Goal: Task Accomplishment & Management: Manage account settings

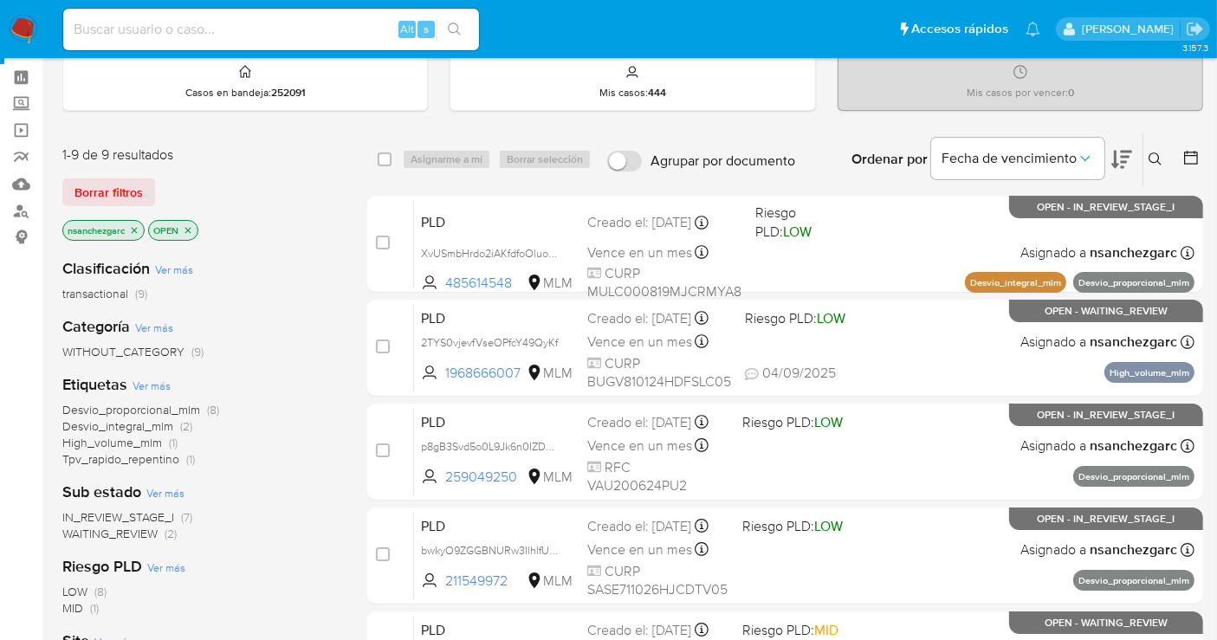
scroll to position [96, 0]
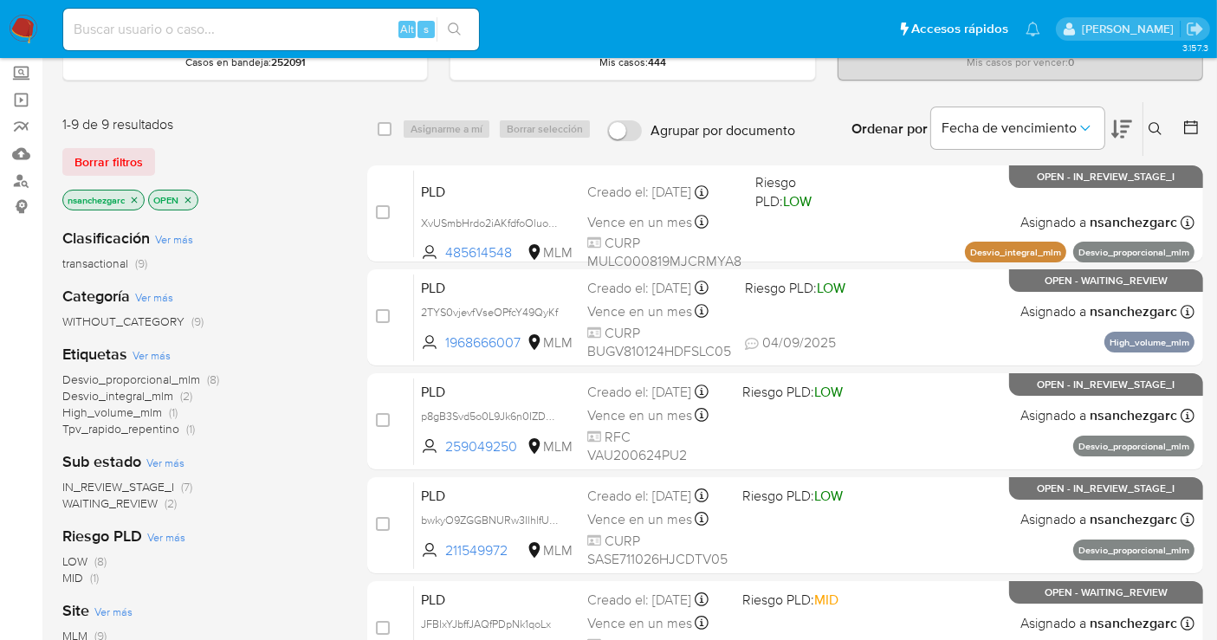
click at [136, 201] on icon "close-filter" at bounding box center [134, 200] width 10 height 10
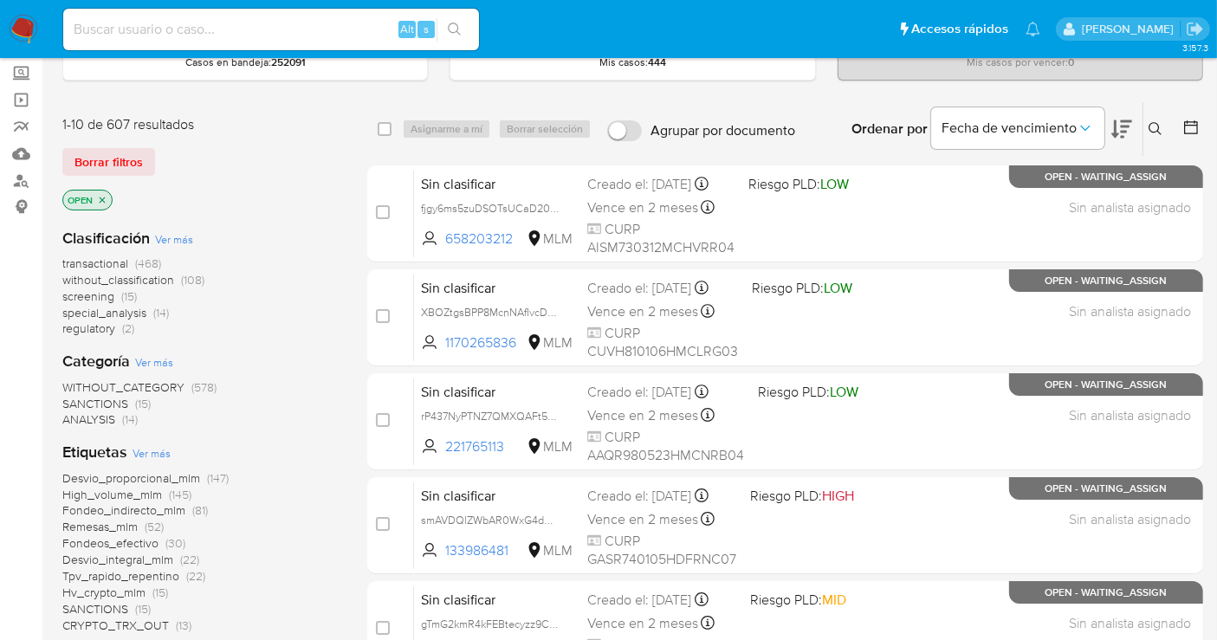
click at [145, 278] on span "without_classification" at bounding box center [118, 279] width 112 height 17
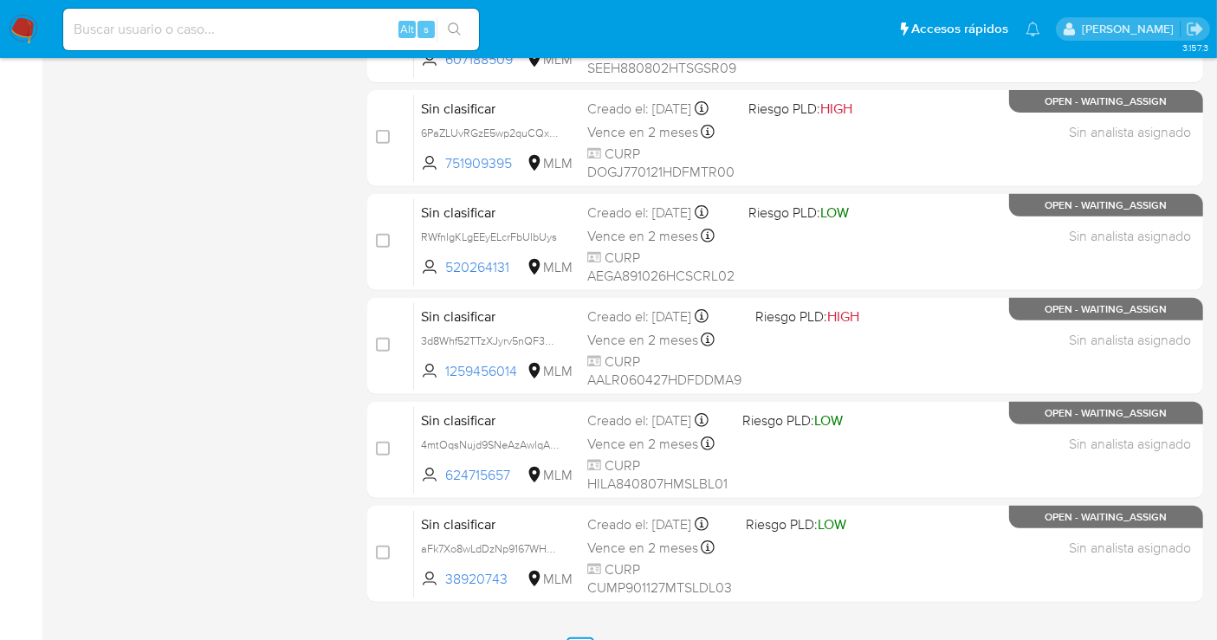
scroll to position [725, 0]
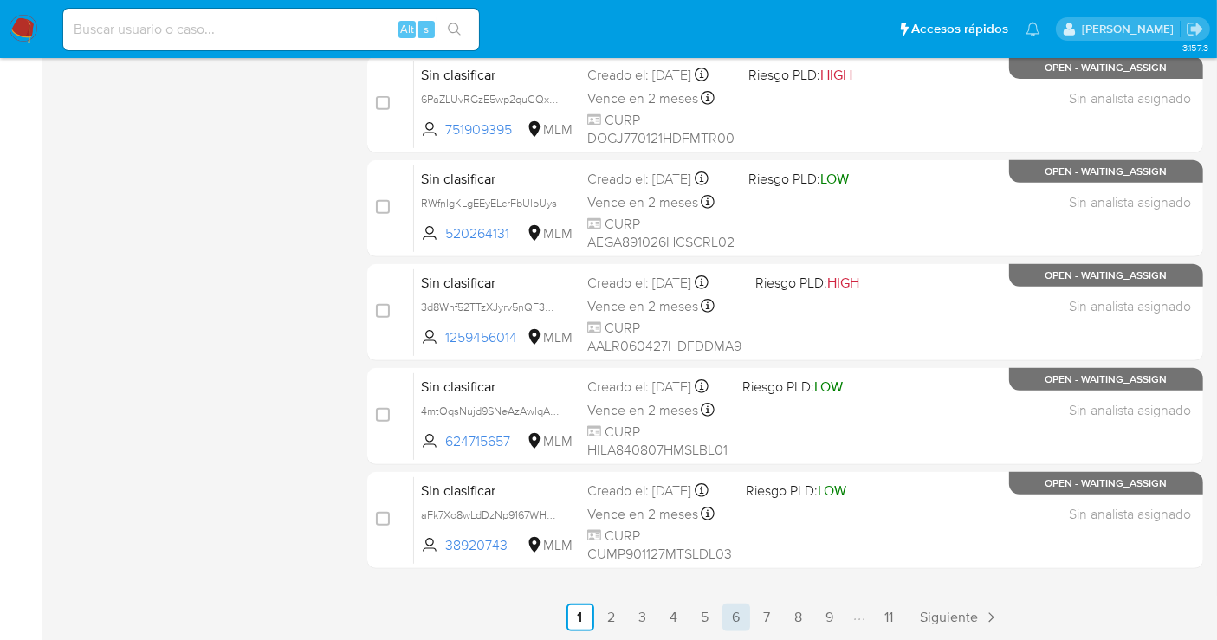
click at [730, 616] on link "6" at bounding box center [736, 618] width 28 height 28
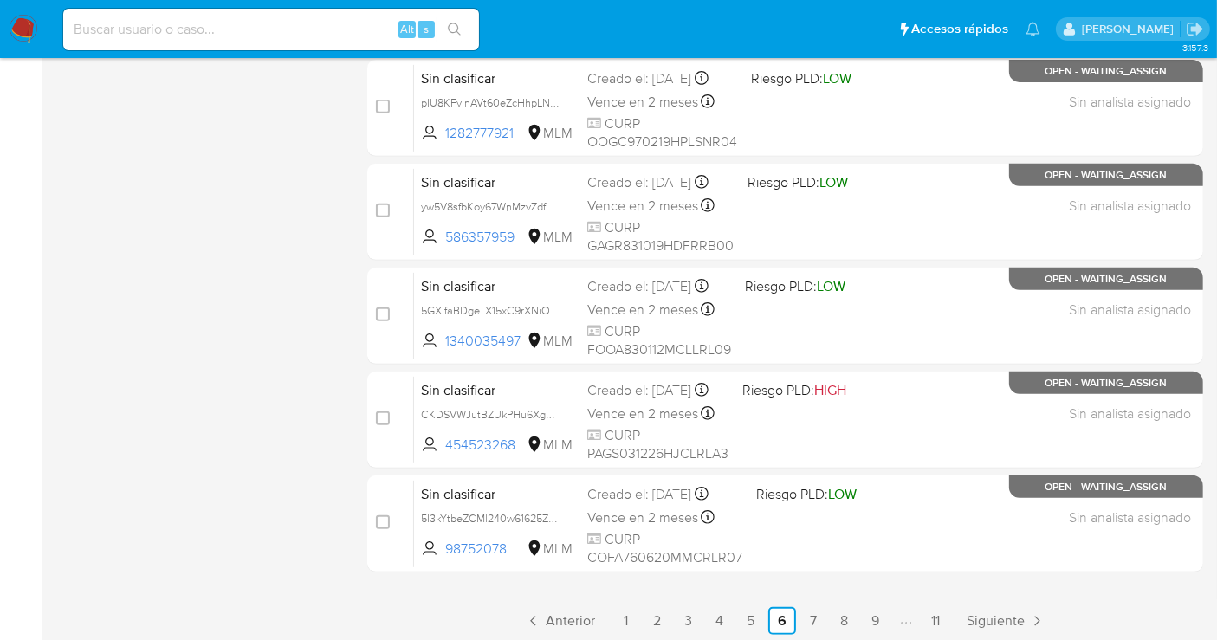
scroll to position [725, 0]
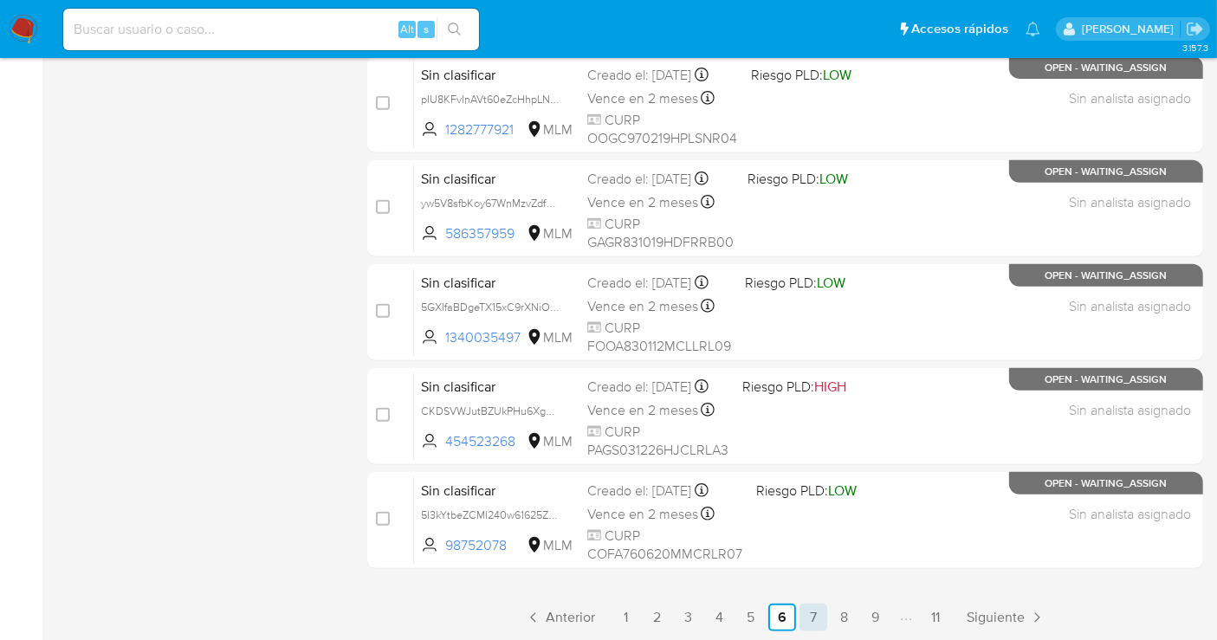
click at [815, 612] on link "7" at bounding box center [813, 618] width 28 height 28
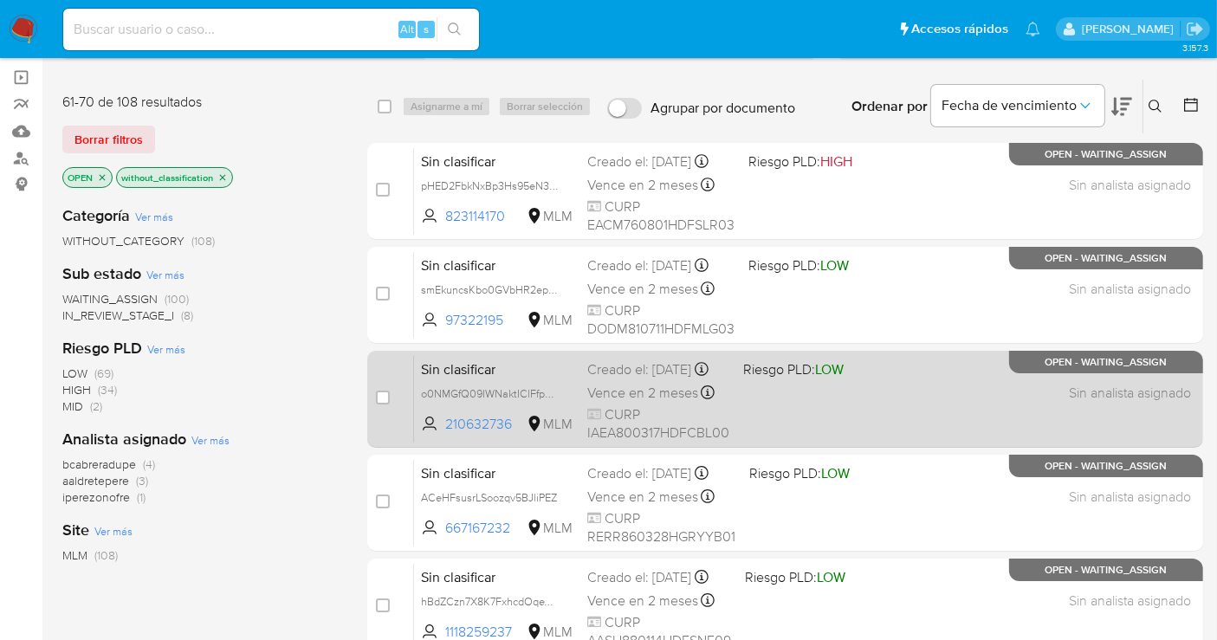
scroll to position [148, 0]
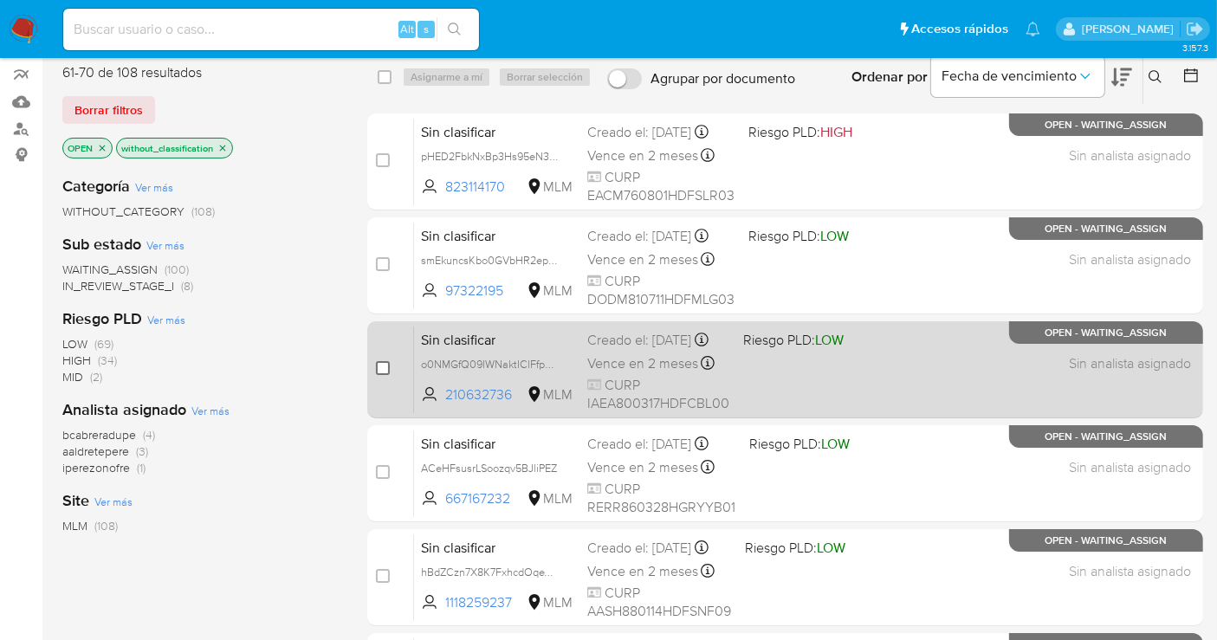
click at [385, 370] on input "checkbox" at bounding box center [383, 368] width 14 height 14
checkbox input "true"
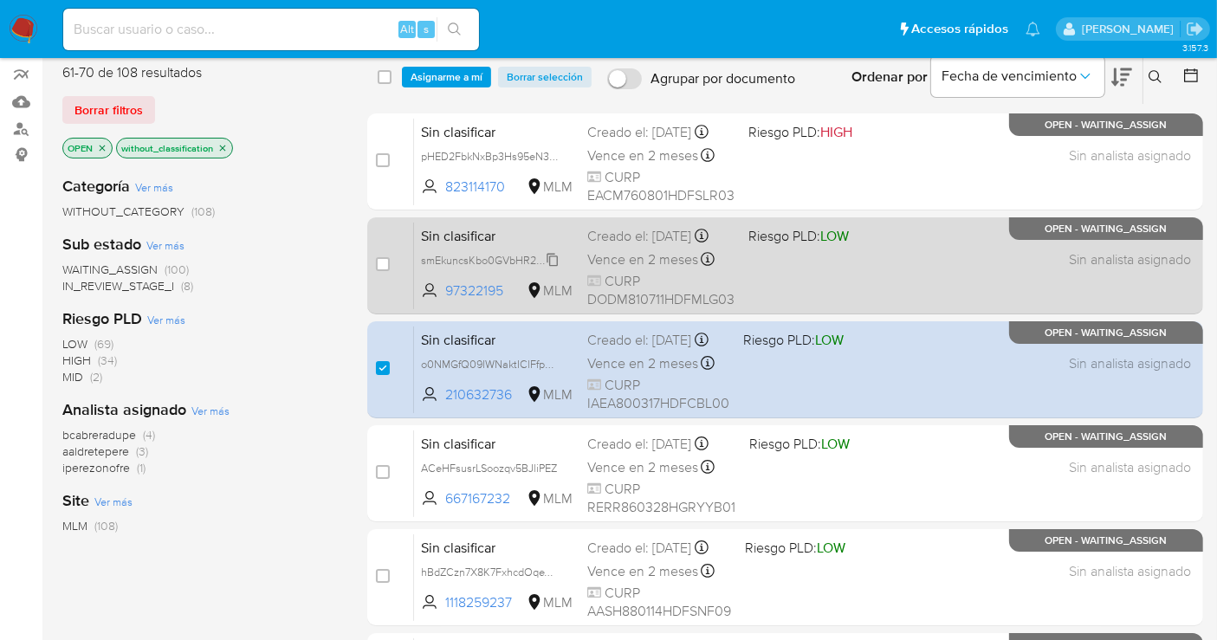
click at [553, 268] on span "smEkuncsKbo0GVbHR2epS9Wq" at bounding box center [498, 258] width 154 height 19
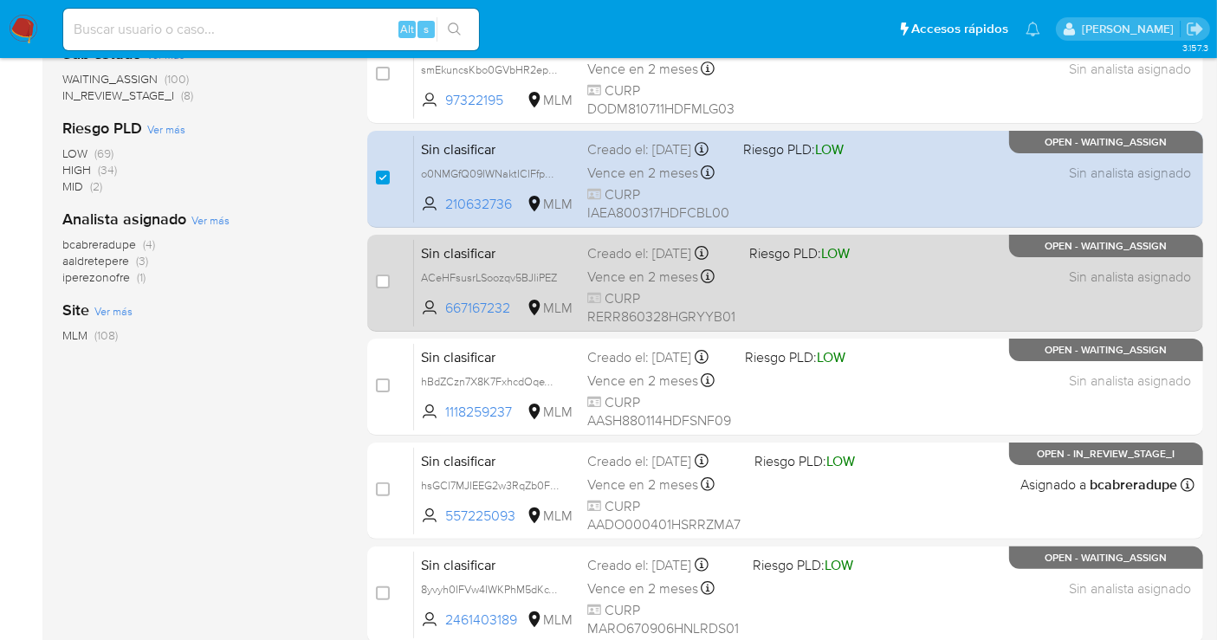
scroll to position [244, 0]
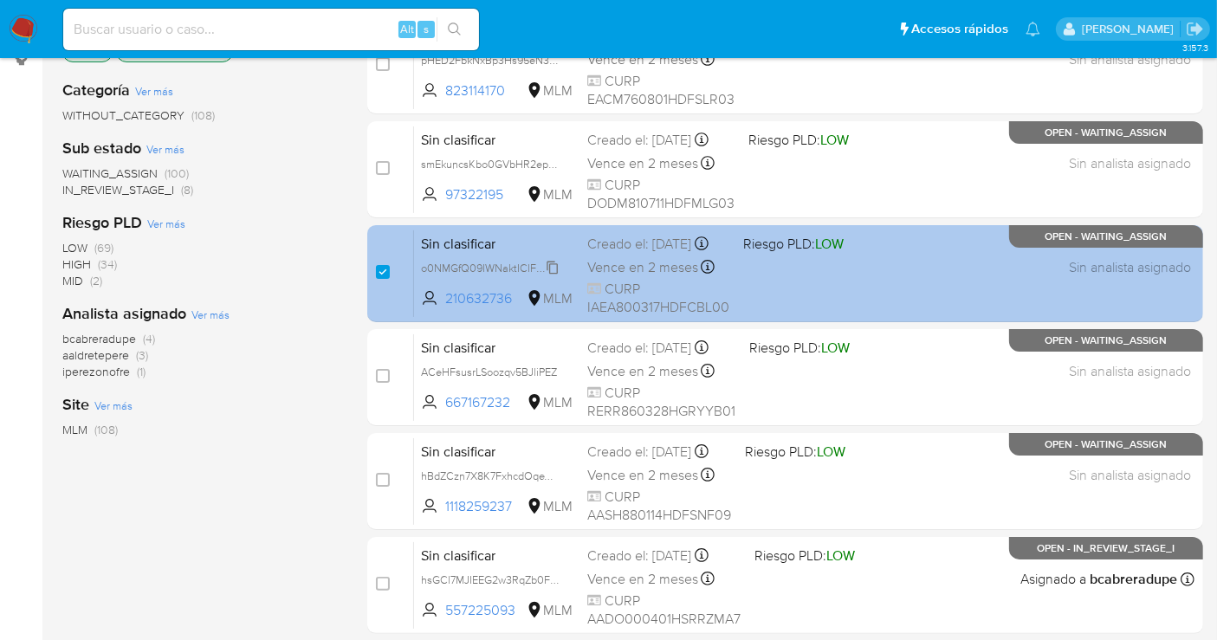
click at [554, 276] on span "o0NMGfQ09IWNaktIClFfpRLW" at bounding box center [493, 266] width 145 height 19
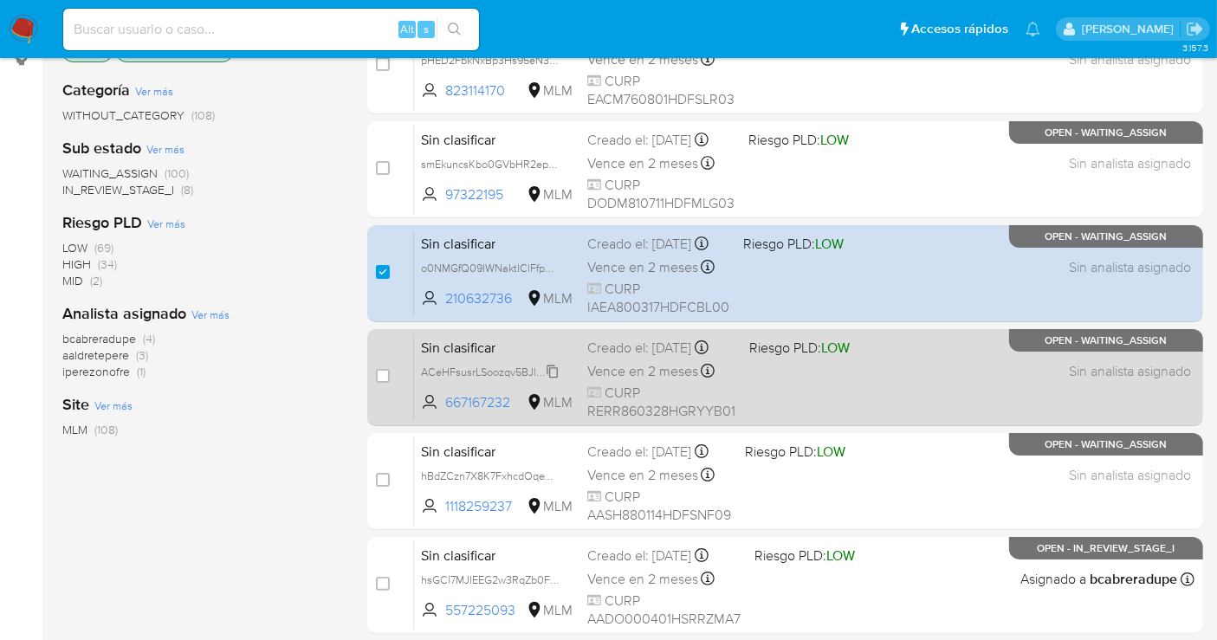
click at [555, 380] on span "ACeHFsusrLSoozqv5BJliPEZ" at bounding box center [489, 370] width 136 height 19
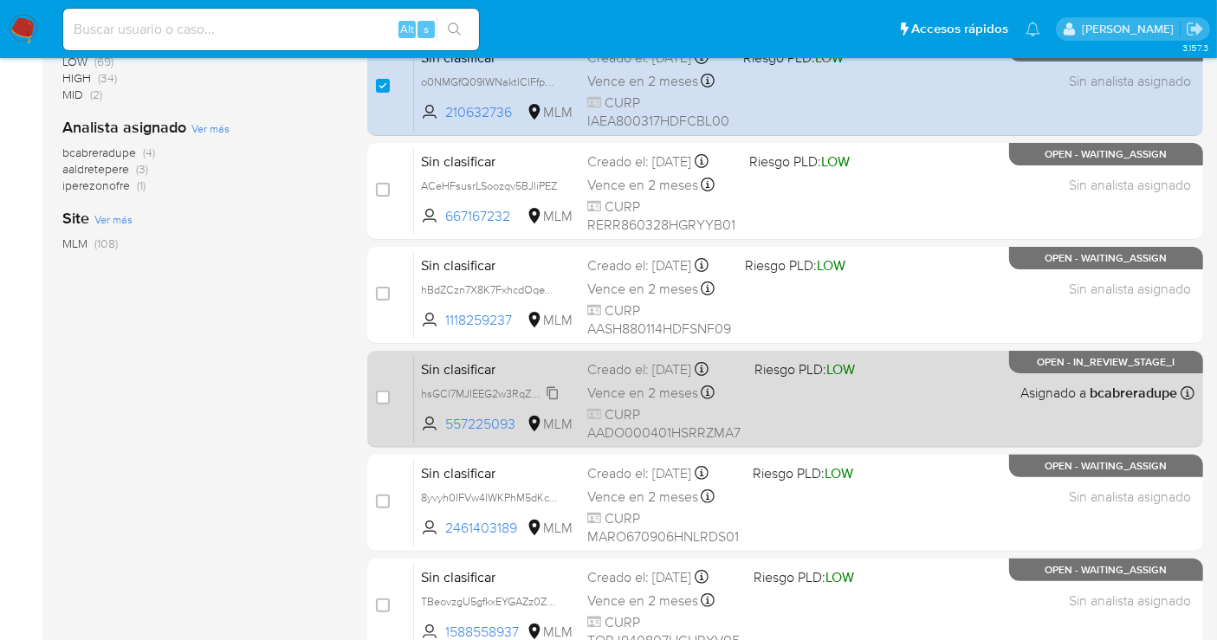
scroll to position [436, 0]
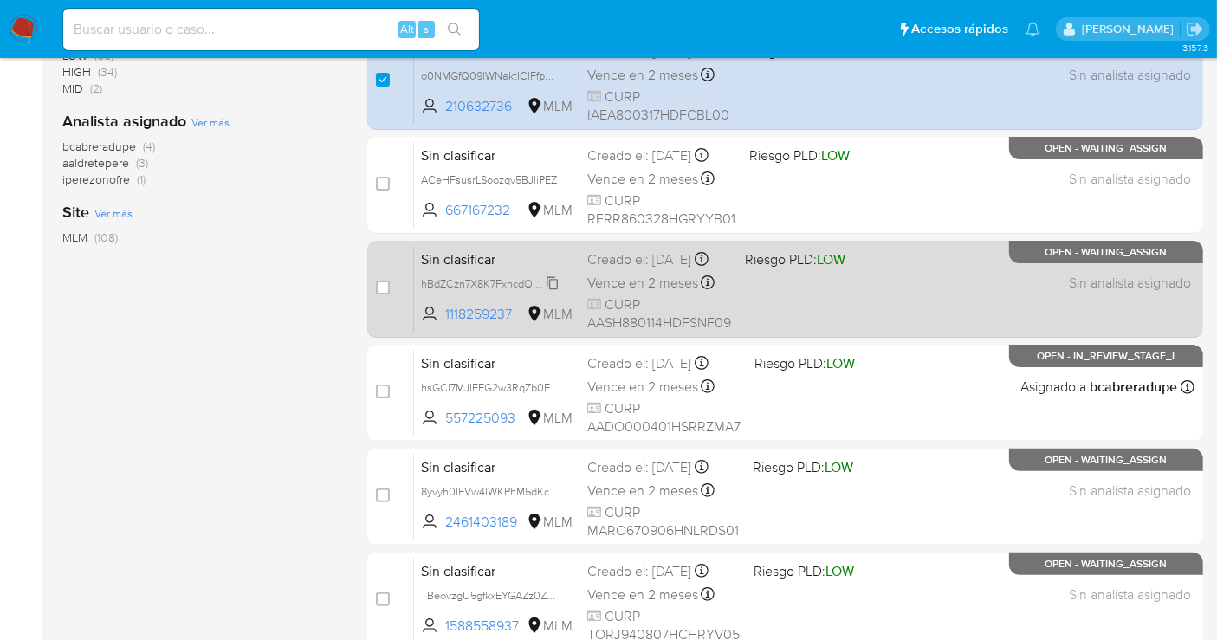
click at [549, 288] on span "hBdZCzn7X8K7FxhcdOqeYMhh" at bounding box center [496, 282] width 151 height 19
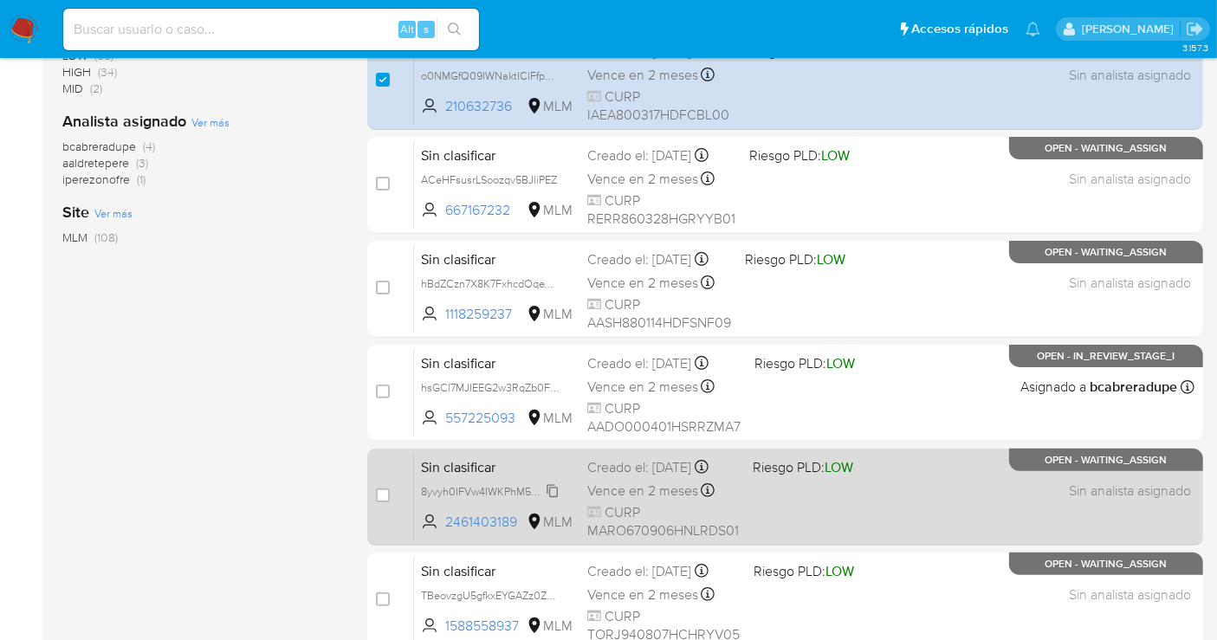
click at [554, 488] on span "8yvyh0IFVw4IWKPhM5dKcTyI" at bounding box center [491, 490] width 140 height 19
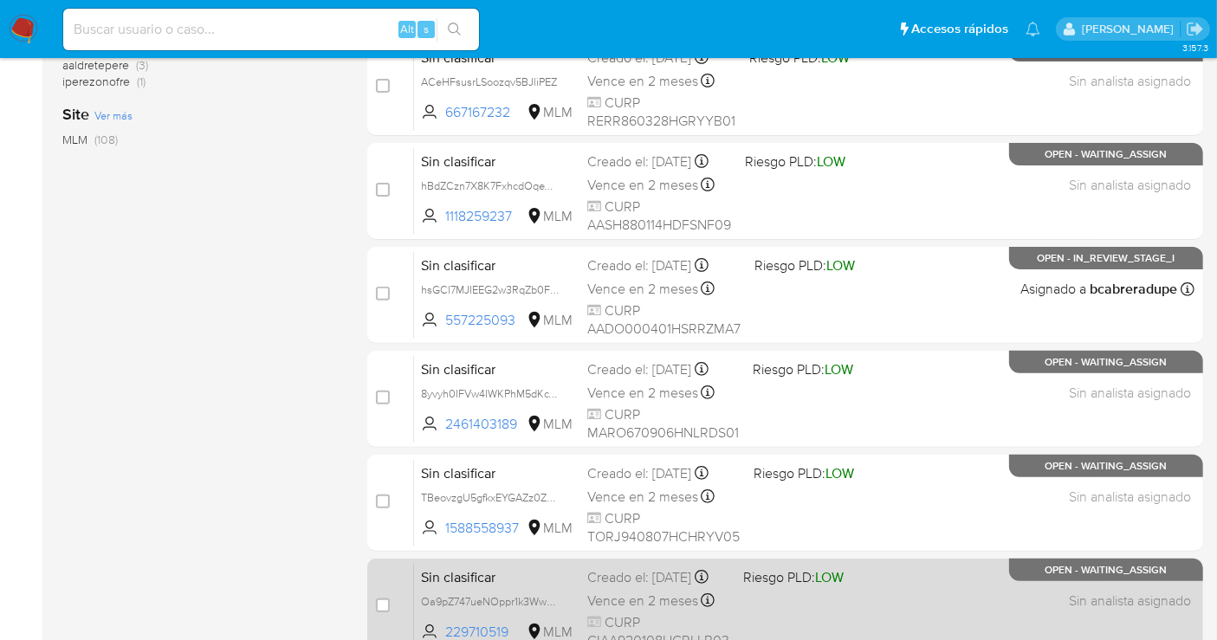
scroll to position [629, 0]
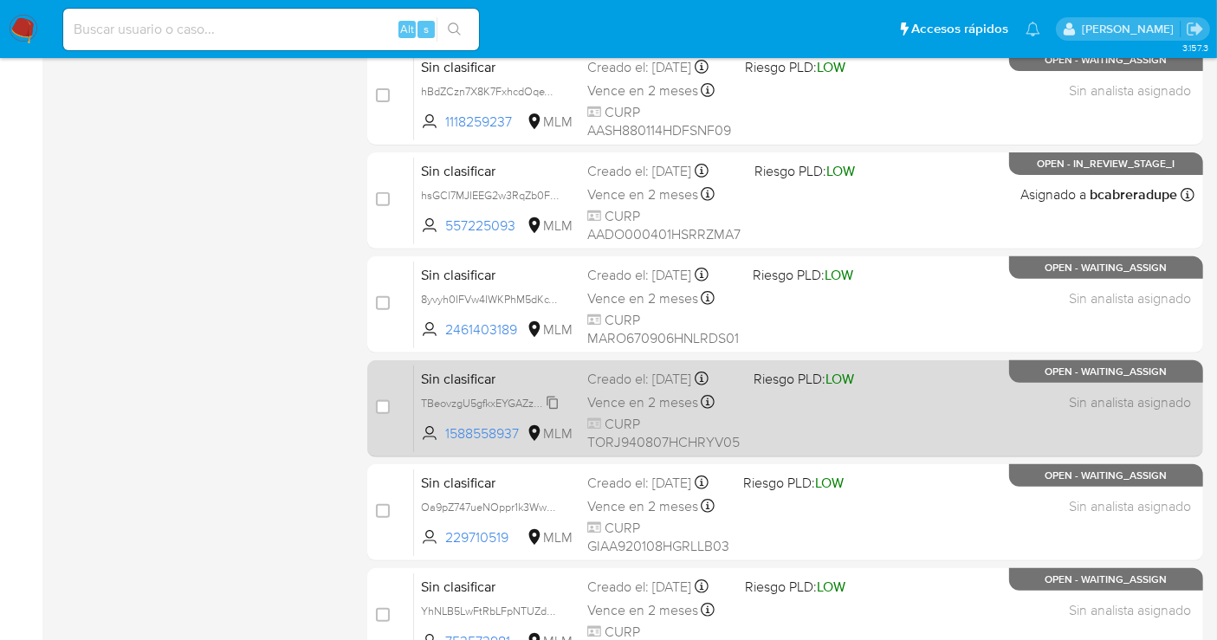
click at [554, 410] on span "TBeovzgU5gfkxEYGAZz0Zvgv" at bounding box center [492, 401] width 142 height 19
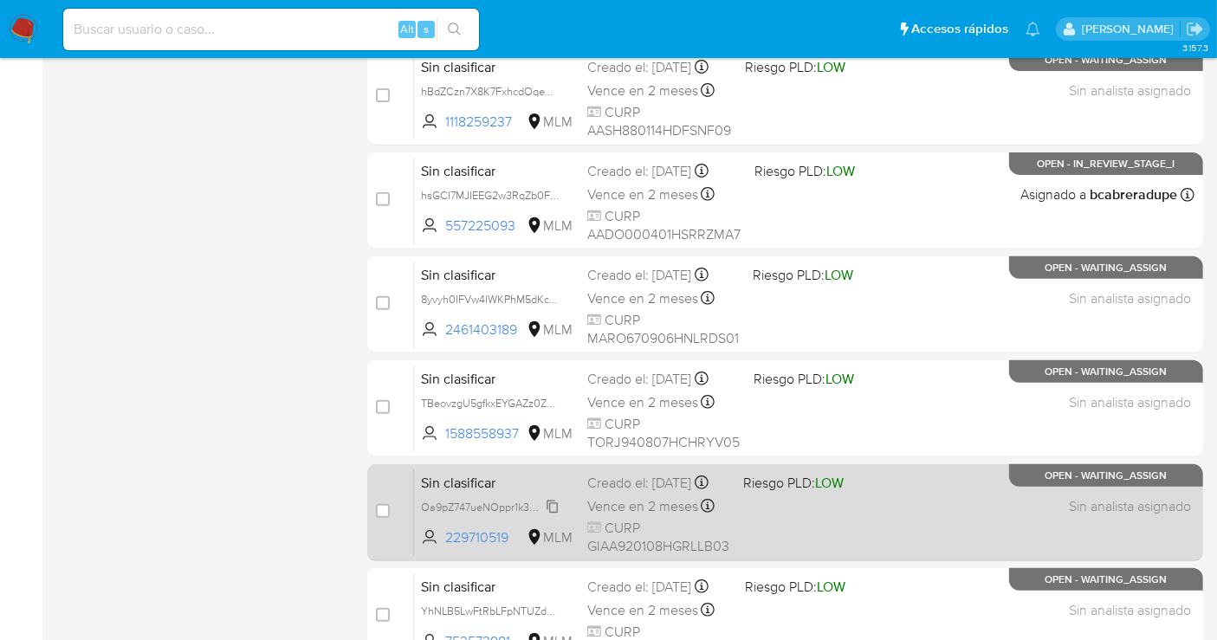
click at [553, 515] on span "Oa9pZ747ueNOppr1k3WwknbZ" at bounding box center [495, 505] width 149 height 19
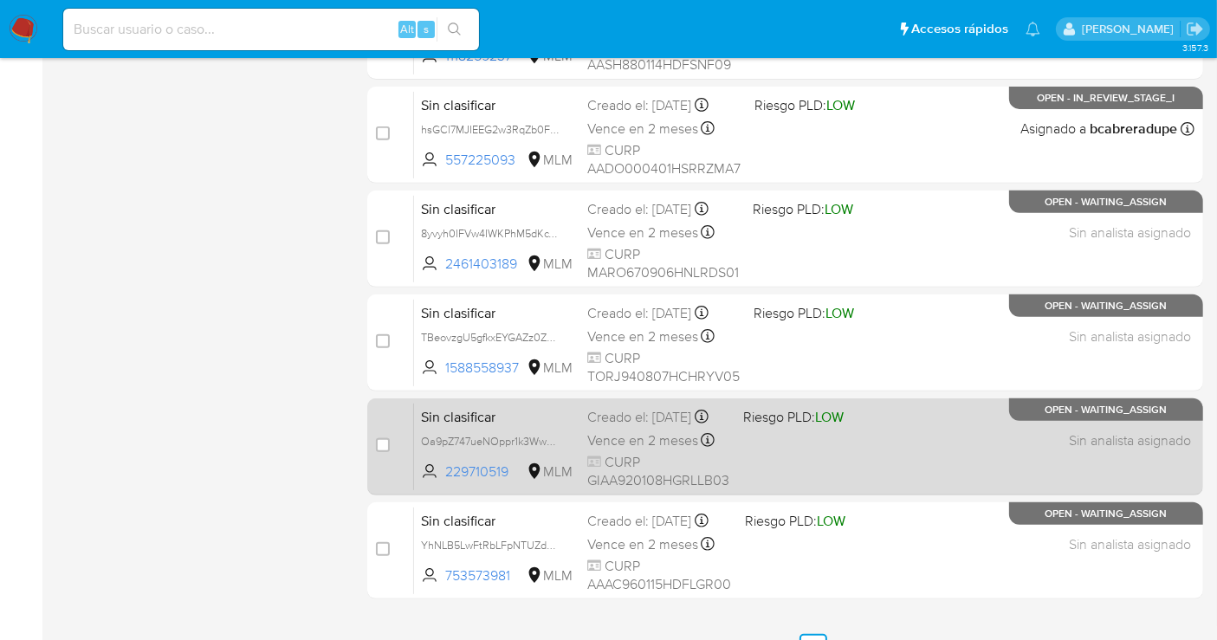
scroll to position [725, 0]
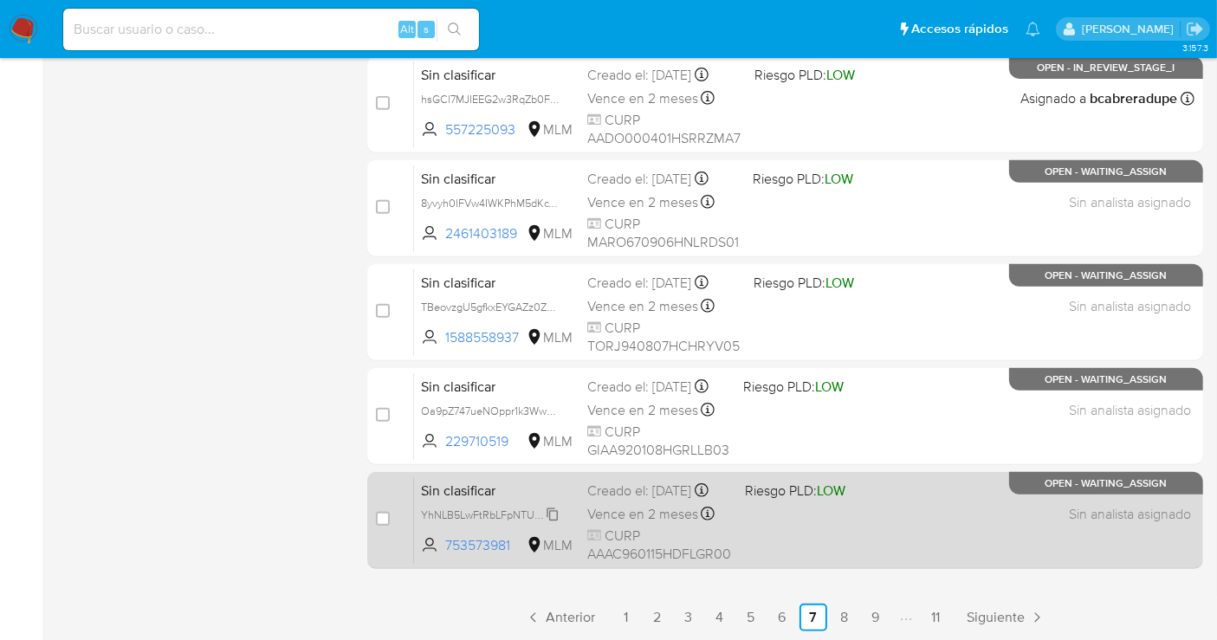
click at [556, 523] on span "YhNLB5LwFtRbLFpNTUZdkRHP" at bounding box center [497, 513] width 152 height 19
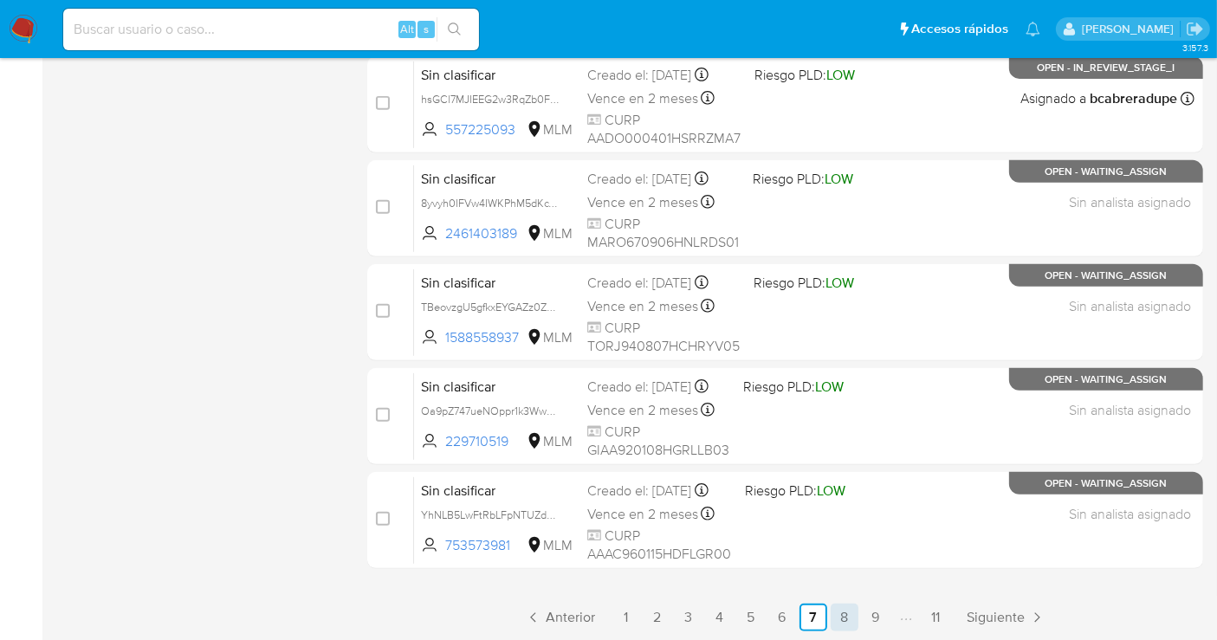
click at [844, 612] on link "8" at bounding box center [845, 618] width 28 height 28
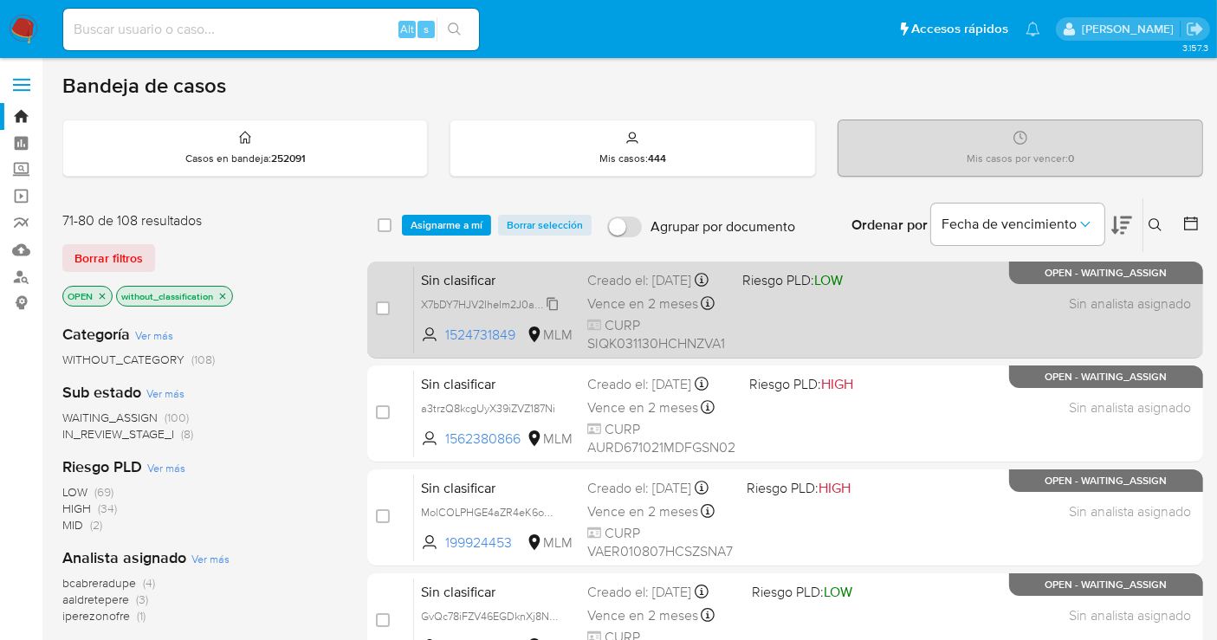
click at [549, 313] on span "X7bDY7HJV2IheIm2J0azcEbQ" at bounding box center [493, 303] width 145 height 19
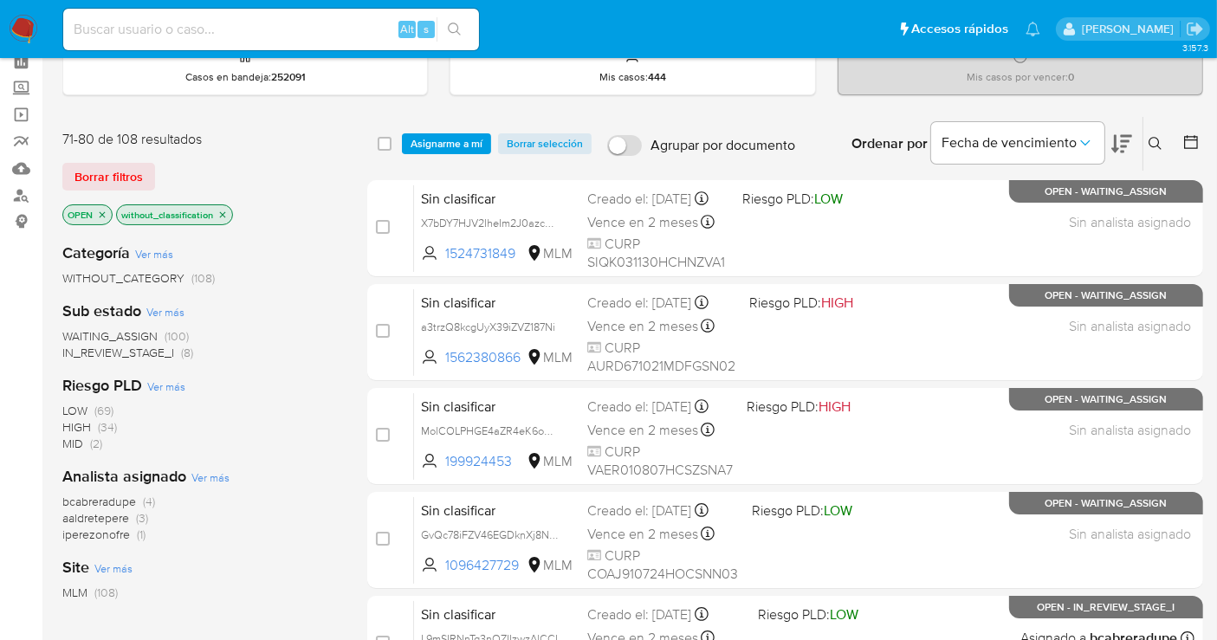
scroll to position [52, 0]
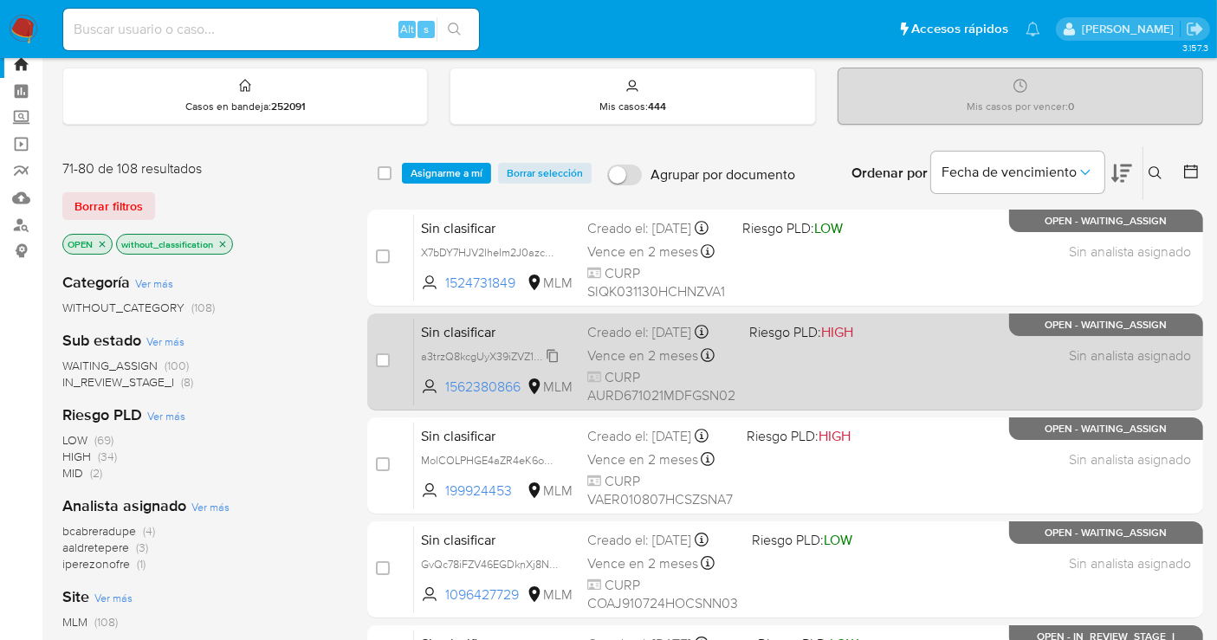
click at [552, 365] on span "a3trzQ8kcgUyX39iZVZ187Ni" at bounding box center [488, 355] width 134 height 19
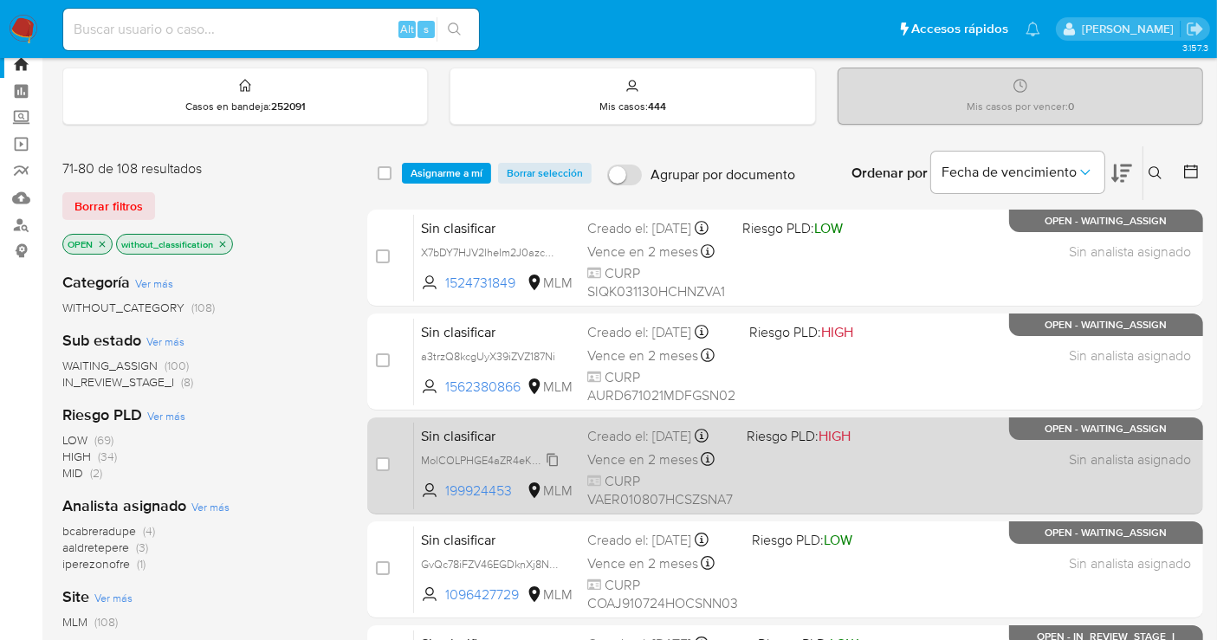
click at [553, 469] on span "MolCOLPHGE4aZR4eK6oR75mY" at bounding box center [499, 458] width 156 height 19
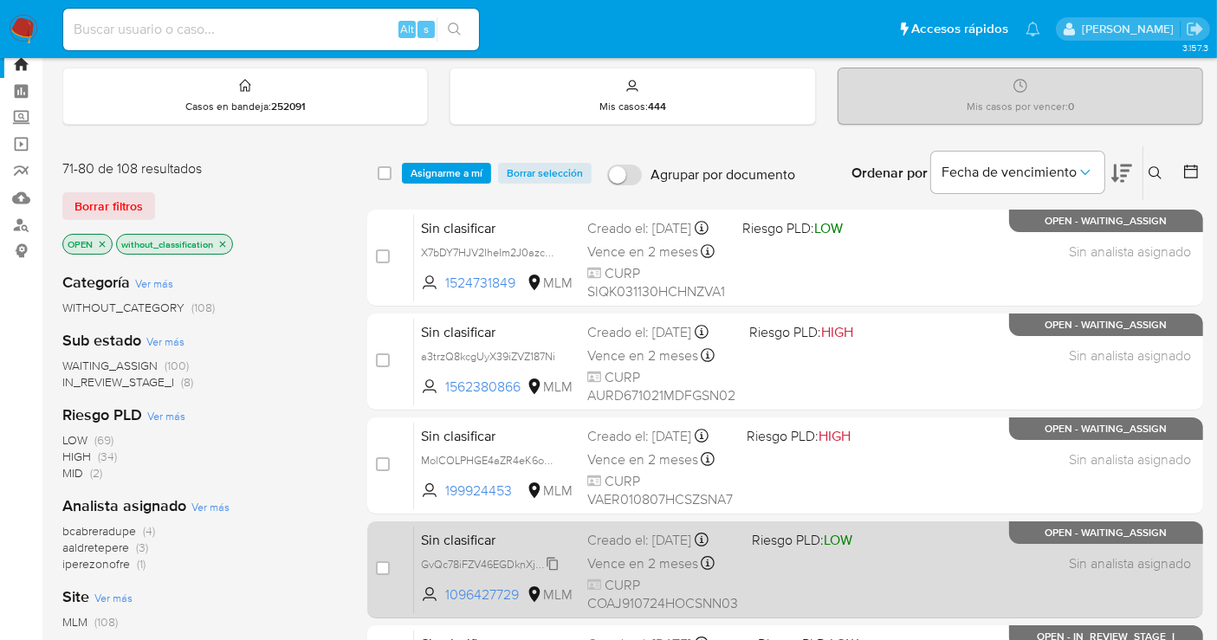
click at [555, 572] on span "GvQc78iFZV46EGDknXj8NnAC" at bounding box center [495, 562] width 149 height 19
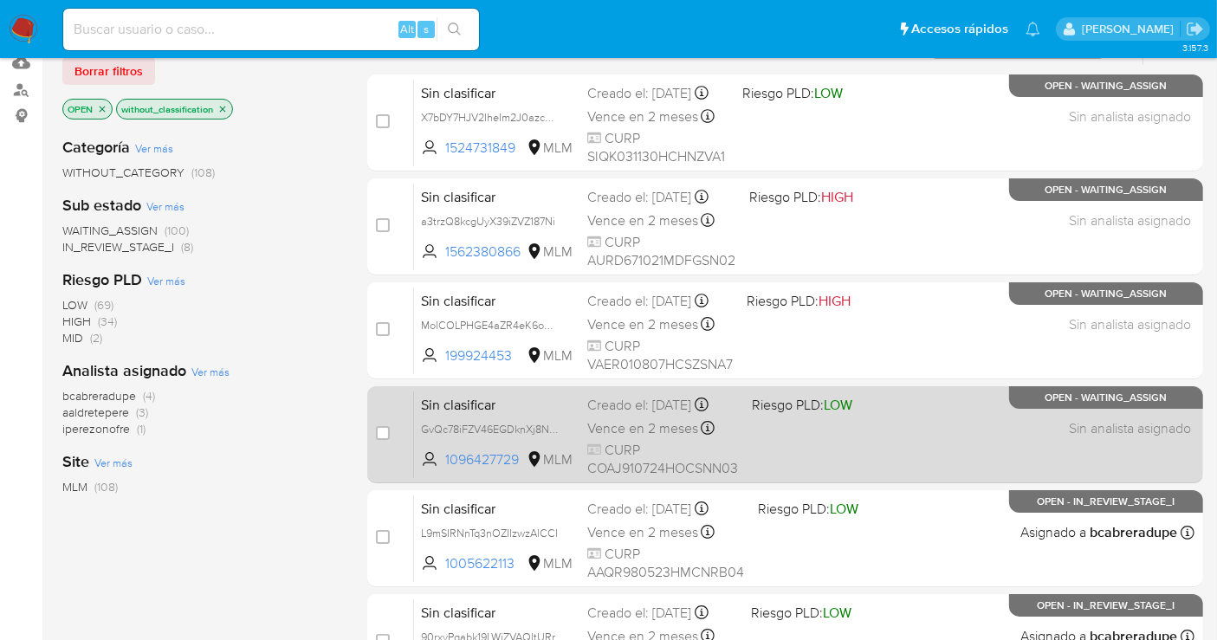
scroll to position [244, 0]
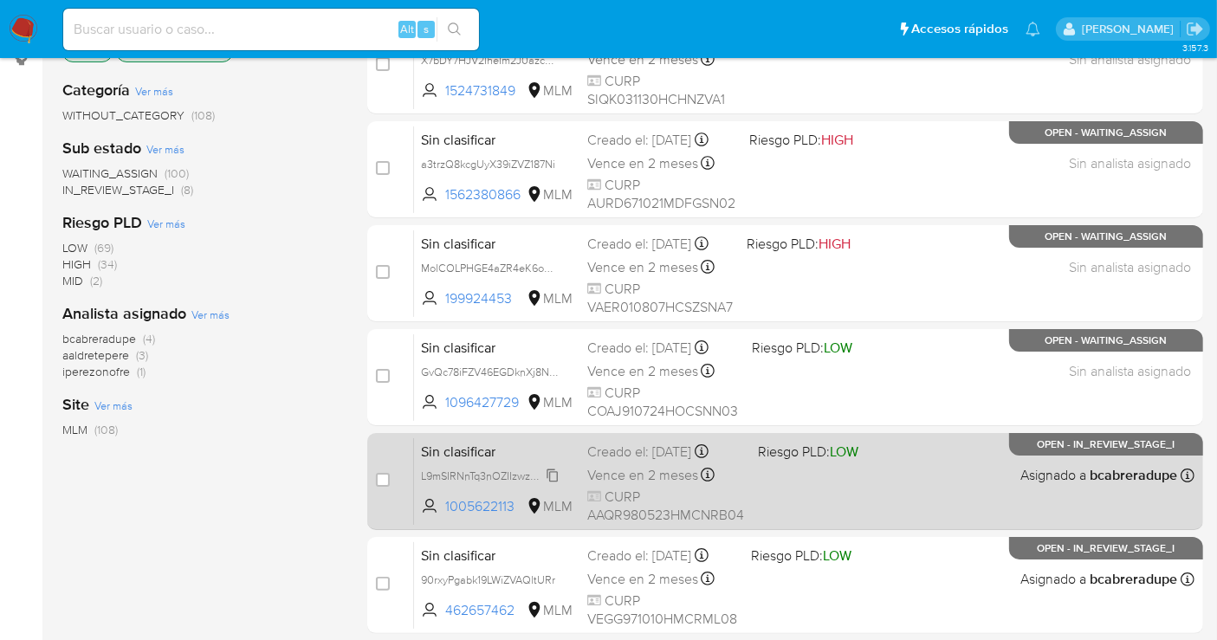
click at [556, 472] on span "L9mSIRNnTq3nOZIIzwzAlCCI" at bounding box center [489, 474] width 137 height 19
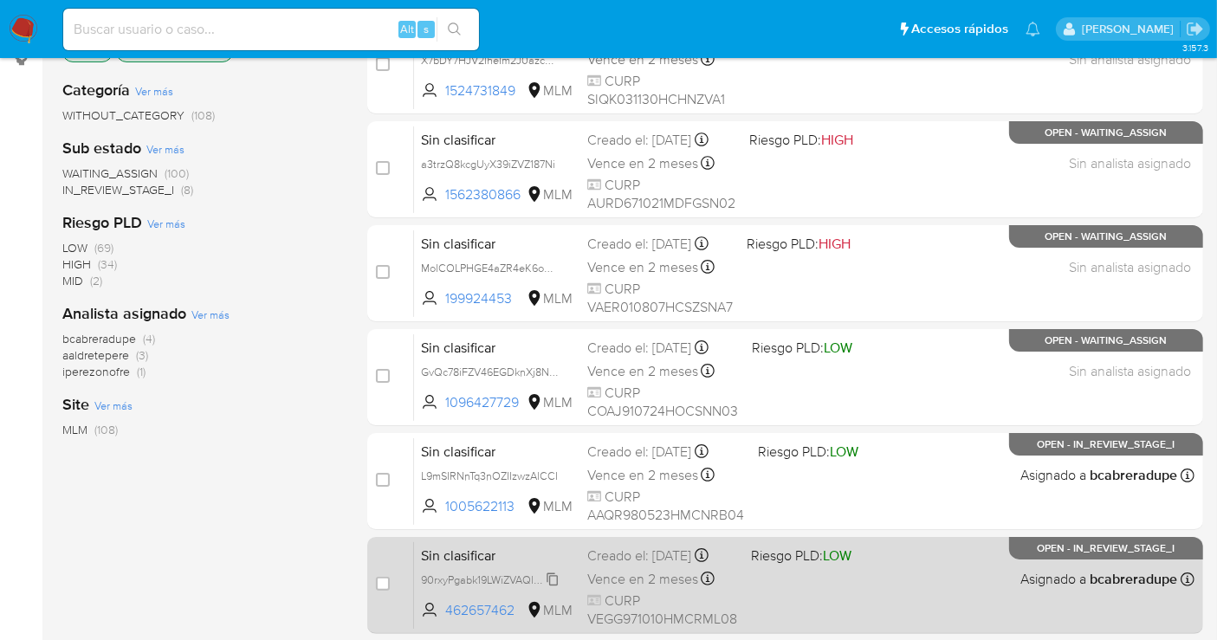
click at [552, 588] on span "90rxyPgabk19LWiZVAQltURr" at bounding box center [488, 578] width 134 height 19
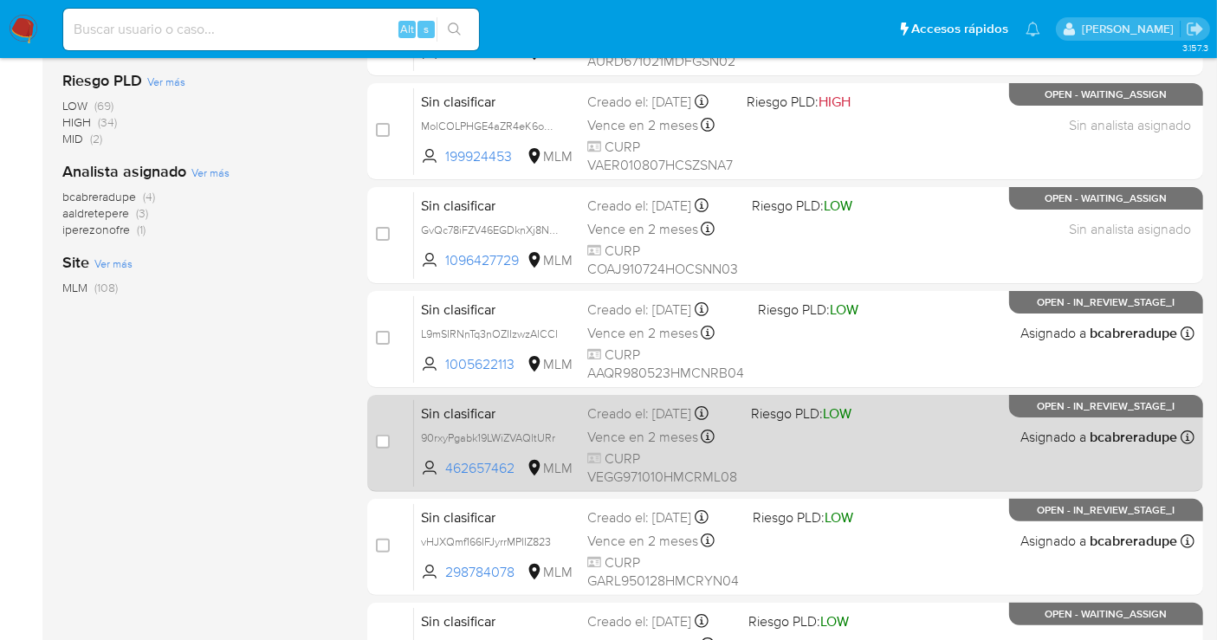
scroll to position [436, 0]
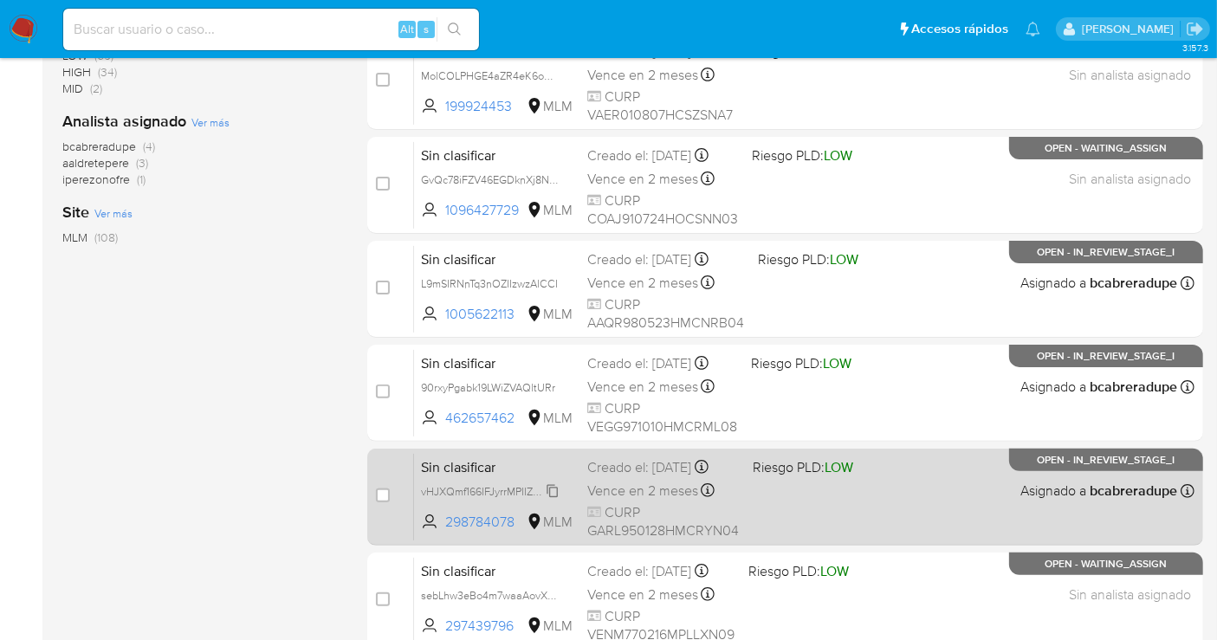
click at [546, 500] on span "vHJXQmf166IFJyrrMPIIZ823" at bounding box center [486, 490] width 130 height 19
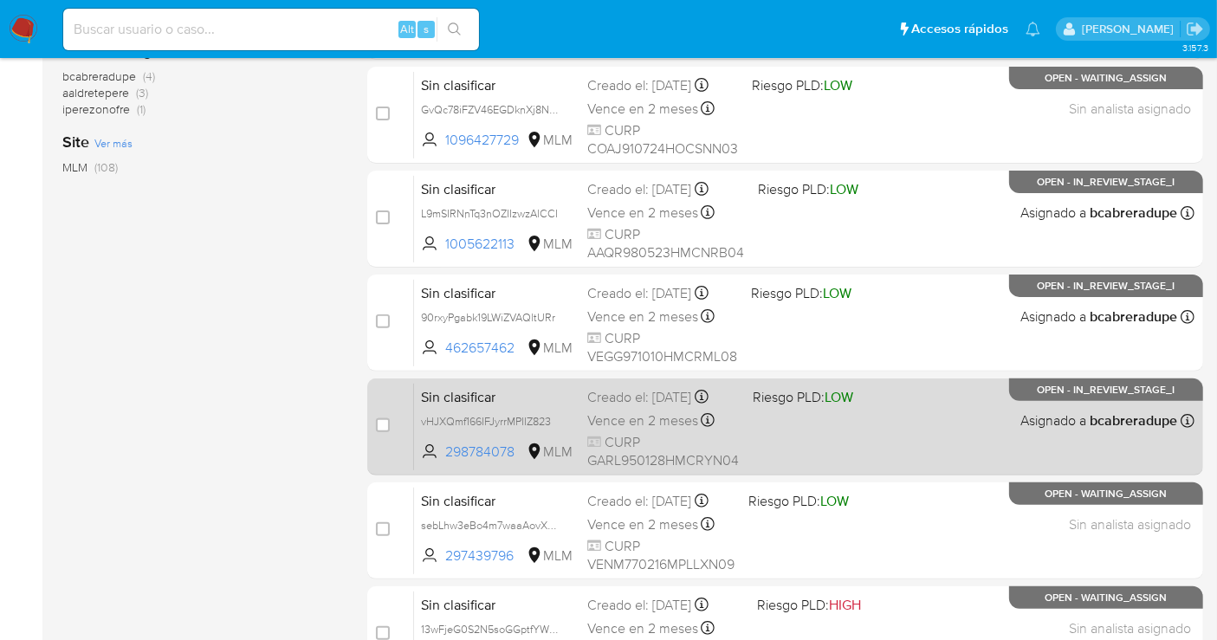
scroll to position [533, 0]
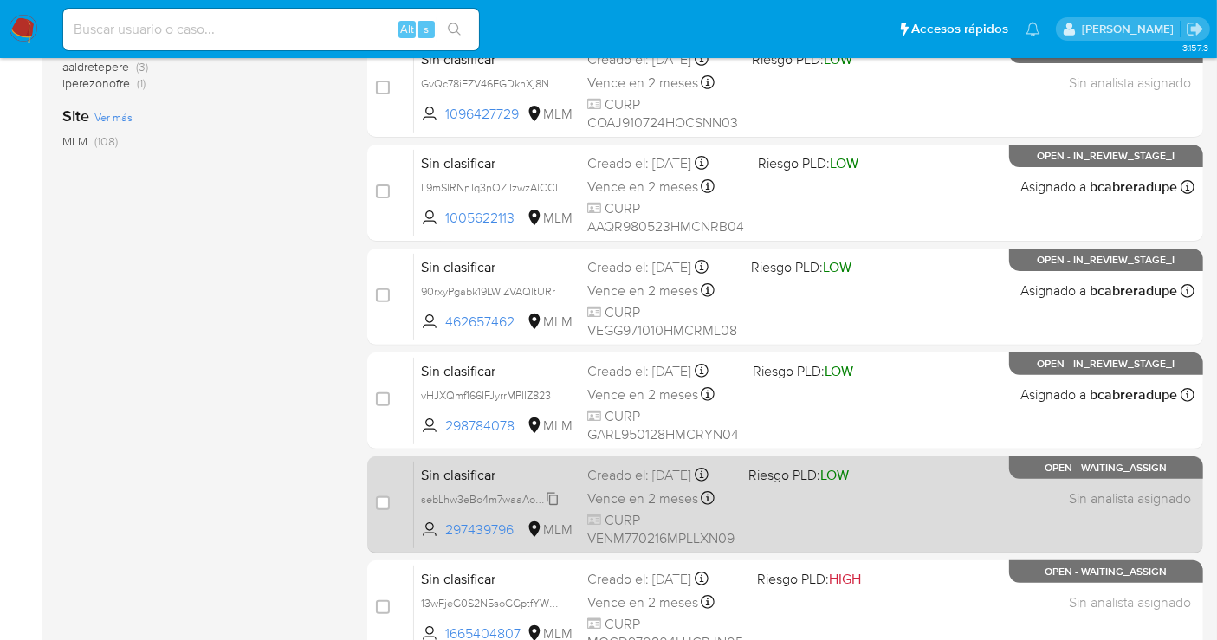
click at [551, 507] on span "sebLhw3eBo4m7waaAovXGlbt" at bounding box center [494, 497] width 146 height 19
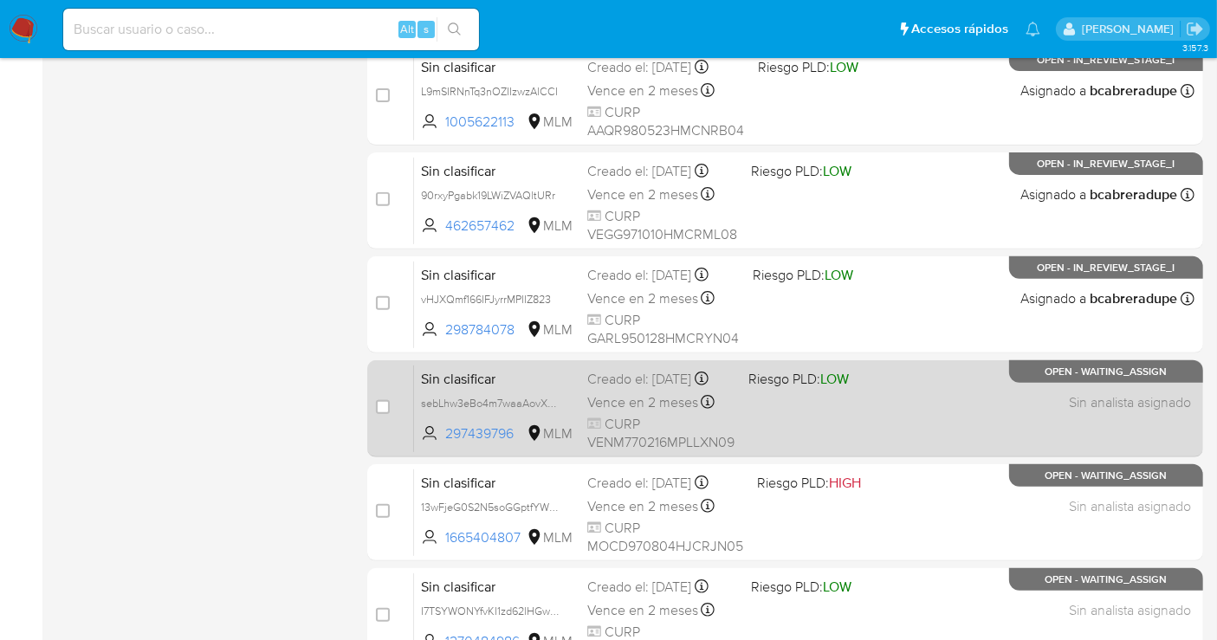
scroll to position [725, 0]
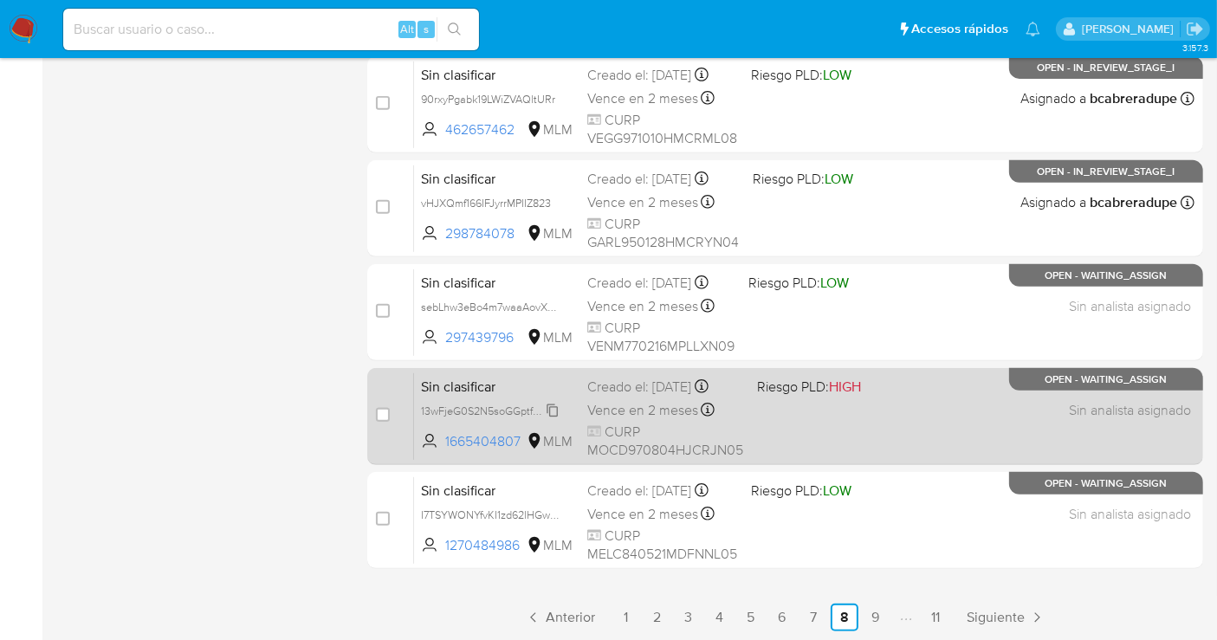
click at [549, 419] on span "13wFjeG0S2N5soGGptfYWMjJ" at bounding box center [493, 409] width 145 height 19
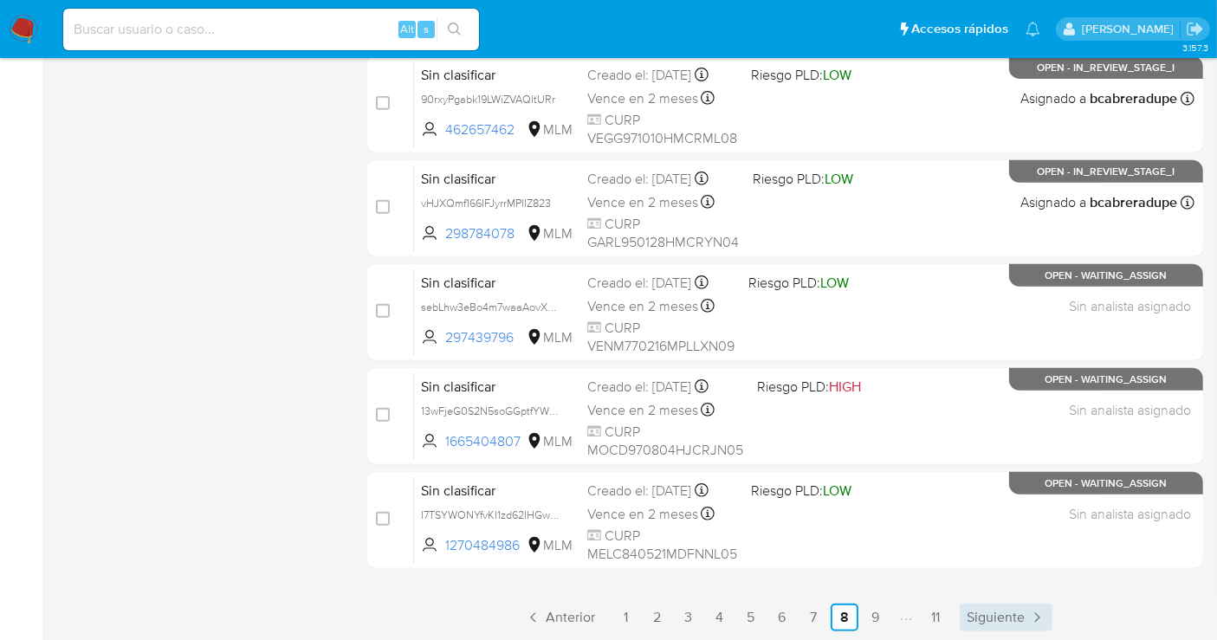
click at [991, 616] on span "Siguiente" at bounding box center [995, 618] width 58 height 14
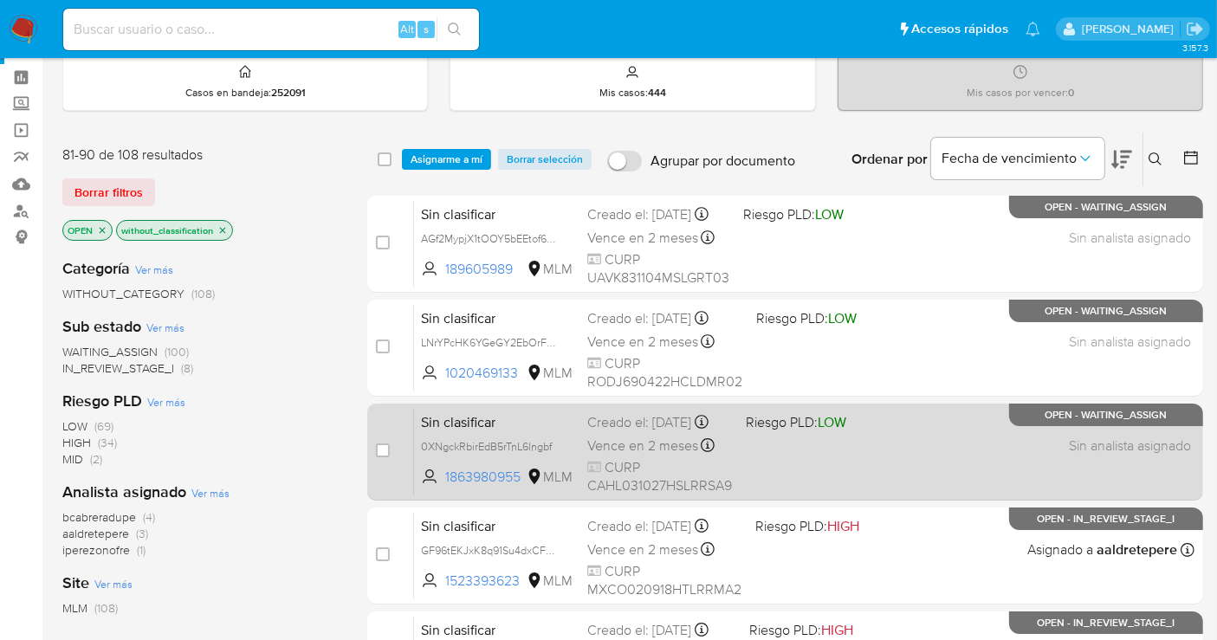
scroll to position [96, 0]
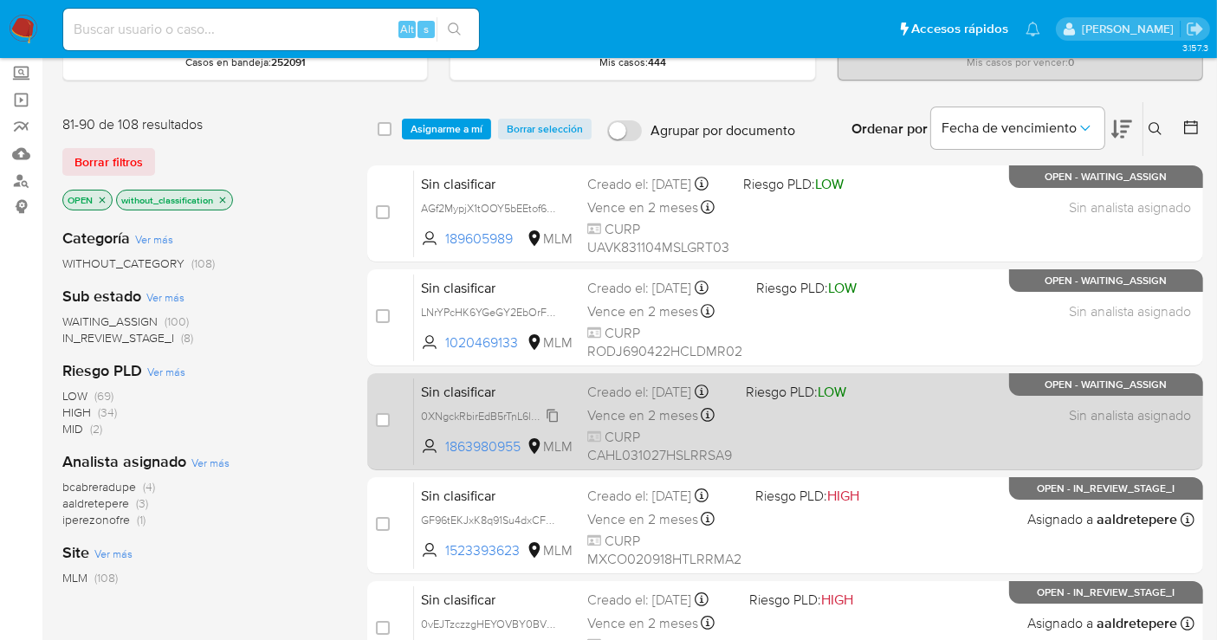
click at [552, 424] on span "0XNgckRbirEdB5rTnL6lngbf" at bounding box center [486, 414] width 131 height 19
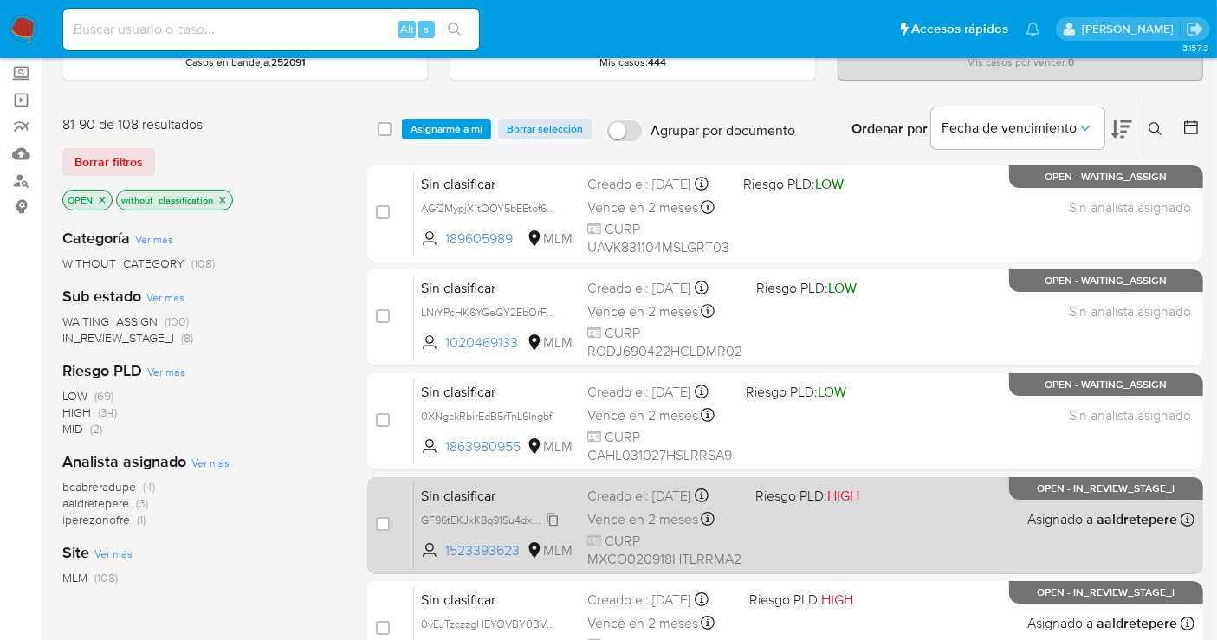
click at [556, 528] on span "GF96tEKJxK8q91Su4dxCFPSf" at bounding box center [490, 518] width 139 height 19
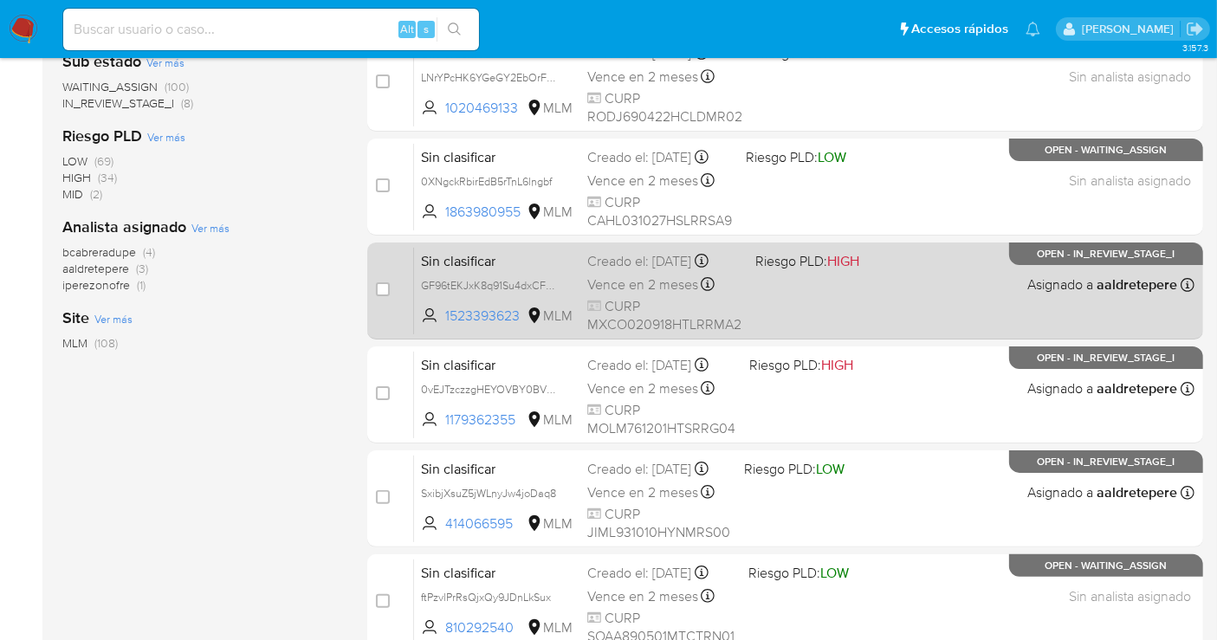
scroll to position [385, 0]
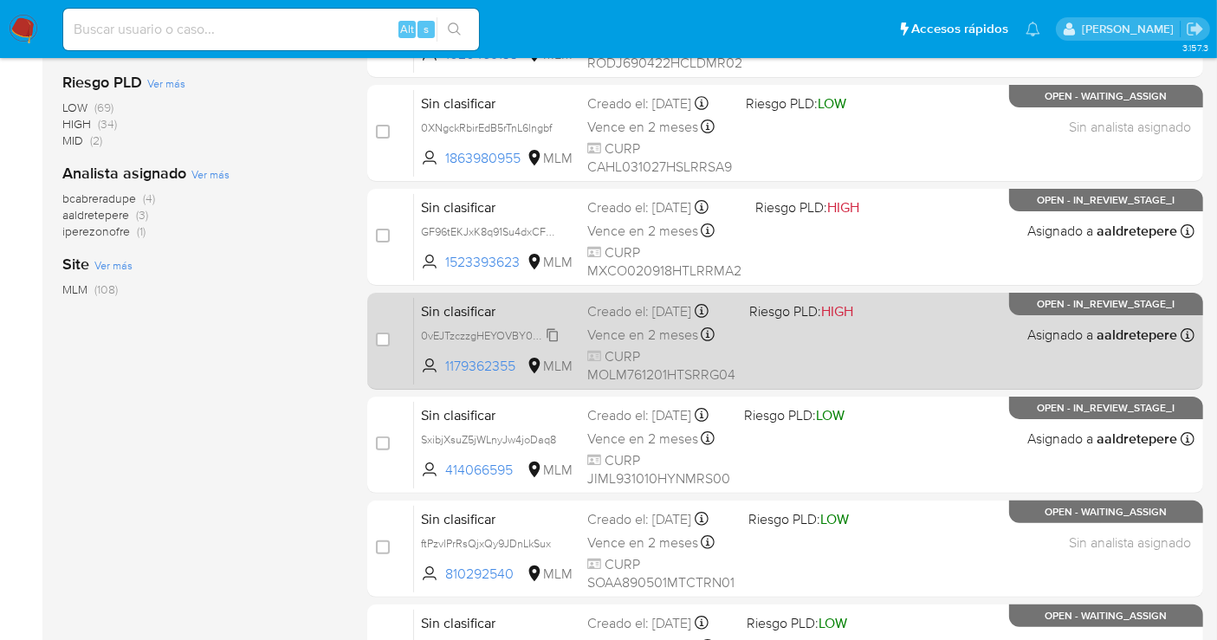
click at [549, 343] on span "0vEJTzczzgHEYOVBY0BVwOA8" at bounding box center [498, 334] width 155 height 19
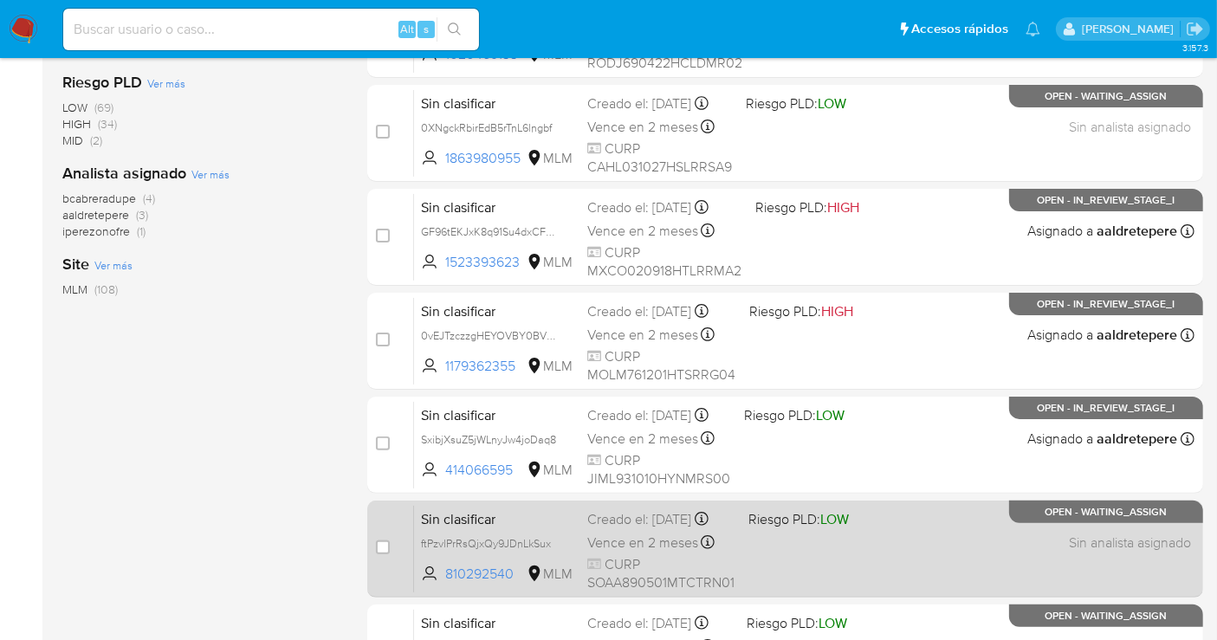
scroll to position [481, 0]
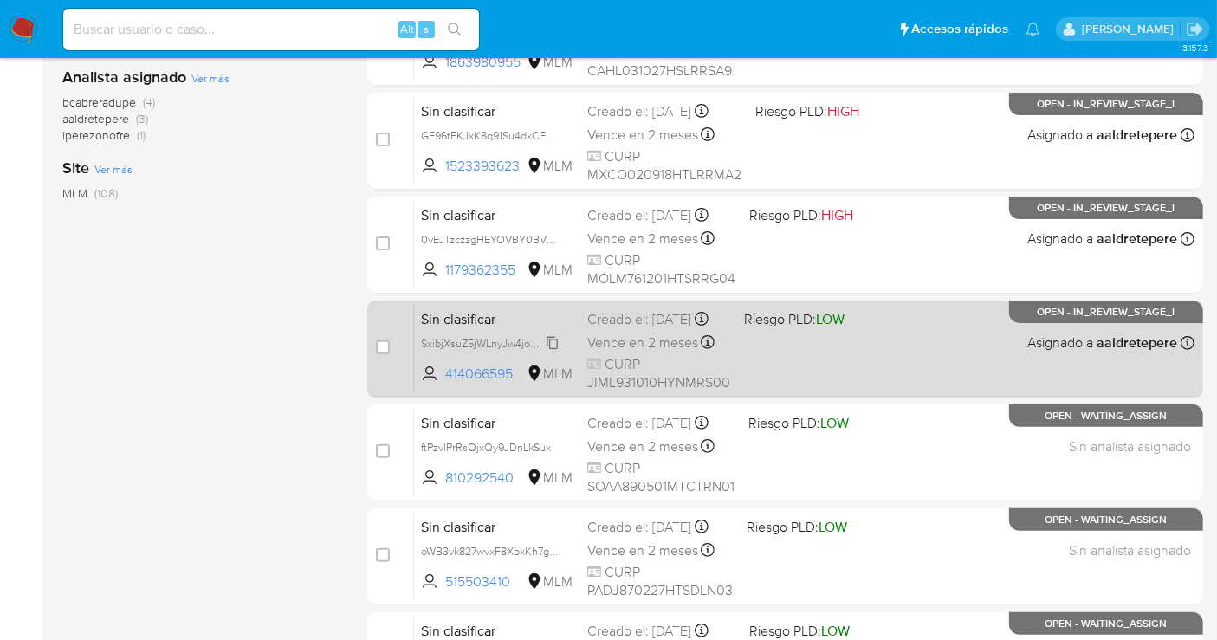
click at [559, 350] on icon at bounding box center [553, 343] width 14 height 14
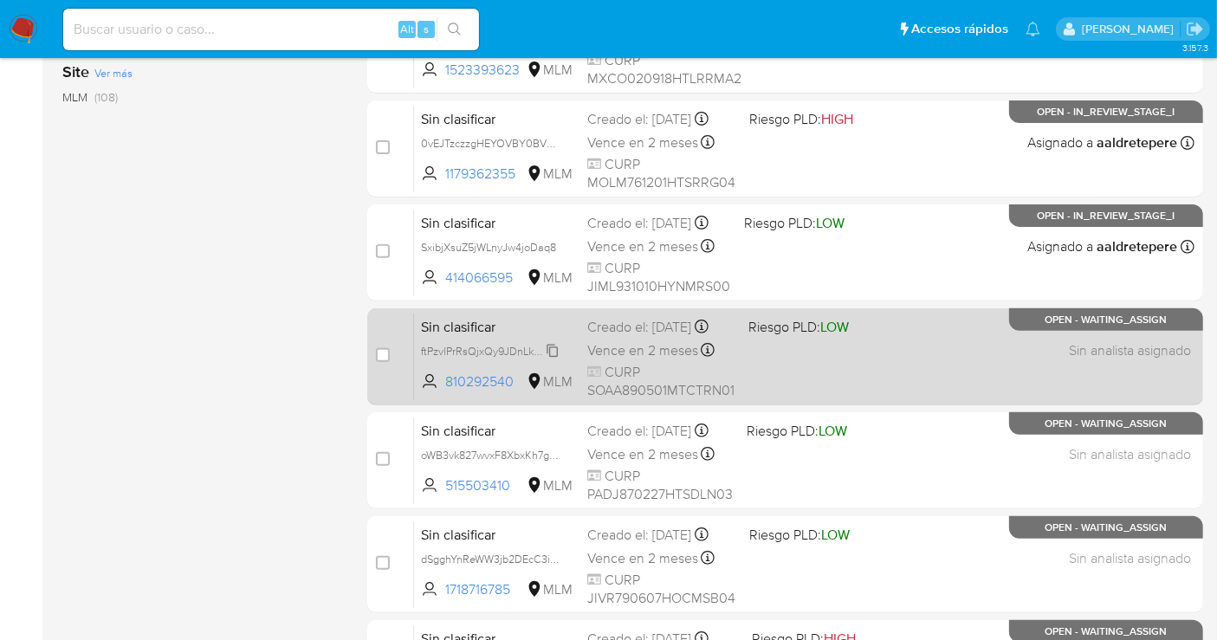
click at [555, 357] on icon at bounding box center [552, 350] width 11 height 13
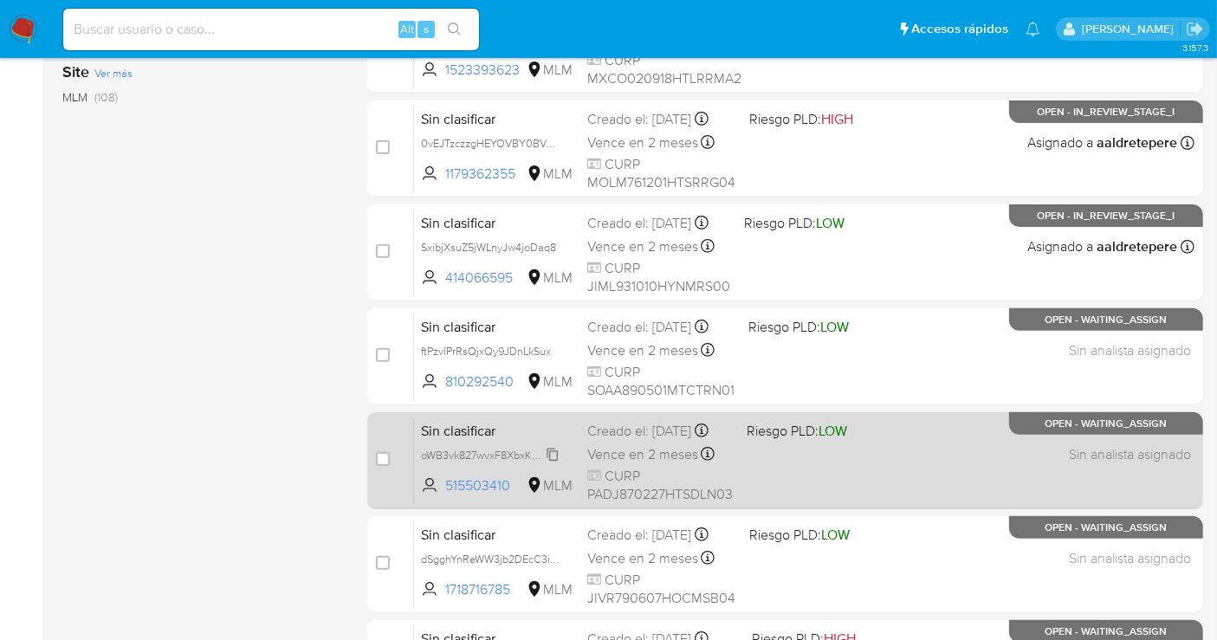
click at [556, 463] on span "oWB3vk827wvxF8XbxKh7gr8w" at bounding box center [493, 453] width 145 height 19
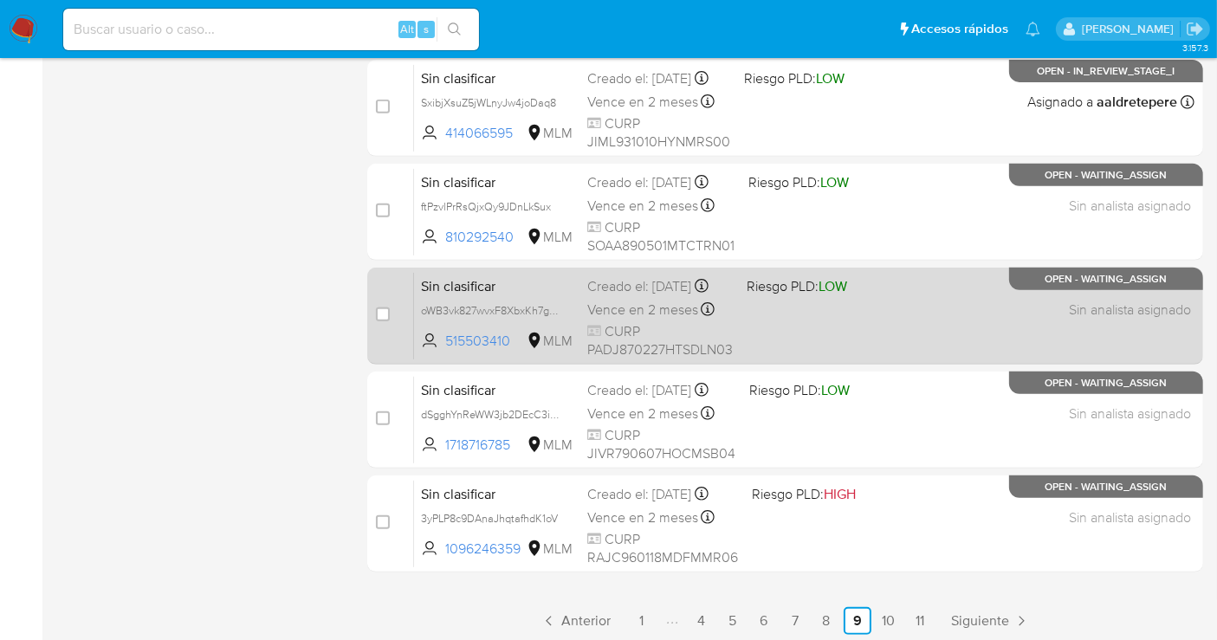
scroll to position [725, 0]
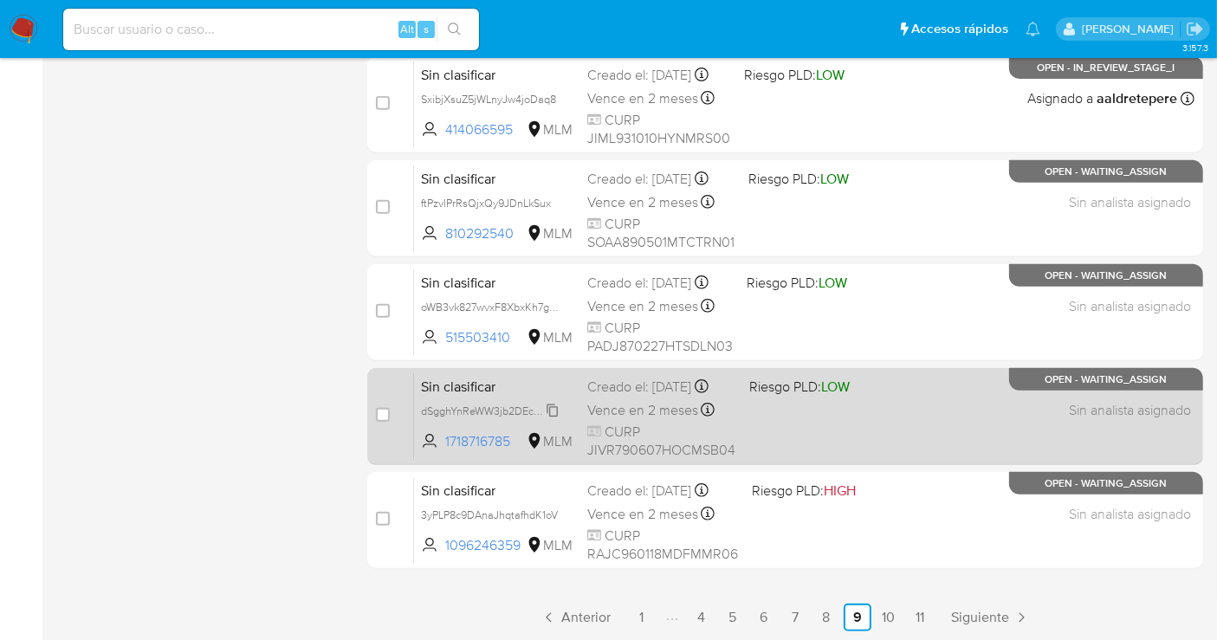
click at [546, 419] on span "dSgghYnReWW3jb2DEcC3ibmx" at bounding box center [495, 409] width 149 height 19
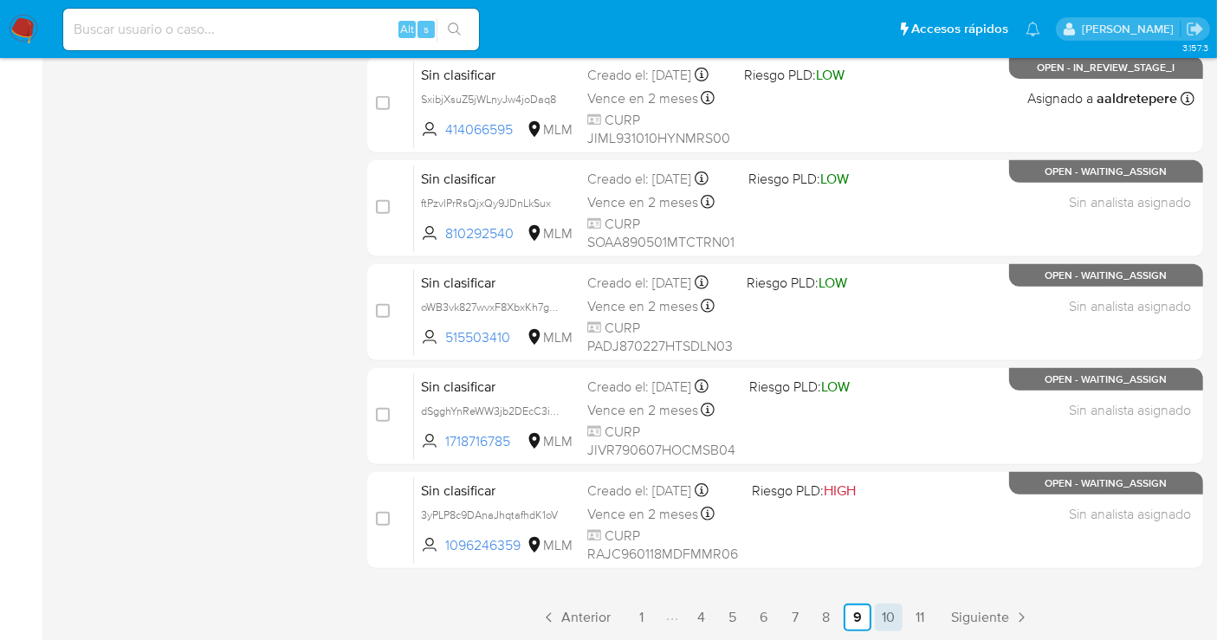
click at [890, 615] on link "10" at bounding box center [889, 618] width 28 height 28
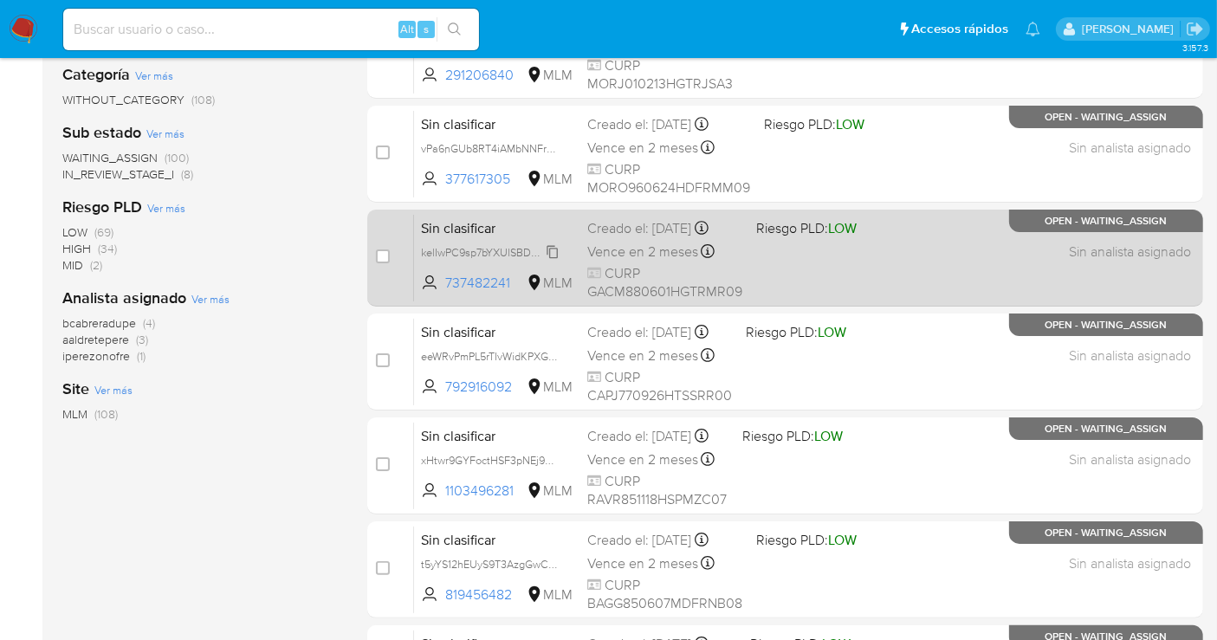
scroll to position [288, 0]
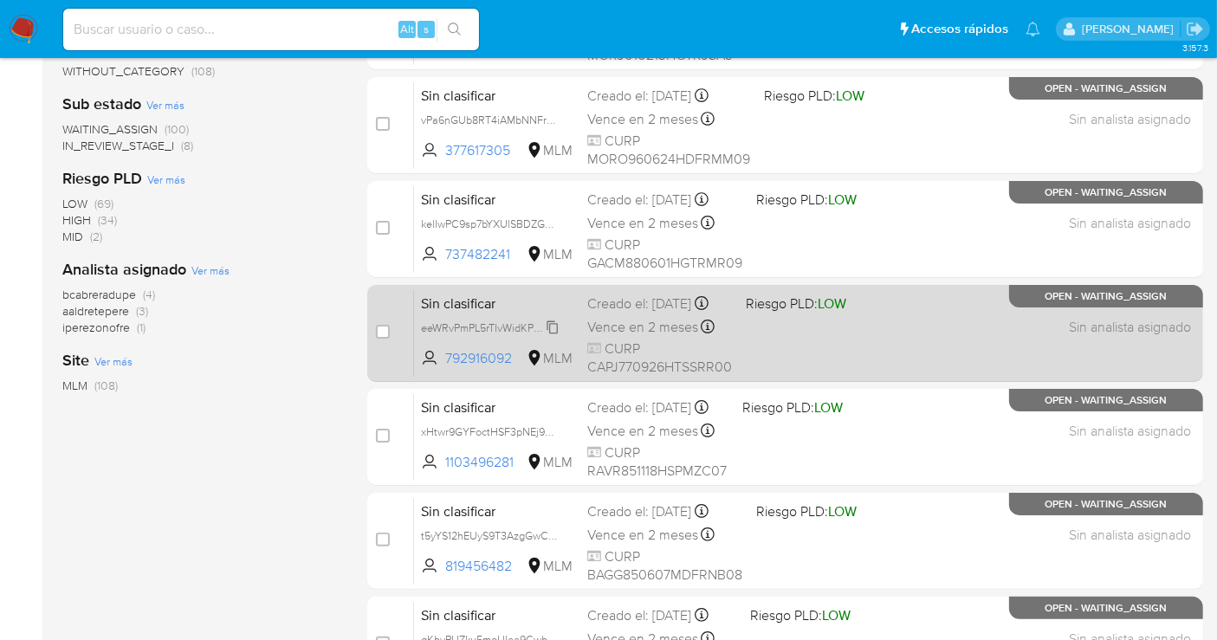
click at [549, 336] on span "eeWRvPmPL5rTIvWidKPXGsKH" at bounding box center [494, 326] width 147 height 19
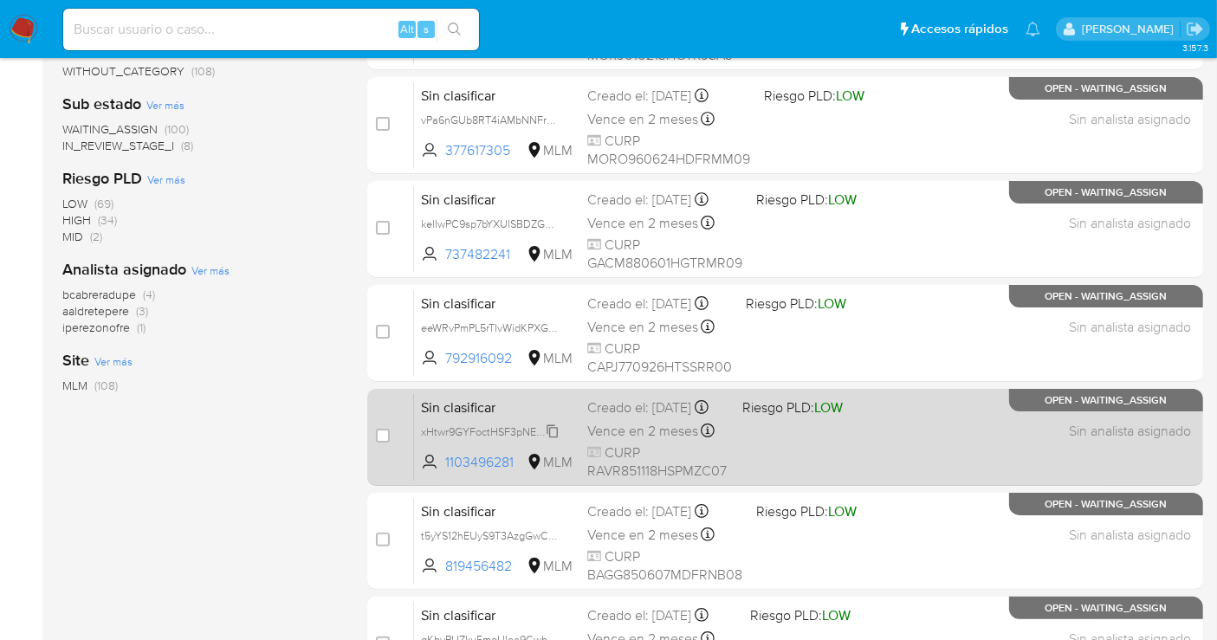
click at [558, 440] on span "xHtwr9GYFoctHSF3pNEj9ZAj" at bounding box center [490, 430] width 139 height 19
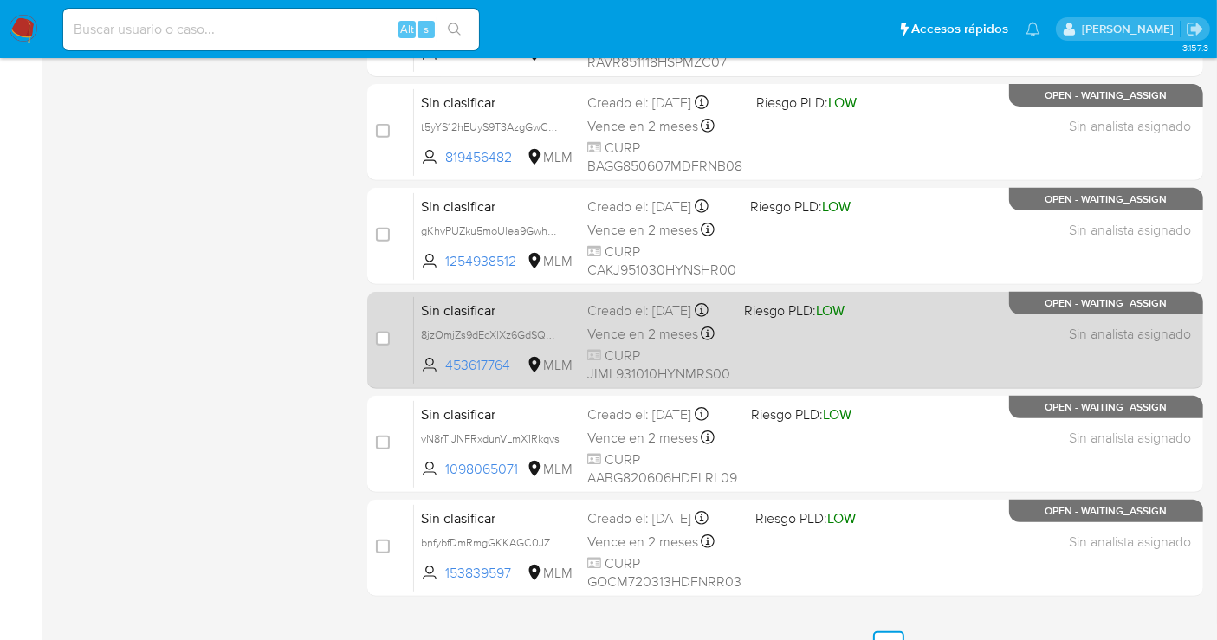
scroll to position [725, 0]
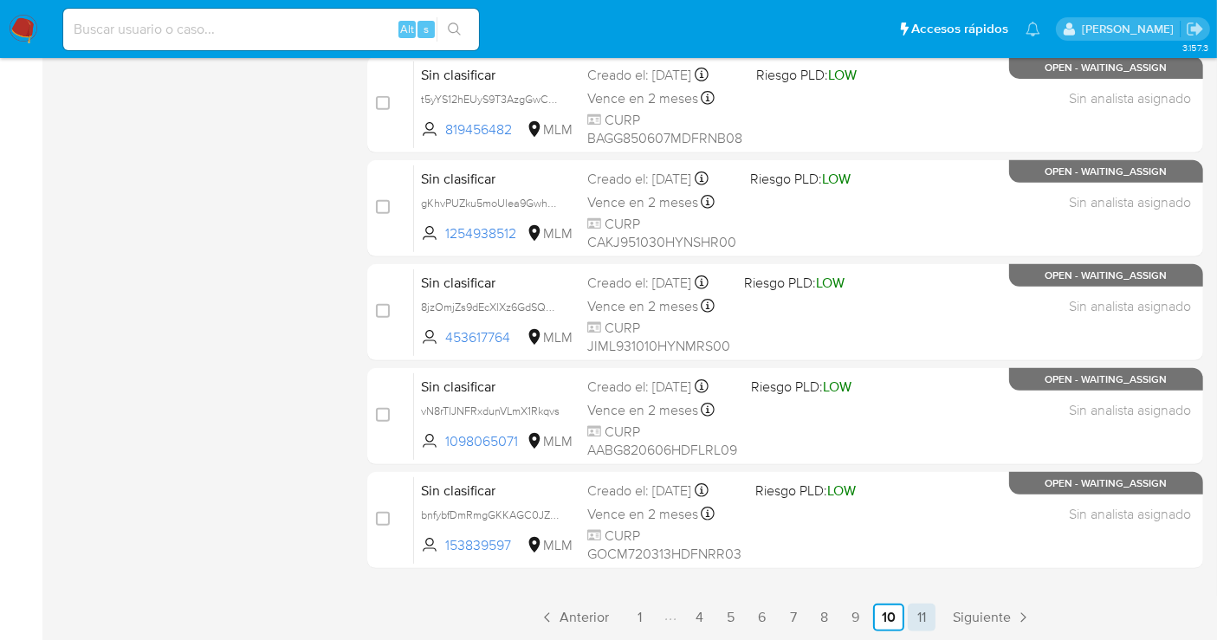
click at [911, 612] on link "11" at bounding box center [922, 618] width 28 height 28
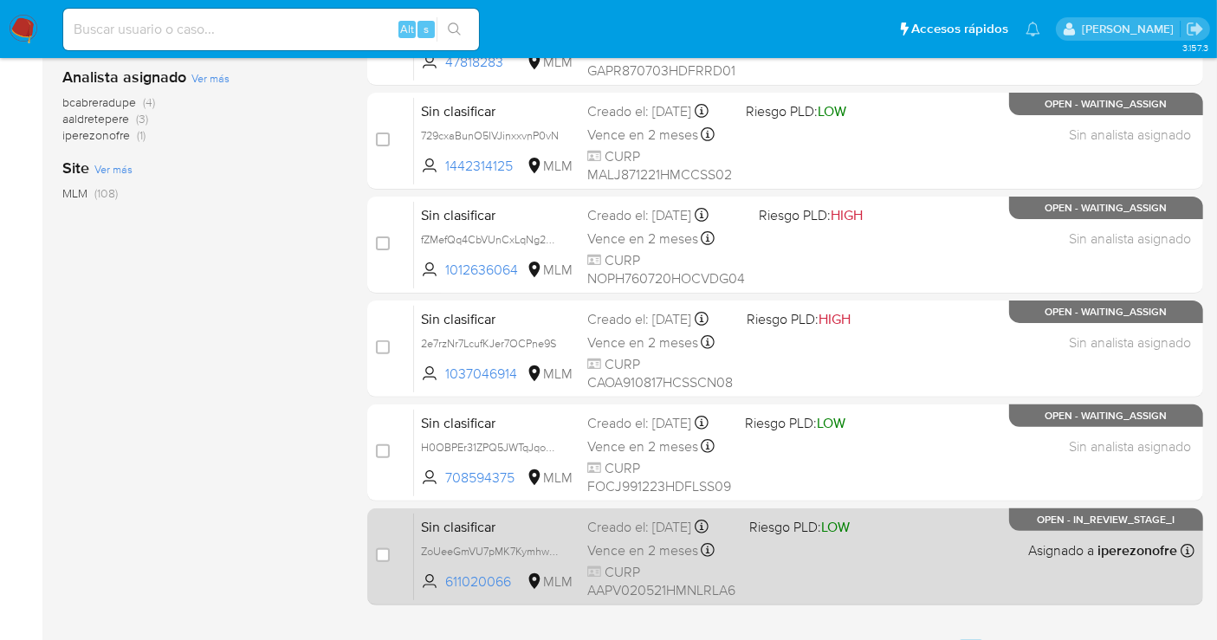
scroll to position [517, 0]
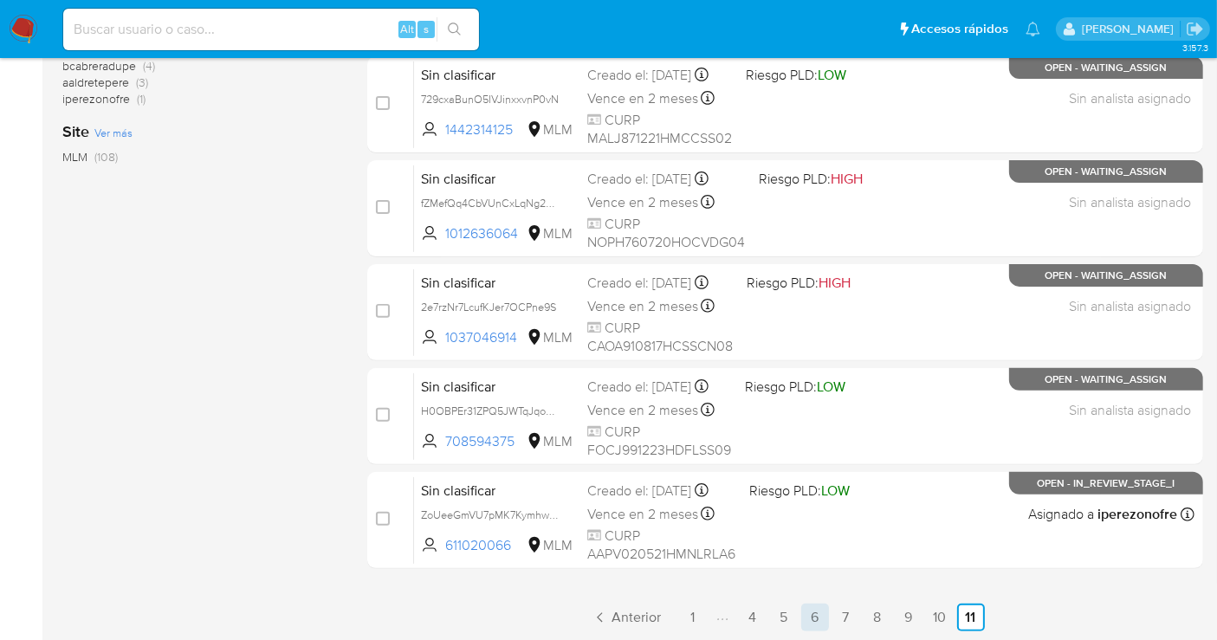
click at [818, 612] on link "6" at bounding box center [815, 618] width 28 height 28
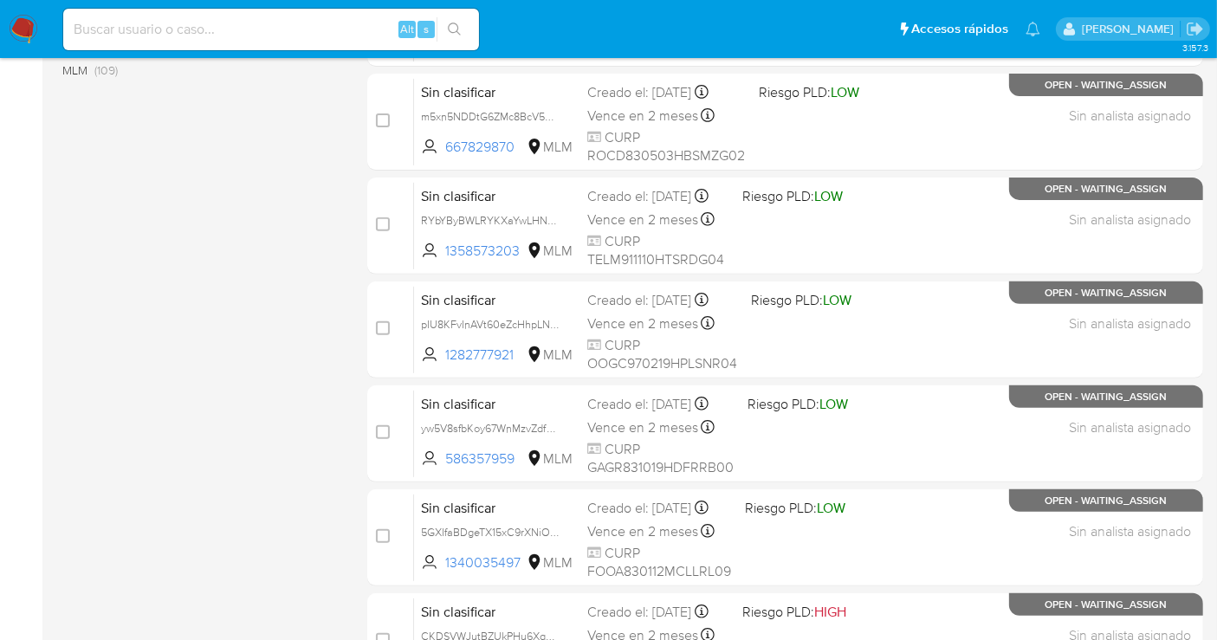
scroll to position [725, 0]
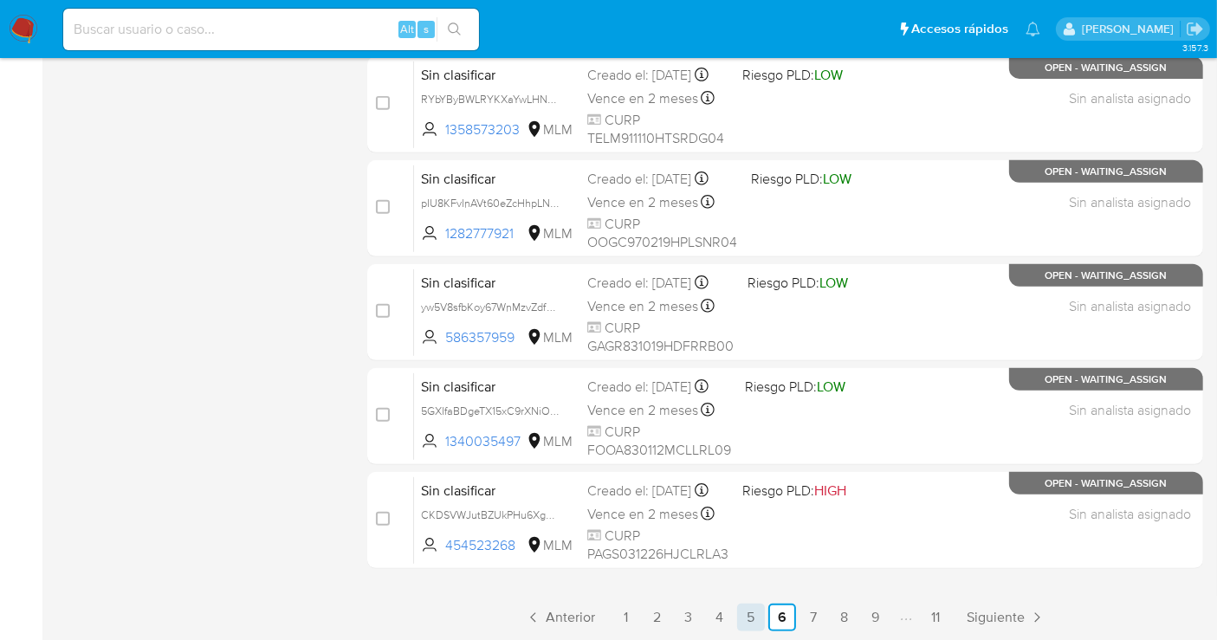
click at [751, 619] on link "5" at bounding box center [751, 618] width 28 height 28
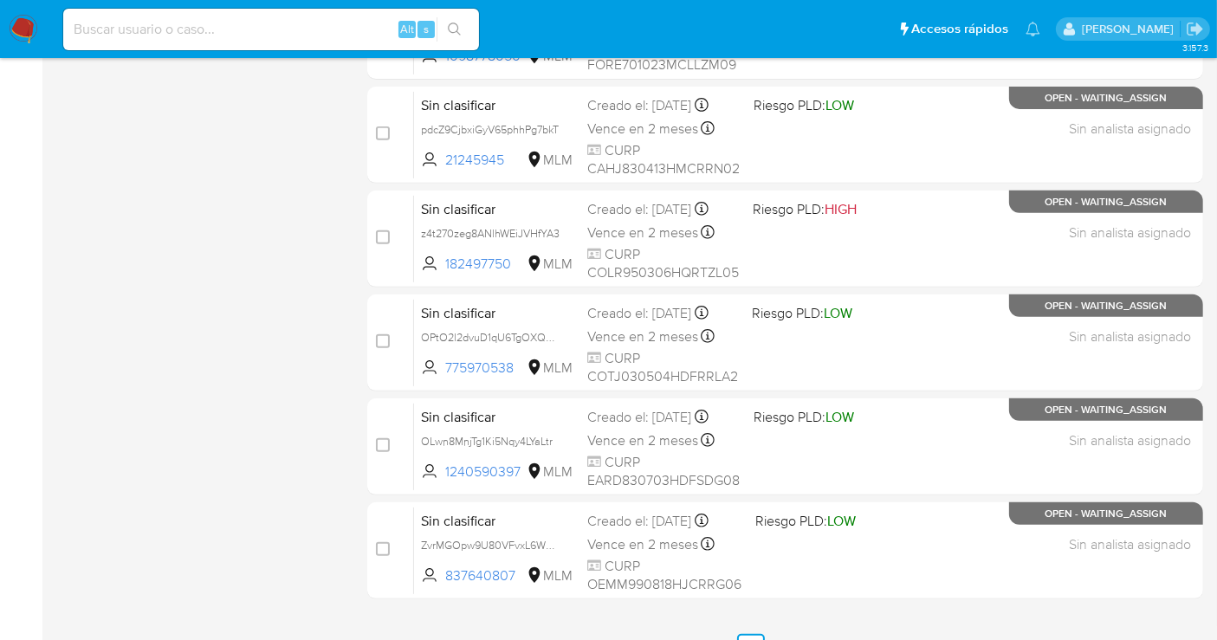
scroll to position [725, 0]
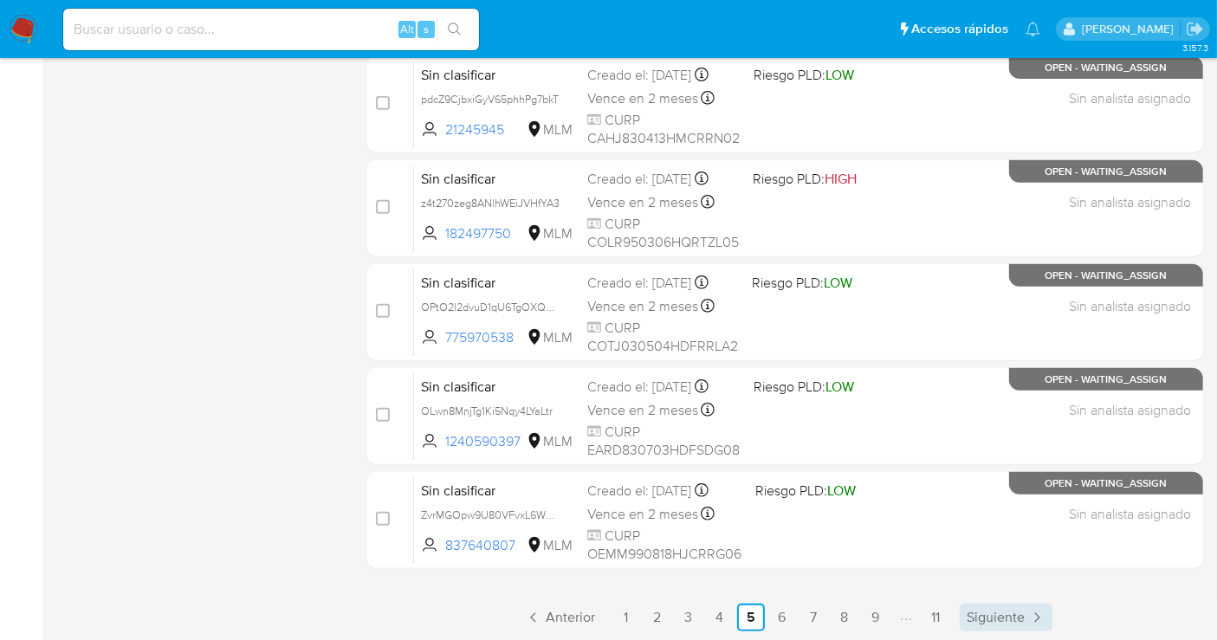
click at [992, 615] on span "Siguiente" at bounding box center [995, 618] width 58 height 14
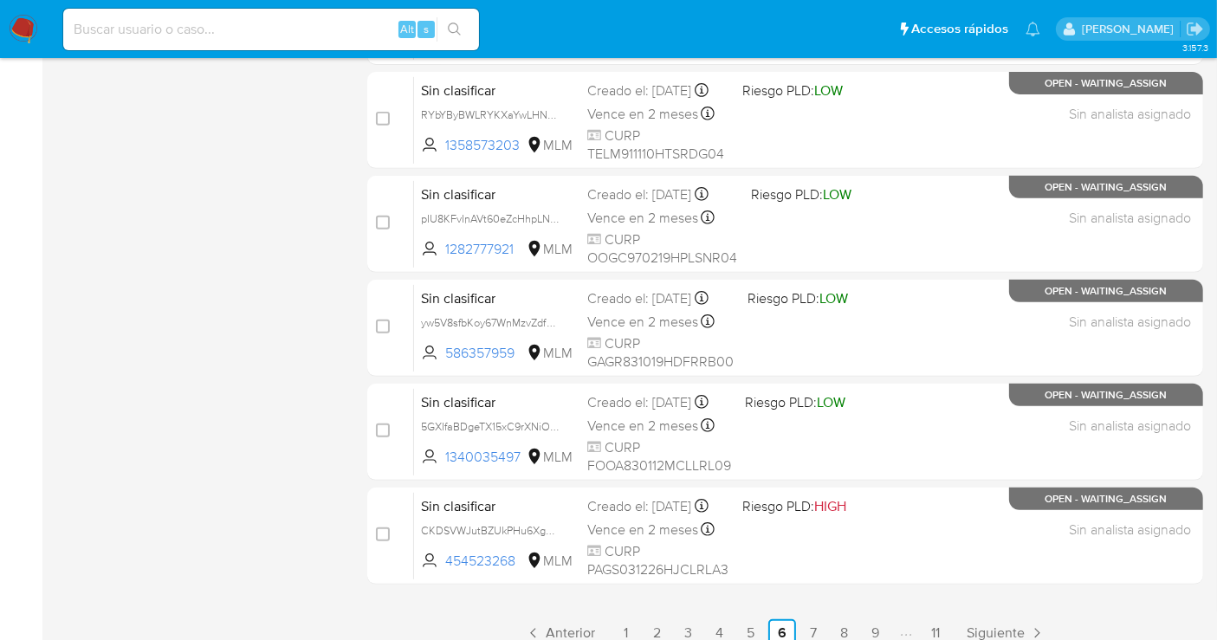
scroll to position [725, 0]
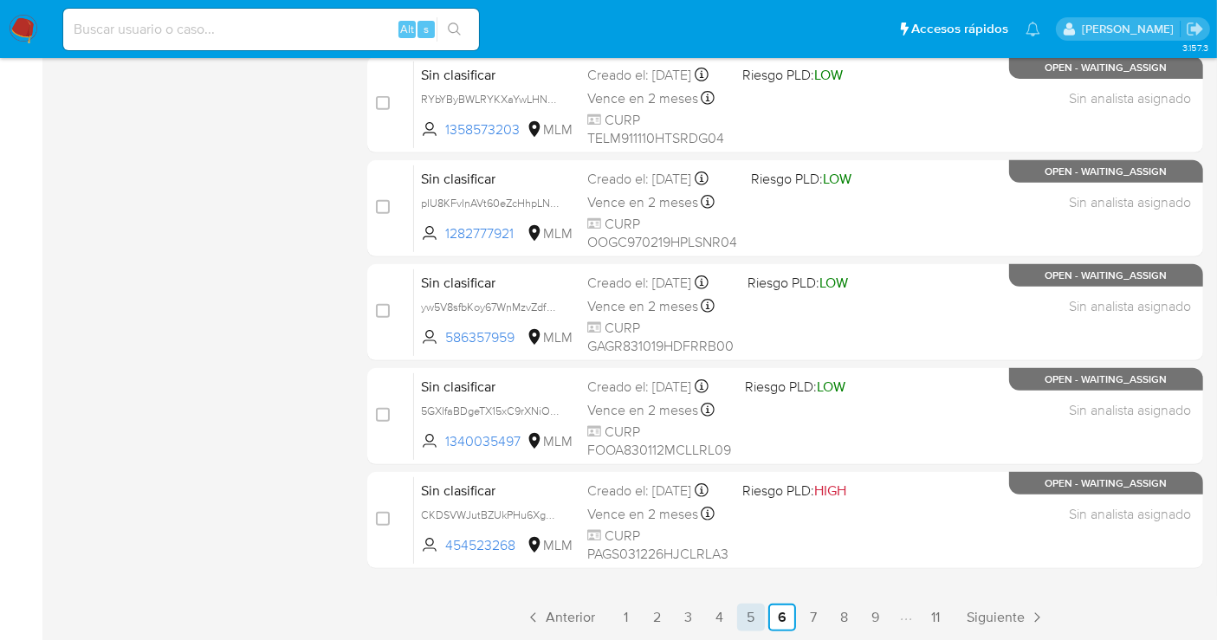
click at [745, 613] on link "5" at bounding box center [751, 618] width 28 height 28
click at [772, 610] on link "6" at bounding box center [782, 618] width 28 height 28
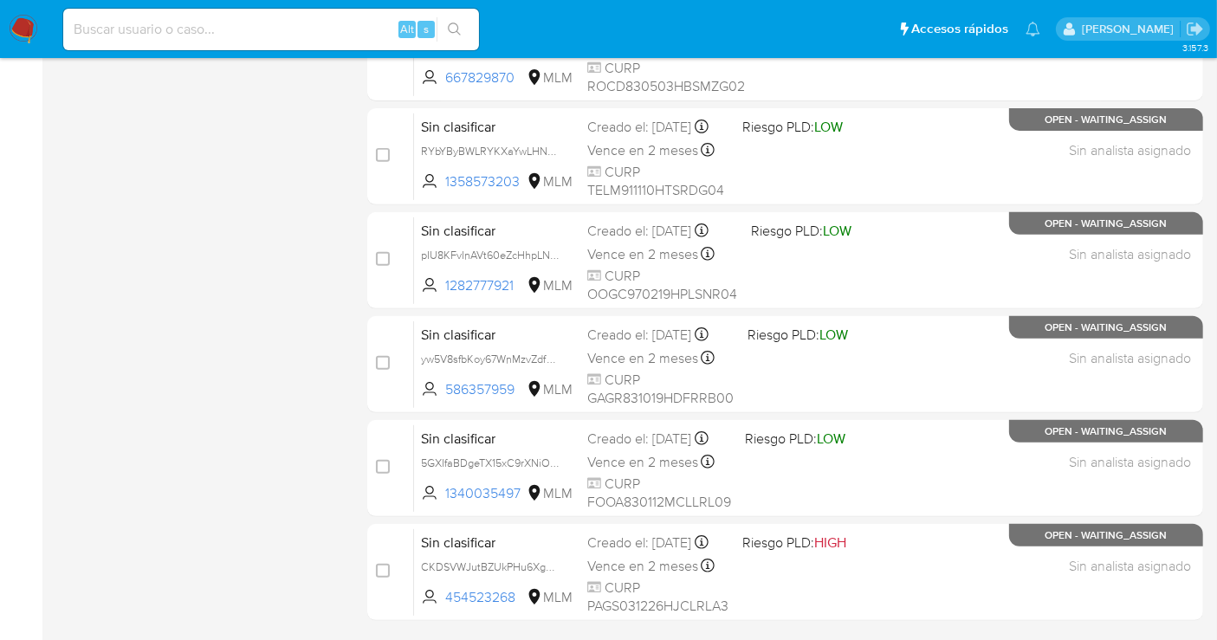
scroll to position [725, 0]
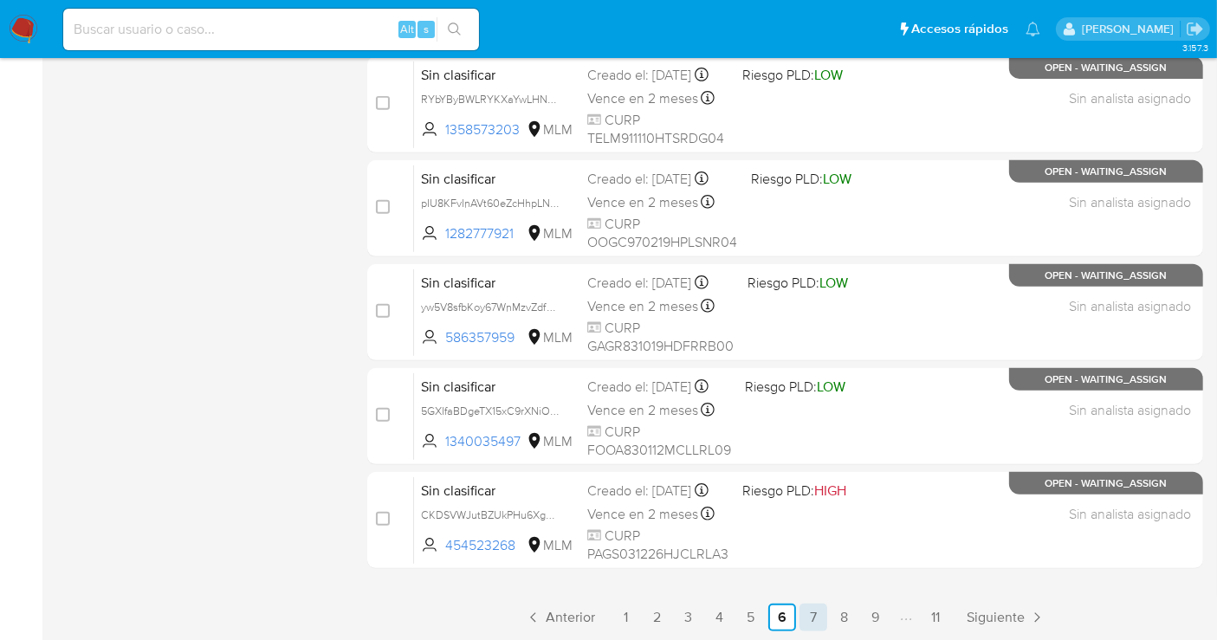
click at [809, 617] on link "7" at bounding box center [813, 618] width 28 height 28
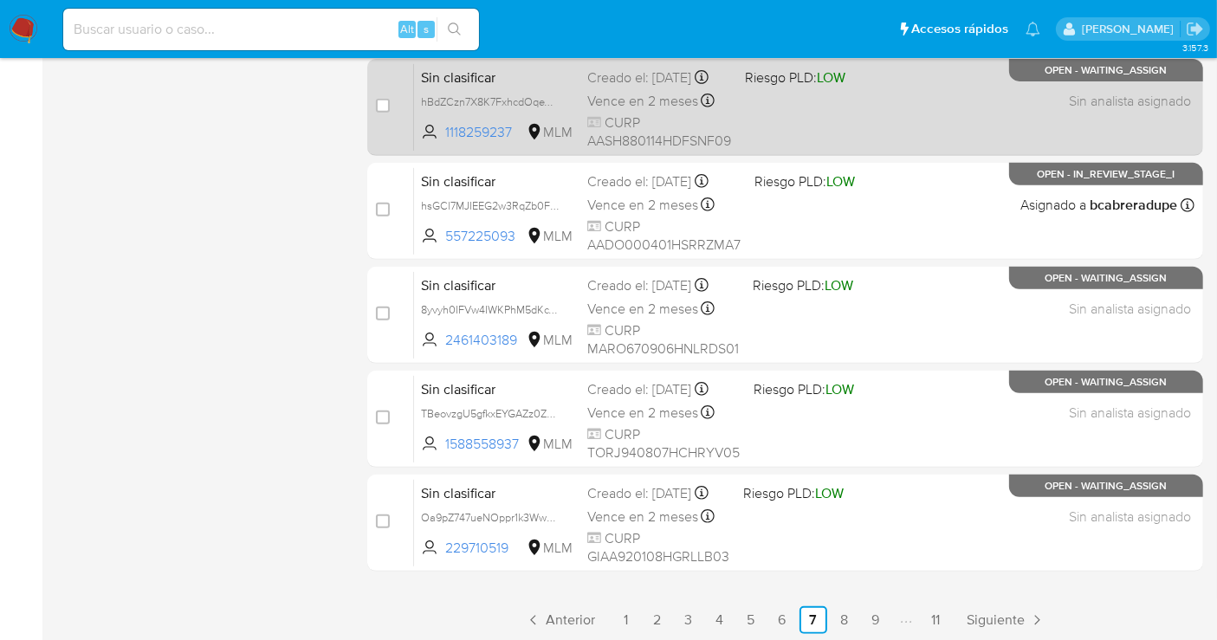
scroll to position [725, 0]
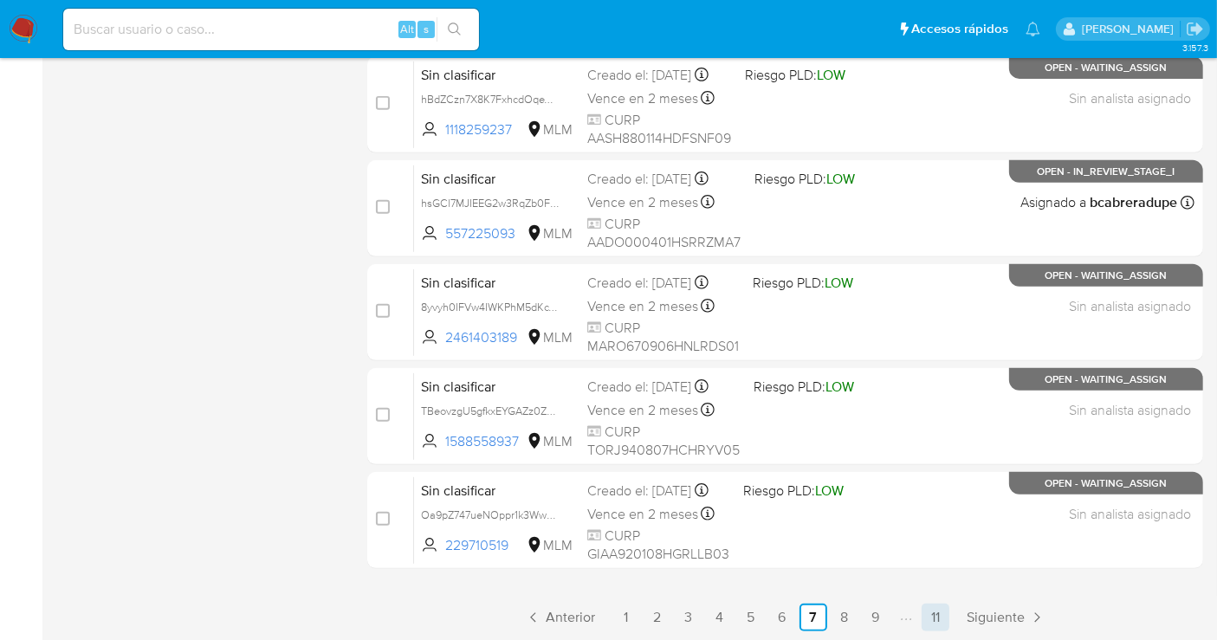
click at [941, 617] on link "11" at bounding box center [935, 618] width 28 height 28
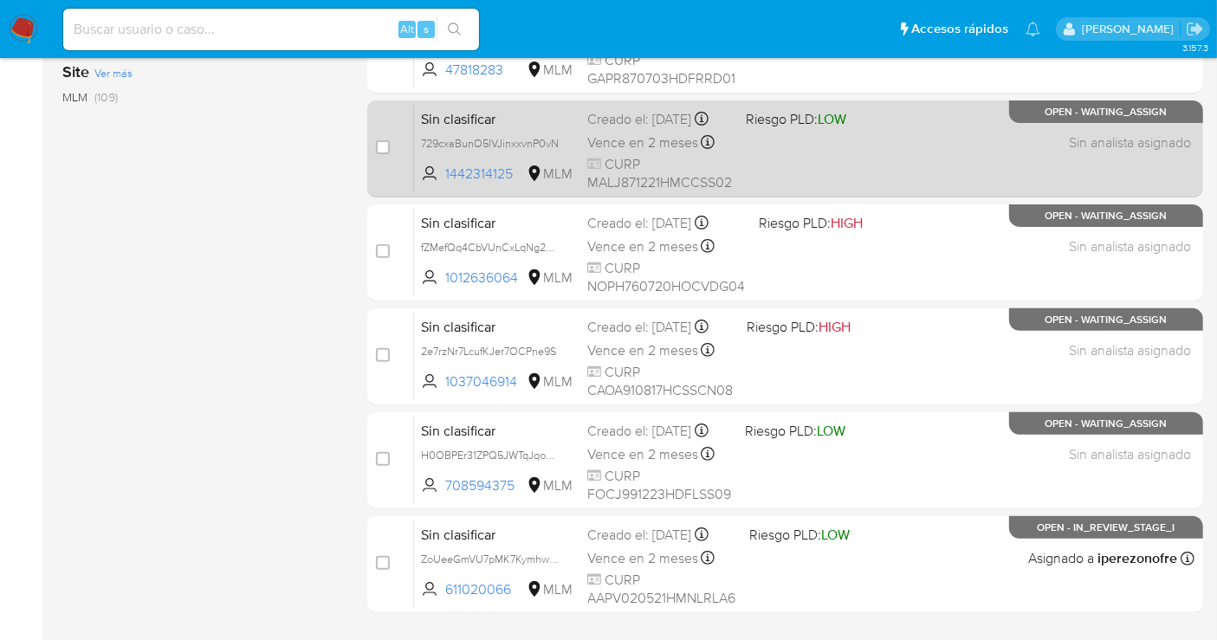
scroll to position [621, 0]
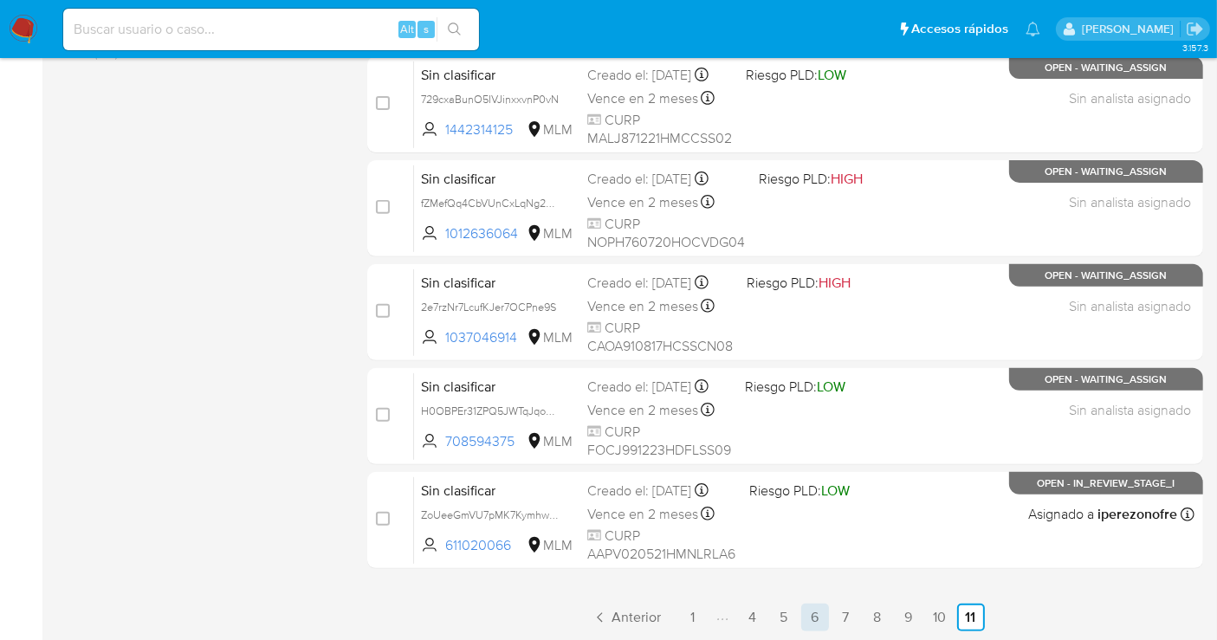
click at [809, 613] on link "6" at bounding box center [815, 618] width 28 height 28
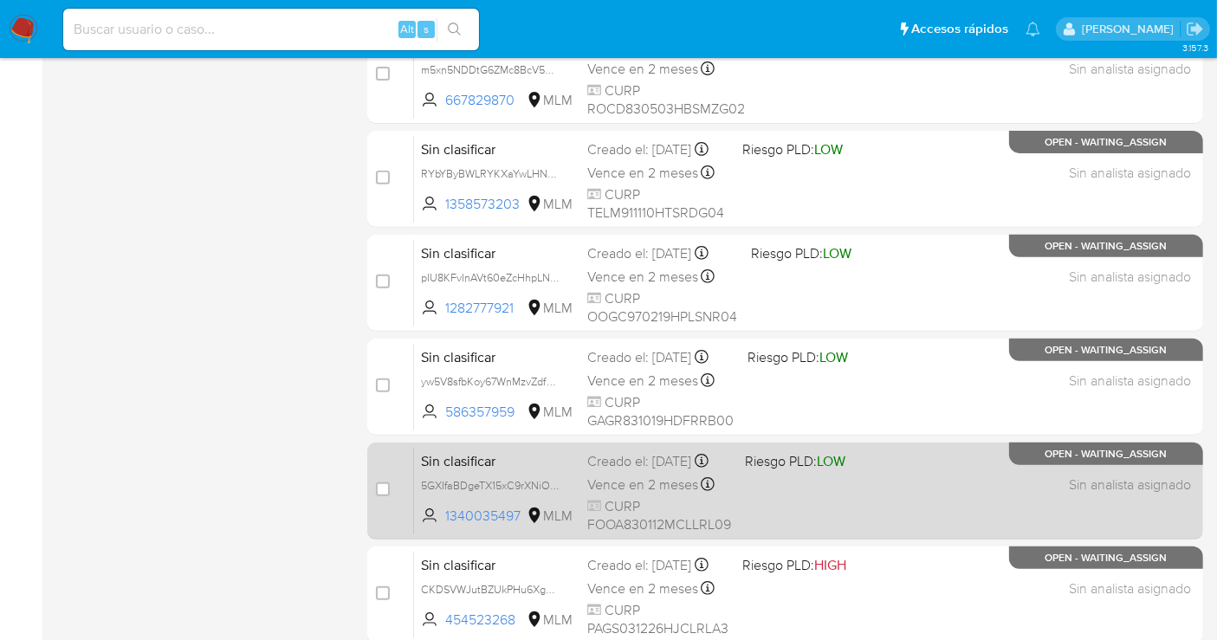
scroll to position [725, 0]
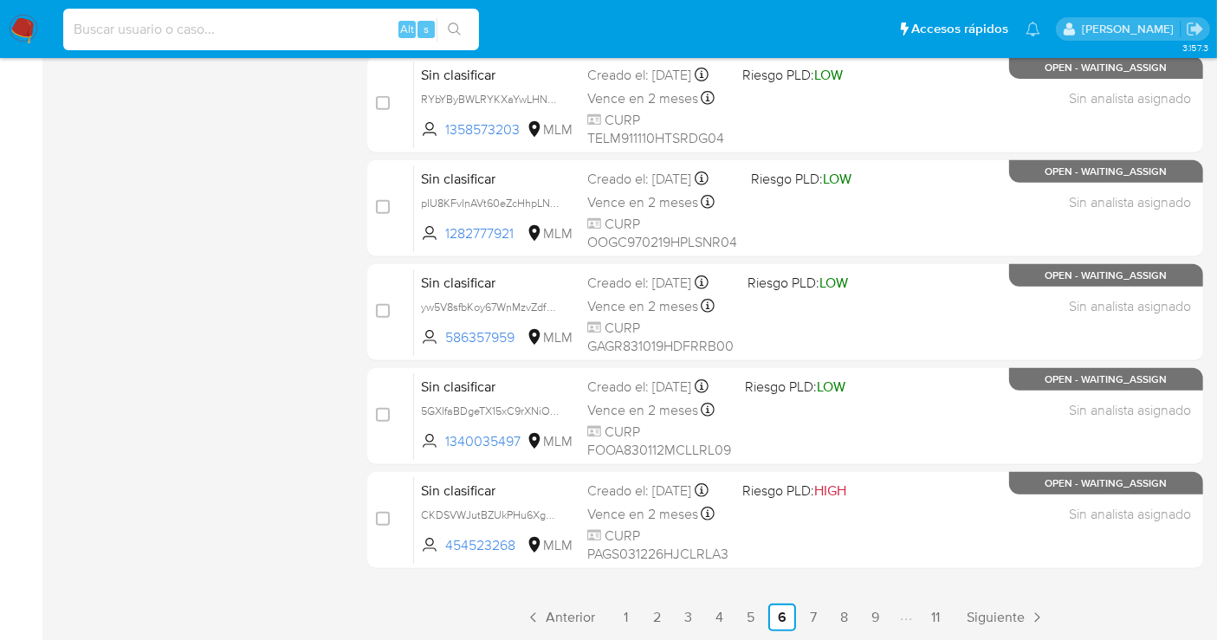
click at [184, 29] on input at bounding box center [271, 29] width 416 height 23
paste input "728562451"
type input "728562451"
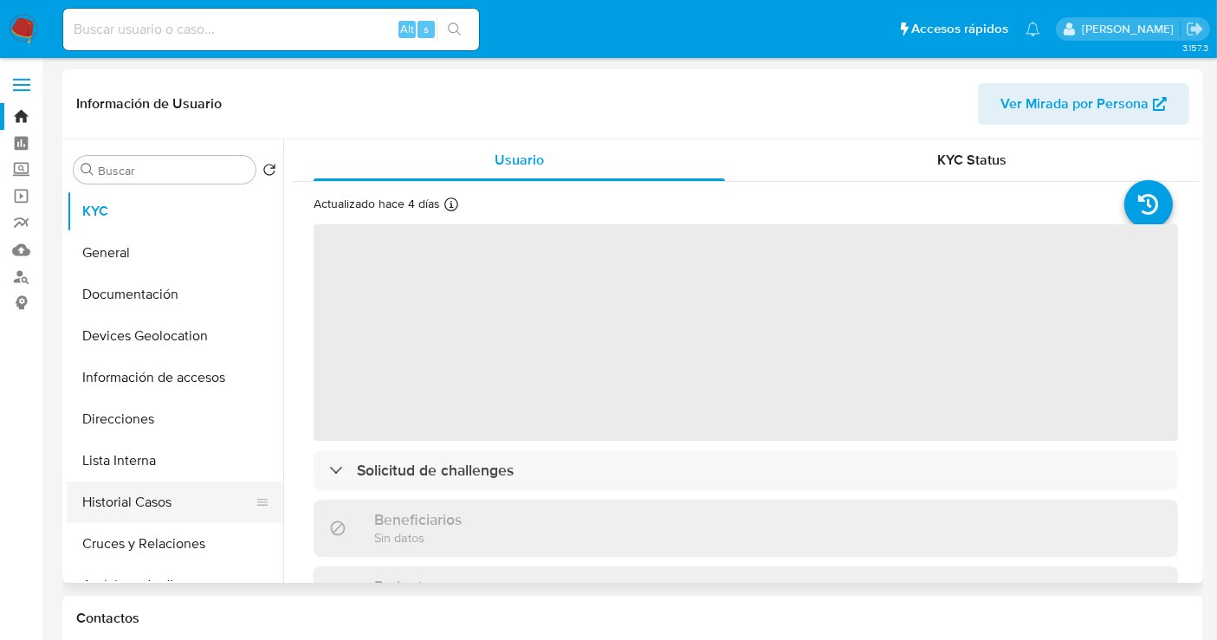
click at [111, 497] on button "Historial Casos" at bounding box center [168, 503] width 203 height 42
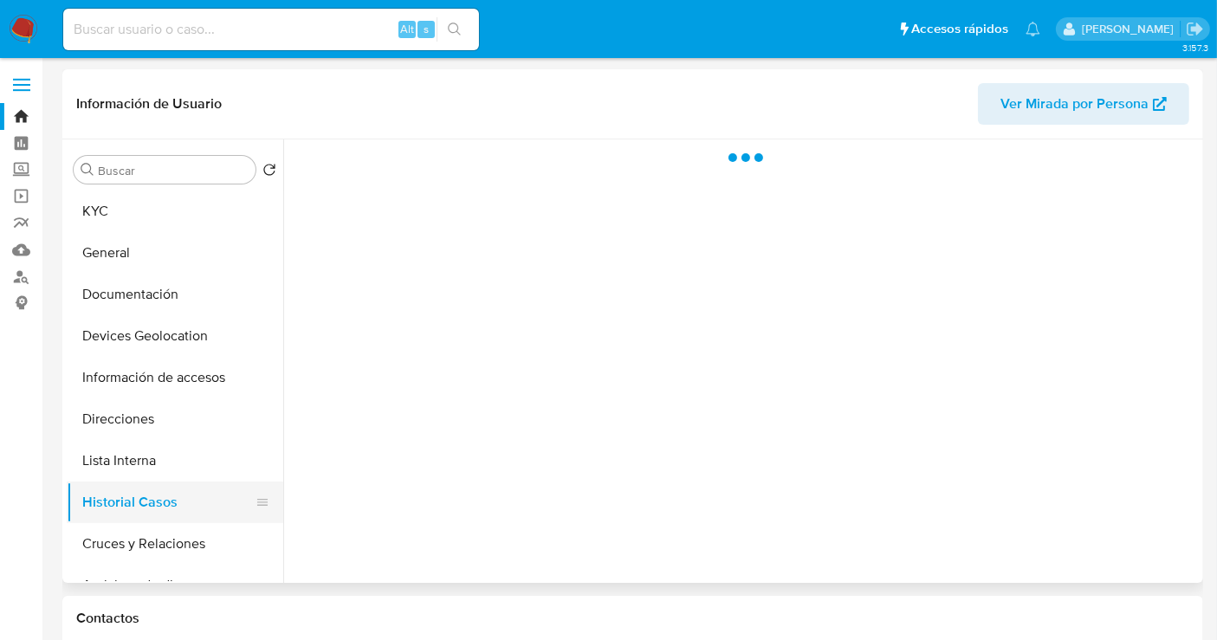
select select "10"
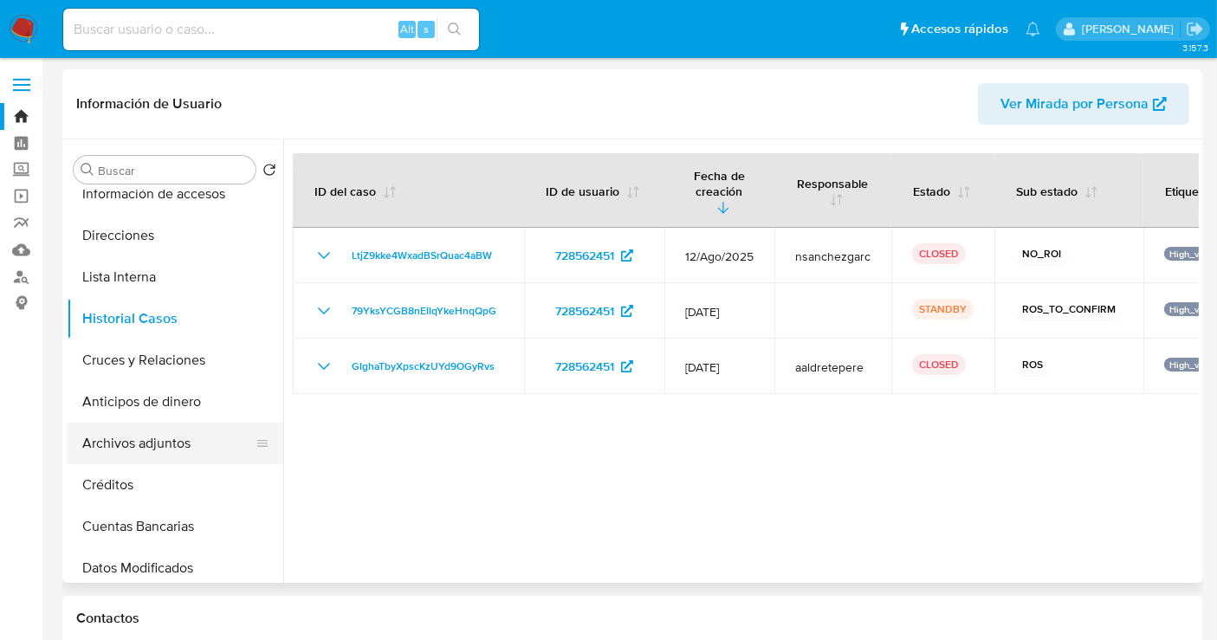
scroll to position [192, 0]
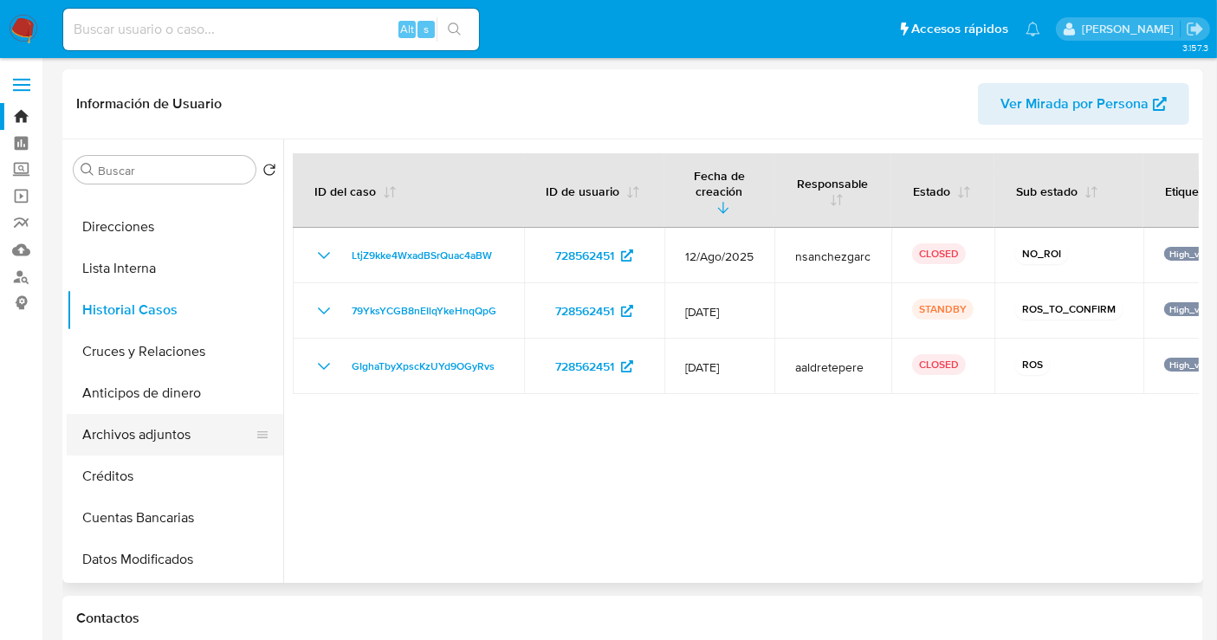
click at [154, 439] on button "Archivos adjuntos" at bounding box center [168, 435] width 203 height 42
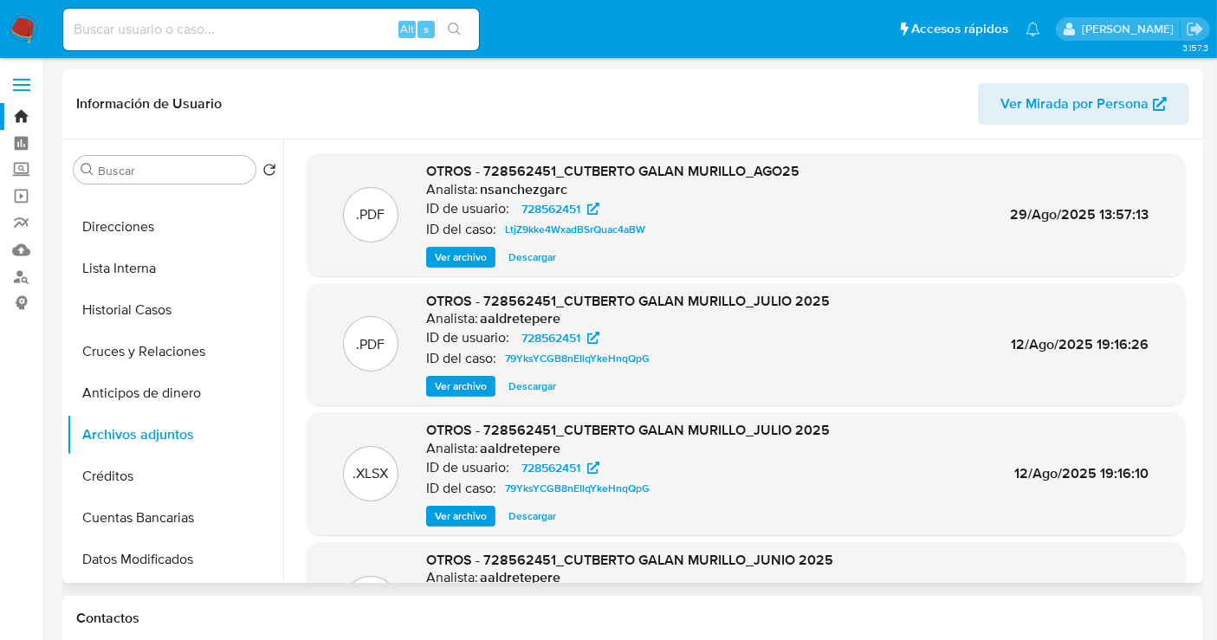
click at [525, 387] on span "Descargar" at bounding box center [532, 386] width 48 height 17
drag, startPoint x: 1021, startPoint y: 81, endPoint x: 813, endPoint y: 159, distance: 222.3
click at [813, 159] on div ".PDF OTROS - 728562451_CUTBERTO GALAN MURILLO_AGO25 Analista: nsanchezgarc ID d…" at bounding box center [746, 214] width 878 height 123
click at [122, 30] on input at bounding box center [271, 29] width 416 height 23
paste input "613494625"
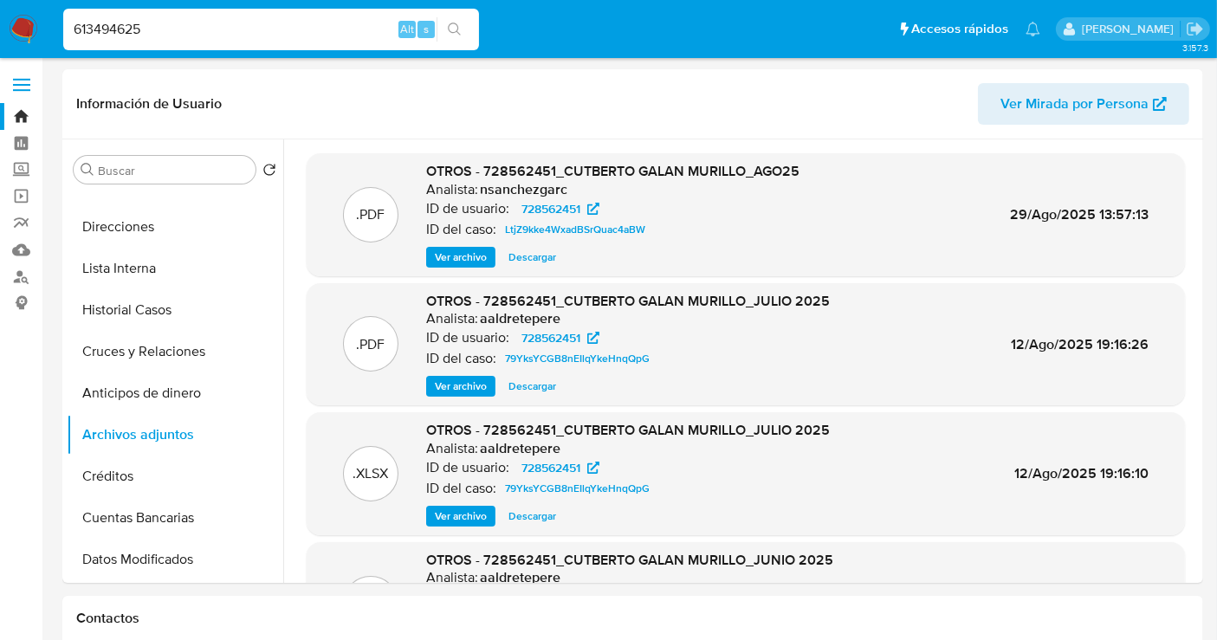
type input "613494625"
click at [19, 29] on img at bounding box center [23, 29] width 29 height 29
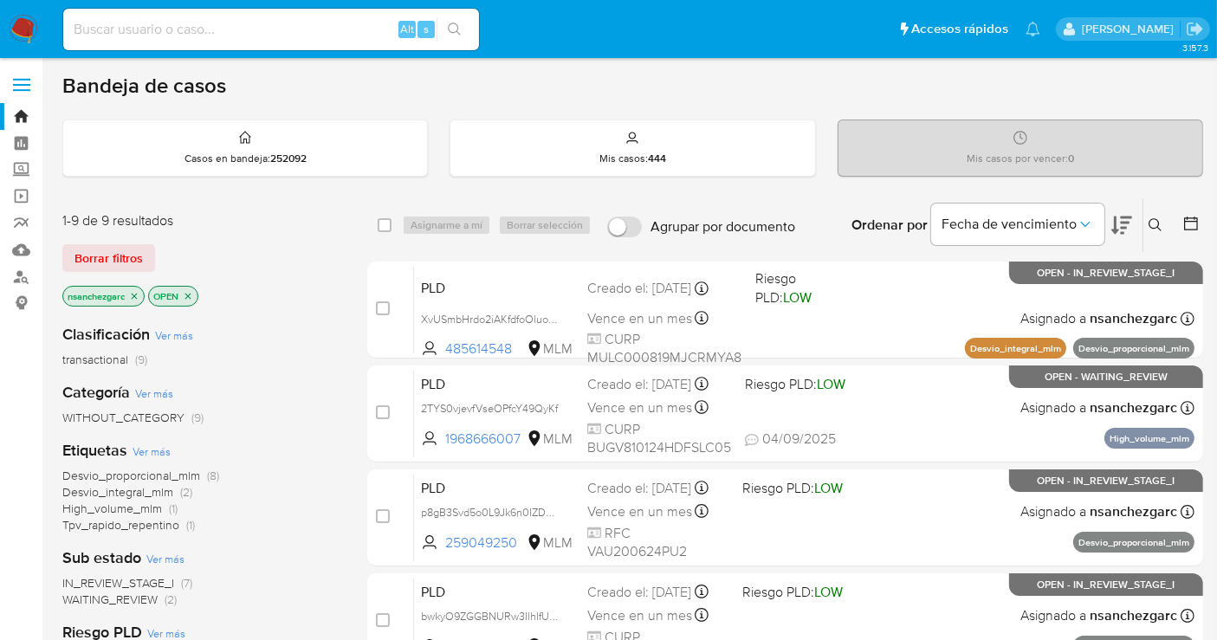
click at [1155, 219] on icon at bounding box center [1155, 225] width 14 height 14
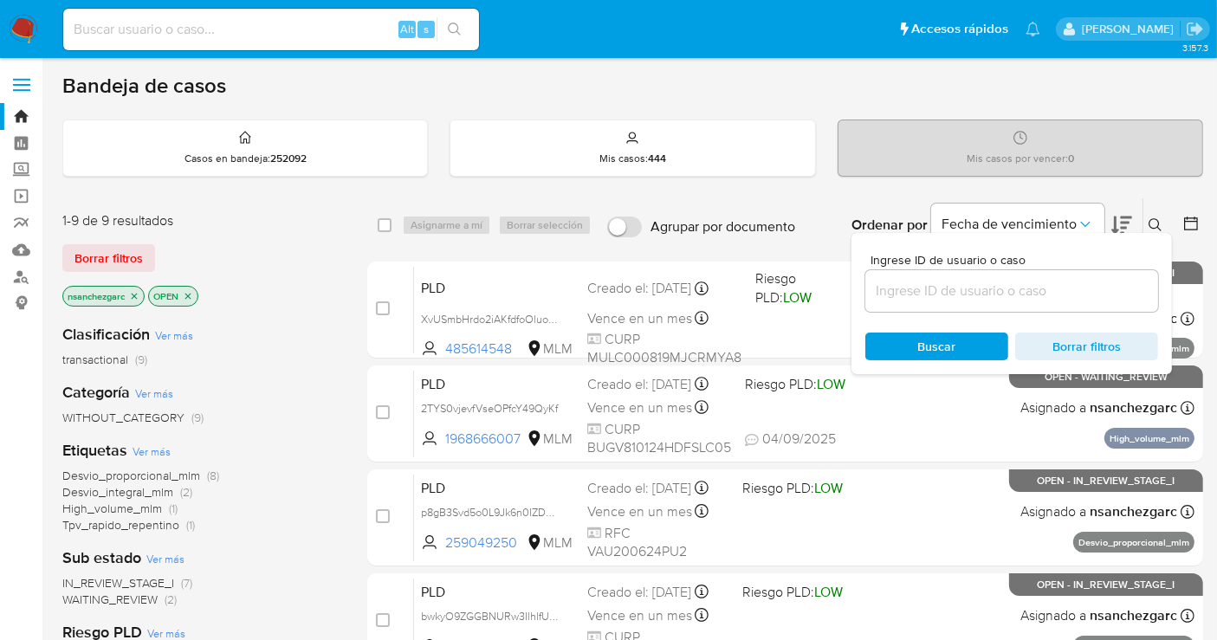
click at [920, 290] on input at bounding box center [1011, 291] width 293 height 23
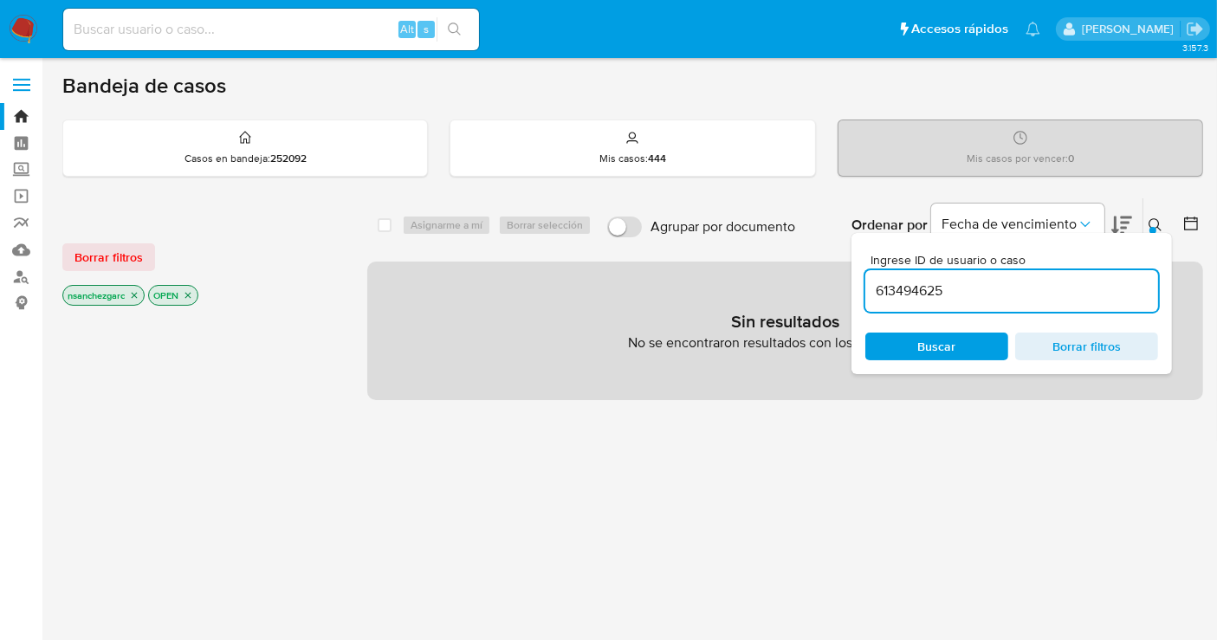
click at [925, 287] on input "613494625" at bounding box center [1011, 291] width 293 height 23
paste input "2673356408"
type input "2673356408"
click at [137, 294] on icon "close-filter" at bounding box center [134, 295] width 10 height 10
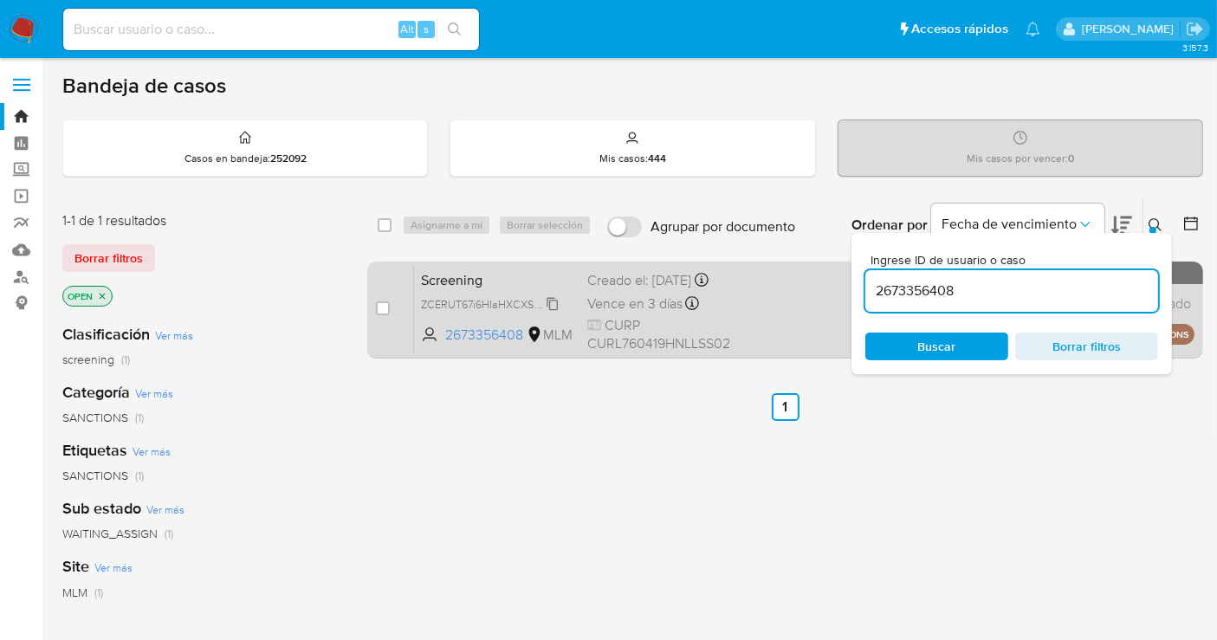
click at [554, 313] on span "ZCERUT67i6HIaHXCXSgQY3J4" at bounding box center [496, 303] width 151 height 19
click at [381, 305] on input "checkbox" at bounding box center [383, 308] width 14 height 14
checkbox input "true"
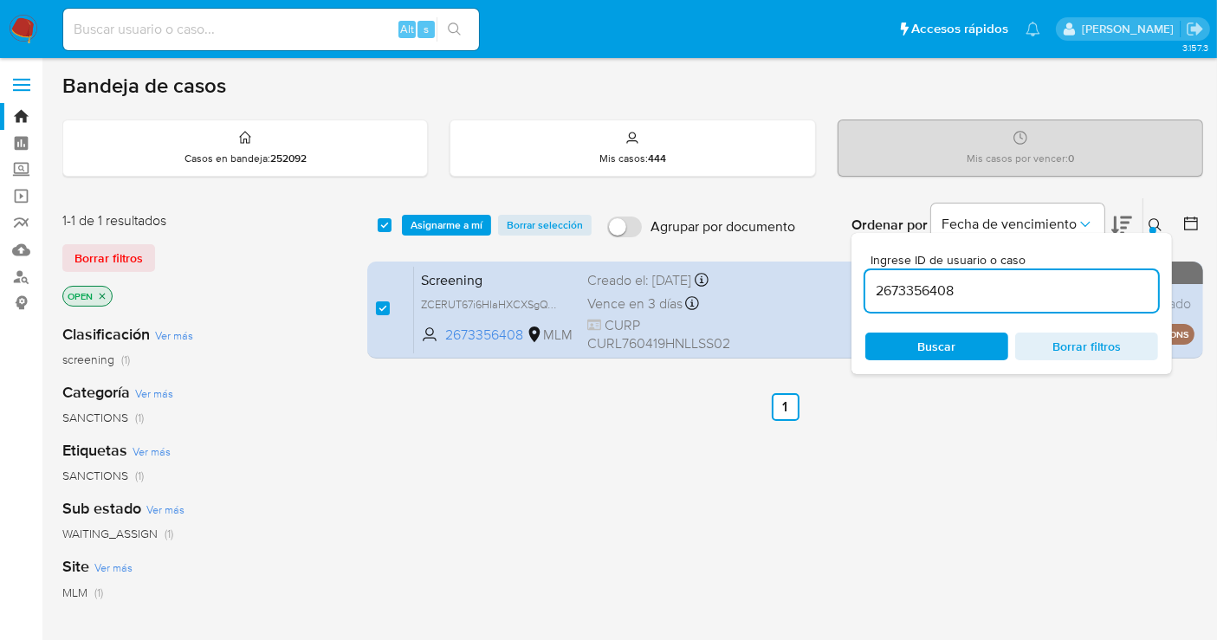
click at [441, 212] on div "select-all-cases-checkbox Asignarme a mí Borrar selección Agrupar por documento…" at bounding box center [785, 225] width 836 height 54
click at [439, 226] on span "Asignarme a mí" at bounding box center [446, 225] width 72 height 17
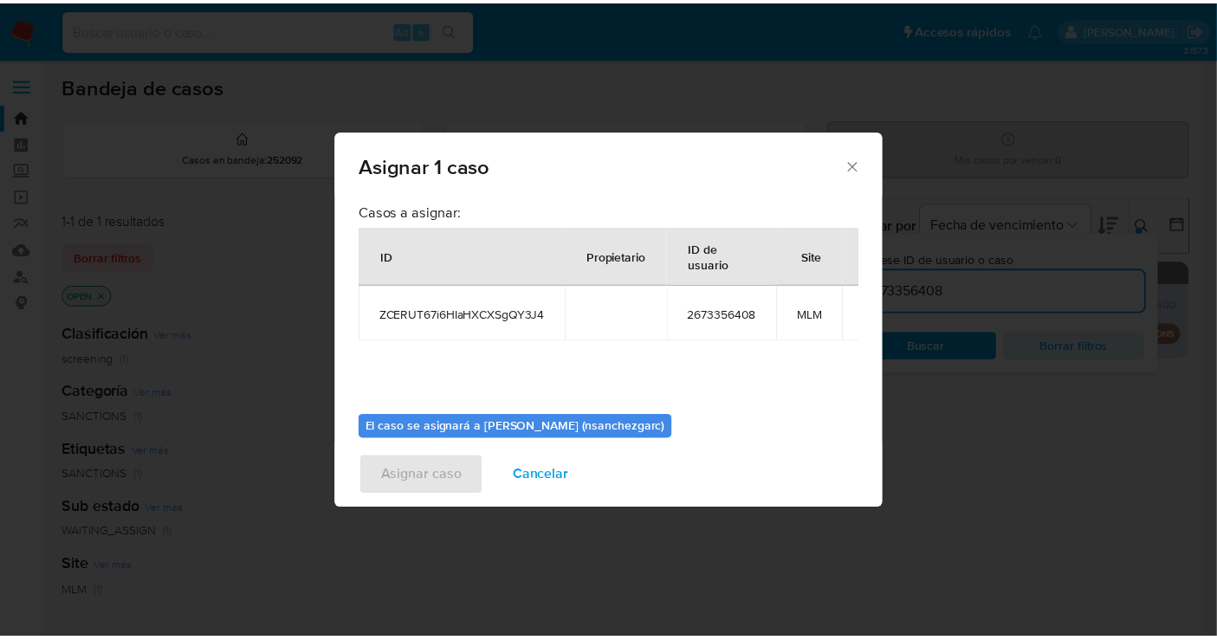
scroll to position [88, 0]
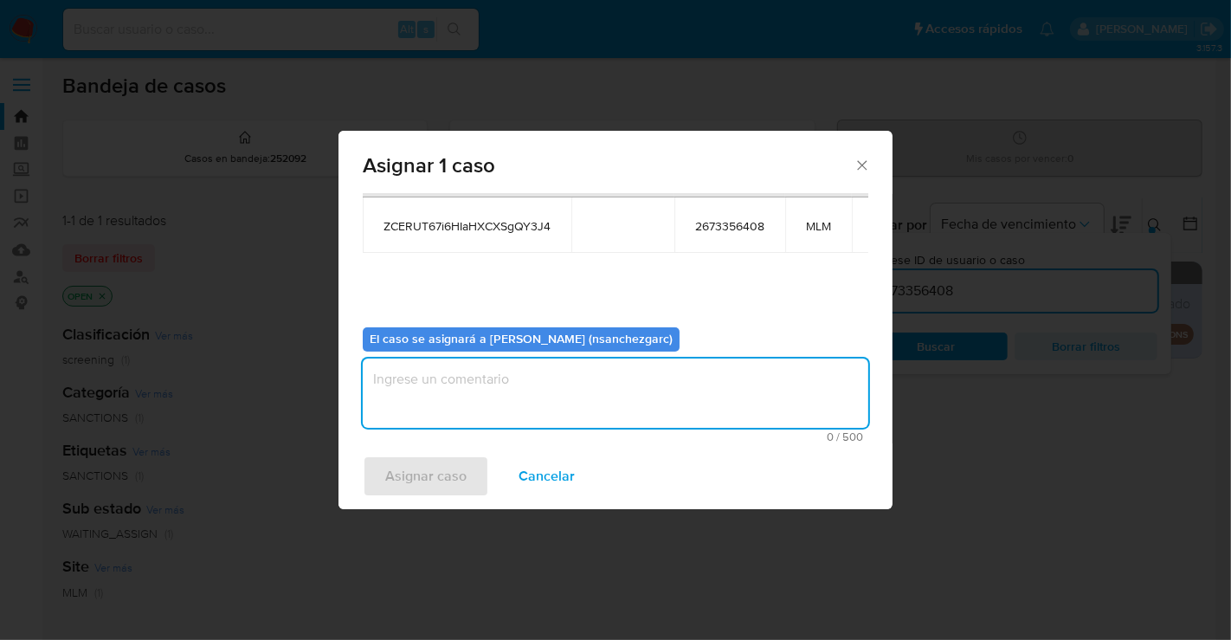
click at [416, 394] on textarea "assign-modal" at bounding box center [616, 393] width 506 height 69
type textarea "nesg"
click at [419, 485] on span "Asignar caso" at bounding box center [425, 476] width 81 height 38
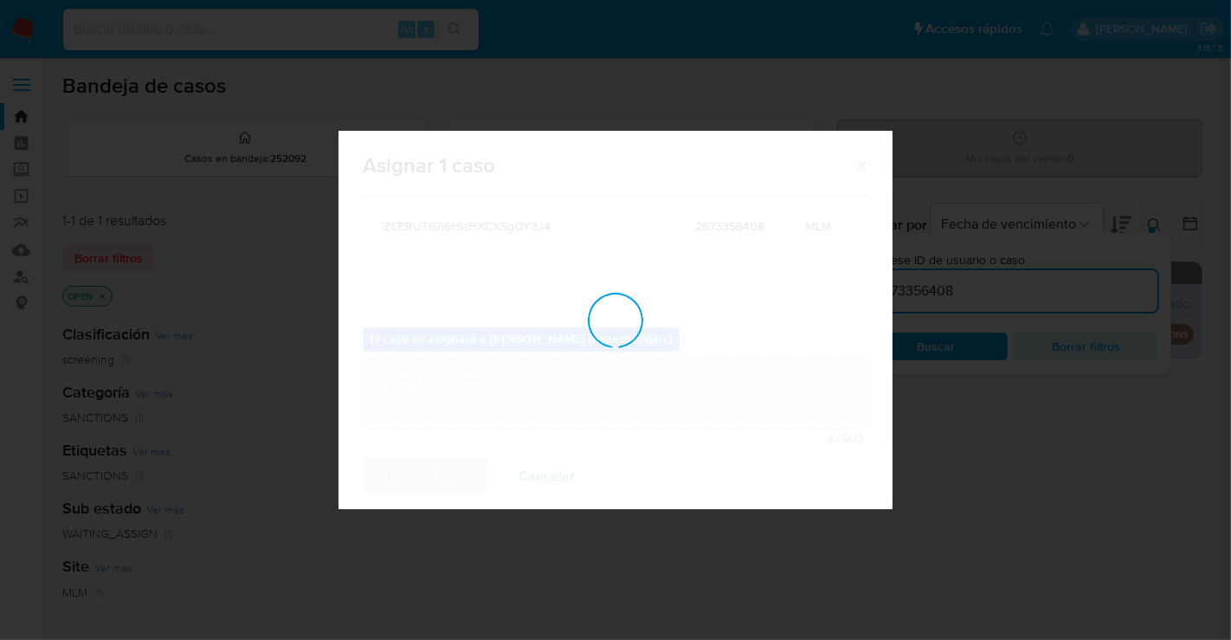
checkbox input "false"
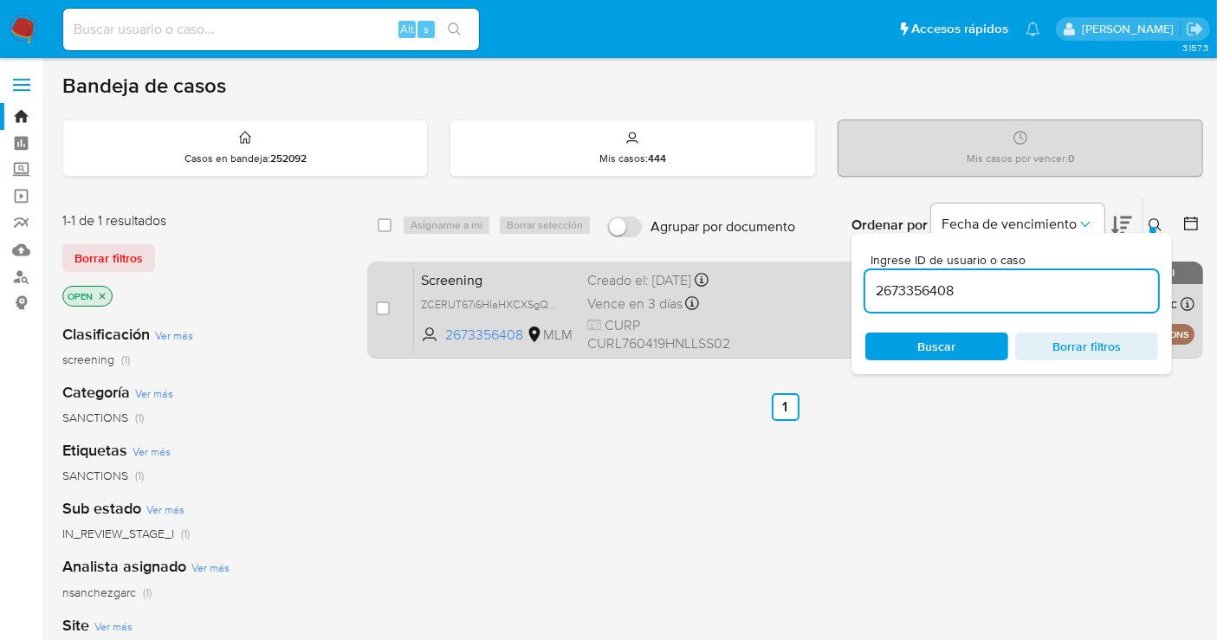
click at [655, 290] on div "Creado el: 04/09/2025 Creado el: 04/09/2025 23:25:05" at bounding box center [658, 280] width 143 height 19
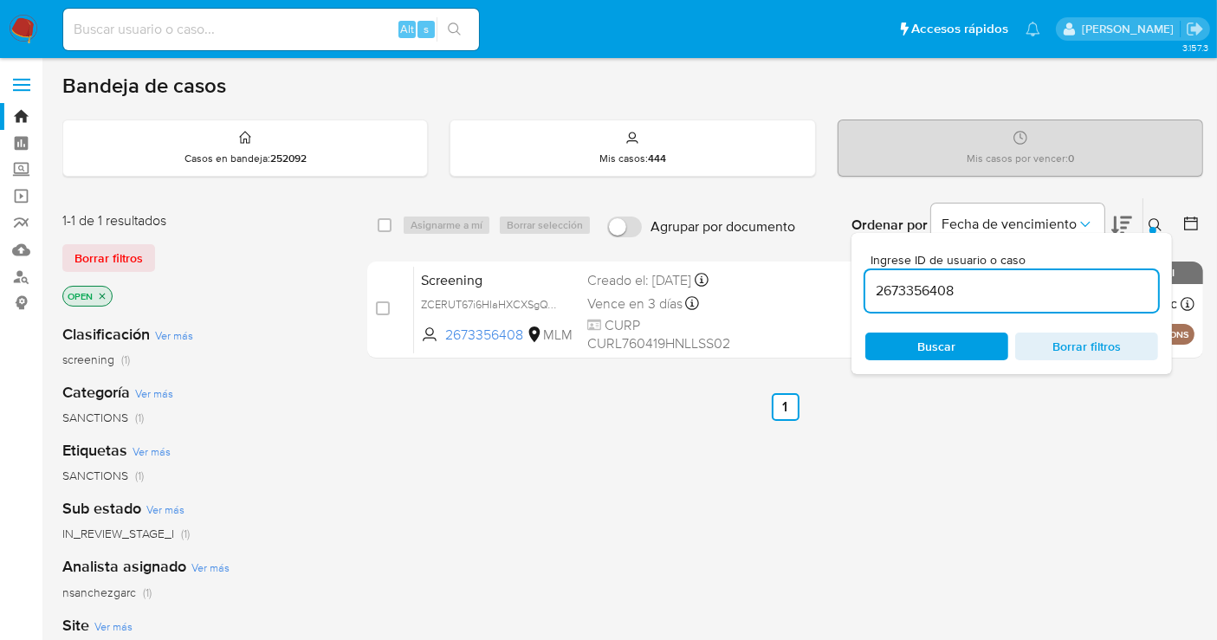
click at [34, 30] on img at bounding box center [23, 29] width 29 height 29
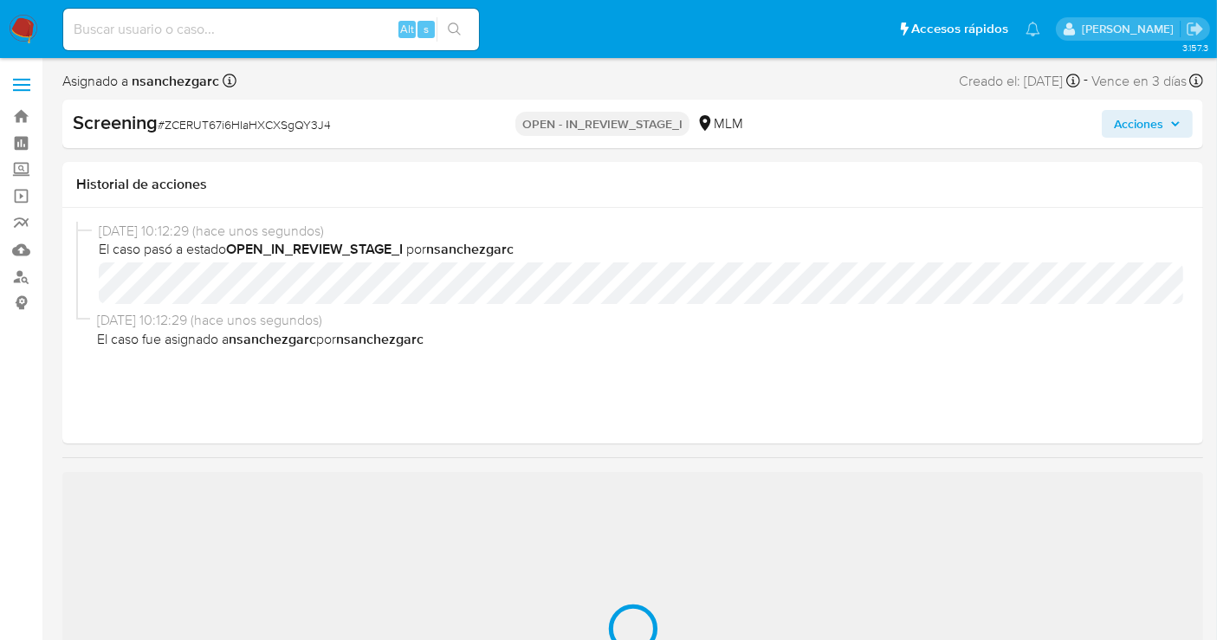
select select "10"
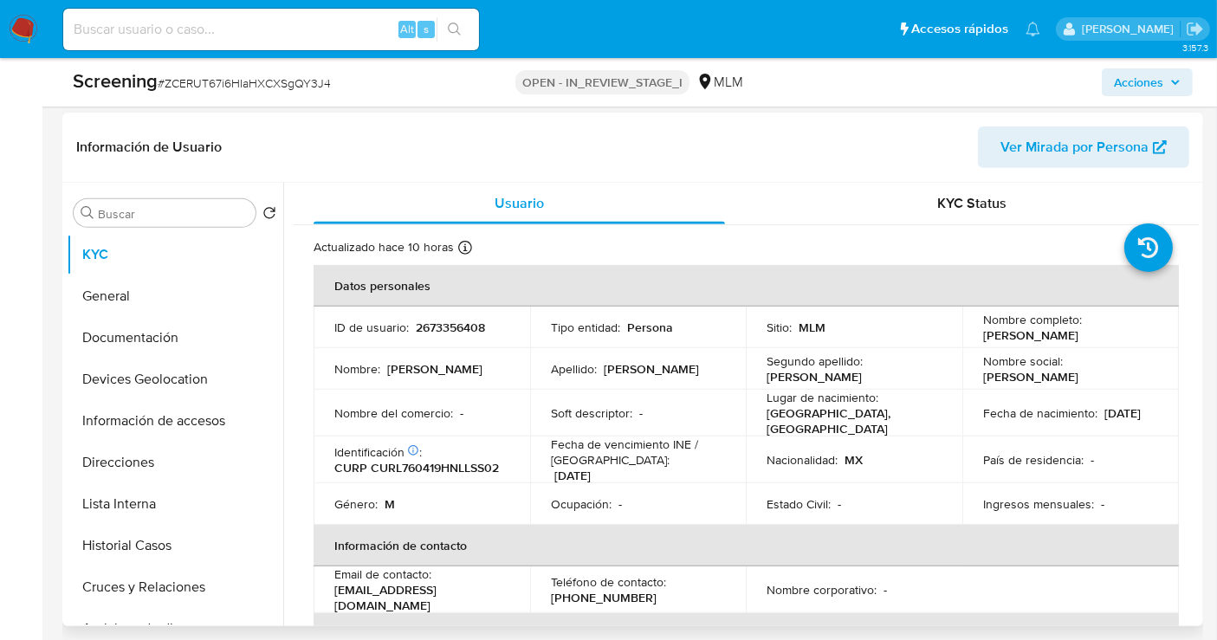
scroll to position [673, 0]
drag, startPoint x: 1127, startPoint y: 333, endPoint x: 975, endPoint y: 336, distance: 151.6
click at [975, 336] on td "Nombre completo : Luis Alejandro Cuellar Rios" at bounding box center [1070, 326] width 217 height 42
copy p "Luis Alejandro Cuellar Rios"
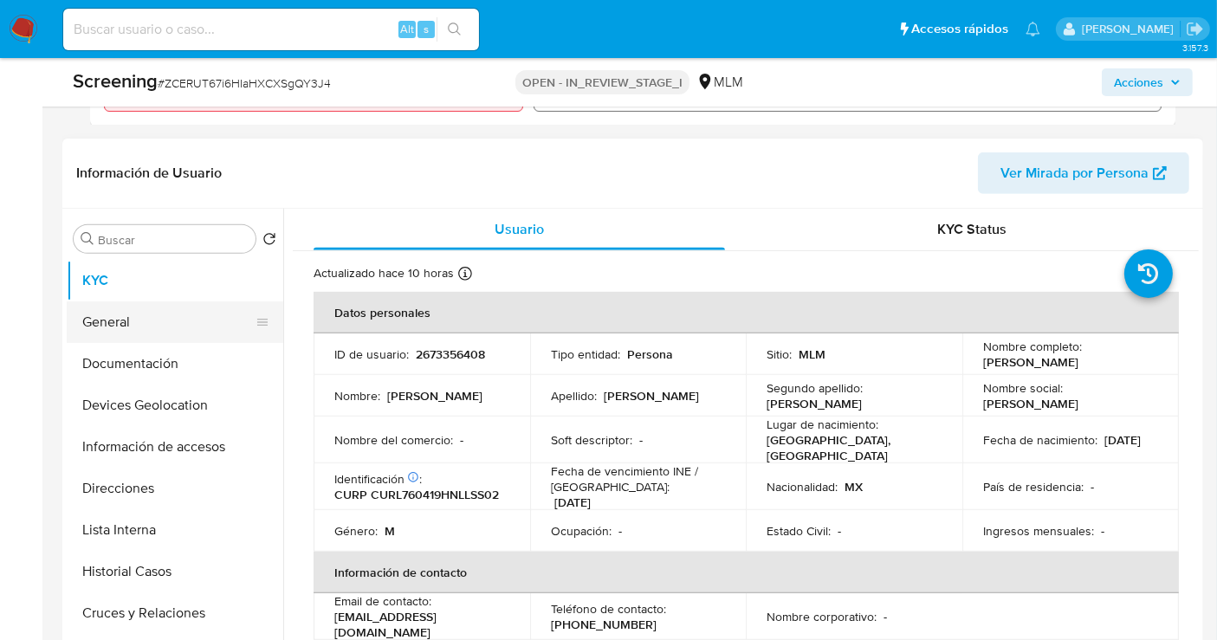
click at [99, 320] on button "General" at bounding box center [168, 322] width 203 height 42
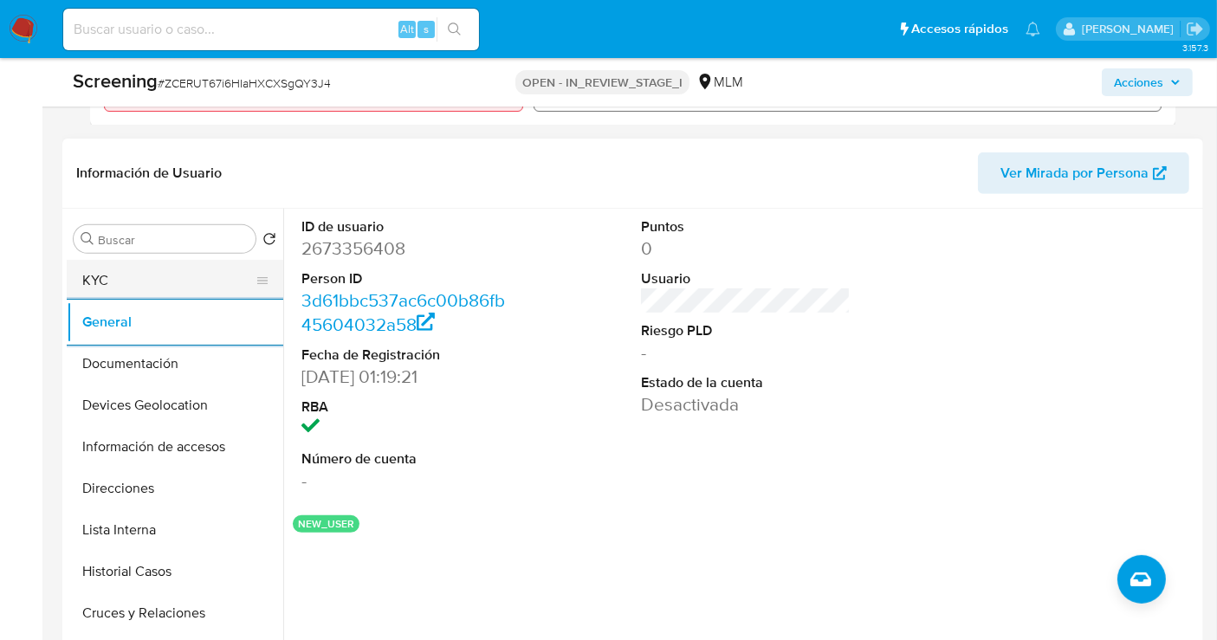
click at [130, 288] on button "KYC" at bounding box center [168, 281] width 203 height 42
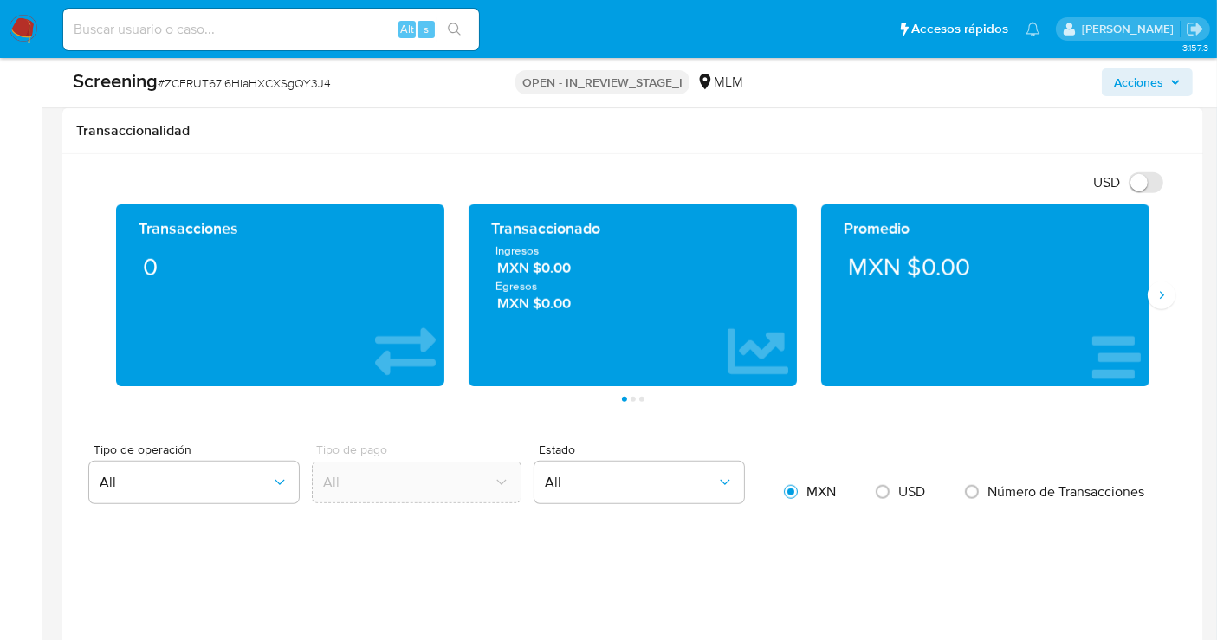
scroll to position [1635, 0]
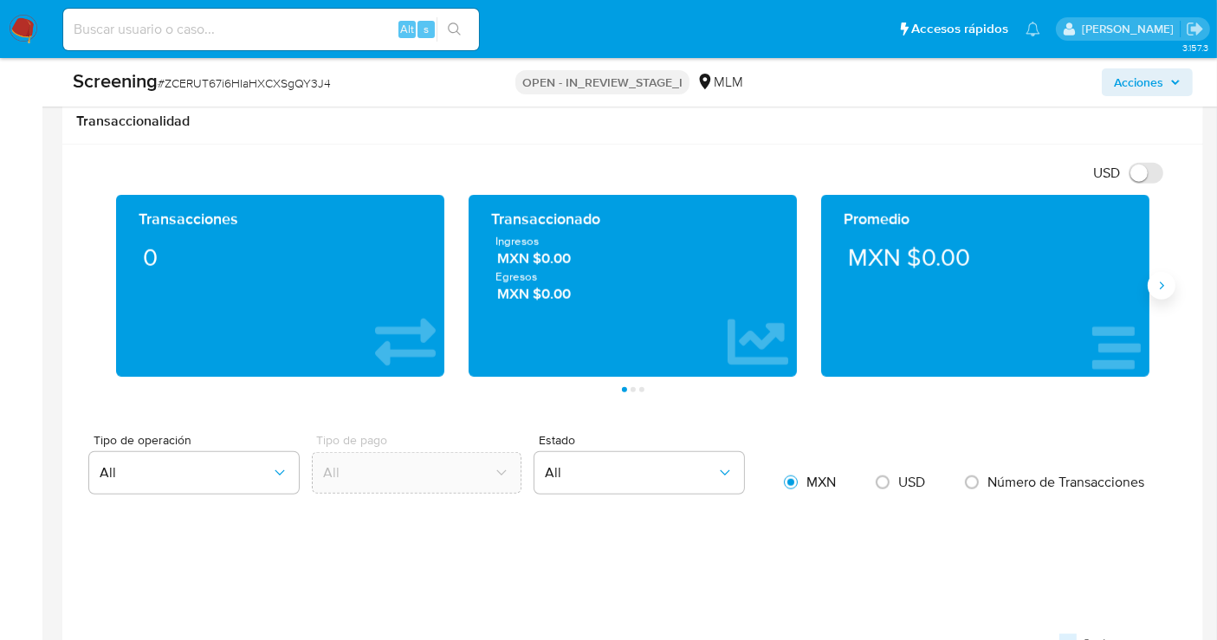
click at [1167, 281] on icon "Siguiente" at bounding box center [1161, 286] width 14 height 14
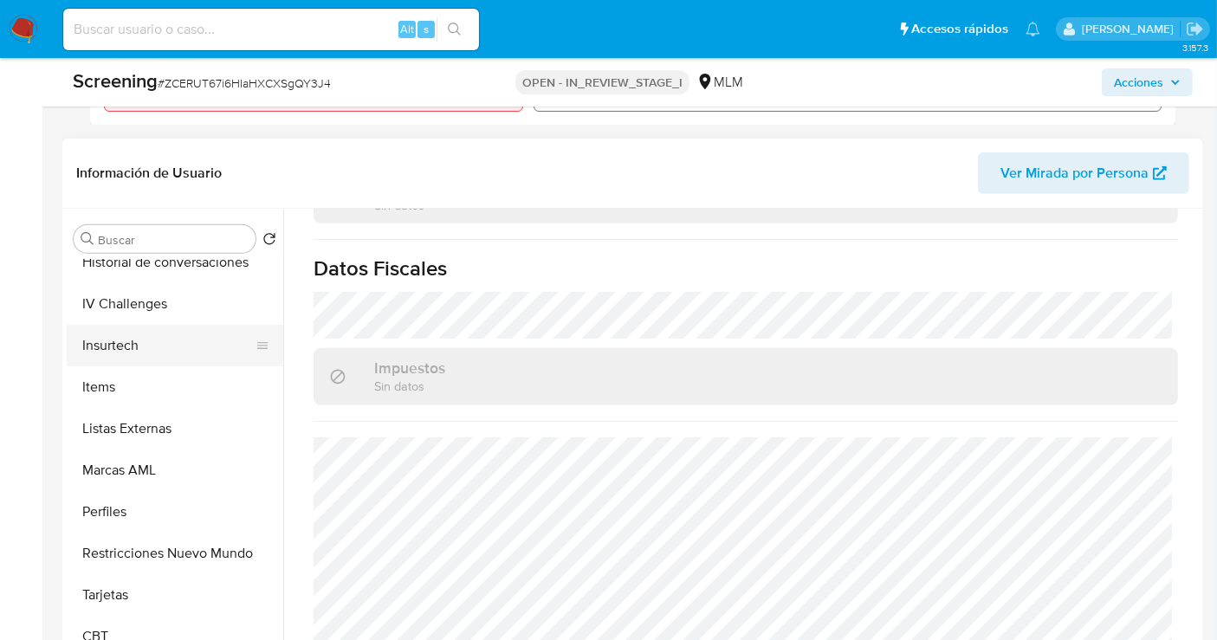
scroll to position [731, 0]
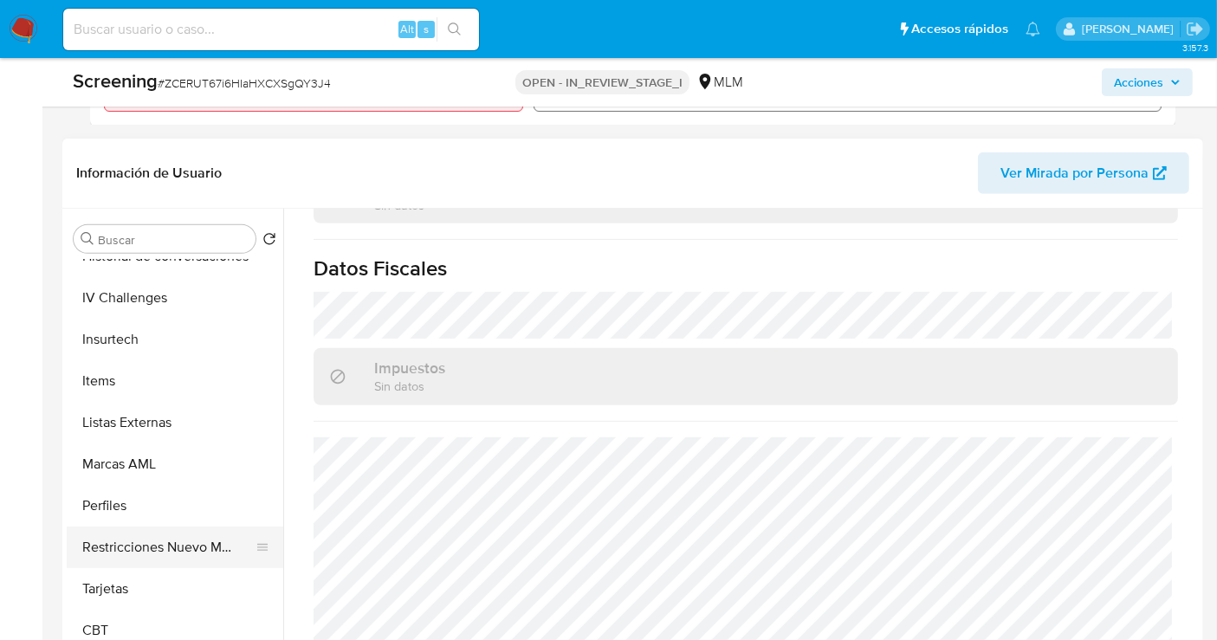
click at [173, 538] on button "Restricciones Nuevo Mundo" at bounding box center [168, 548] width 203 height 42
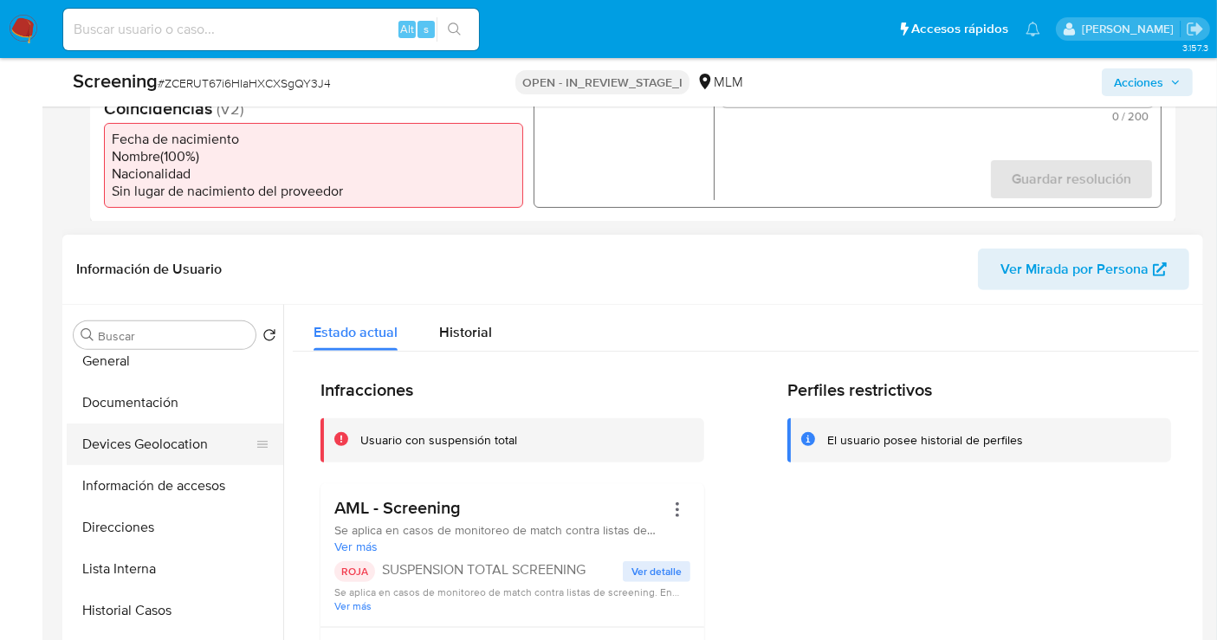
scroll to position [0, 0]
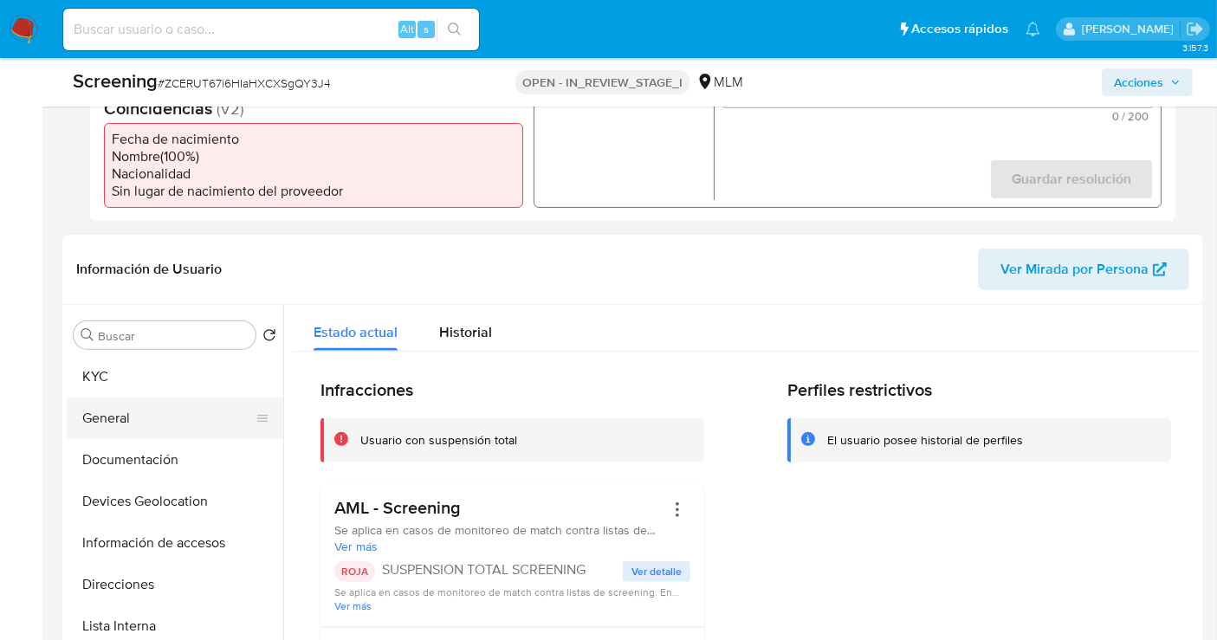
click at [115, 421] on button "General" at bounding box center [168, 419] width 203 height 42
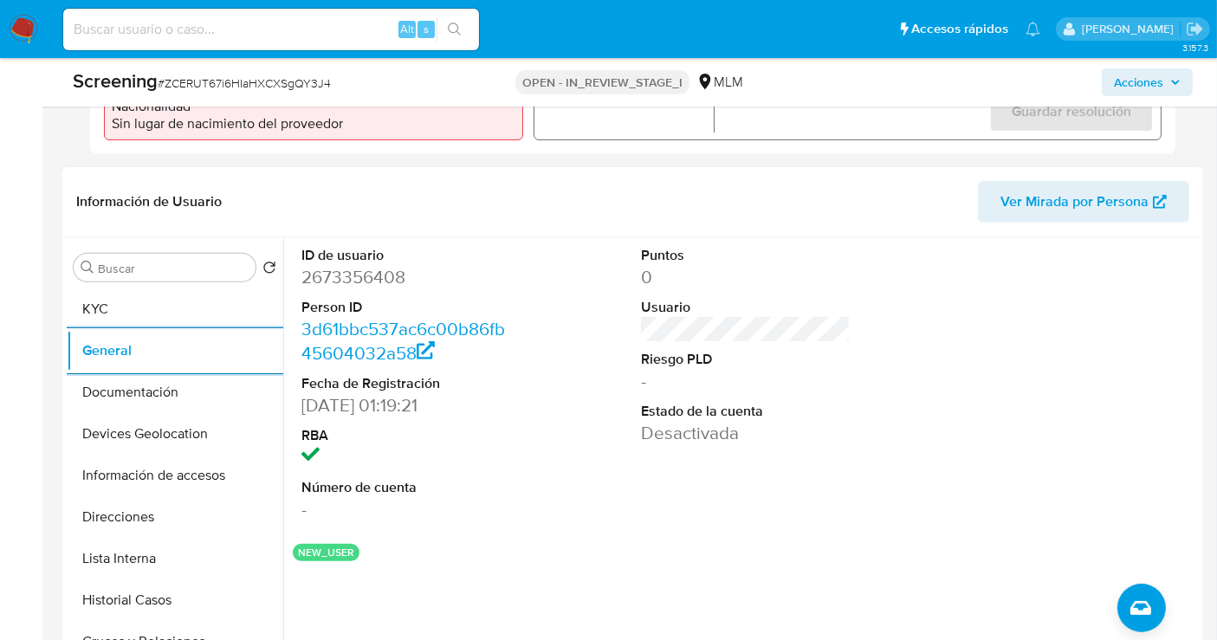
scroll to position [673, 0]
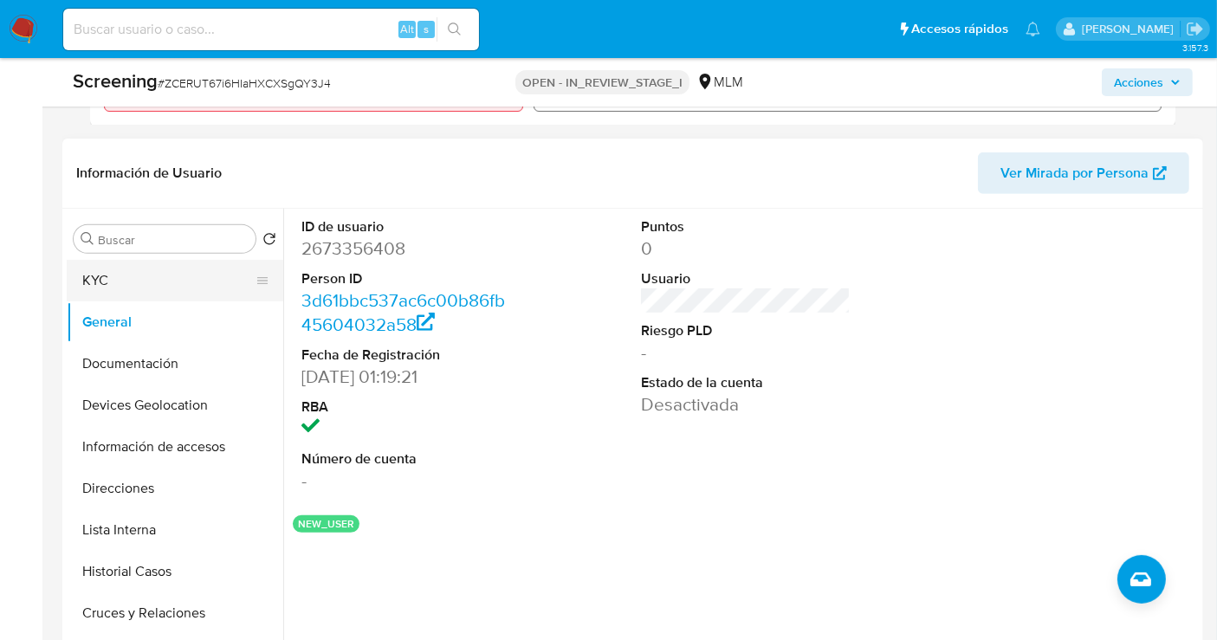
click at [101, 280] on button "KYC" at bounding box center [168, 281] width 203 height 42
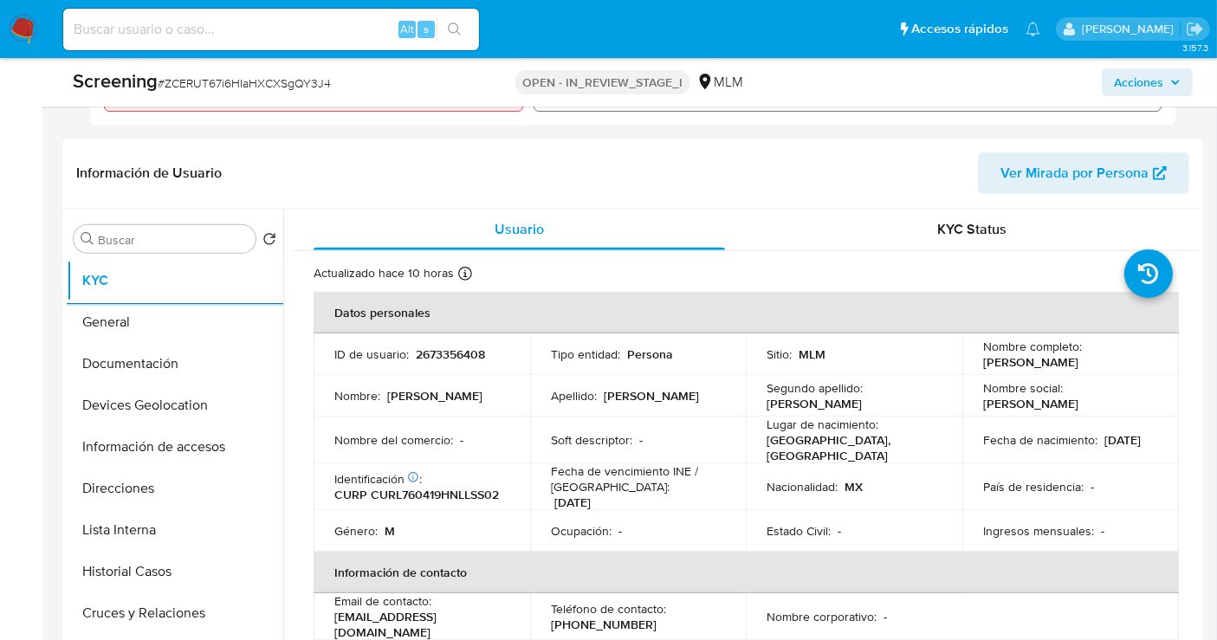
scroll to position [96, 0]
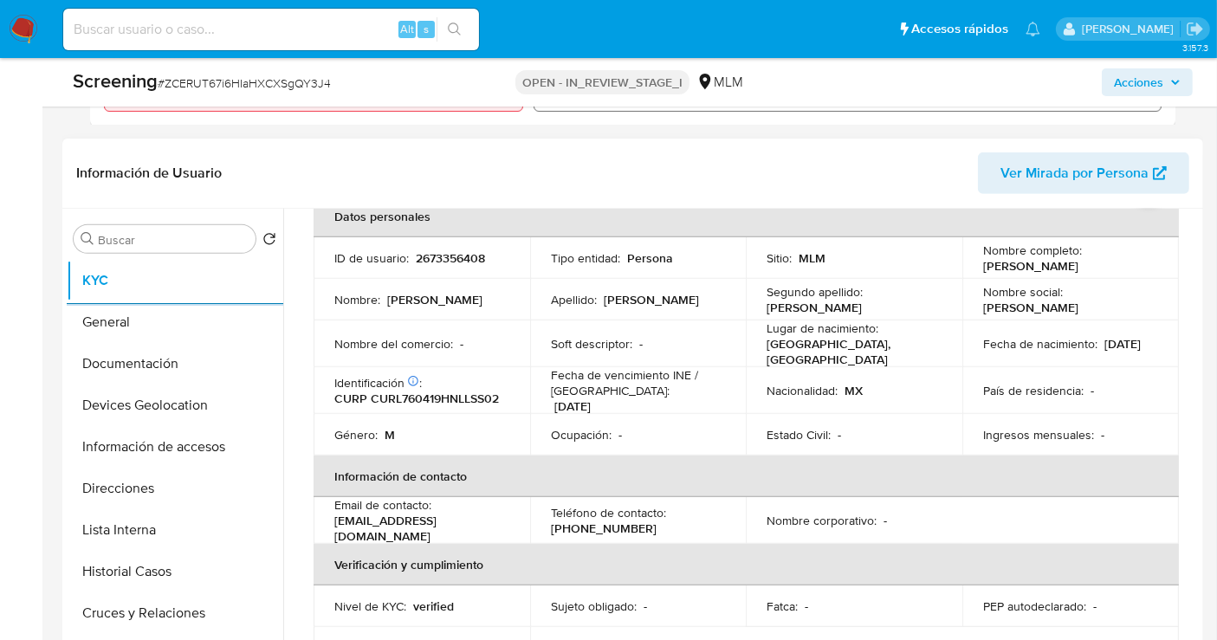
click at [436, 391] on p "CURP CURL760419HNLLSS02" at bounding box center [416, 399] width 165 height 16
copy p "CURL760419HNLLSS02"
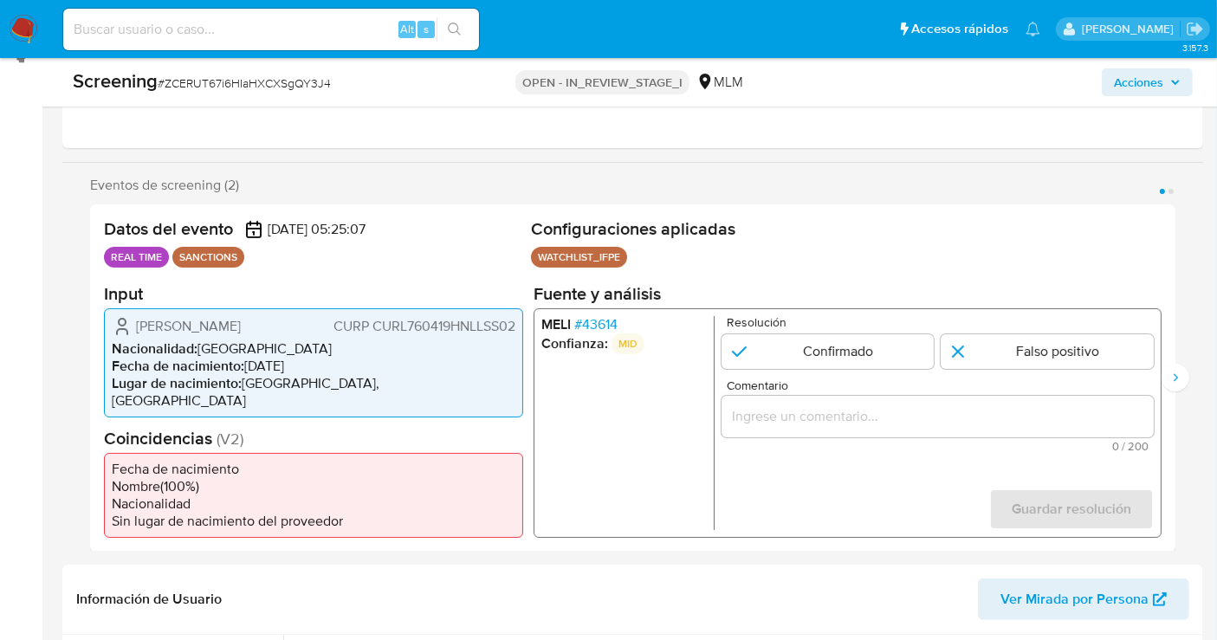
scroll to position [288, 0]
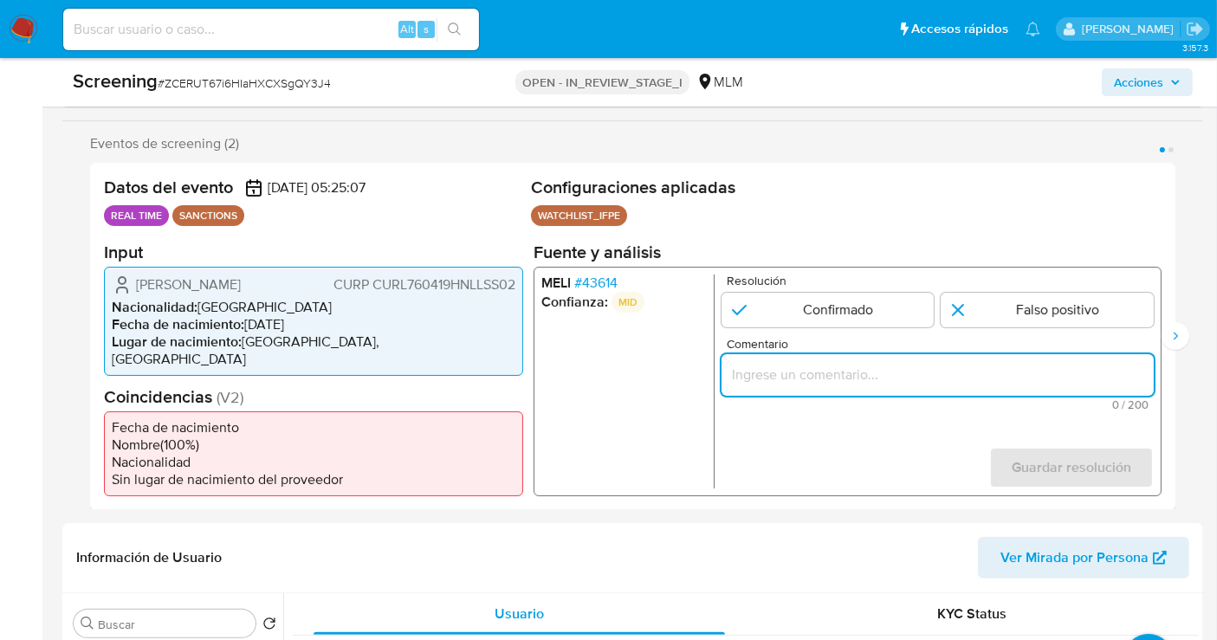
click at [772, 379] on input "Comentario" at bounding box center [937, 374] width 432 height 23
paste input "SE CONFIRMA COINCIDENCIA EN LISTA DE SANCIONES DENOMINADA IFPE LPB POR NOMBRE C…"
type input "SE CONFIRMA COINCIDENCIA EN LISTA DE SANCIONES DENOMINADA IFPE LPB POR NOMBRE C…"
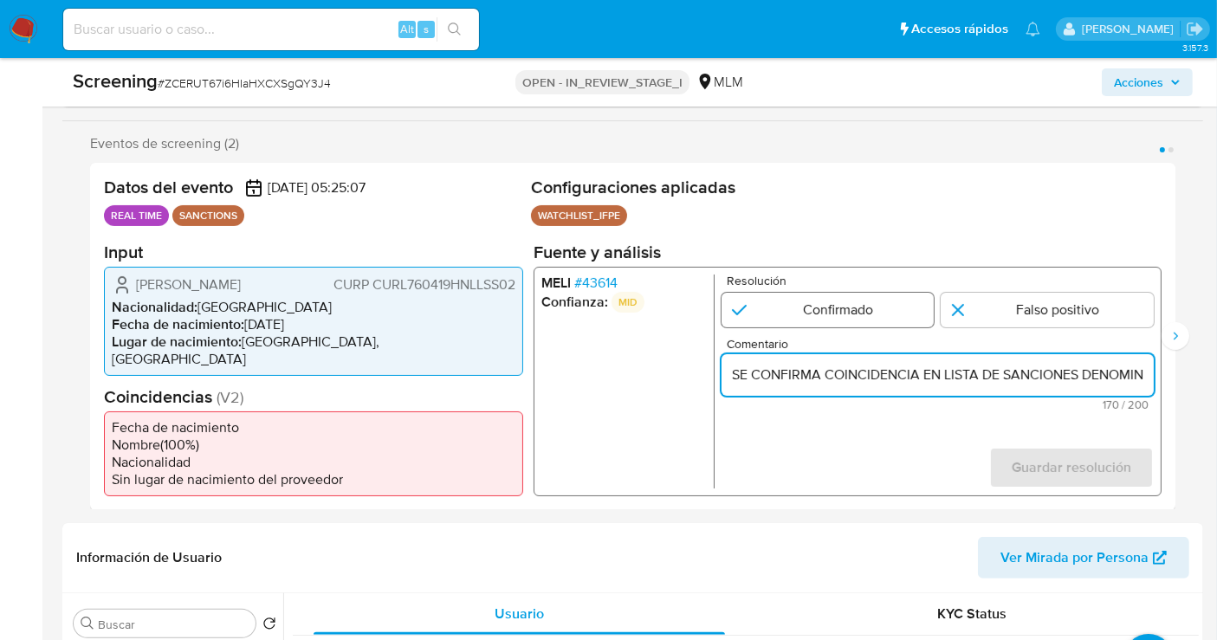
click at [812, 316] on input "1 de 2" at bounding box center [827, 309] width 213 height 35
radio input "true"
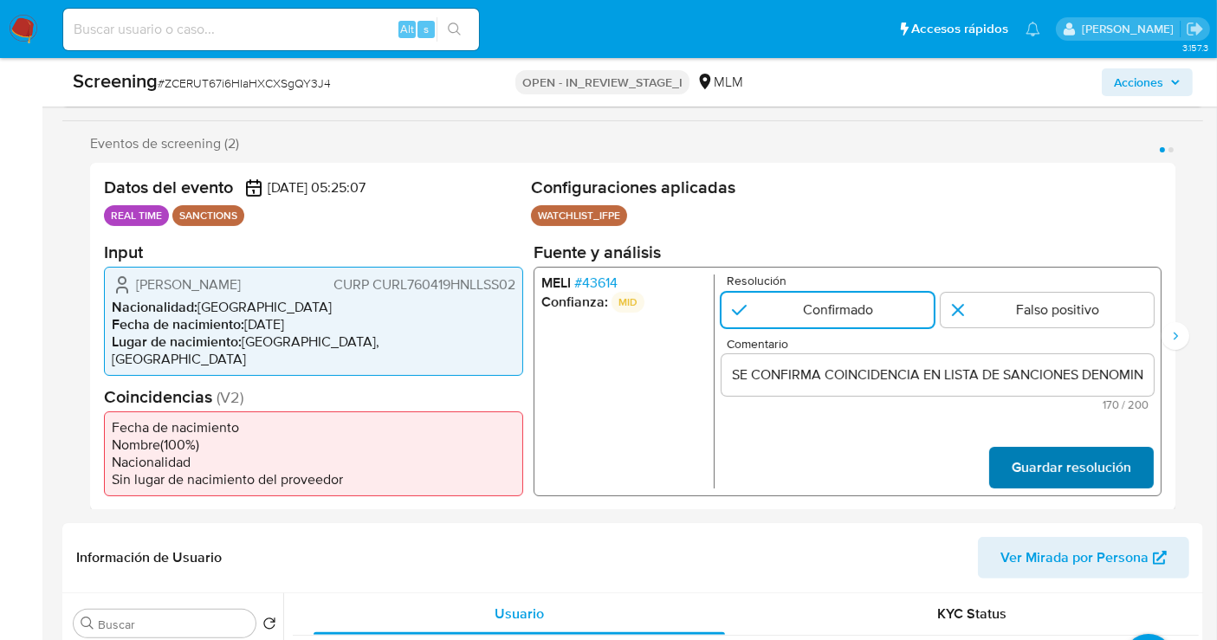
click at [1062, 471] on span "Guardar resolución" at bounding box center [1072, 467] width 120 height 38
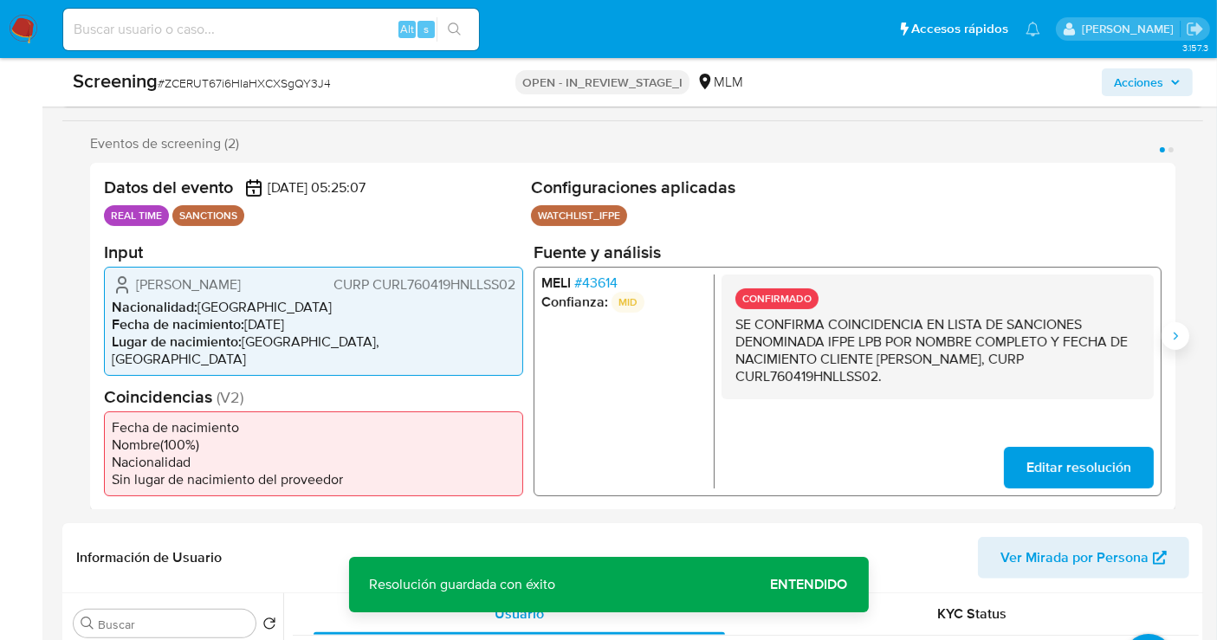
click at [1178, 337] on icon "Siguiente" at bounding box center [1175, 336] width 14 height 14
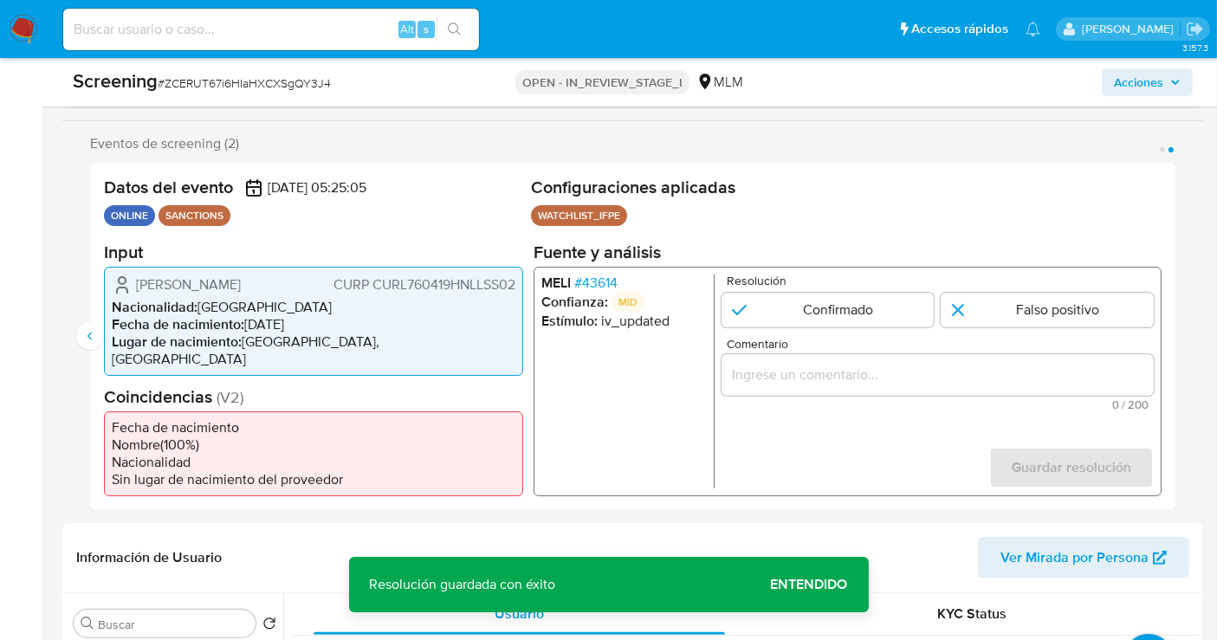
click at [829, 385] on input "Comentario" at bounding box center [937, 374] width 432 height 23
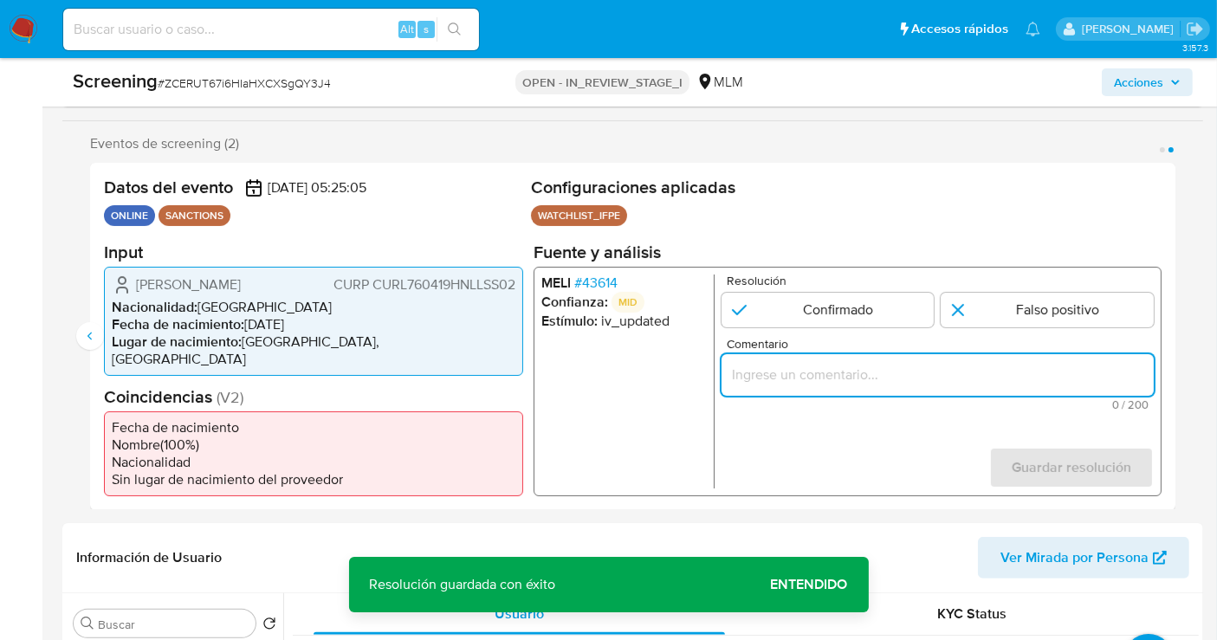
paste input "SE CONFIRMA COINCIDENCIA EN LISTA DE SANCIONES DENOMINADA IFPE LPB POR NOMBRE C…"
type input "SE CONFIRMA COINCIDENCIA EN LISTA DE SANCIONES DENOMINADA IFPE LPB POR NOMBRE C…"
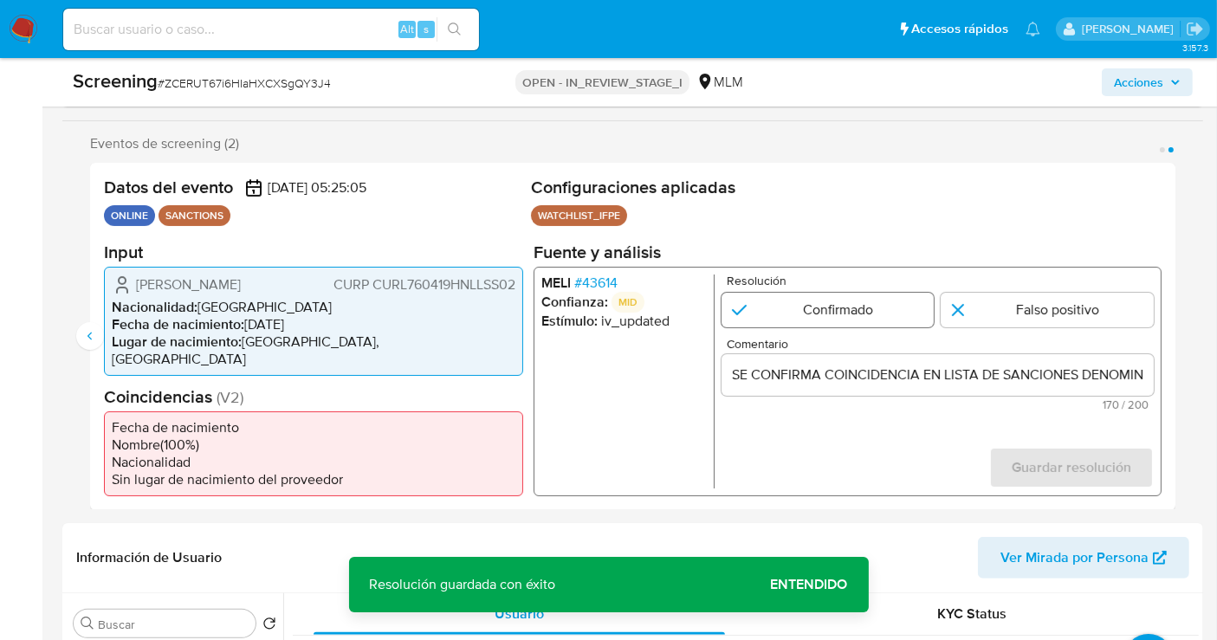
click at [793, 318] on input "2 de 2" at bounding box center [827, 309] width 213 height 35
radio input "true"
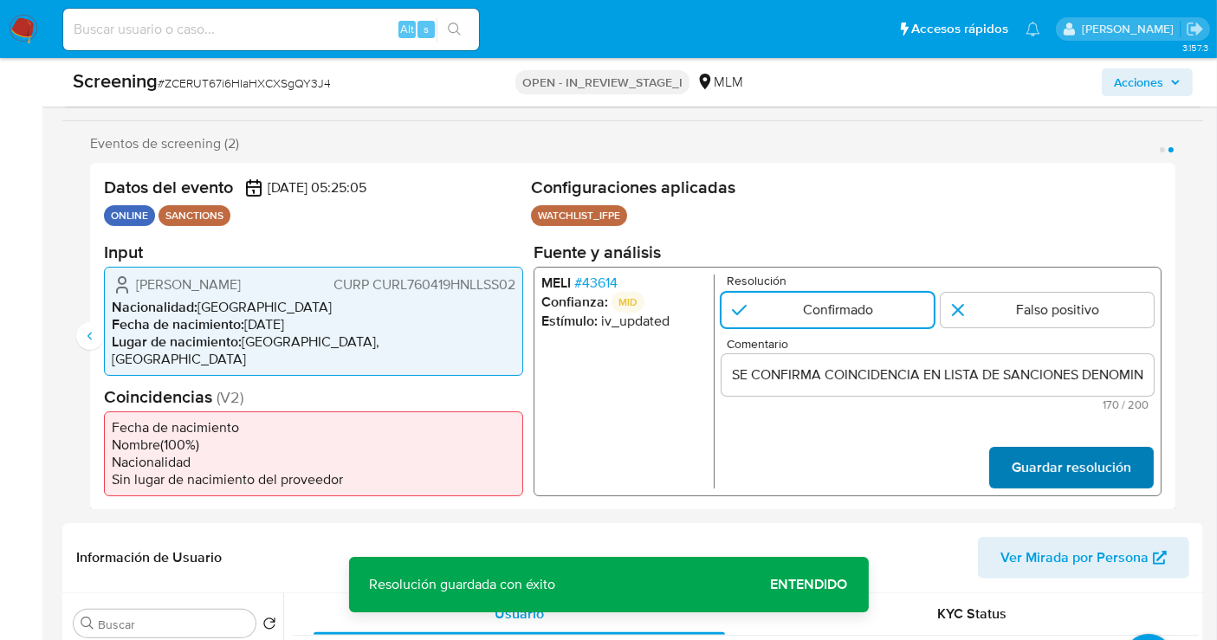
click at [1078, 471] on span "Guardar resolución" at bounding box center [1072, 467] width 120 height 38
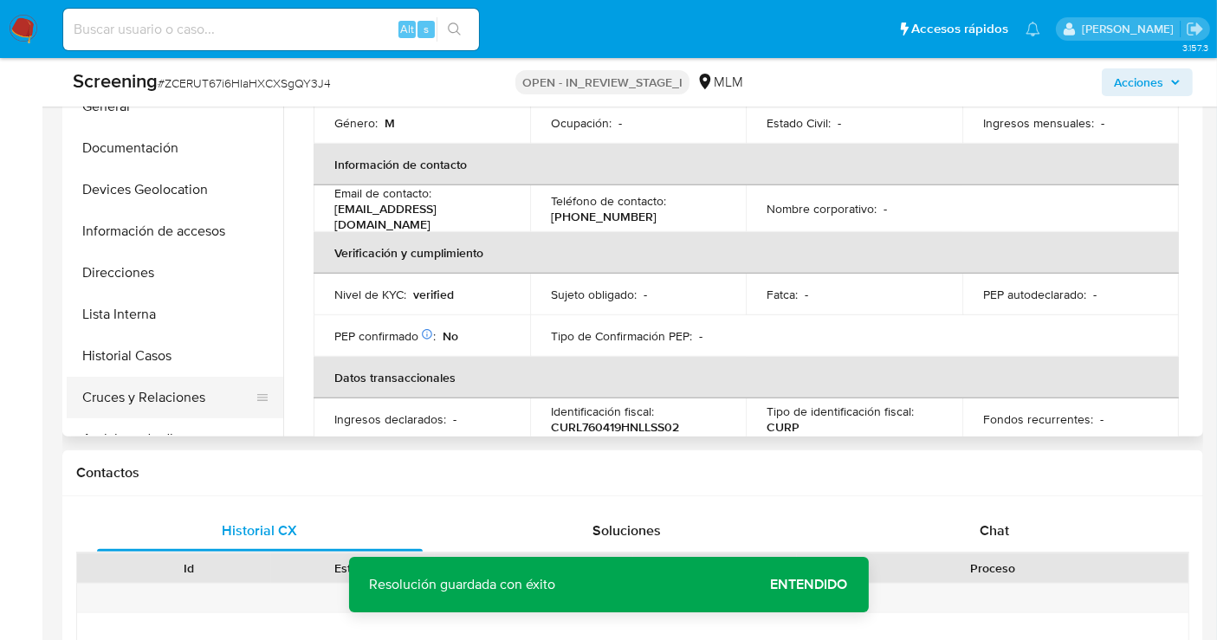
scroll to position [866, 0]
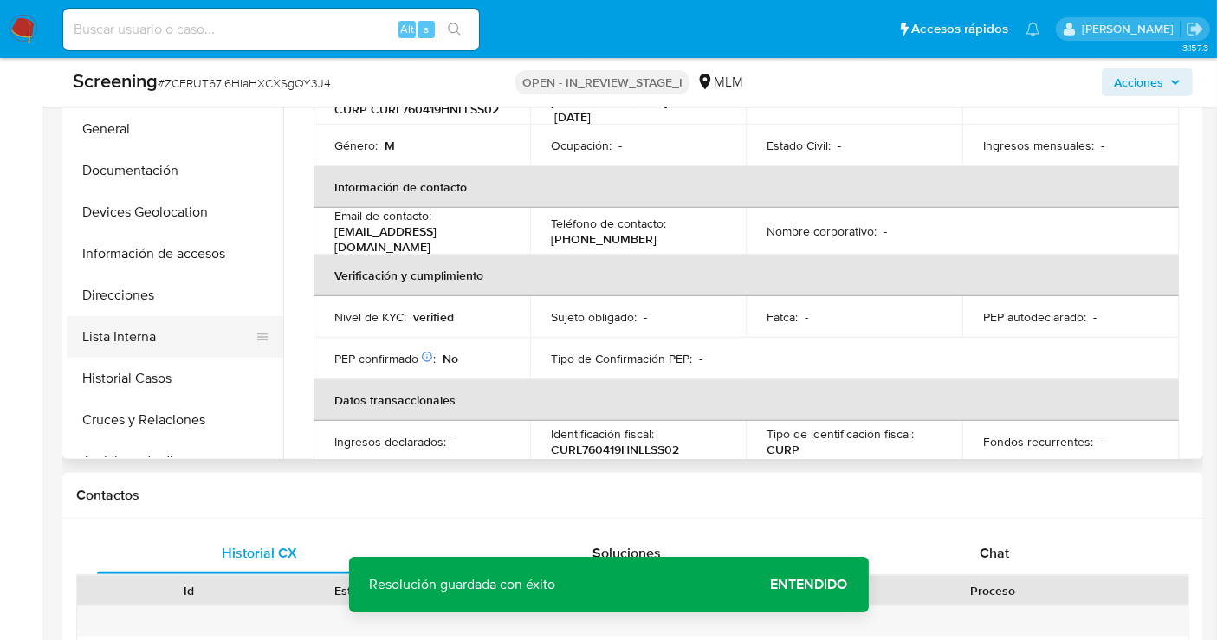
click at [107, 338] on button "Lista Interna" at bounding box center [168, 337] width 203 height 42
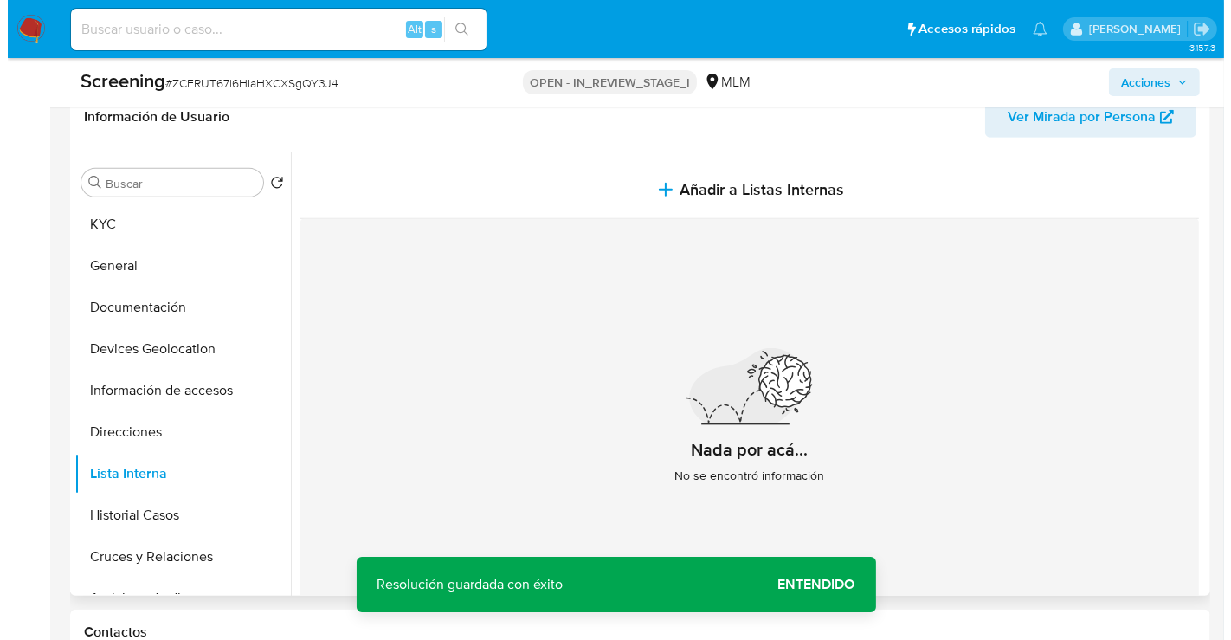
scroll to position [673, 0]
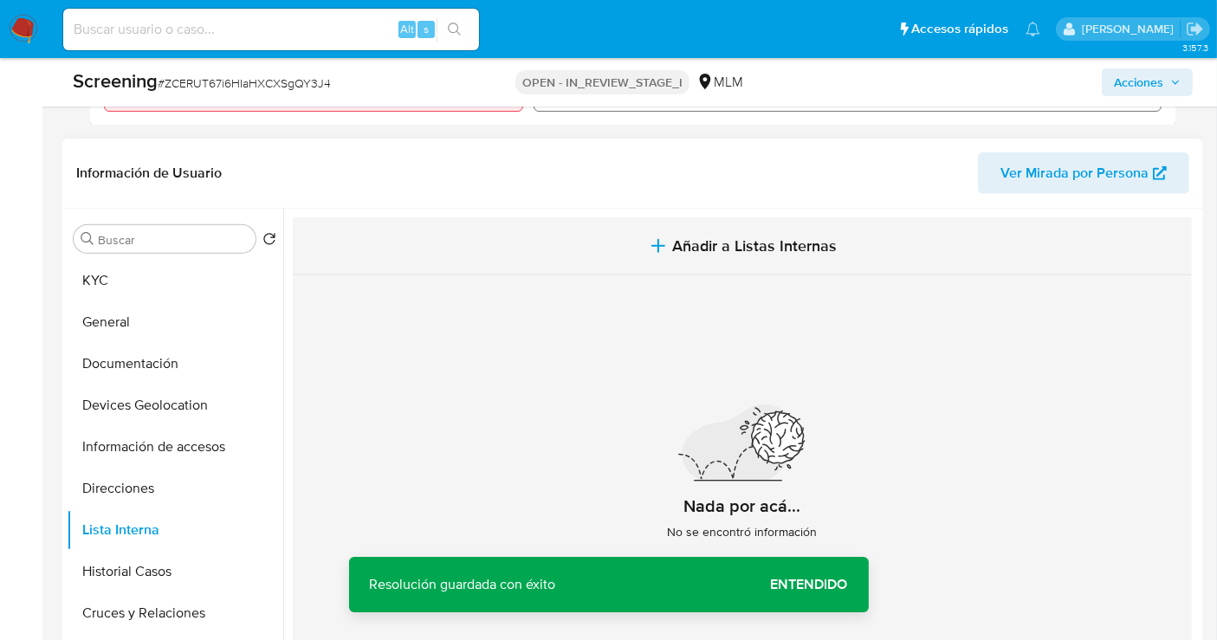
click at [679, 237] on span "Añadir a Listas Internas" at bounding box center [754, 245] width 165 height 19
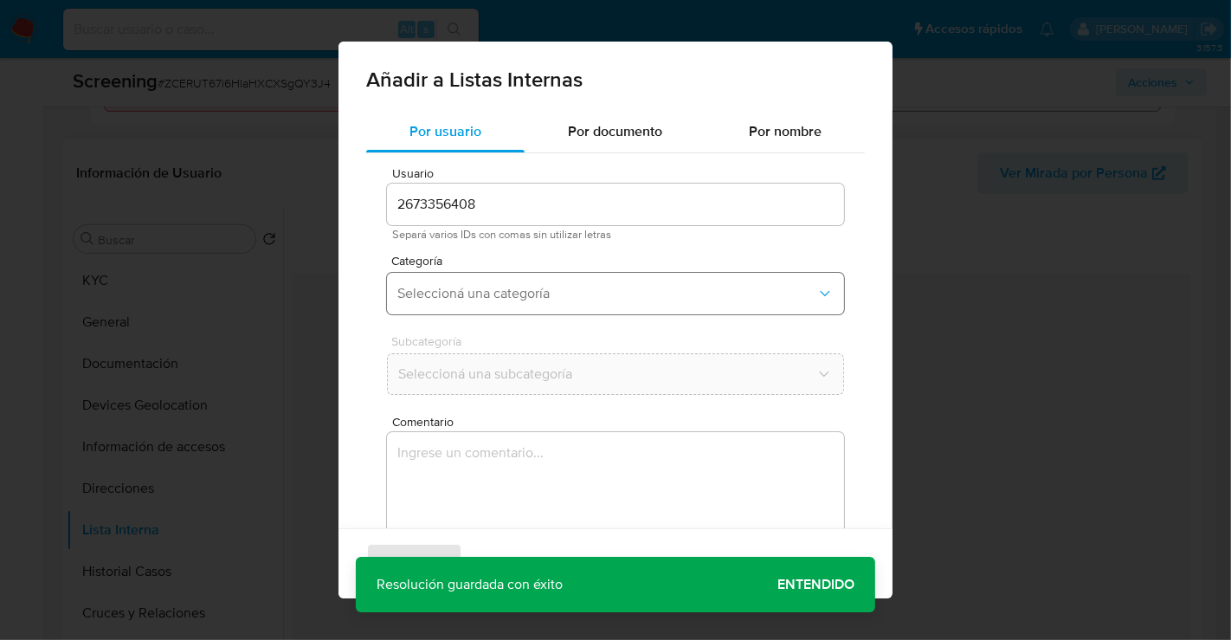
click at [472, 294] on span "Seleccioná una categoría" at bounding box center [607, 293] width 419 height 17
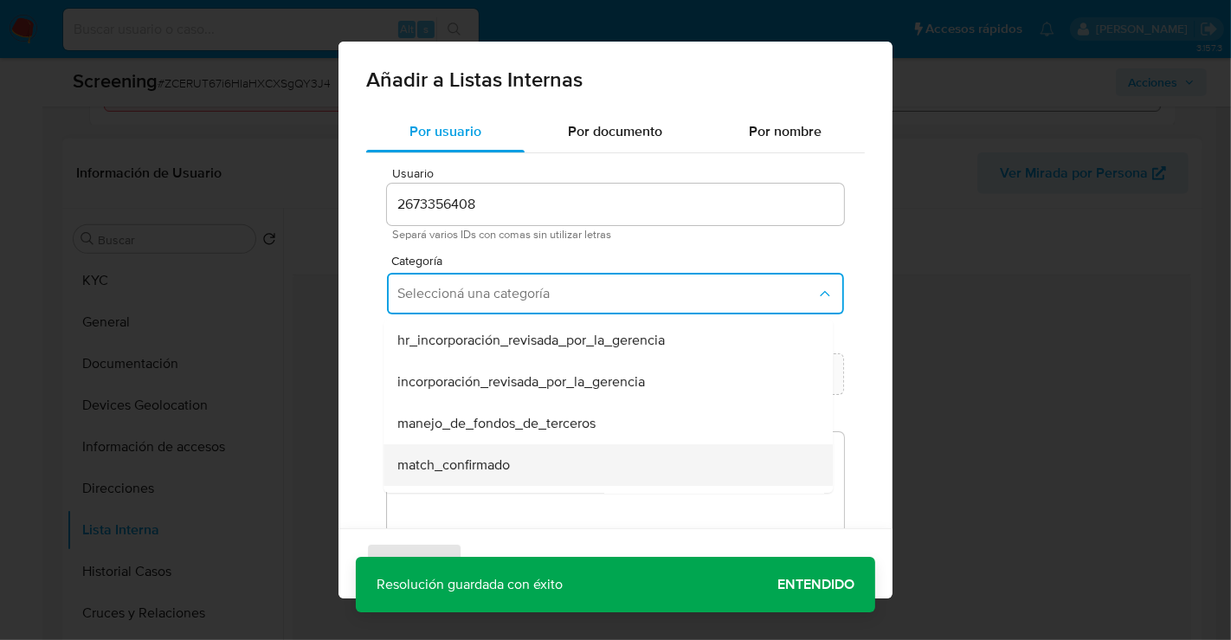
click at [455, 458] on span "match_confirmado" at bounding box center [454, 464] width 113 height 17
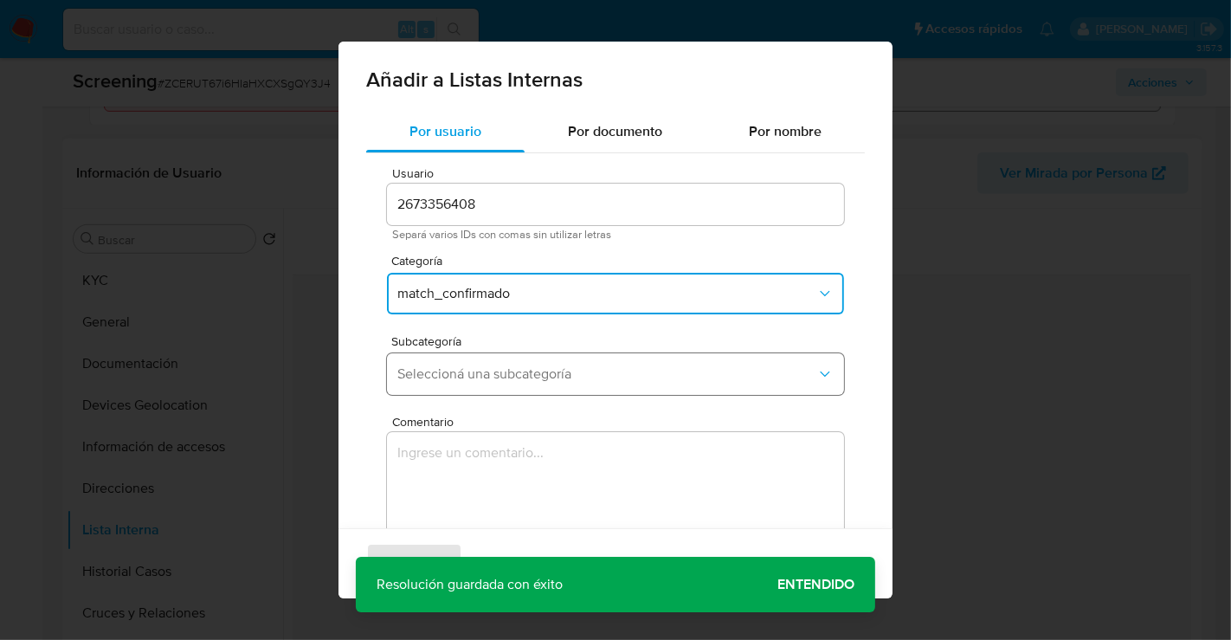
click at [449, 381] on span "Seleccioná una subcategoría" at bounding box center [607, 373] width 419 height 17
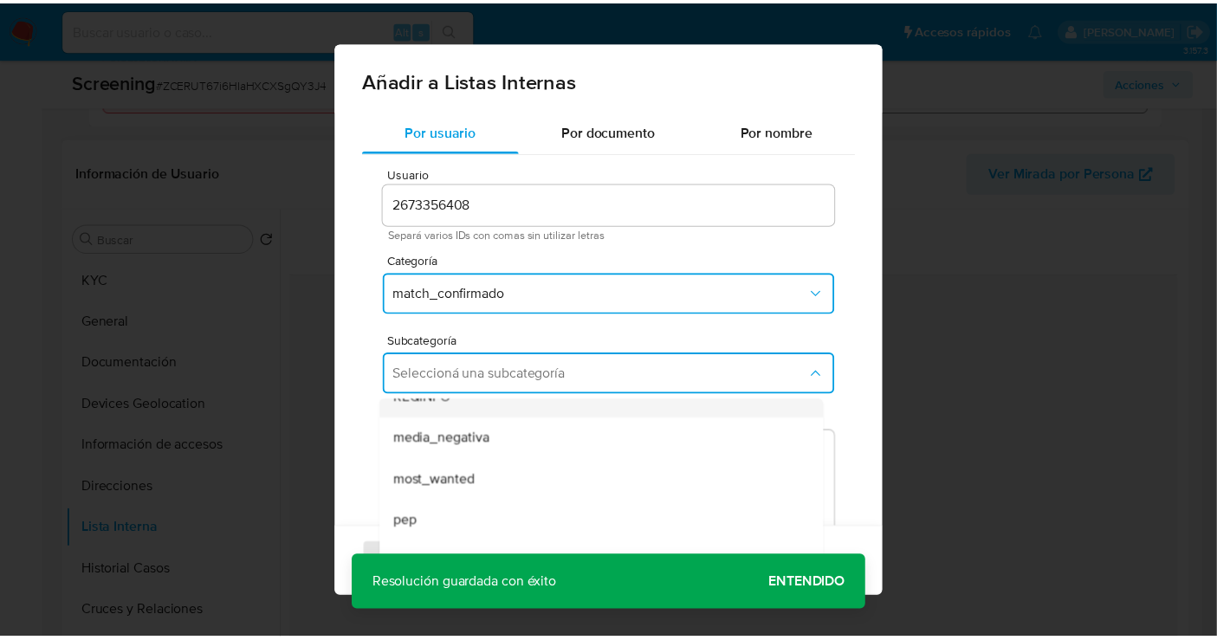
scroll to position [117, 0]
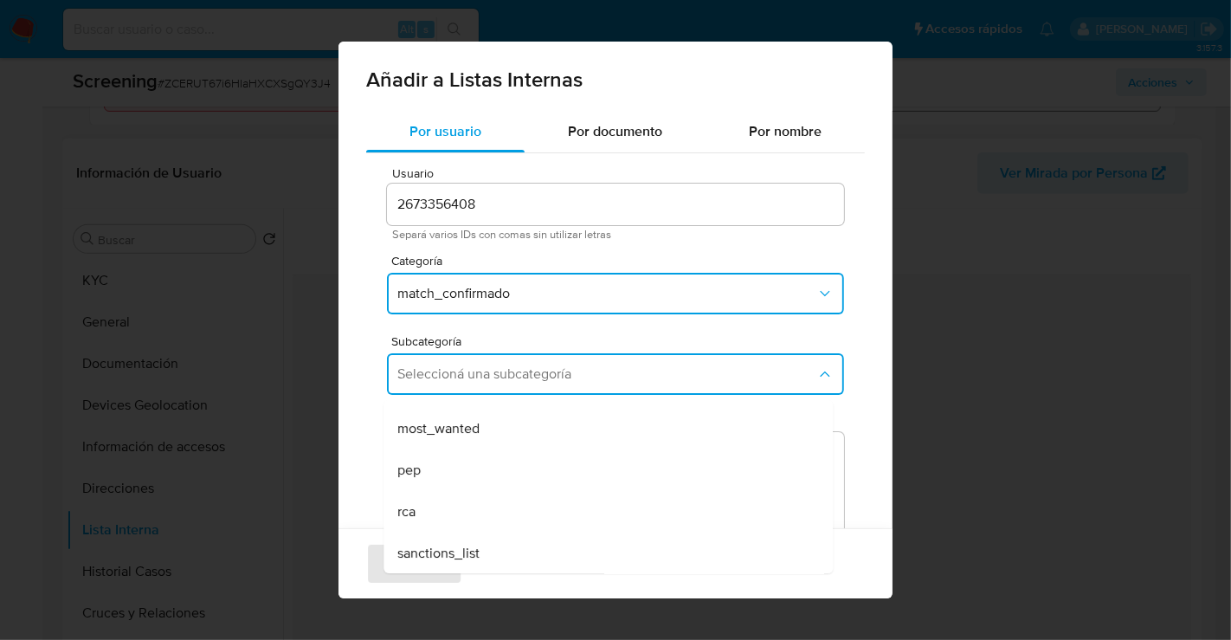
click at [440, 550] on span "sanctions_list" at bounding box center [439, 553] width 82 height 17
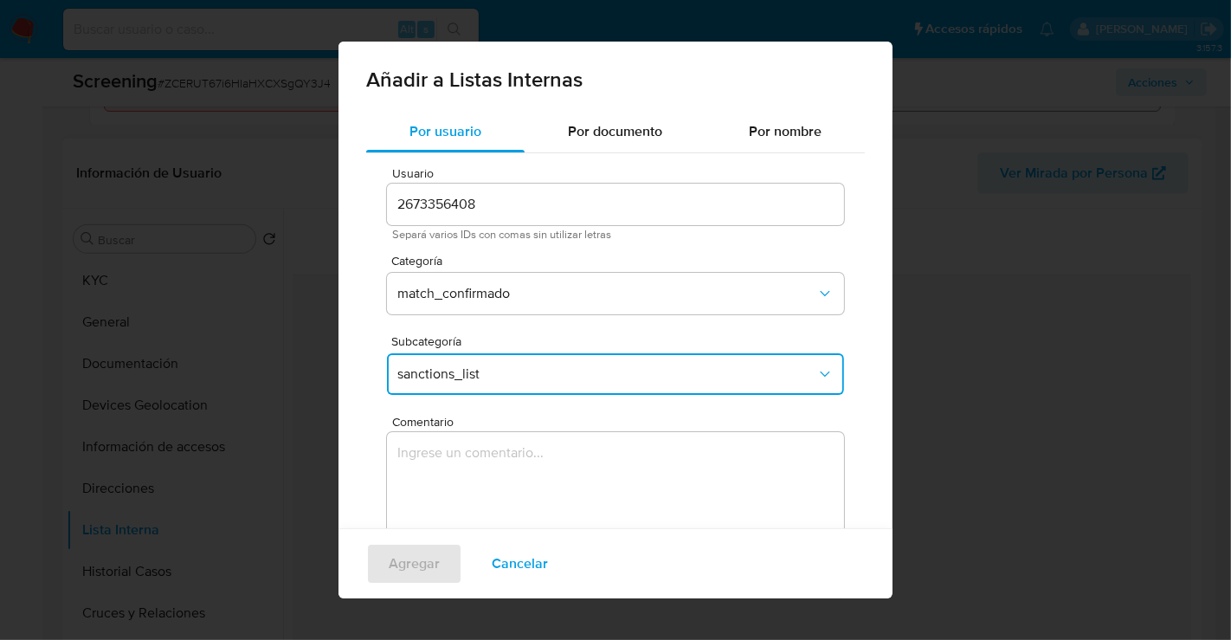
click at [462, 476] on textarea "Comentario" at bounding box center [615, 515] width 457 height 166
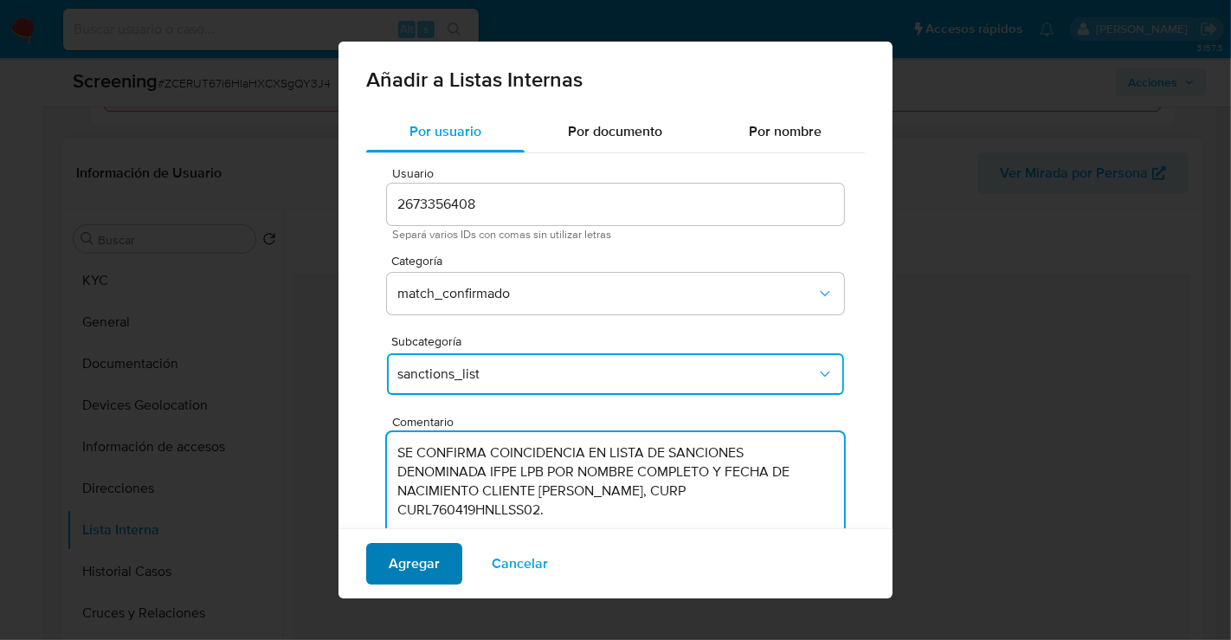
type textarea "SE CONFIRMA COINCIDENCIA EN LISTA DE SANCIONES DENOMINADA IFPE LPB POR NOMBRE C…"
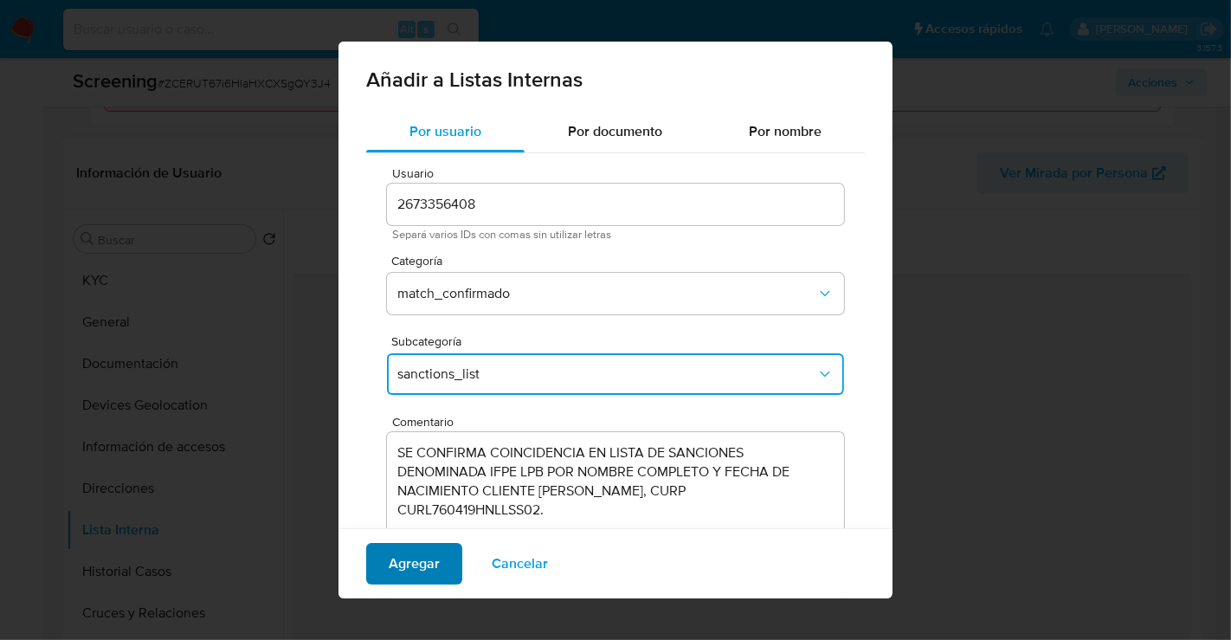
click at [394, 565] on span "Agregar" at bounding box center [414, 564] width 51 height 38
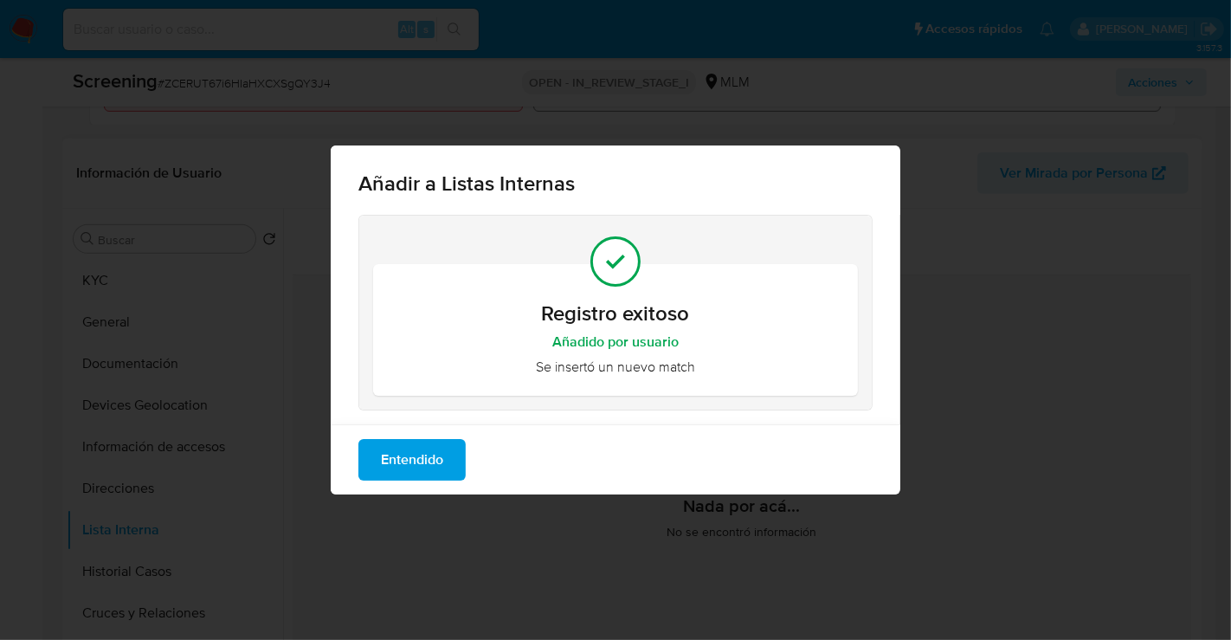
click at [436, 469] on span "Entendido" at bounding box center [412, 460] width 62 height 38
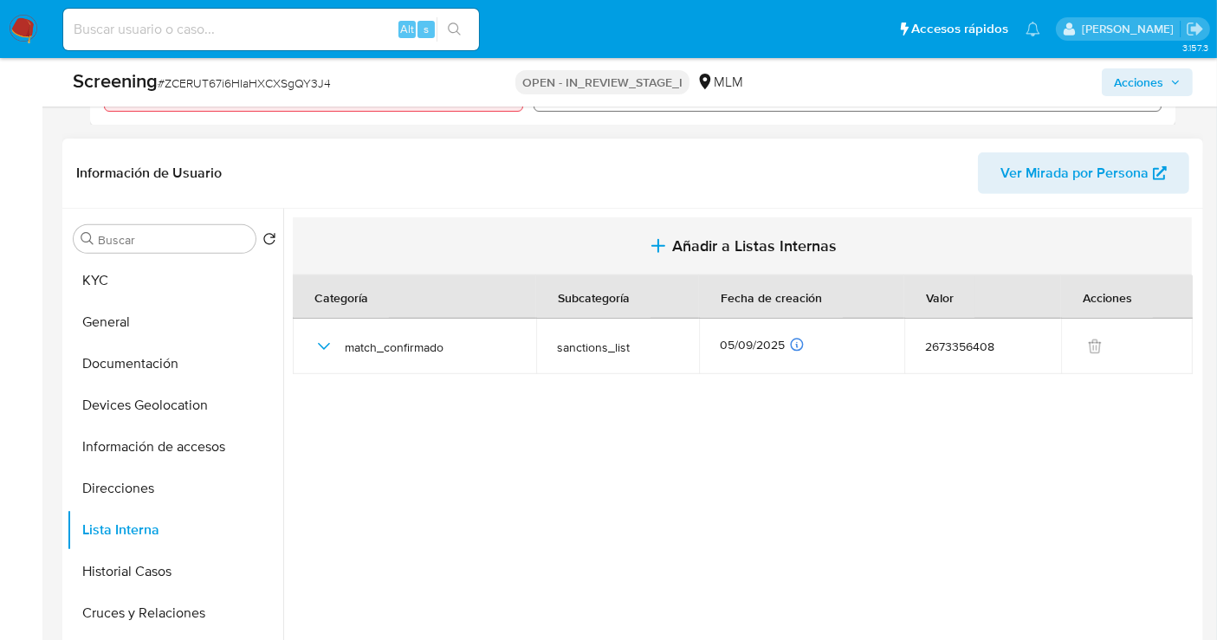
click at [700, 248] on span "Añadir a Listas Internas" at bounding box center [754, 245] width 165 height 19
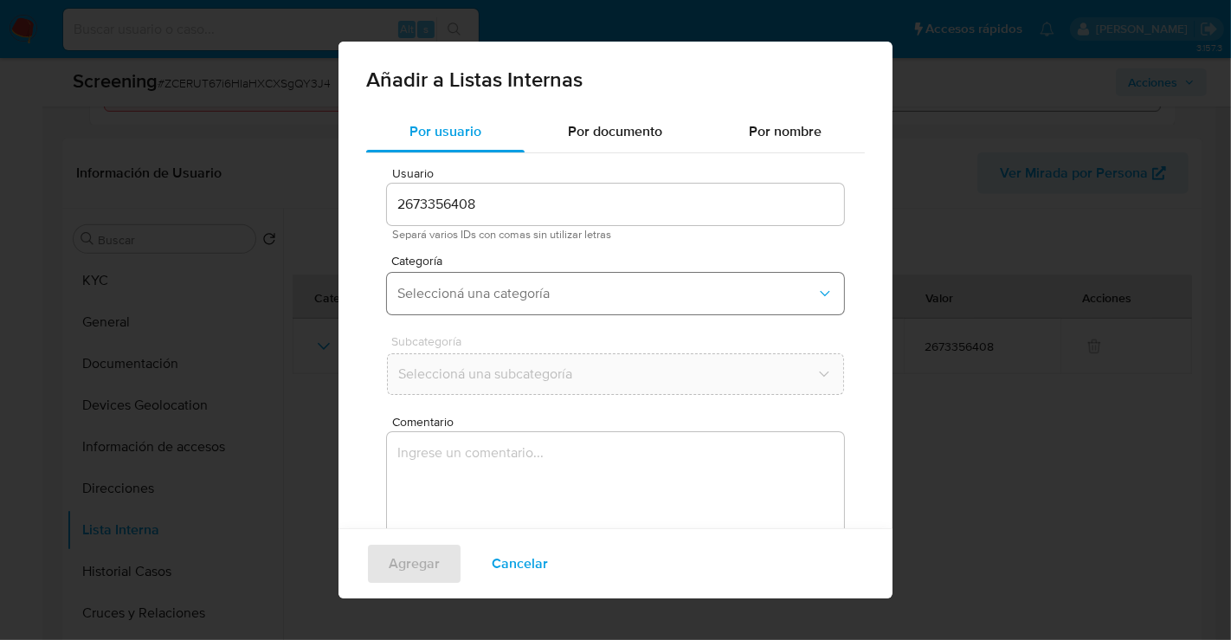
click at [475, 290] on span "Seleccioná una categoría" at bounding box center [607, 293] width 419 height 17
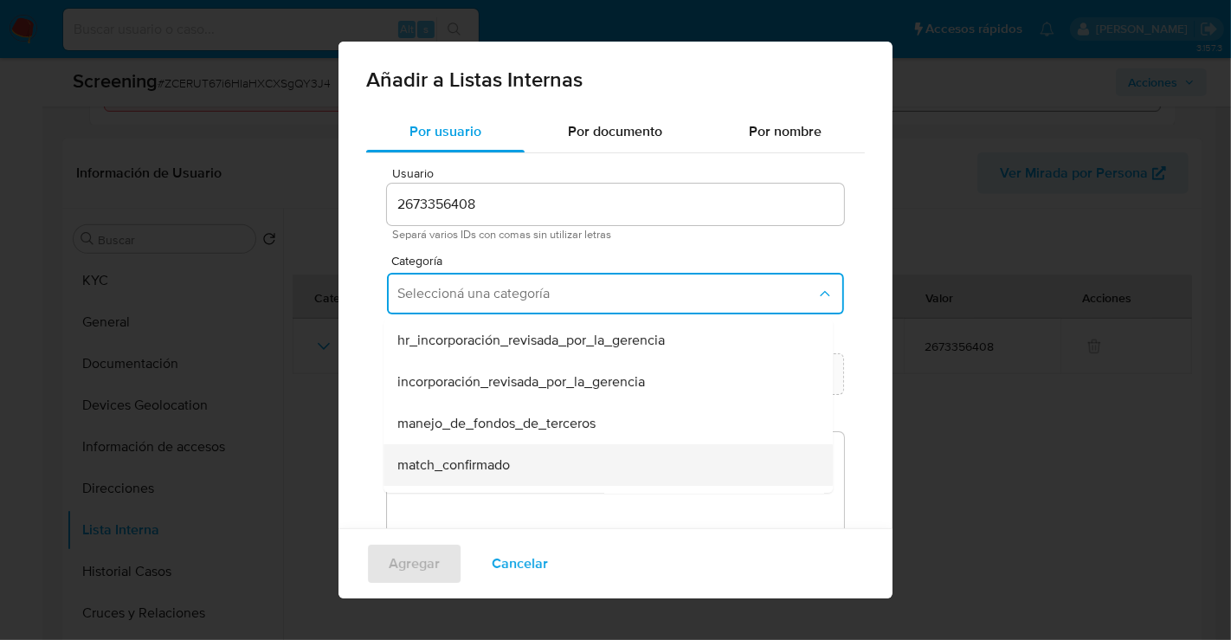
click at [462, 461] on span "match_confirmado" at bounding box center [454, 464] width 113 height 17
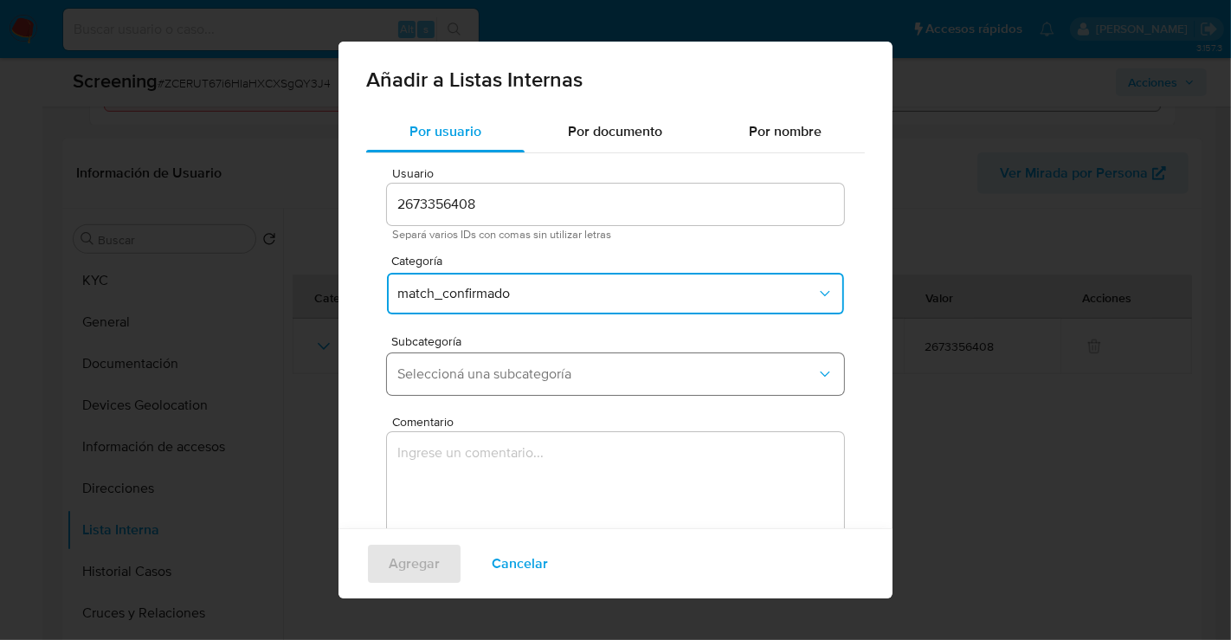
click at [460, 380] on span "Seleccioná una subcategoría" at bounding box center [607, 373] width 419 height 17
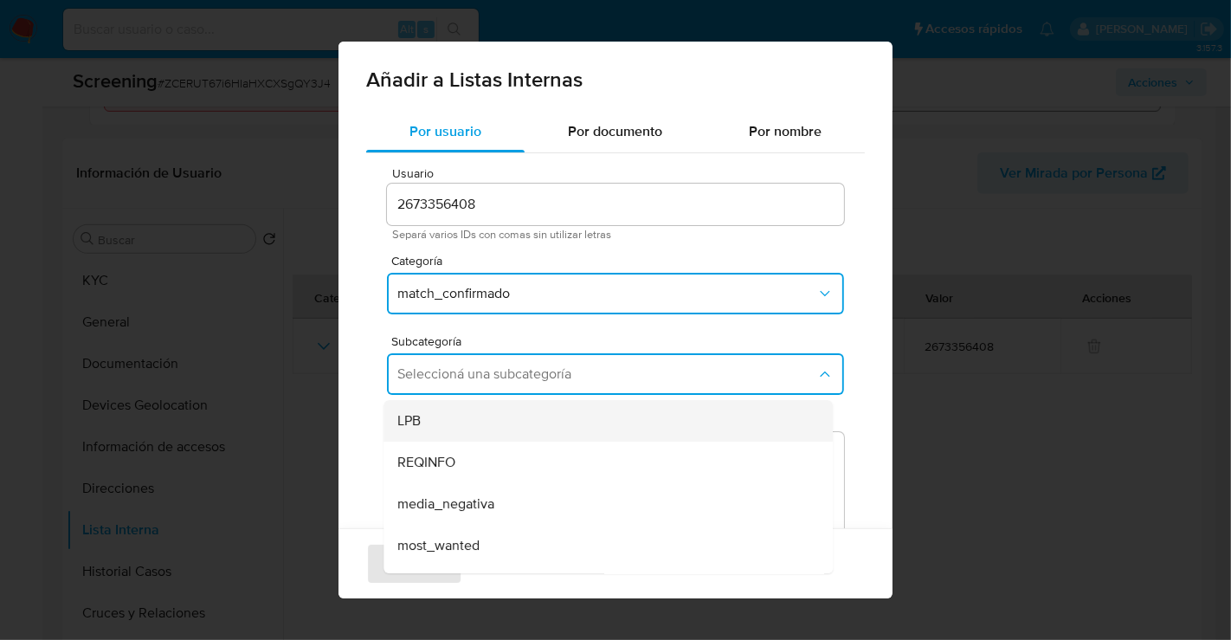
click at [423, 415] on div "LPB" at bounding box center [603, 421] width 411 height 42
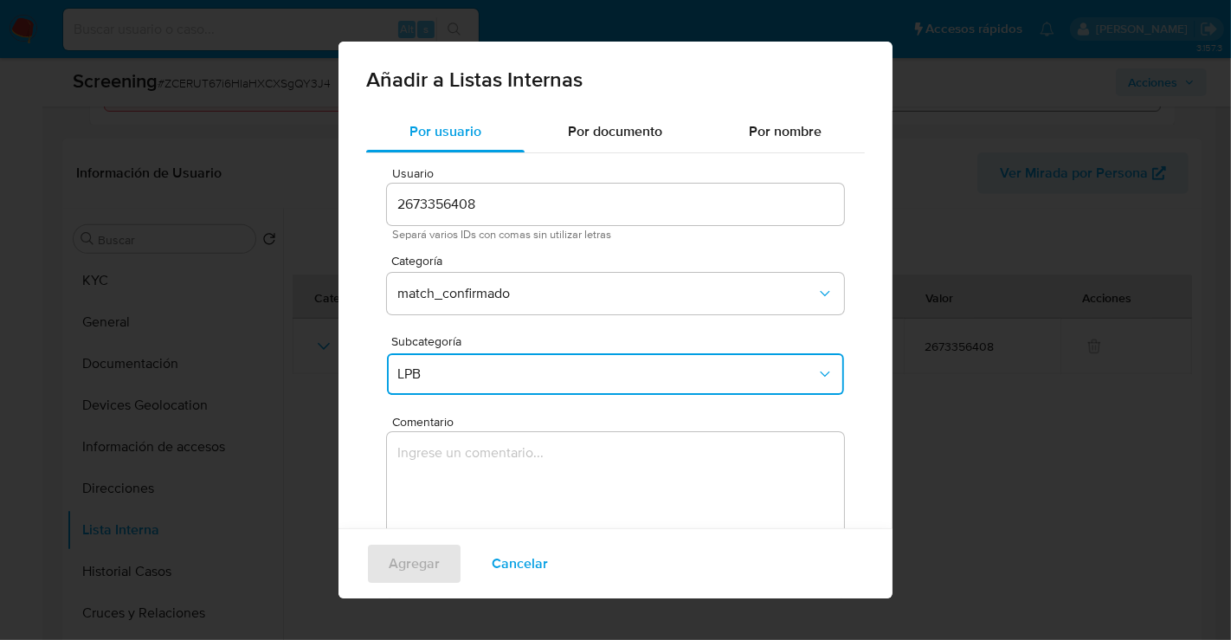
click at [459, 456] on textarea "Comentario" at bounding box center [615, 515] width 457 height 166
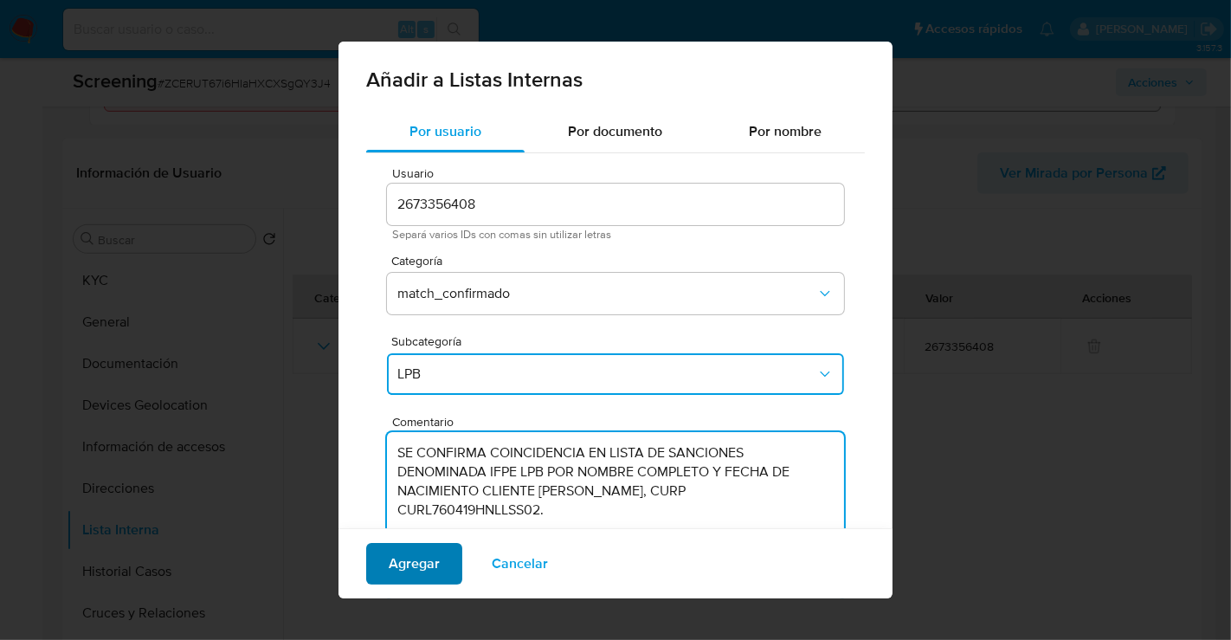
type textarea "SE CONFIRMA COINCIDENCIA EN LISTA DE SANCIONES DENOMINADA IFPE LPB POR NOMBRE C…"
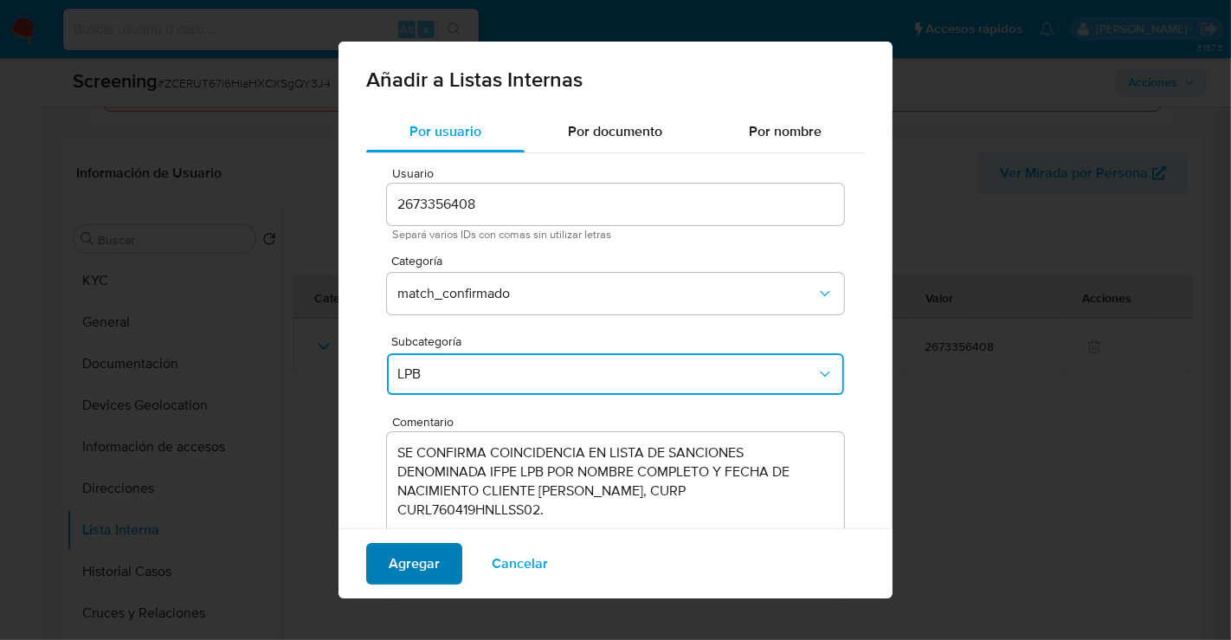
click at [385, 561] on button "Agregar" at bounding box center [414, 564] width 96 height 42
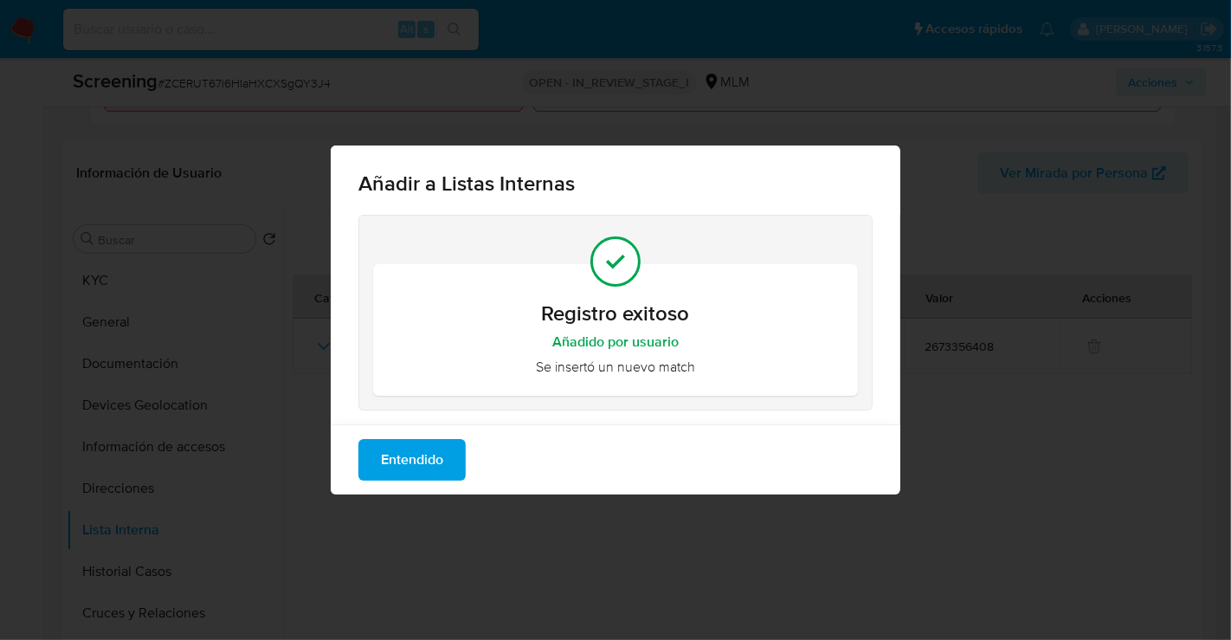
click at [409, 468] on span "Entendido" at bounding box center [412, 460] width 62 height 38
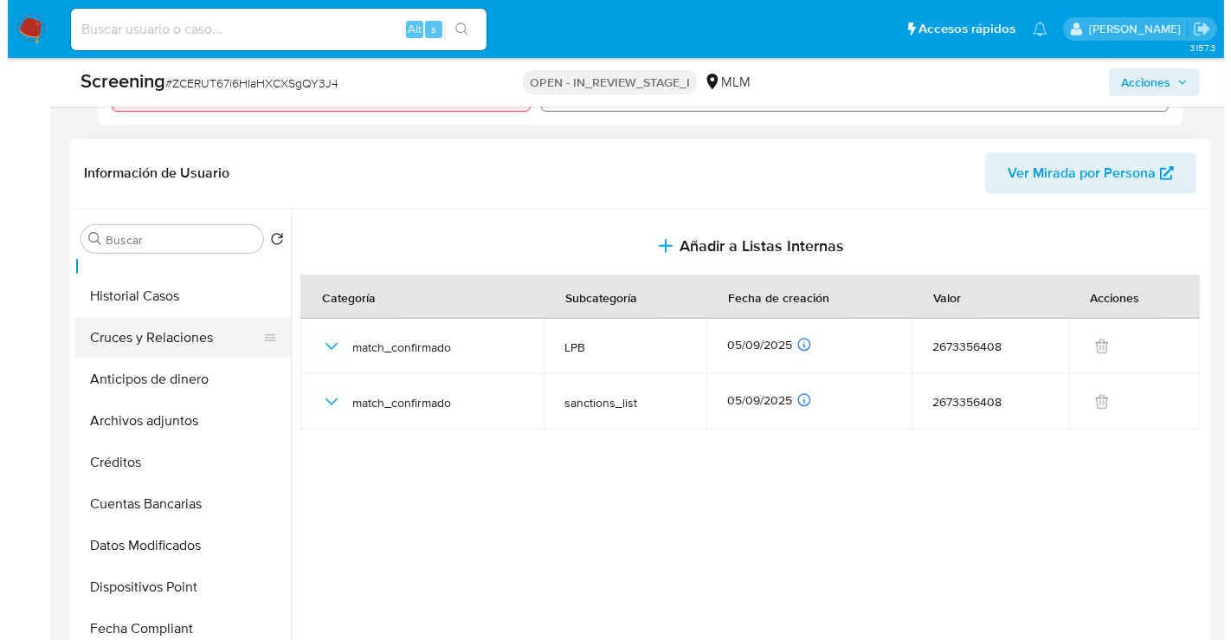
scroll to position [288, 0]
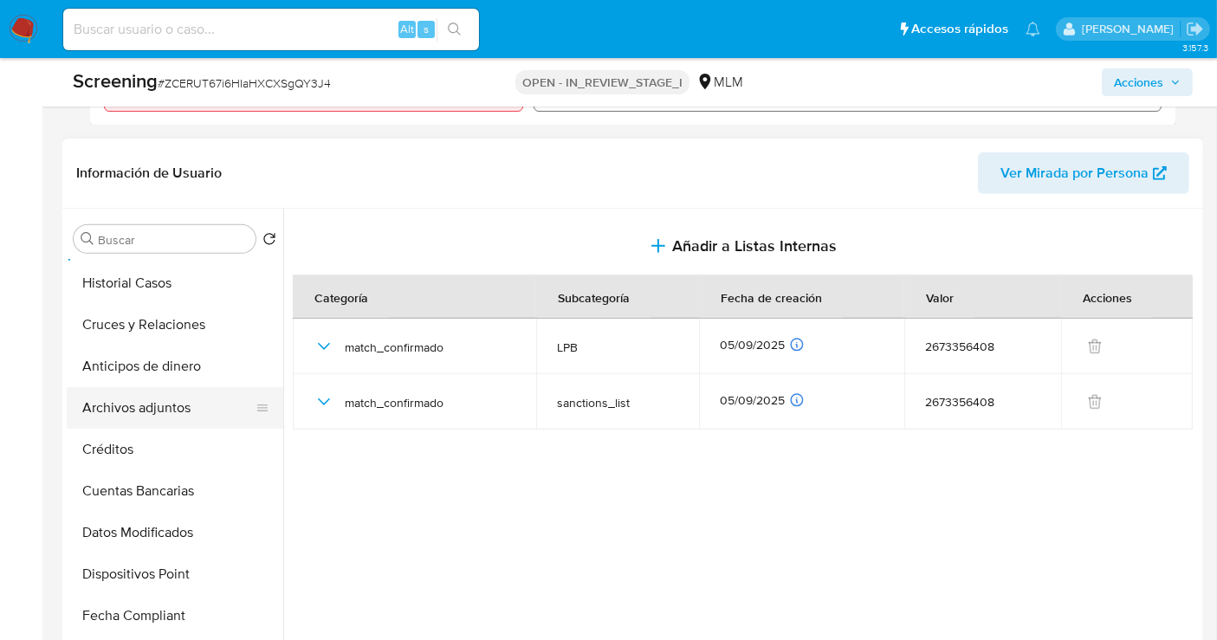
click at [144, 407] on button "Archivos adjuntos" at bounding box center [168, 408] width 203 height 42
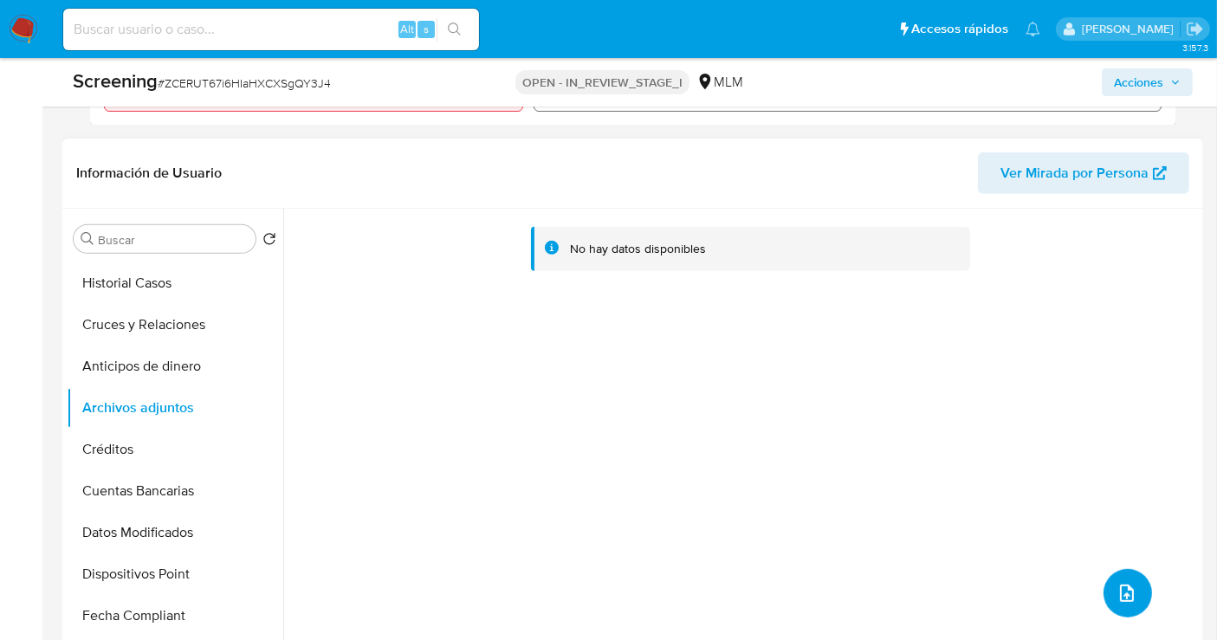
click at [1119, 586] on icon "upload-file" at bounding box center [1126, 593] width 21 height 21
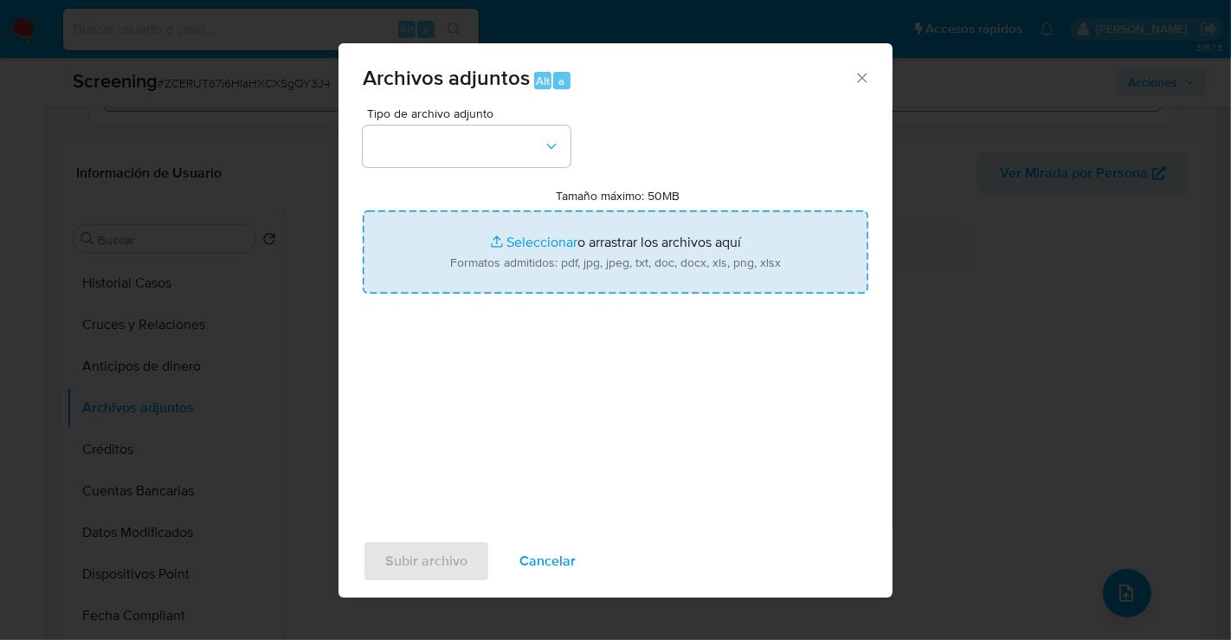
type input "C:\fakepath\2673356408_LUIS ALEJANDRO CUELLAR RIOS_AGO25.pdf"
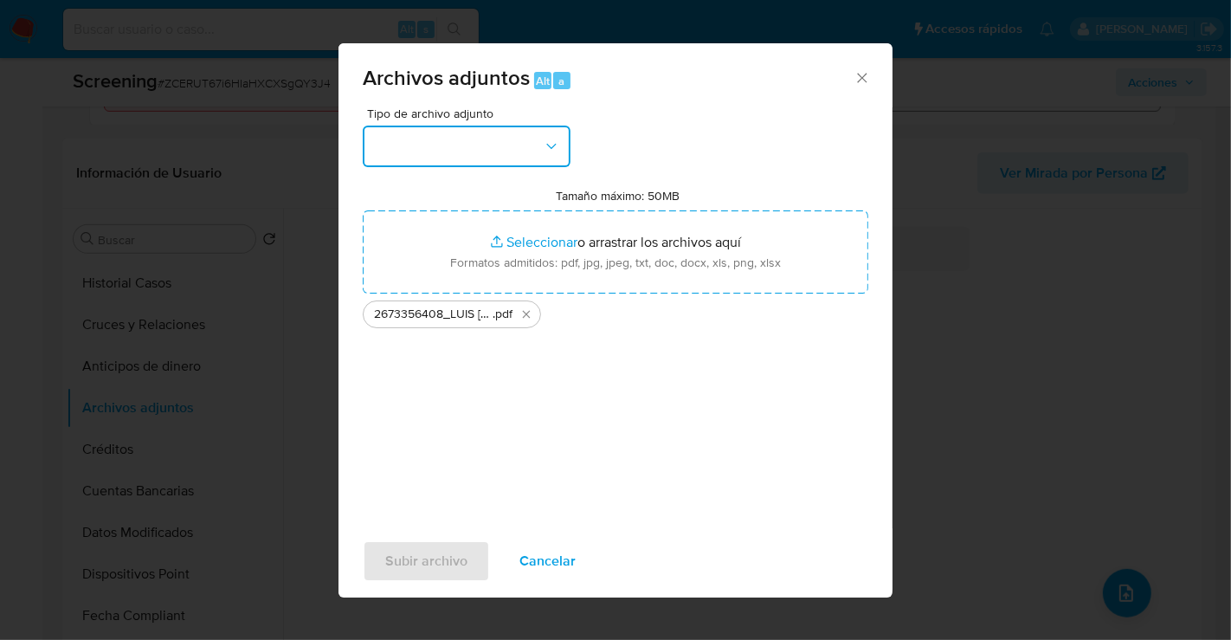
click at [502, 161] on button "button" at bounding box center [467, 147] width 208 height 42
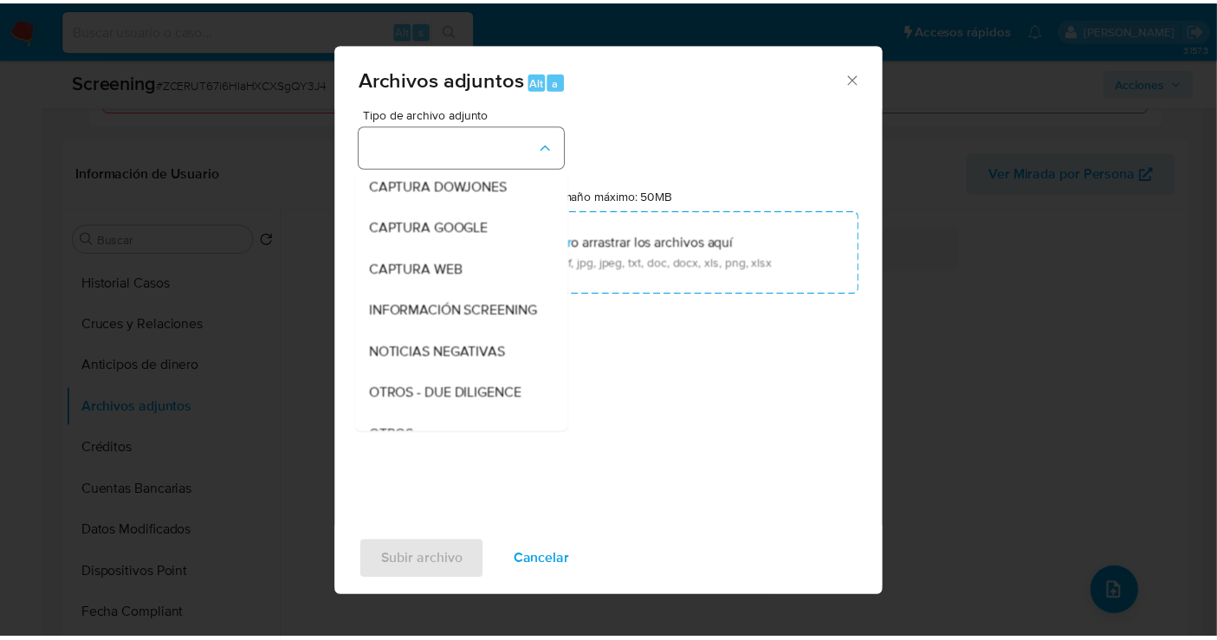
scroll to position [89, 0]
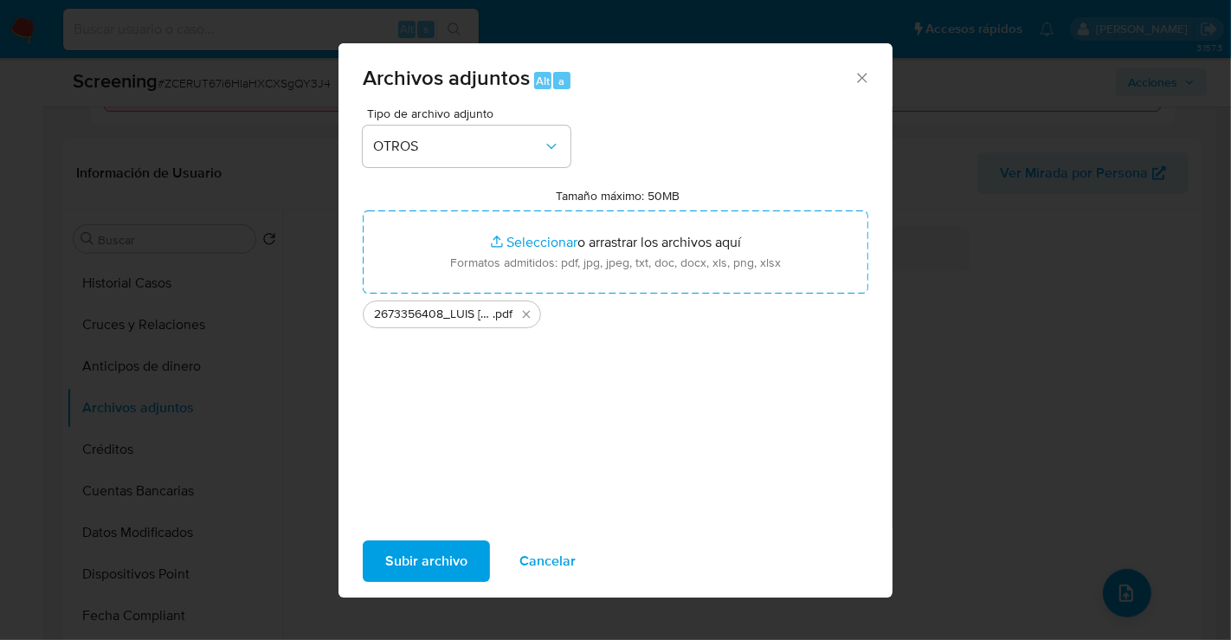
click at [461, 558] on span "Subir archivo" at bounding box center [426, 561] width 82 height 38
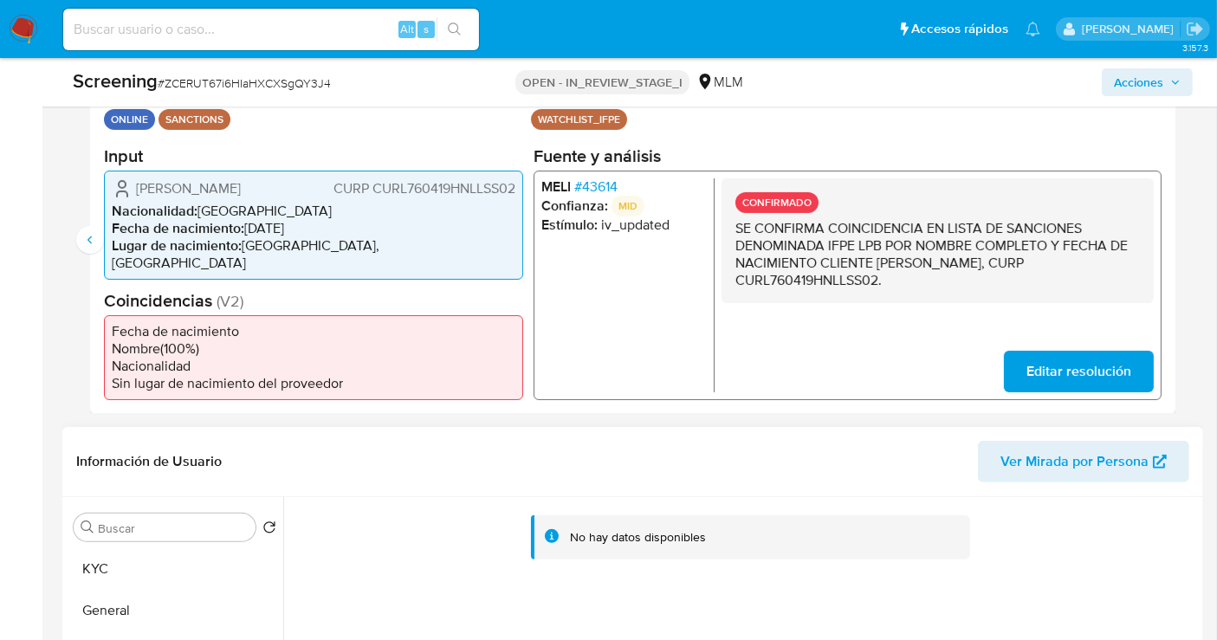
scroll to position [481, 0]
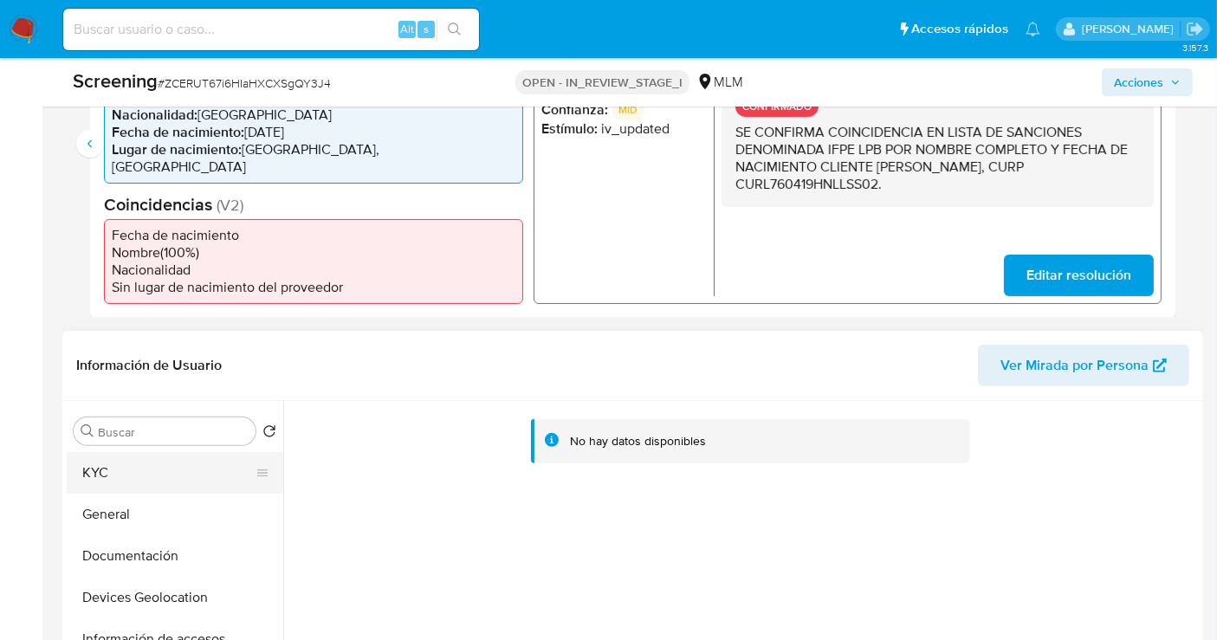
click at [120, 478] on button "KYC" at bounding box center [168, 473] width 203 height 42
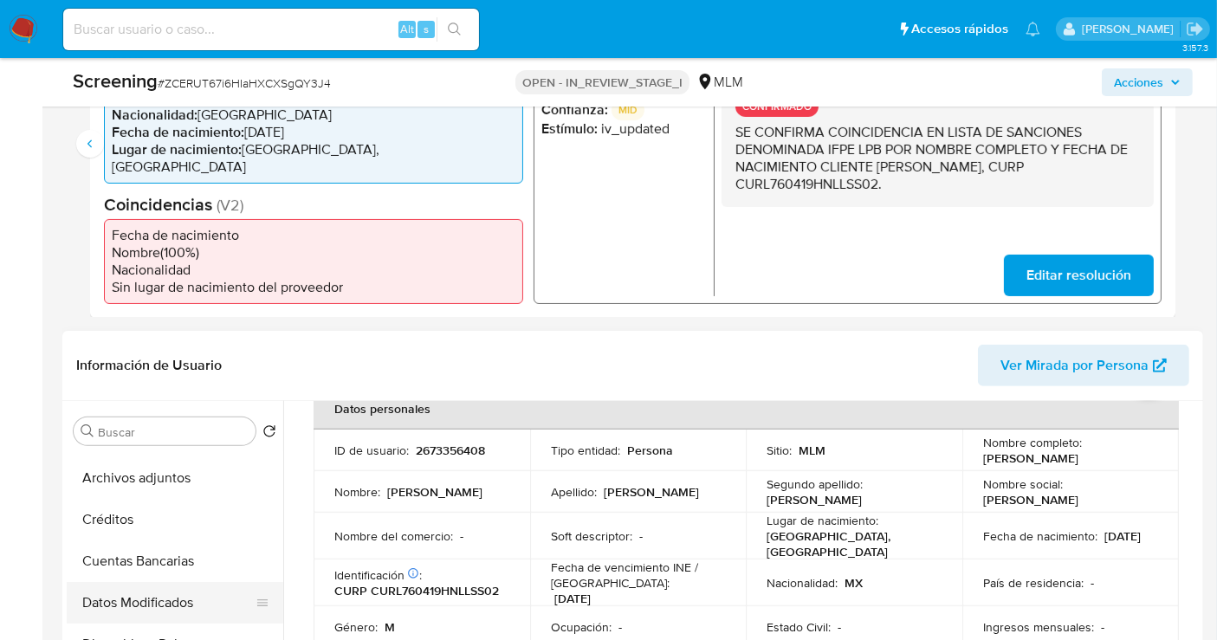
scroll to position [385, 0]
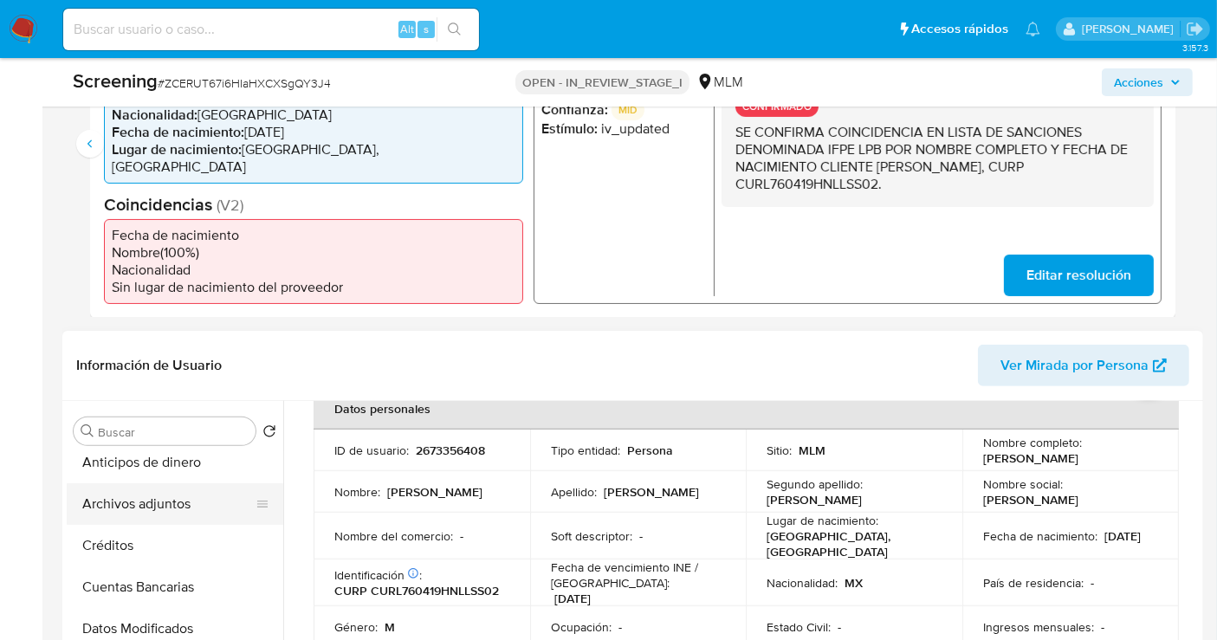
click at [143, 507] on button "Archivos adjuntos" at bounding box center [168, 504] width 203 height 42
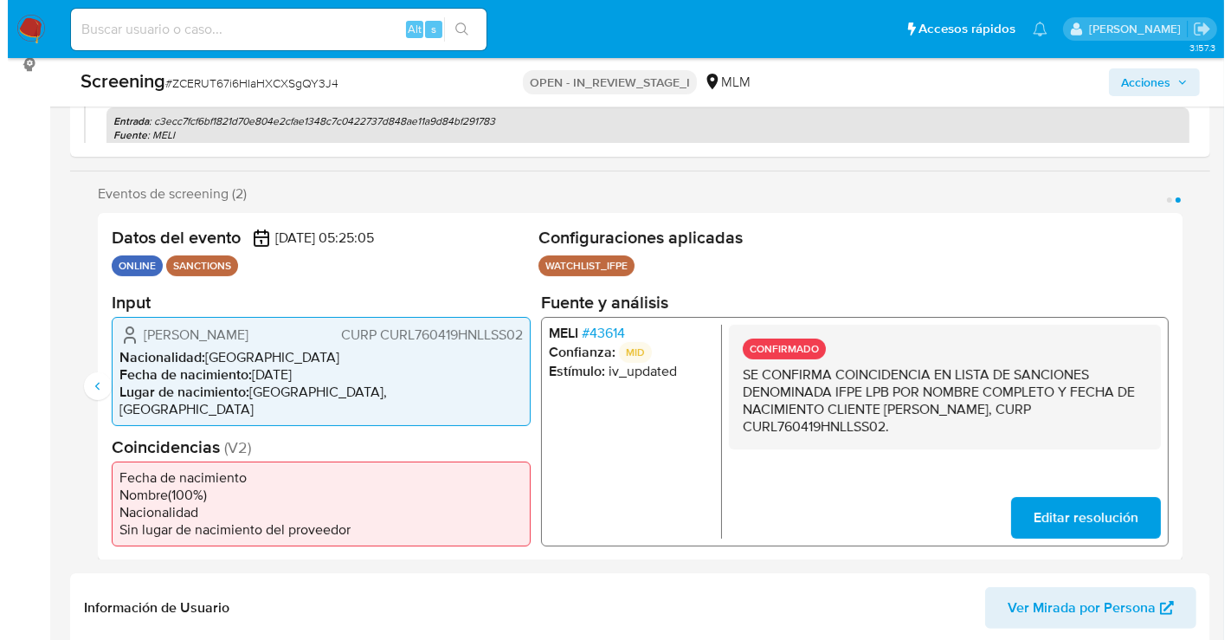
scroll to position [192, 0]
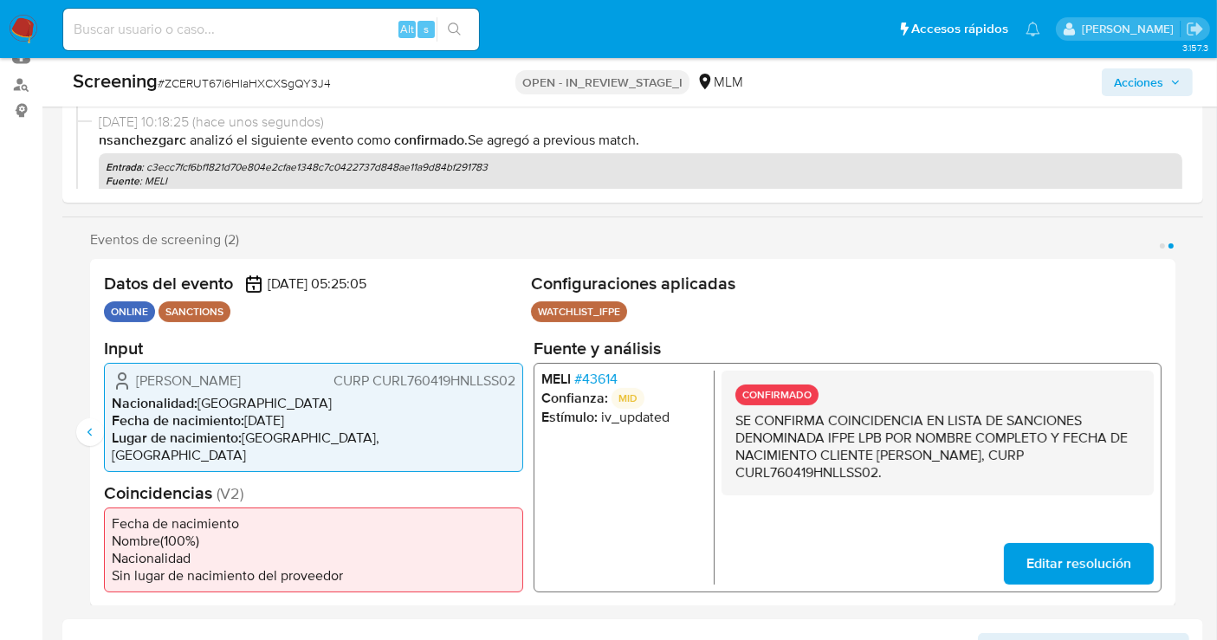
click at [1141, 90] on span "Acciones" at bounding box center [1138, 82] width 49 height 28
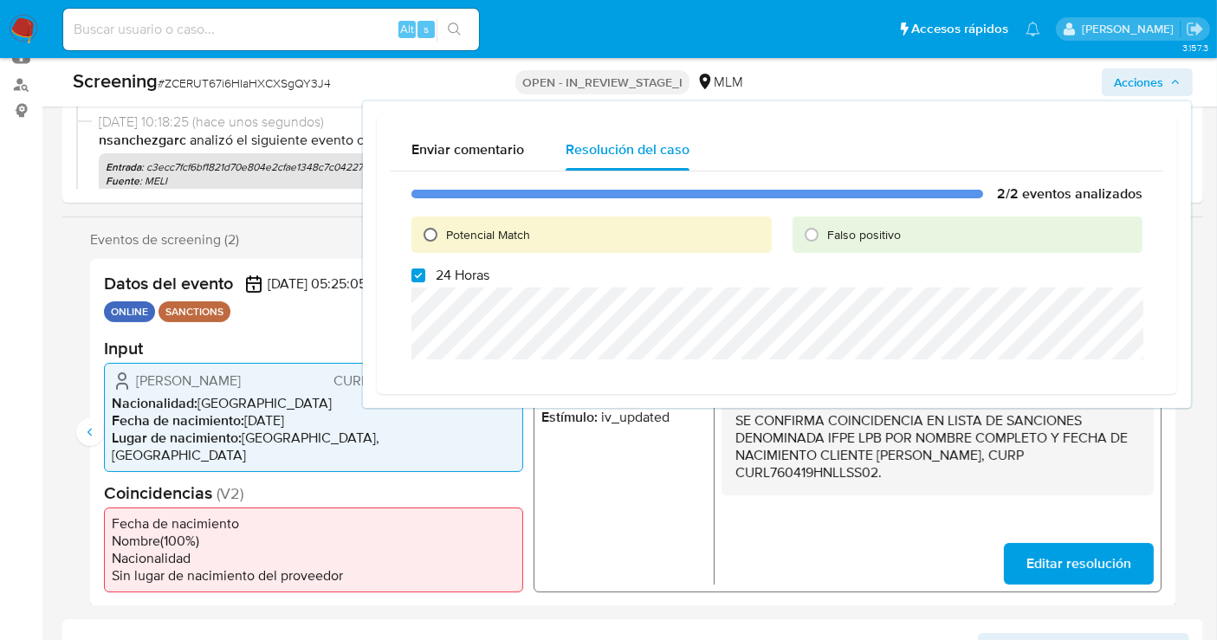
click at [429, 228] on input "Potencial Match" at bounding box center [431, 235] width 28 height 28
radio input "true"
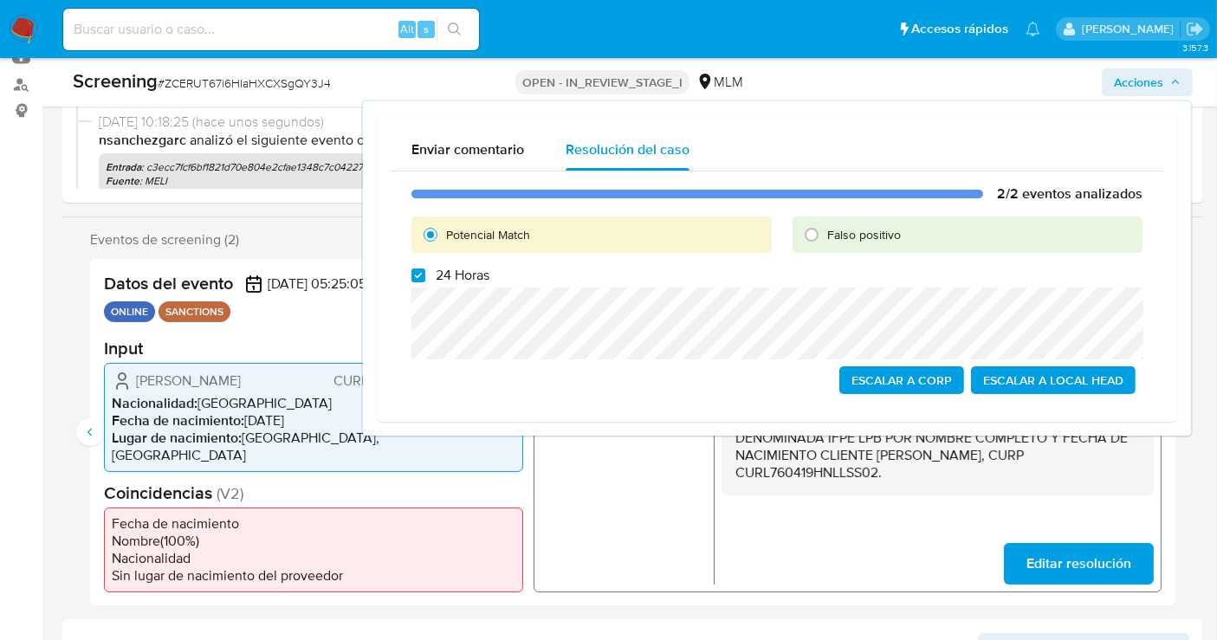
click at [409, 270] on div "2/2 eventos analizados Potencial Match Falso positivo 24 Horas Escalar a Corp E…" at bounding box center [777, 289] width 772 height 236
click at [423, 281] on input "24 Horas" at bounding box center [418, 275] width 14 height 14
checkbox input "false"
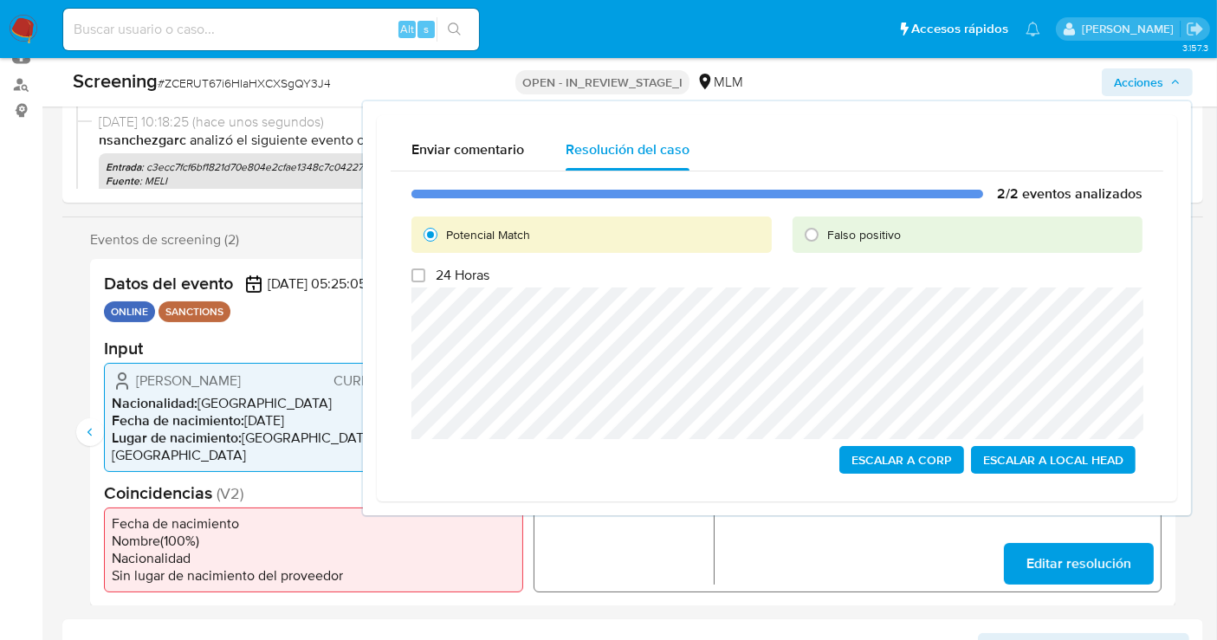
click at [1022, 454] on span "Escalar a Local Head" at bounding box center [1053, 460] width 140 height 24
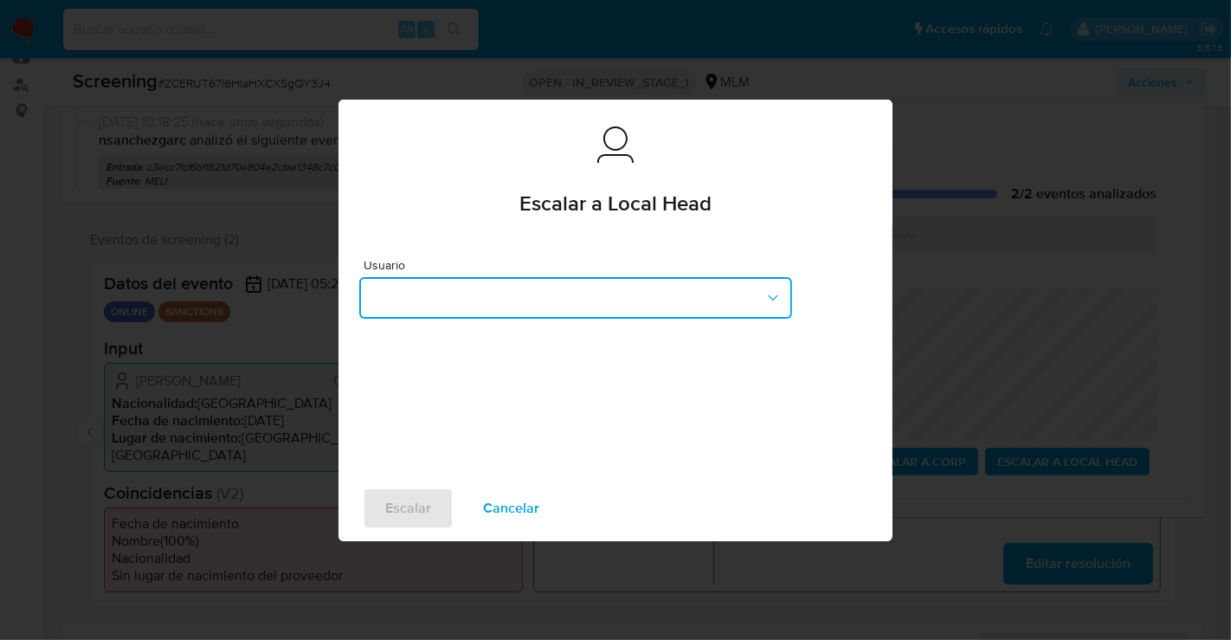
click at [392, 303] on button "button" at bounding box center [575, 298] width 433 height 42
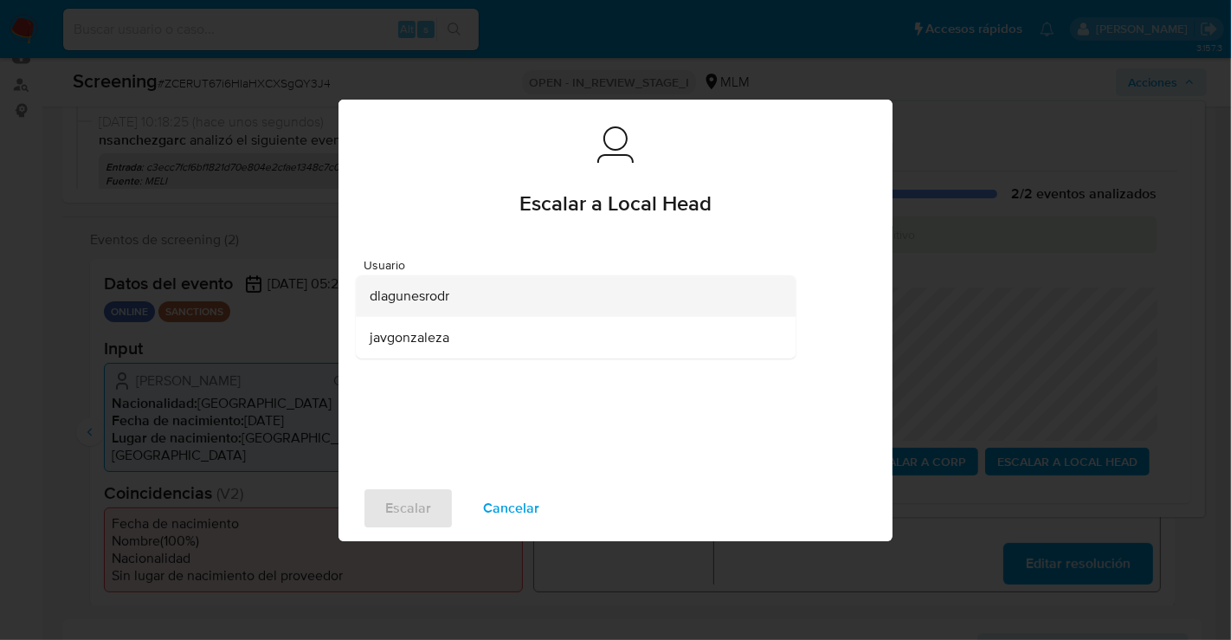
click at [416, 301] on span "dlagunesrodr" at bounding box center [410, 295] width 80 height 17
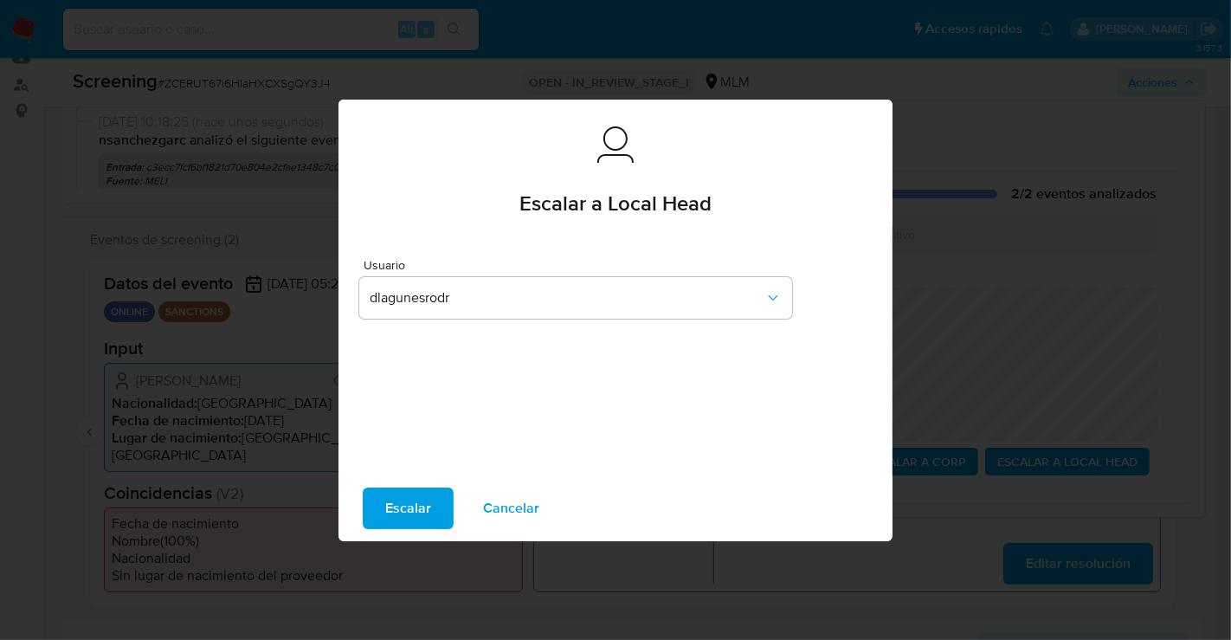
click at [404, 501] on span "Escalar" at bounding box center [408, 508] width 46 height 38
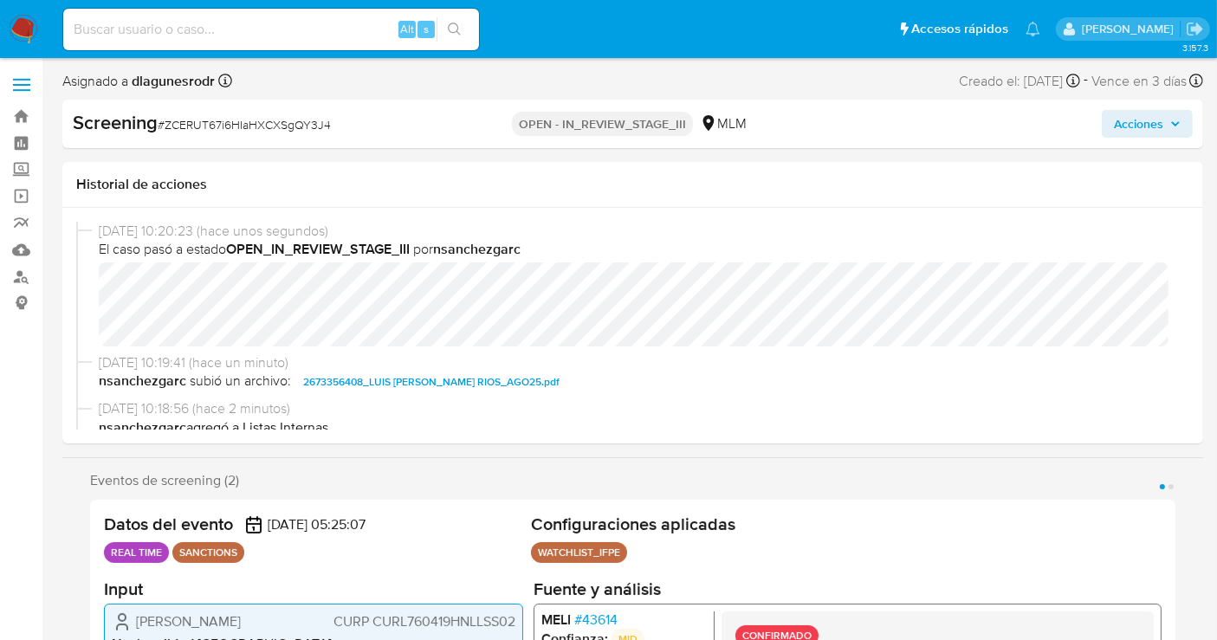
select select "10"
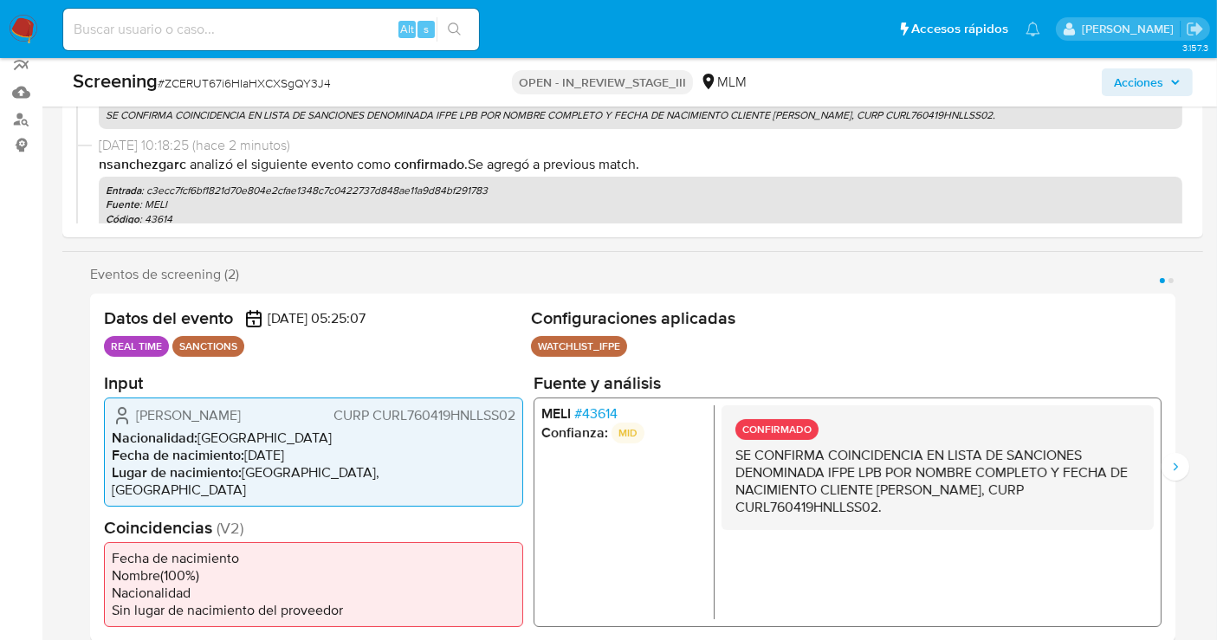
scroll to position [385, 0]
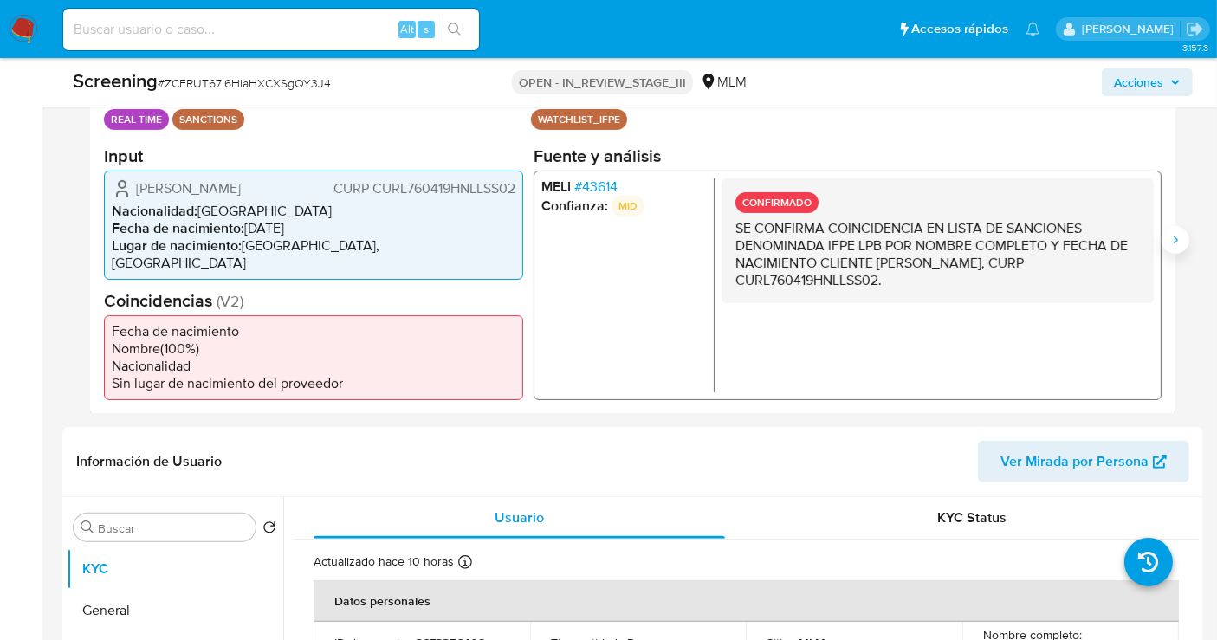
click at [1174, 227] on button "Siguiente" at bounding box center [1175, 240] width 28 height 28
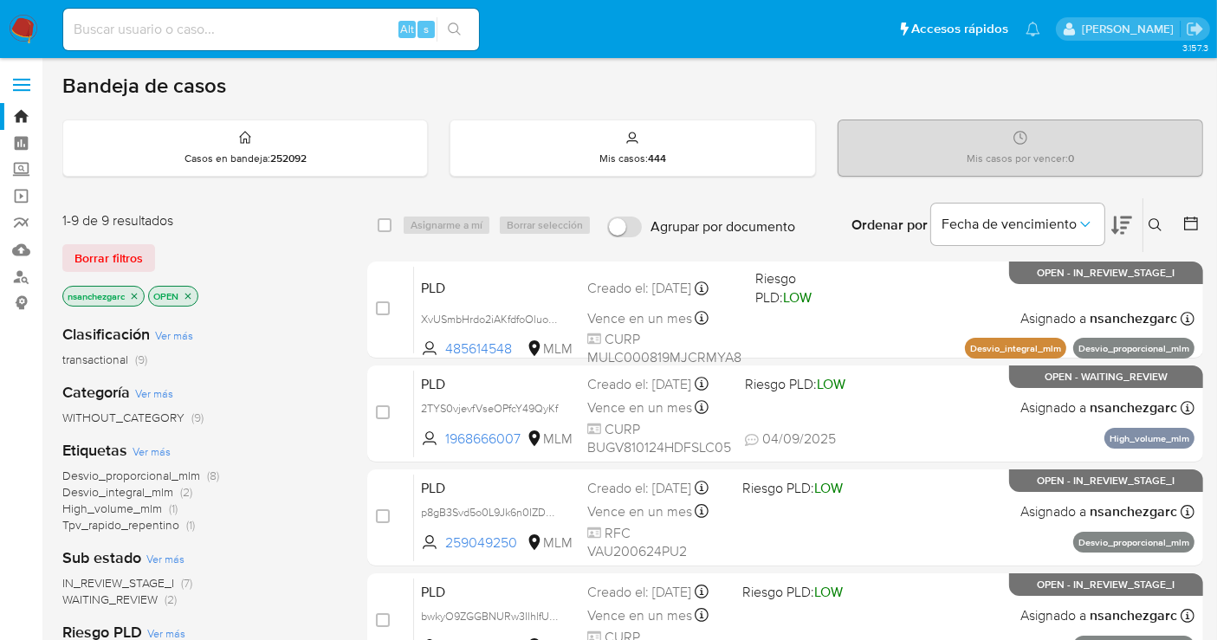
click at [1160, 219] on icon at bounding box center [1155, 225] width 14 height 14
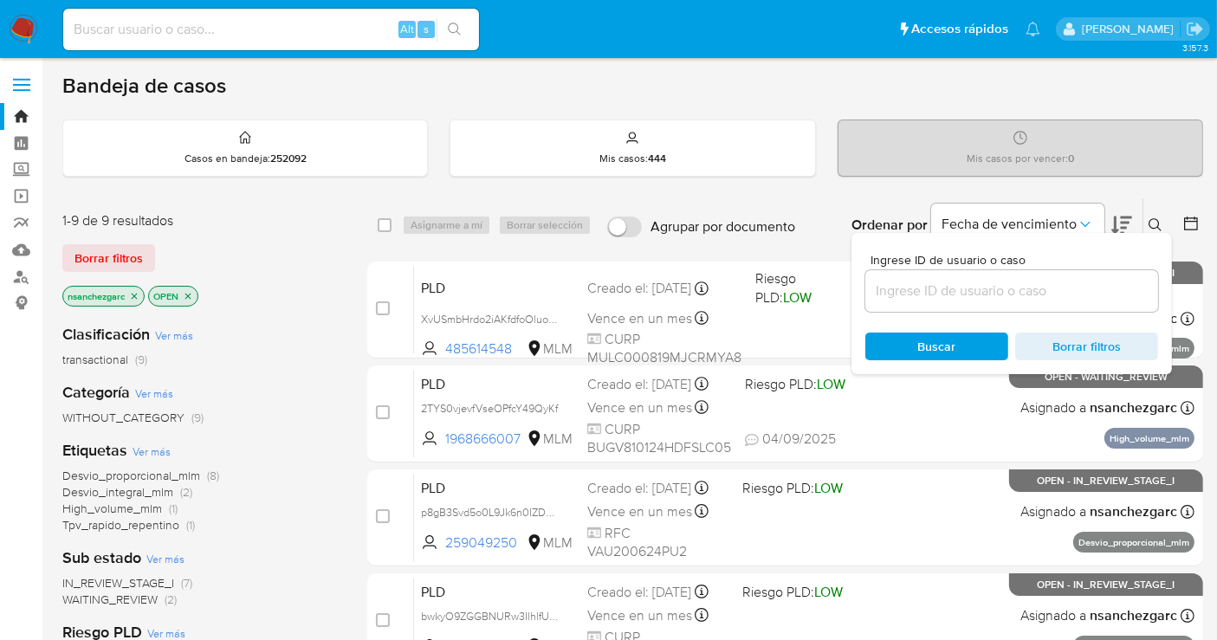
click at [945, 288] on input at bounding box center [1011, 291] width 293 height 23
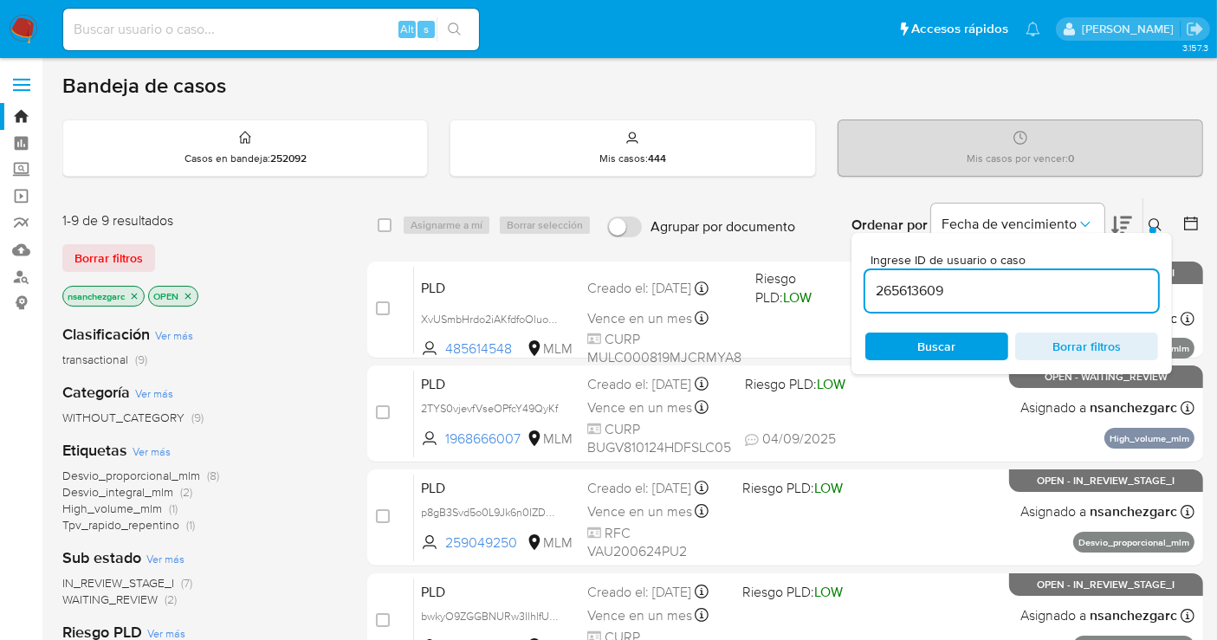
type input "265613609"
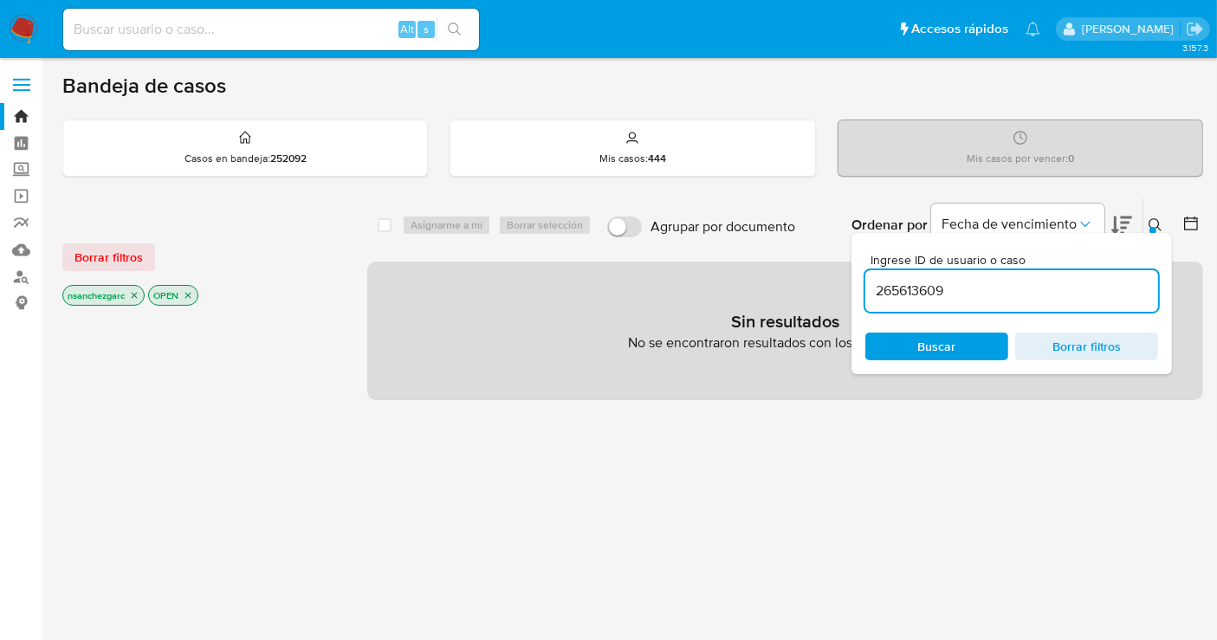
click at [139, 295] on icon "close-filter" at bounding box center [134, 295] width 10 height 10
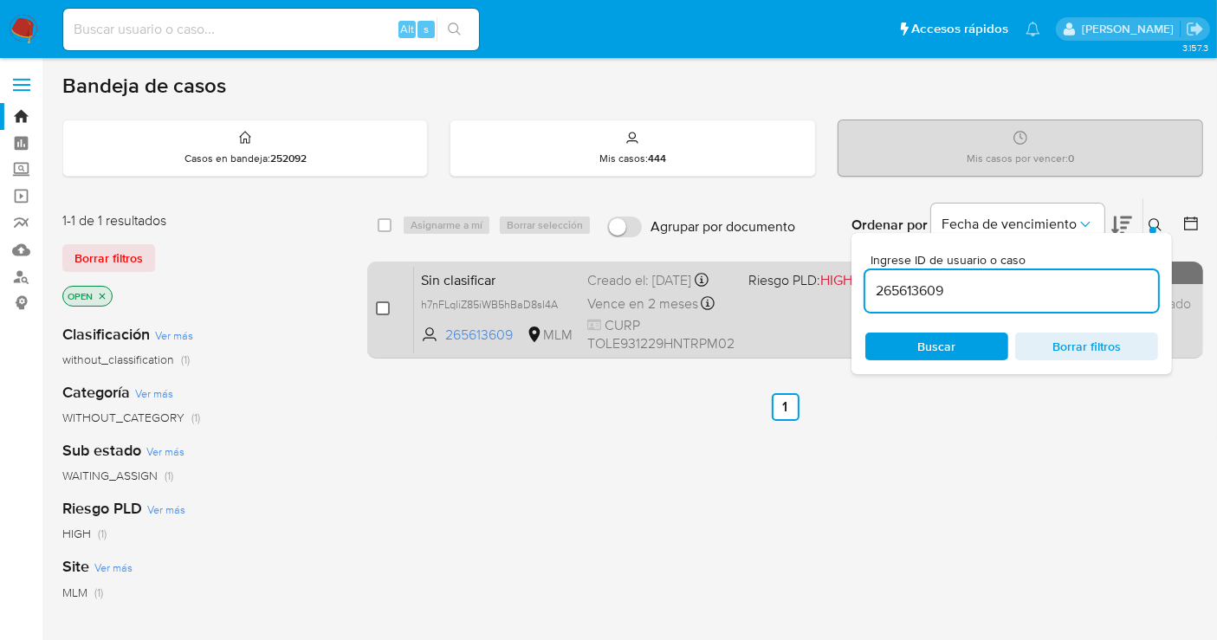
click at [376, 307] on input "checkbox" at bounding box center [383, 308] width 14 height 14
checkbox input "true"
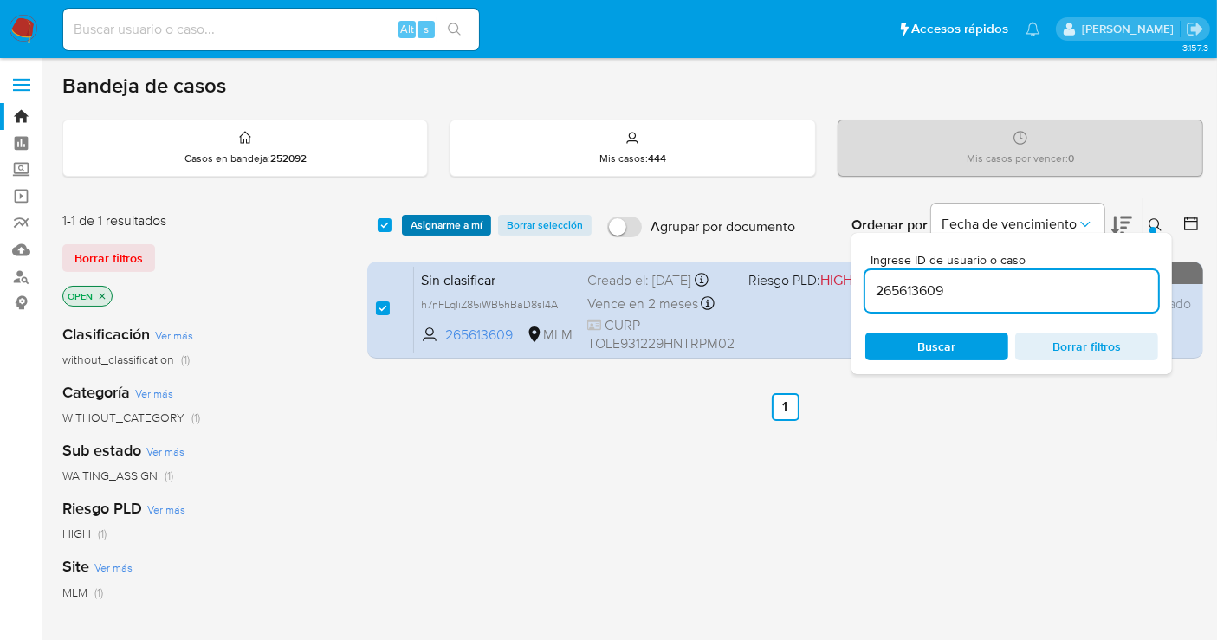
drag, startPoint x: 435, startPoint y: 223, endPoint x: 443, endPoint y: 219, distance: 8.9
click at [440, 220] on span "Asignarme a mí" at bounding box center [446, 225] width 72 height 17
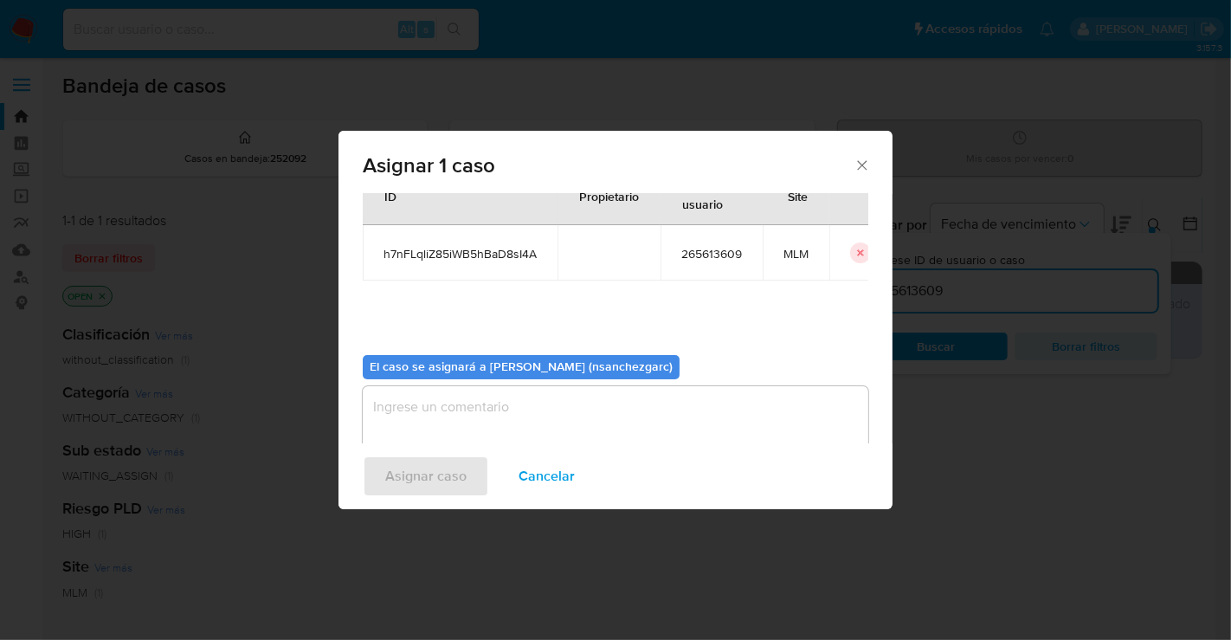
scroll to position [88, 0]
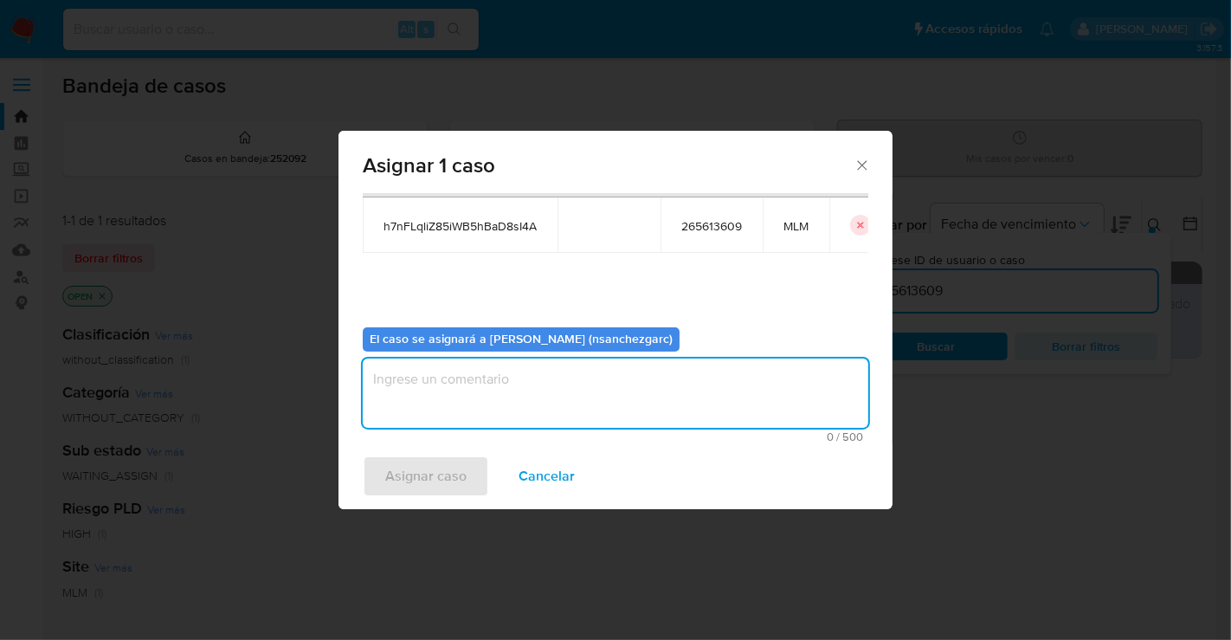
click at [407, 373] on textarea "assign-modal" at bounding box center [616, 393] width 506 height 69
type textarea "N"
type textarea "nesg"
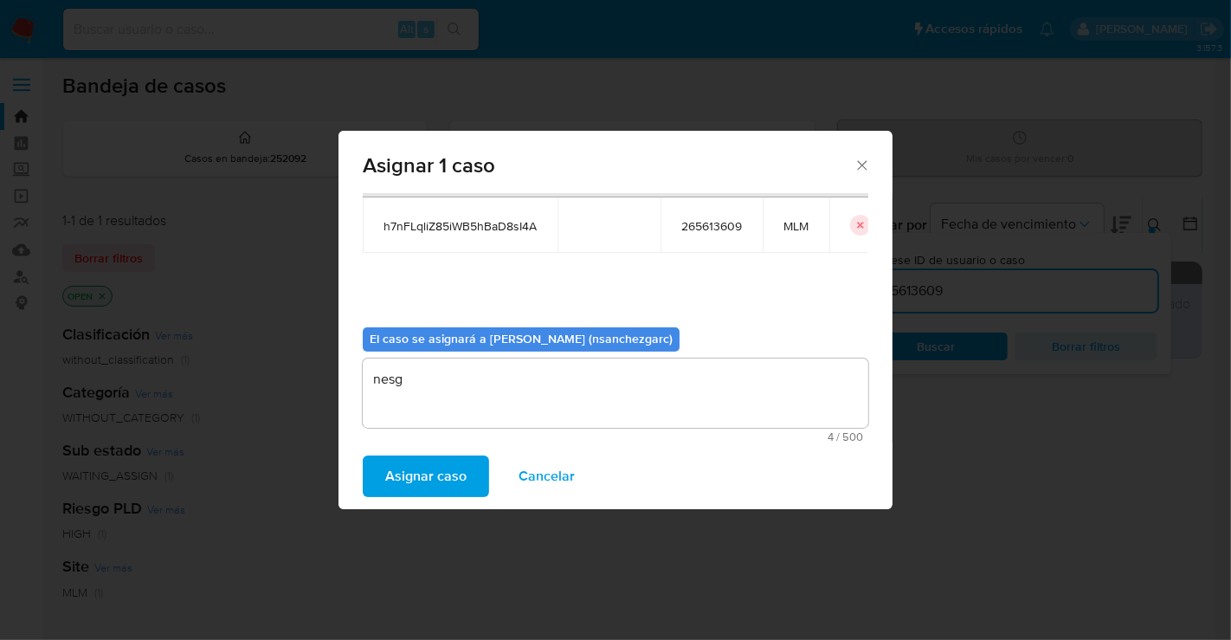
click at [417, 478] on span "Asignar caso" at bounding box center [425, 476] width 81 height 38
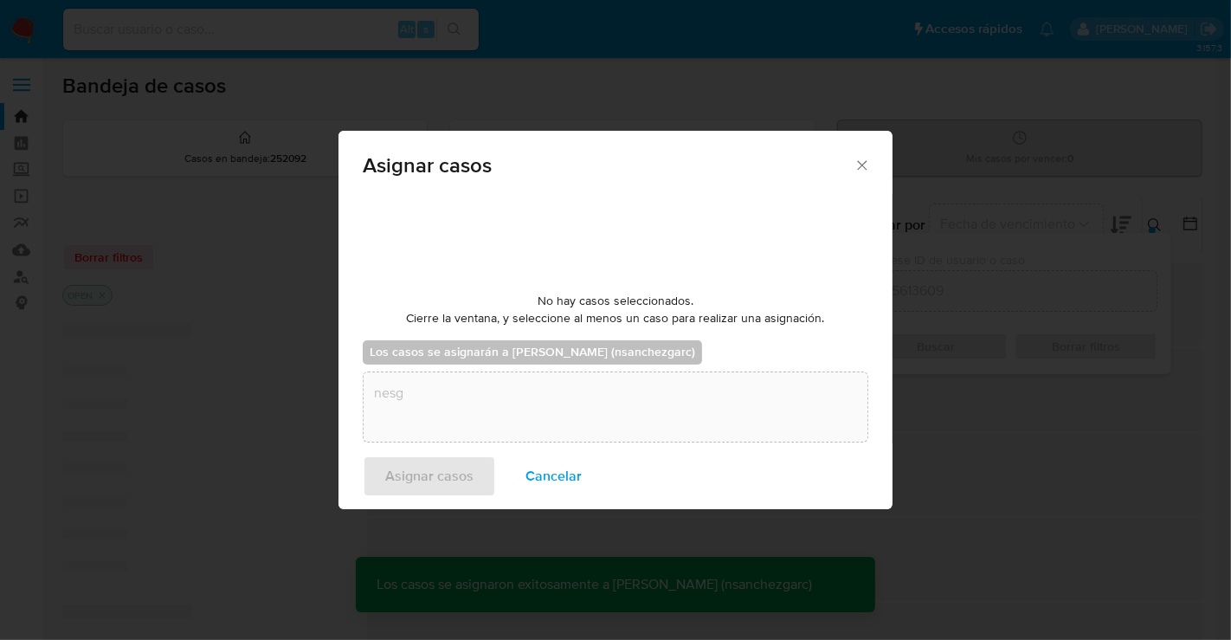
checkbox input "false"
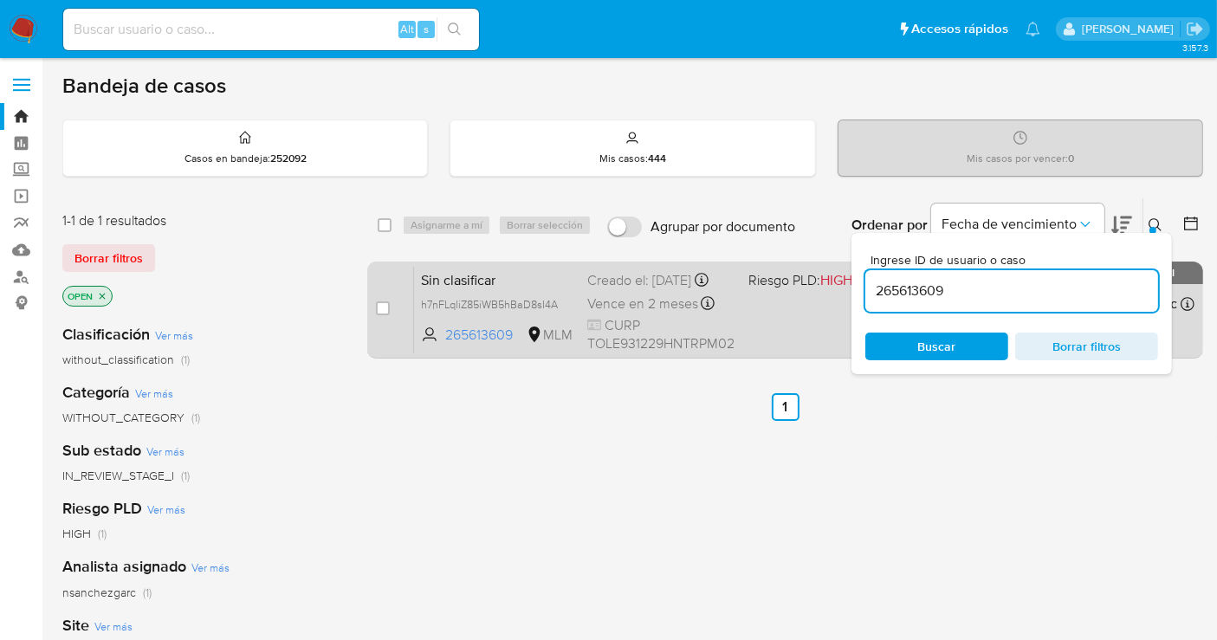
click at [606, 275] on div "Creado el: [DATE] Creado el: [DATE] 17:50:33" at bounding box center [660, 280] width 147 height 19
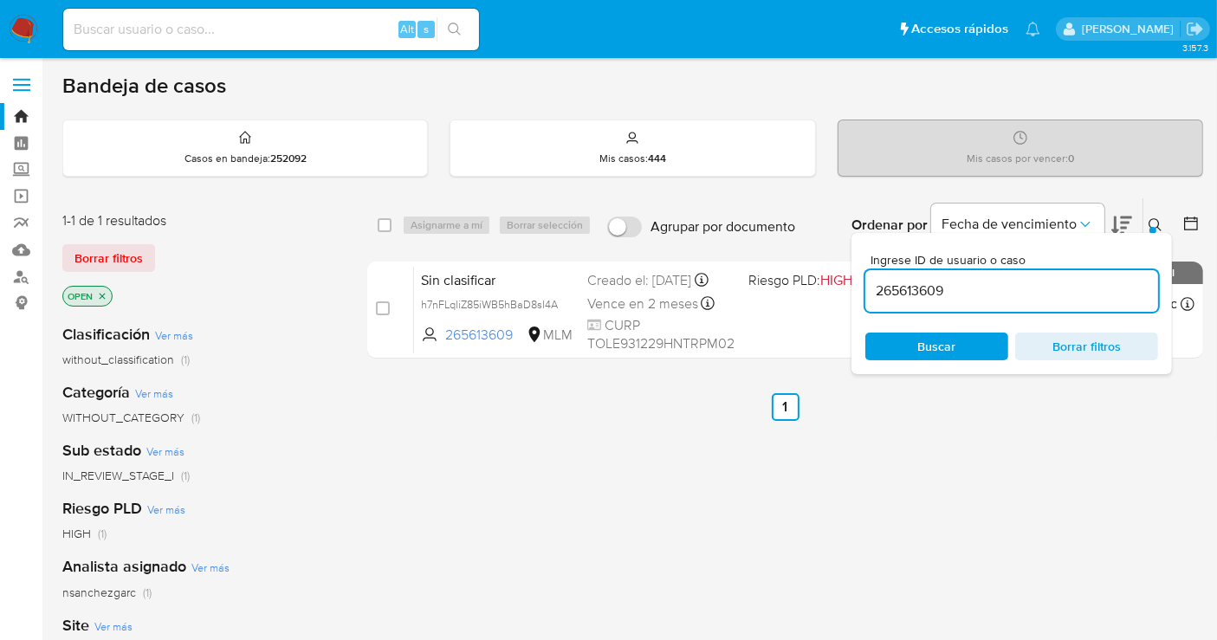
click at [918, 294] on input "265613609" at bounding box center [1011, 291] width 293 height 23
paste input "68210262"
type input "2668210262"
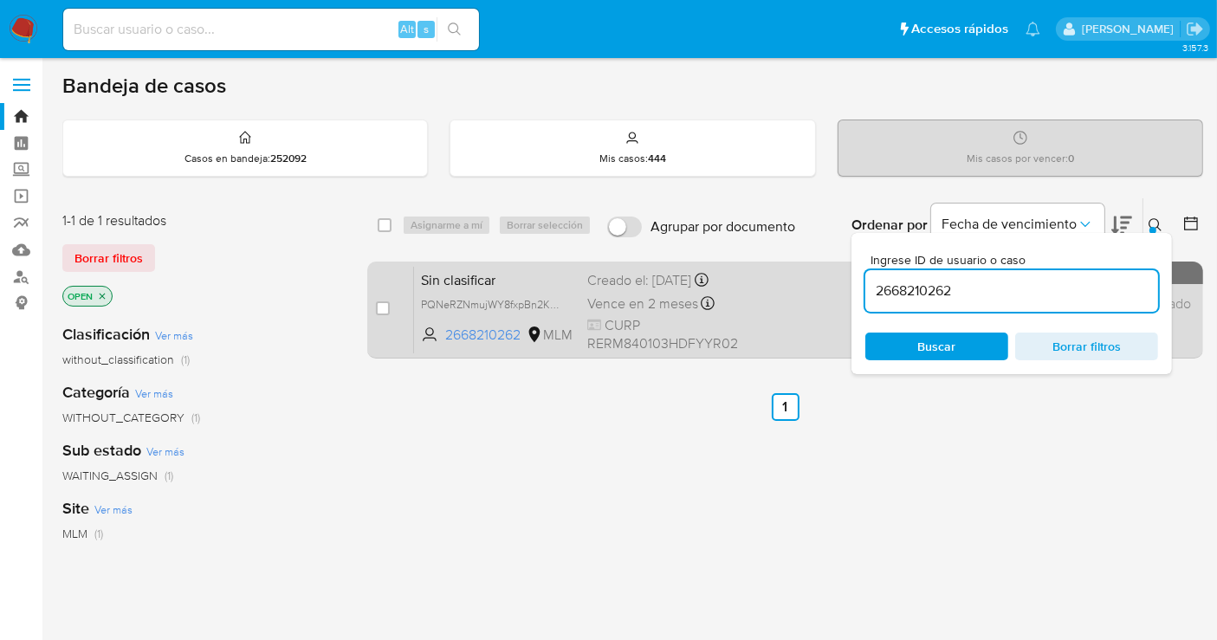
click at [474, 301] on div "Sin clasificar PQNeRZNmujWY8fxpBn2KNxqQ 2668210262 MLM Creado el: [DATE] Creado…" at bounding box center [804, 309] width 780 height 87
click at [381, 310] on input "checkbox" at bounding box center [383, 308] width 14 height 14
checkbox input "true"
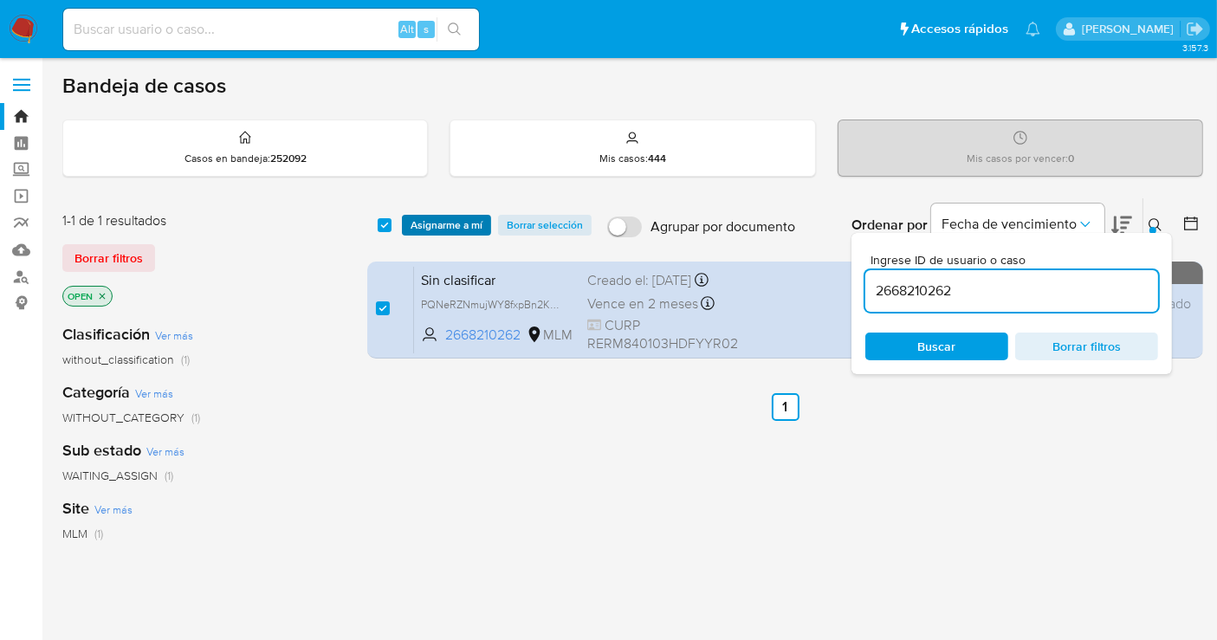
click at [443, 226] on span "Asignarme a mí" at bounding box center [446, 225] width 72 height 17
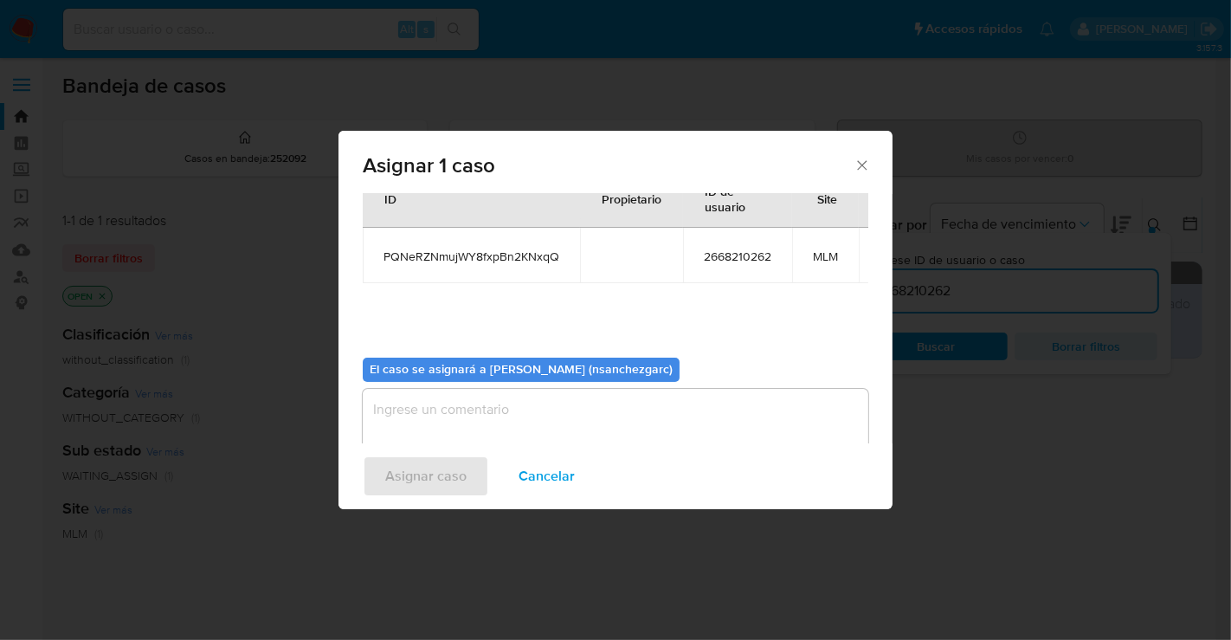
scroll to position [104, 0]
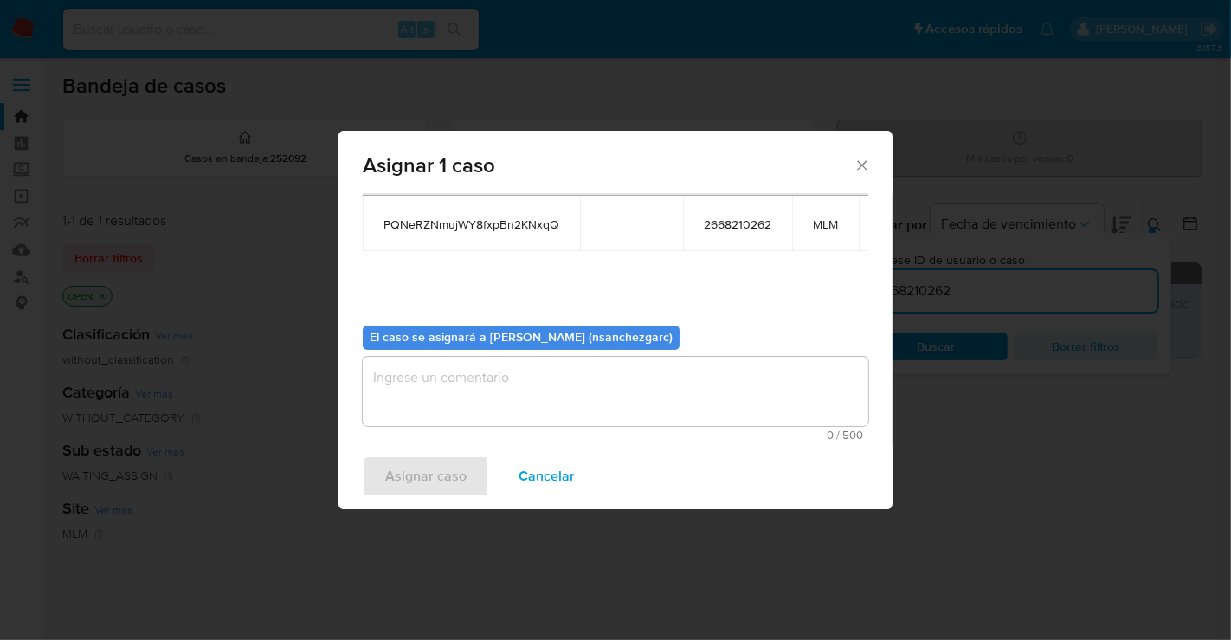
click at [453, 369] on textarea "assign-modal" at bounding box center [616, 391] width 506 height 69
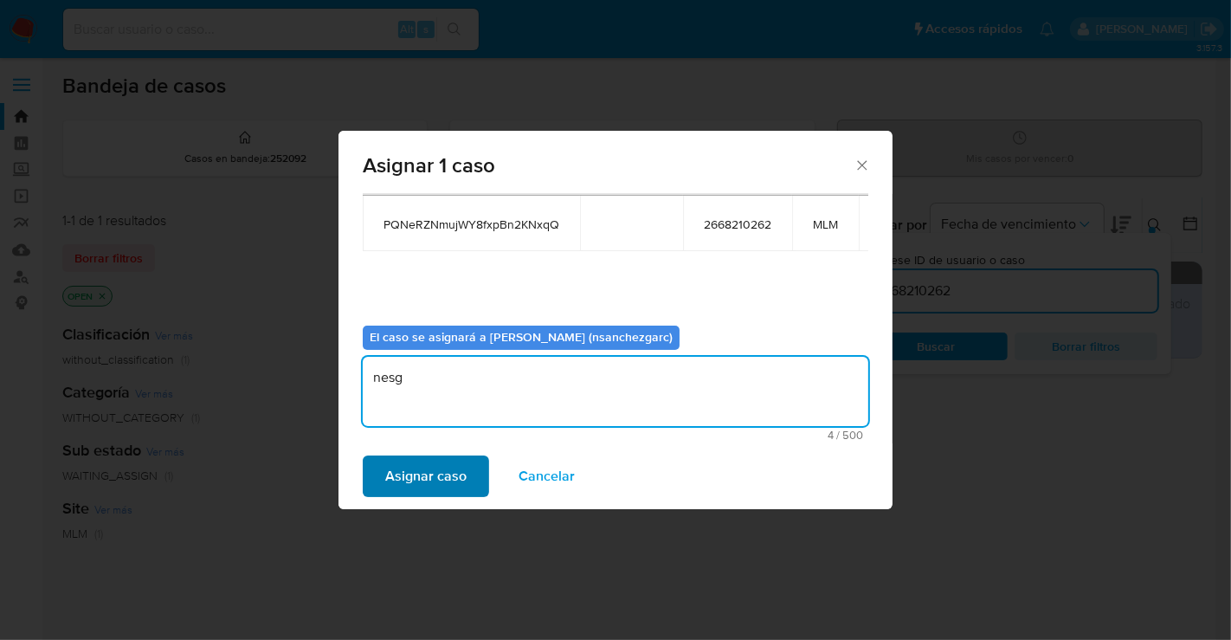
type textarea "nesg"
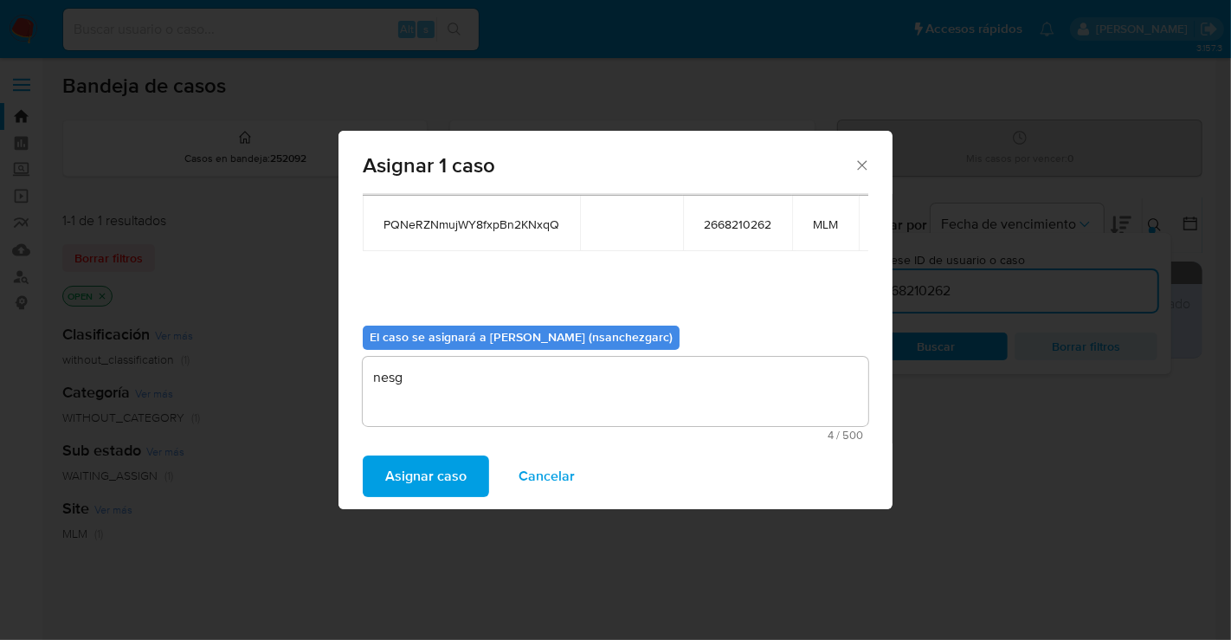
click at [435, 471] on span "Asignar caso" at bounding box center [425, 476] width 81 height 38
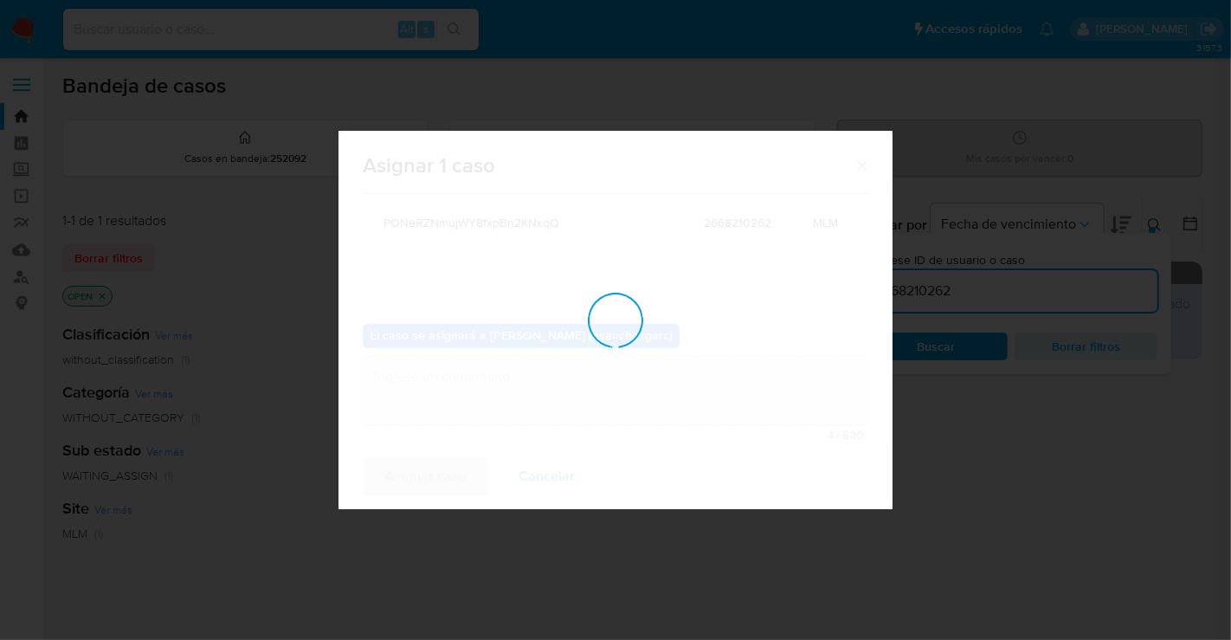
checkbox input "false"
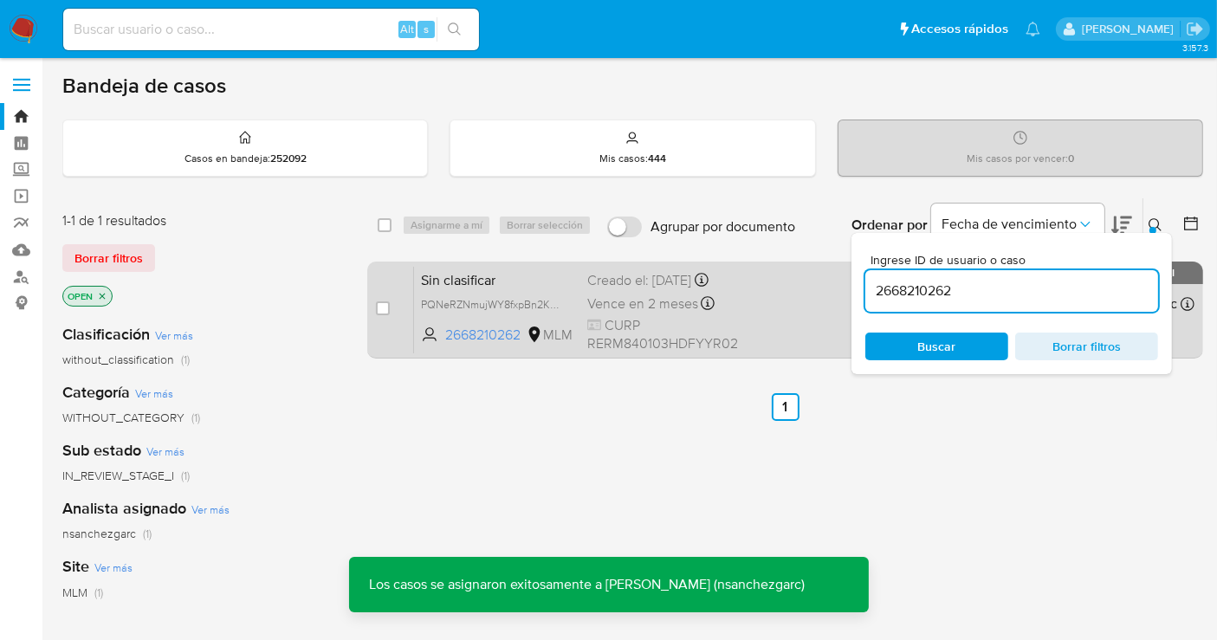
click at [624, 290] on div "Creado el: 02/09/2025 Creado el: 02/09/2025 17:44:21" at bounding box center [662, 280] width 151 height 19
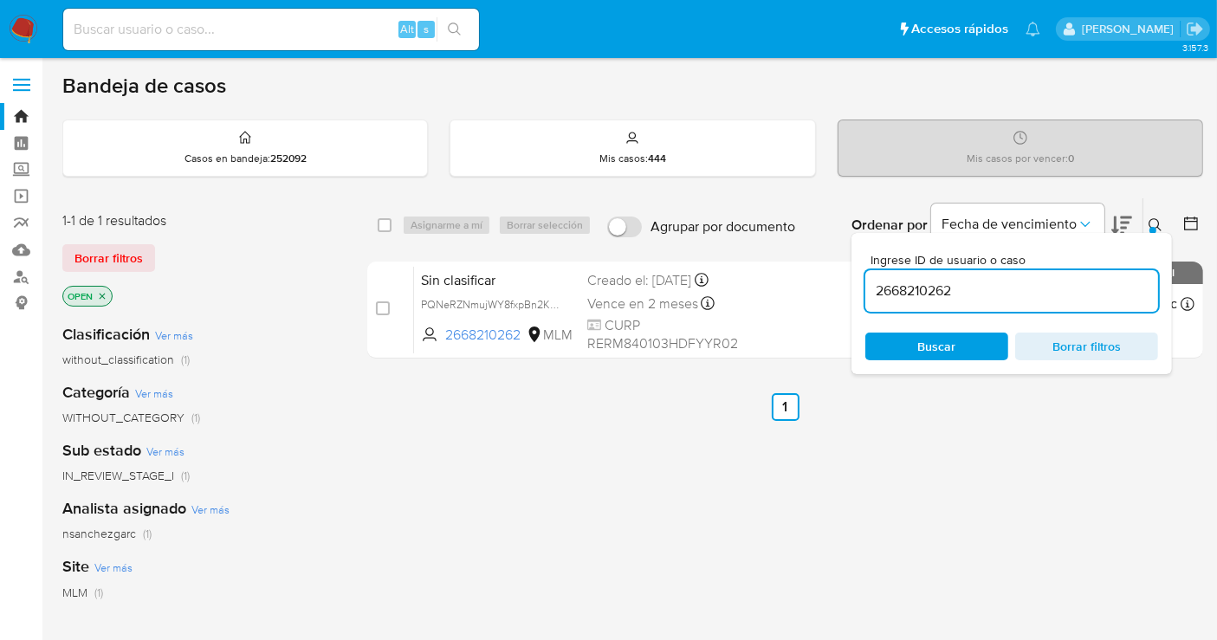
click at [920, 281] on input "2668210262" at bounding box center [1011, 291] width 293 height 23
paste input "72575434"
type input "725754342"
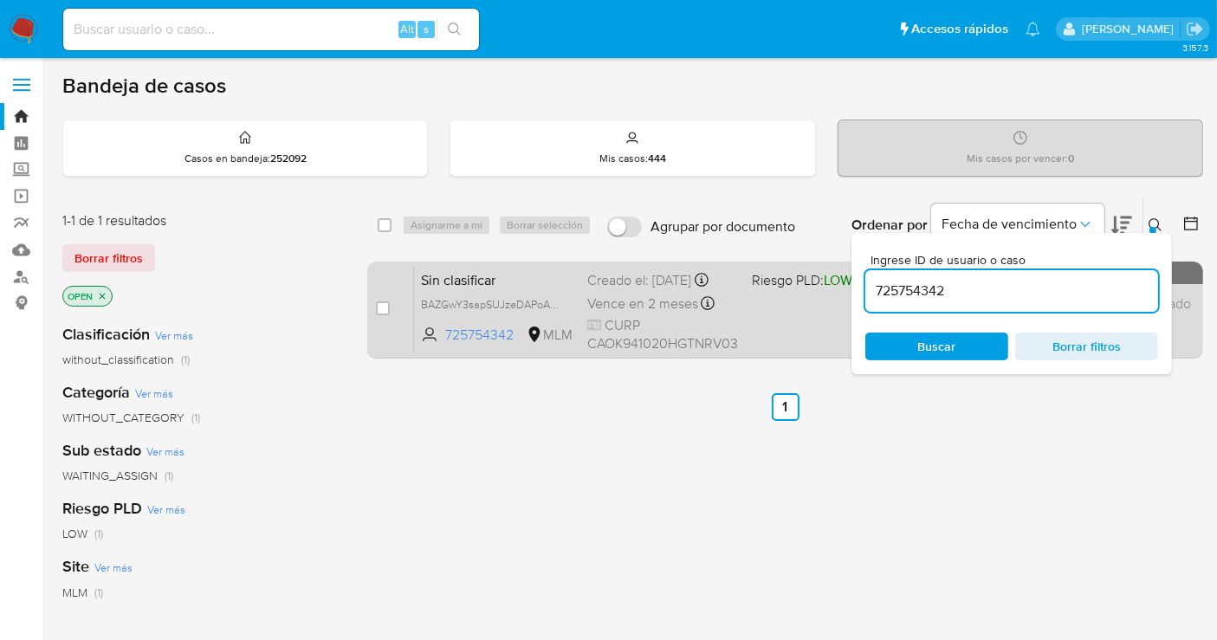
click at [618, 283] on div "Creado el: 02/09/2025 Creado el: 02/09/2025 16:51:41" at bounding box center [662, 280] width 151 height 19
click at [383, 301] on input "checkbox" at bounding box center [383, 308] width 14 height 14
checkbox input "true"
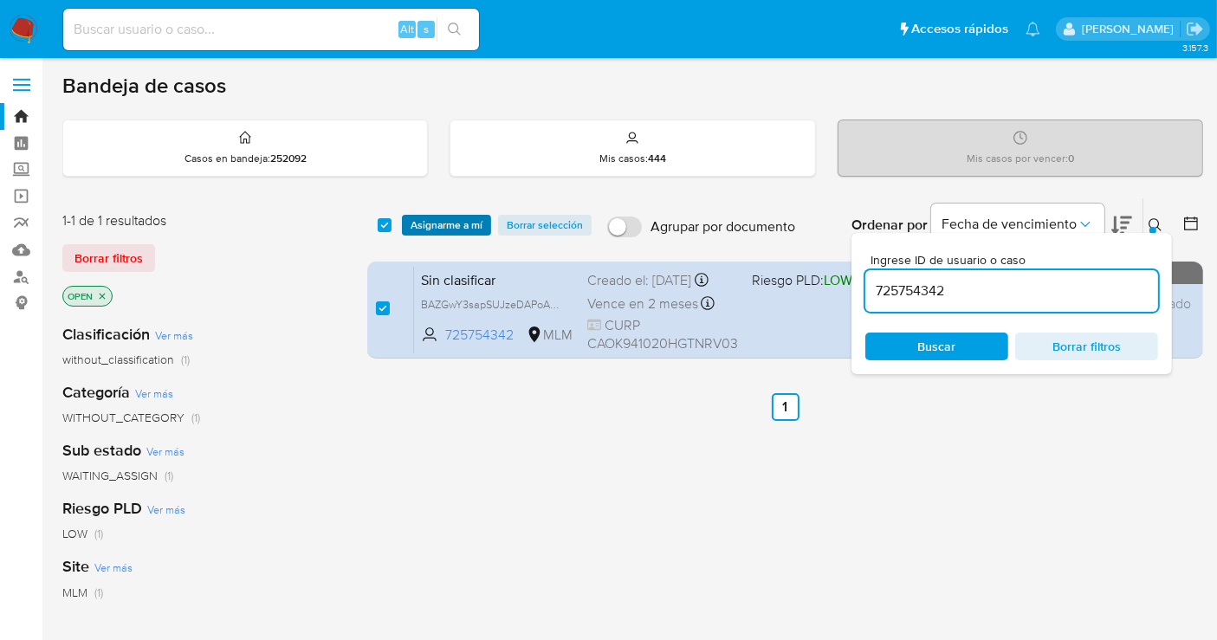
click at [431, 215] on div "select-all-cases-checkbox Asignarme a mí Borrar selección Agrupar por documento…" at bounding box center [785, 225] width 836 height 54
click at [436, 225] on span "Asignarme a mí" at bounding box center [446, 225] width 72 height 17
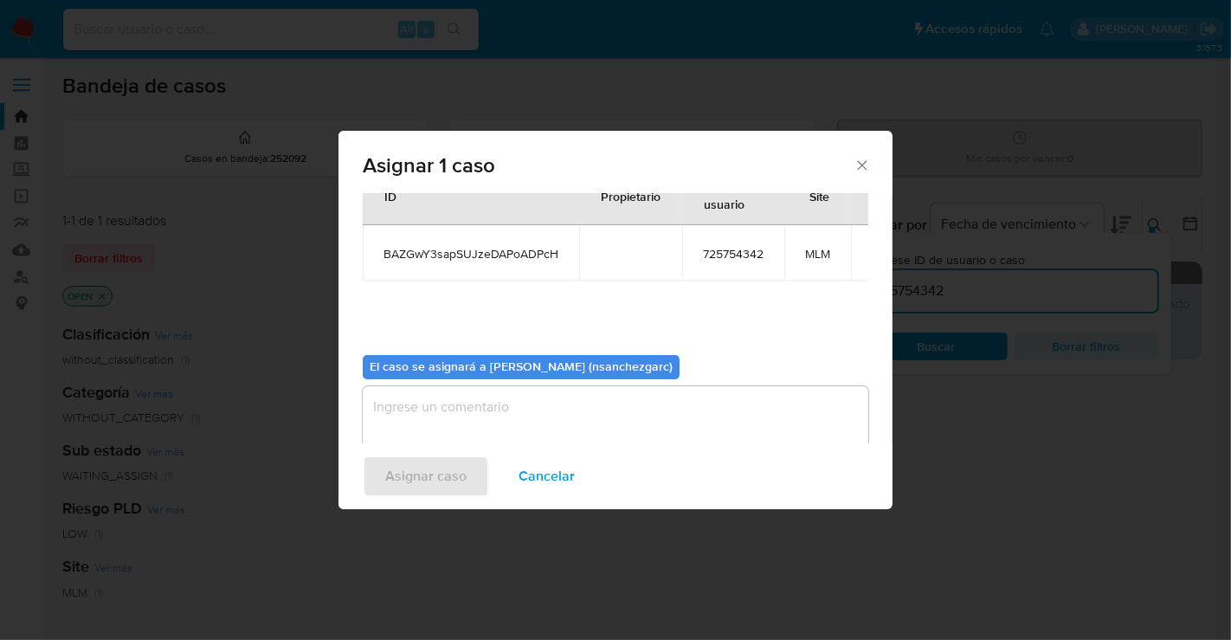
scroll to position [88, 0]
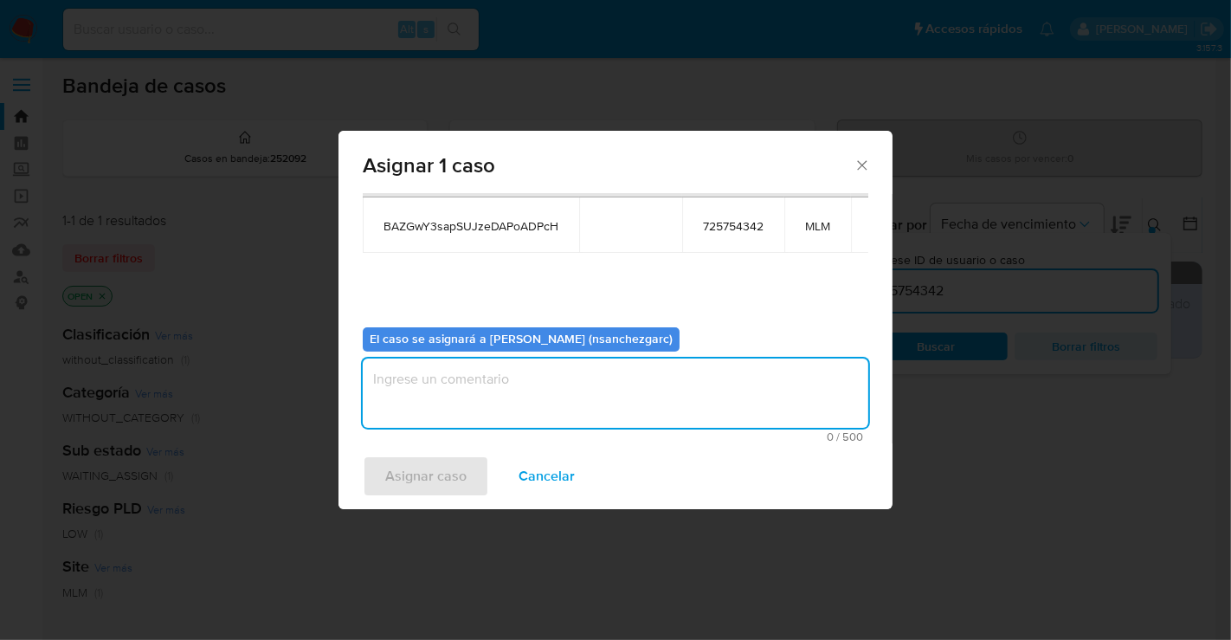
click at [457, 372] on textarea "assign-modal" at bounding box center [616, 393] width 506 height 69
type textarea "nesg"
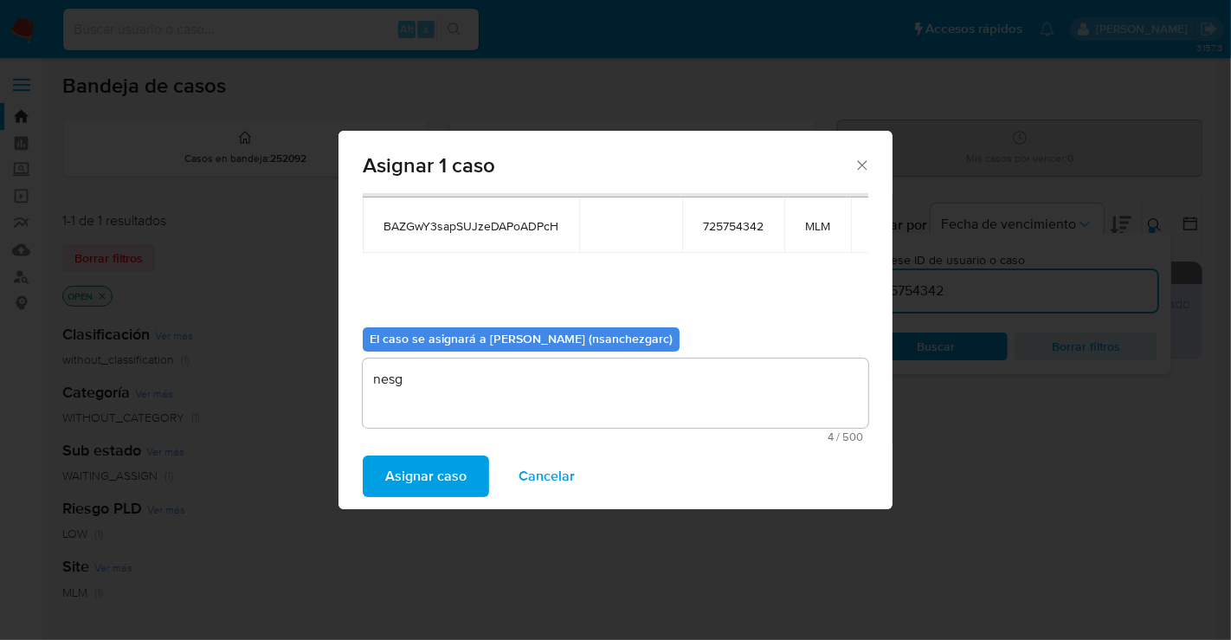
click at [417, 475] on span "Asignar caso" at bounding box center [425, 476] width 81 height 38
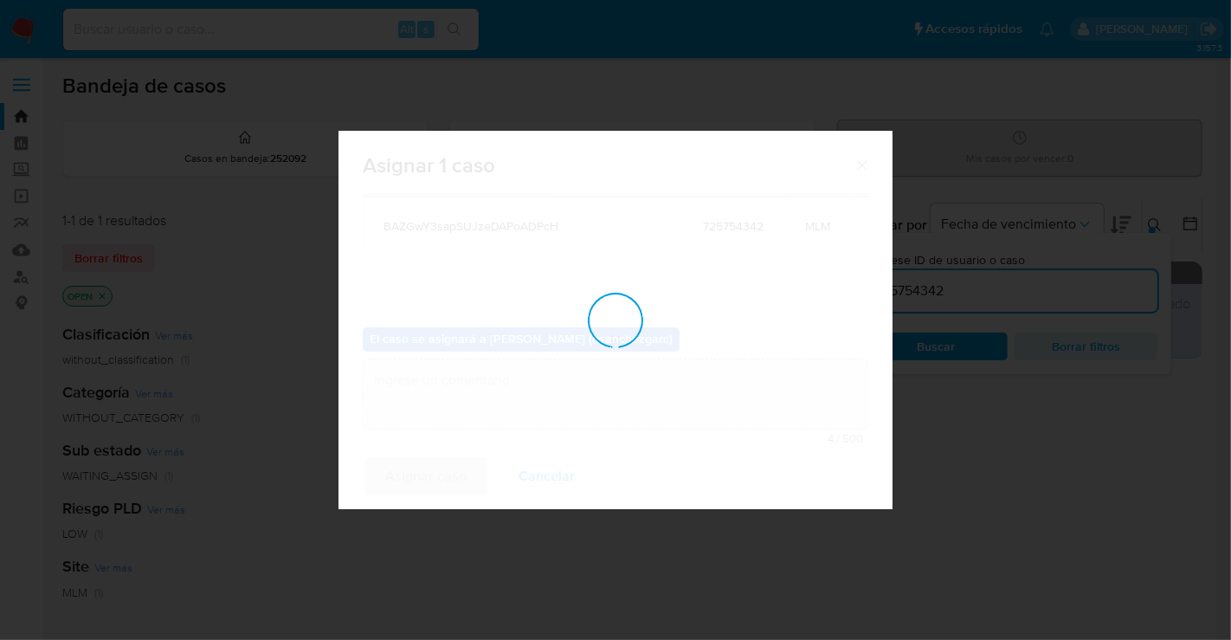
checkbox input "false"
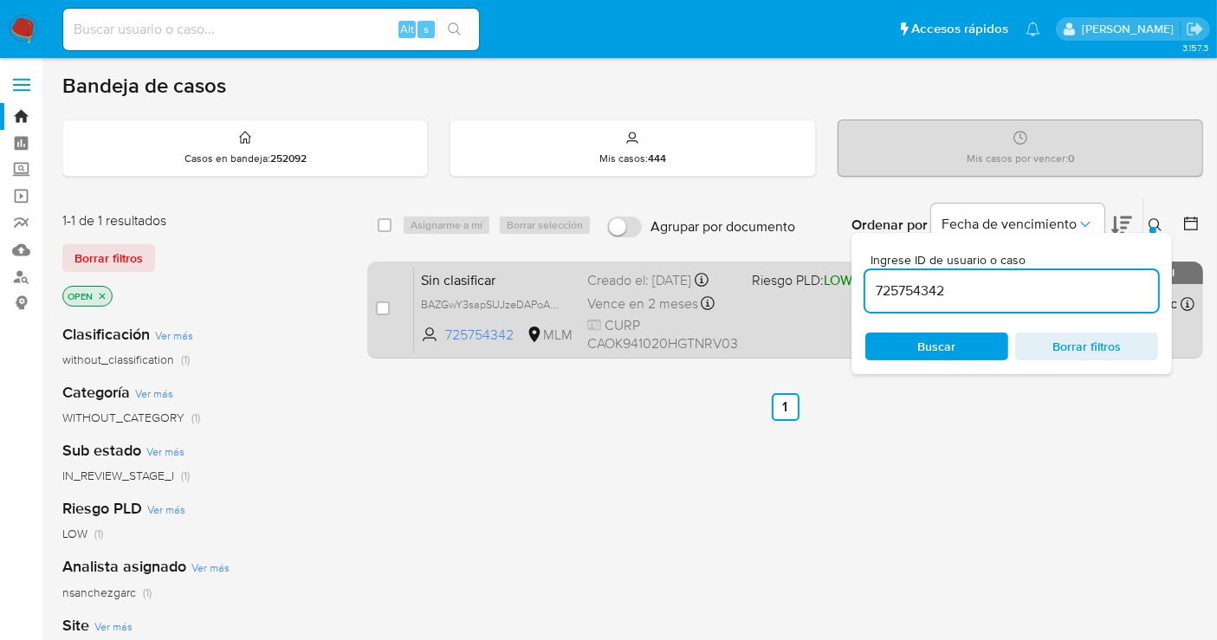
click at [618, 290] on div "Creado el: 02/09/2025 Creado el: 02/09/2025 16:51:41" at bounding box center [662, 280] width 151 height 19
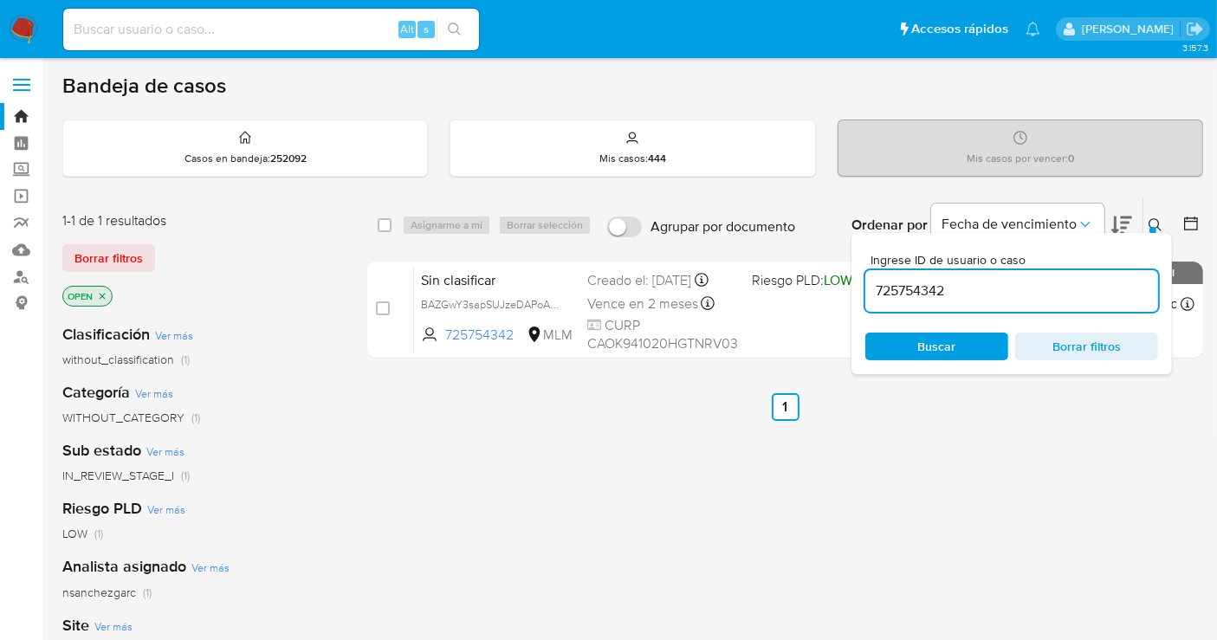
click at [911, 295] on input "725754342" at bounding box center [1011, 291] width 293 height 23
paste input "1408958235"
type input "1408958235"
click at [946, 352] on span "Buscar" at bounding box center [937, 347] width 38 height 28
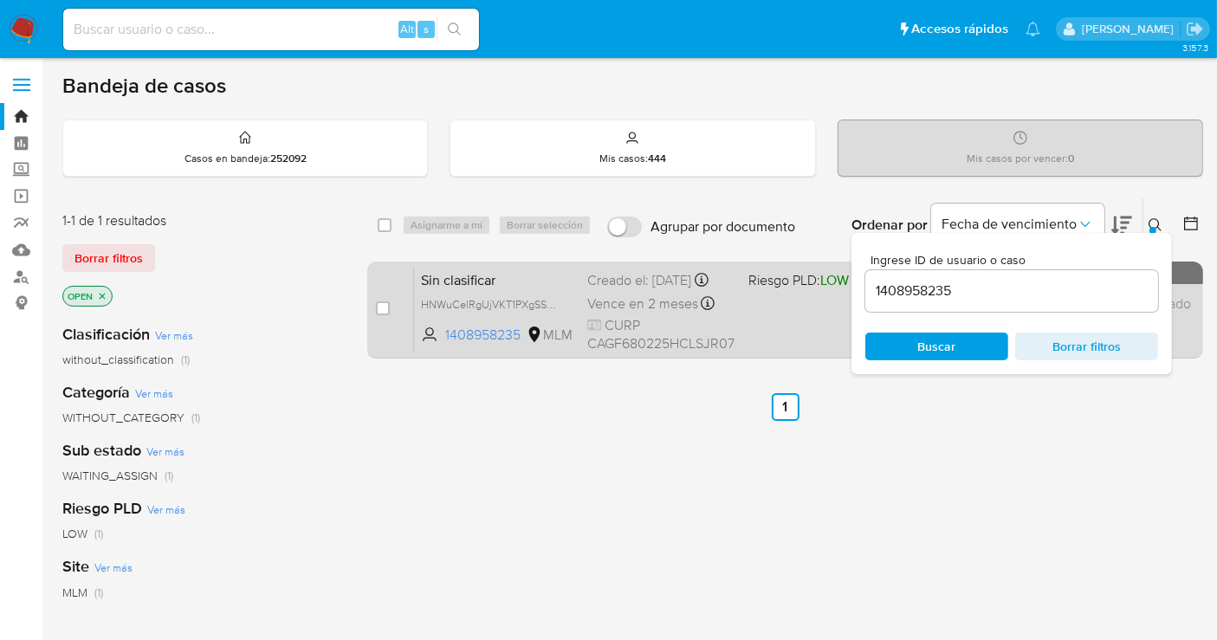
click at [584, 283] on div "Sin clasificar HNWuCelRgUjVKT1PXgSSdv5T 1408958235 MLM Riesgo PLD: LOW Creado e…" at bounding box center [804, 309] width 780 height 87
click at [386, 307] on input "checkbox" at bounding box center [383, 308] width 14 height 14
checkbox input "true"
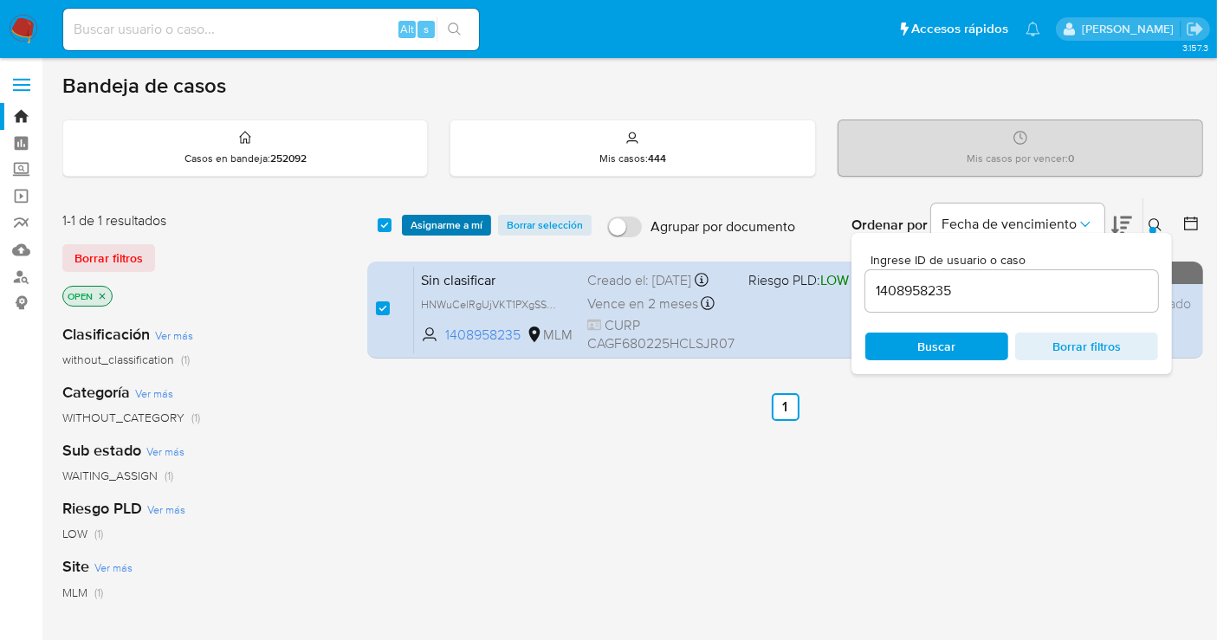
click at [445, 222] on span "Asignarme a mí" at bounding box center [446, 225] width 72 height 17
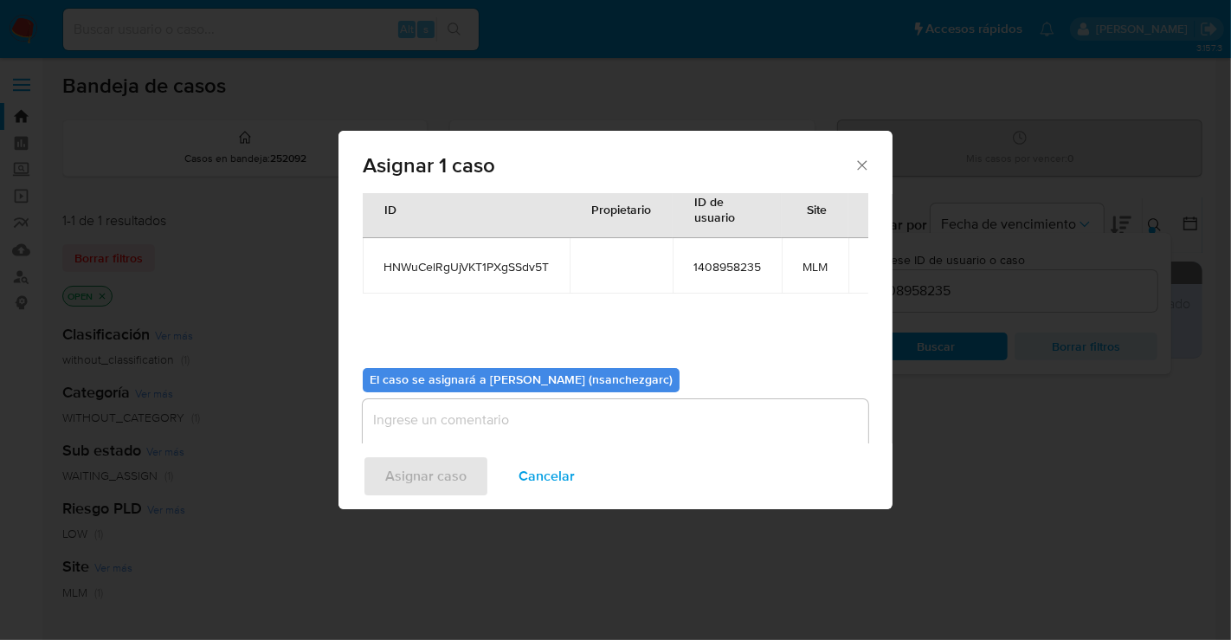
scroll to position [88, 0]
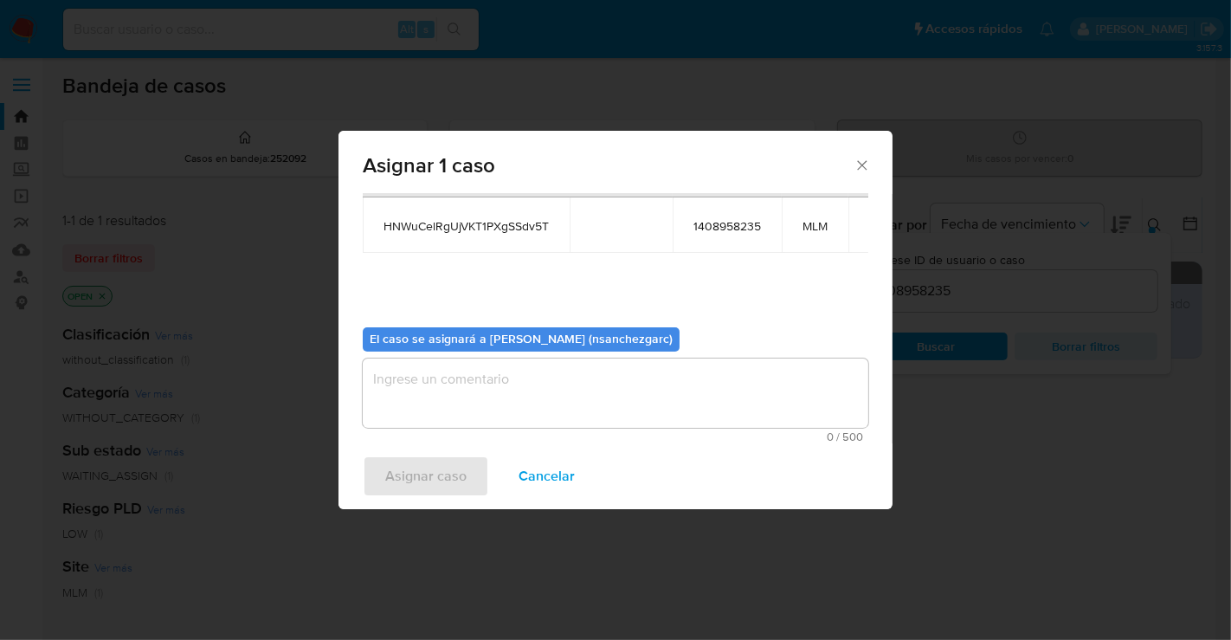
click at [435, 385] on textarea "assign-modal" at bounding box center [616, 393] width 506 height 69
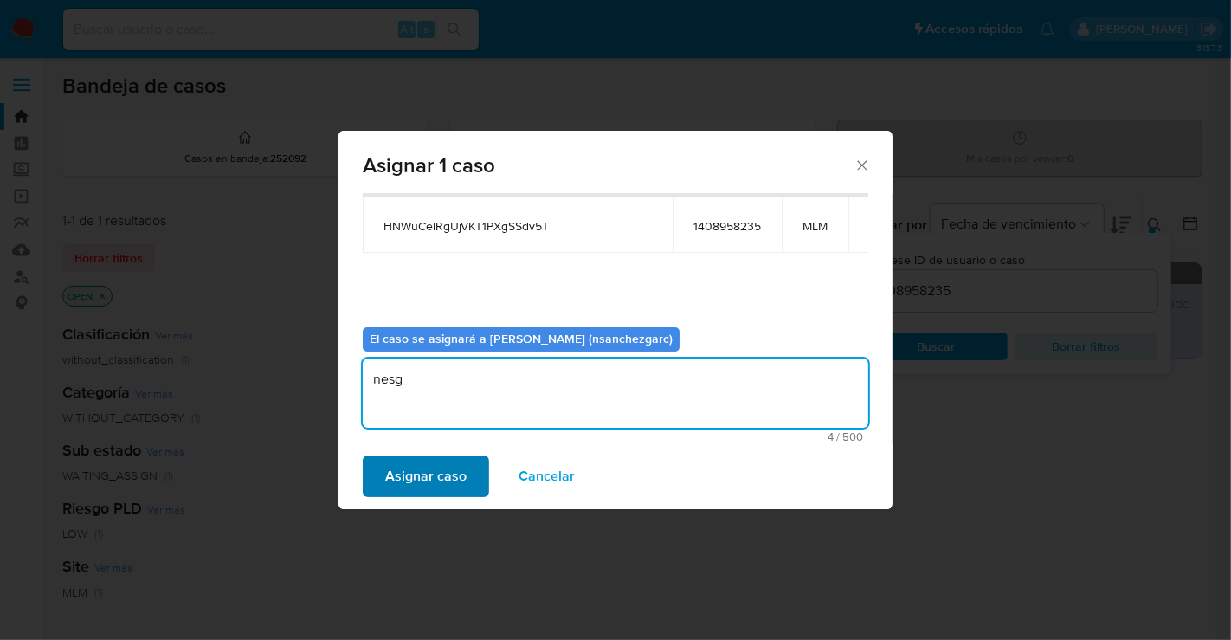
type textarea "nesg"
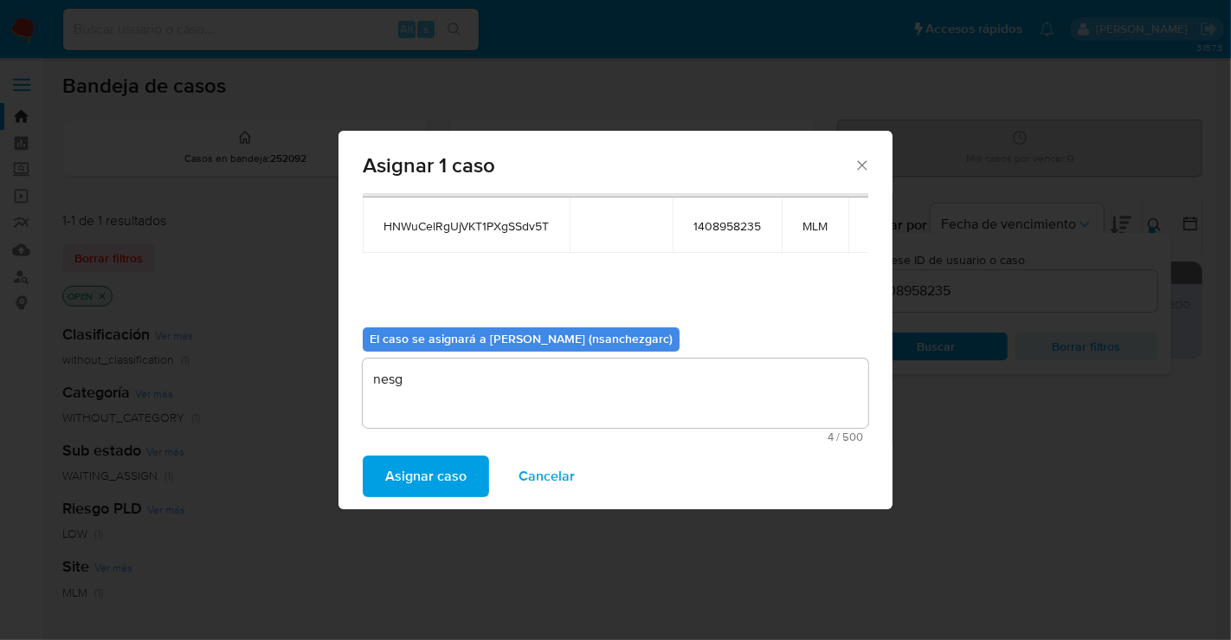
click at [430, 474] on span "Asignar caso" at bounding box center [425, 476] width 81 height 38
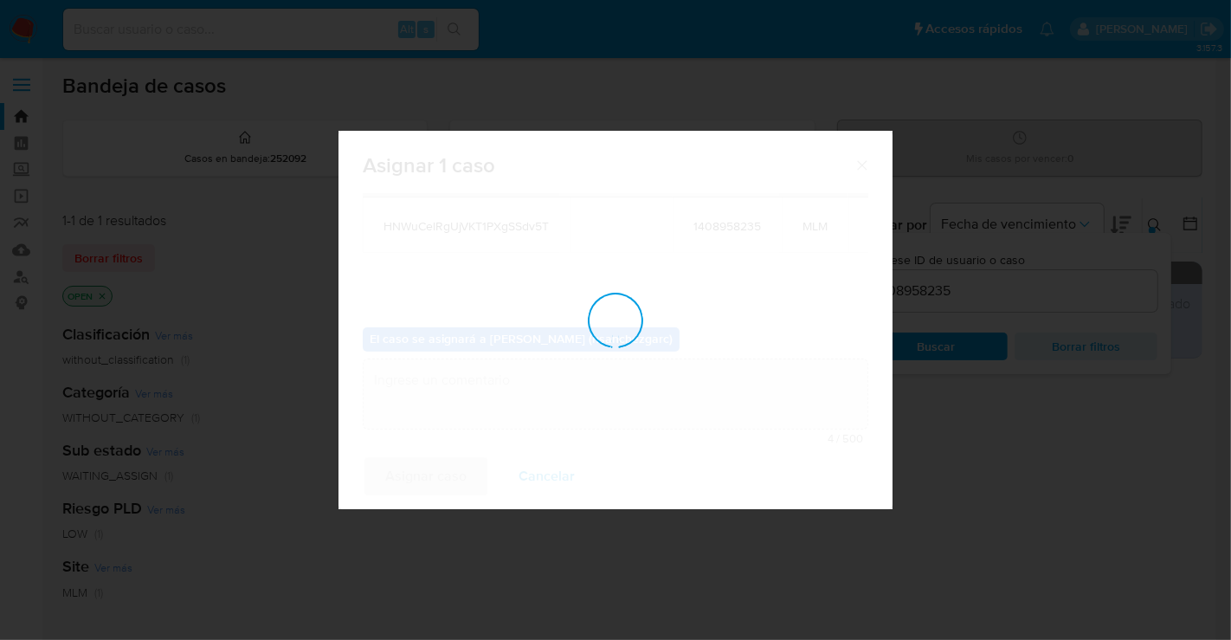
checkbox input "false"
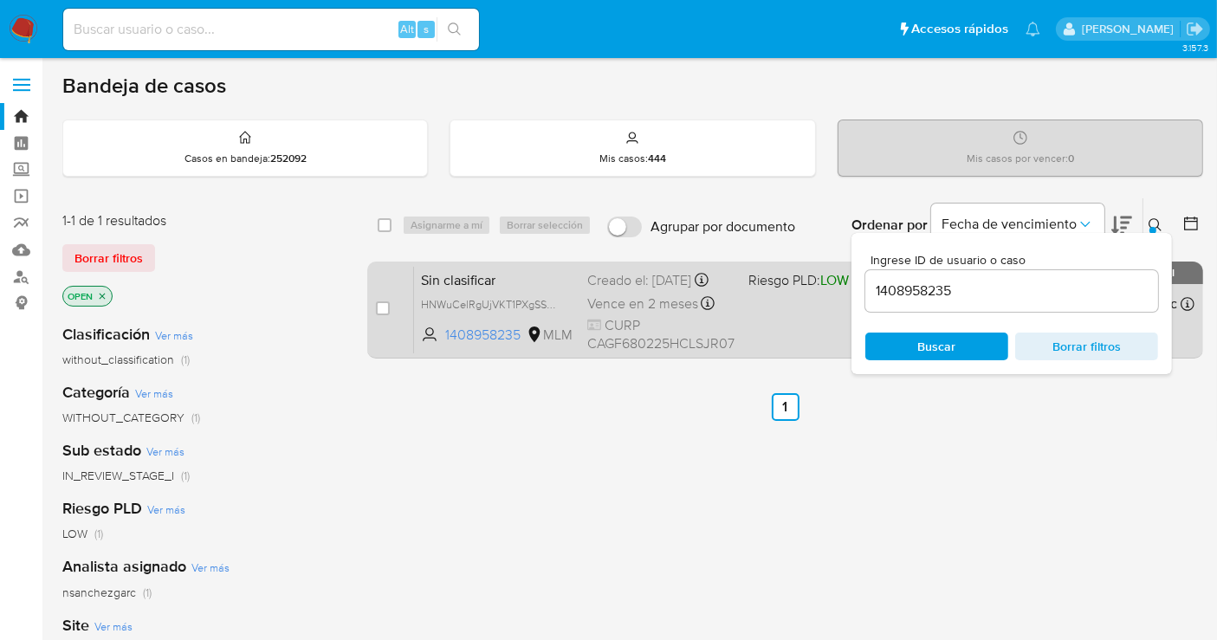
click at [624, 280] on div "Creado el: 02/09/2025 Creado el: 02/09/2025 16:35:45" at bounding box center [660, 280] width 147 height 19
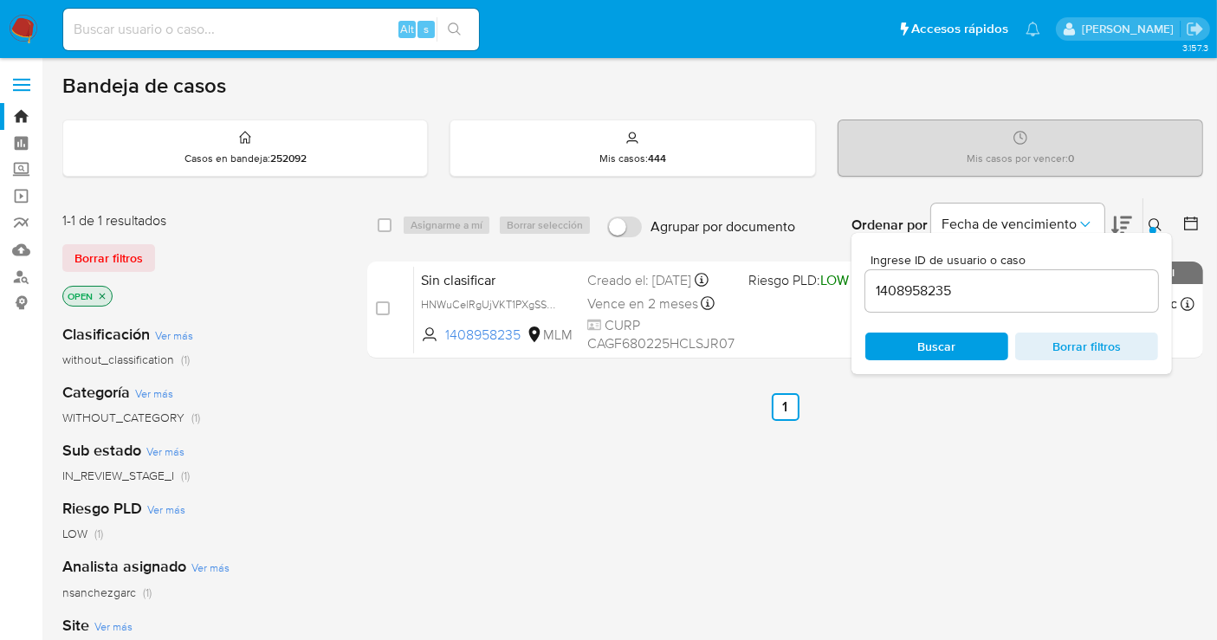
click at [921, 301] on input "1408958235" at bounding box center [1011, 291] width 293 height 23
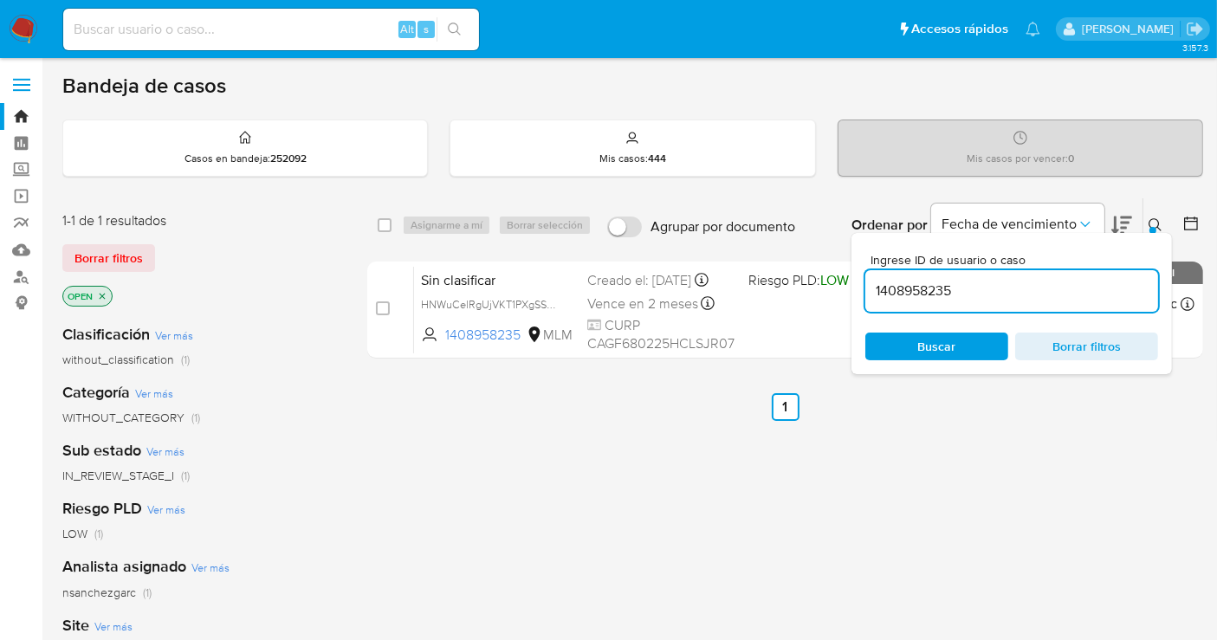
click at [921, 301] on input "1408958235" at bounding box center [1011, 291] width 293 height 23
paste input "140489200"
type input "1140489200"
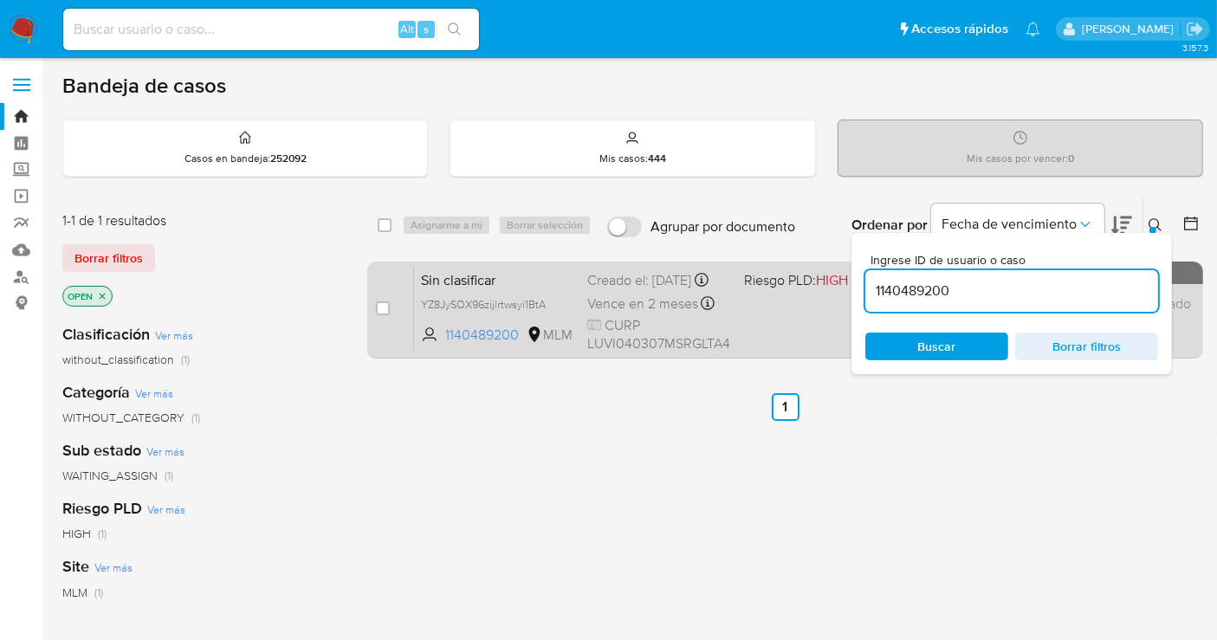
click at [627, 290] on div "Creado el: 02/09/2025 Creado el: 02/09/2025 15:52:12" at bounding box center [658, 280] width 143 height 19
click at [381, 309] on input "checkbox" at bounding box center [383, 308] width 14 height 14
checkbox input "true"
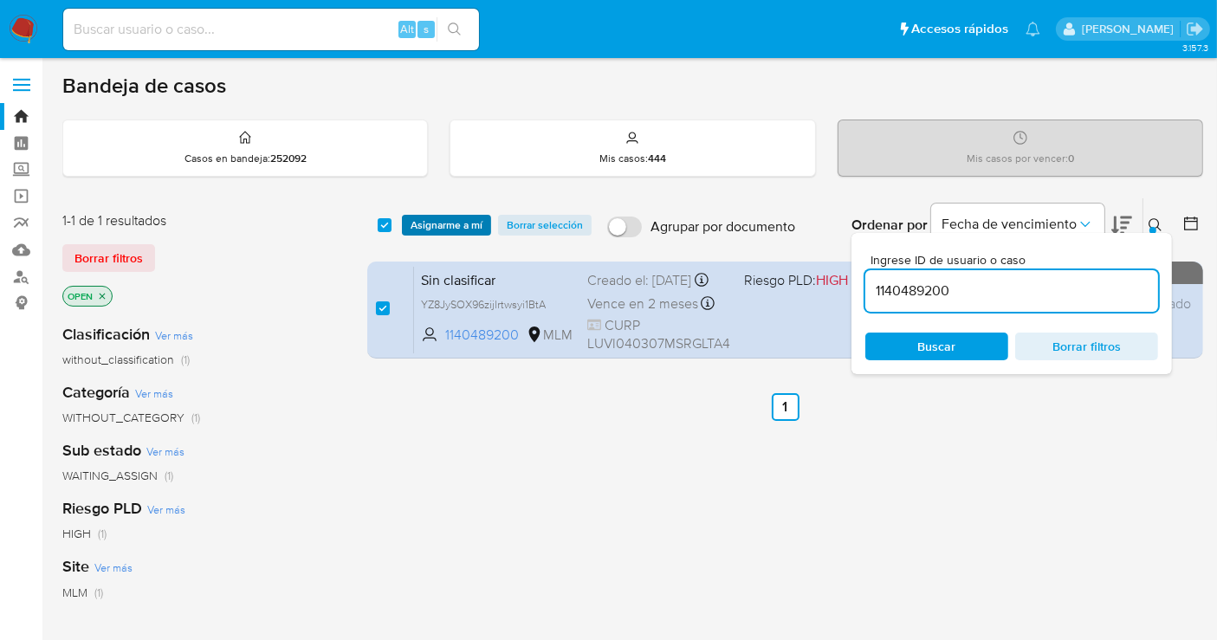
click at [443, 225] on span "Asignarme a mí" at bounding box center [446, 225] width 72 height 17
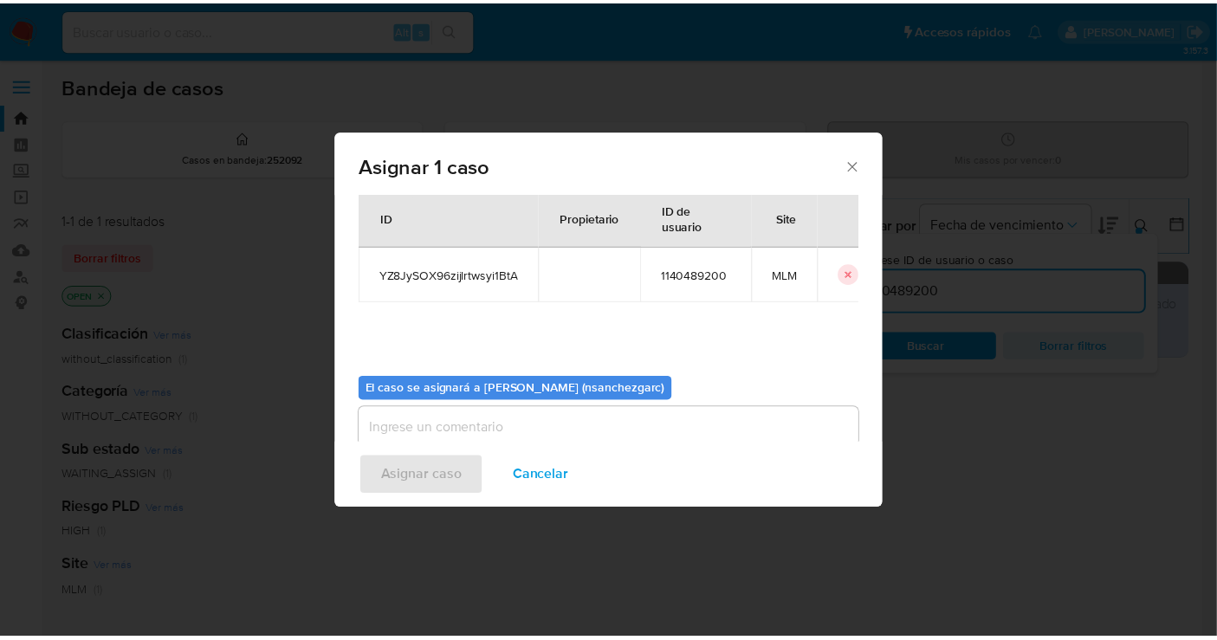
scroll to position [88, 0]
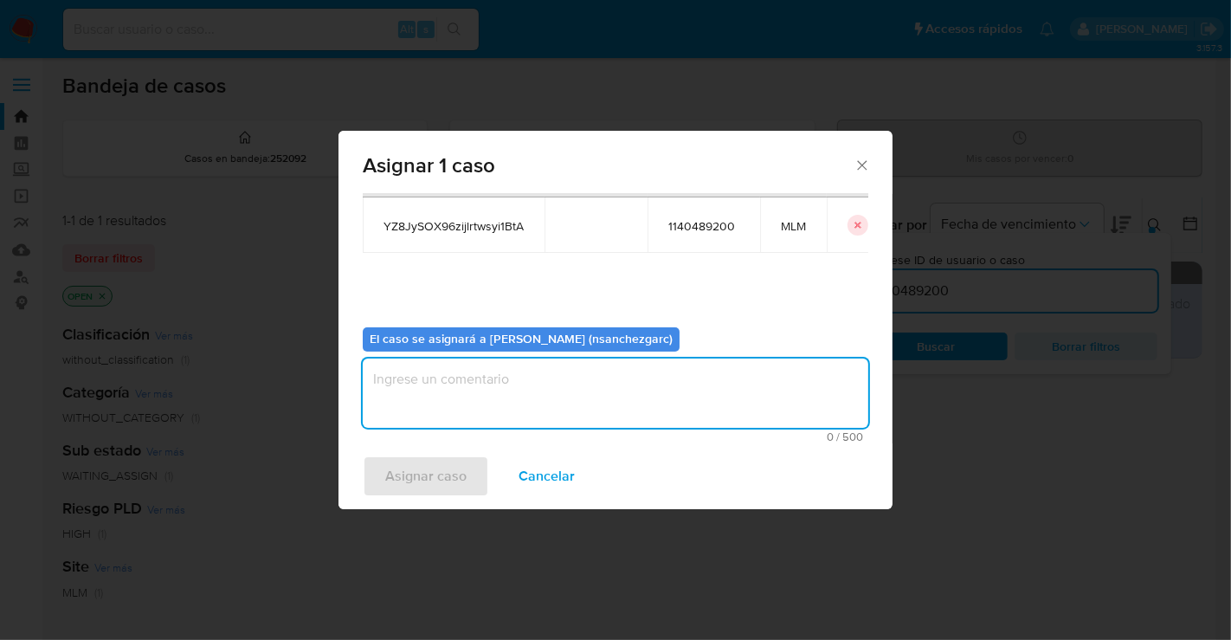
click at [420, 395] on textarea "assign-modal" at bounding box center [616, 393] width 506 height 69
type textarea "nesg"
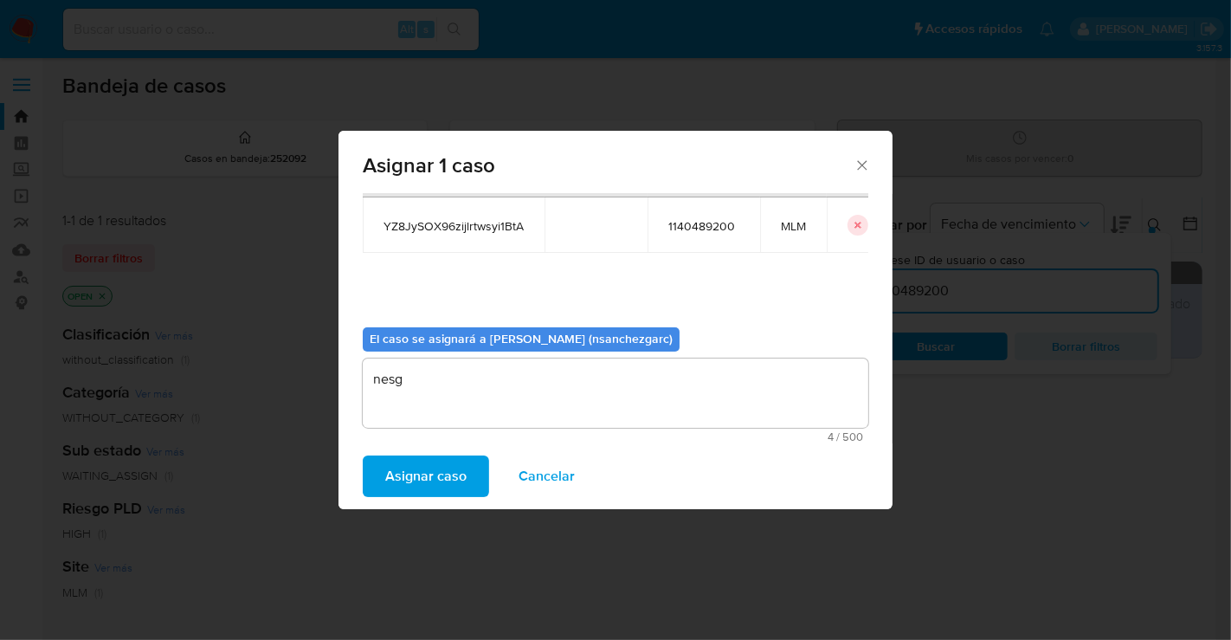
click at [456, 458] on span "Asignar caso" at bounding box center [425, 476] width 81 height 38
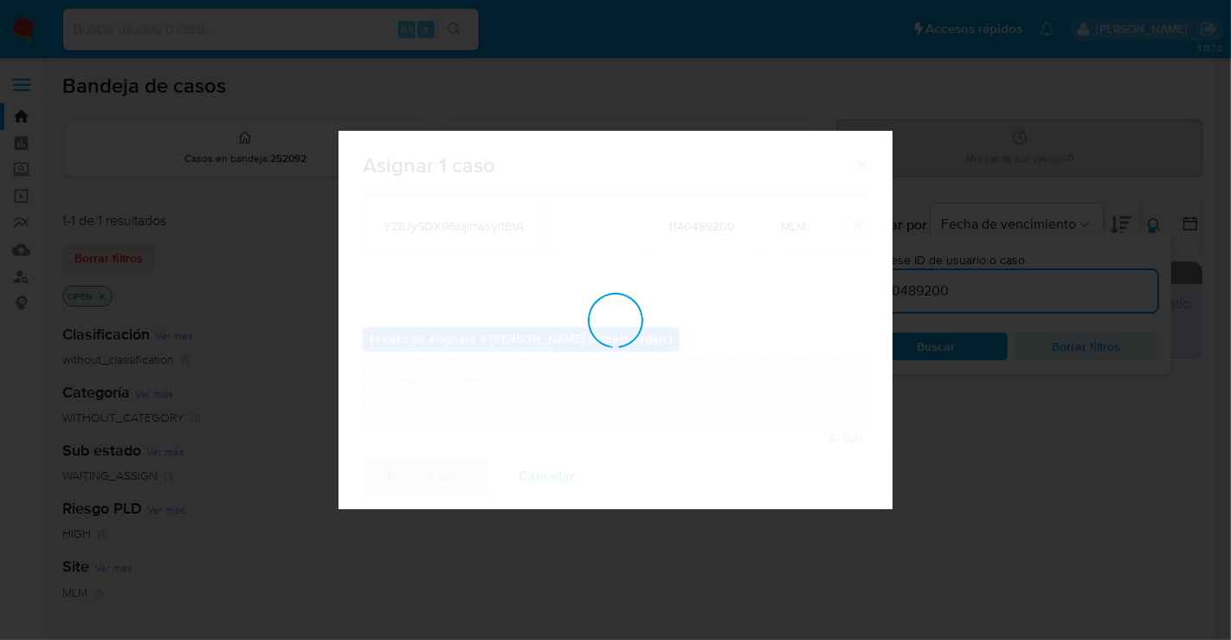
checkbox input "false"
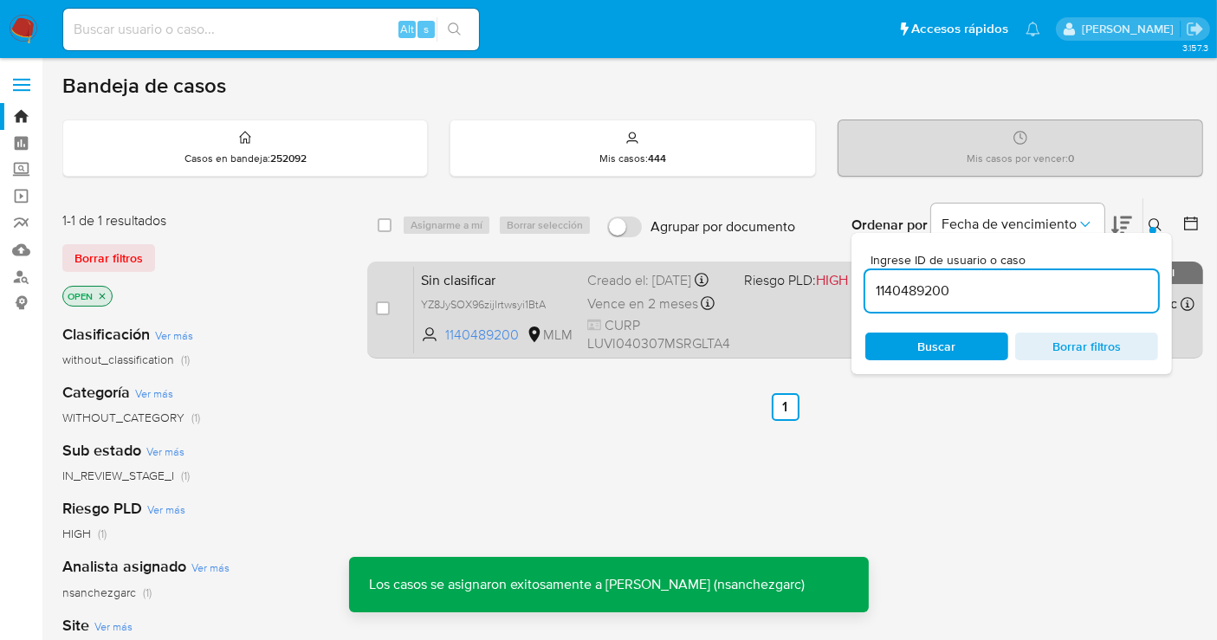
click at [617, 290] on div "Creado el: 02/09/2025 Creado el: 02/09/2025 15:52:12" at bounding box center [658, 280] width 143 height 19
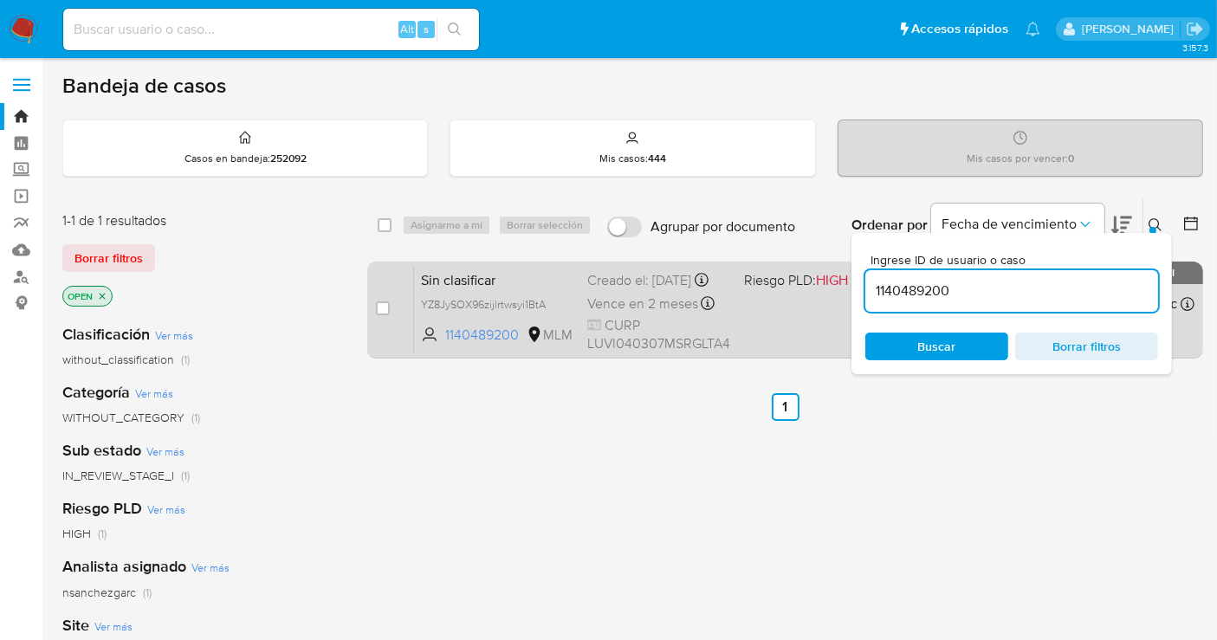
click at [610, 283] on div "Creado el: 02/09/2025 Creado el: 02/09/2025 15:52:12" at bounding box center [658, 280] width 143 height 19
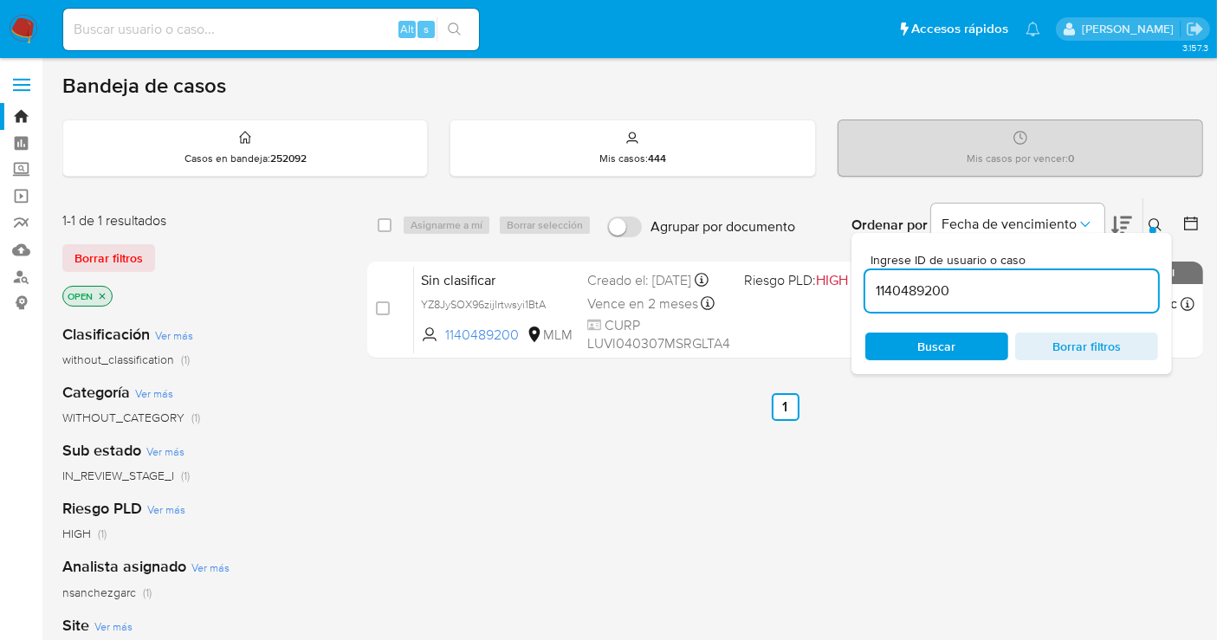
click at [26, 30] on img at bounding box center [23, 29] width 29 height 29
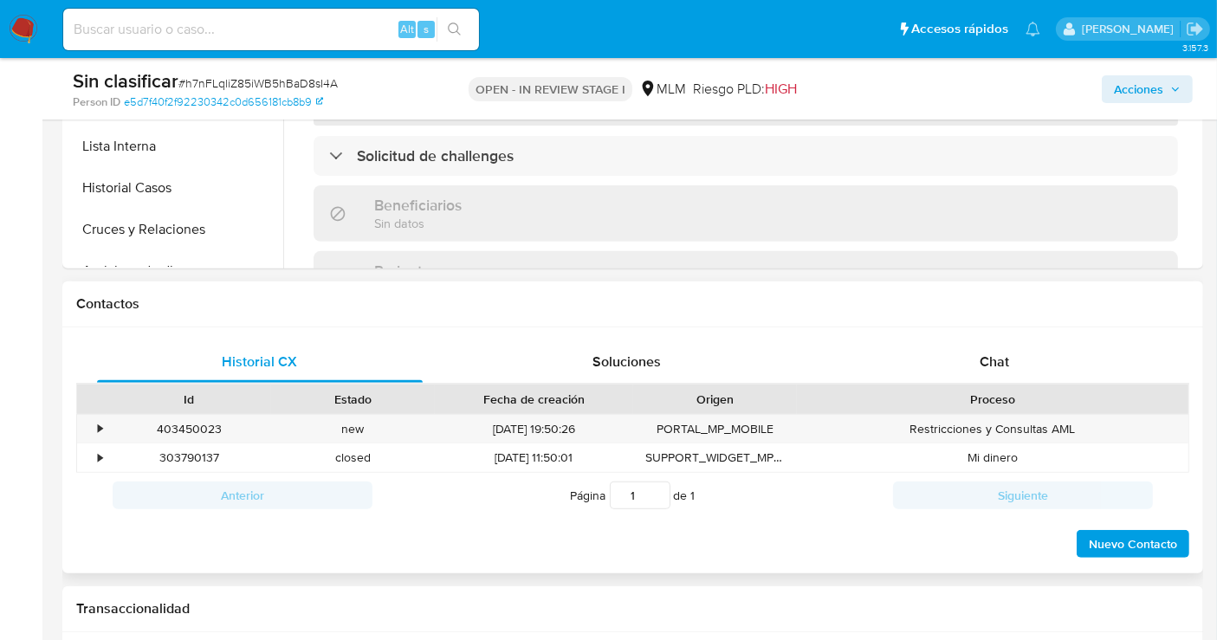
scroll to position [769, 0]
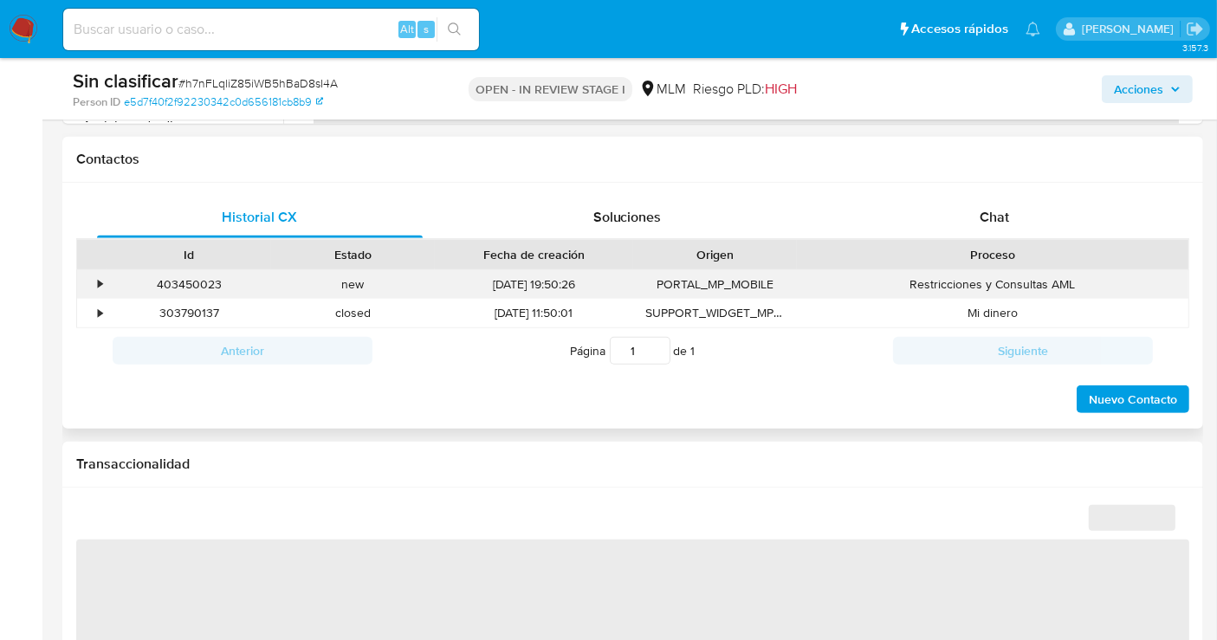
select select "10"
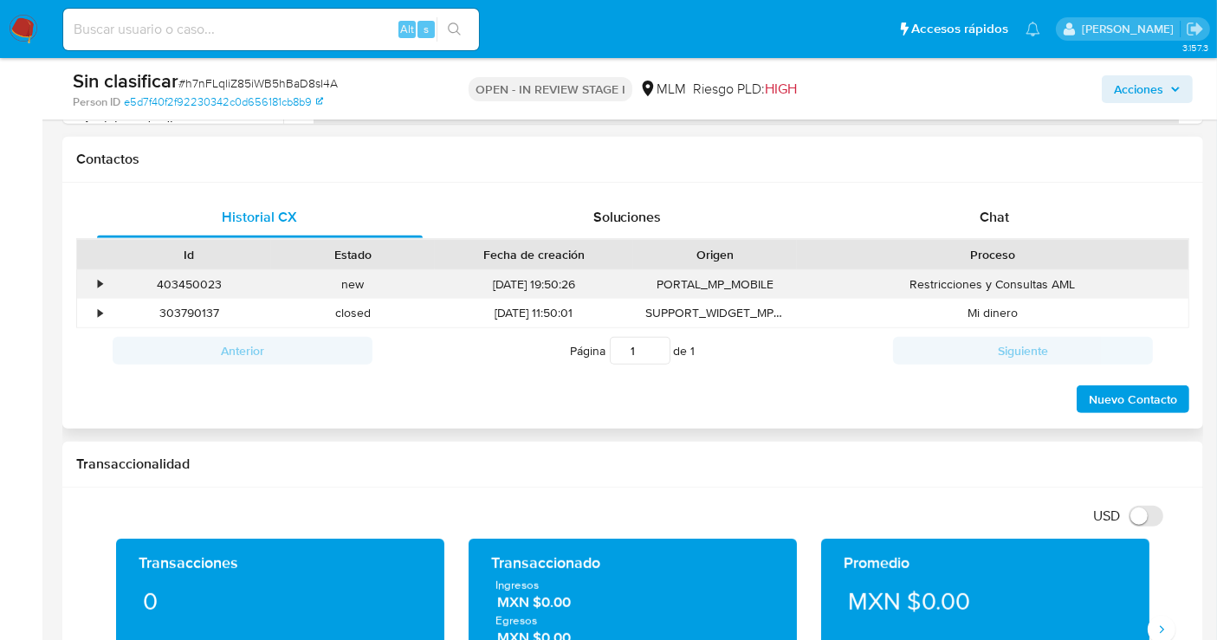
click at [98, 278] on div "•" at bounding box center [100, 284] width 4 height 16
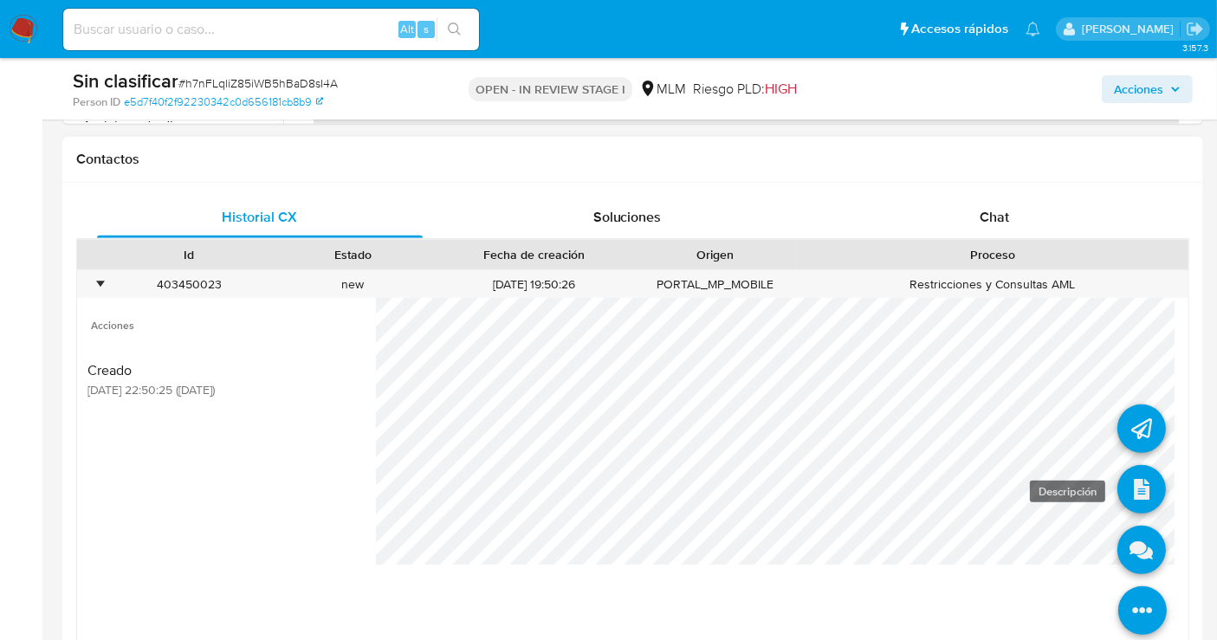
click at [1122, 477] on icon at bounding box center [1141, 489] width 48 height 48
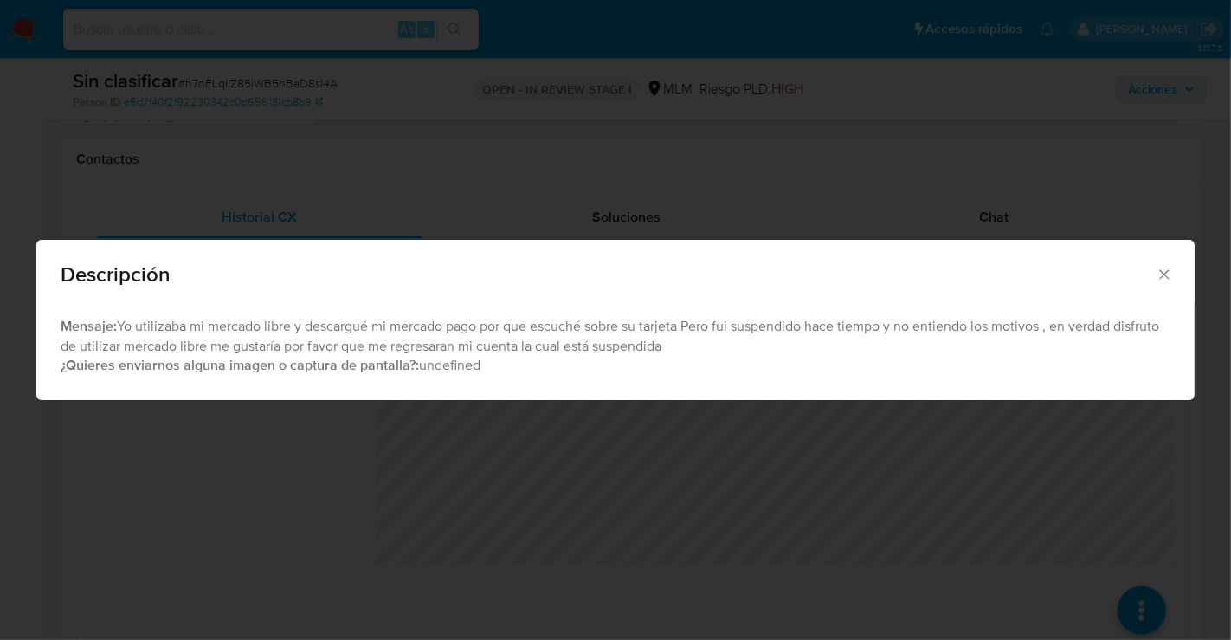
click at [1162, 280] on icon "Cerrar" at bounding box center [1164, 274] width 17 height 17
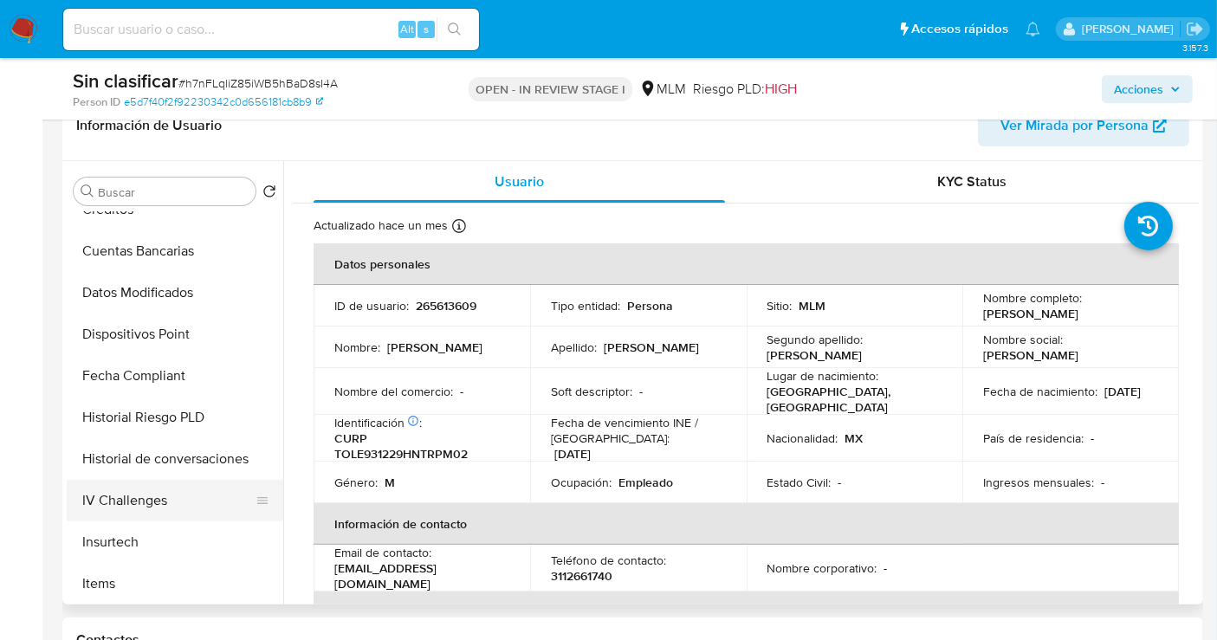
scroll to position [673, 0]
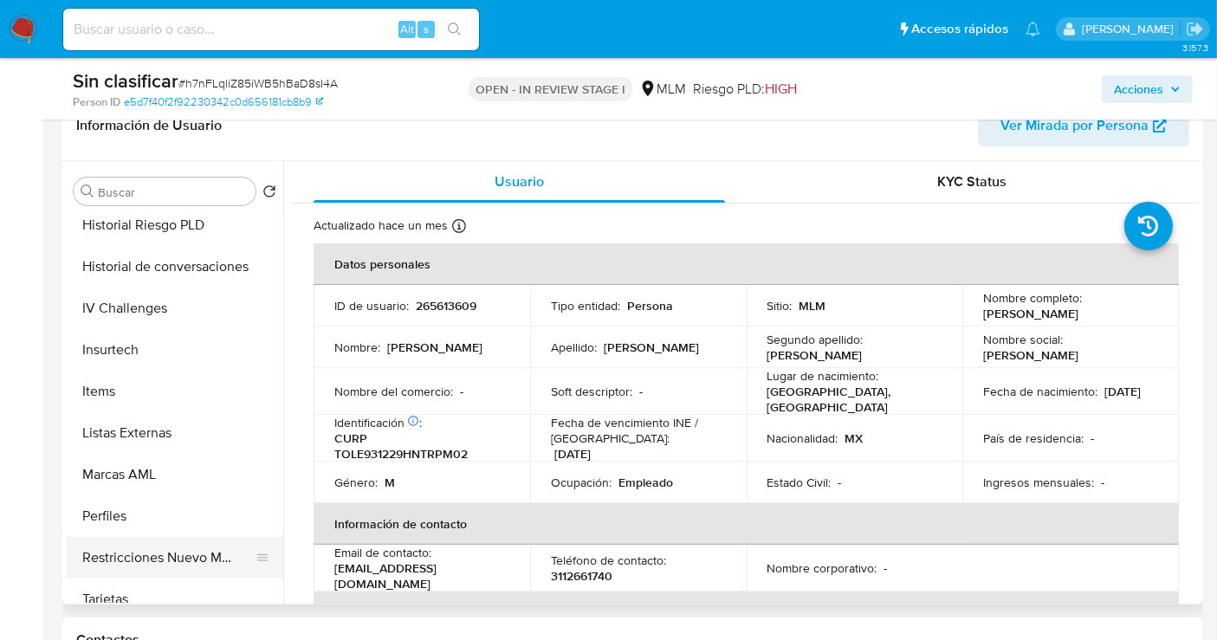
click at [158, 564] on button "Restricciones Nuevo Mundo" at bounding box center [168, 558] width 203 height 42
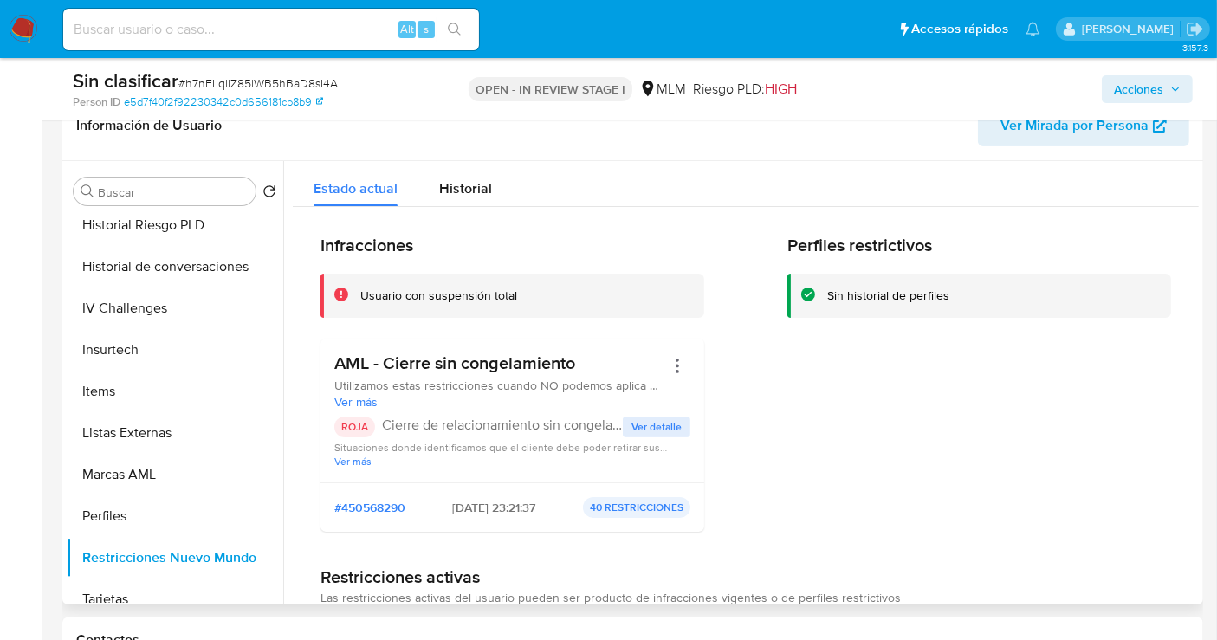
click at [640, 419] on span "Ver detalle" at bounding box center [656, 426] width 50 height 17
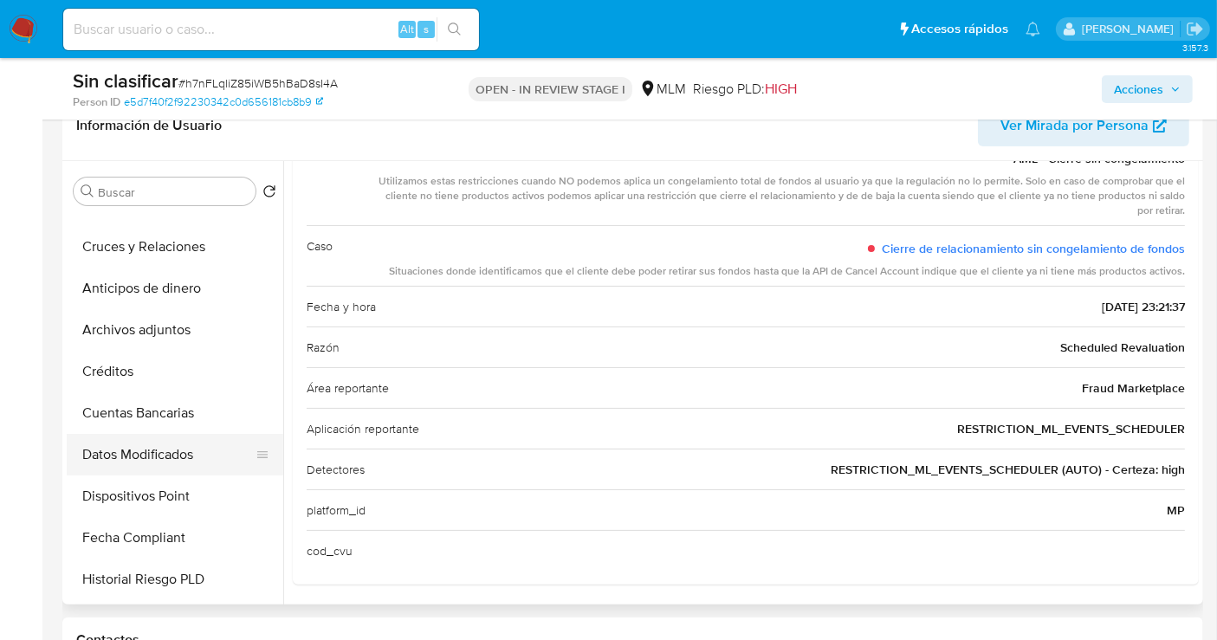
scroll to position [288, 0]
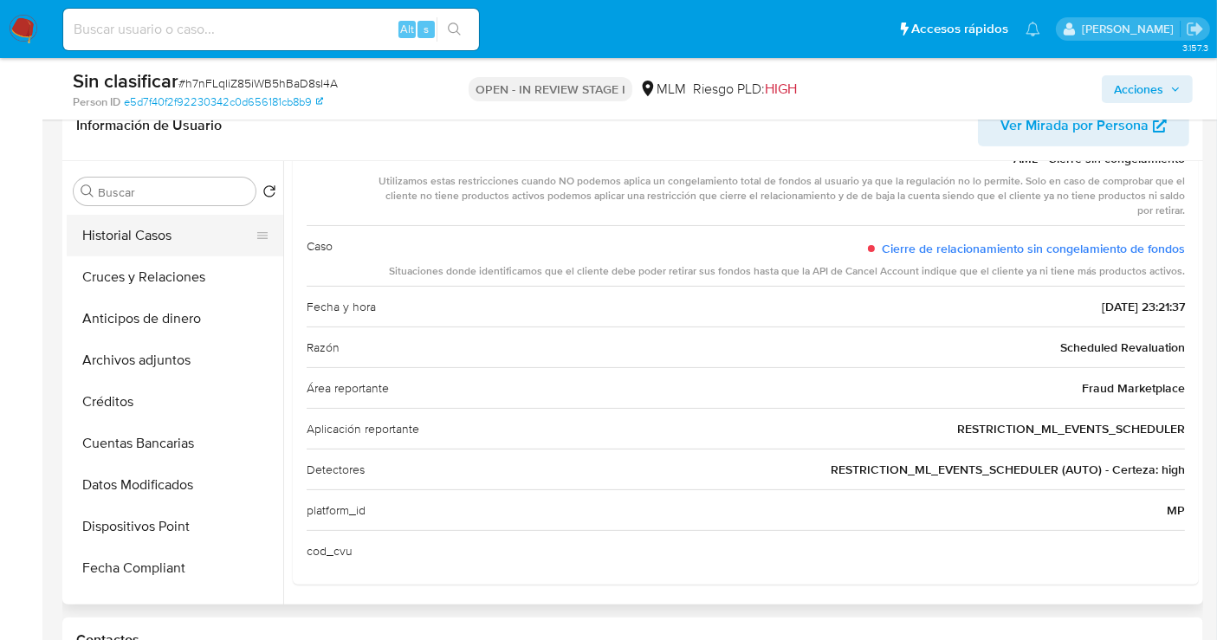
click at [120, 236] on button "Historial Casos" at bounding box center [168, 236] width 203 height 42
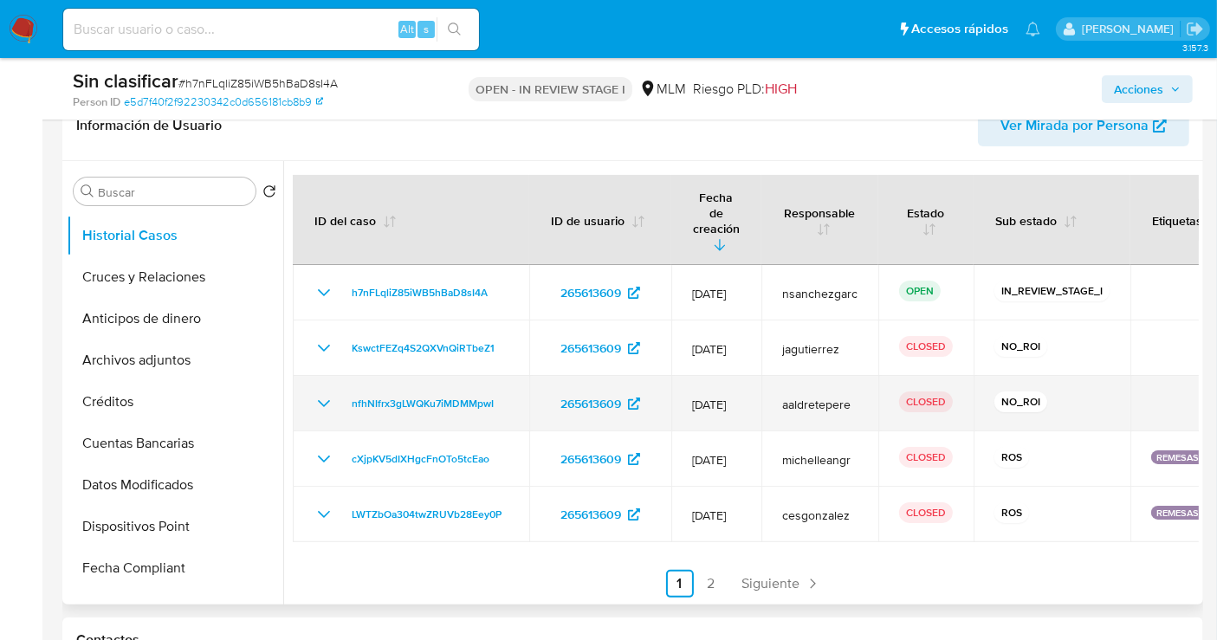
click at [324, 393] on icon "Mostrar/Ocultar" at bounding box center [323, 403] width 21 height 21
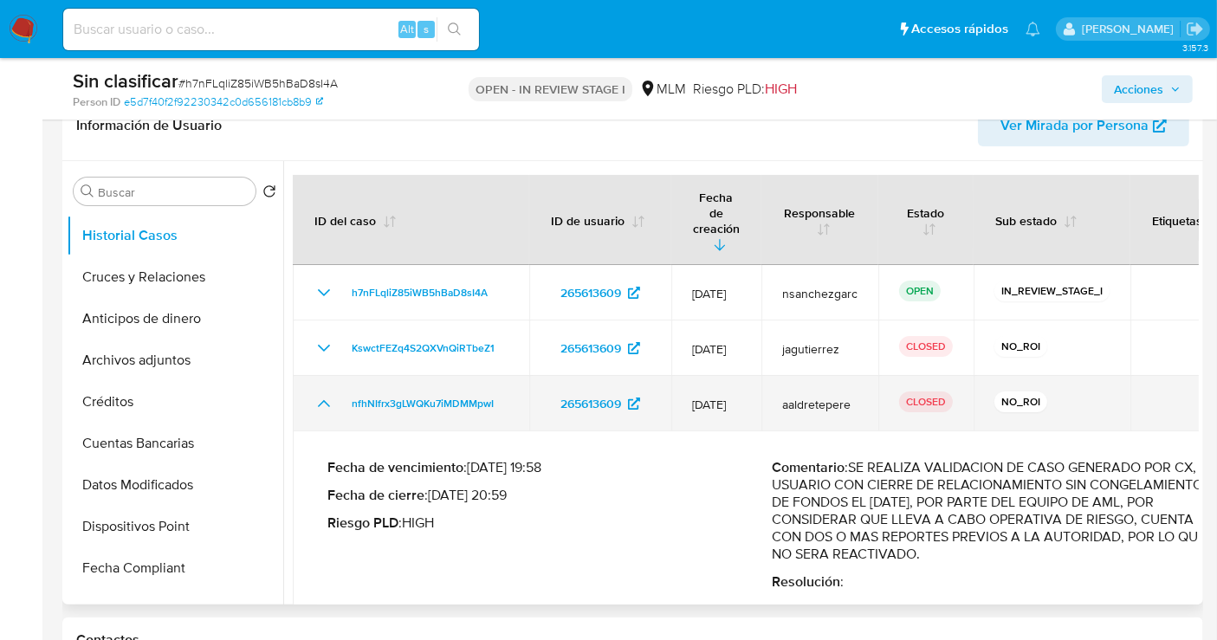
click at [324, 393] on icon "Mostrar/Ocultar" at bounding box center [323, 403] width 21 height 21
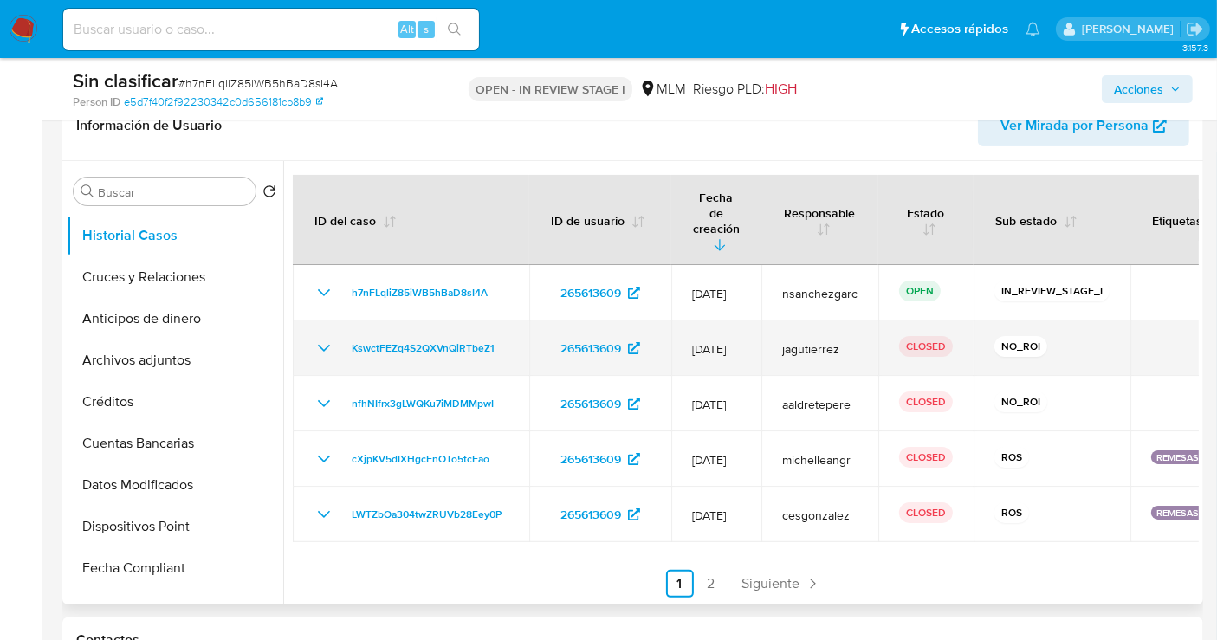
click at [326, 338] on icon "Mostrar/Ocultar" at bounding box center [323, 348] width 21 height 21
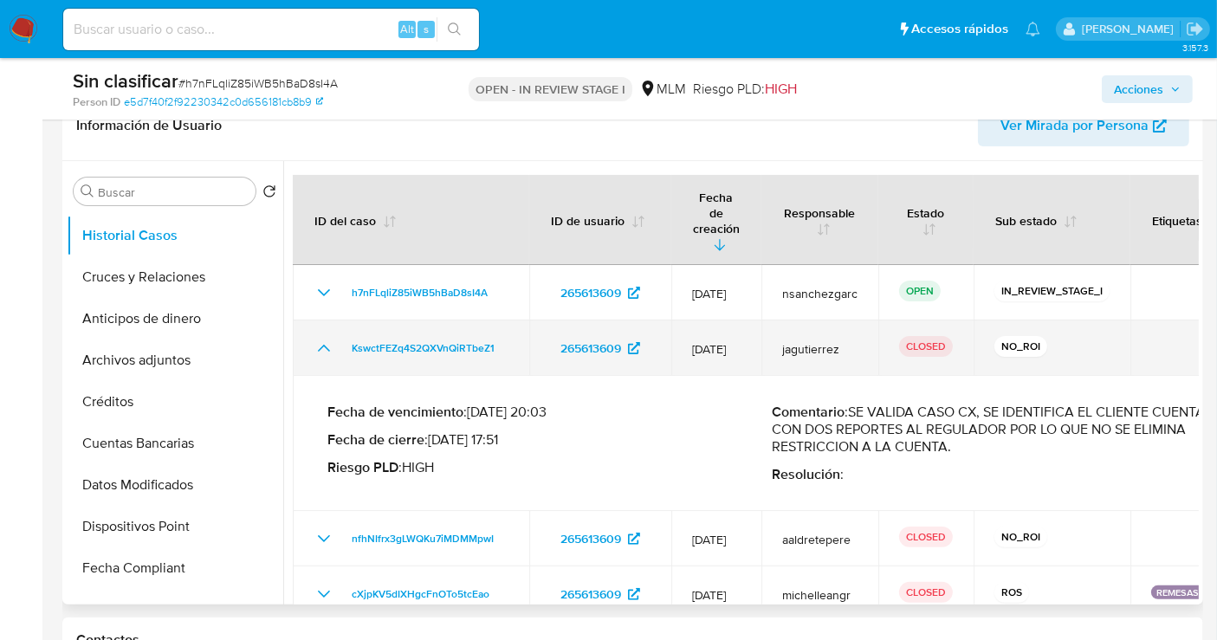
click at [326, 338] on icon "Mostrar/Ocultar" at bounding box center [323, 348] width 21 height 21
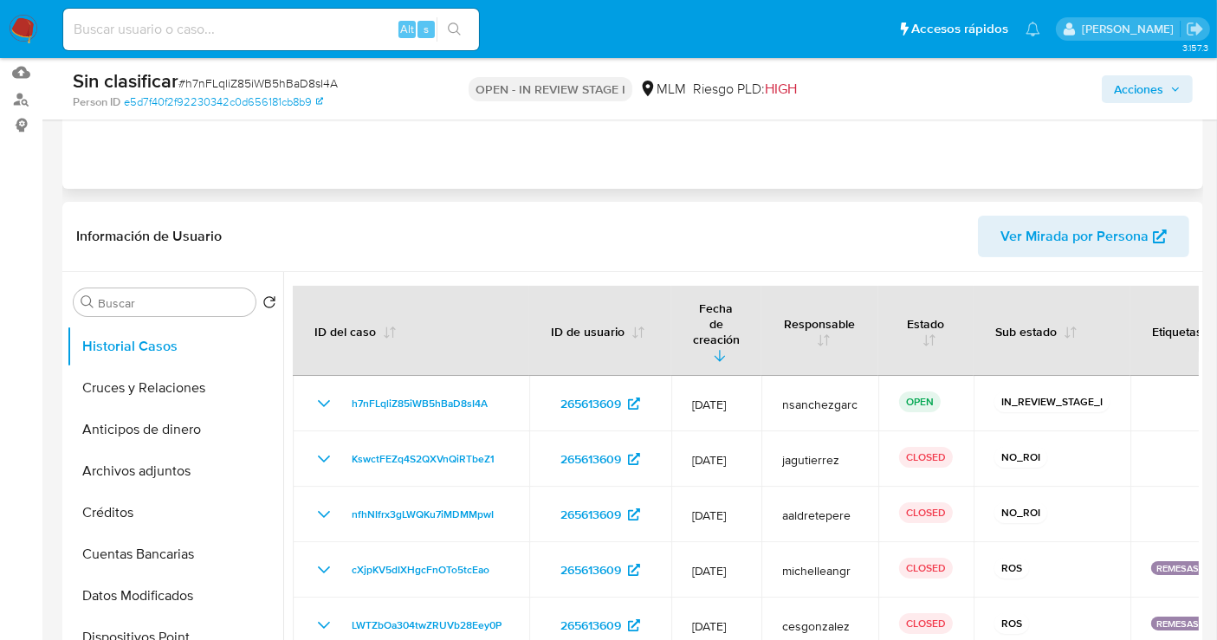
scroll to position [96, 0]
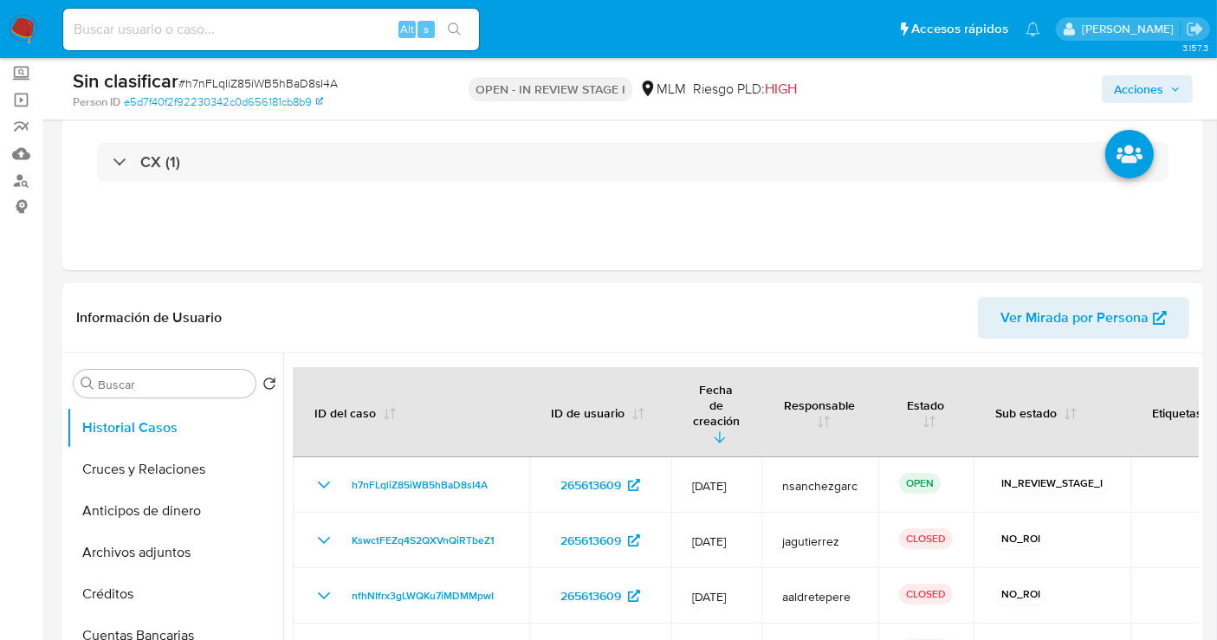
click at [1141, 85] on span "Acciones" at bounding box center [1138, 89] width 49 height 28
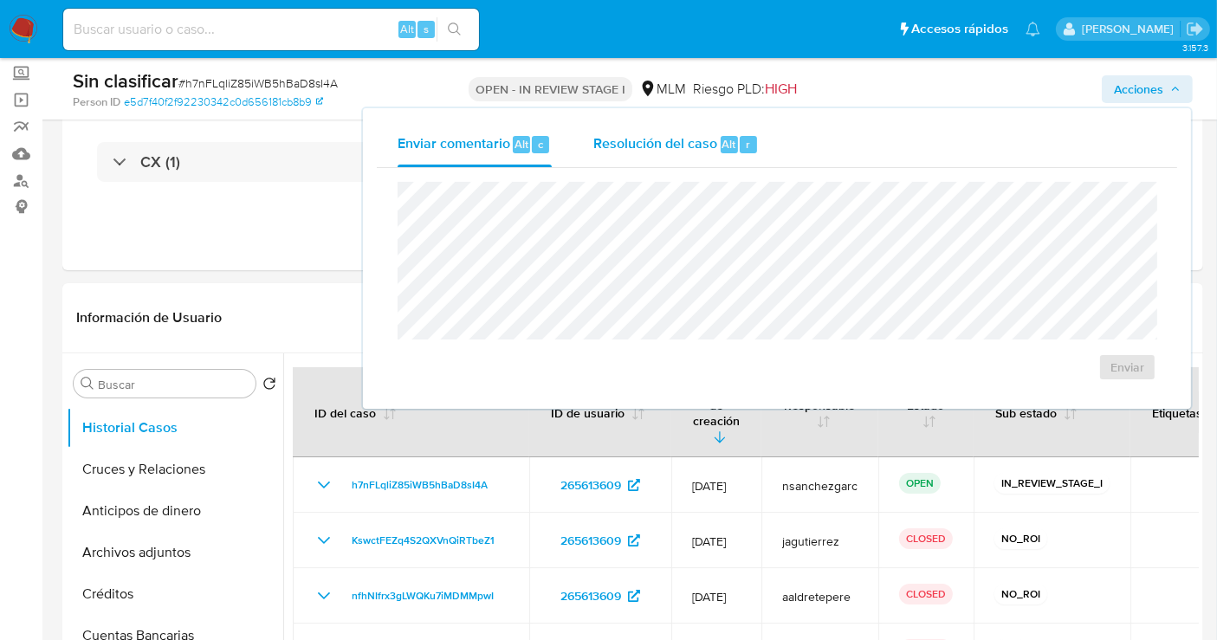
click at [660, 147] on span "Resolución del caso" at bounding box center [655, 143] width 124 height 20
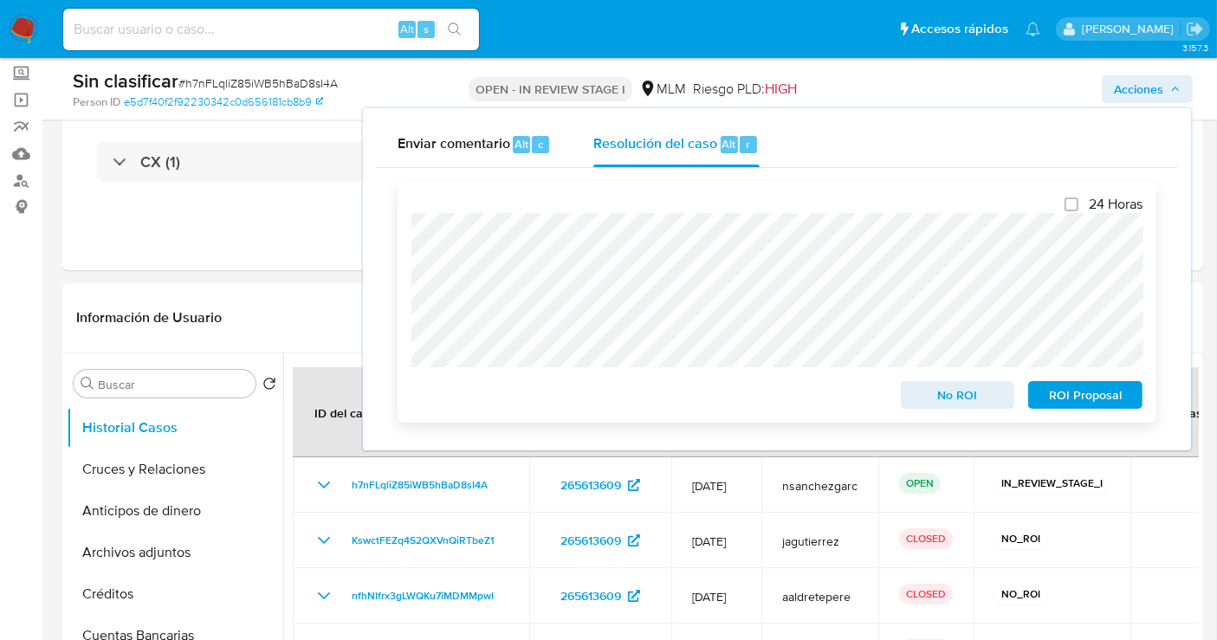
click at [939, 395] on span "No ROI" at bounding box center [958, 395] width 90 height 24
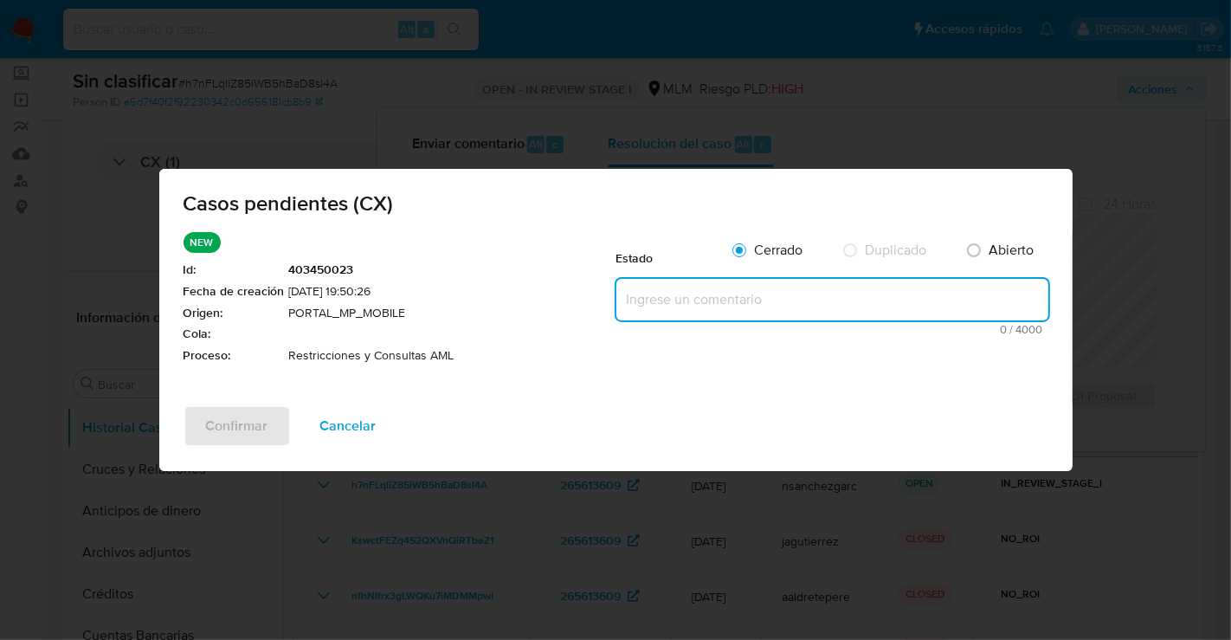
click at [682, 304] on textarea at bounding box center [833, 300] width 432 height 42
paste textarea "Se realiza validación de caso generado por CX donde se identifica restricción l…"
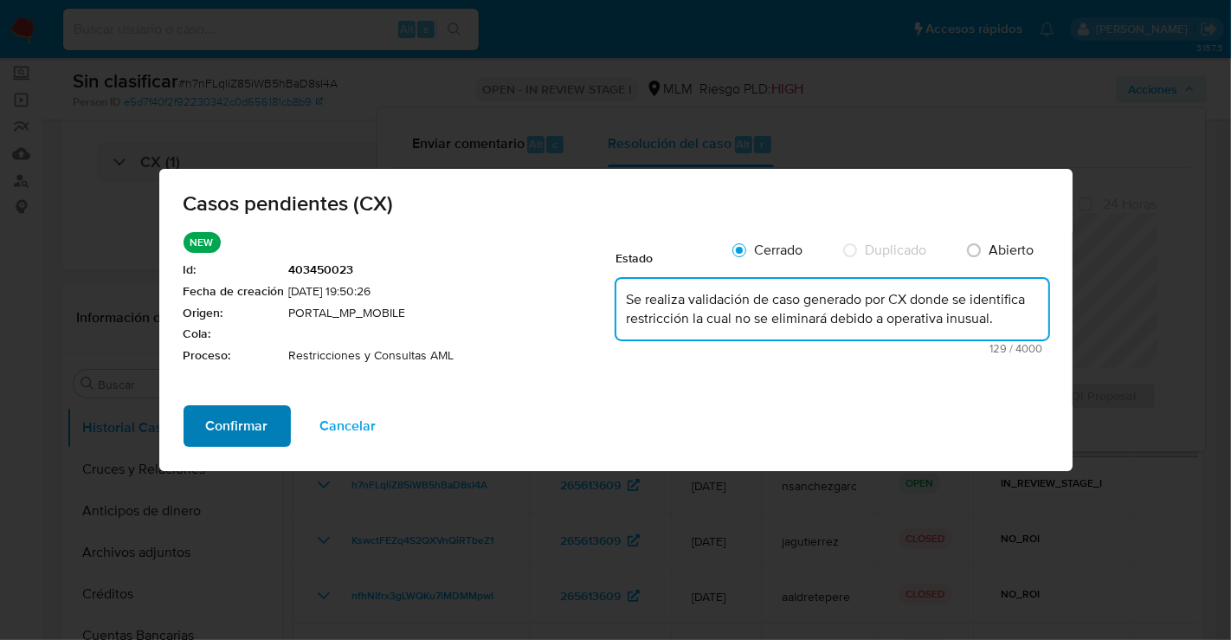
type textarea "Se realiza validación de caso generado por CX donde se identifica restricción l…"
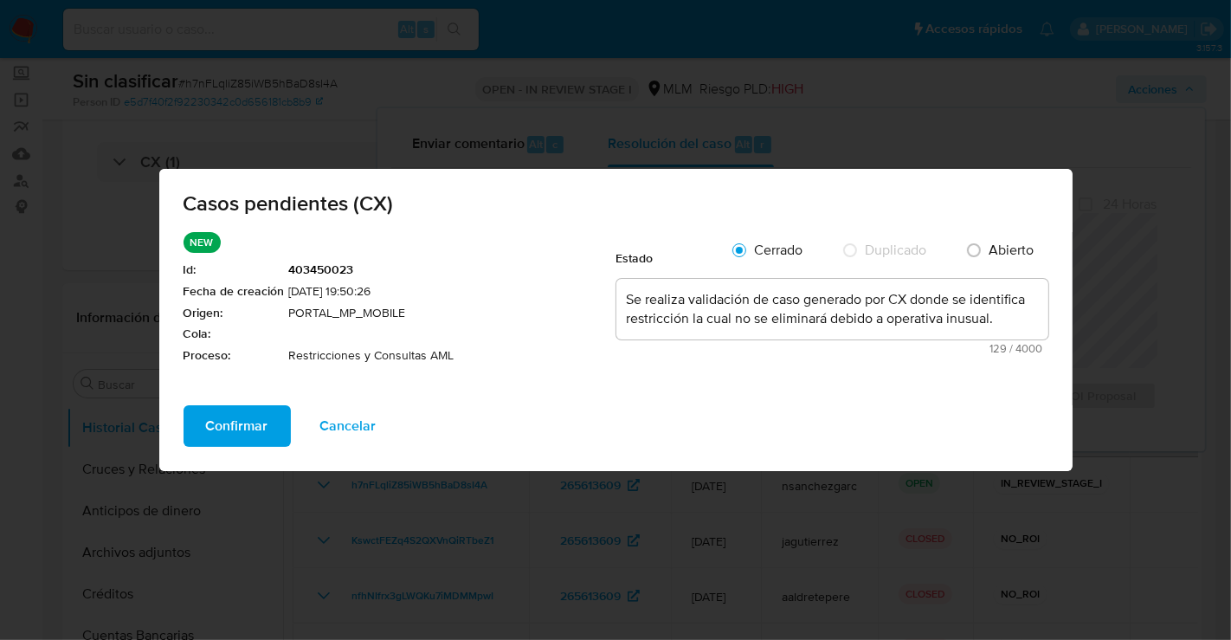
click at [218, 431] on span "Confirmar" at bounding box center [237, 426] width 62 height 38
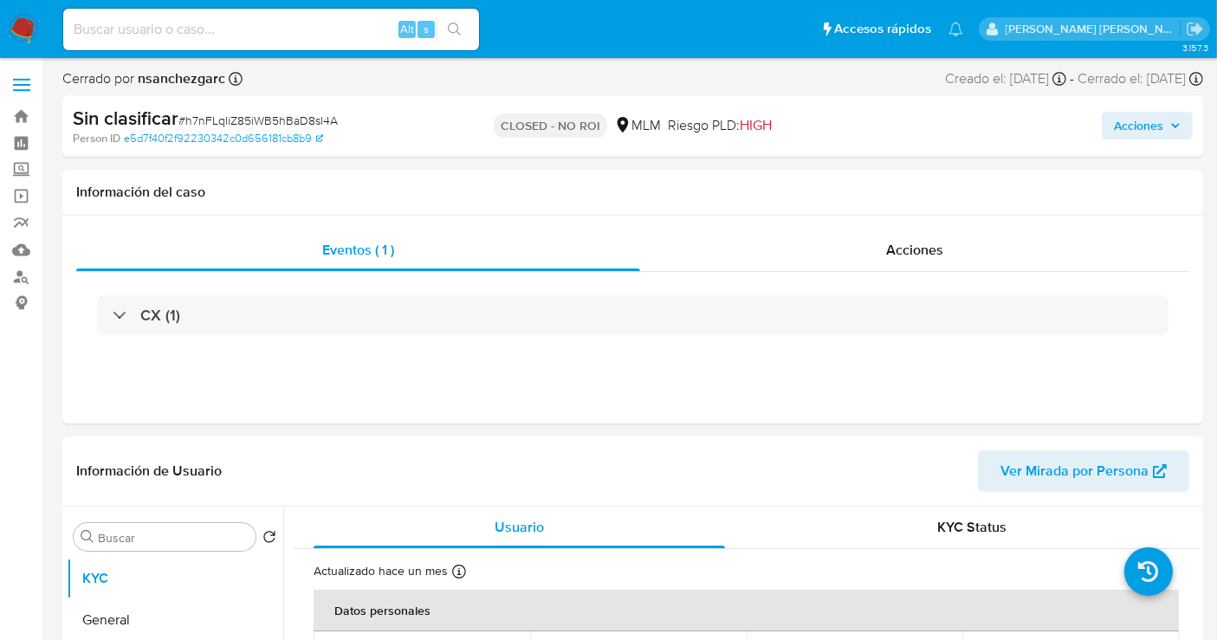
select select "10"
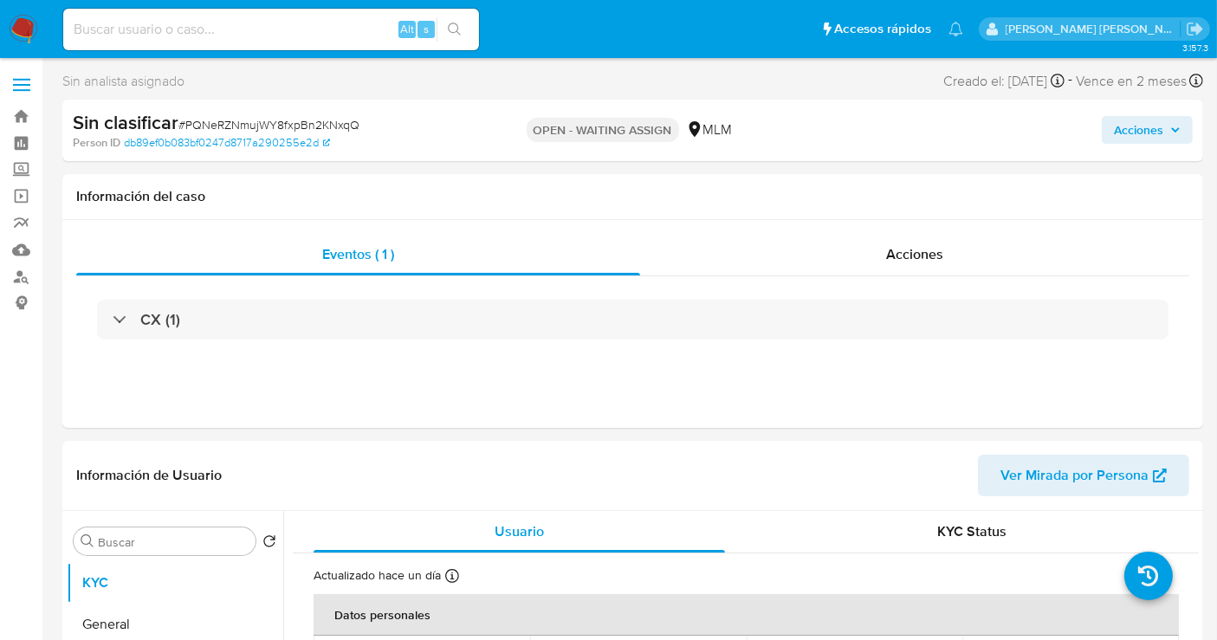
select select "10"
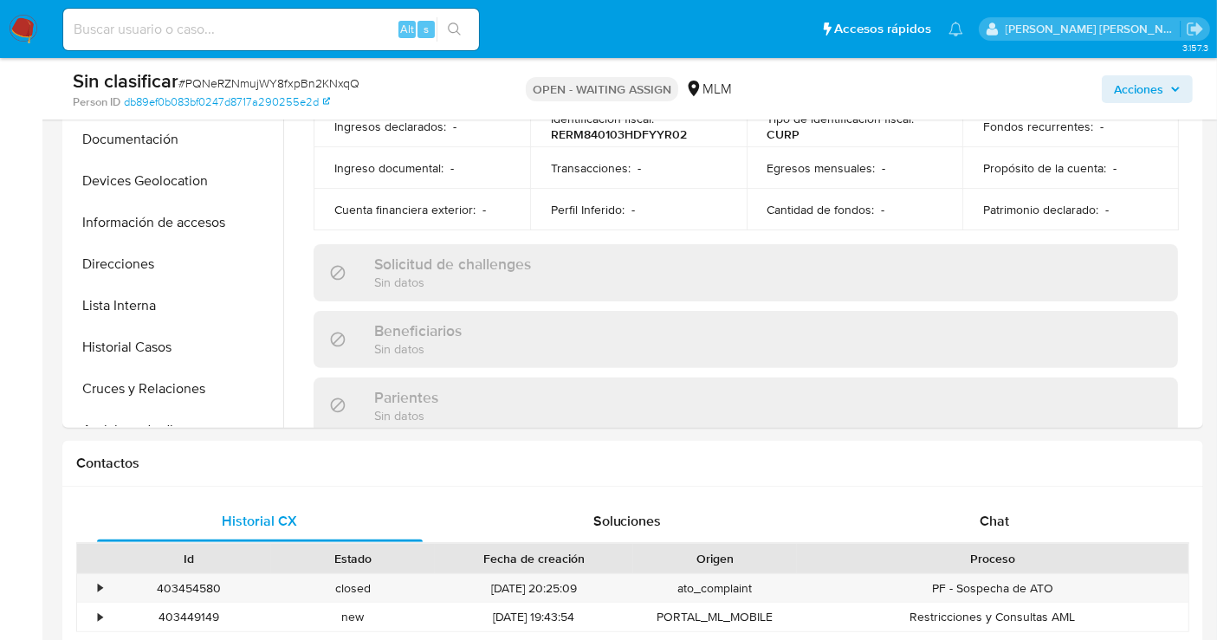
scroll to position [673, 0]
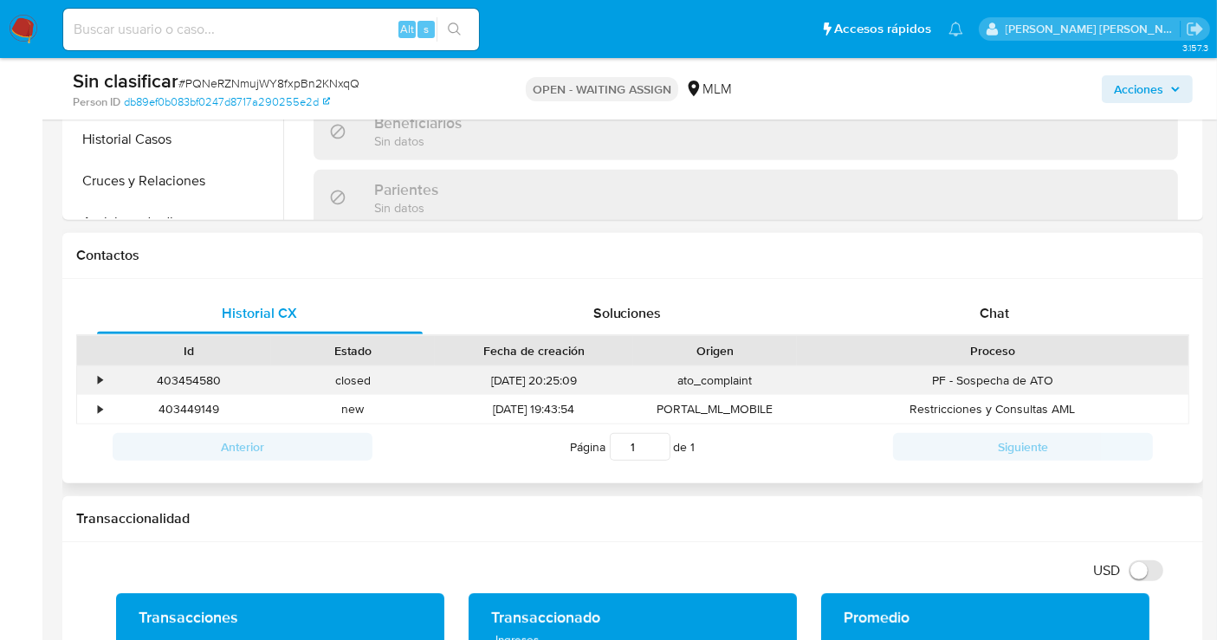
click at [98, 378] on div "•" at bounding box center [100, 380] width 4 height 16
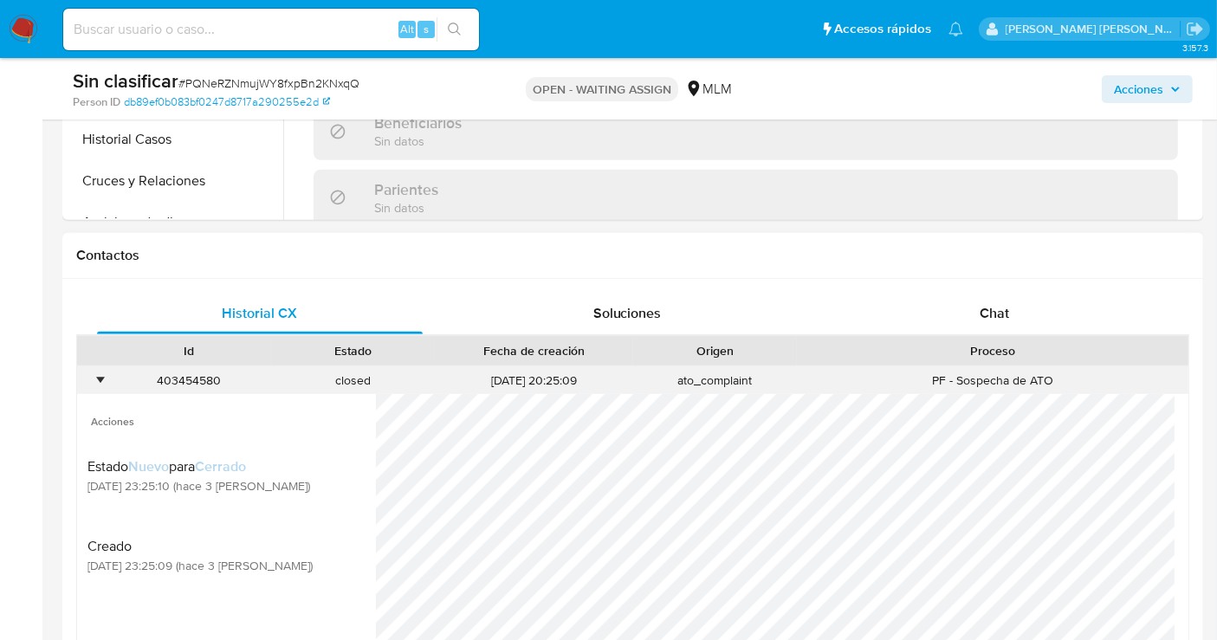
click at [108, 374] on div "403454580" at bounding box center [189, 380] width 164 height 29
click at [99, 374] on div "•" at bounding box center [100, 380] width 4 height 16
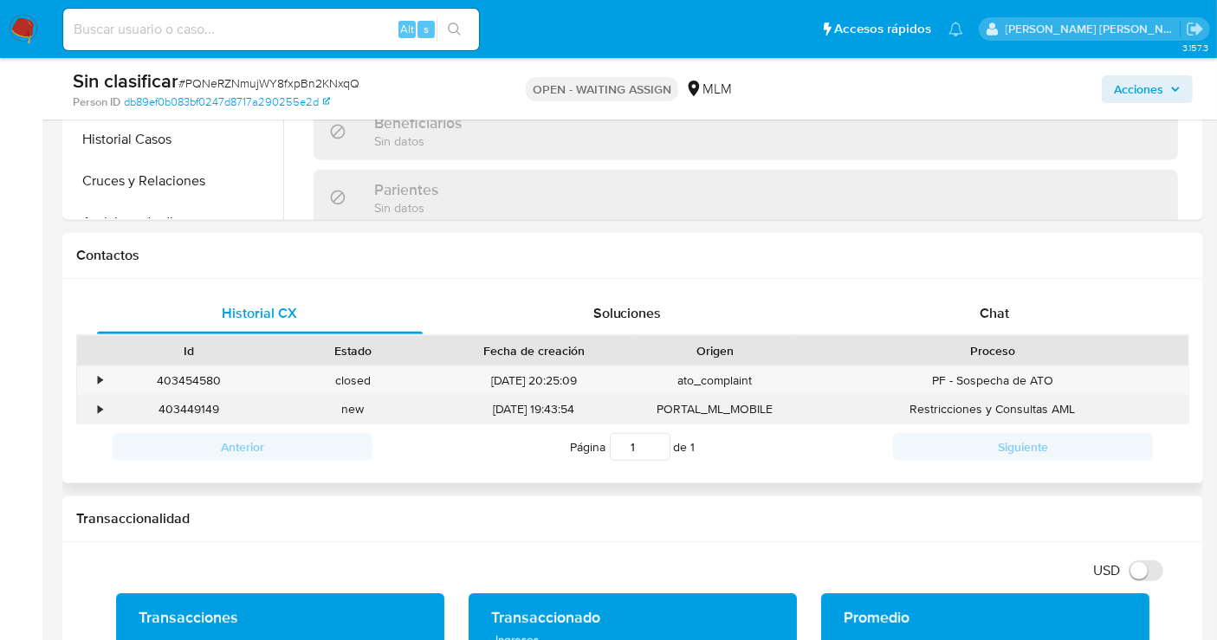
click at [99, 407] on div "•" at bounding box center [100, 409] width 4 height 16
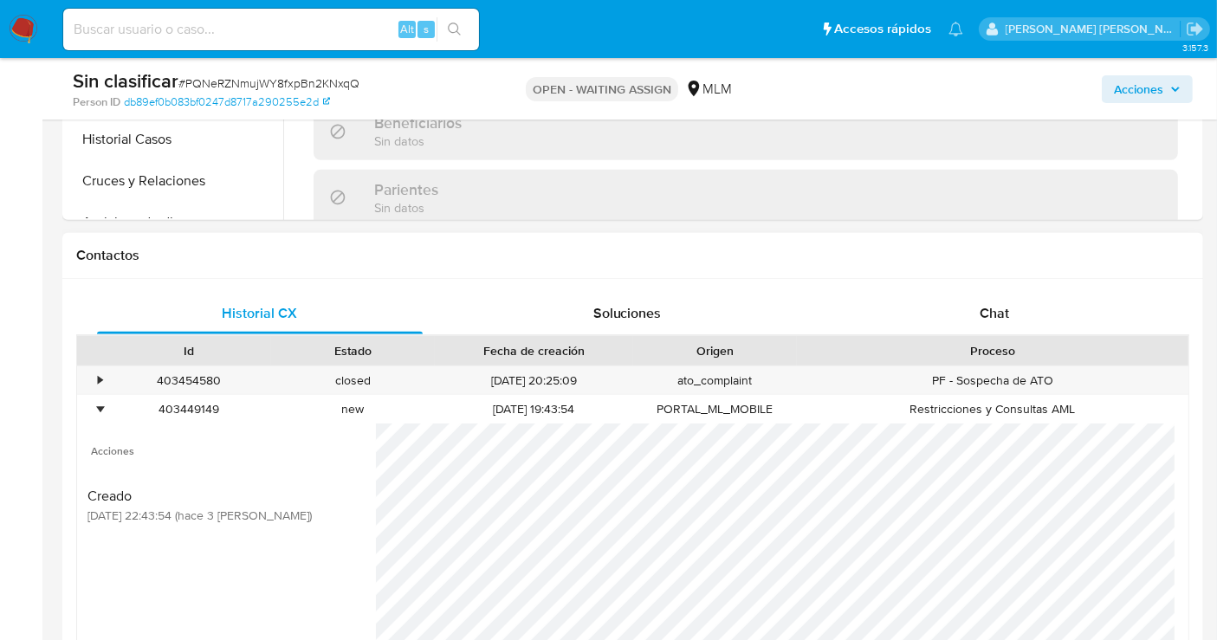
scroll to position [866, 0]
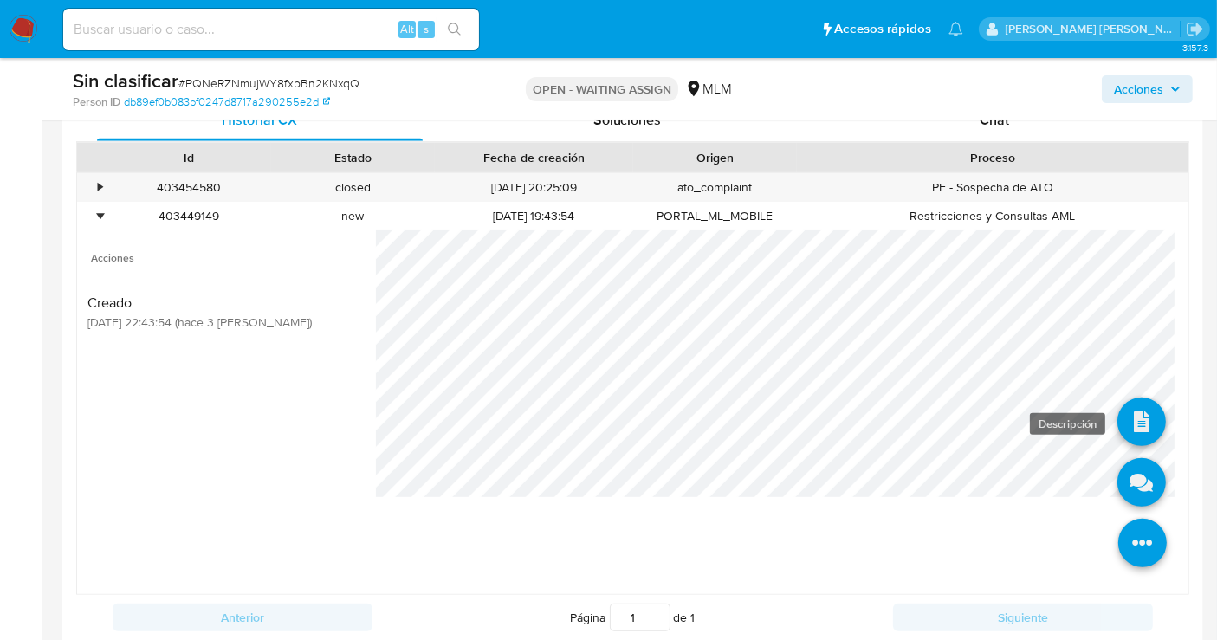
click at [1127, 424] on icon at bounding box center [1141, 422] width 48 height 48
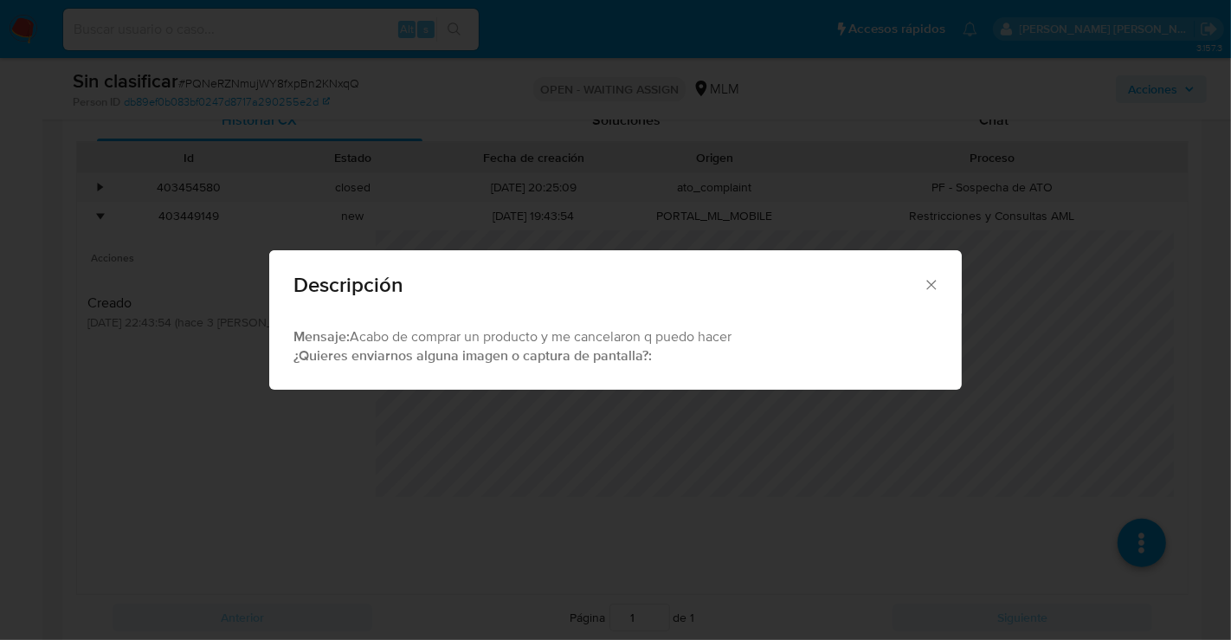
click at [935, 281] on icon "Cerrar" at bounding box center [931, 284] width 17 height 17
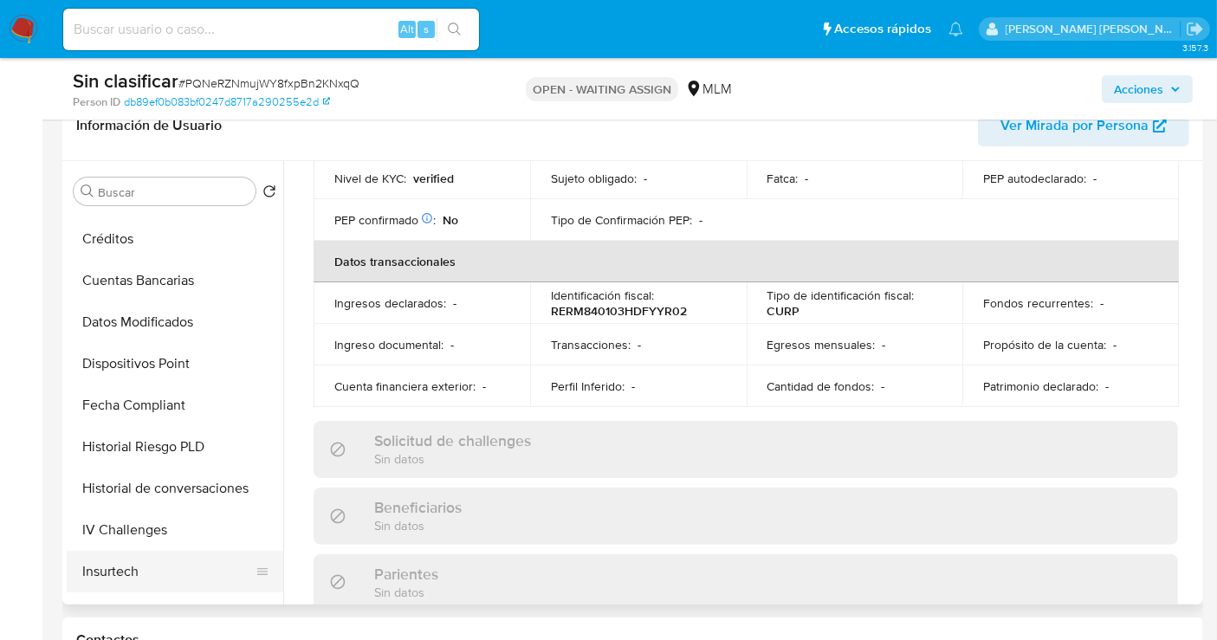
scroll to position [481, 0]
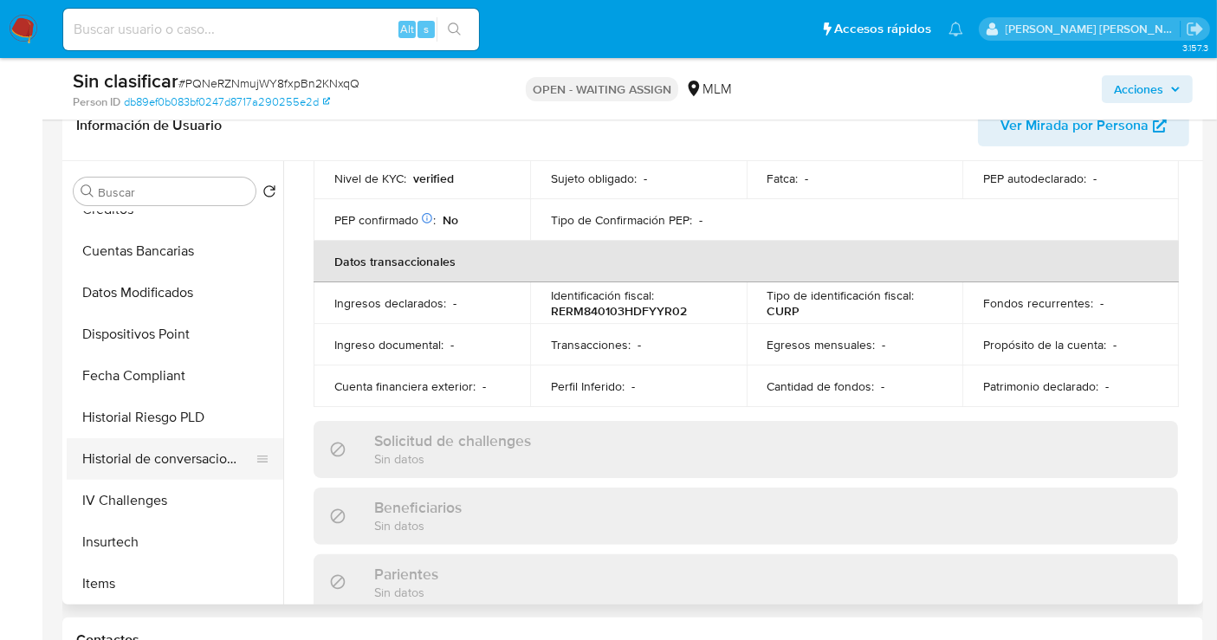
click at [165, 463] on button "Historial de conversaciones" at bounding box center [168, 459] width 203 height 42
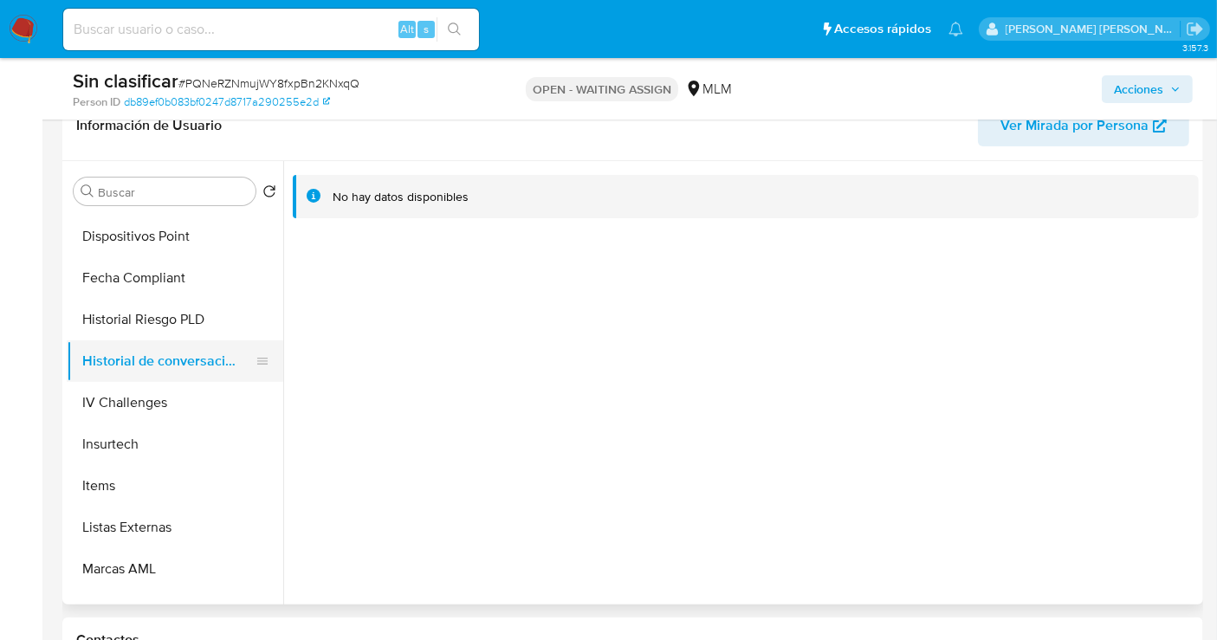
scroll to position [673, 0]
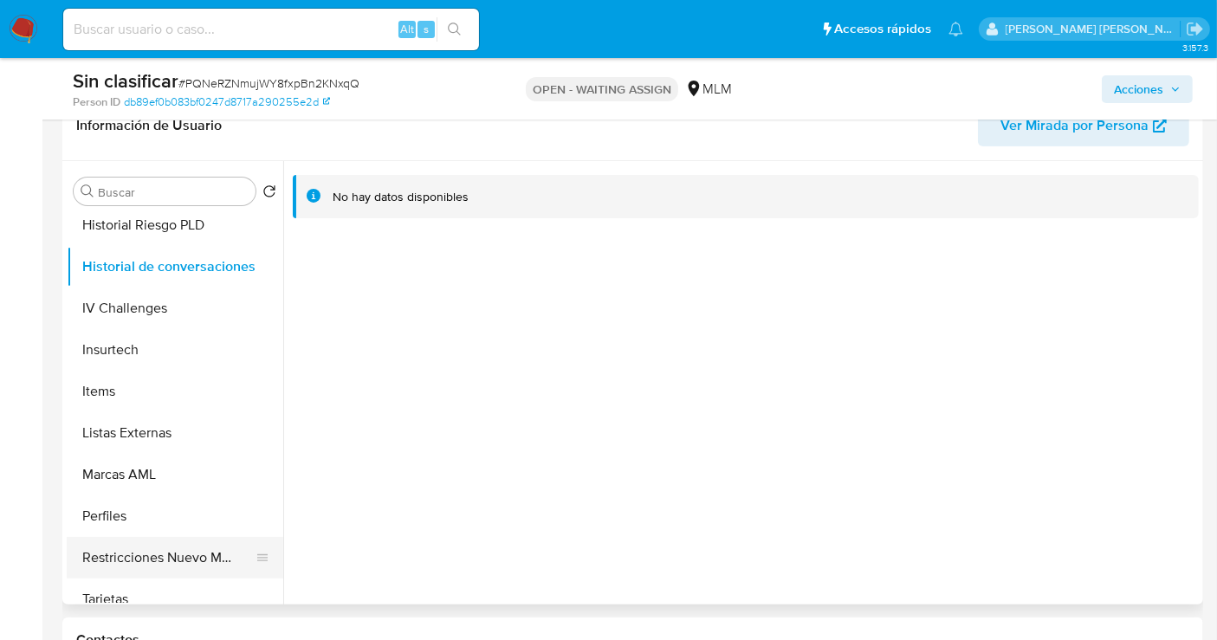
click at [210, 542] on button "Restricciones Nuevo Mundo" at bounding box center [168, 558] width 203 height 42
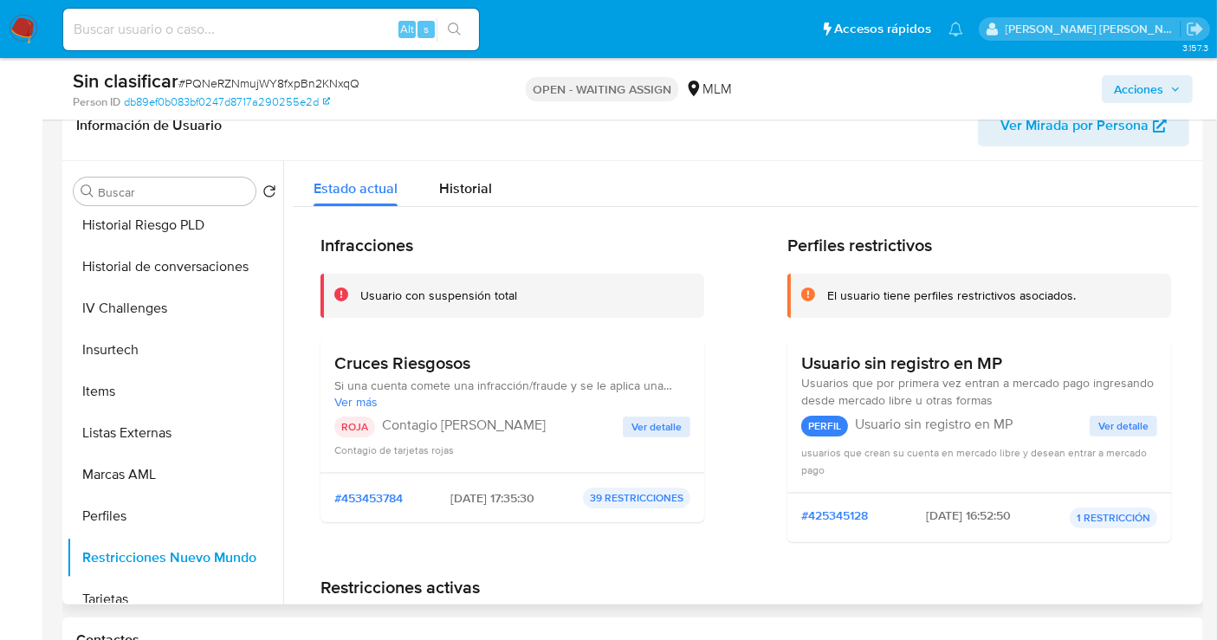
click at [669, 422] on span "Ver detalle" at bounding box center [656, 426] width 50 height 17
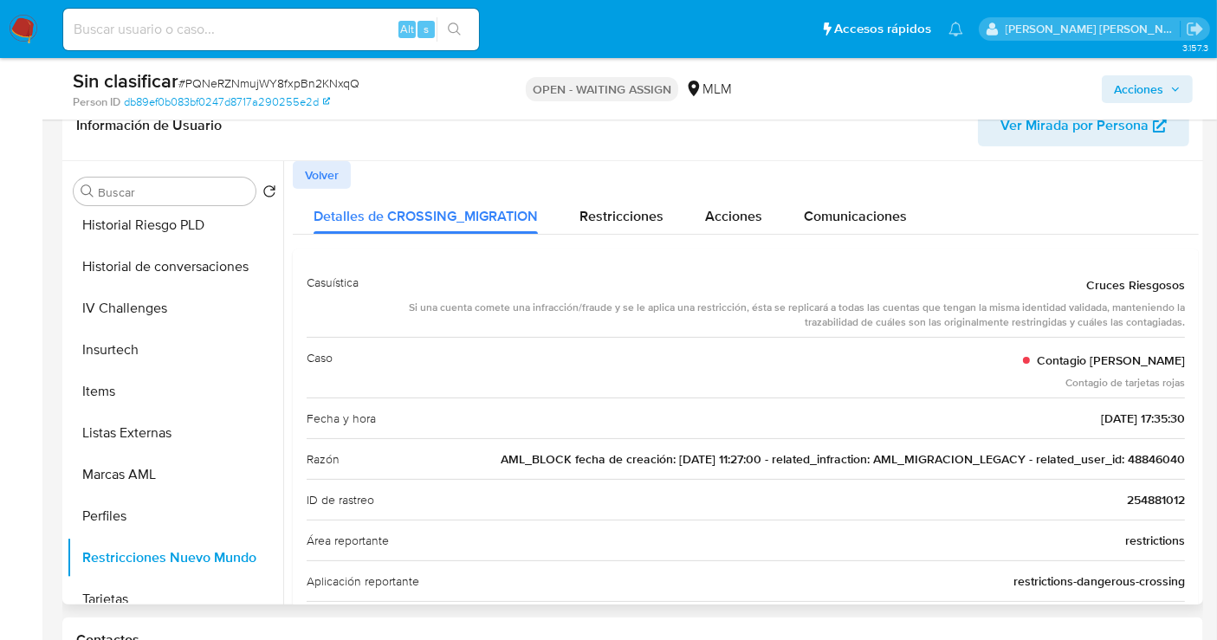
click at [1133, 450] on span "AML_BLOCK fecha de creación: 04/05/2020 11:27:00 - related_infraction: AML_MIGR…" at bounding box center [843, 458] width 684 height 17
click at [1175, 88] on icon "button" at bounding box center [1175, 89] width 10 height 10
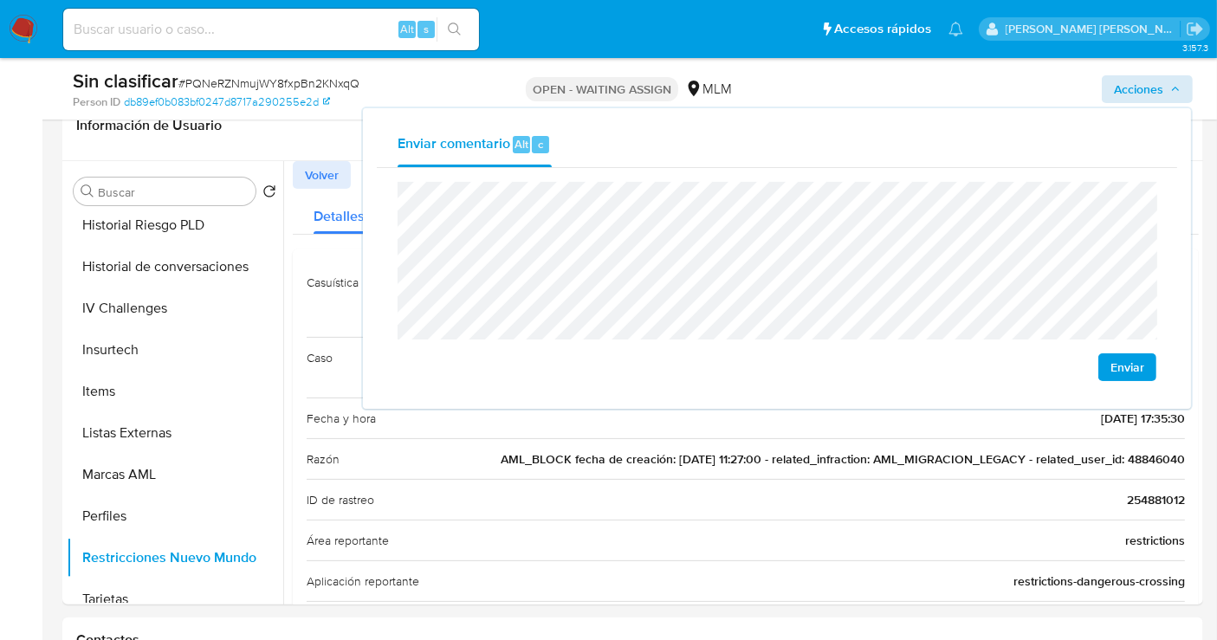
click at [383, 203] on div "Enviar" at bounding box center [777, 281] width 800 height 227
click at [1116, 362] on span "Enviar" at bounding box center [1127, 367] width 34 height 24
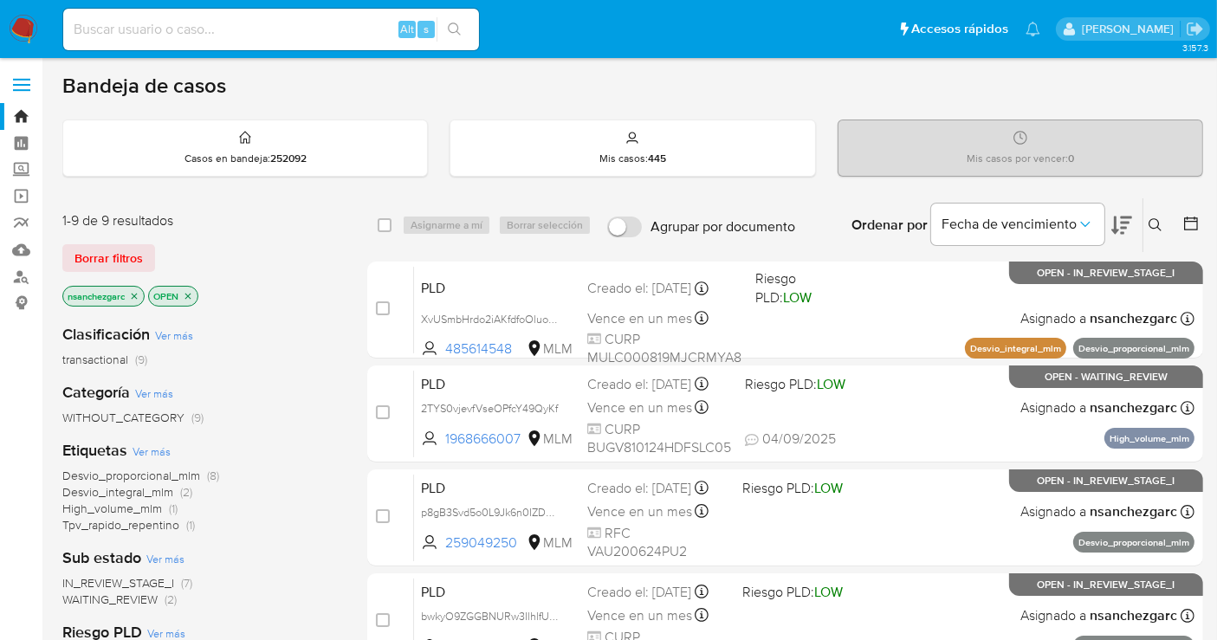
click at [141, 41] on div "Alt s" at bounding box center [271, 30] width 416 height 42
click at [122, 31] on input at bounding box center [271, 29] width 416 height 23
paste input "48846040"
type input "48846040"
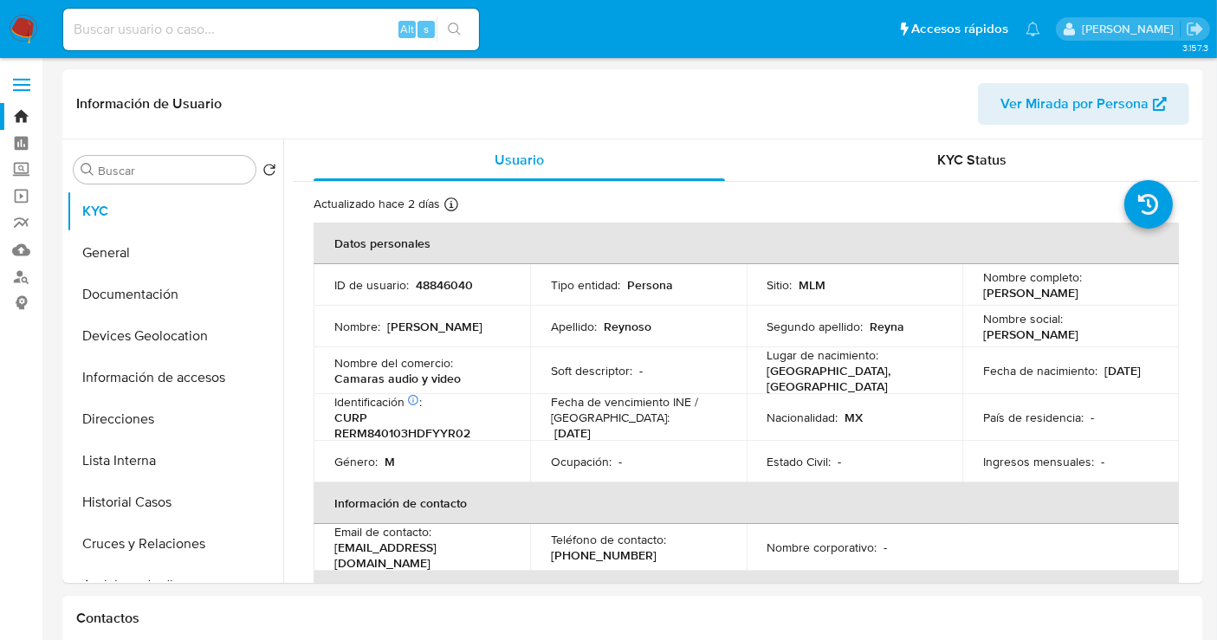
select select "10"
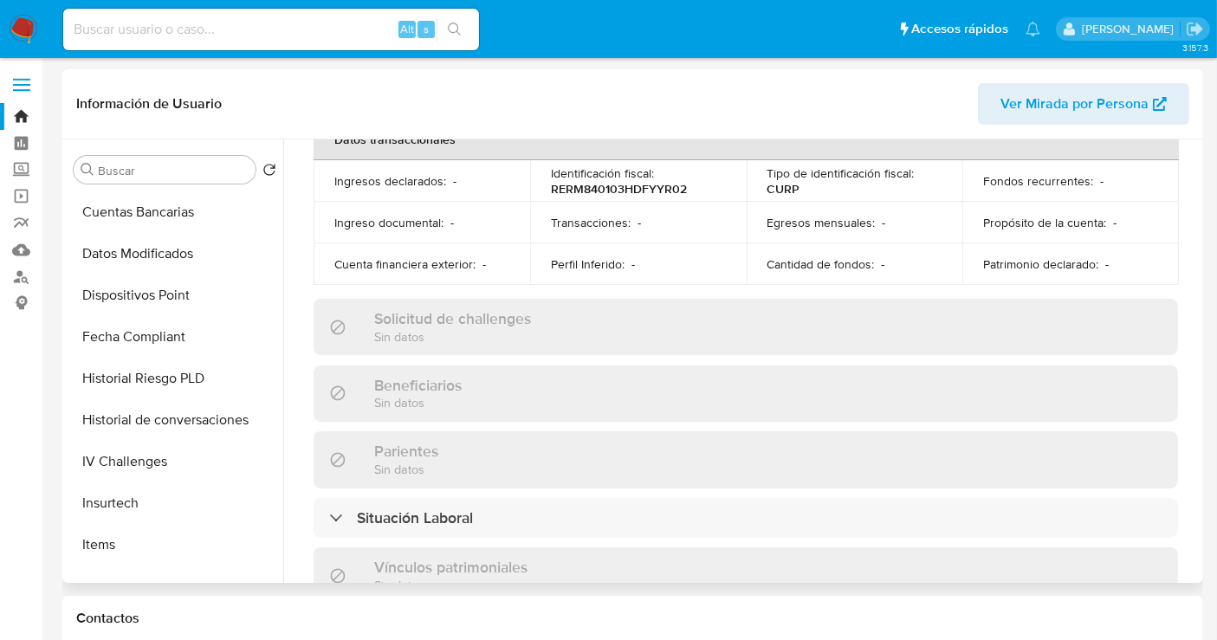
scroll to position [577, 0]
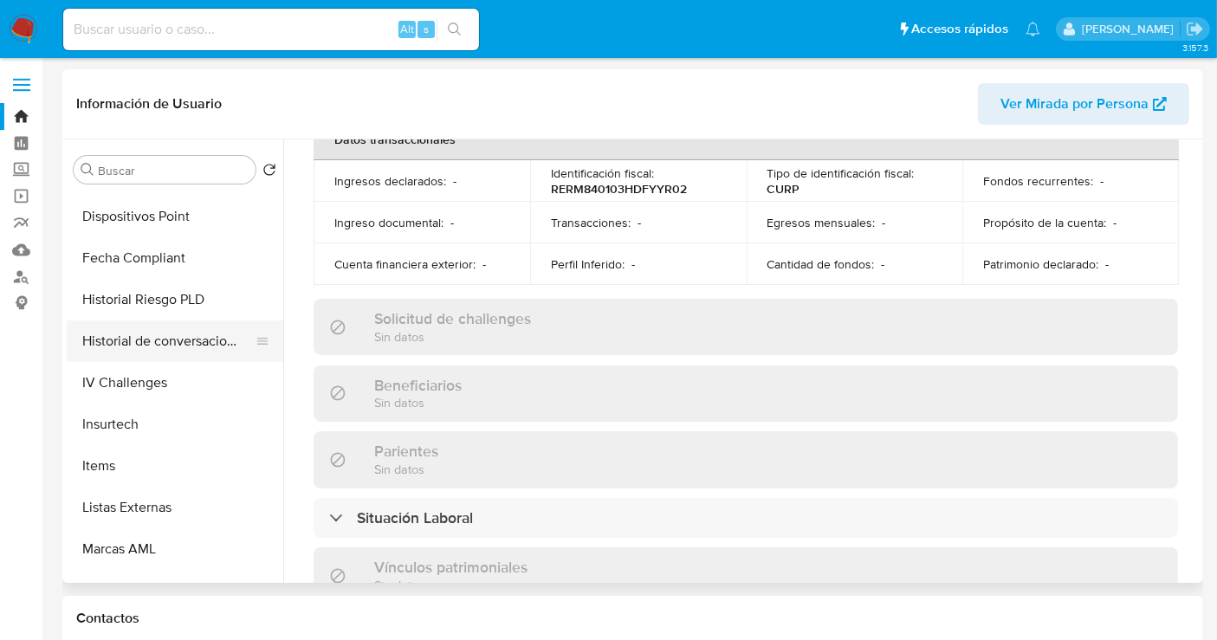
click at [157, 349] on button "Historial de conversaciones" at bounding box center [168, 341] width 203 height 42
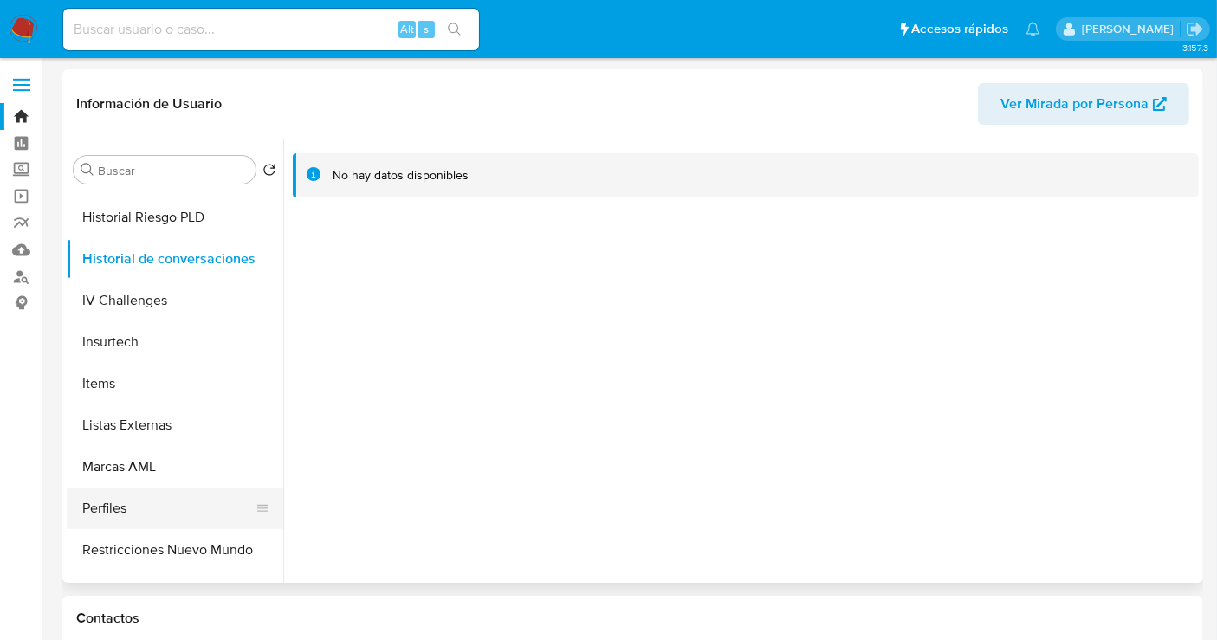
scroll to position [731, 0]
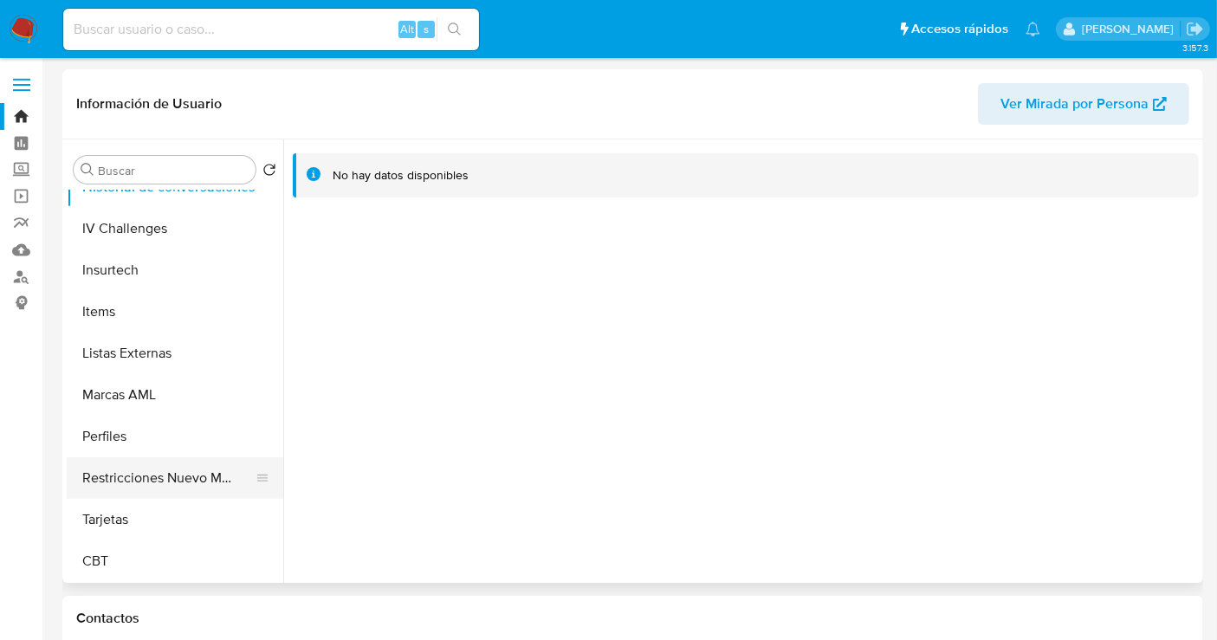
click at [192, 478] on button "Restricciones Nuevo Mundo" at bounding box center [168, 478] width 203 height 42
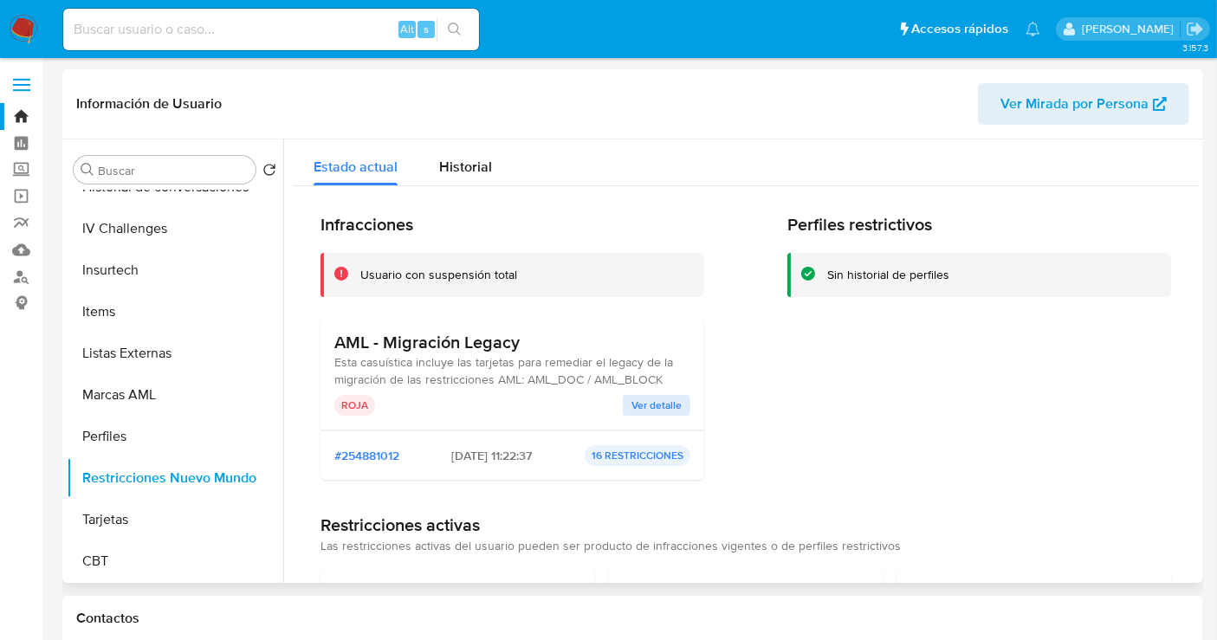
click at [650, 400] on span "Ver detalle" at bounding box center [656, 405] width 50 height 17
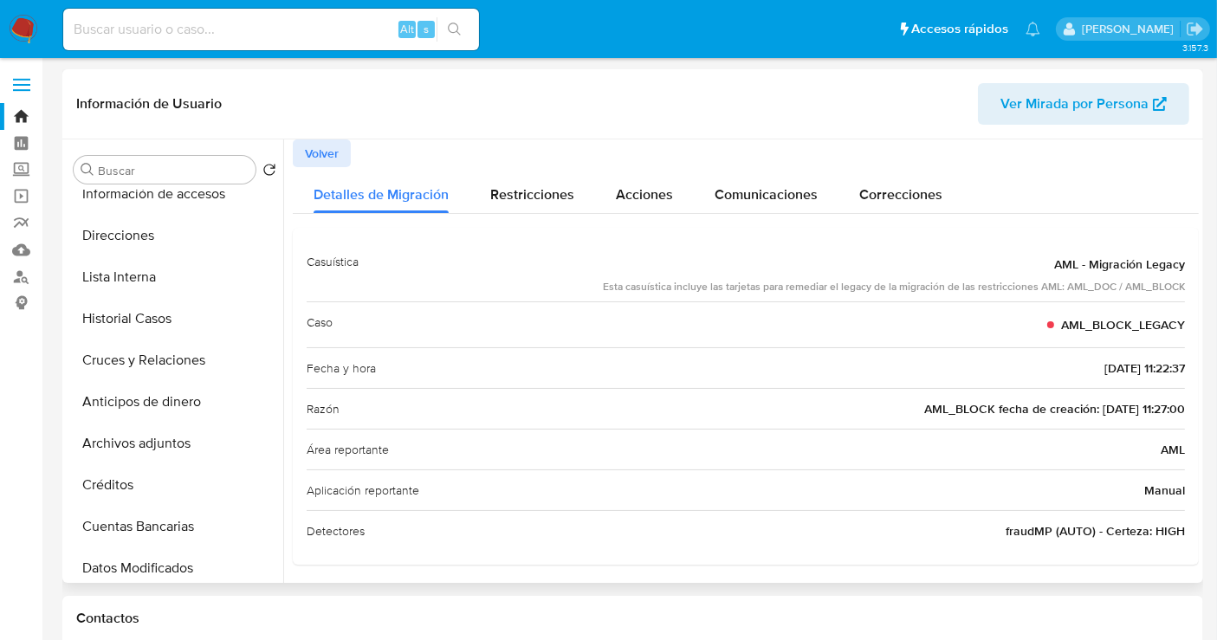
scroll to position [153, 0]
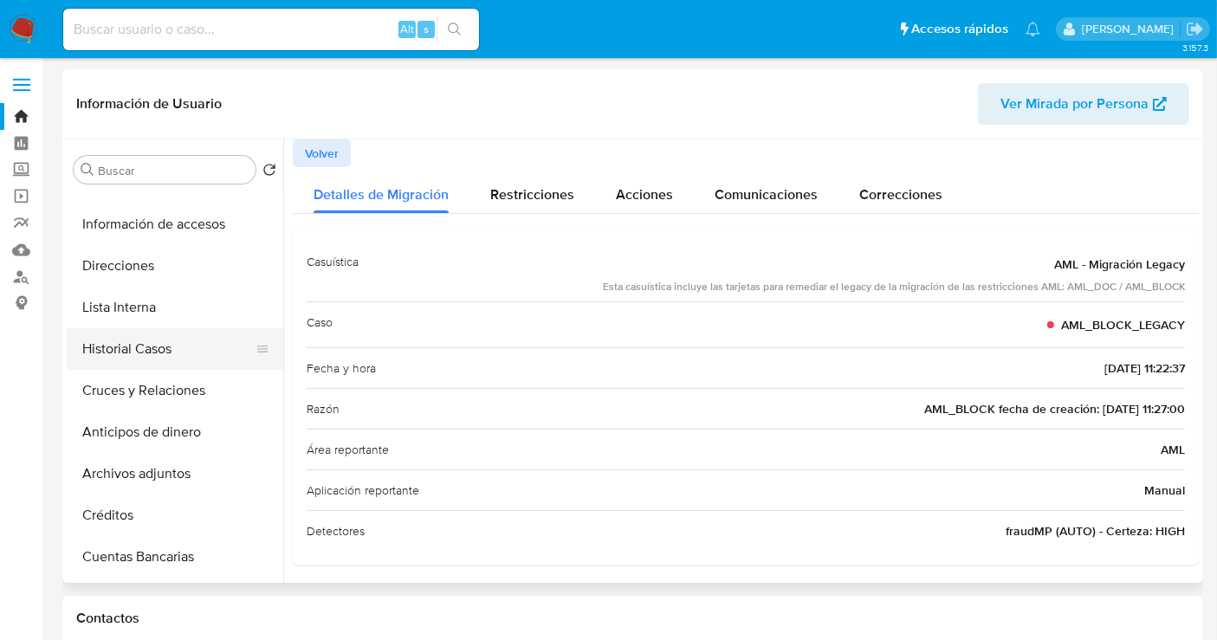
click at [156, 354] on button "Historial Casos" at bounding box center [168, 349] width 203 height 42
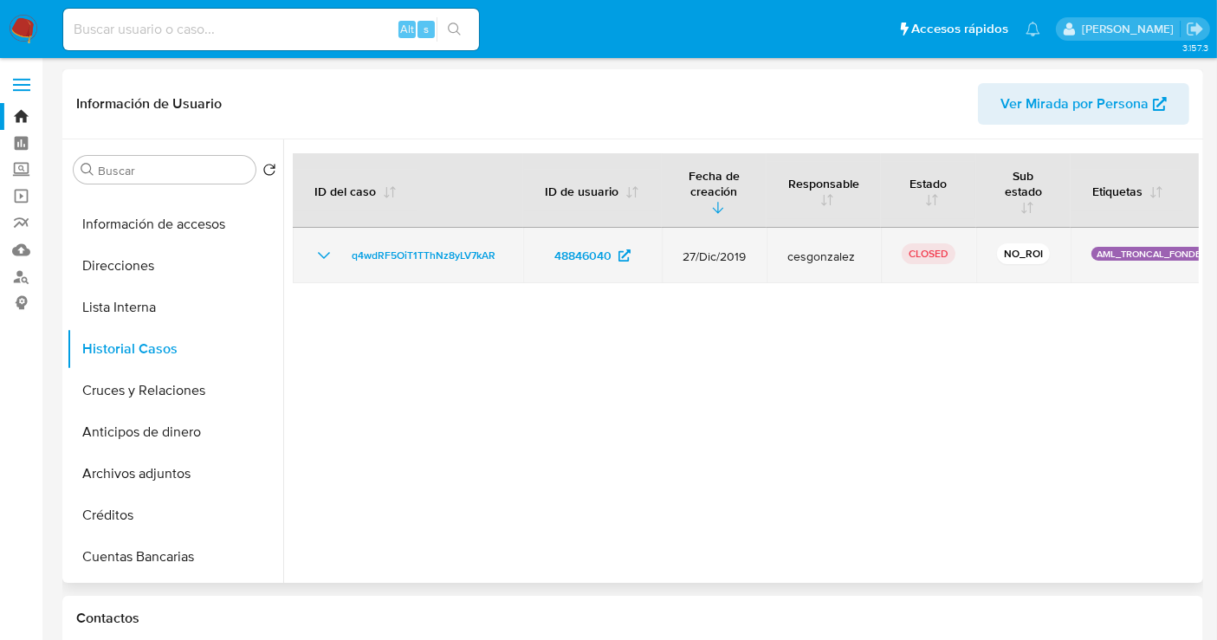
click at [332, 253] on icon "Mostrar/Ocultar" at bounding box center [323, 255] width 21 height 21
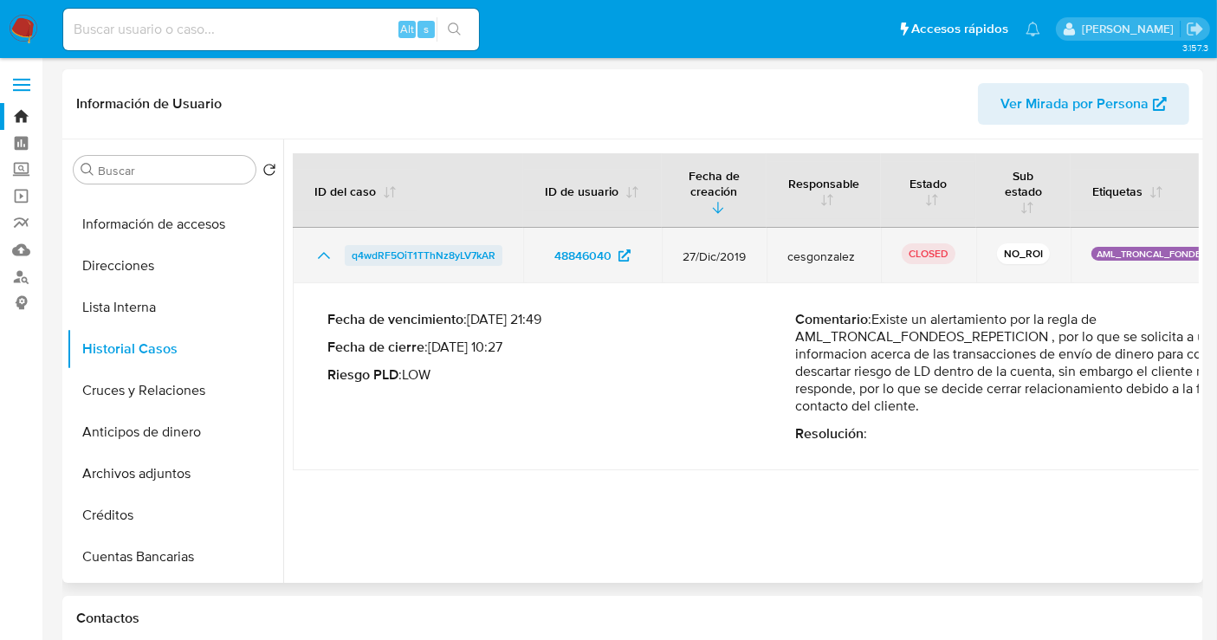
click at [390, 246] on span "q4wdRF5OiT1TThNz8yLV7kAR" at bounding box center [424, 255] width 144 height 21
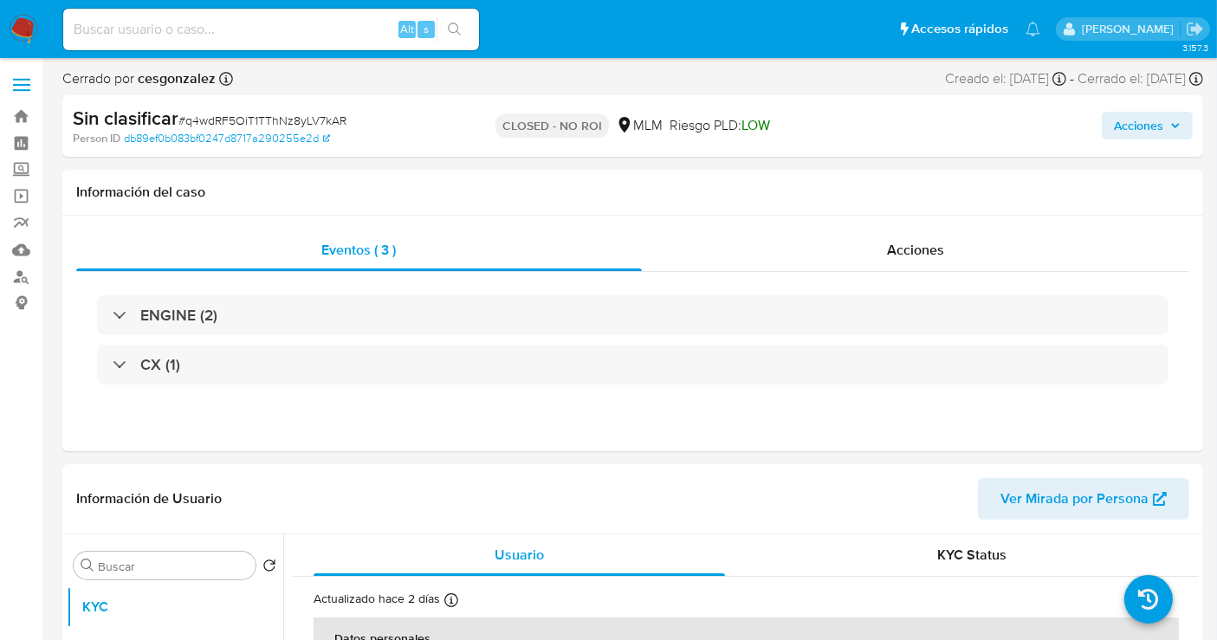
select select "10"
click at [890, 255] on span "Acciones" at bounding box center [915, 250] width 57 height 20
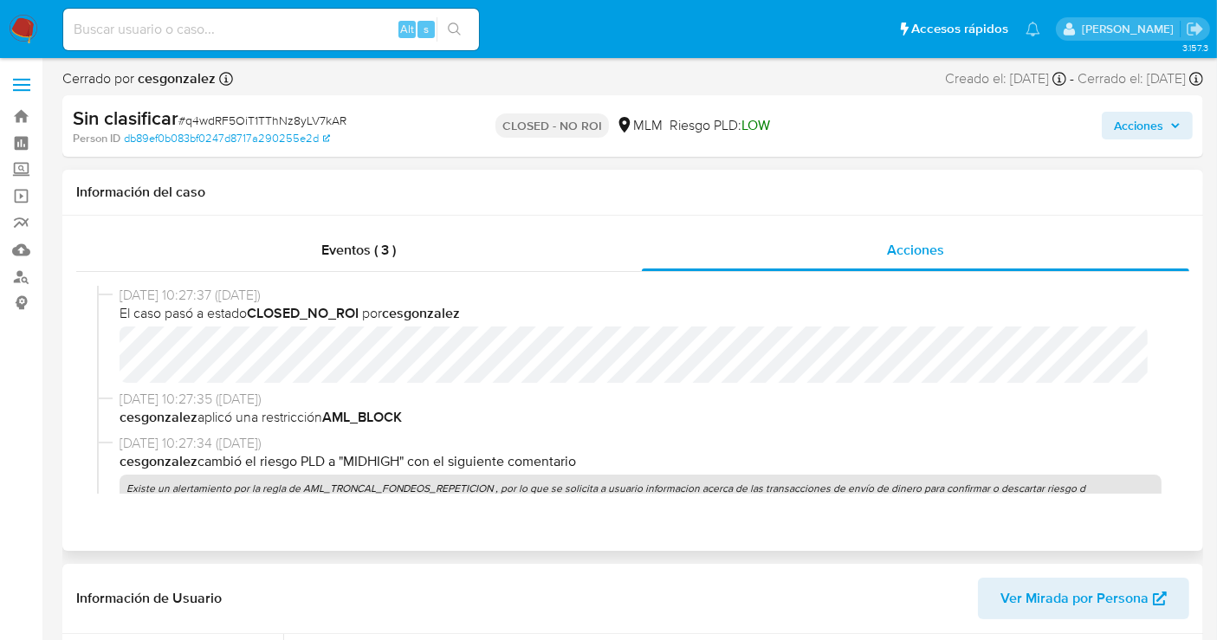
click at [109, 357] on div "[DATE] 10:27:37 ([DATE]) El caso pasó a estado CLOSED_NO_ROI por cesgonzalez" at bounding box center [632, 338] width 1071 height 104
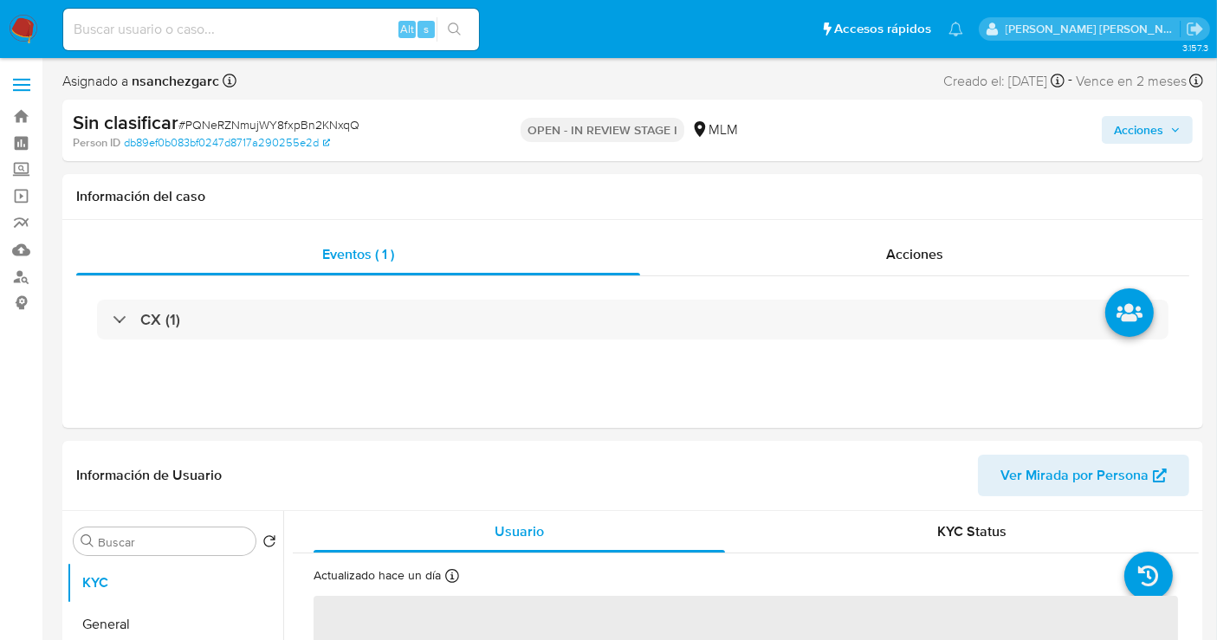
click at [1138, 127] on span "Acciones" at bounding box center [1138, 130] width 49 height 28
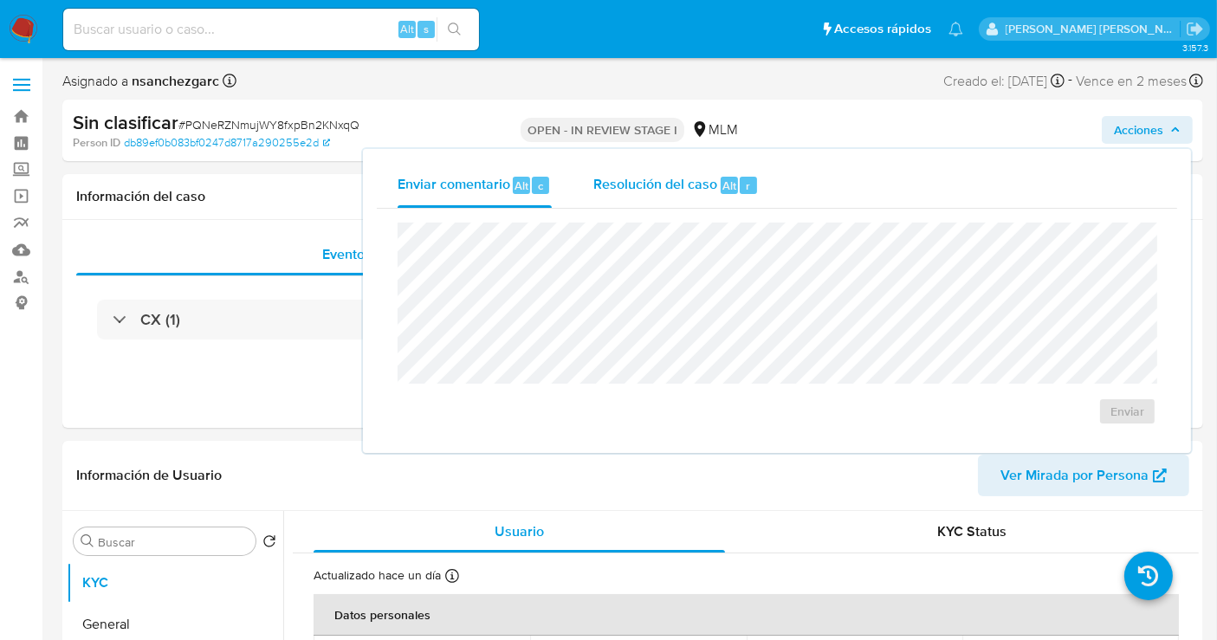
select select "10"
click at [688, 191] on span "Resolución del caso" at bounding box center [655, 185] width 124 height 20
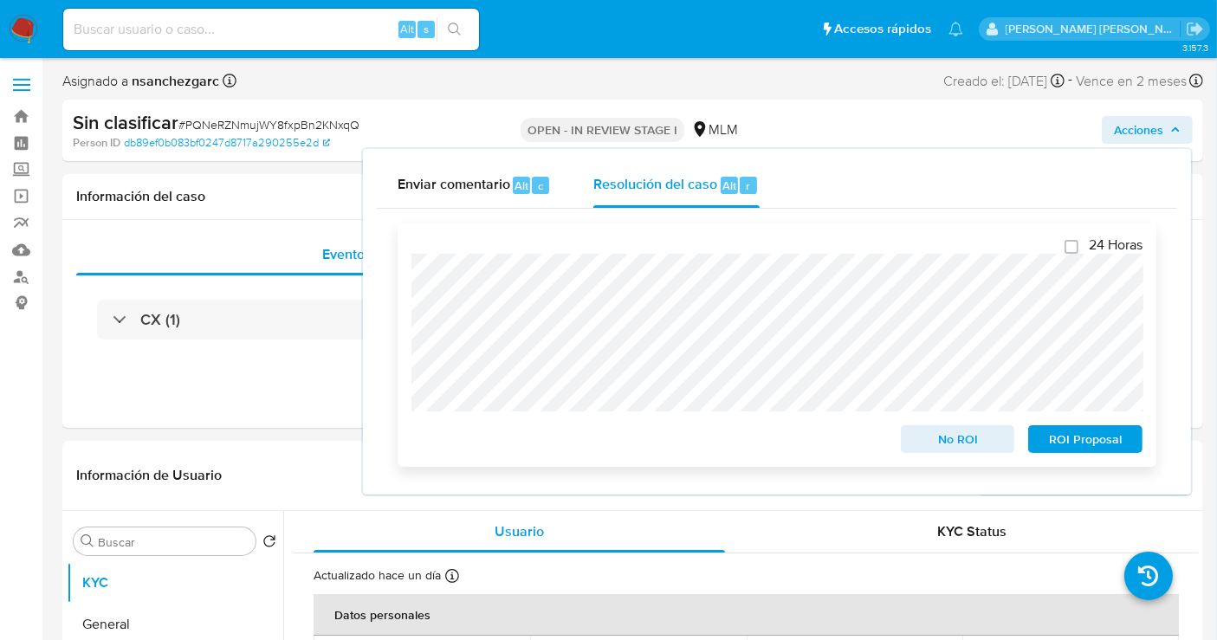
click at [954, 443] on span "No ROI" at bounding box center [958, 439] width 90 height 24
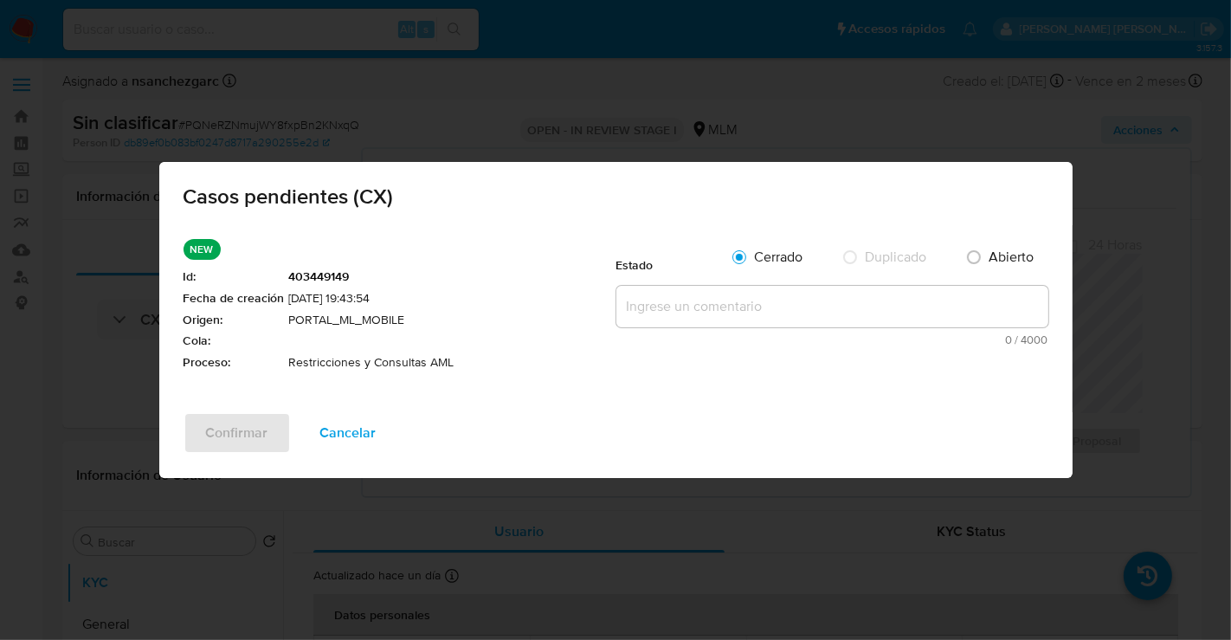
click at [665, 304] on textarea at bounding box center [833, 307] width 432 height 42
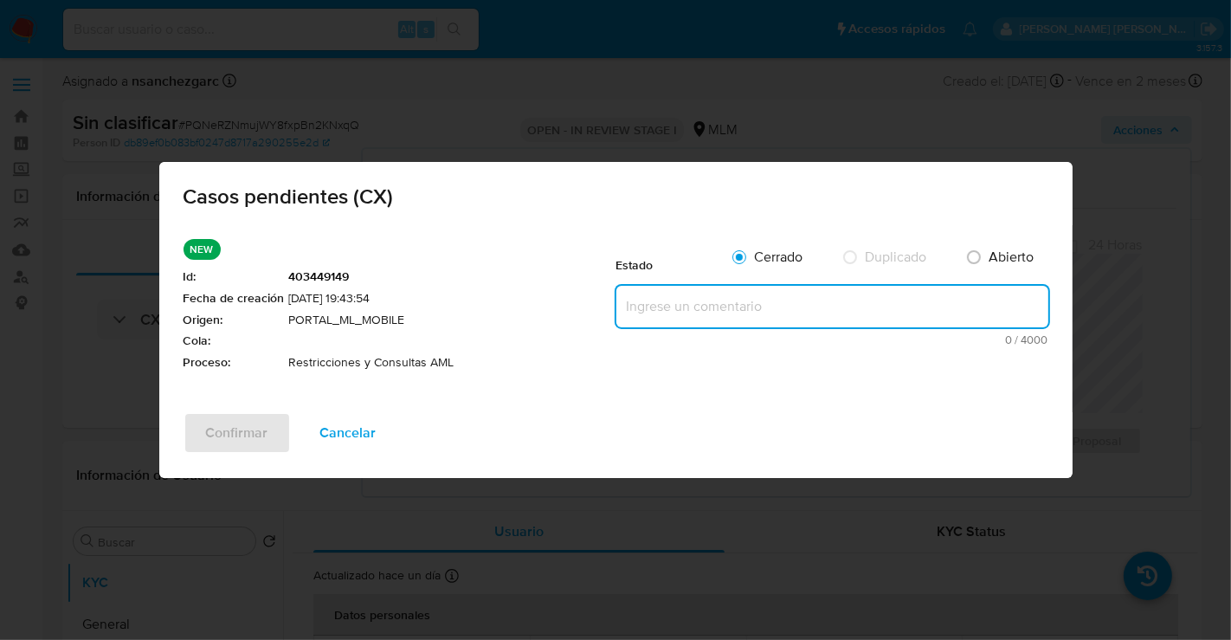
paste textarea "Se realiza validación de caso generado por CX donde se identifica restricción l…"
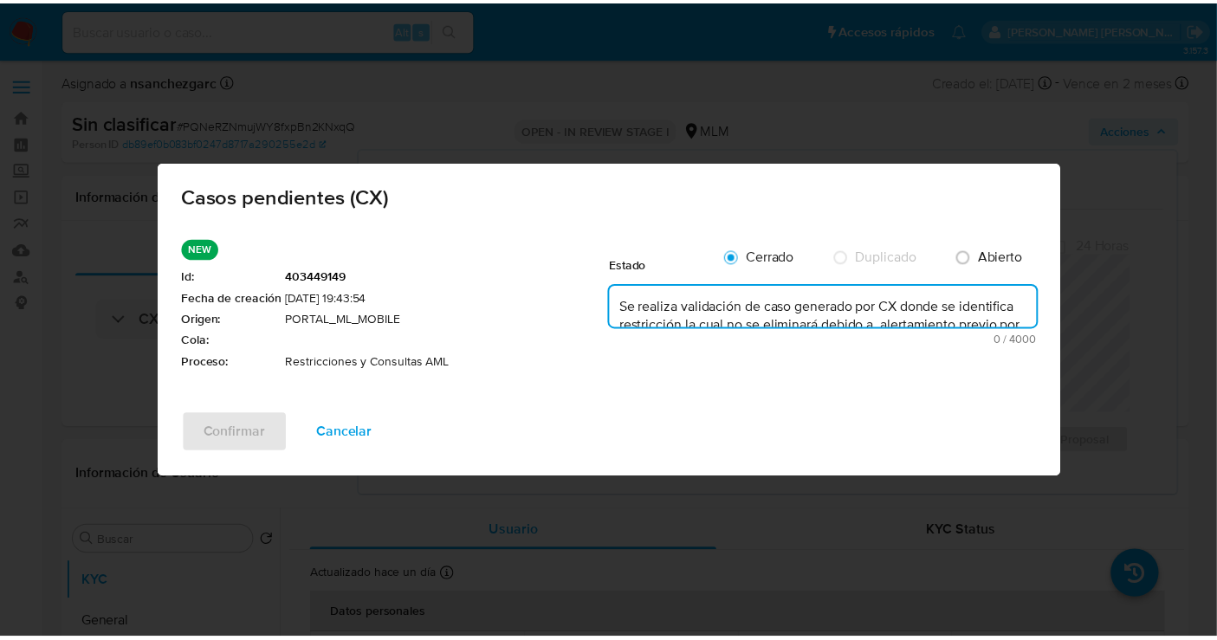
scroll to position [23, 0]
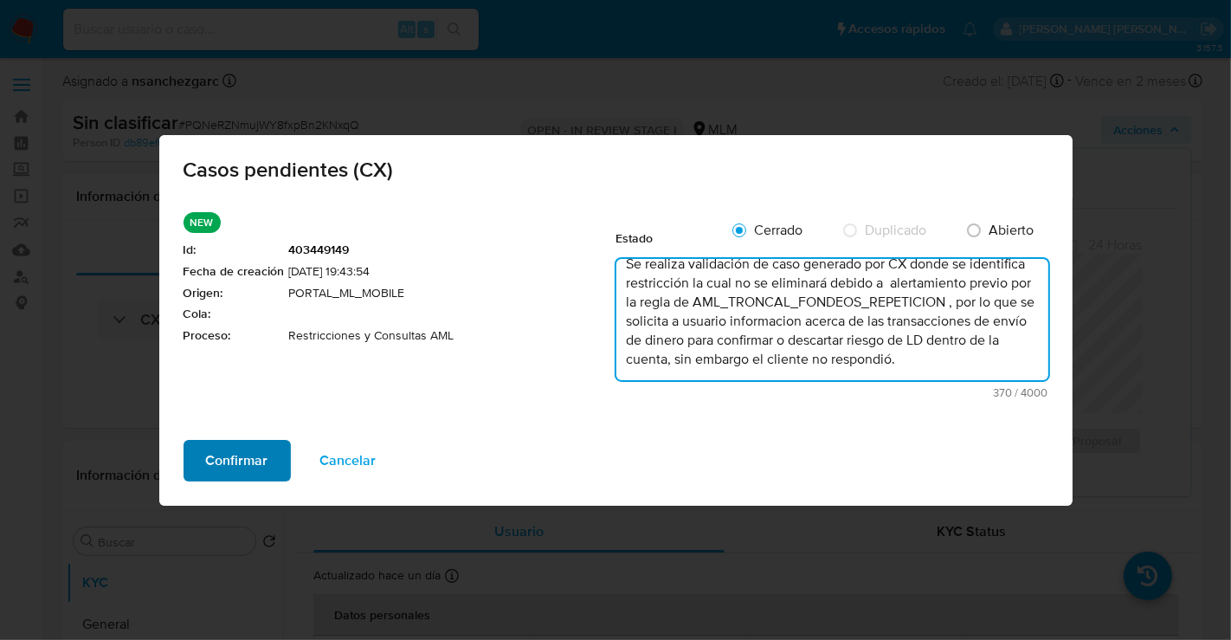
type textarea "Se realiza validación de caso generado por CX donde se identifica restricción l…"
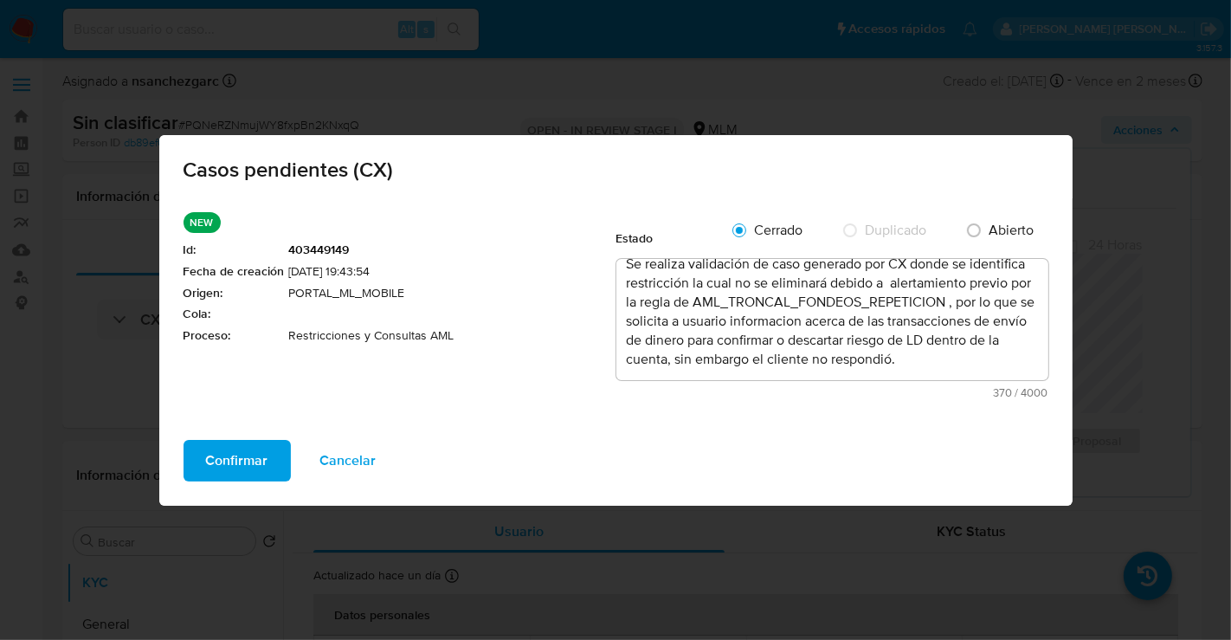
click at [229, 449] on span "Confirmar" at bounding box center [237, 461] width 62 height 38
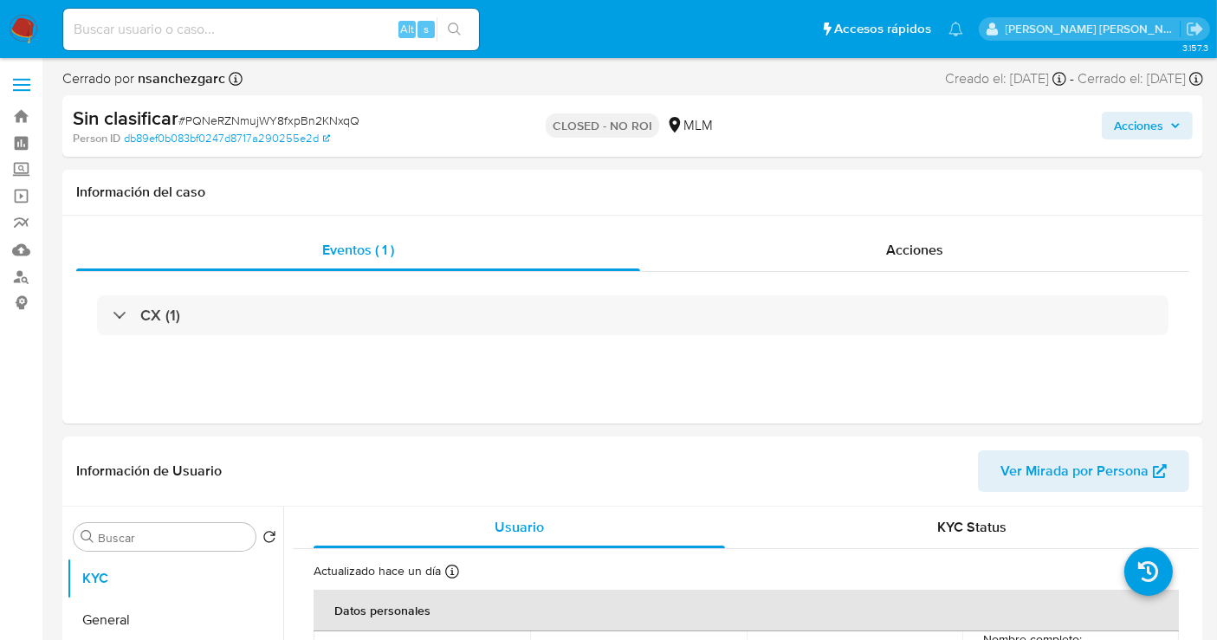
select select "10"
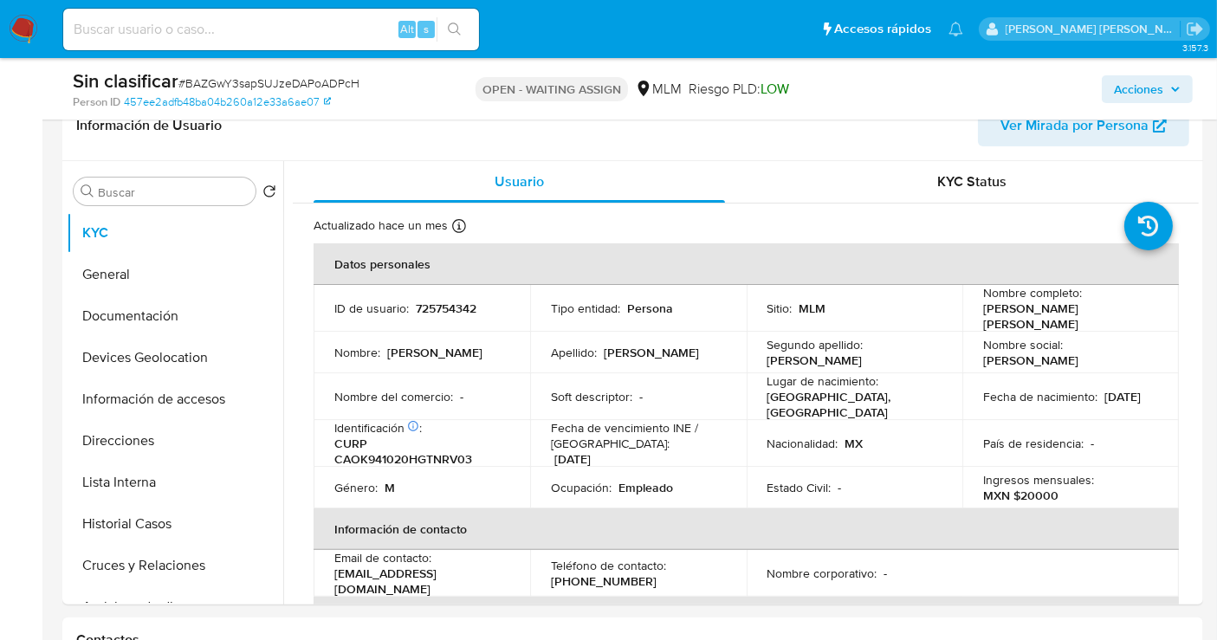
select select "10"
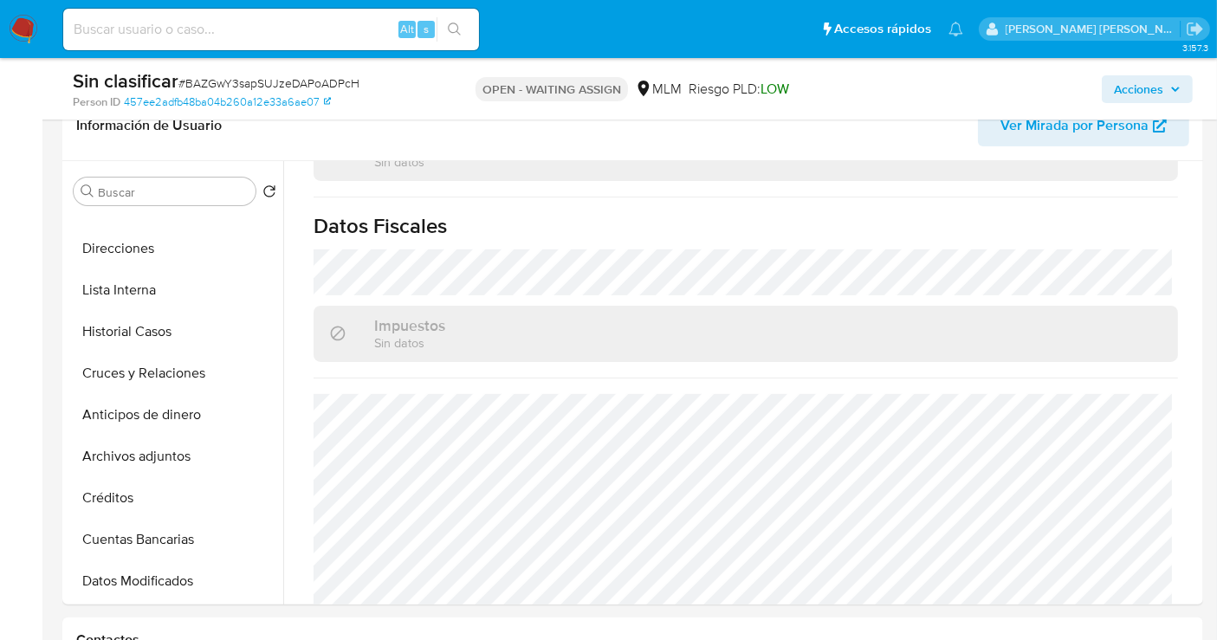
scroll to position [673, 0]
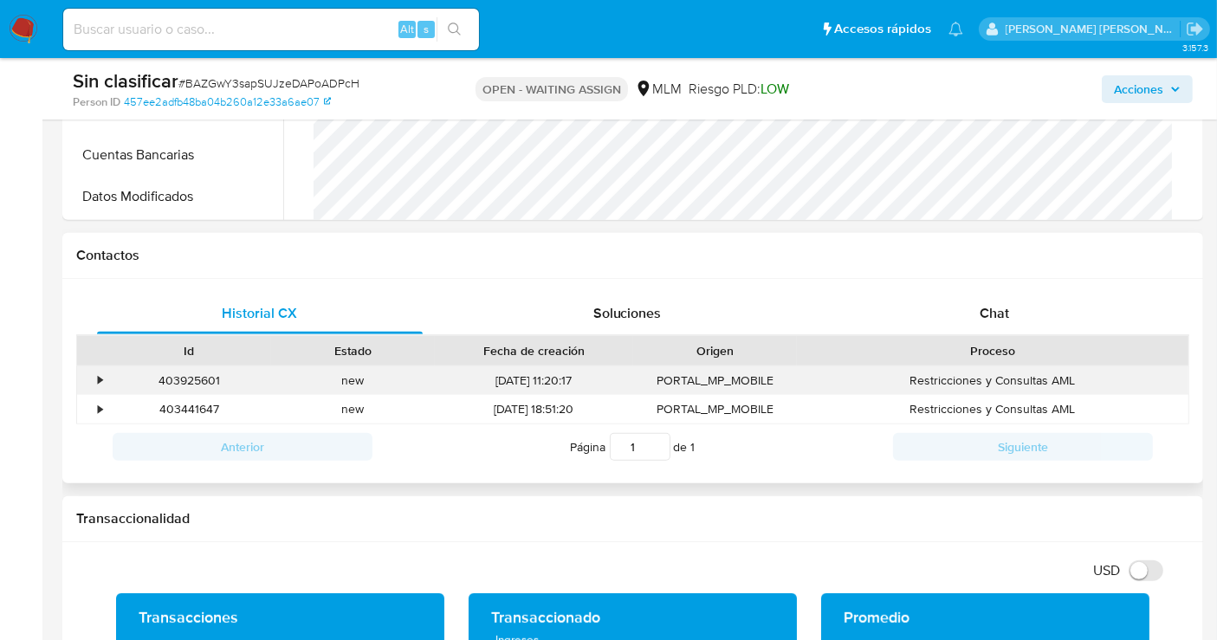
click at [95, 381] on div "•" at bounding box center [92, 380] width 30 height 29
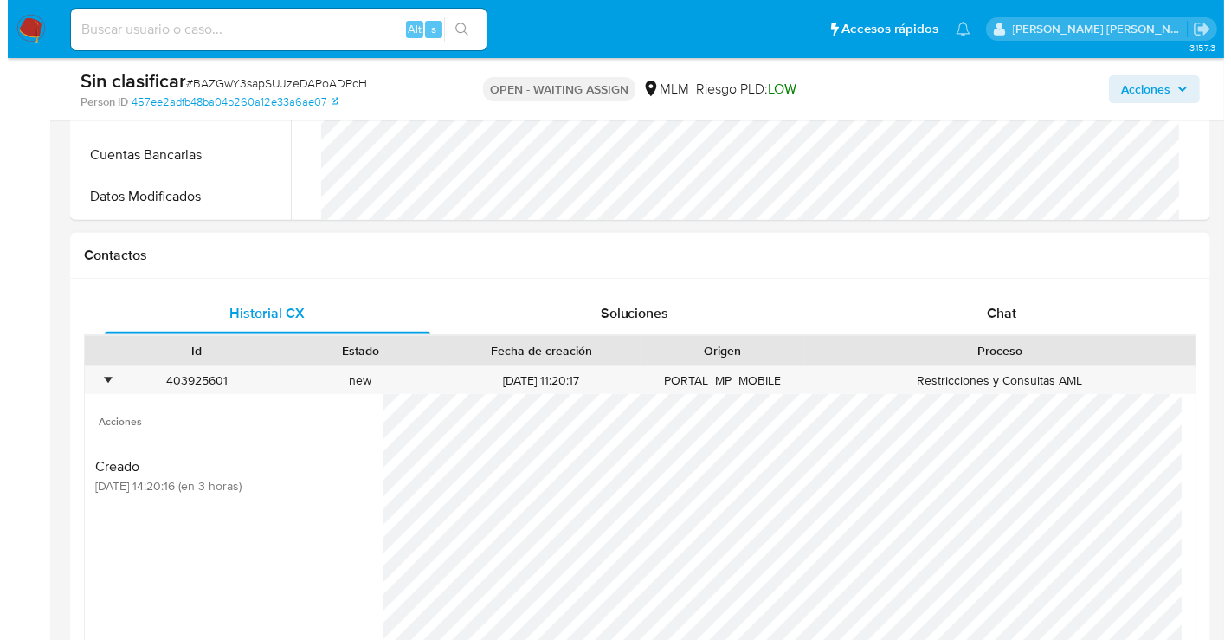
scroll to position [866, 0]
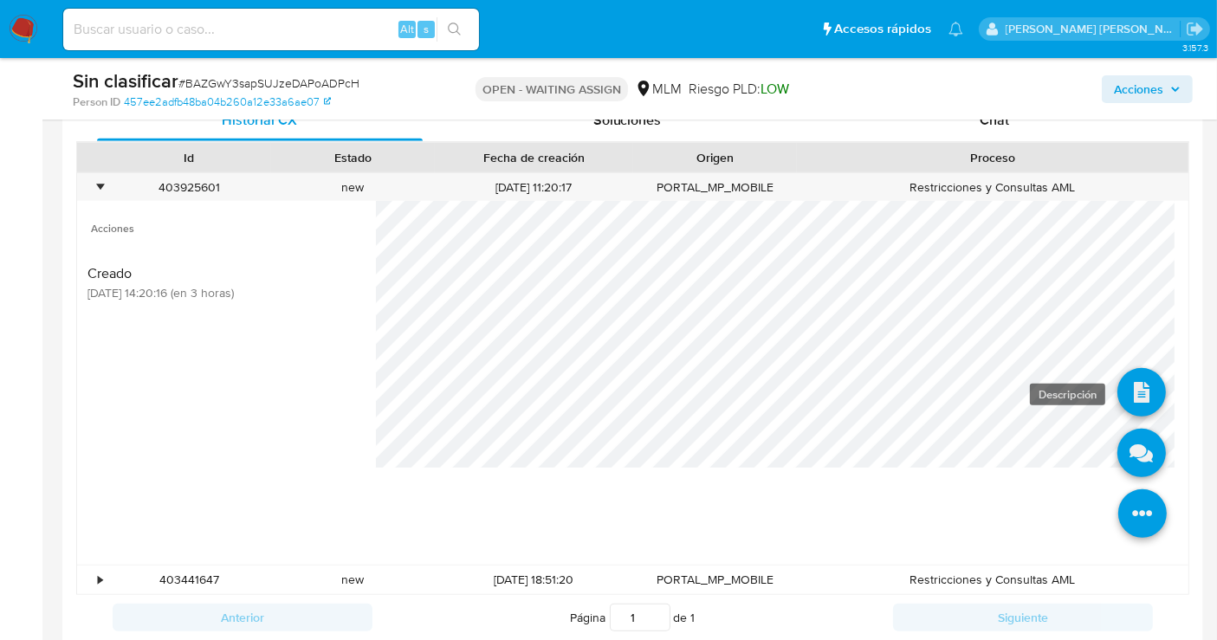
click at [1120, 386] on icon at bounding box center [1141, 392] width 48 height 48
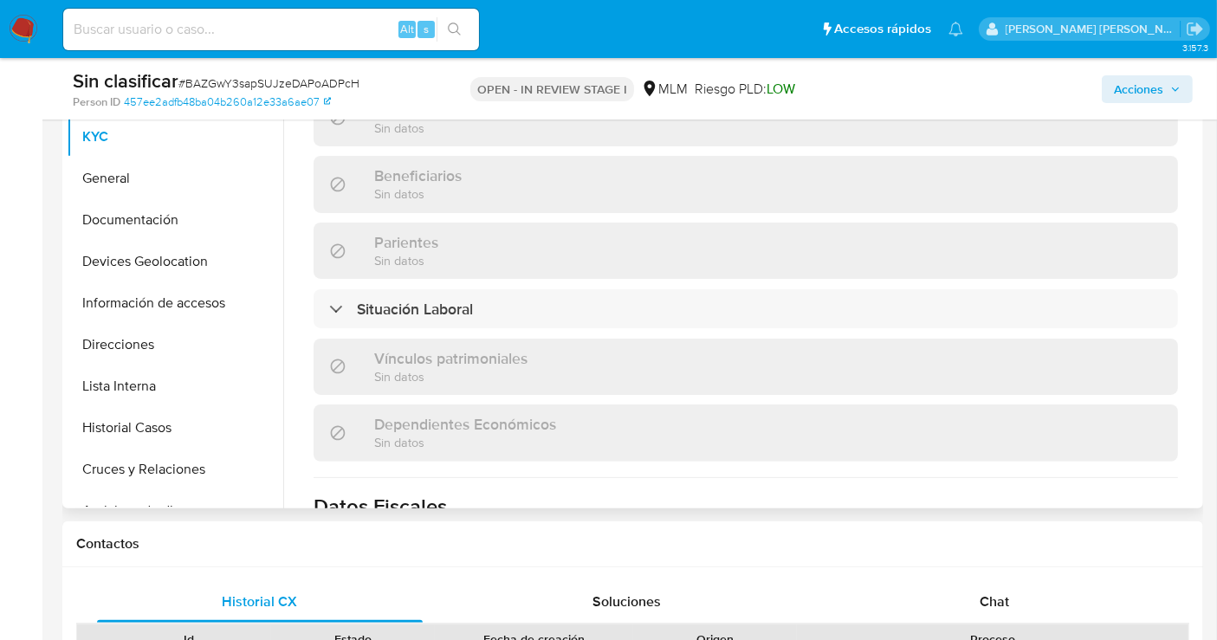
scroll to position [288, 0]
select select "10"
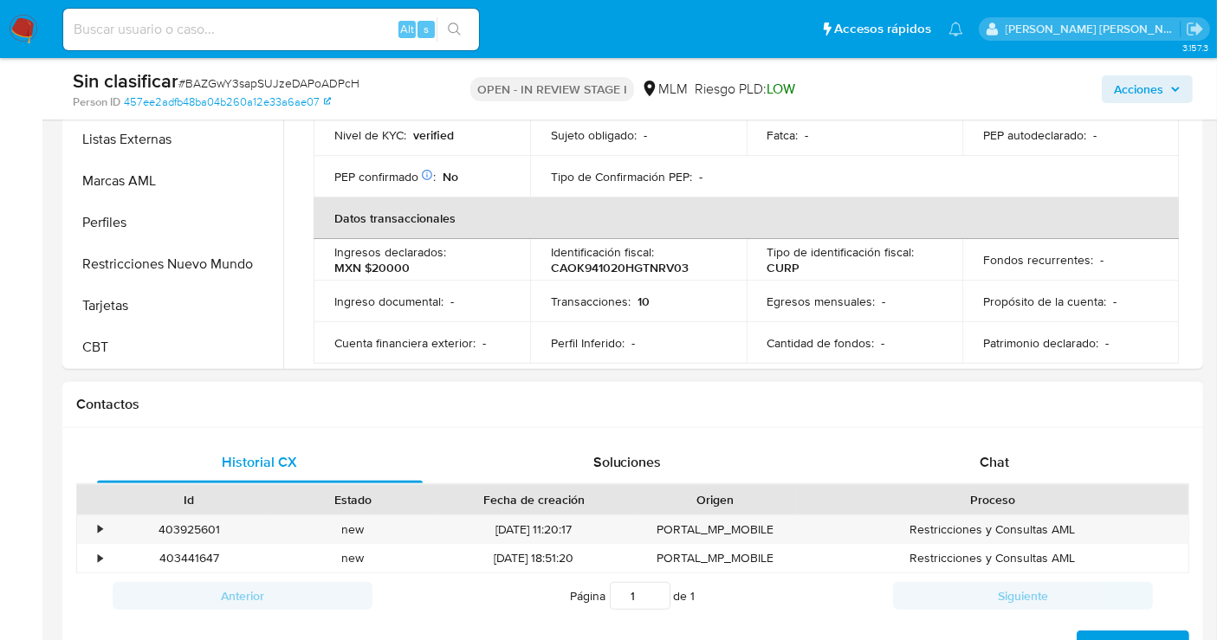
scroll to position [577, 0]
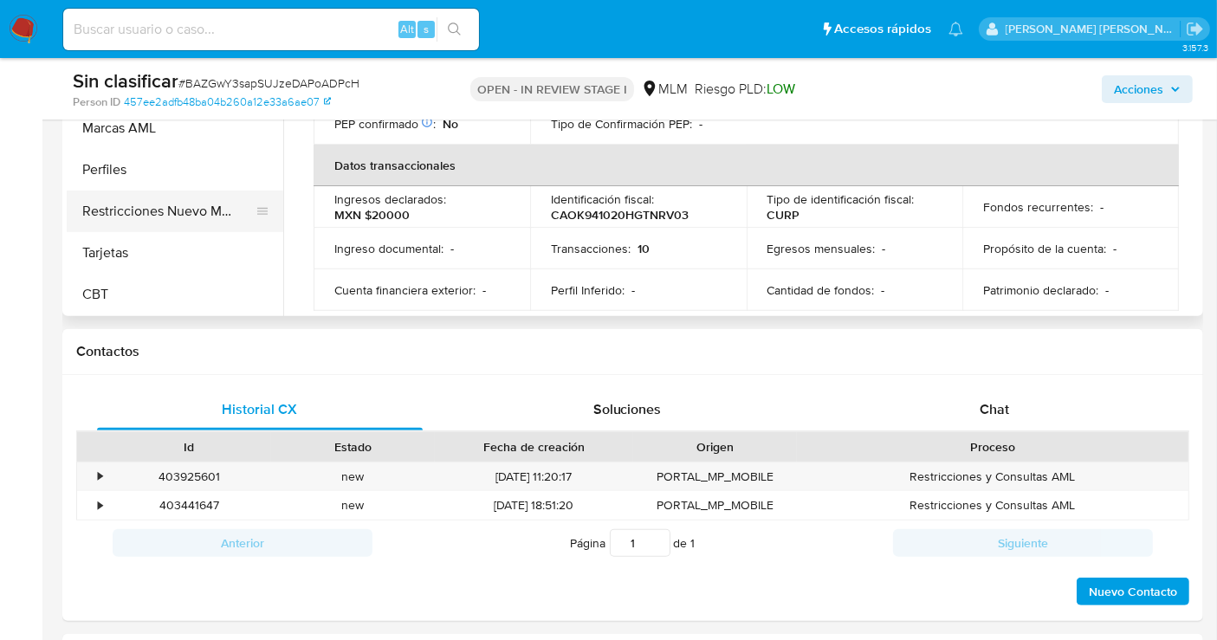
click at [175, 225] on button "Restricciones Nuevo Mundo" at bounding box center [168, 212] width 203 height 42
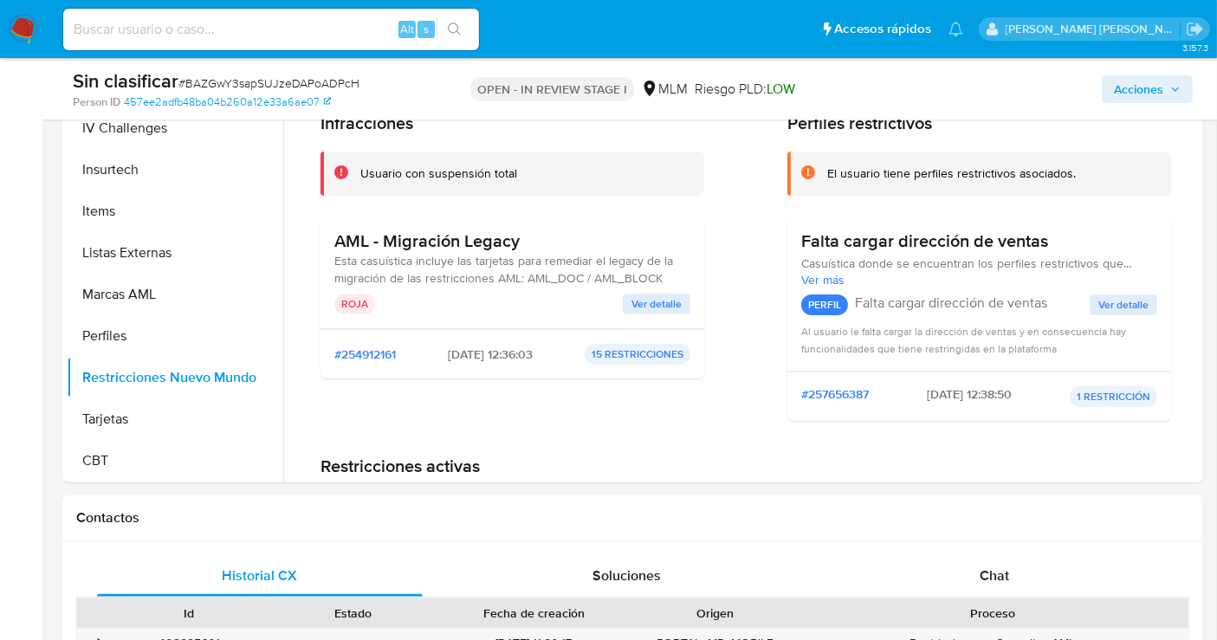
scroll to position [385, 0]
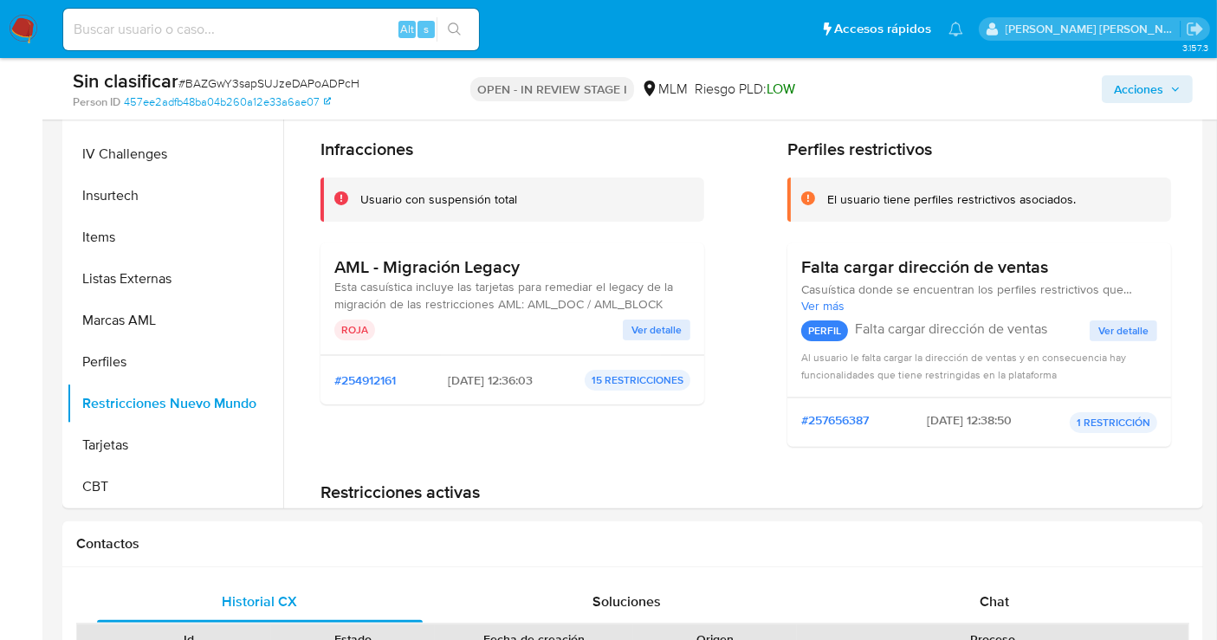
click at [645, 334] on span "Ver detalle" at bounding box center [656, 329] width 50 height 17
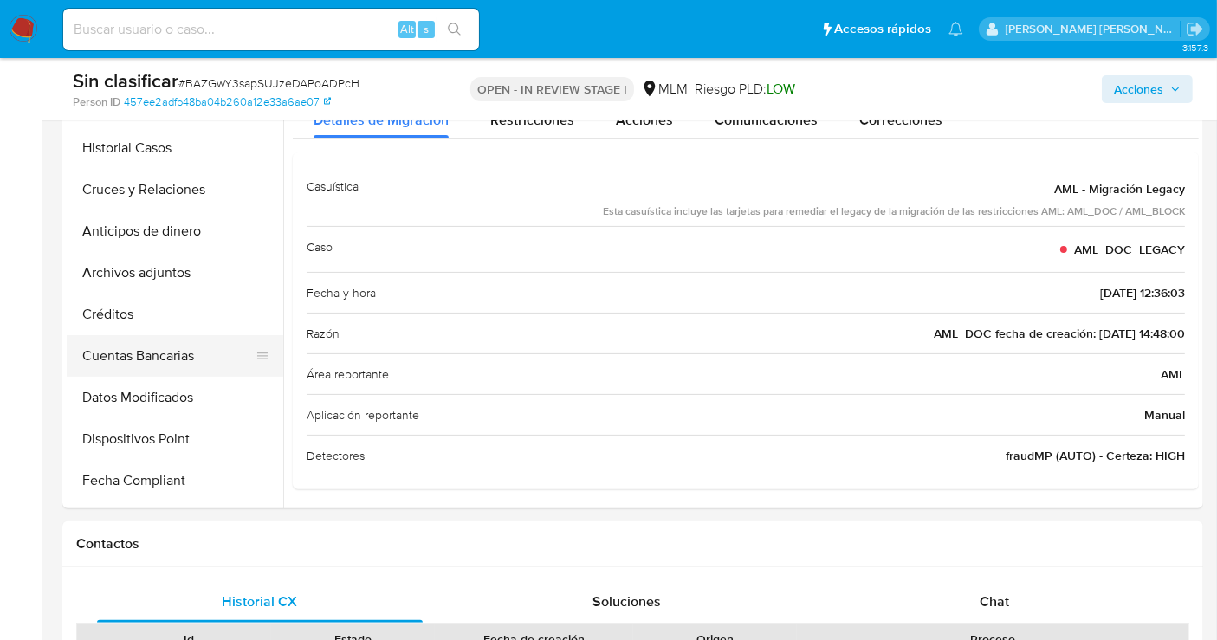
scroll to position [249, 0]
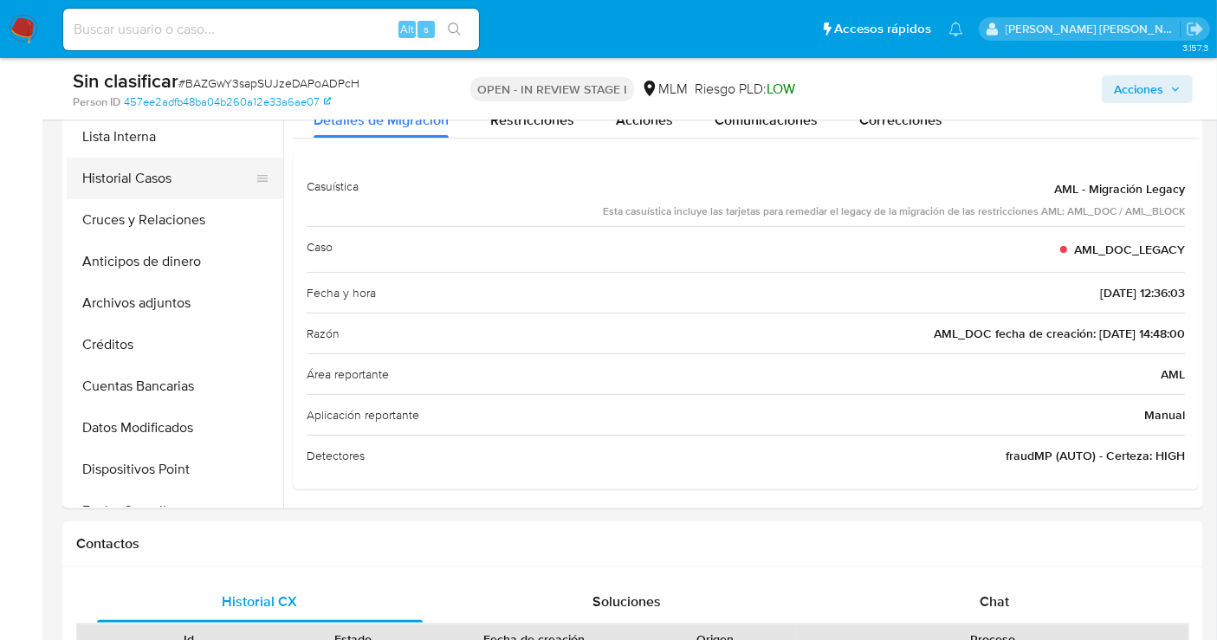
click at [133, 175] on button "Historial Casos" at bounding box center [168, 179] width 203 height 42
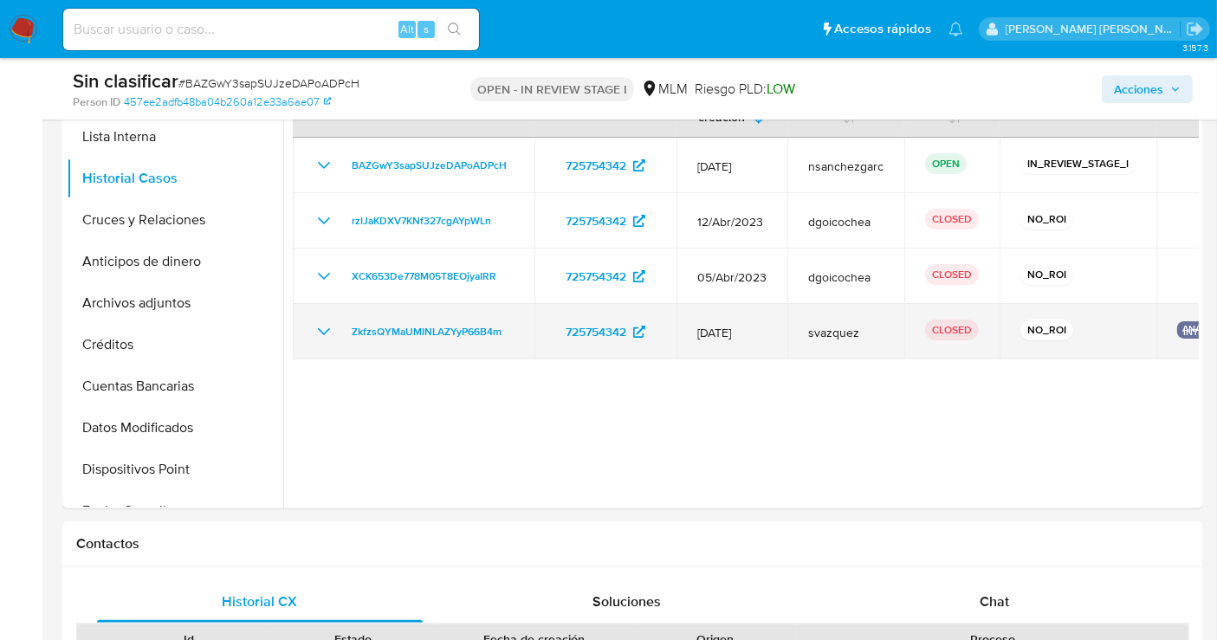
click at [321, 323] on icon "Mostrar/Ocultar" at bounding box center [323, 331] width 21 height 21
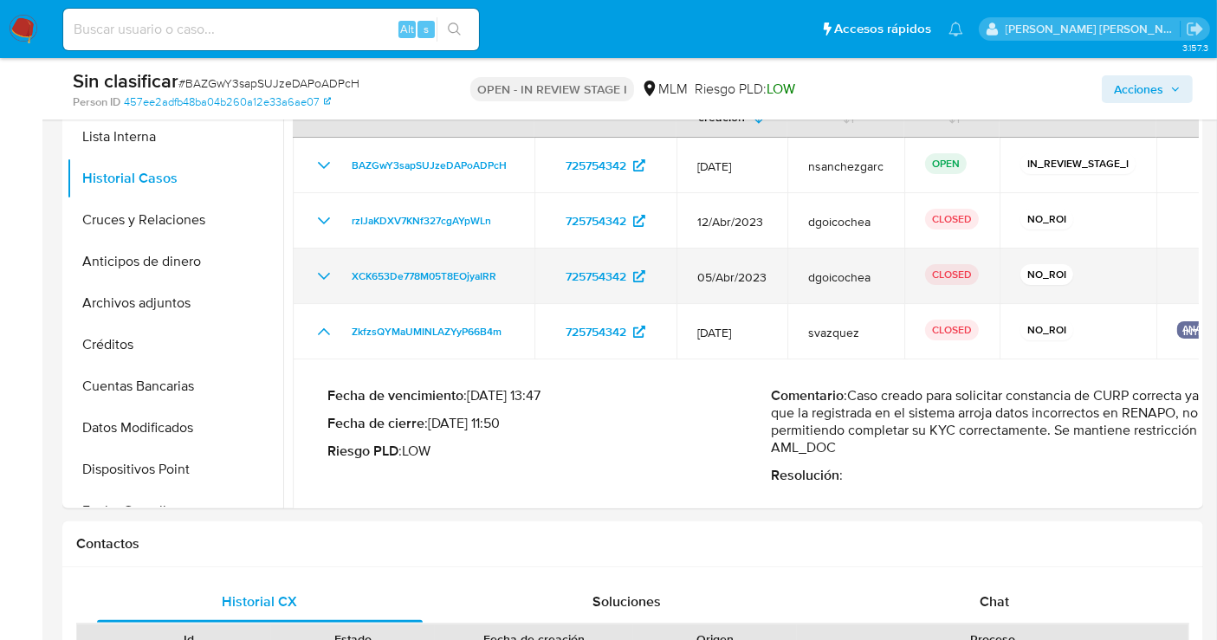
click at [326, 275] on icon "Mostrar/Ocultar" at bounding box center [324, 276] width 12 height 7
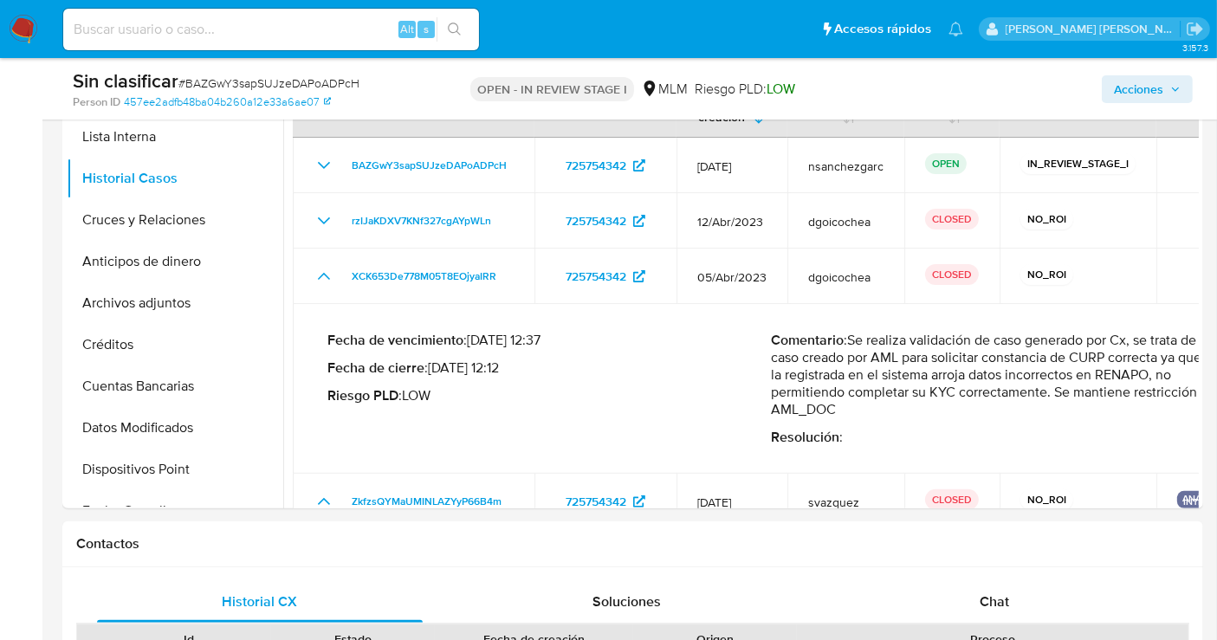
drag, startPoint x: 856, startPoint y: 342, endPoint x: 876, endPoint y: 411, distance: 72.1
click at [876, 411] on p "Comentario : Se realiza validación de caso generado por Cx, se trata de caso cr…" at bounding box center [994, 375] width 444 height 87
click at [1146, 92] on span "Acciones" at bounding box center [1138, 89] width 49 height 28
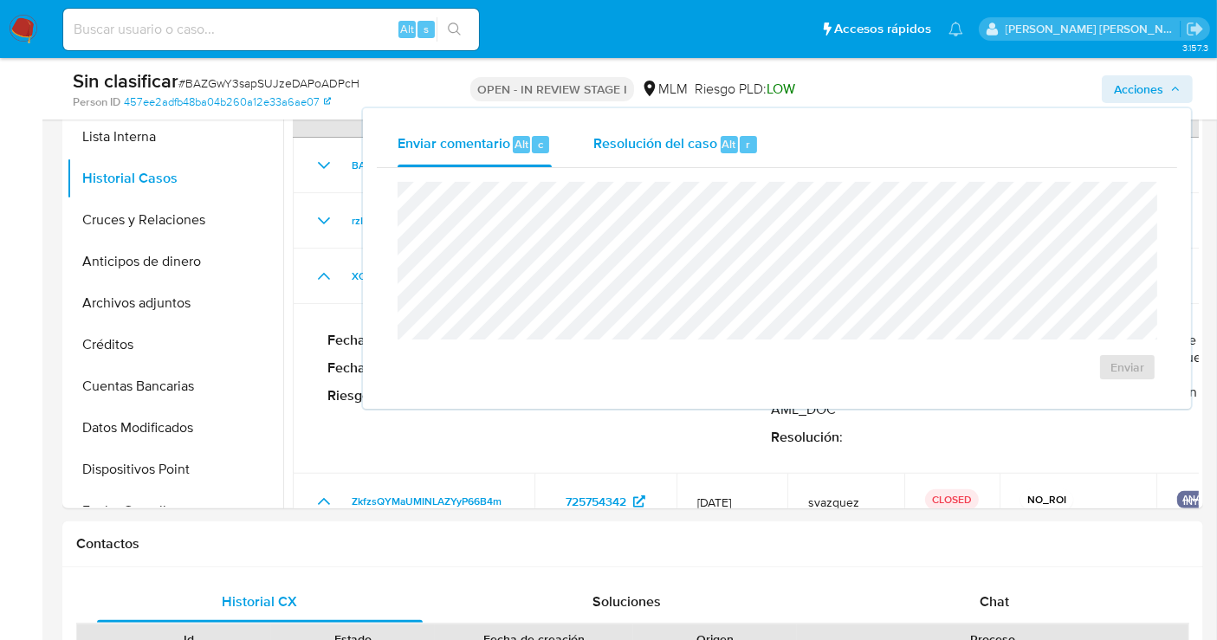
click at [650, 139] on span "Resolución del caso" at bounding box center [655, 143] width 124 height 20
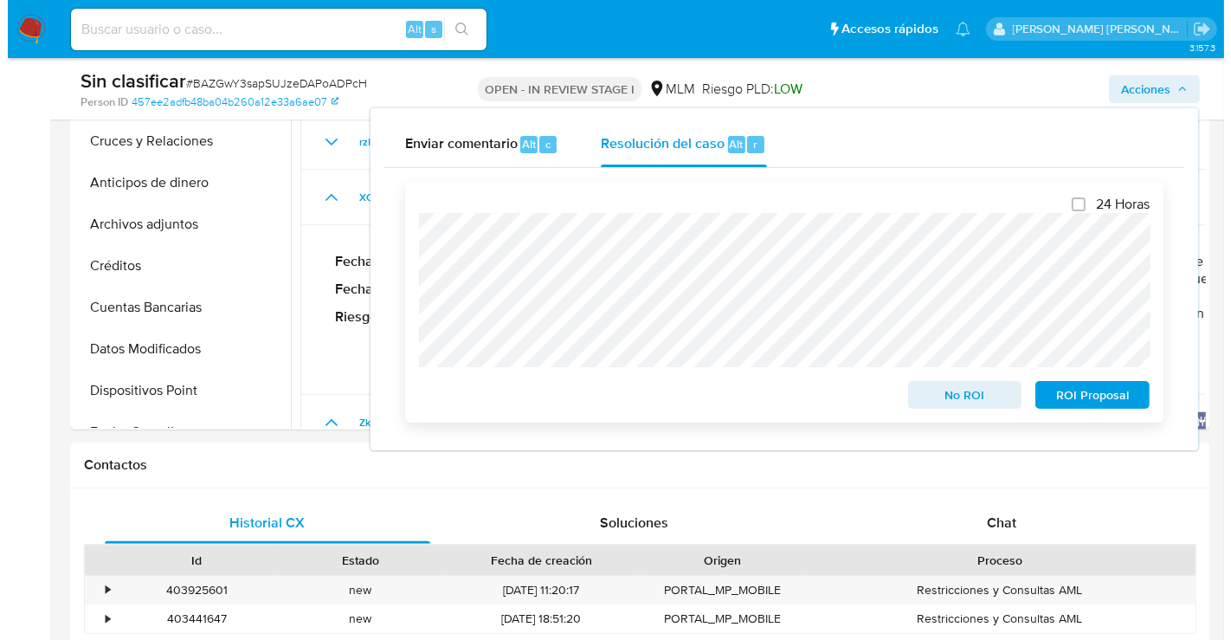
scroll to position [481, 0]
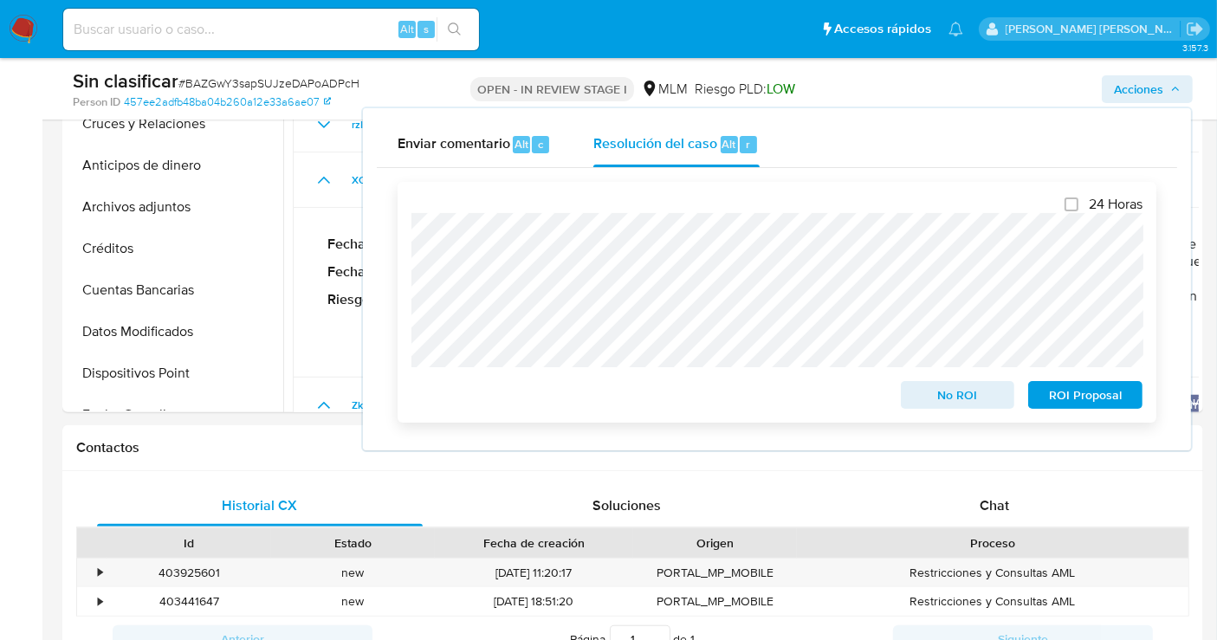
click at [941, 397] on span "No ROI" at bounding box center [958, 395] width 90 height 24
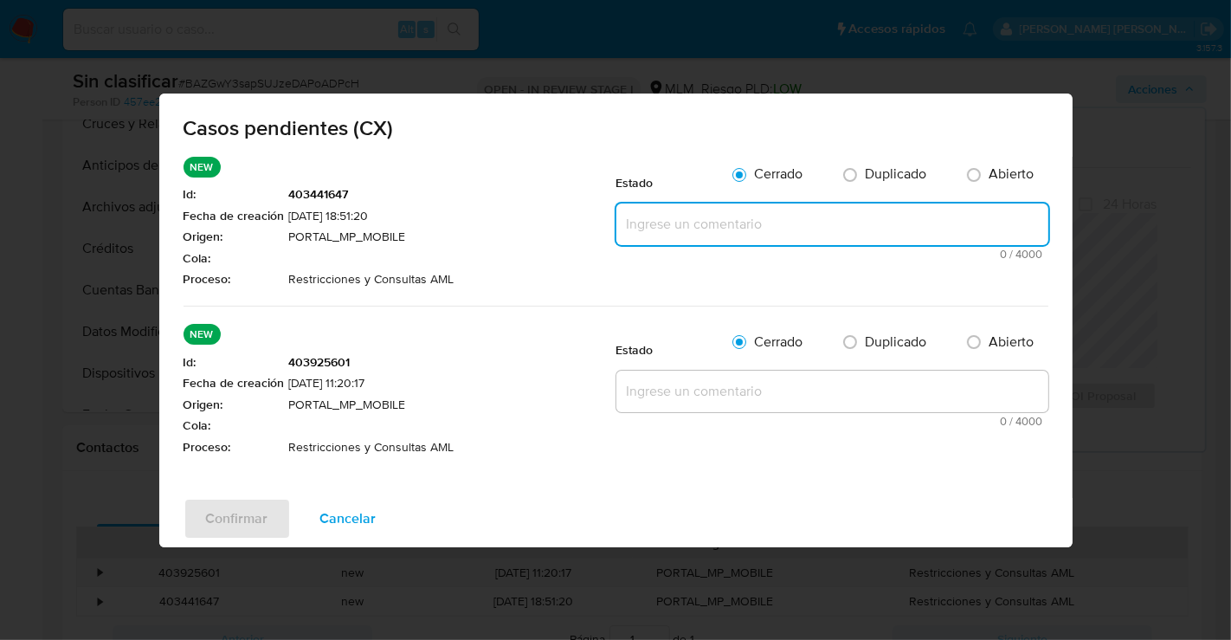
click at [665, 245] on textarea at bounding box center [833, 225] width 432 height 42
paste textarea "Se realiza validación de caso generado por Cx, se trata de caso creado por AML …"
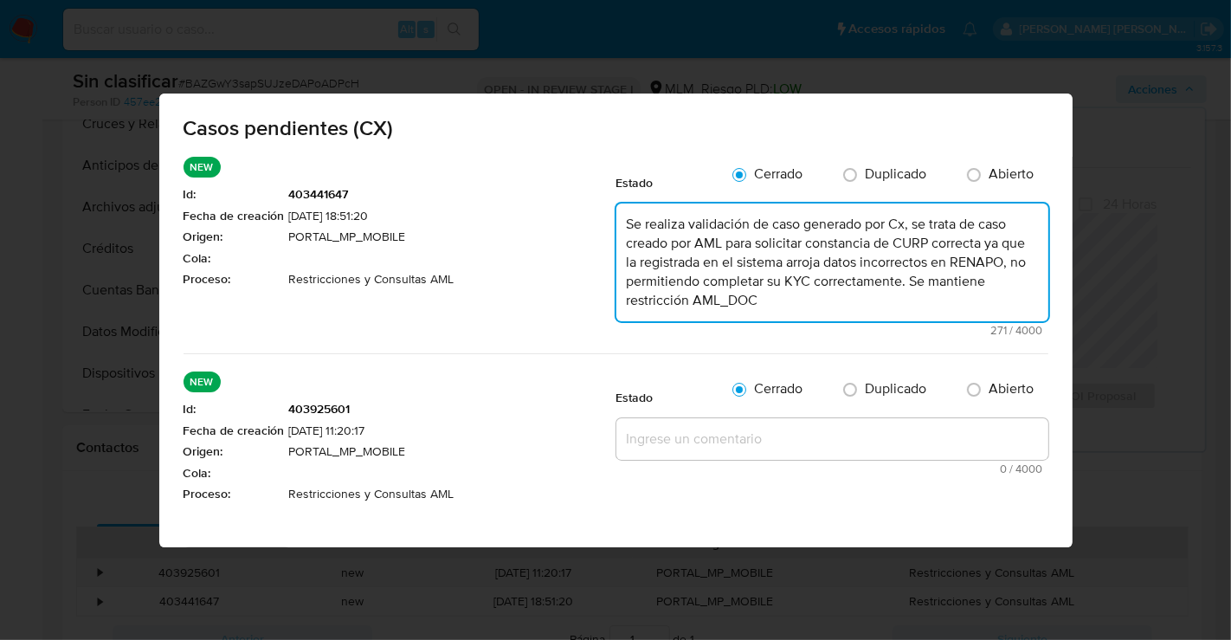
type textarea "Se realiza validación de caso generado por Cx, se trata de caso creado por AML …"
click at [651, 460] on textarea at bounding box center [833, 439] width 432 height 42
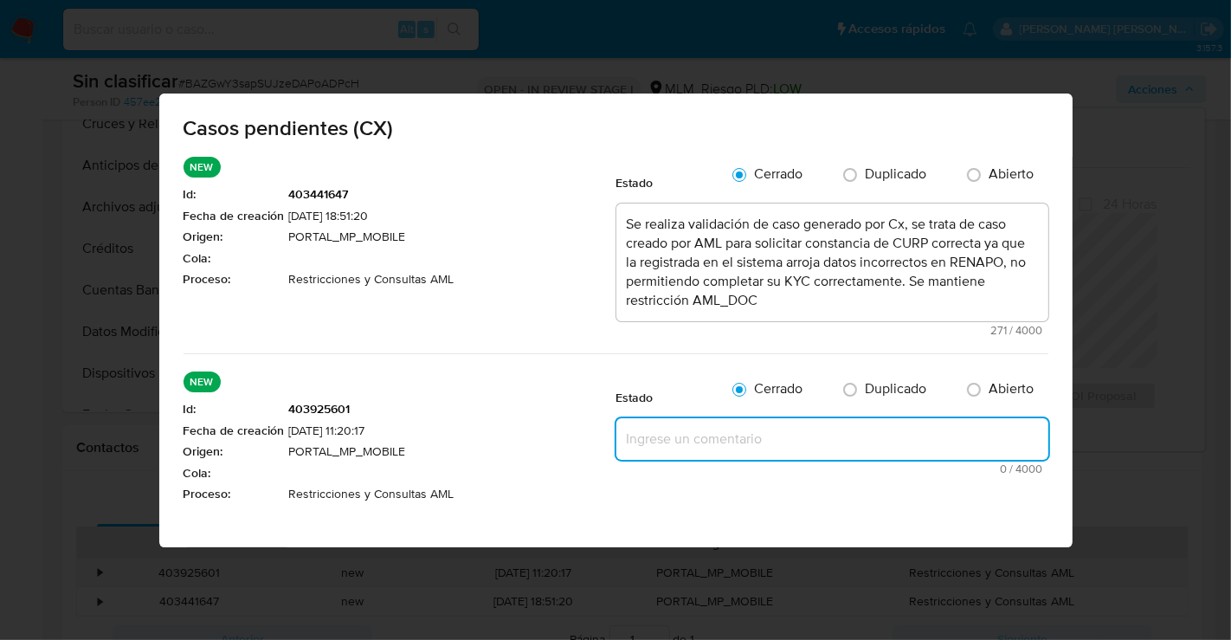
paste textarea "Se realiza validación de caso generado por Cx, se trata de caso creado por AML …"
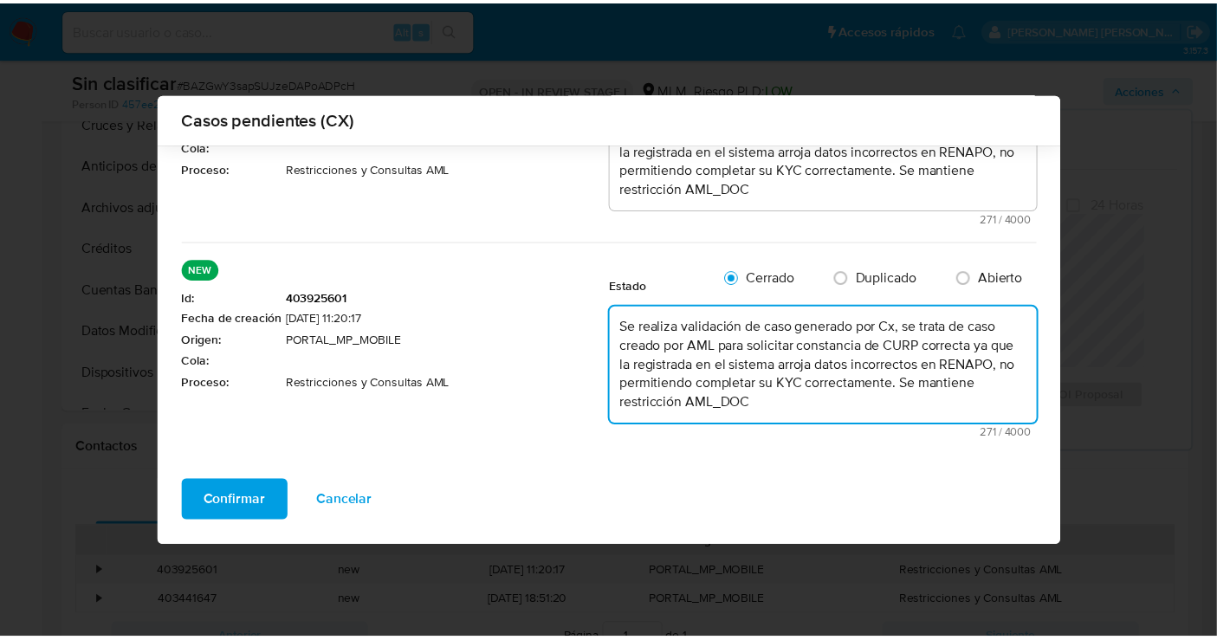
scroll to position [158, 0]
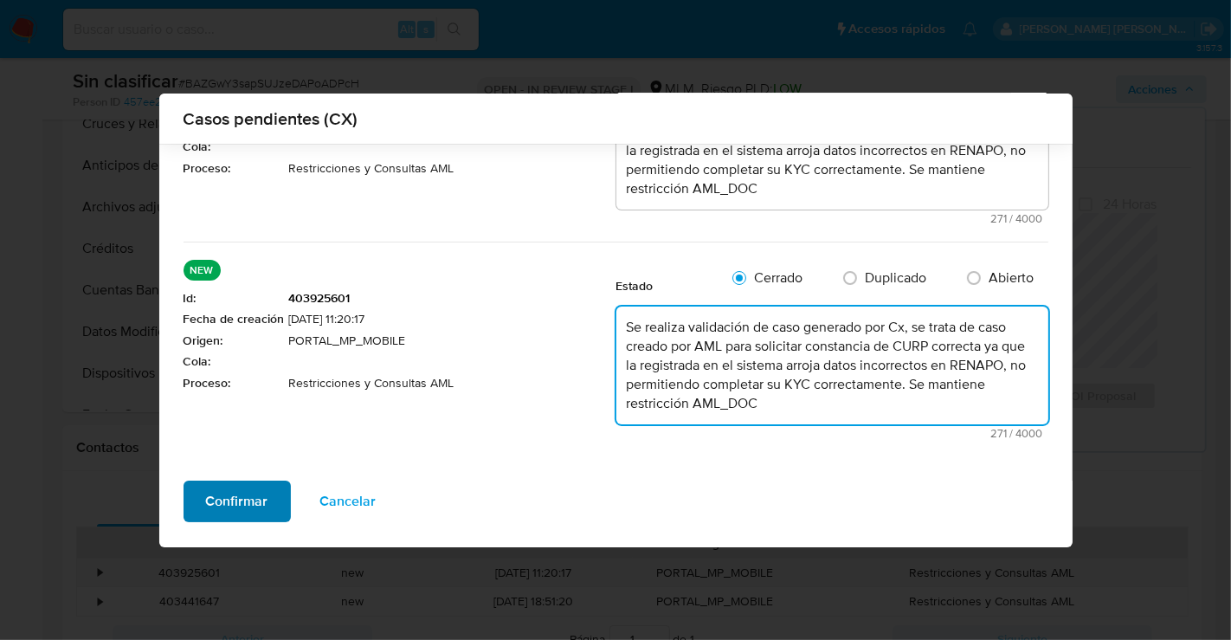
type textarea "Se realiza validación de caso generado por Cx, se trata de caso creado por AML …"
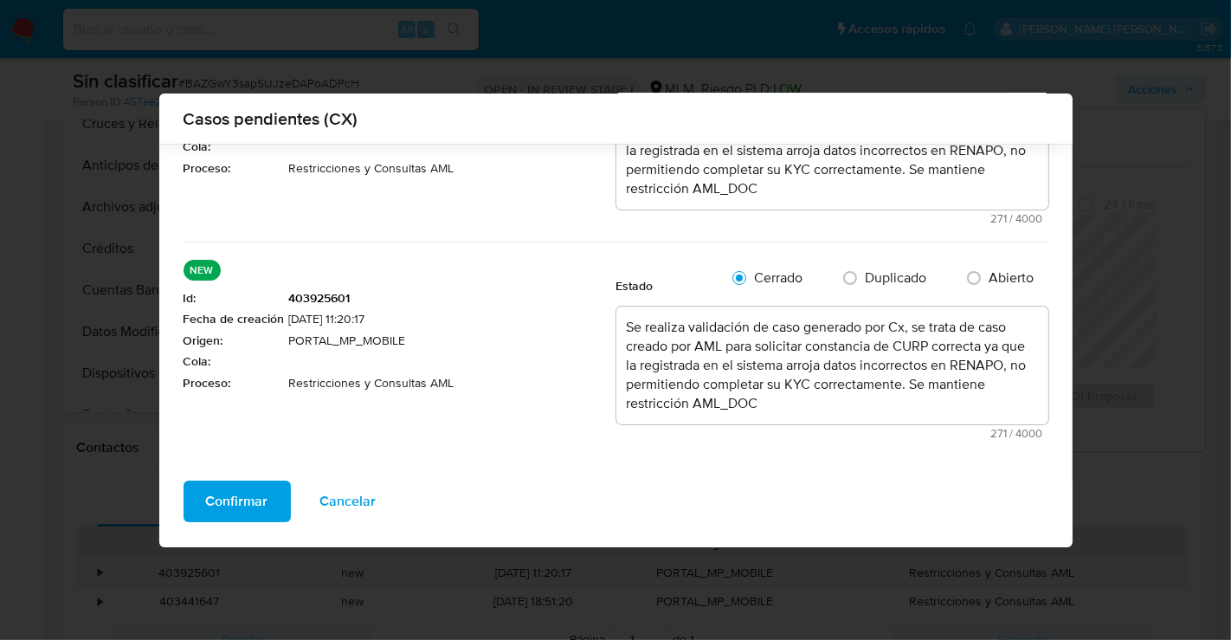
click at [225, 497] on span "Confirmar" at bounding box center [237, 501] width 62 height 38
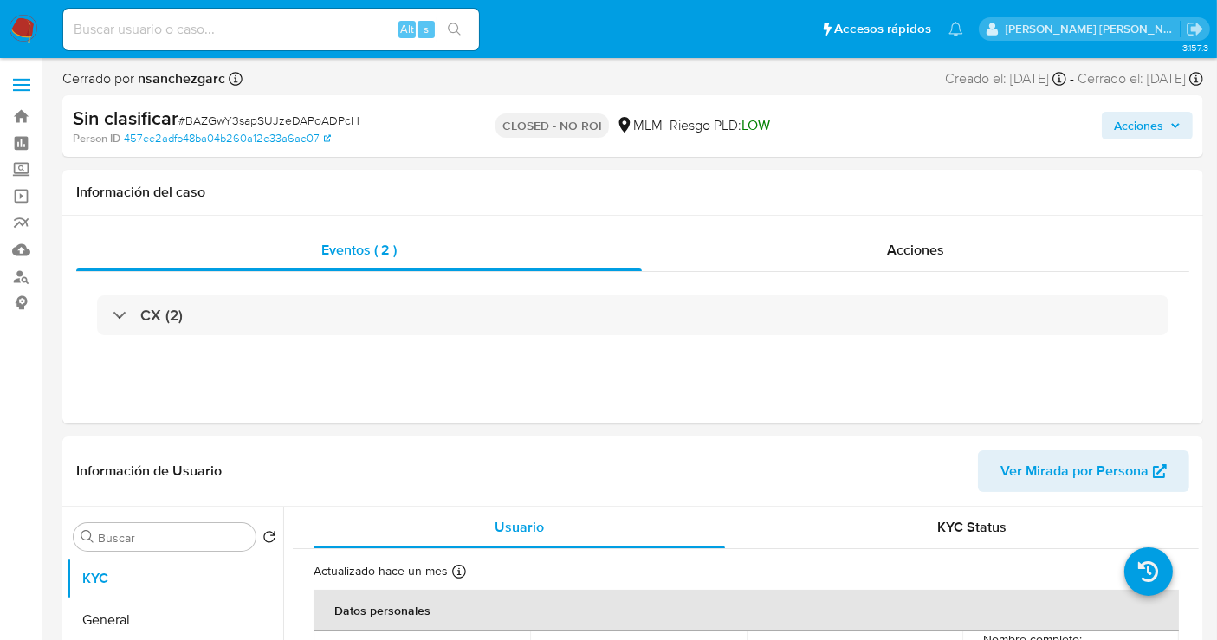
select select "10"
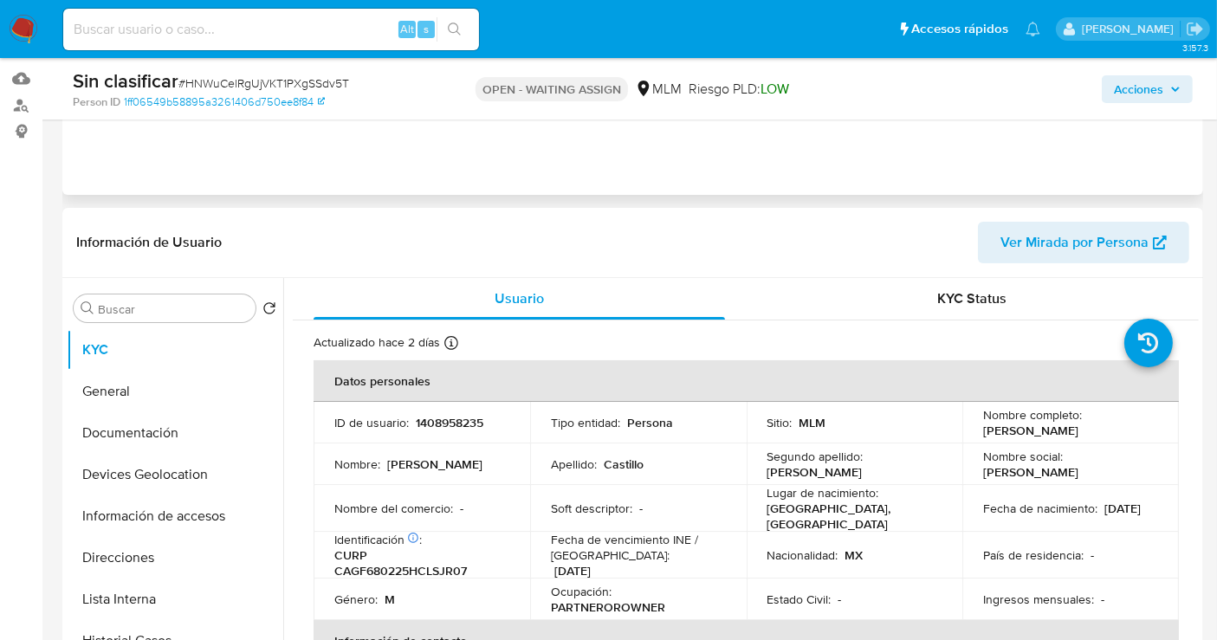
scroll to position [385, 0]
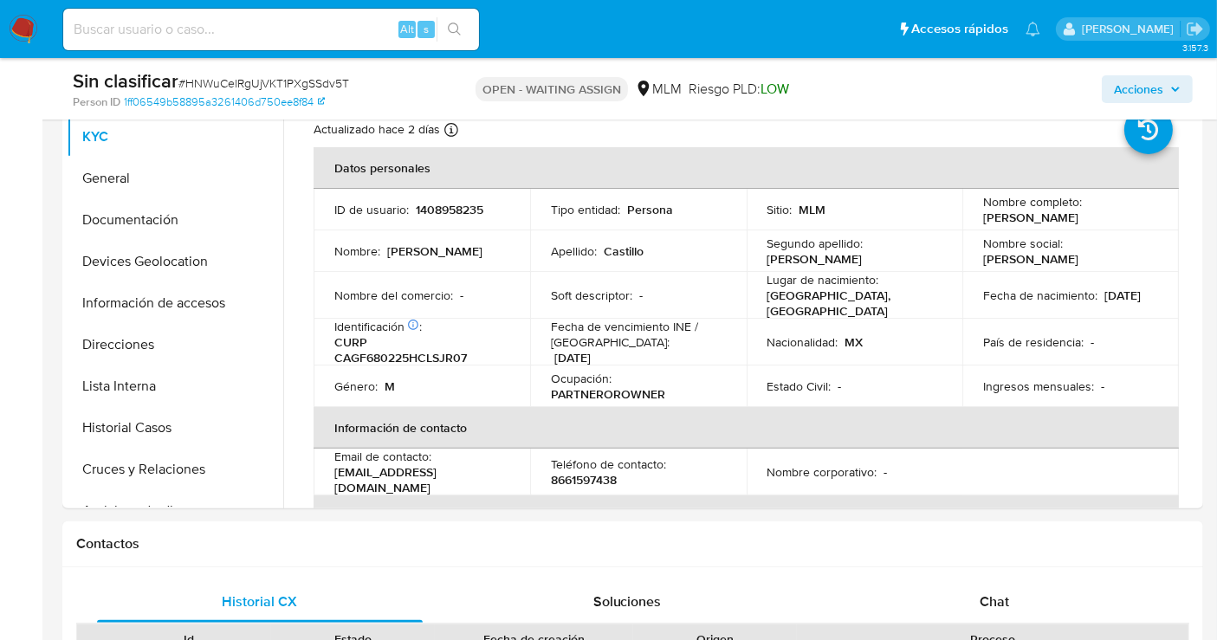
select select "10"
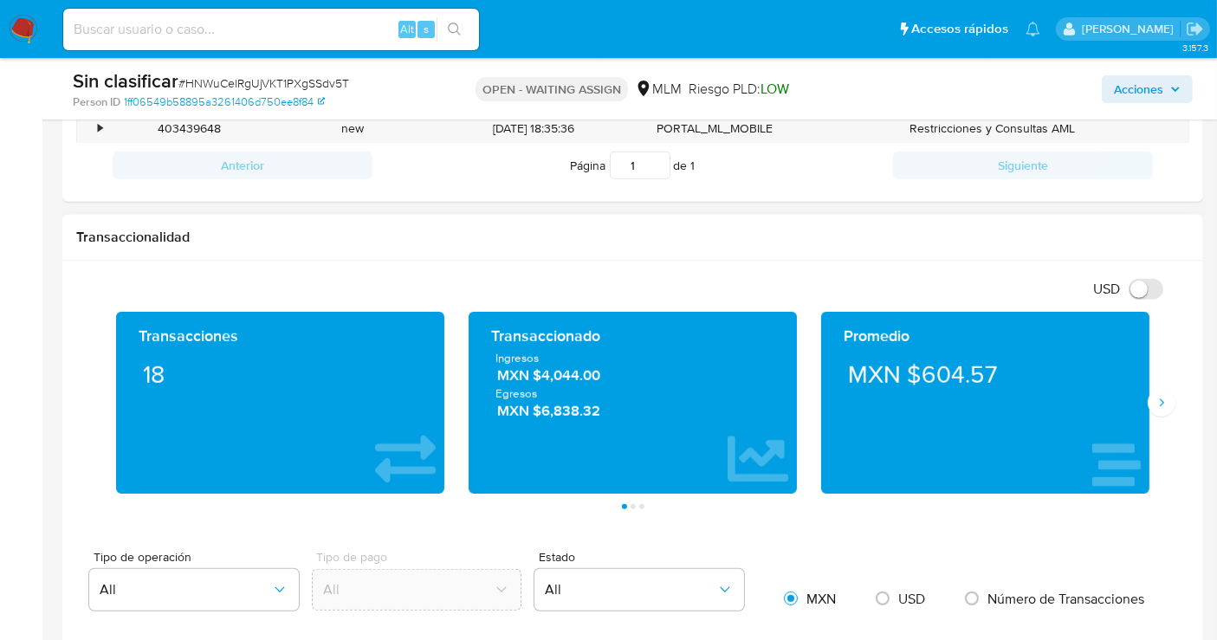
scroll to position [769, 0]
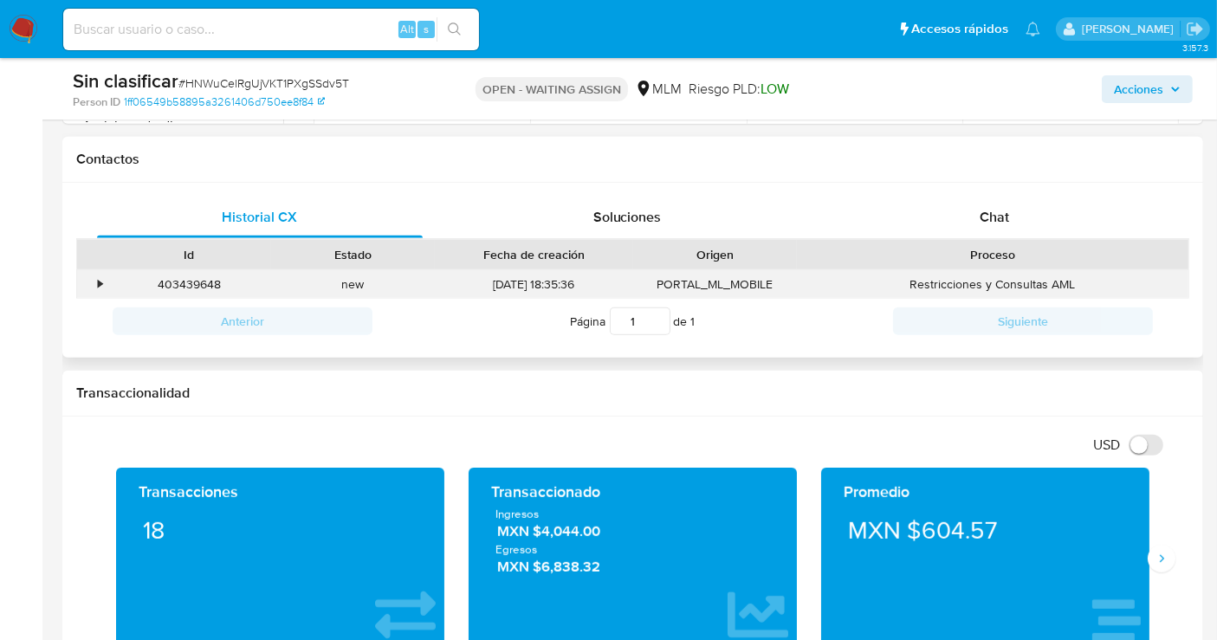
click at [96, 277] on div "•" at bounding box center [92, 284] width 30 height 29
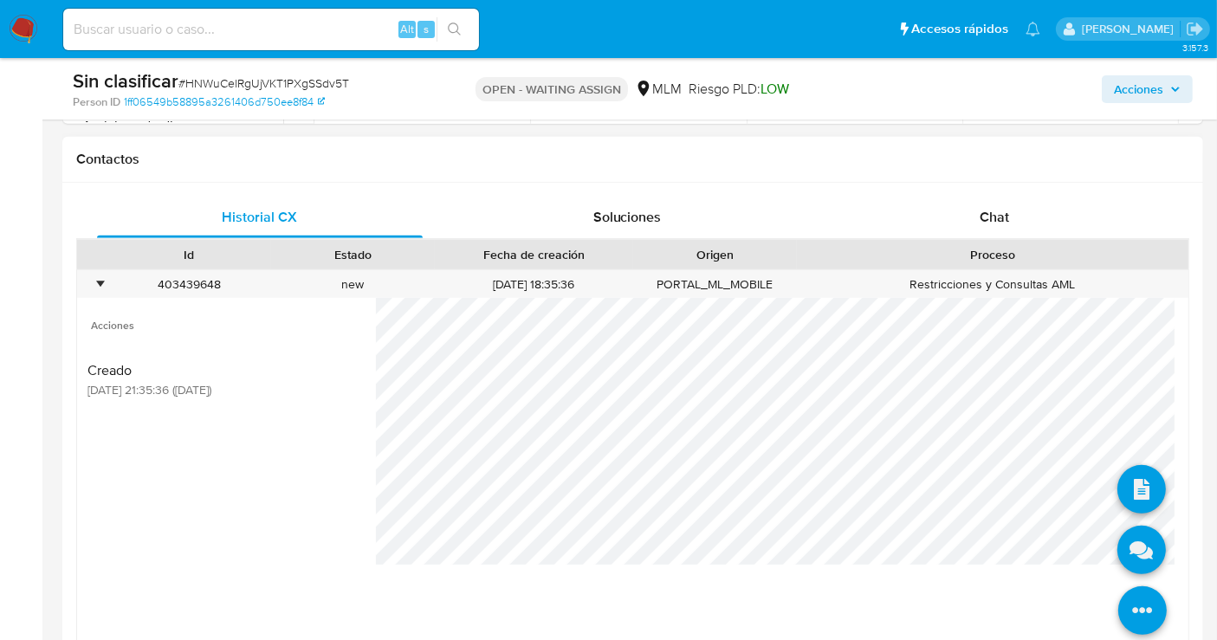
click at [1143, 599] on icon at bounding box center [1142, 610] width 48 height 48
click at [1138, 488] on icon at bounding box center [1141, 489] width 48 height 48
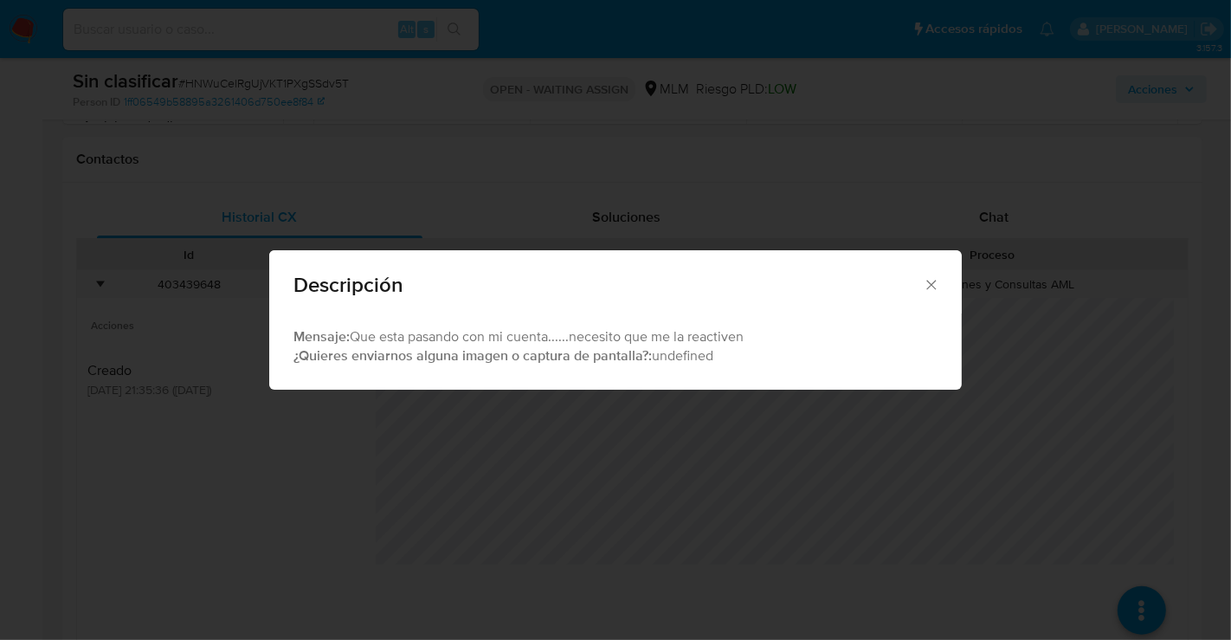
click at [933, 281] on icon "Cerrar" at bounding box center [931, 284] width 17 height 17
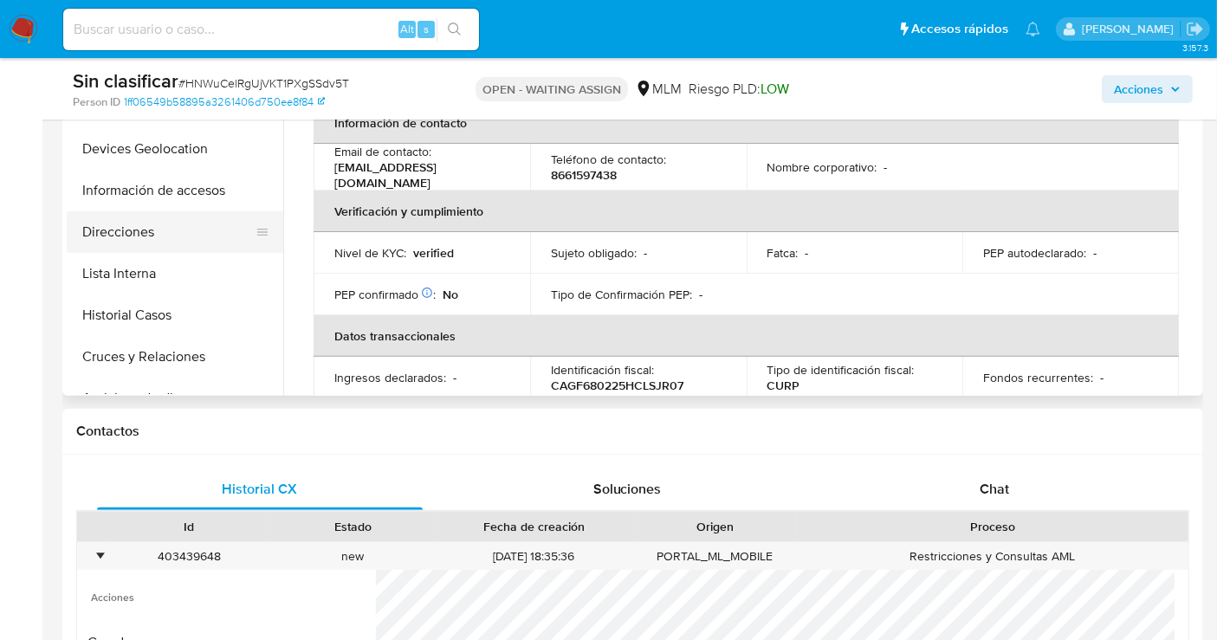
scroll to position [385, 0]
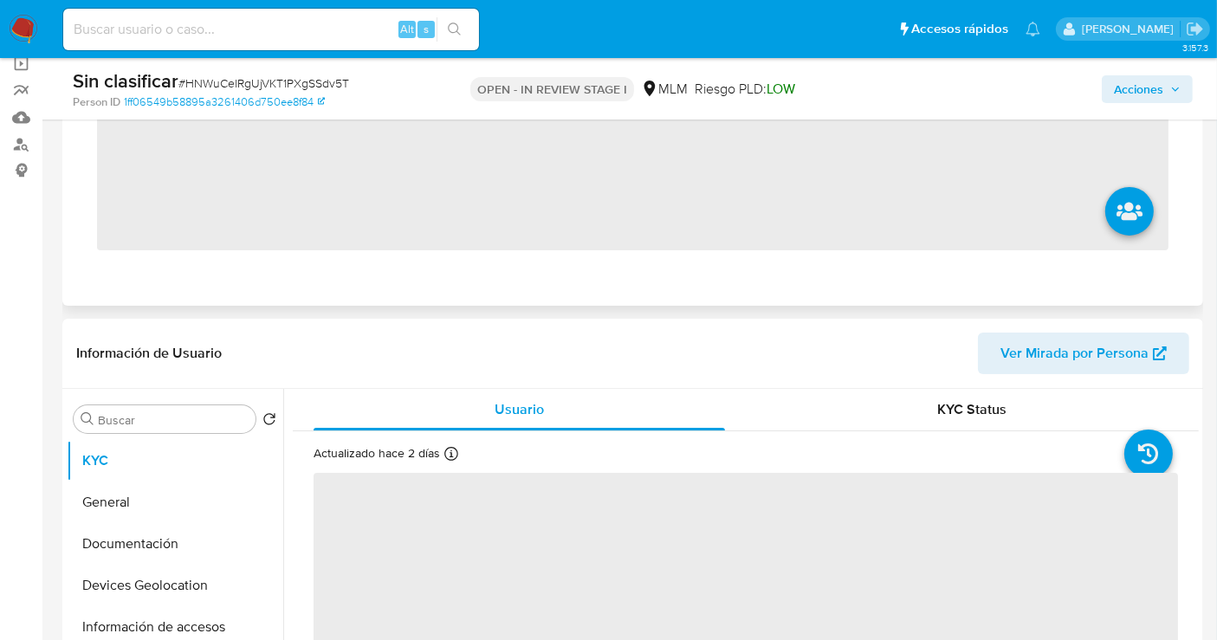
scroll to position [288, 0]
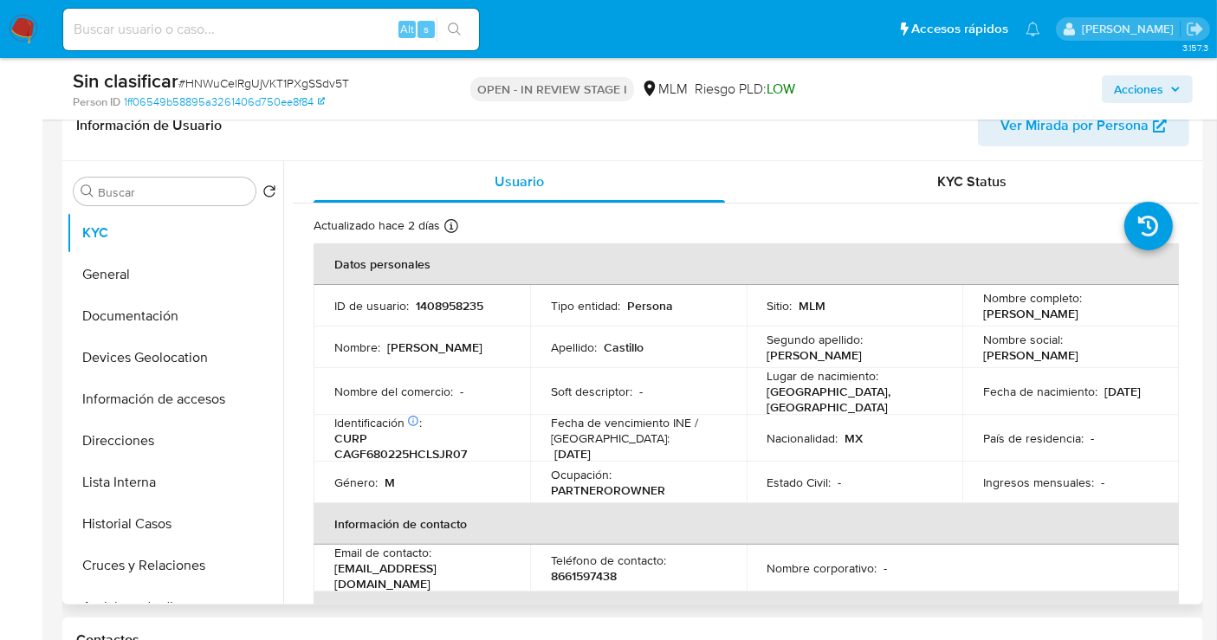
select select "10"
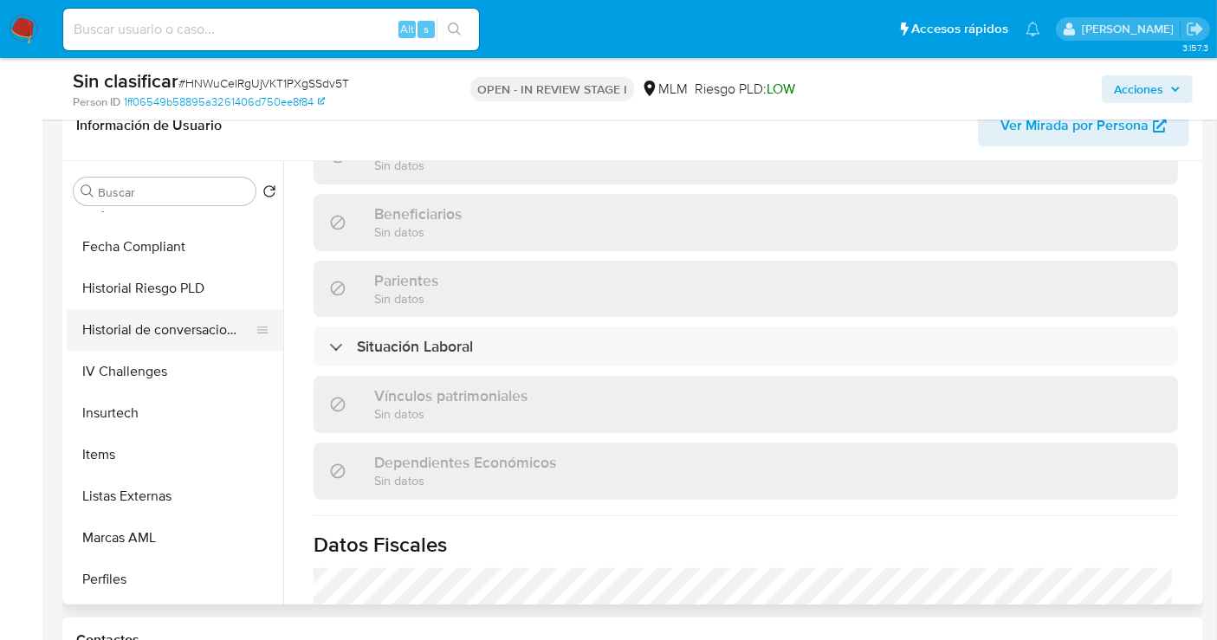
scroll to position [731, 0]
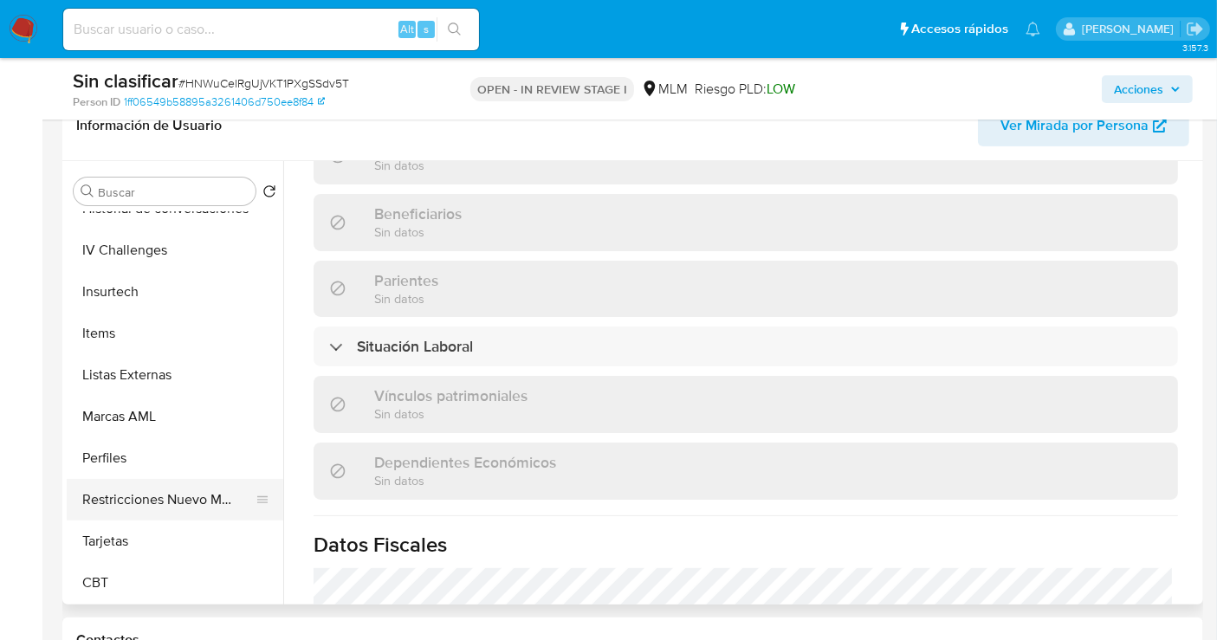
click at [163, 493] on button "Restricciones Nuevo Mundo" at bounding box center [168, 500] width 203 height 42
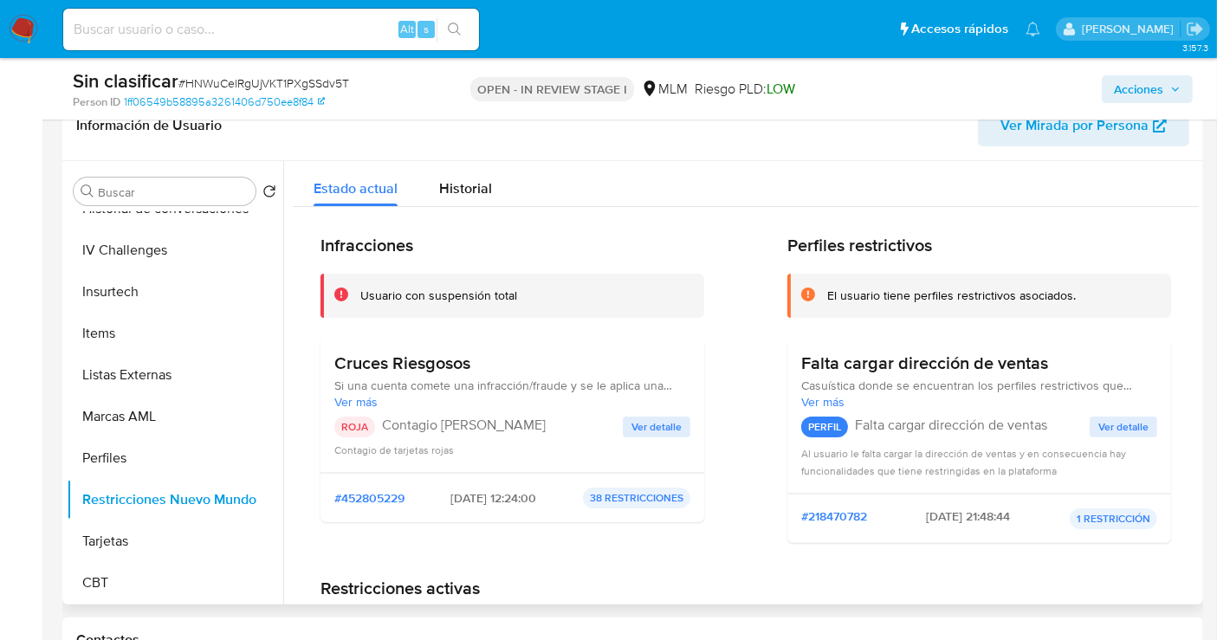
click at [643, 428] on span "Ver detalle" at bounding box center [656, 426] width 50 height 17
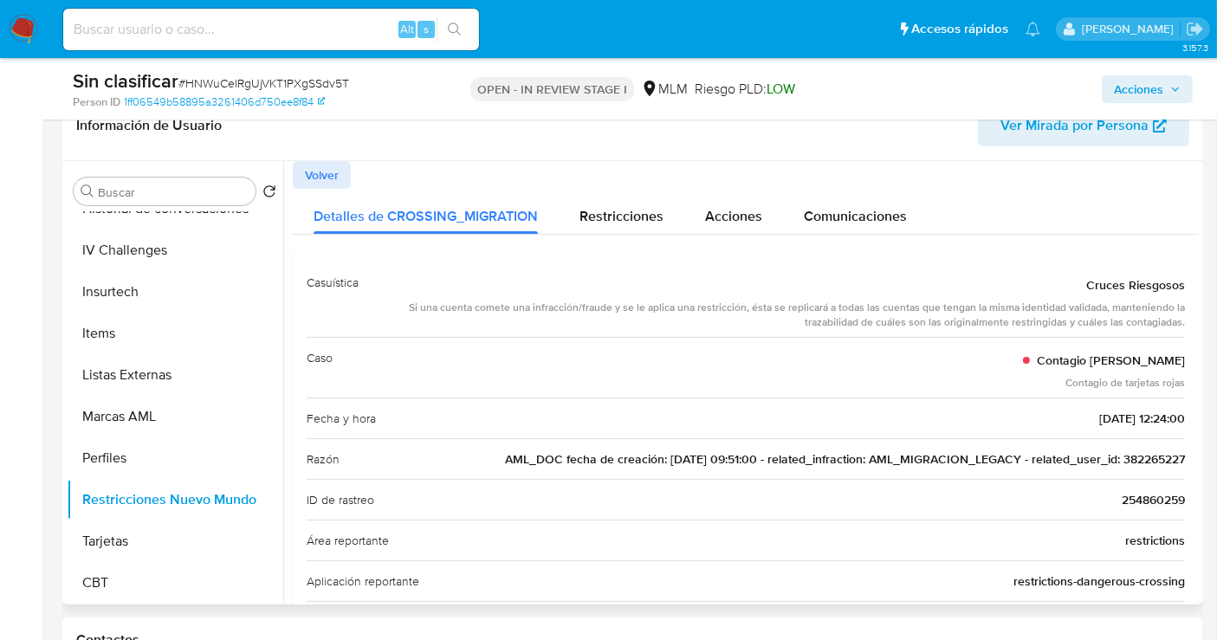
click at [1119, 451] on span "AML_DOC fecha de creación: 08/06/2021 09:51:00 - related_infraction: AML_MIGRAC…" at bounding box center [845, 458] width 680 height 17
click at [1136, 76] on span "Acciones" at bounding box center [1138, 89] width 49 height 28
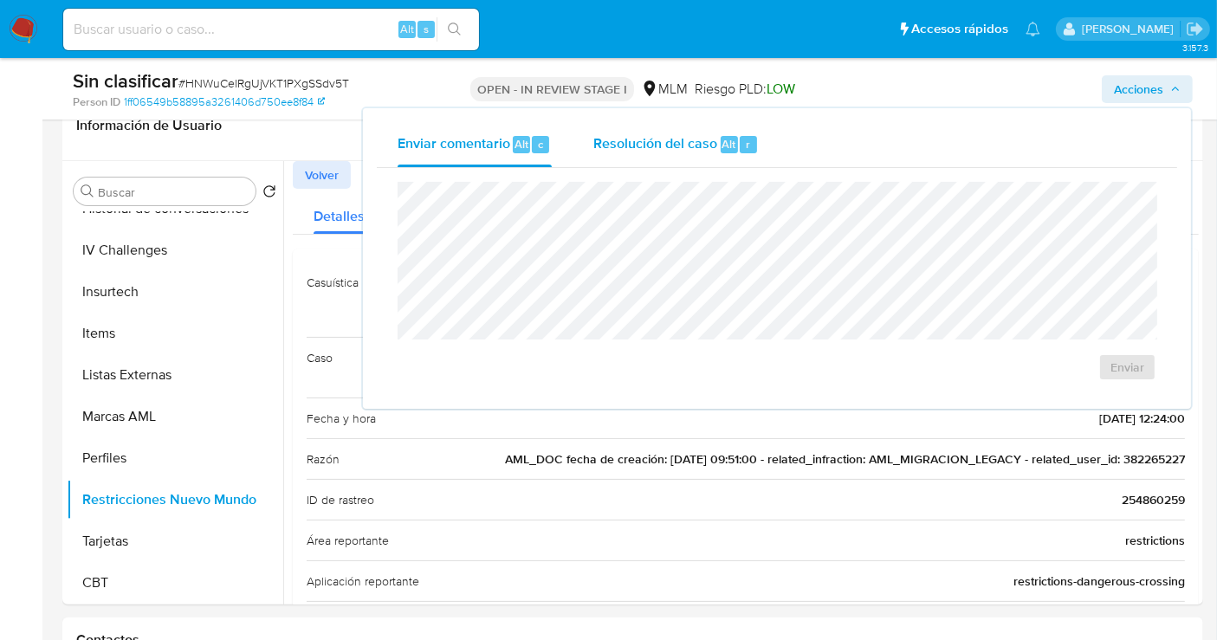
click at [662, 138] on span "Resolución del caso" at bounding box center [655, 143] width 124 height 20
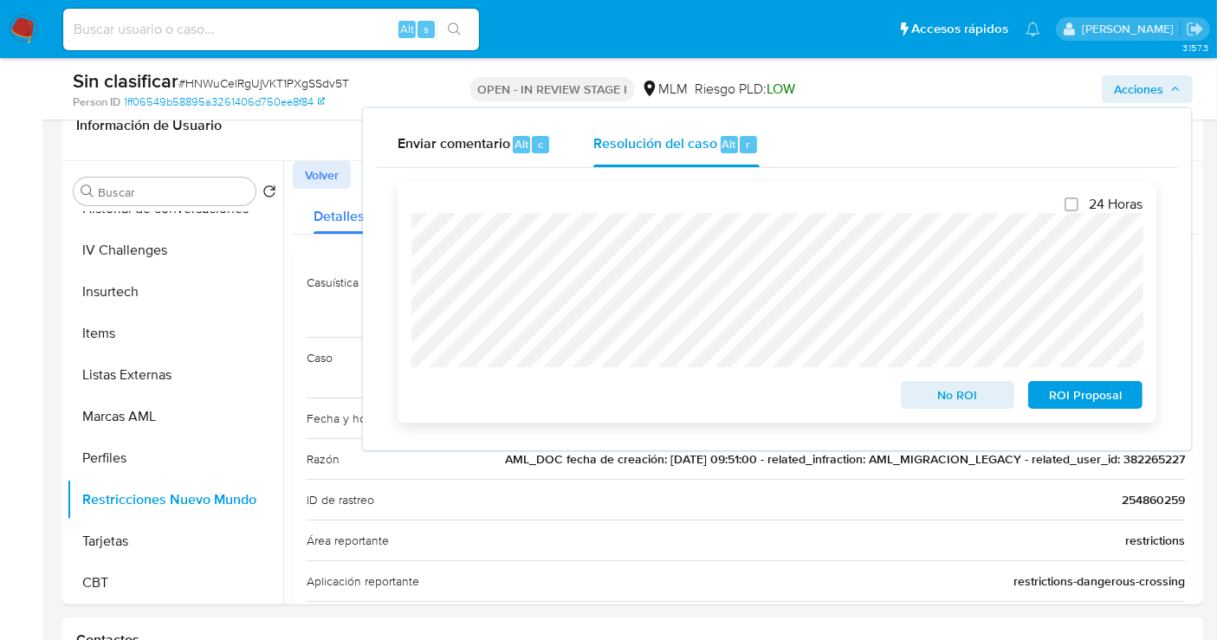
click at [408, 231] on div "24 Horas No ROI ROI Proposal" at bounding box center [777, 302] width 759 height 241
click at [949, 400] on span "No ROI" at bounding box center [958, 395] width 90 height 24
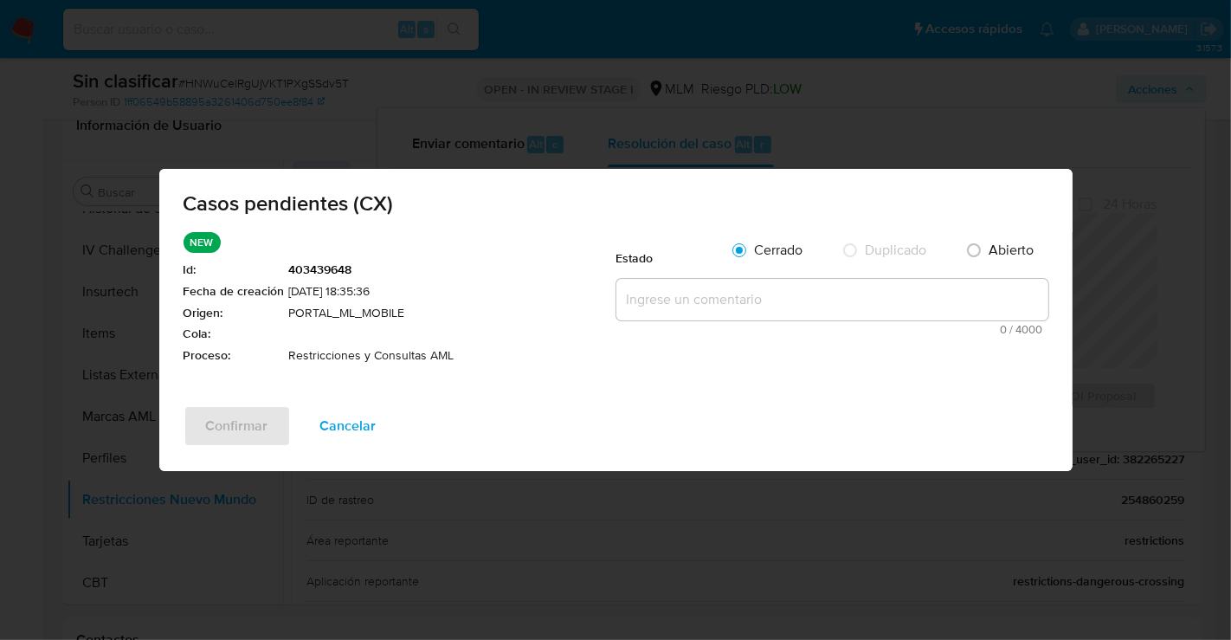
click at [676, 289] on textarea at bounding box center [833, 300] width 432 height 42
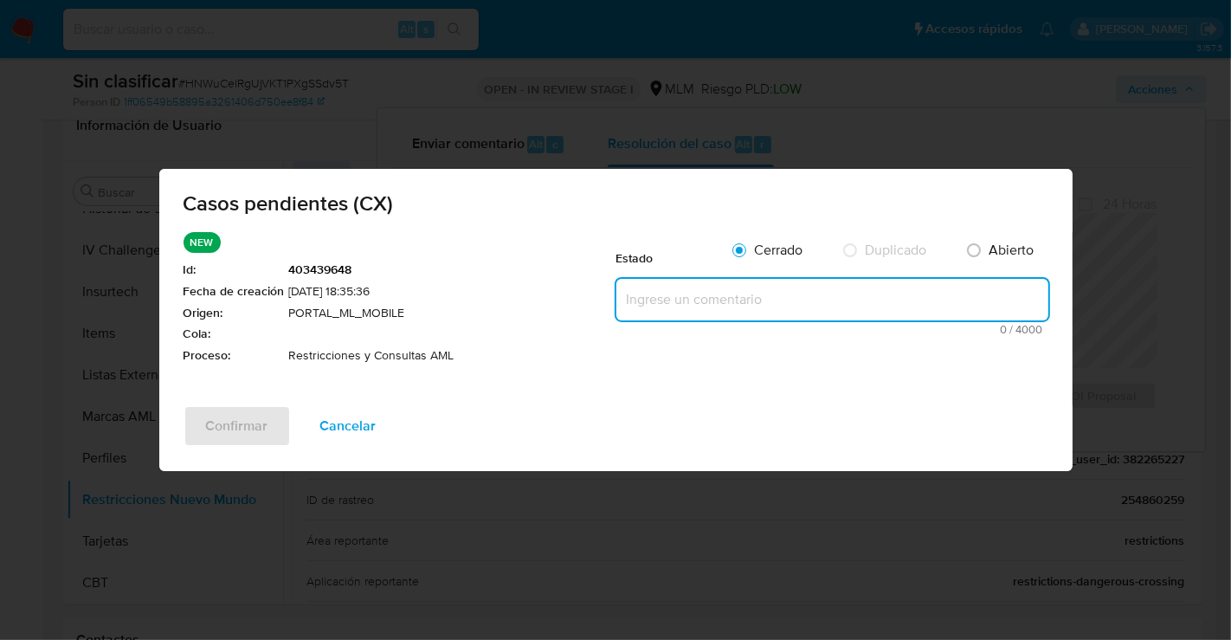
paste textarea "Se realiza validación de caso generado por CX donde se identifica restricción l…"
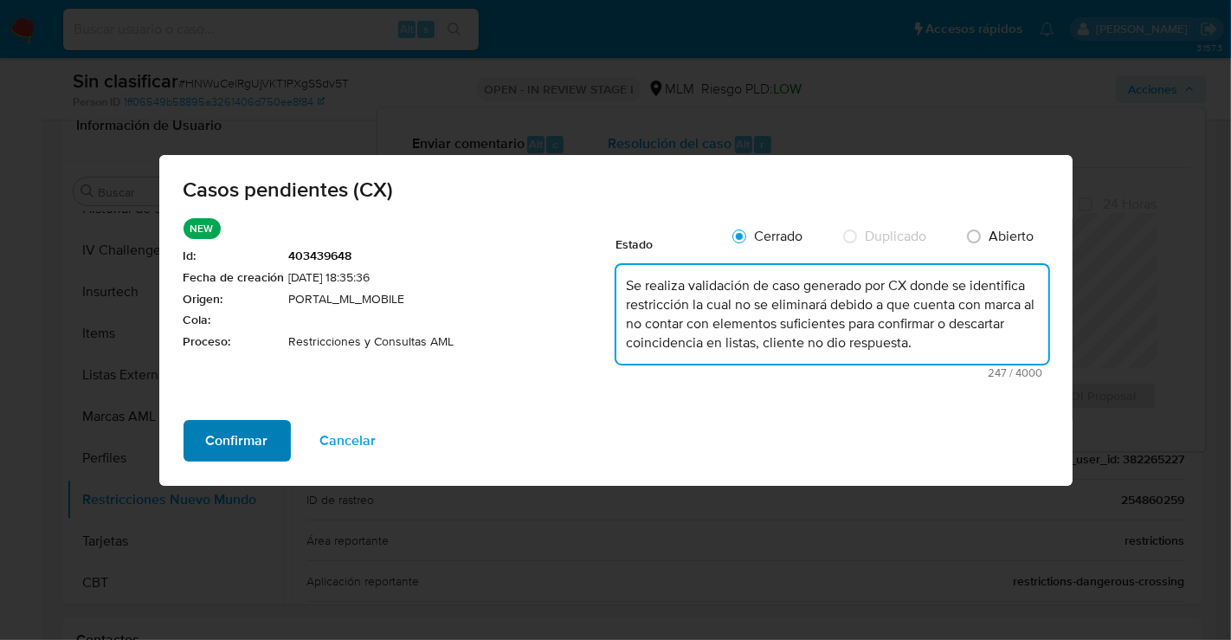
type textarea "Se realiza validación de caso generado por CX donde se identifica restricción l…"
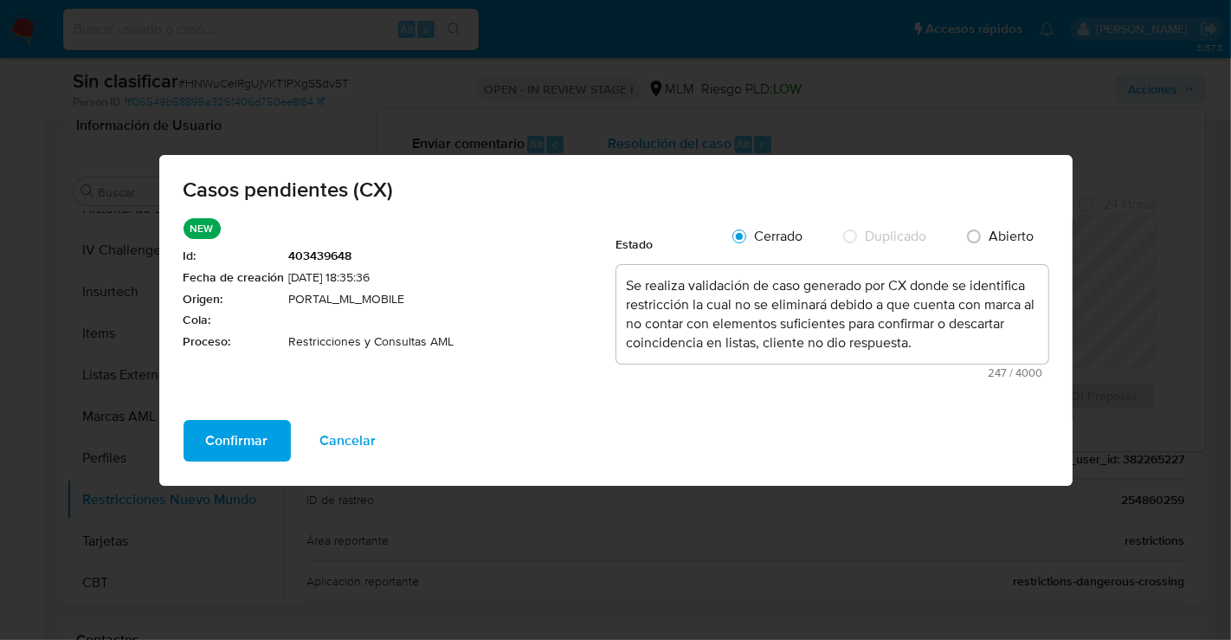
click at [255, 429] on span "Confirmar" at bounding box center [237, 441] width 62 height 38
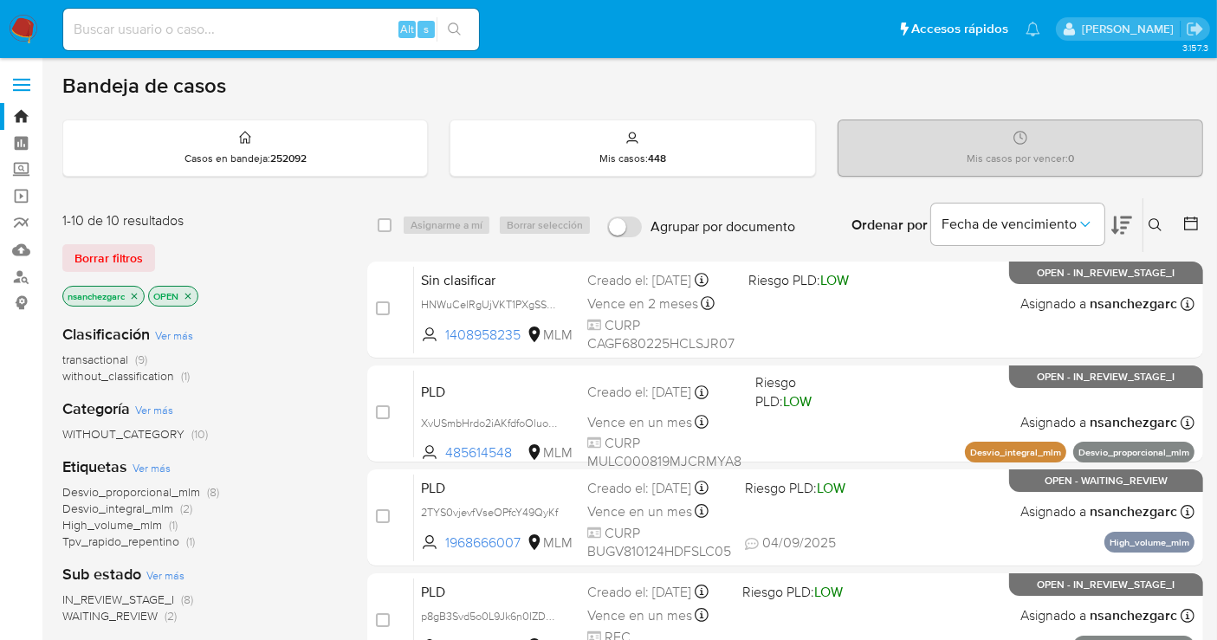
click at [132, 14] on div "Alt s" at bounding box center [271, 30] width 416 height 42
click at [120, 26] on input at bounding box center [271, 29] width 416 height 23
paste input "382265227"
type input "382265227"
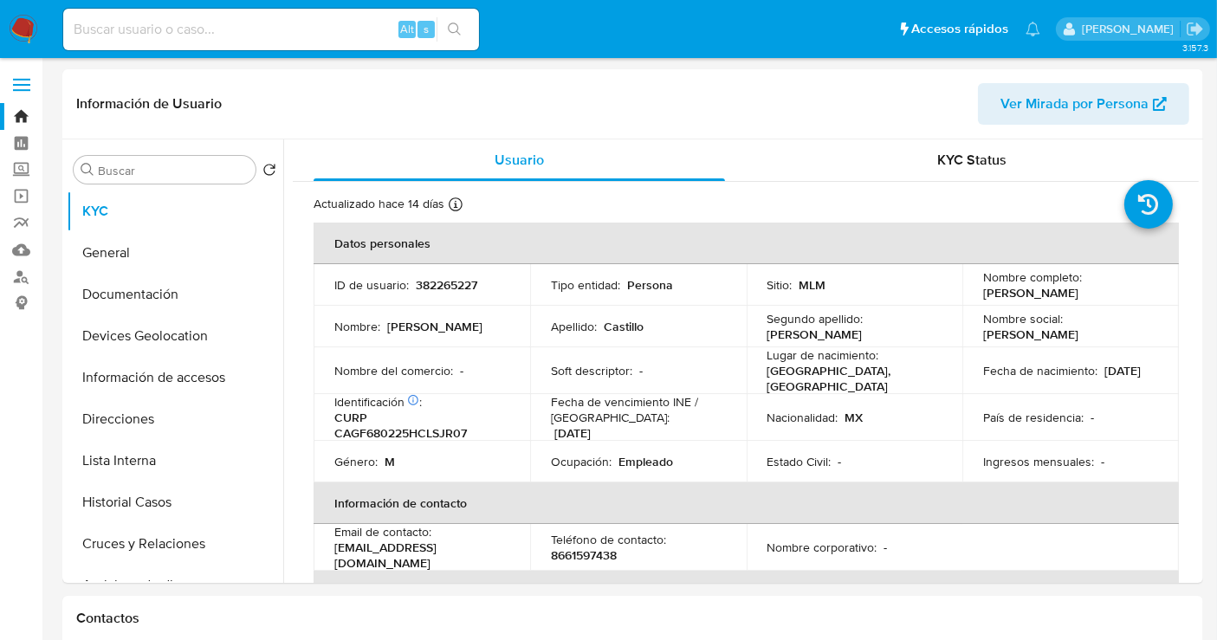
select select "10"
click at [138, 494] on button "Historial Casos" at bounding box center [168, 503] width 203 height 42
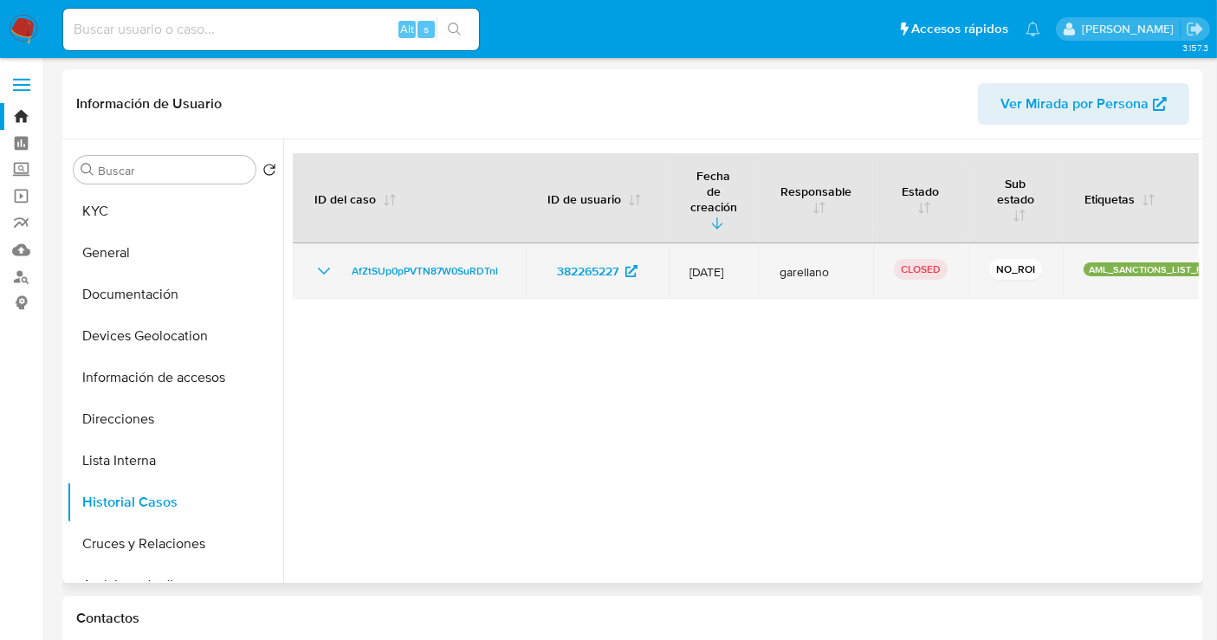
click at [316, 261] on icon "Mostrar/Ocultar" at bounding box center [323, 271] width 21 height 21
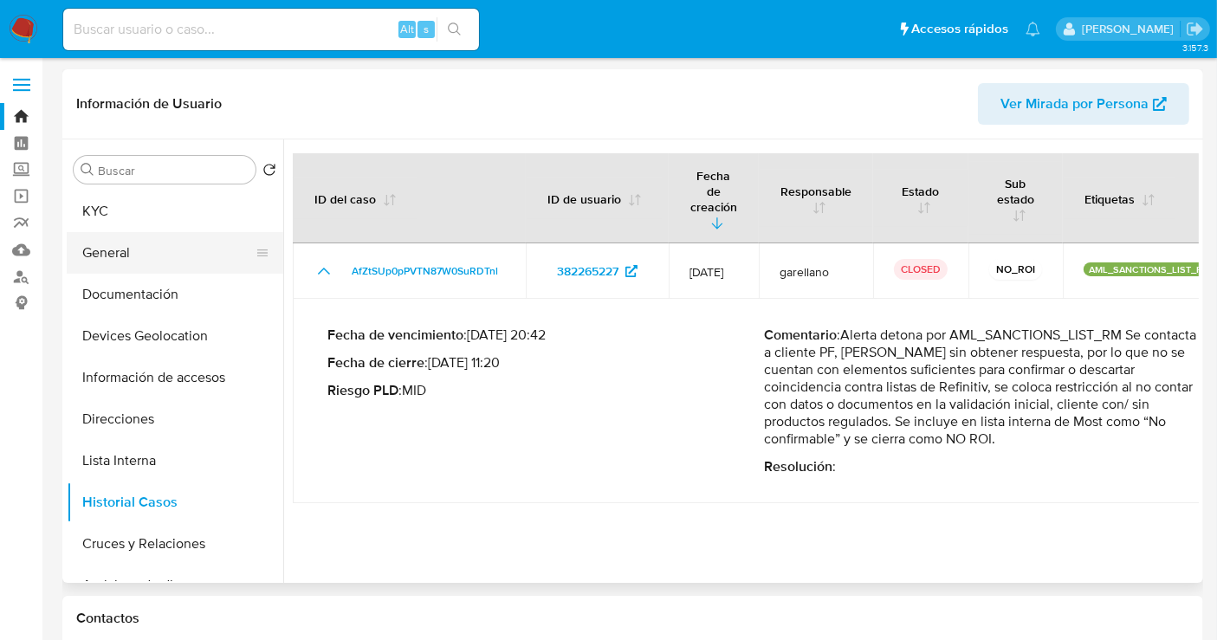
click at [111, 260] on button "General" at bounding box center [168, 253] width 203 height 42
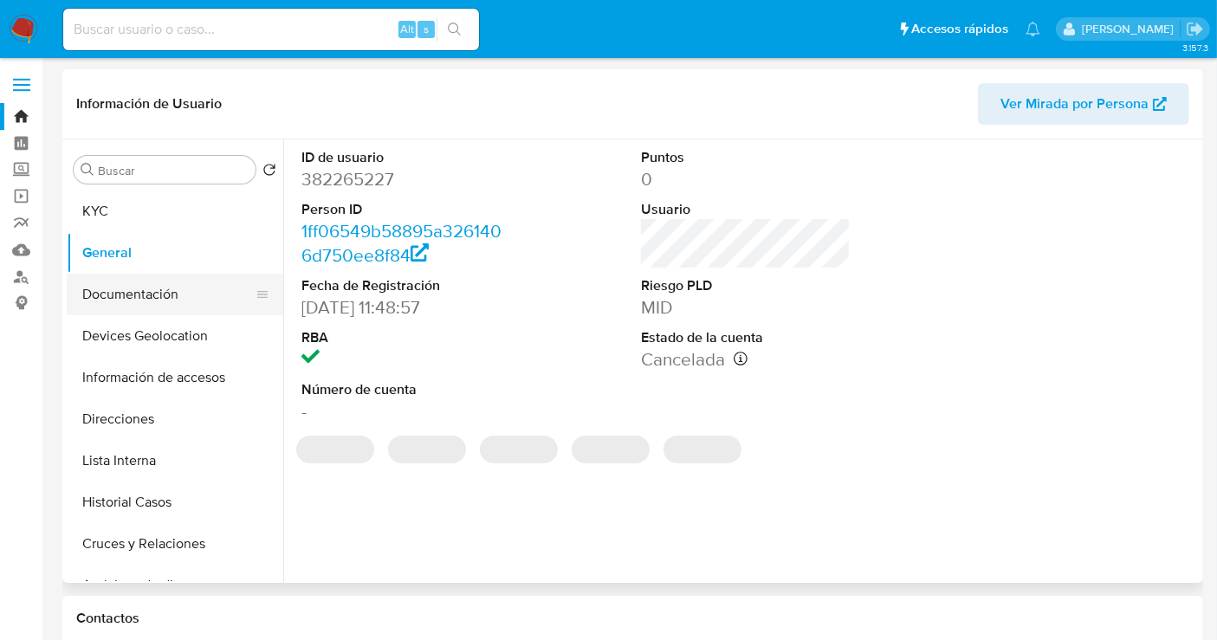
click at [119, 307] on button "Documentación" at bounding box center [168, 295] width 203 height 42
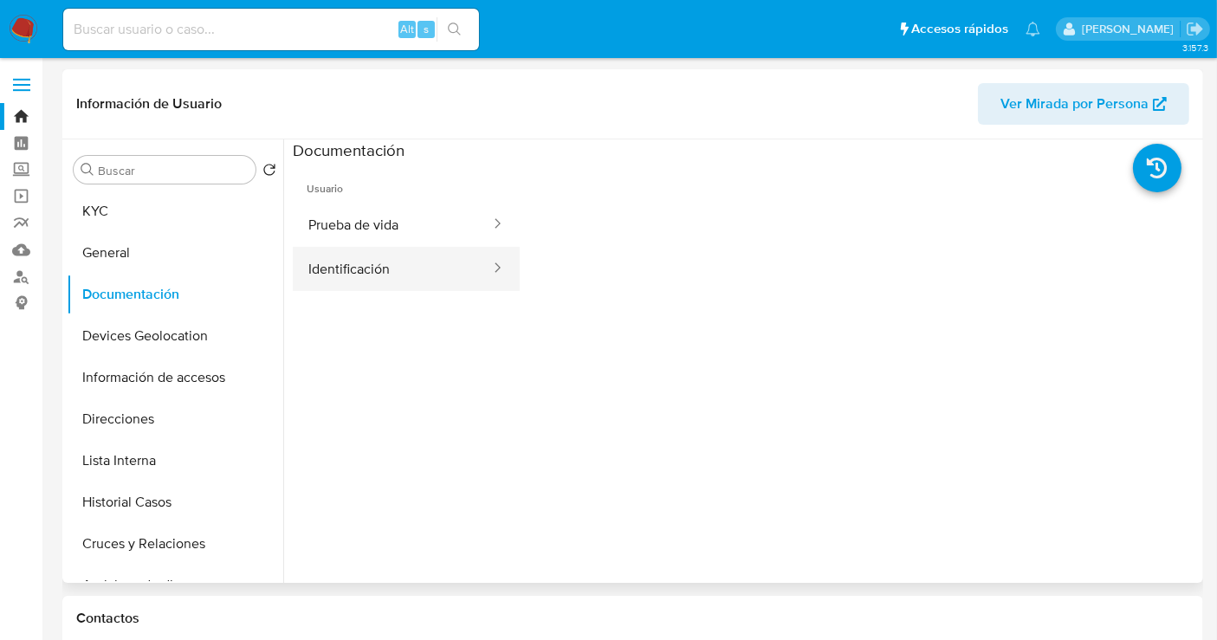
click at [361, 268] on button "Identificación" at bounding box center [392, 269] width 199 height 44
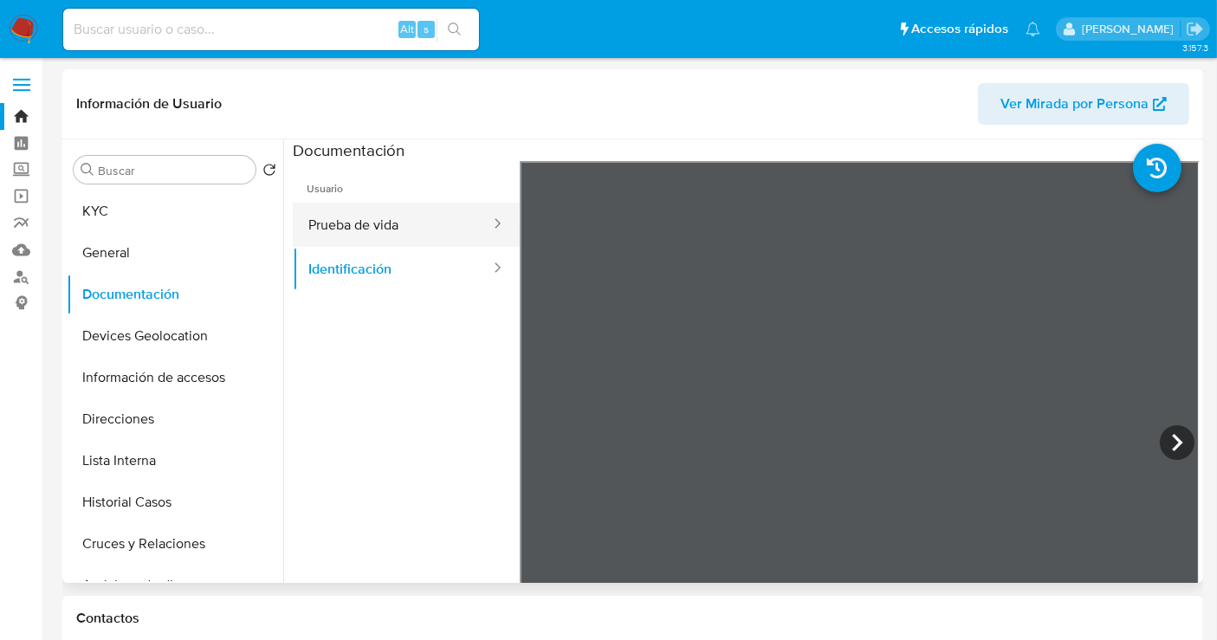
click at [359, 225] on button "Prueba de vida" at bounding box center [392, 225] width 199 height 44
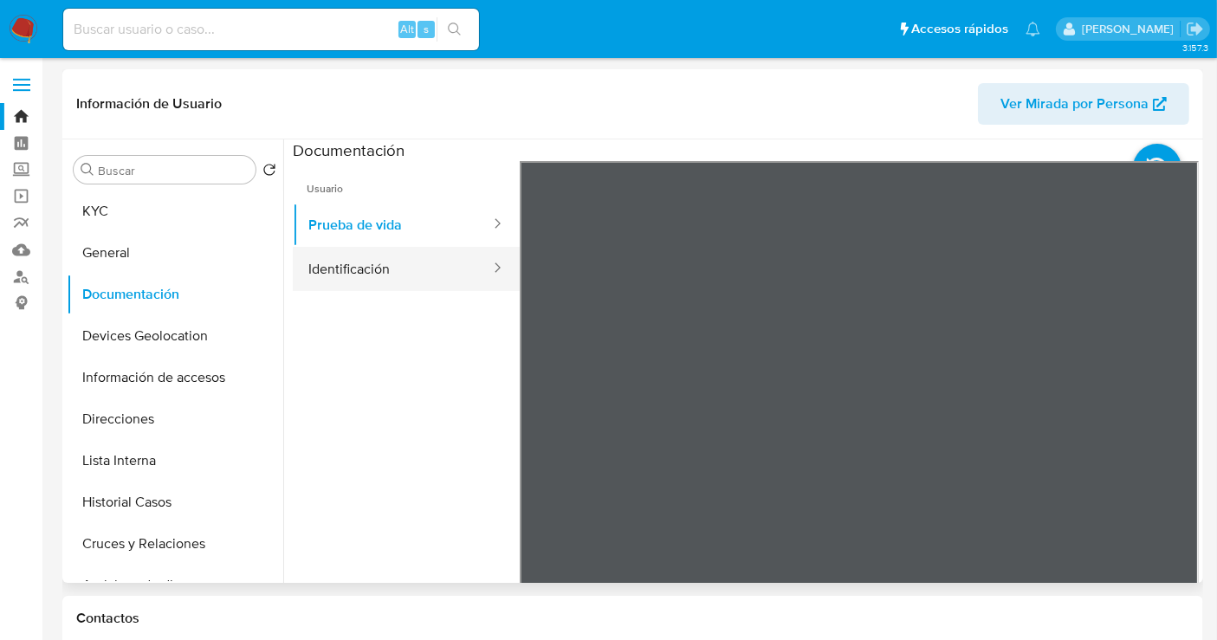
click at [342, 273] on button "Identificación" at bounding box center [392, 269] width 199 height 44
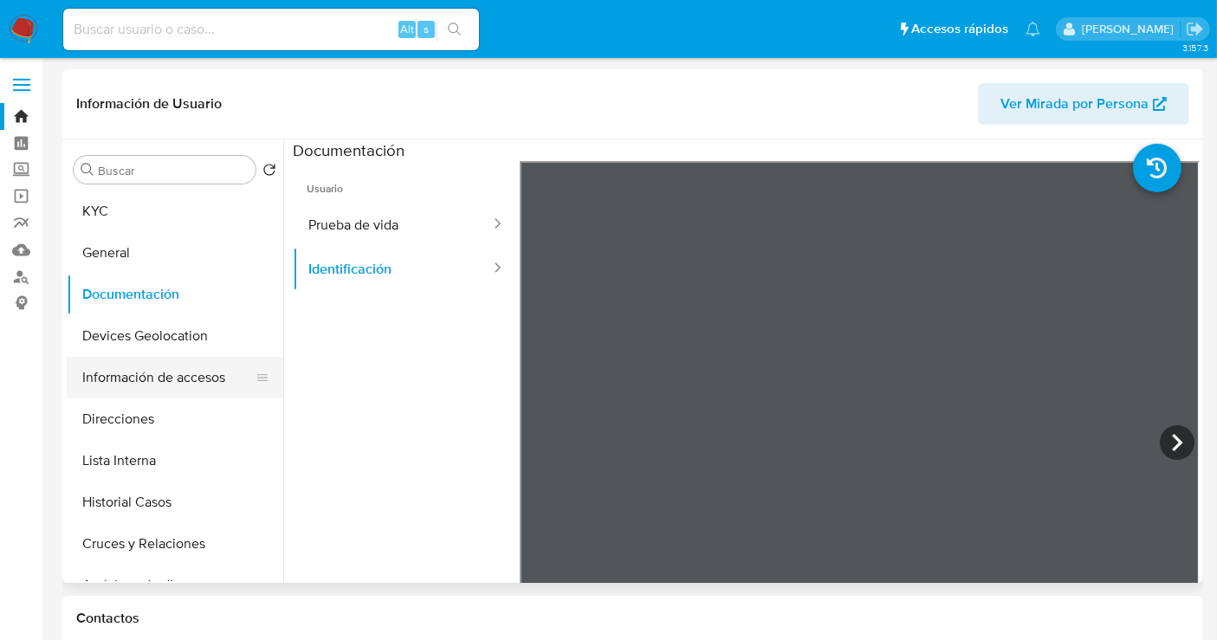
click at [161, 372] on button "Información de accesos" at bounding box center [168, 378] width 203 height 42
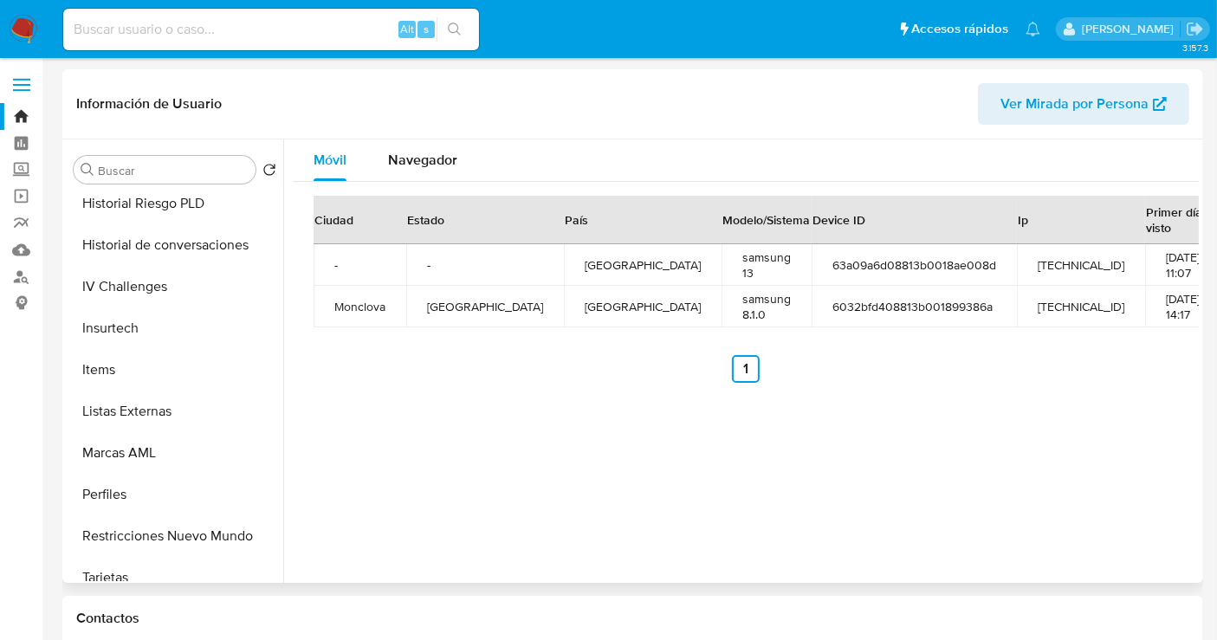
scroll to position [731, 0]
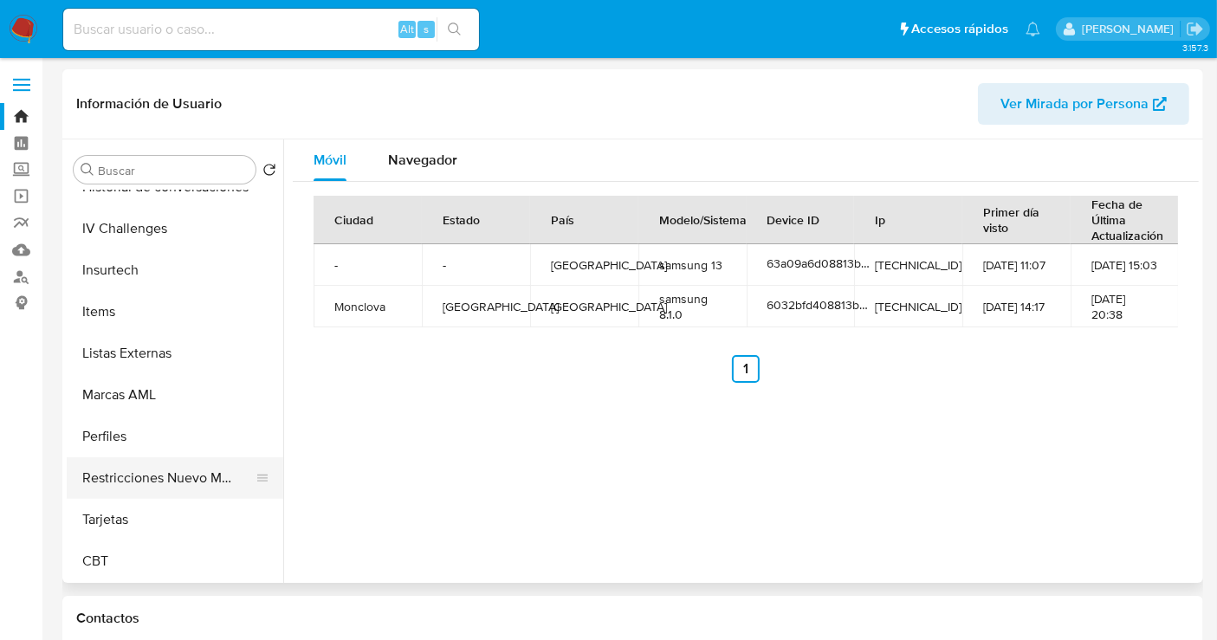
click at [185, 474] on button "Restricciones Nuevo Mundo" at bounding box center [168, 478] width 203 height 42
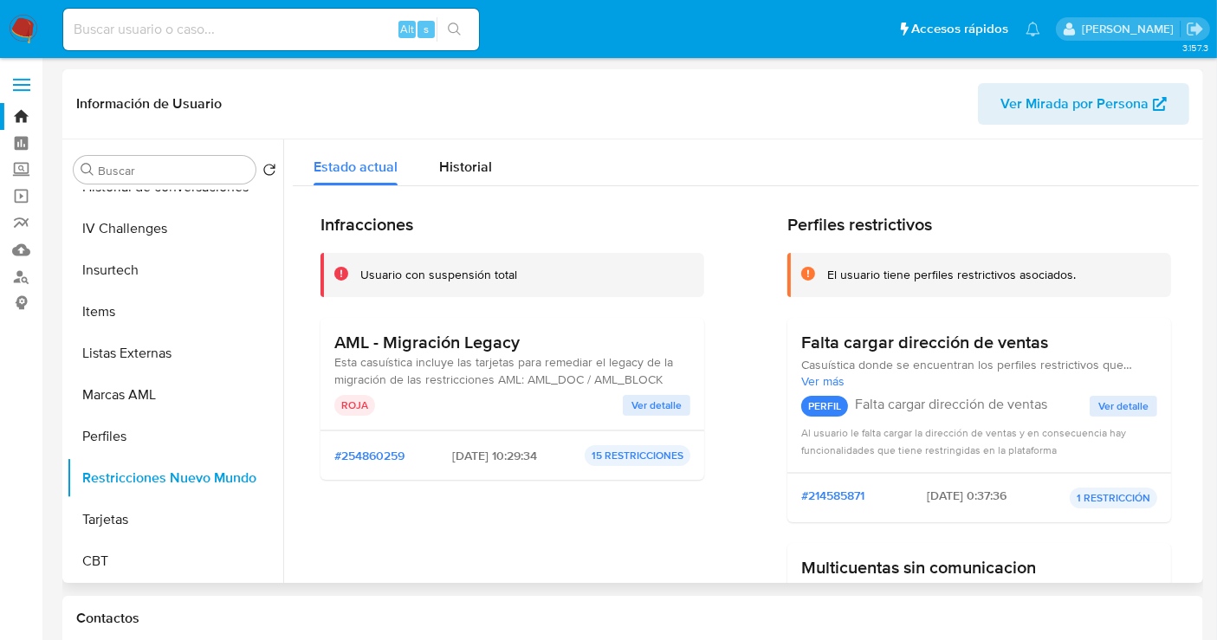
click at [641, 409] on span "Ver detalle" at bounding box center [656, 405] width 50 height 17
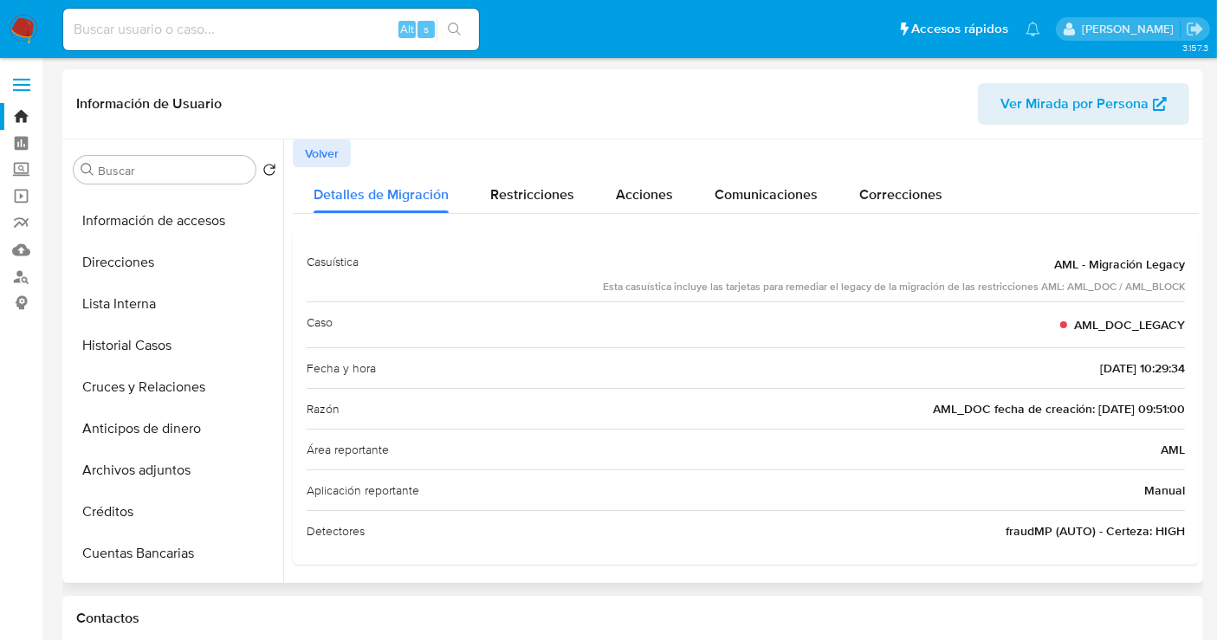
scroll to position [154, 0]
click at [105, 306] on button "Lista Interna" at bounding box center [168, 307] width 203 height 42
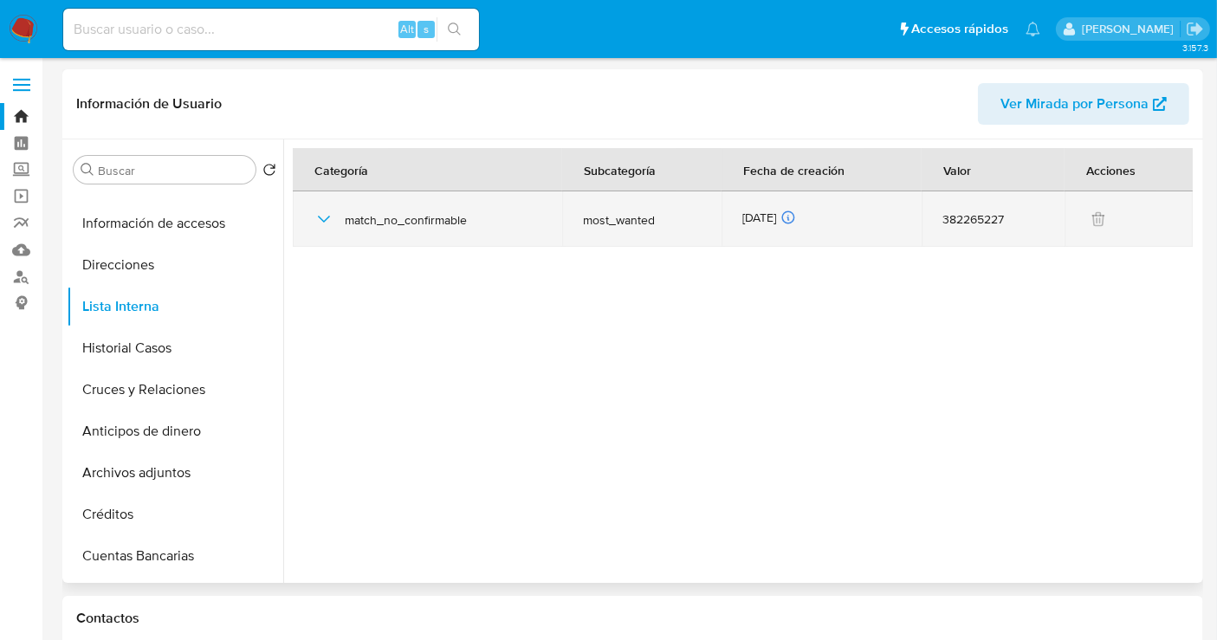
click at [321, 222] on icon "button" at bounding box center [323, 219] width 21 height 21
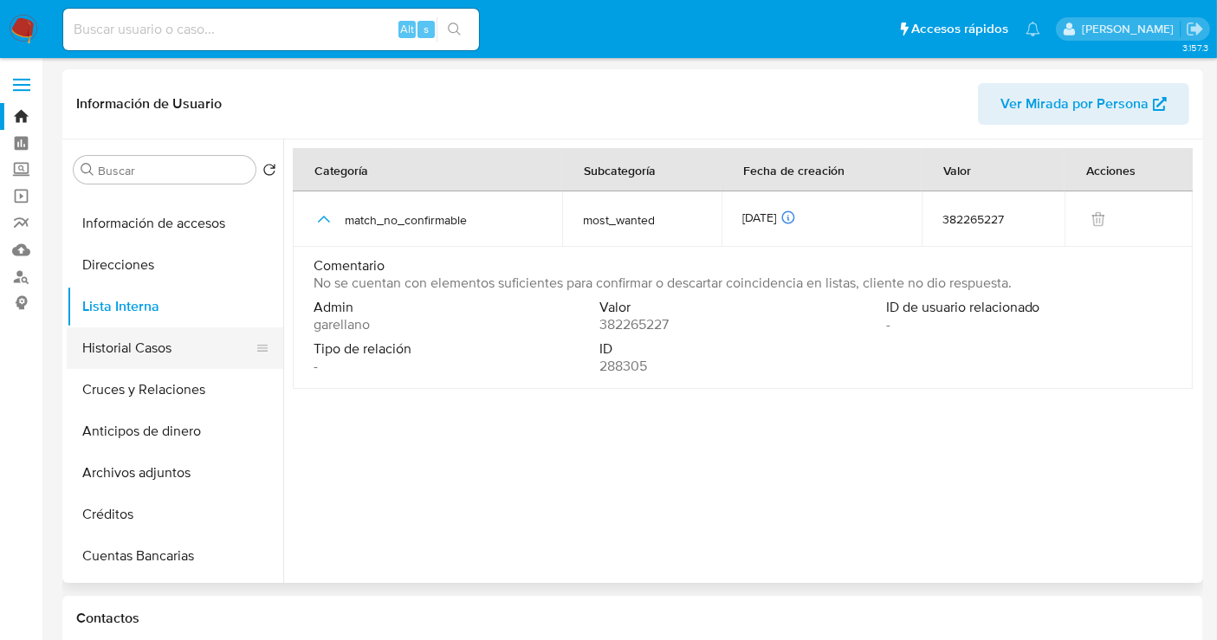
click at [115, 352] on button "Historial Casos" at bounding box center [168, 348] width 203 height 42
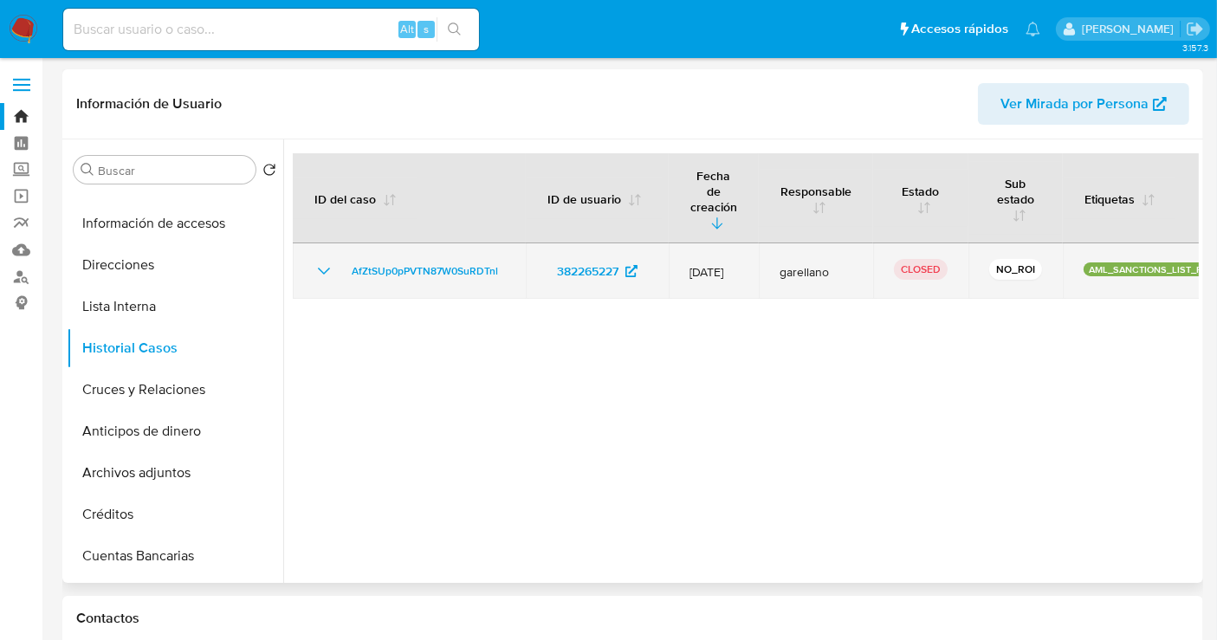
click at [325, 268] on icon "Mostrar/Ocultar" at bounding box center [324, 271] width 12 height 7
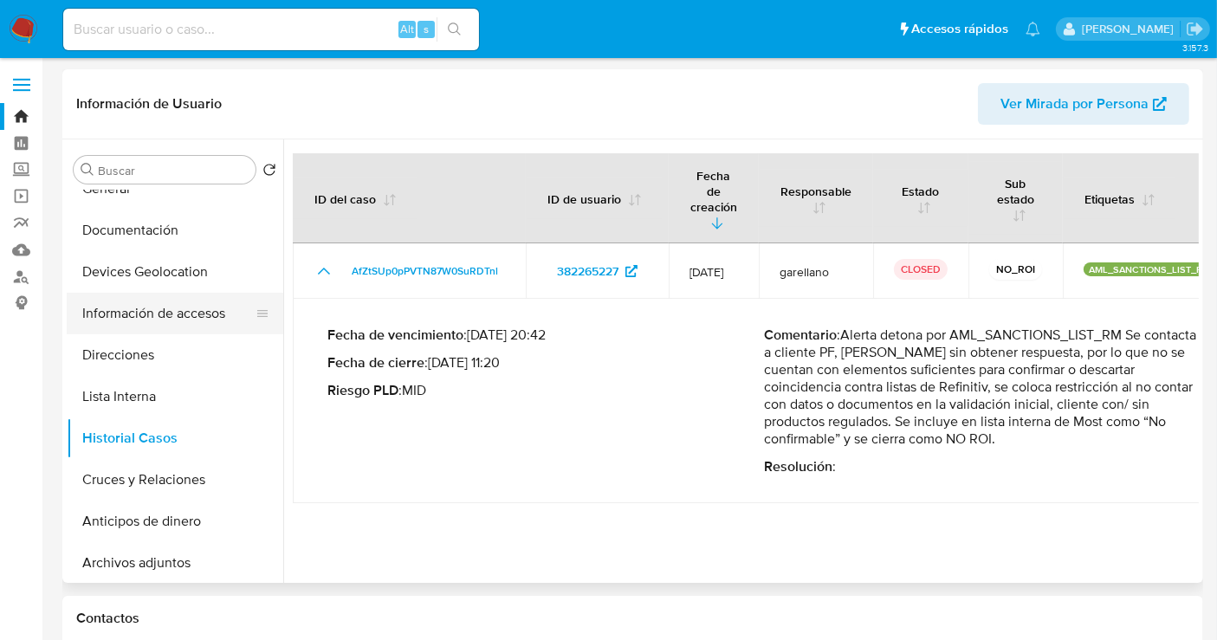
scroll to position [0, 0]
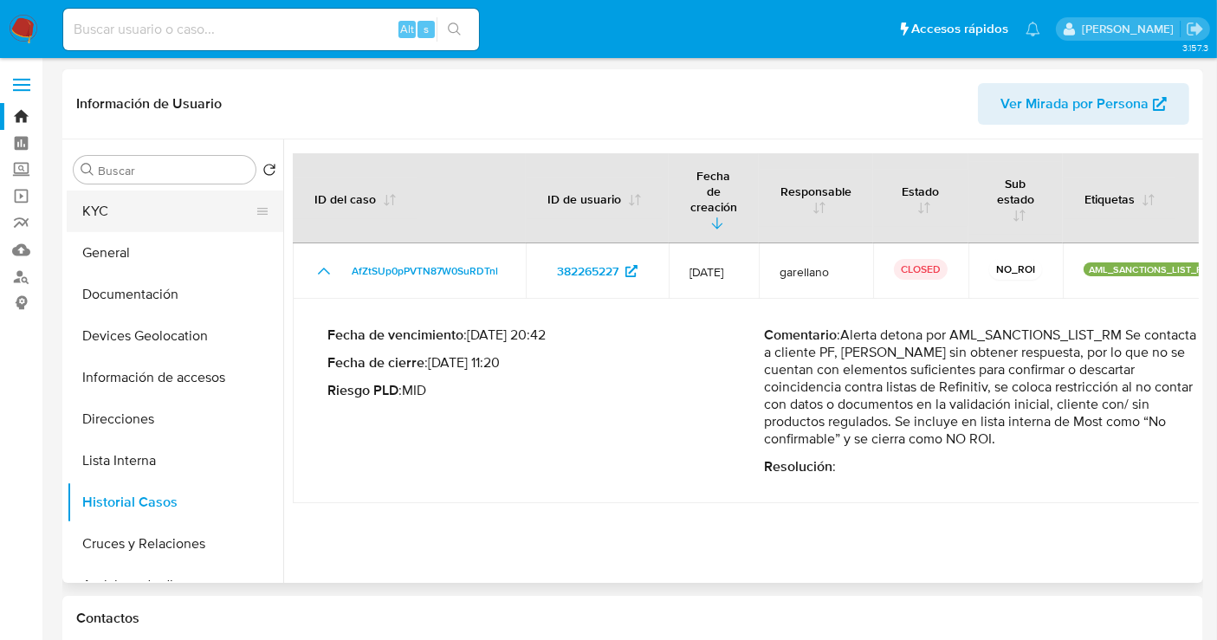
click at [100, 218] on button "KYC" at bounding box center [168, 212] width 203 height 42
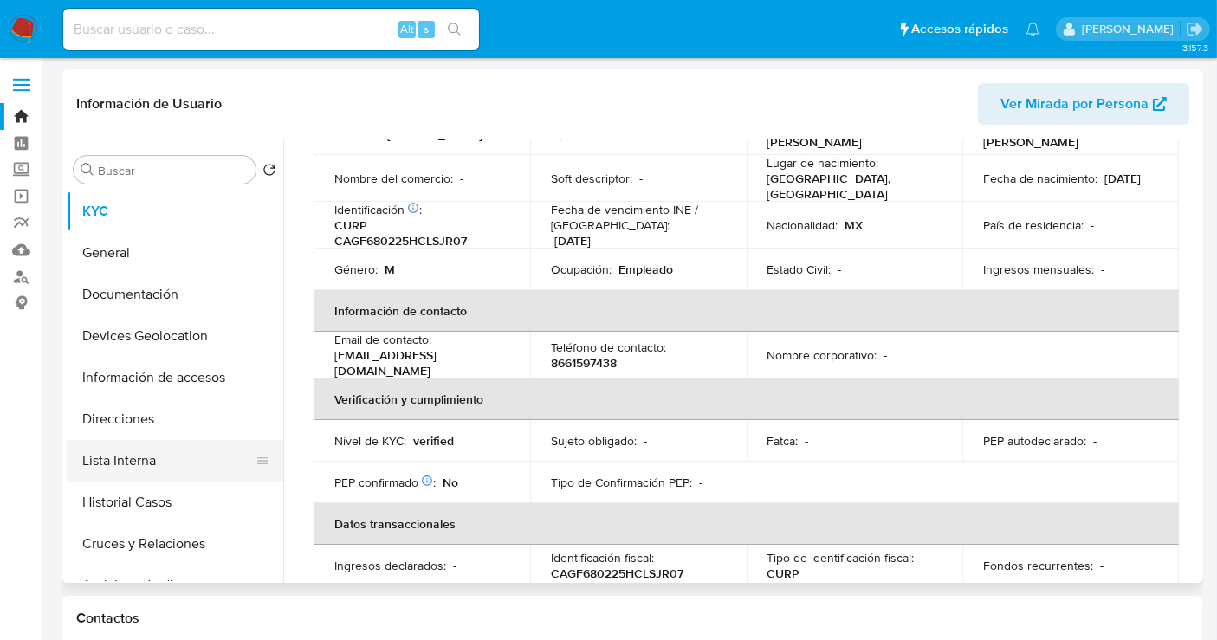
scroll to position [96, 0]
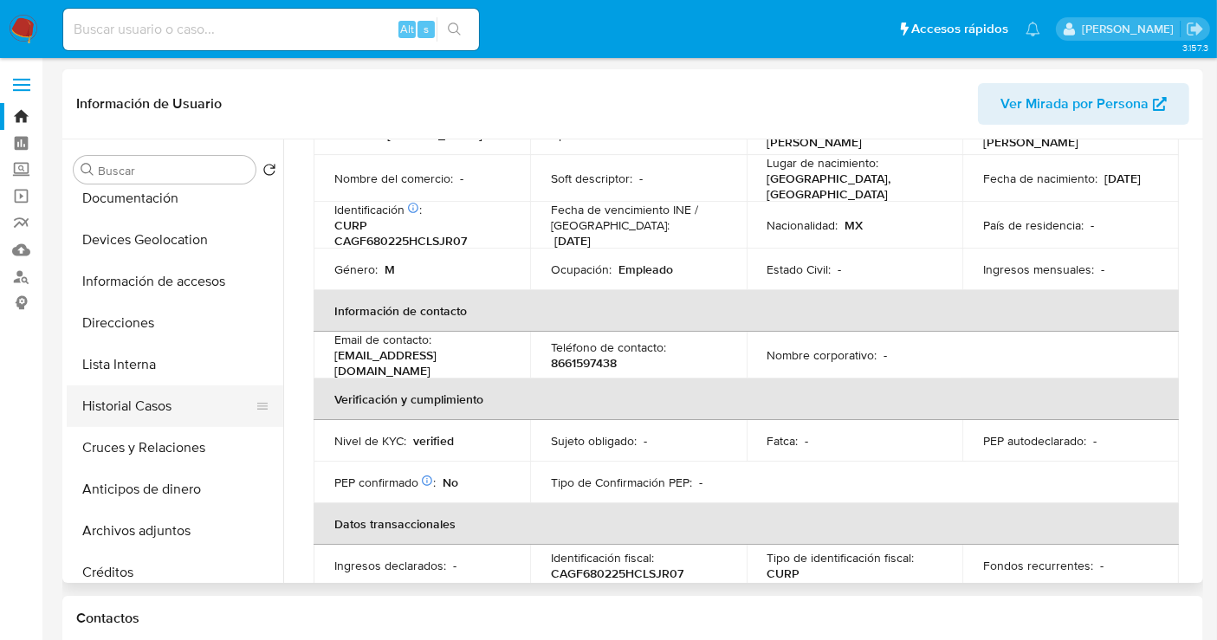
click at [126, 402] on button "Historial Casos" at bounding box center [168, 406] width 203 height 42
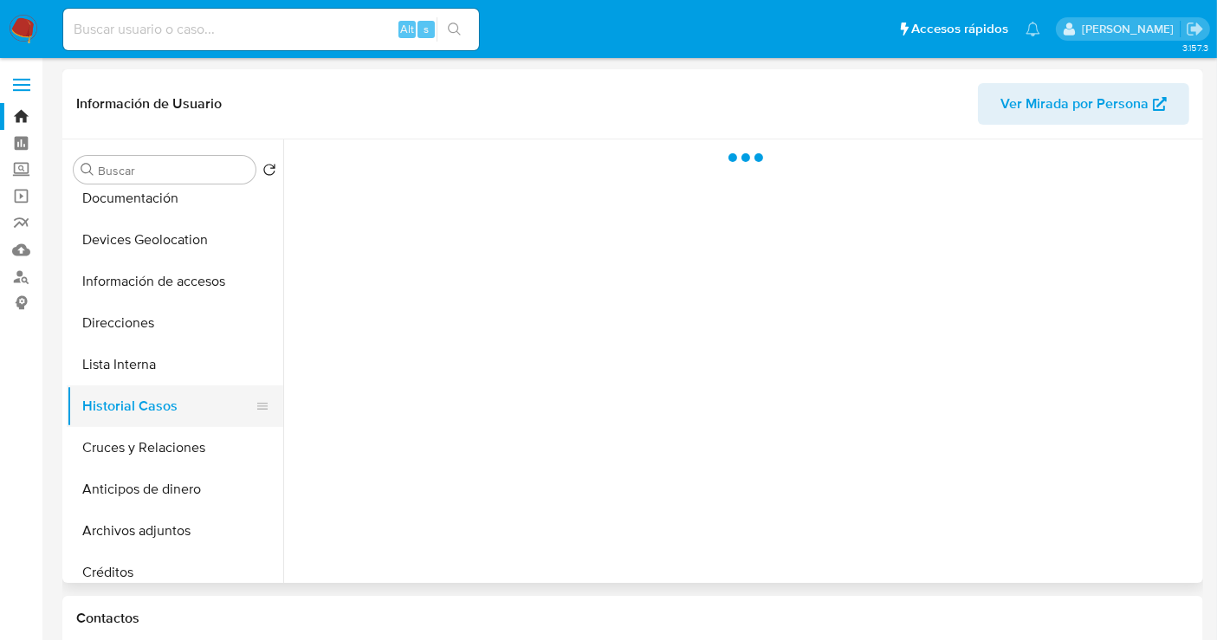
scroll to position [0, 0]
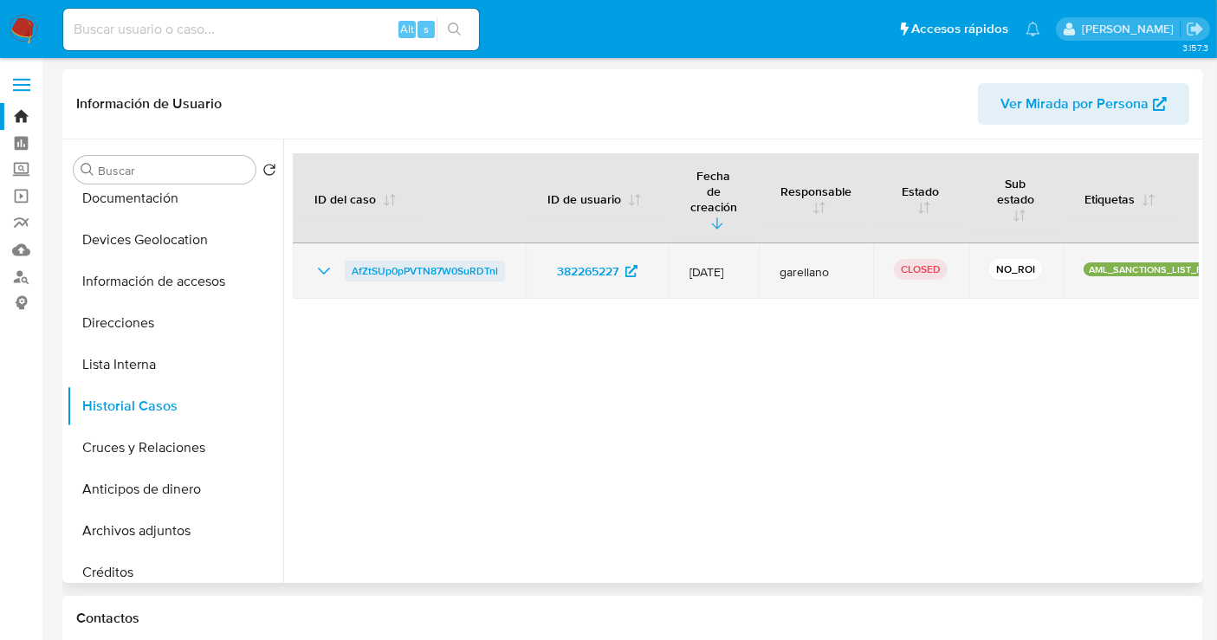
click at [345, 261] on link "AfZtSUp0pPVTN87W0SuRDTnl" at bounding box center [425, 271] width 160 height 21
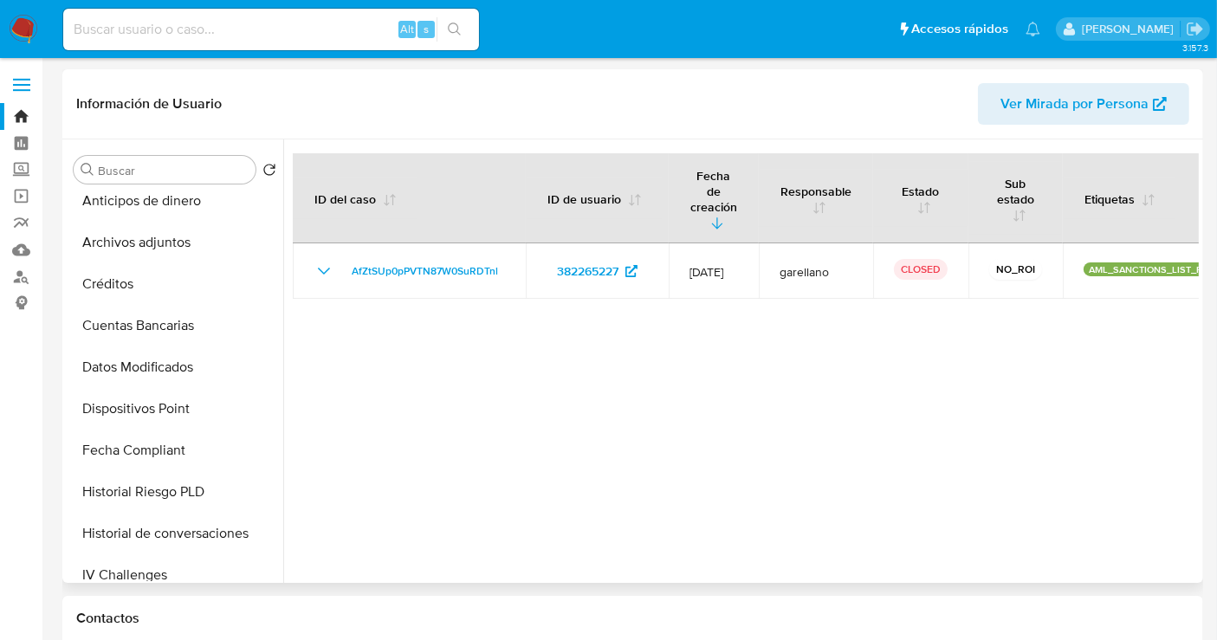
scroll to position [192, 0]
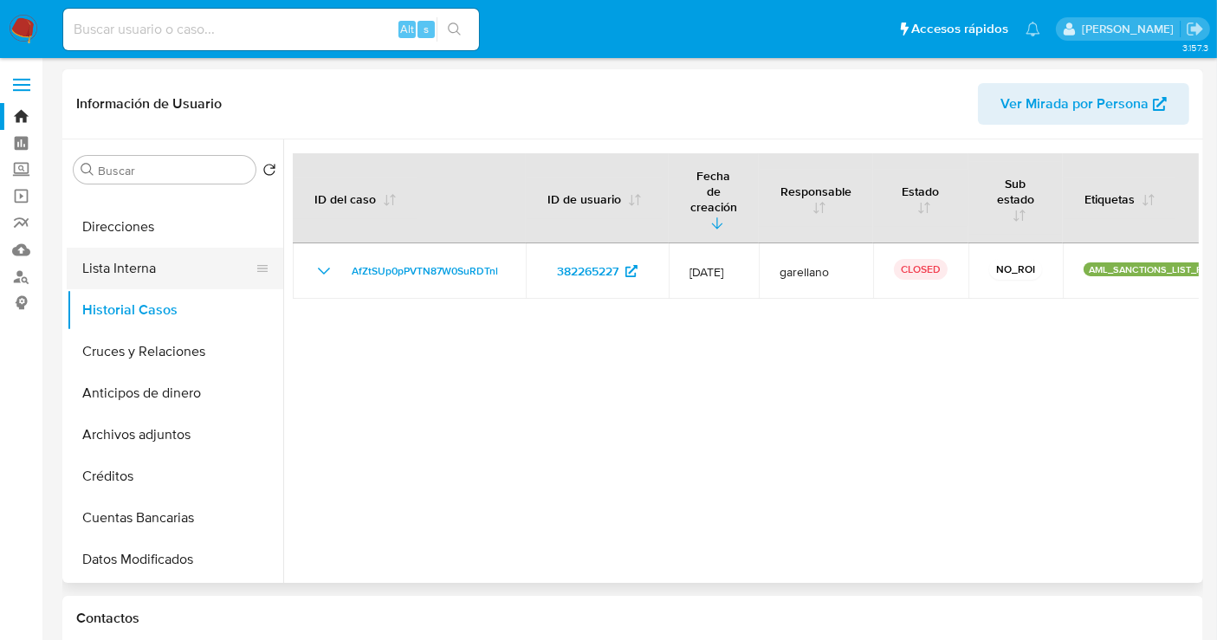
click at [165, 267] on button "Lista Interna" at bounding box center [168, 269] width 203 height 42
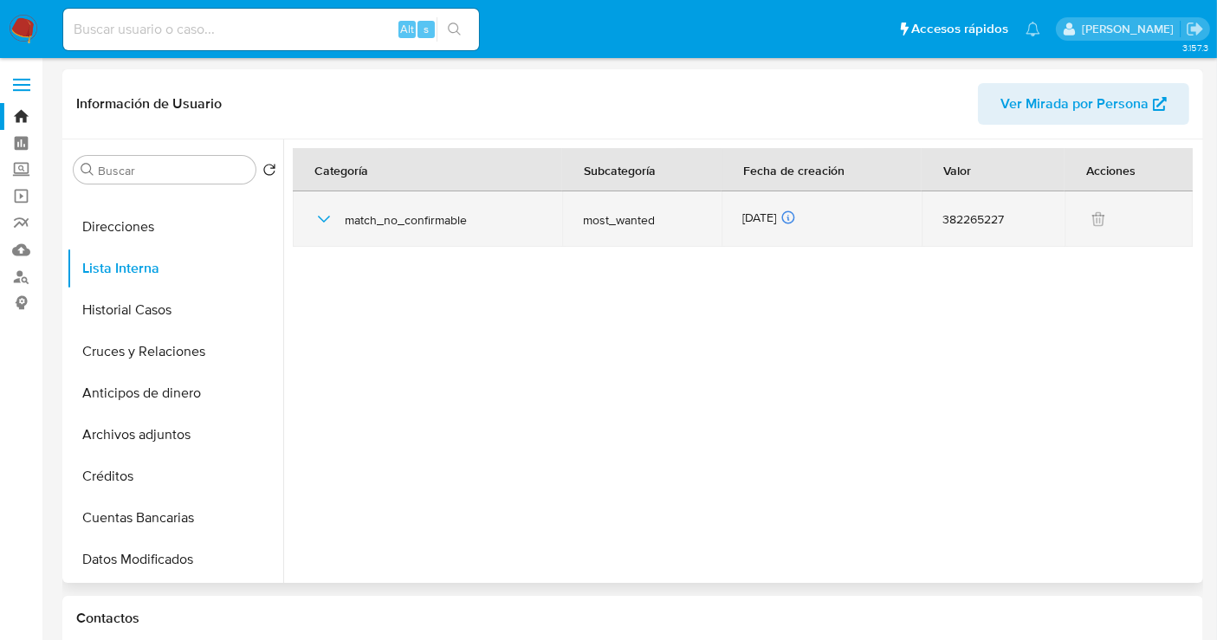
click at [364, 224] on span "match_no_confirmable" at bounding box center [443, 220] width 197 height 16
click at [321, 221] on icon "button" at bounding box center [323, 219] width 21 height 21
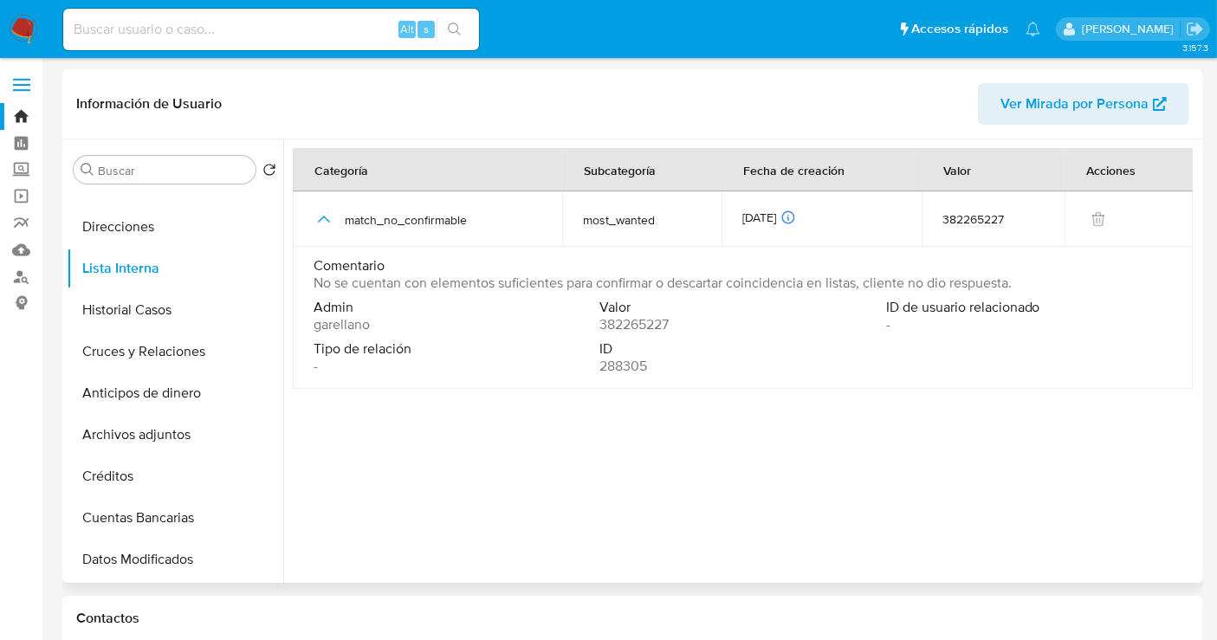
drag, startPoint x: 1029, startPoint y: 280, endPoint x: 1064, endPoint y: 286, distance: 36.0
click at [1064, 286] on div "Comentario No se cuentan con elementos suficientes para confirmar o descartar c…" at bounding box center [742, 274] width 858 height 35
click at [1021, 286] on div "Comentario No se cuentan con elementos suficientes para confirmar o descartar c…" at bounding box center [742, 274] width 858 height 35
click at [1019, 286] on div "Comentario No se cuentan con elementos suficientes para confirmar o descartar c…" at bounding box center [742, 274] width 858 height 35
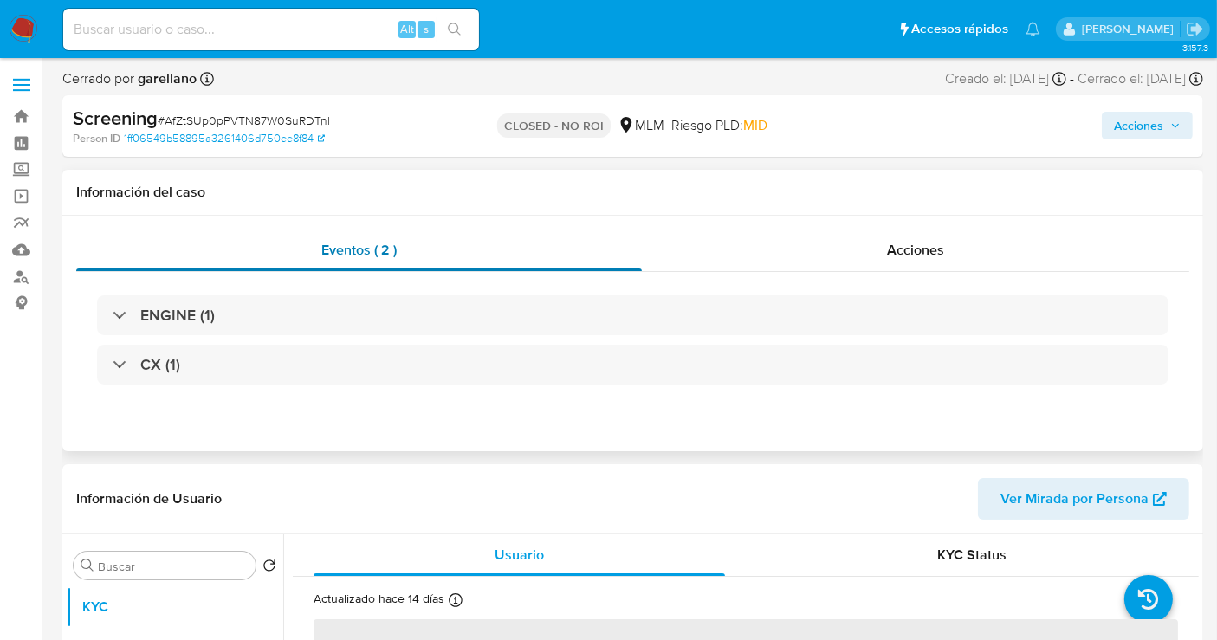
select select "10"
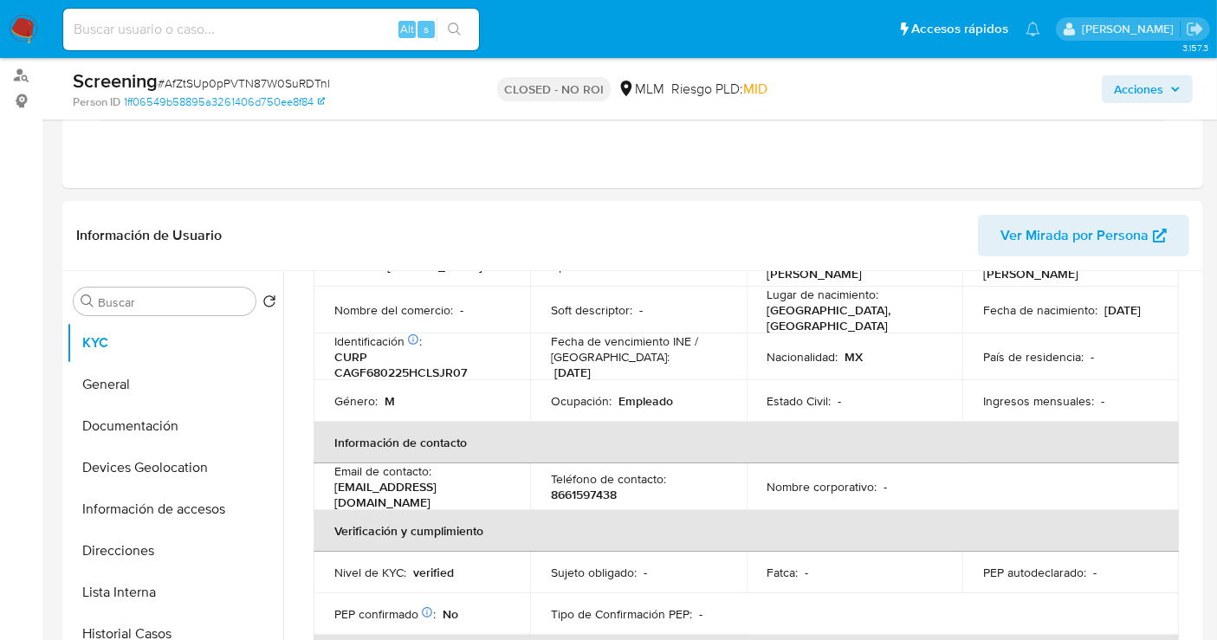
scroll to position [192, 0]
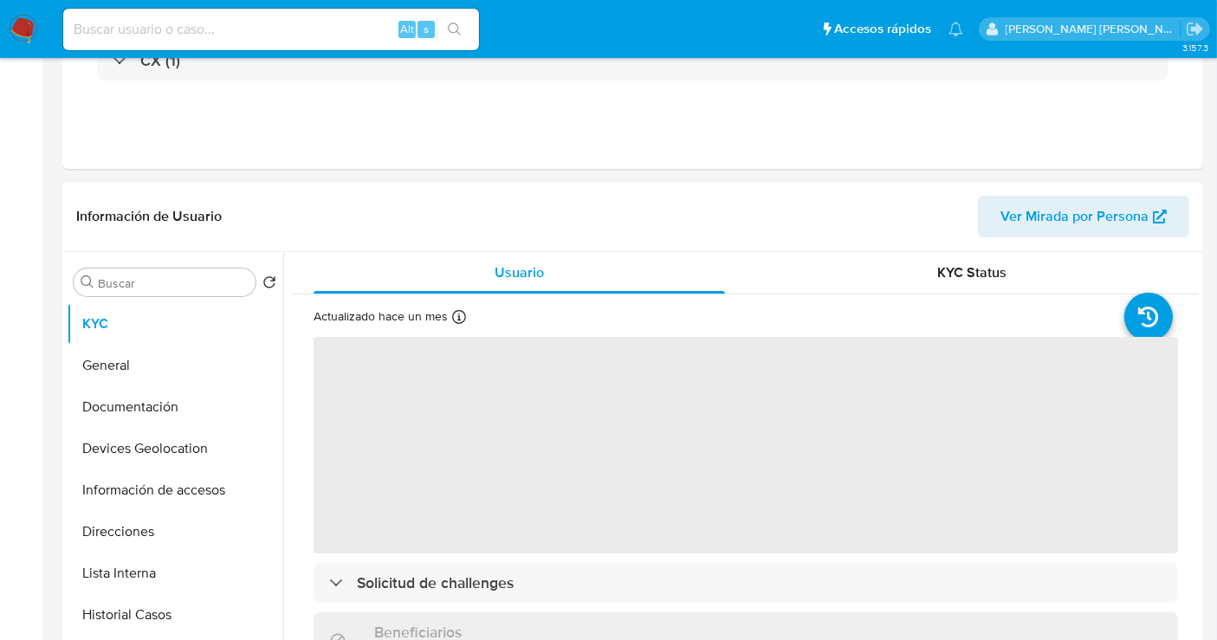
scroll to position [385, 0]
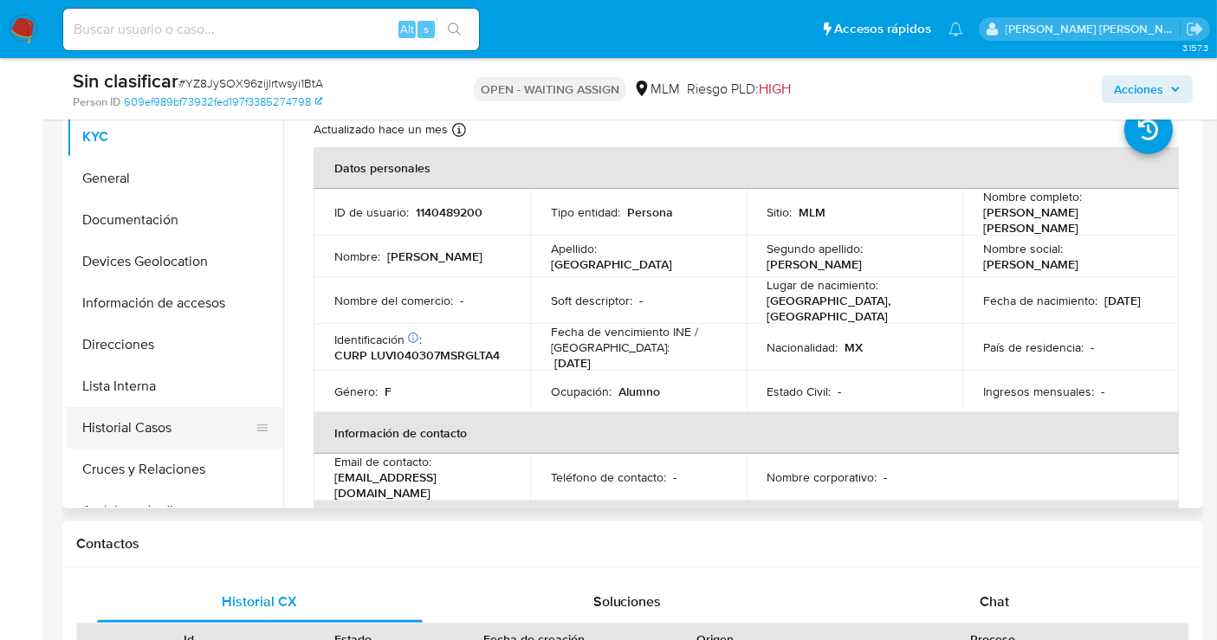
select select "10"
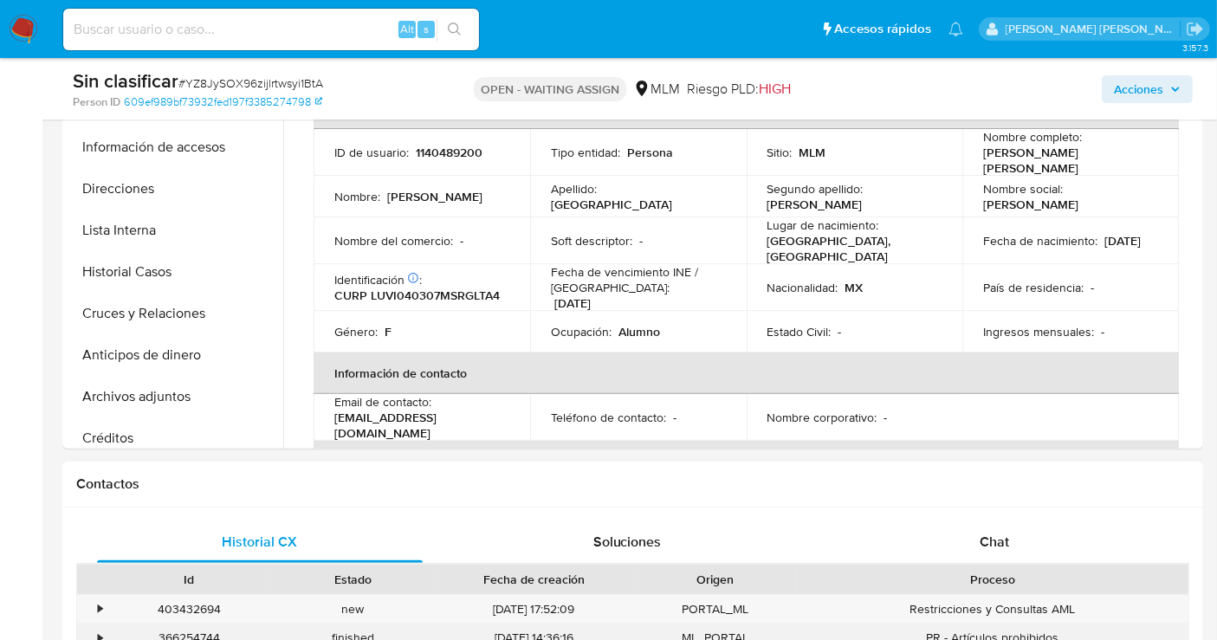
scroll to position [577, 0]
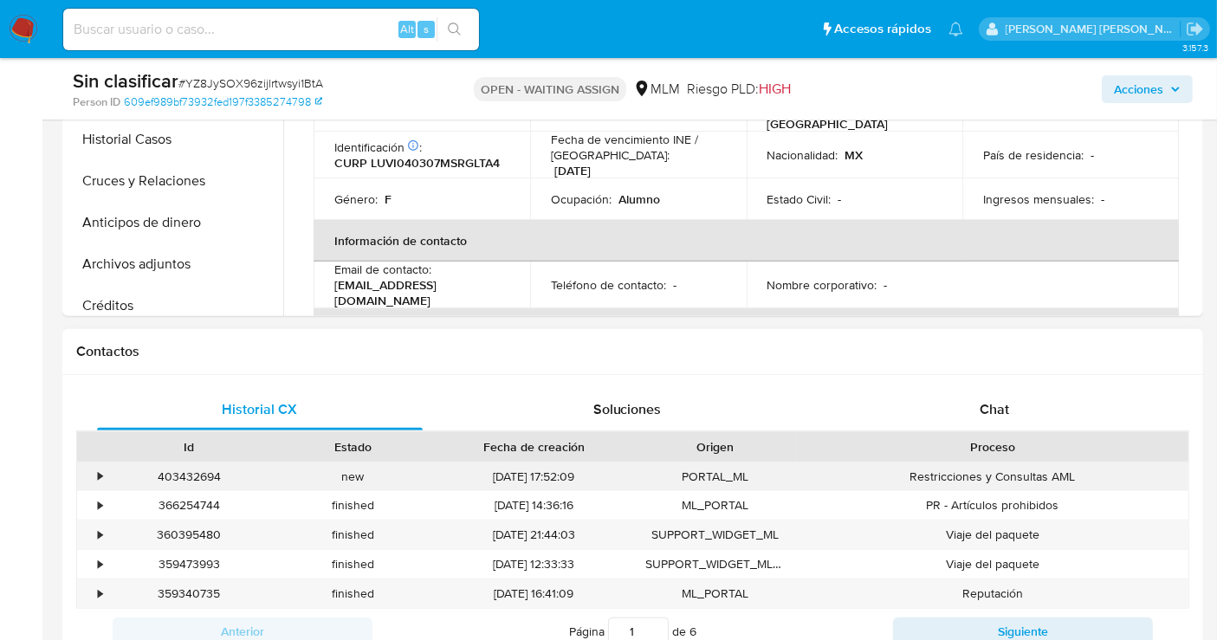
click at [101, 486] on div "•" at bounding box center [92, 476] width 30 height 29
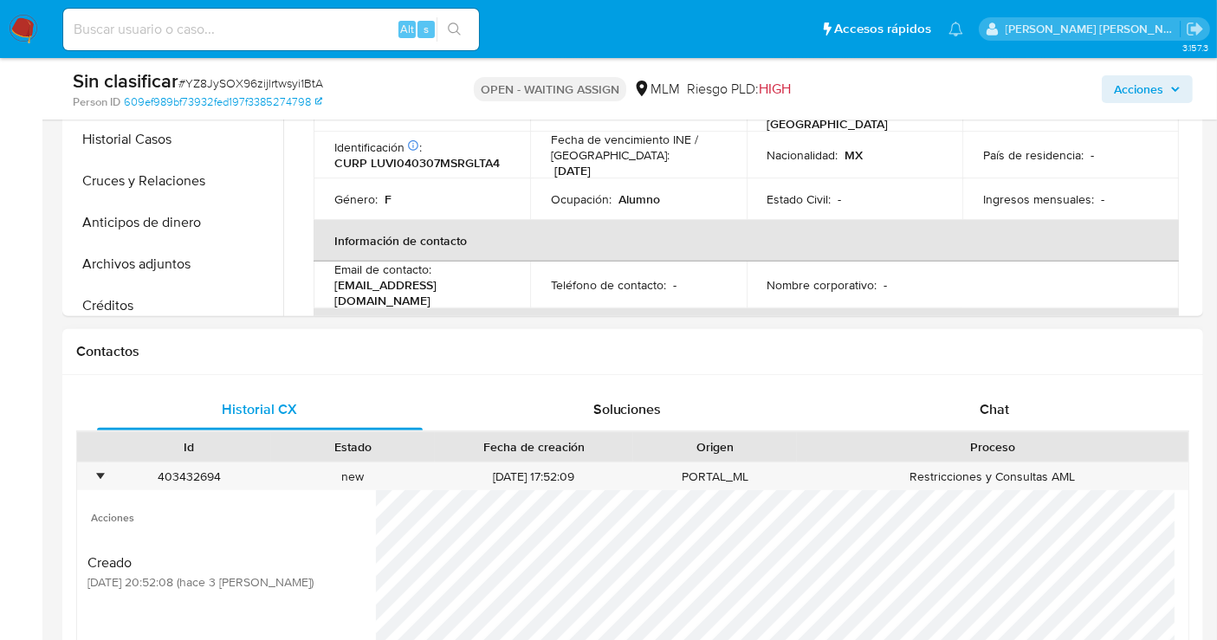
scroll to position [673, 0]
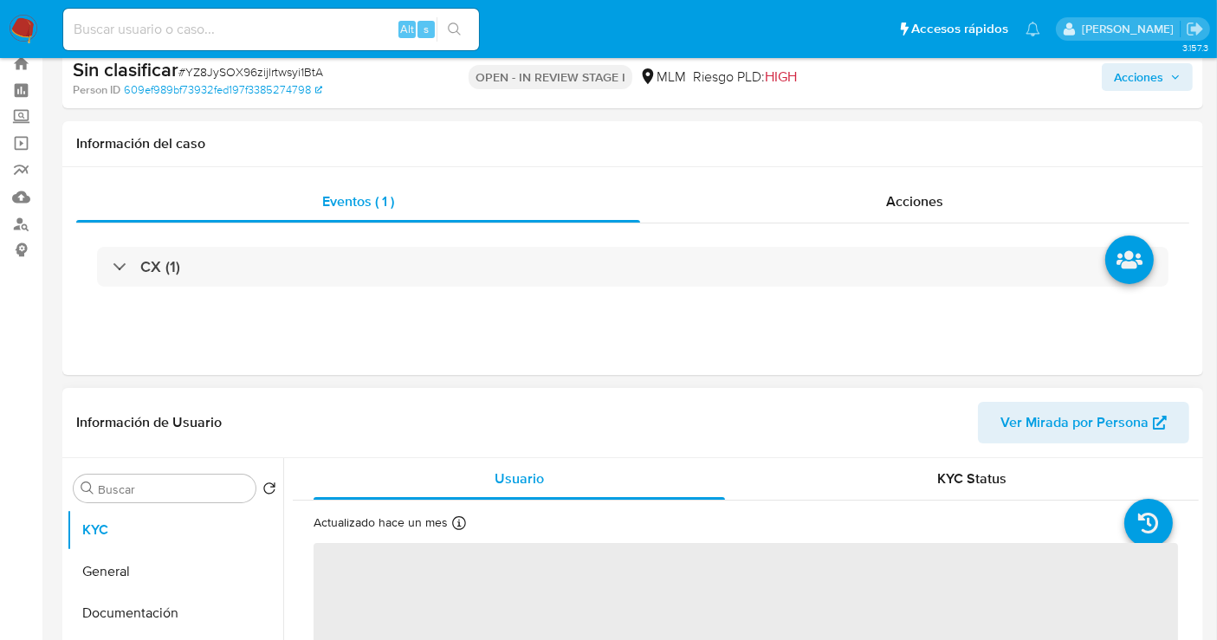
scroll to position [385, 0]
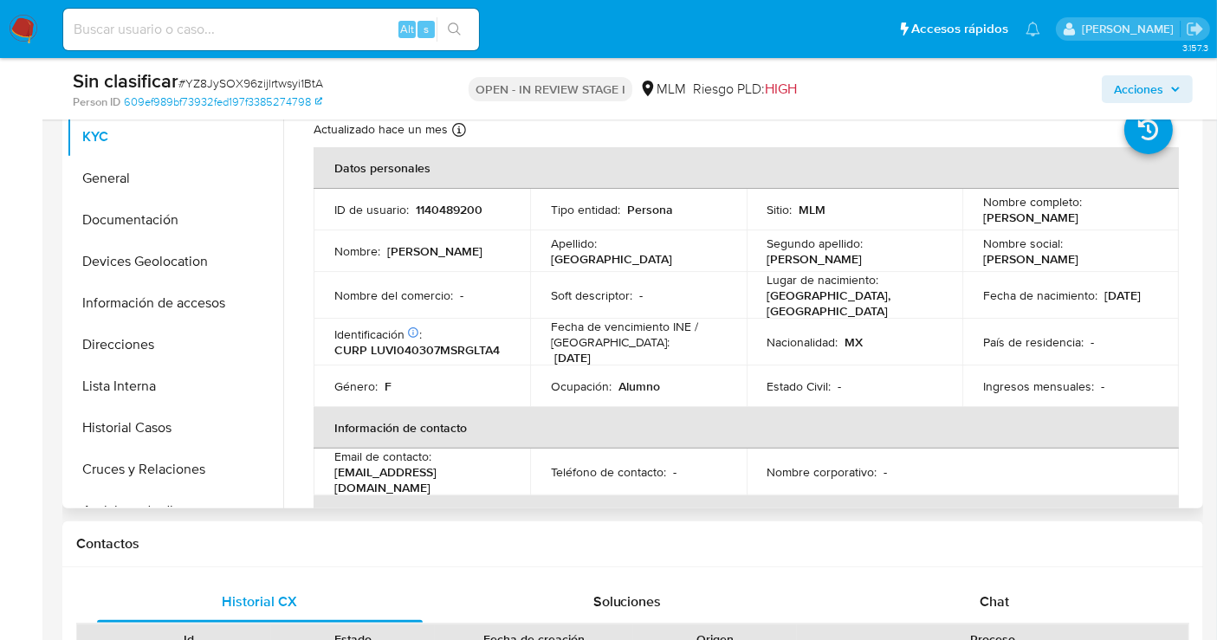
select select "10"
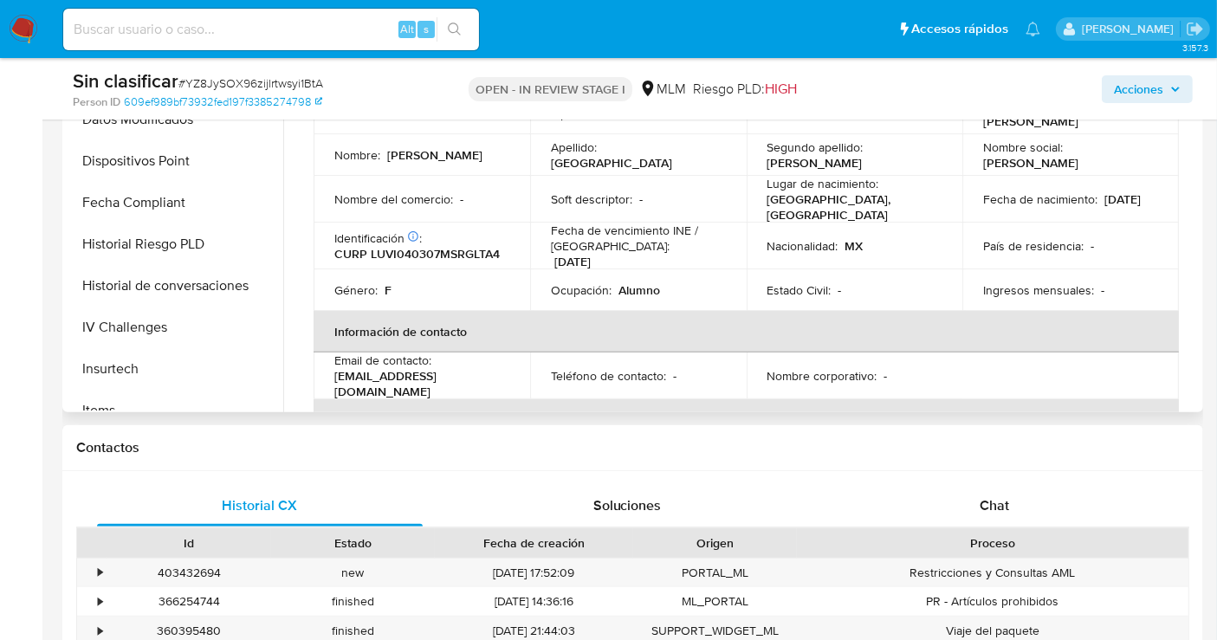
scroll to position [673, 0]
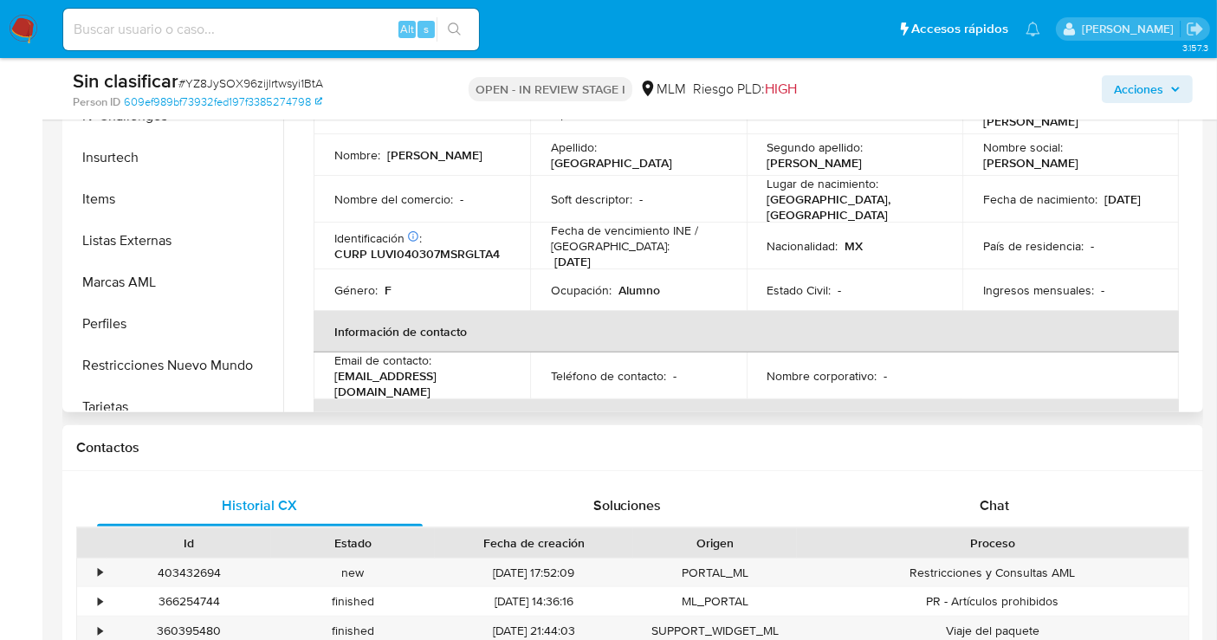
click at [177, 363] on button "Restricciones Nuevo Mundo" at bounding box center [175, 366] width 217 height 42
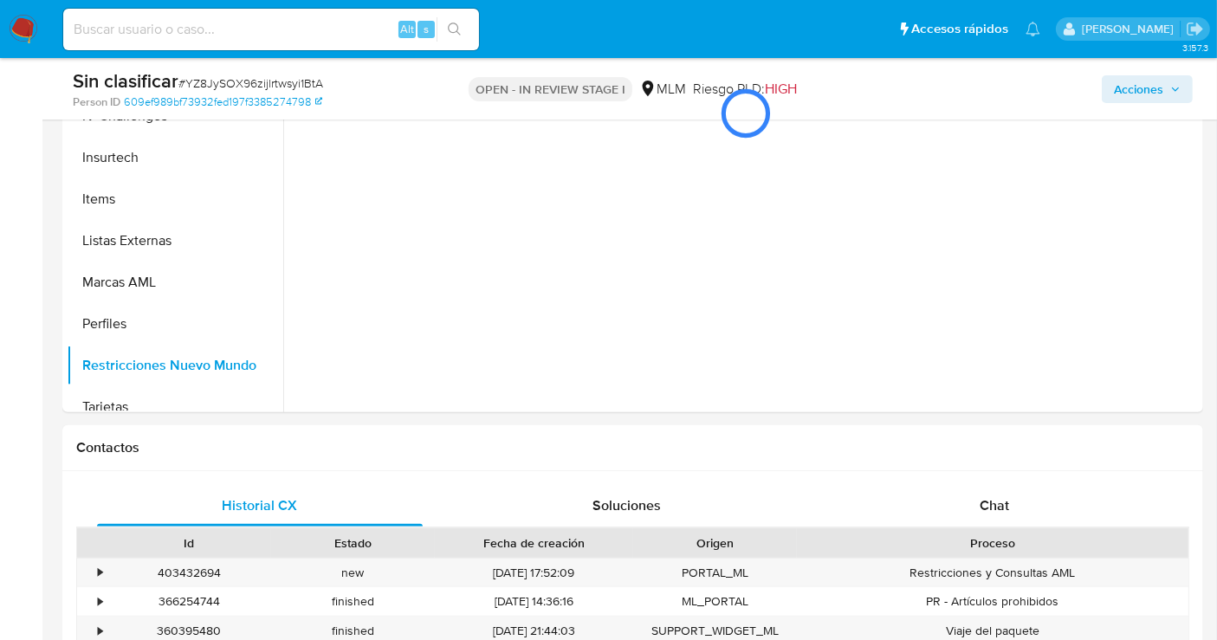
scroll to position [288, 0]
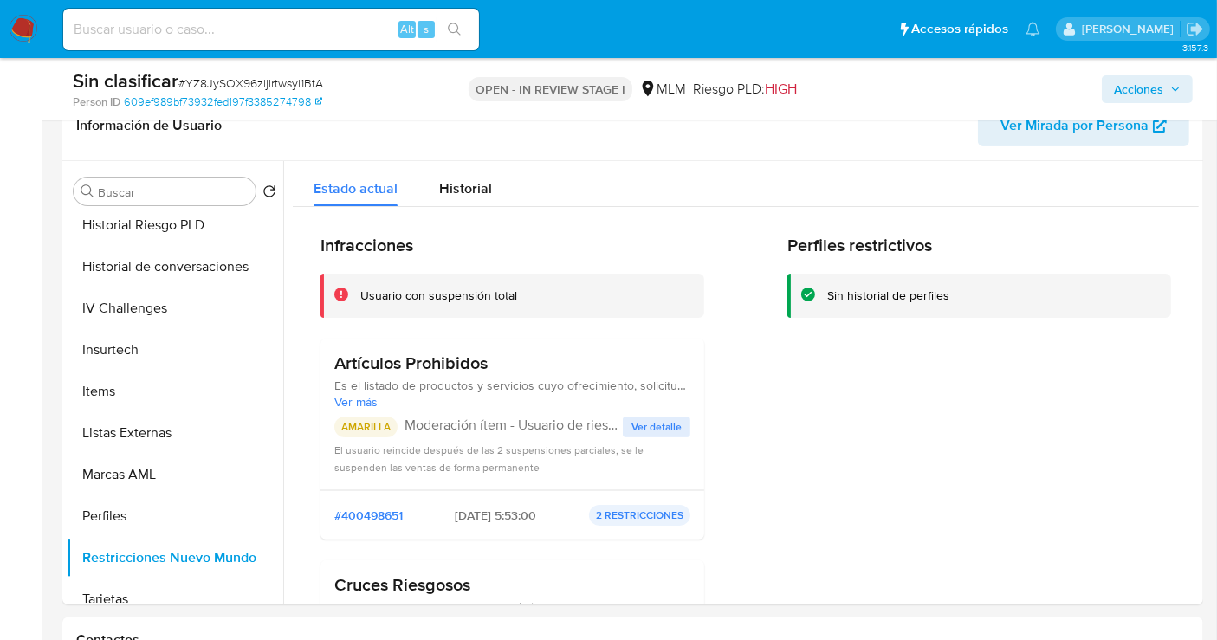
click at [656, 427] on span "Ver detalle" at bounding box center [656, 426] width 50 height 17
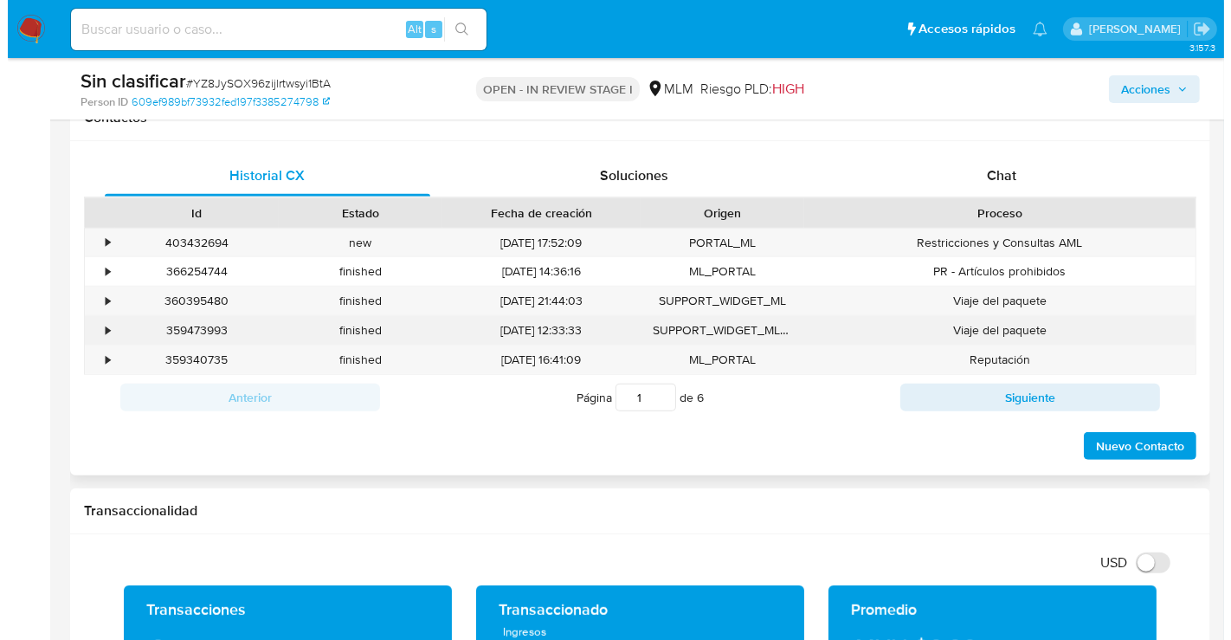
scroll to position [769, 0]
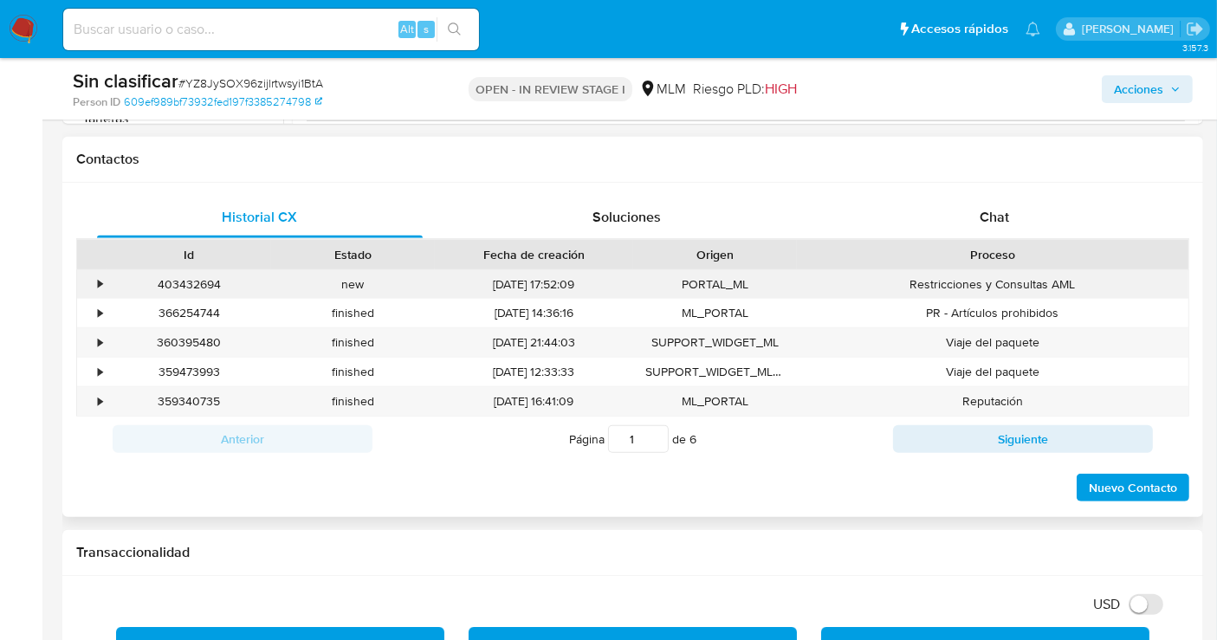
click at [100, 281] on div "•" at bounding box center [100, 284] width 4 height 16
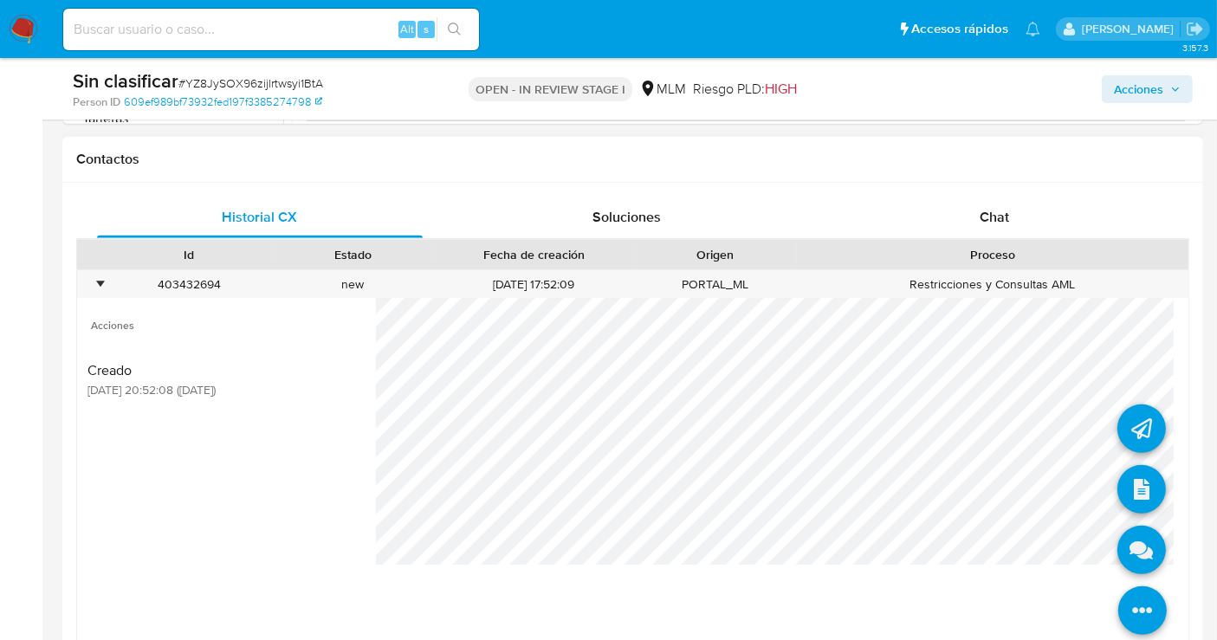
click at [1132, 598] on icon at bounding box center [1142, 610] width 48 height 48
click at [1127, 476] on icon at bounding box center [1141, 489] width 48 height 48
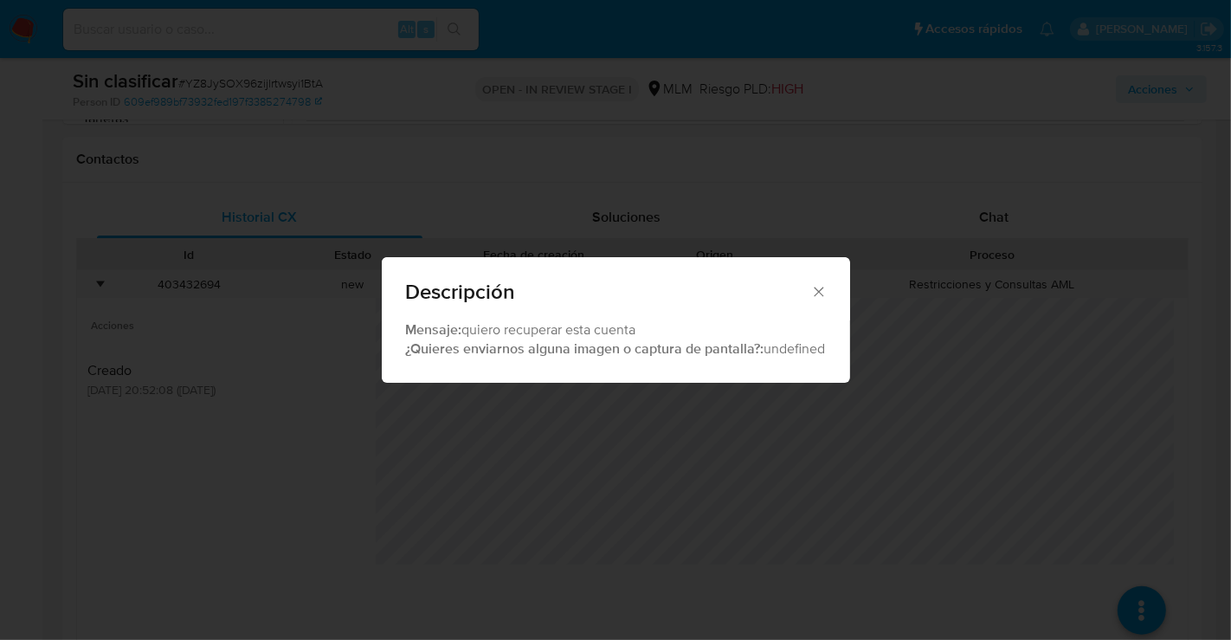
click at [818, 292] on icon "Cerrar" at bounding box center [819, 292] width 10 height 10
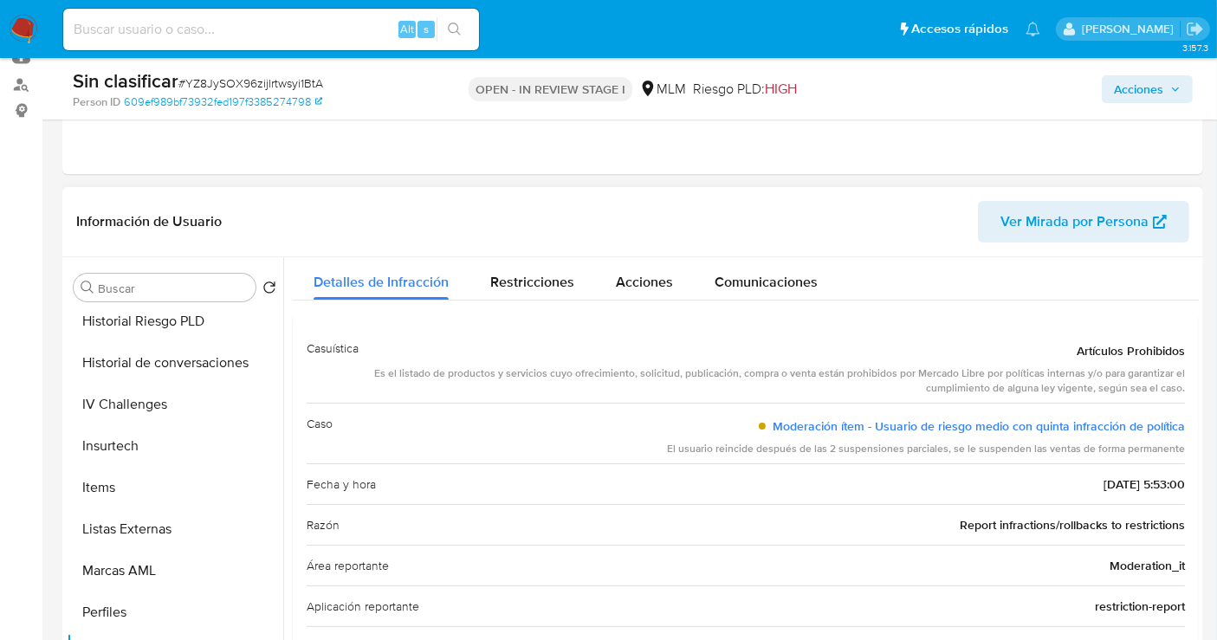
scroll to position [0, 0]
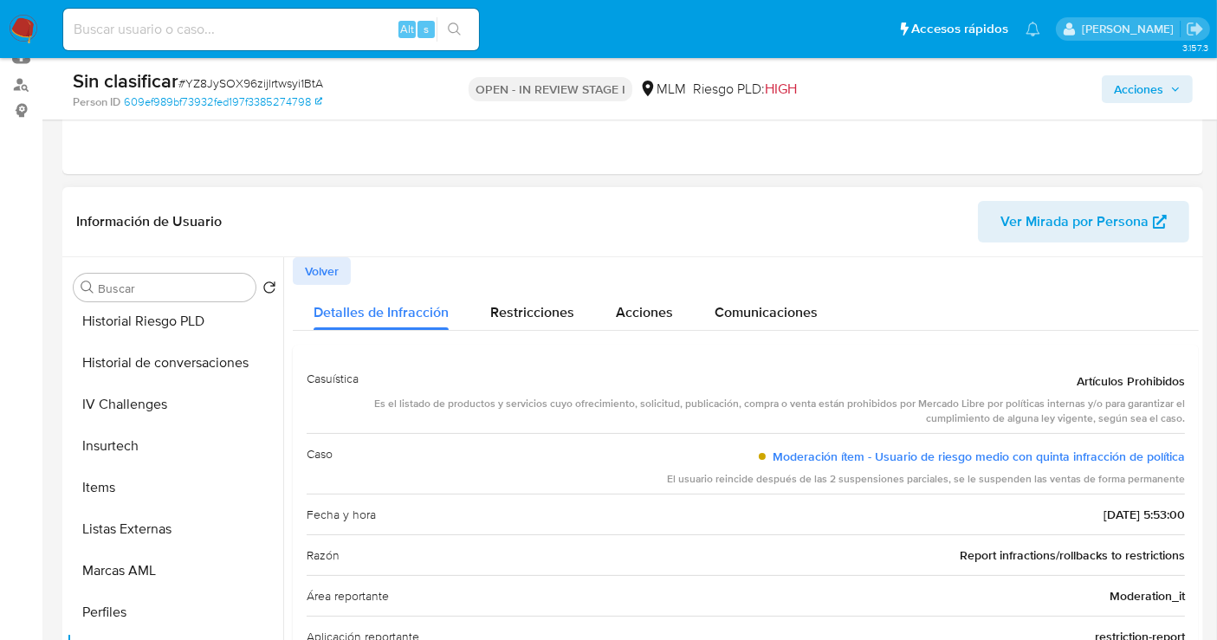
click at [317, 270] on span "Volver" at bounding box center [322, 271] width 34 height 24
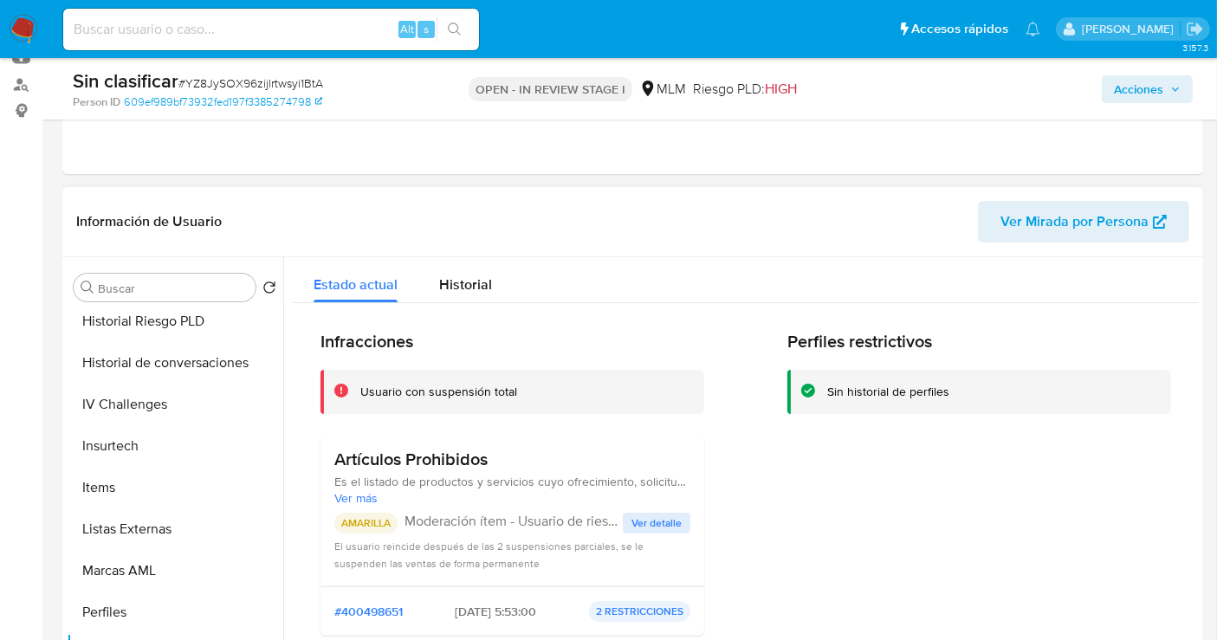
scroll to position [288, 0]
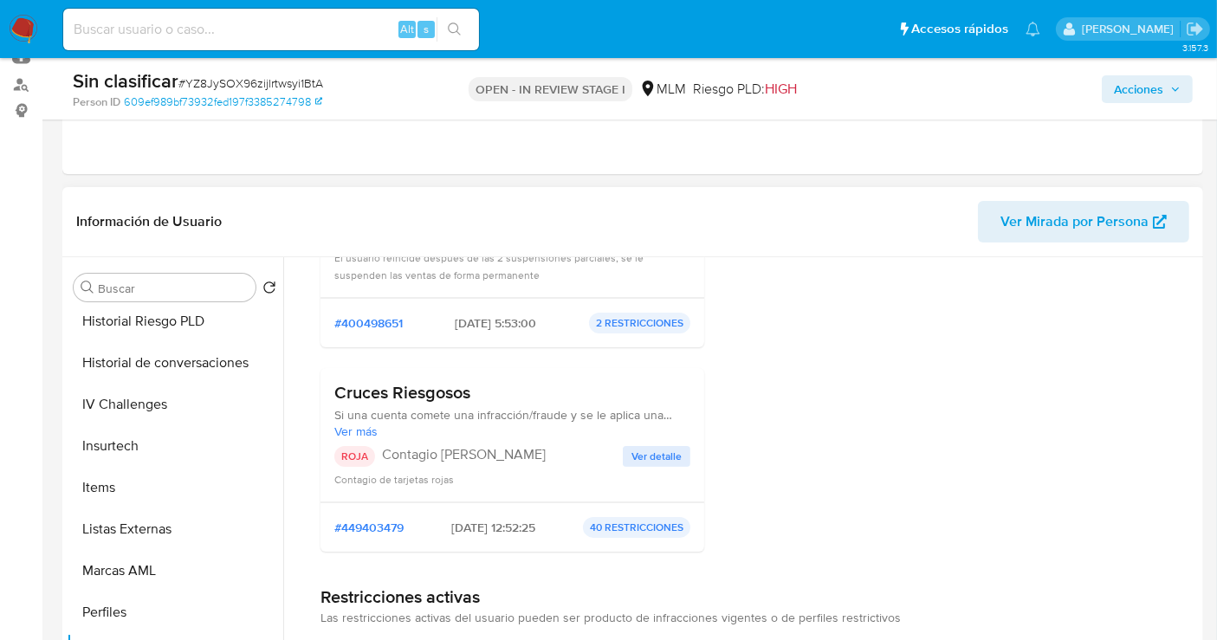
click at [661, 459] on span "Ver detalle" at bounding box center [656, 456] width 50 height 17
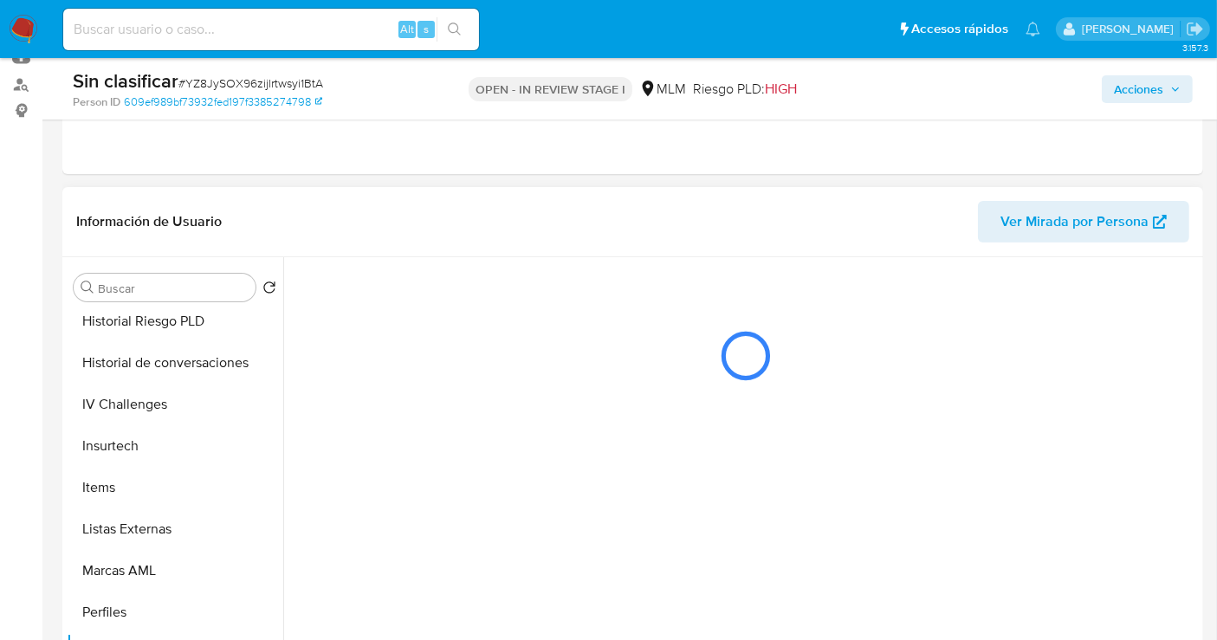
scroll to position [0, 0]
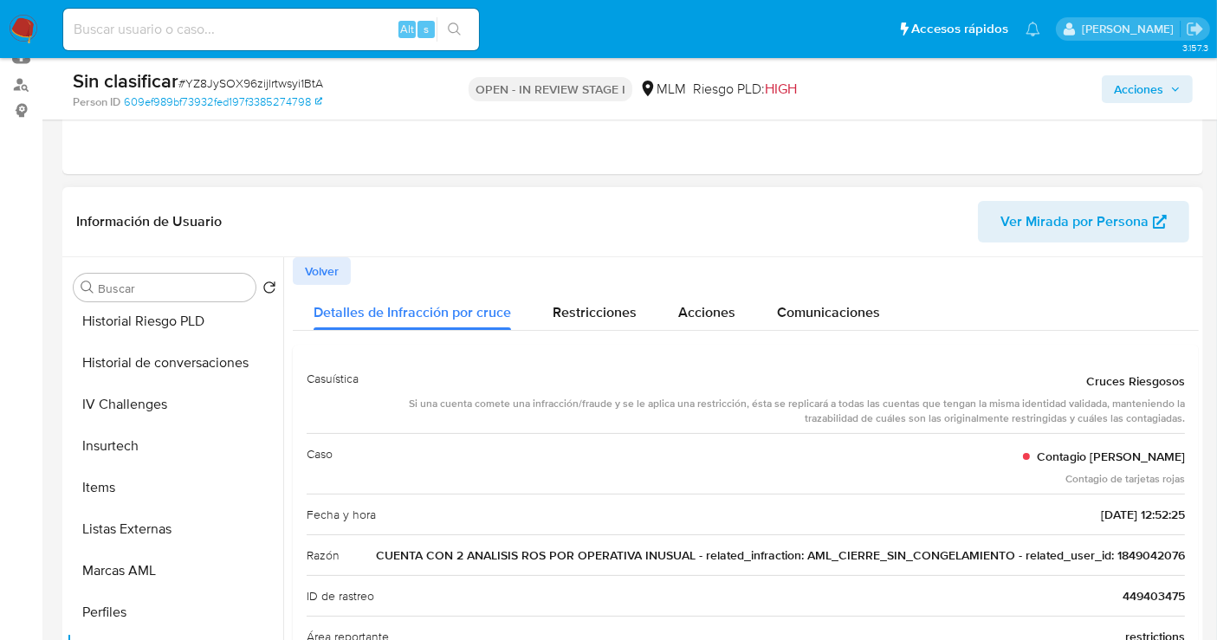
click at [1155, 550] on span "CUENTA CON 2 ANALISIS ROS POR OPERATIVA INUSUAL - related_infraction: AML_CIERR…" at bounding box center [780, 554] width 809 height 17
click at [1143, 82] on span "Acciones" at bounding box center [1138, 89] width 49 height 28
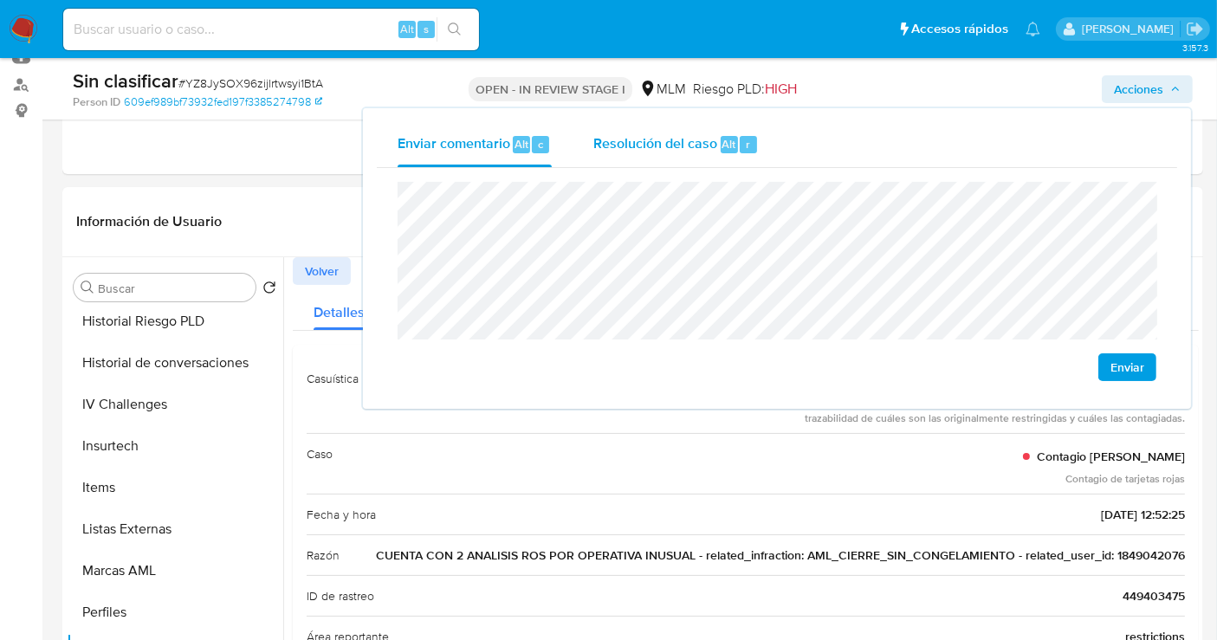
click at [576, 138] on button "Resolución del caso Alt r" at bounding box center [675, 144] width 207 height 45
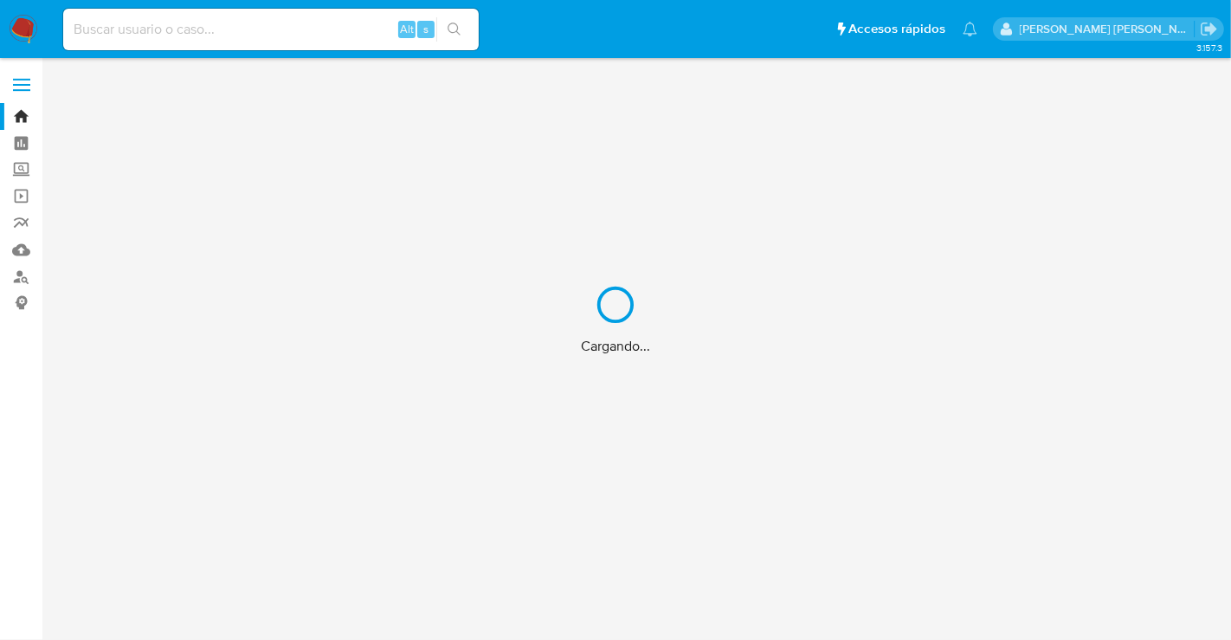
click at [205, 33] on div "Cargando..." at bounding box center [615, 320] width 1231 height 640
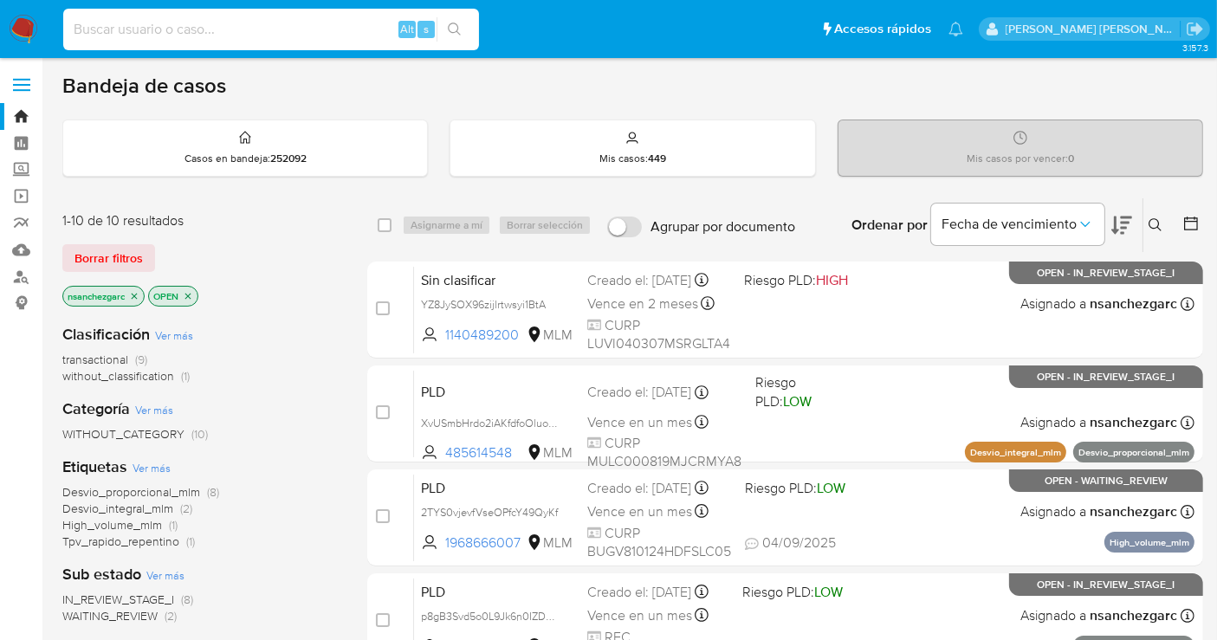
click at [173, 30] on input at bounding box center [271, 29] width 416 height 23
paste input "1849042076"
type input "1849042076"
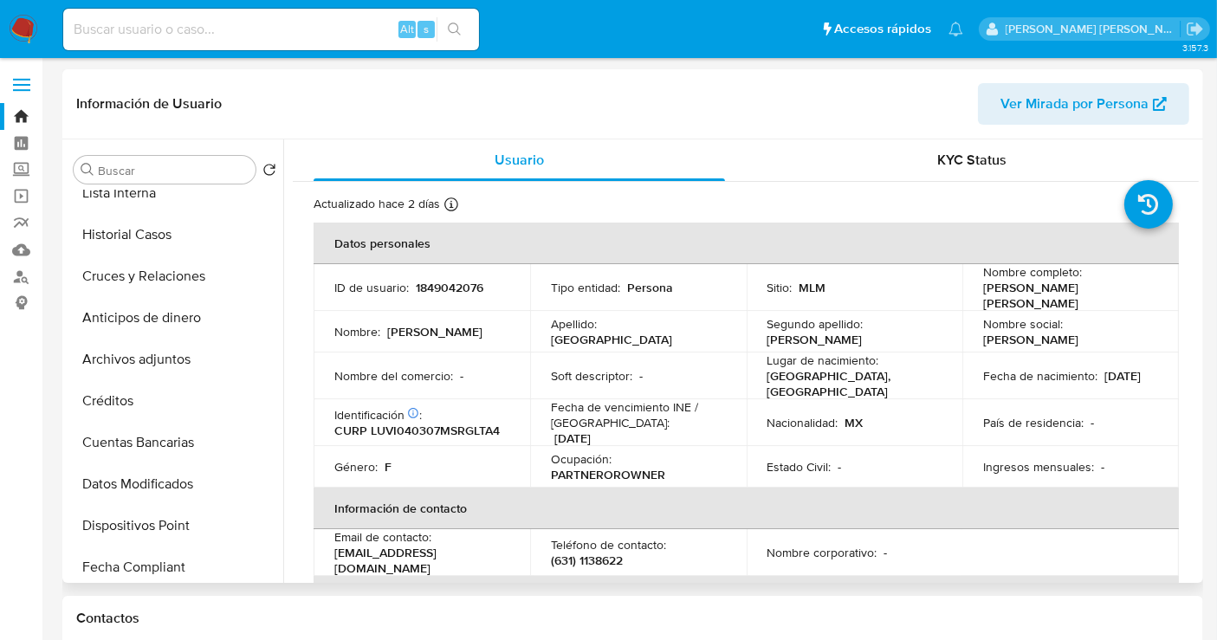
select select "10"
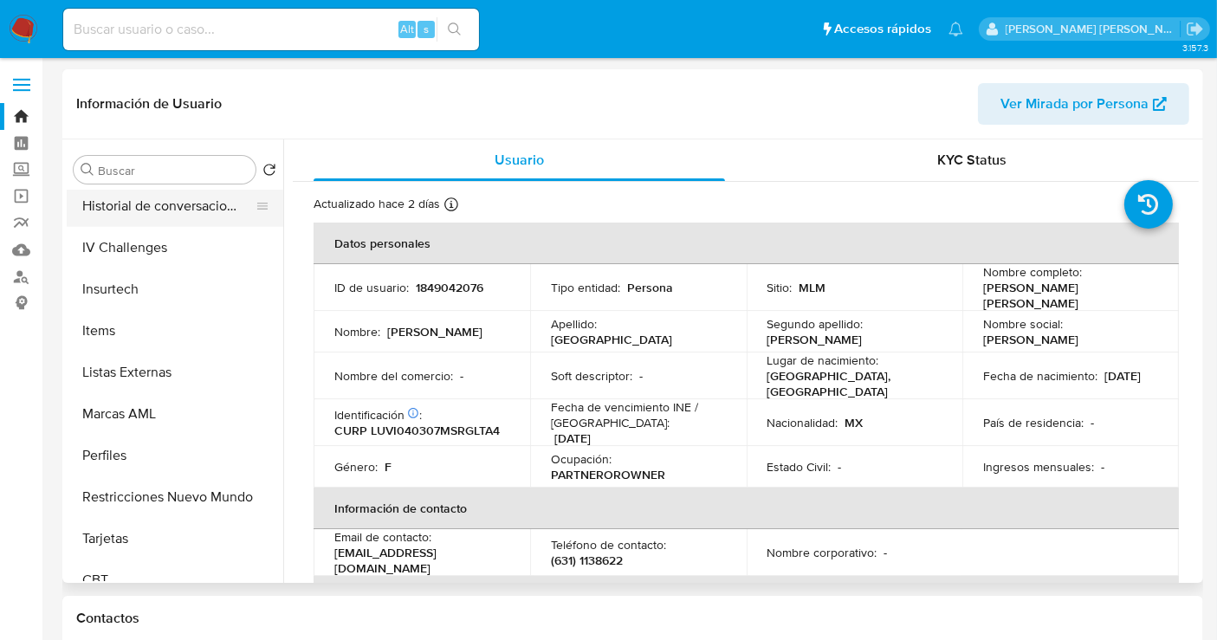
scroll to position [731, 0]
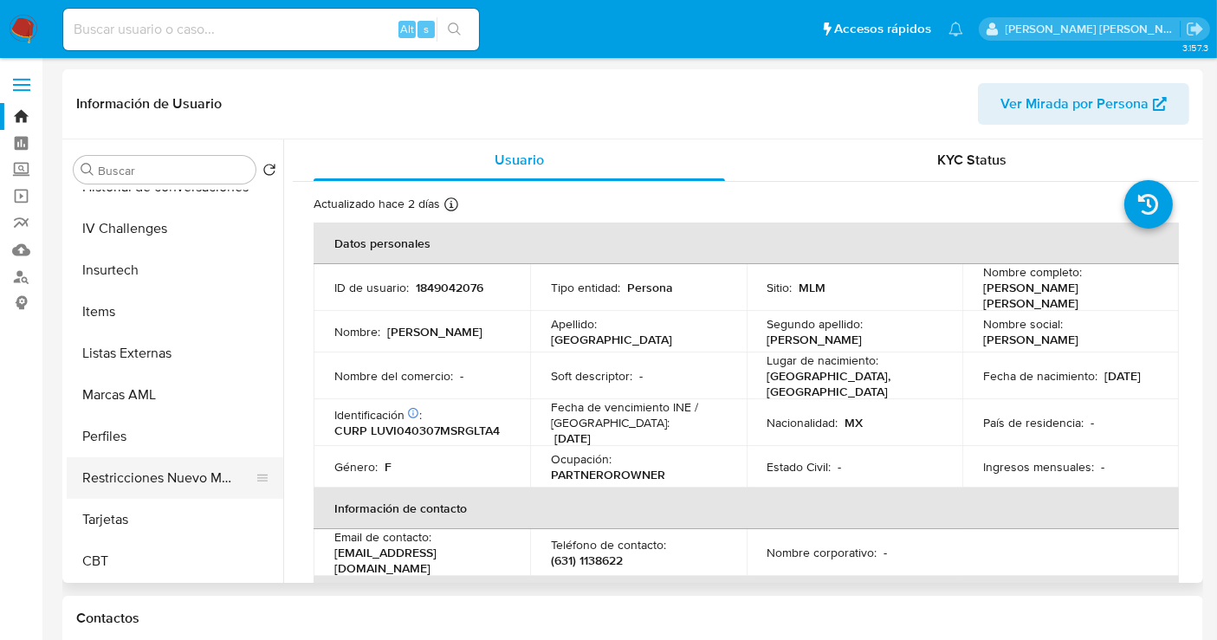
click at [169, 474] on button "Restricciones Nuevo Mundo" at bounding box center [168, 478] width 203 height 42
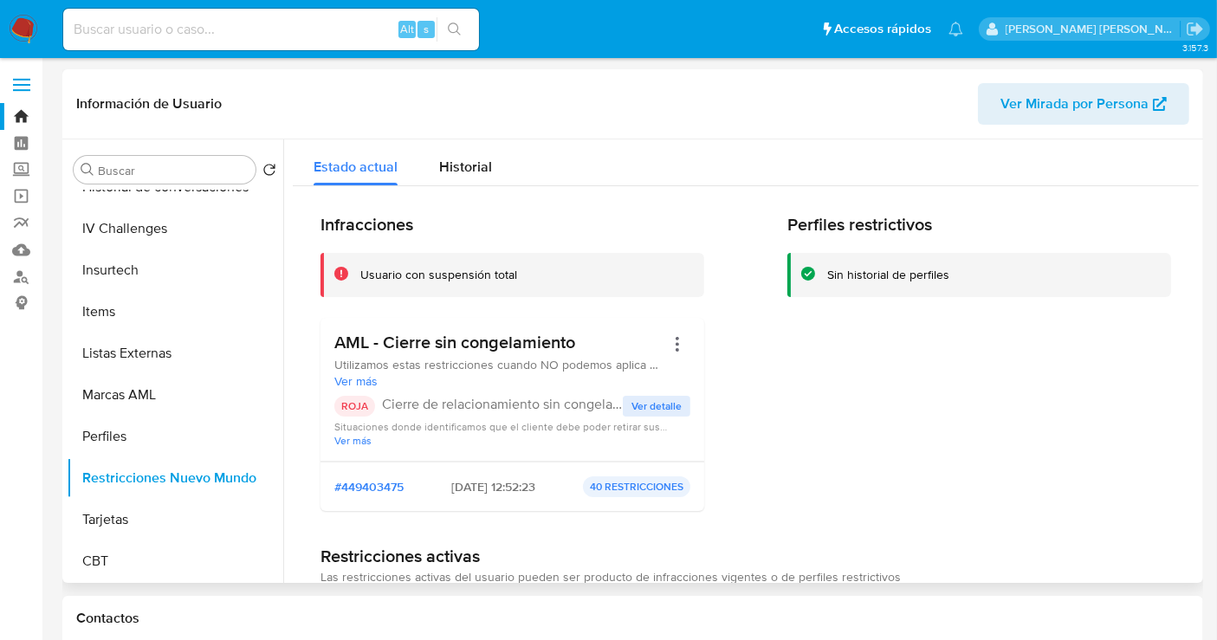
click at [645, 408] on span "Ver detalle" at bounding box center [656, 406] width 50 height 17
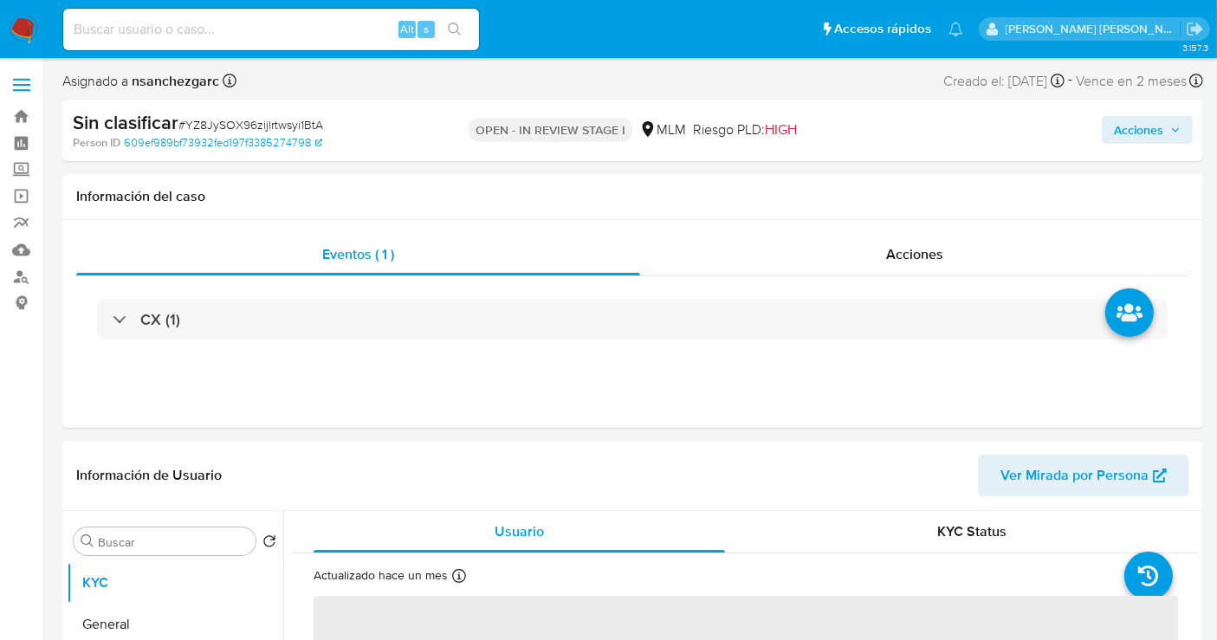
click at [1148, 134] on span "Acciones" at bounding box center [1138, 130] width 49 height 28
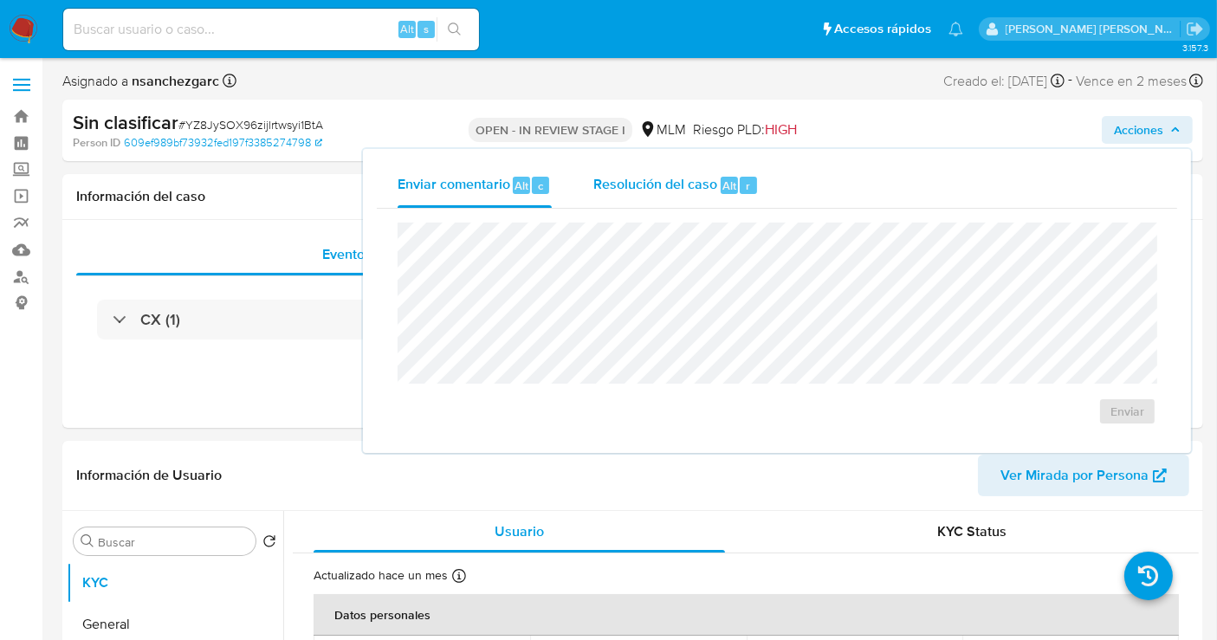
click at [690, 184] on span "Resolución del caso" at bounding box center [655, 185] width 124 height 20
select select "10"
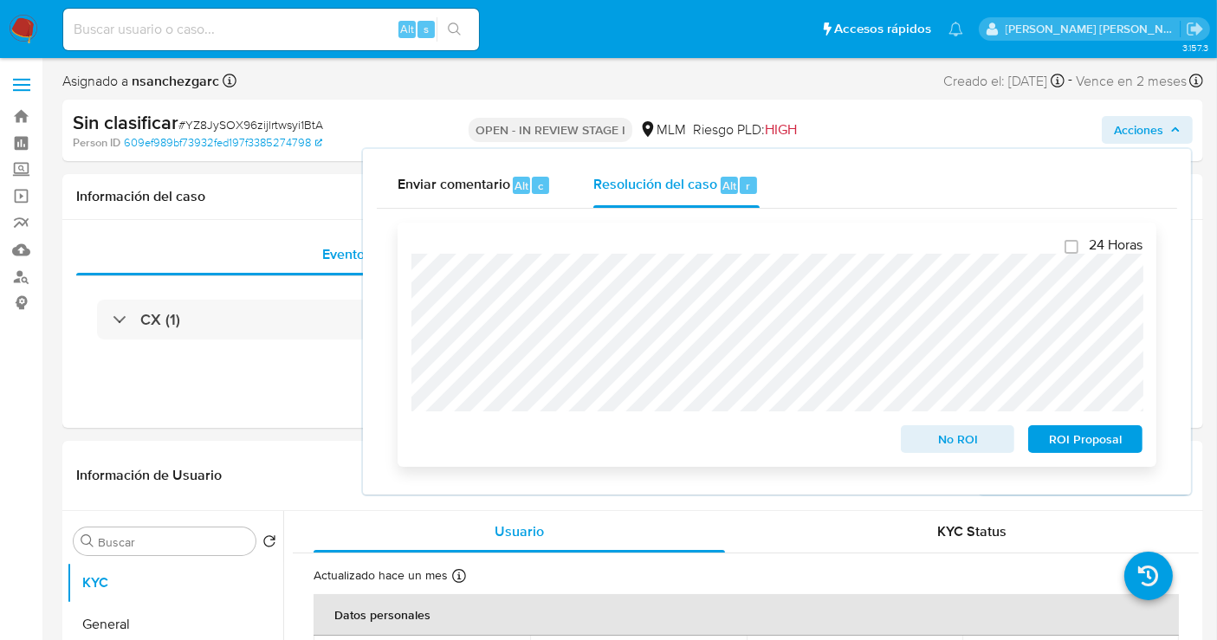
click at [950, 439] on span "No ROI" at bounding box center [958, 439] width 90 height 24
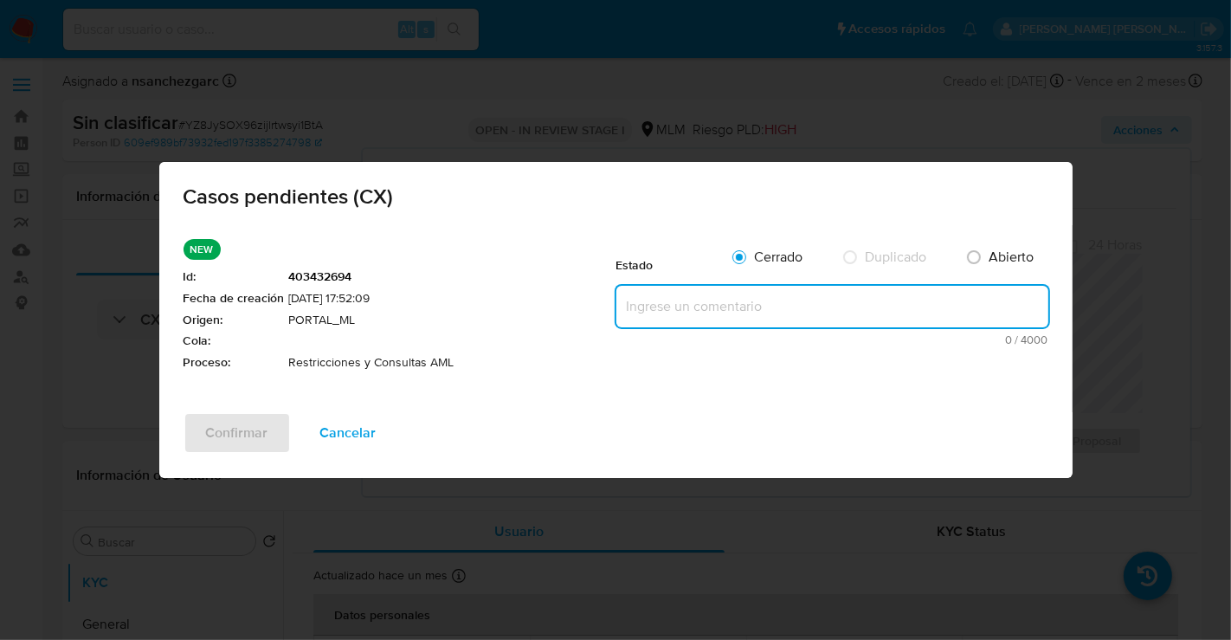
click at [656, 307] on textarea at bounding box center [833, 307] width 432 height 42
paste textarea "Se realiza validación de caso generado por CX donde se identifica restricción l…"
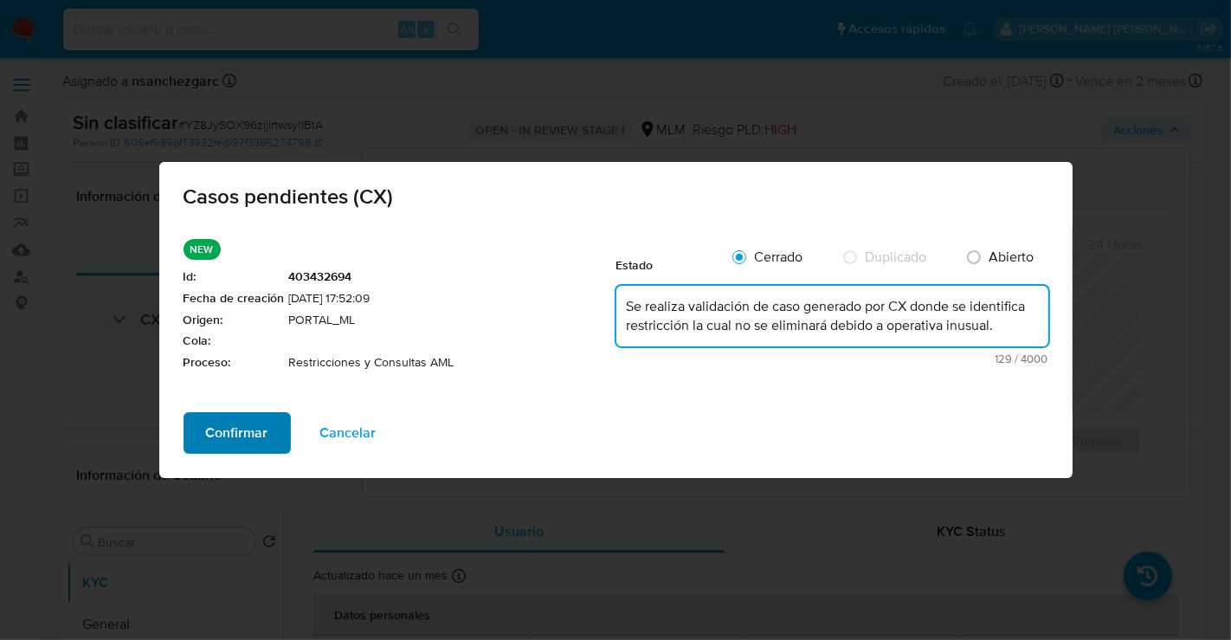
type textarea "Se realiza validación de caso generado por CX donde se identifica restricción l…"
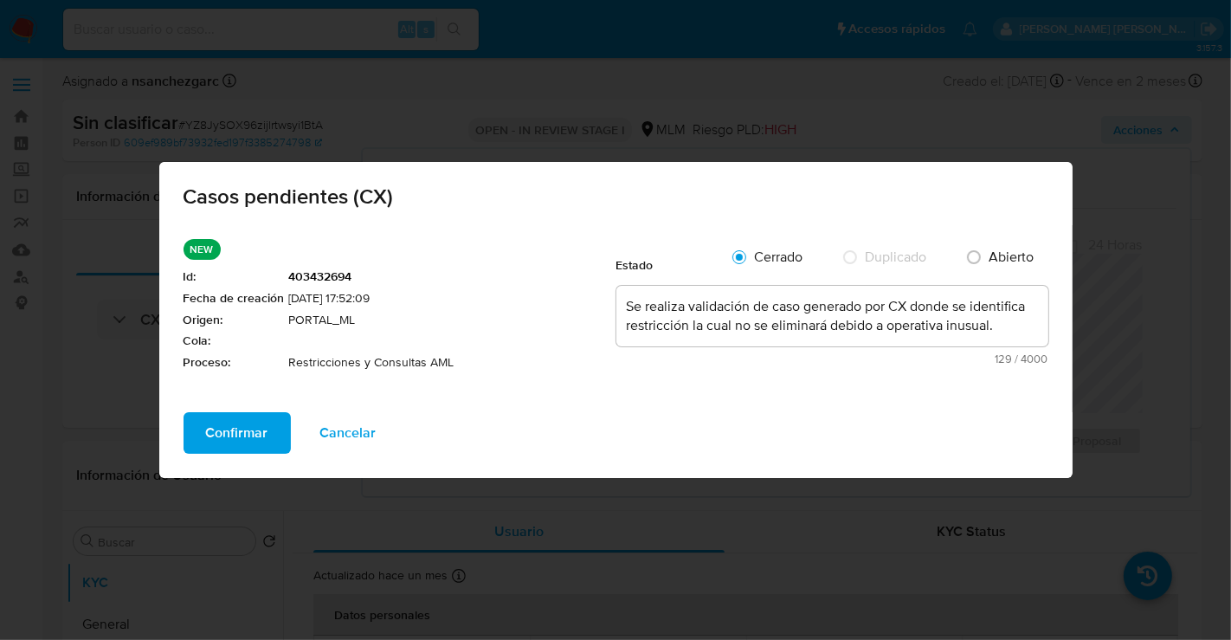
click at [249, 434] on span "Confirmar" at bounding box center [237, 433] width 62 height 38
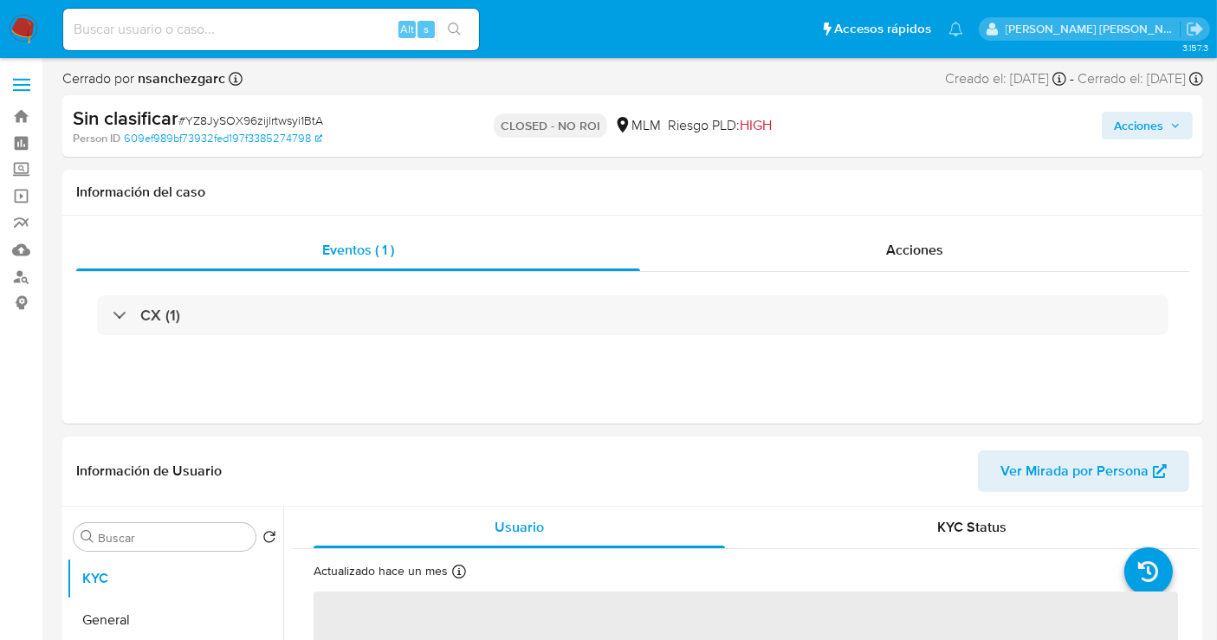
select select "10"
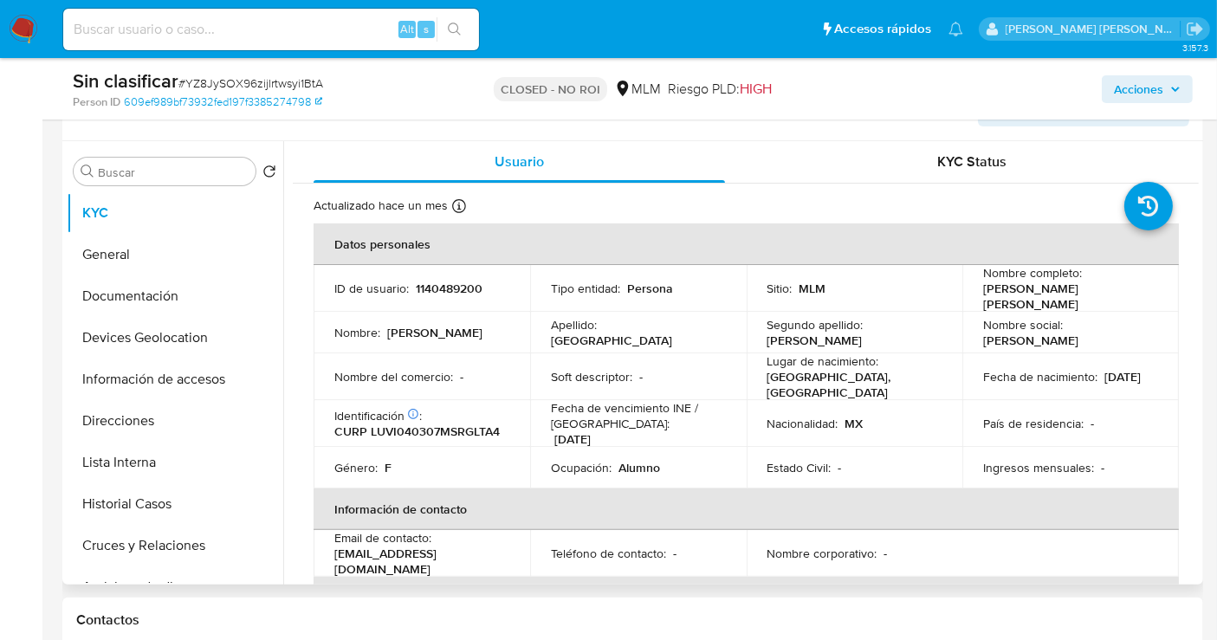
scroll to position [96, 0]
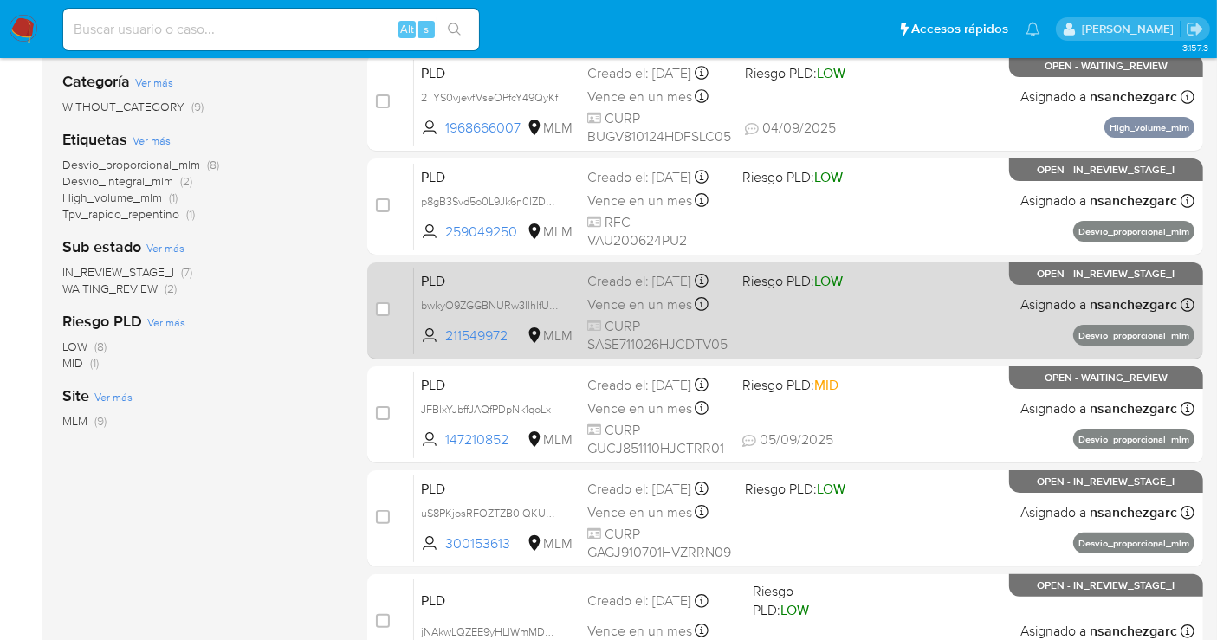
scroll to position [288, 0]
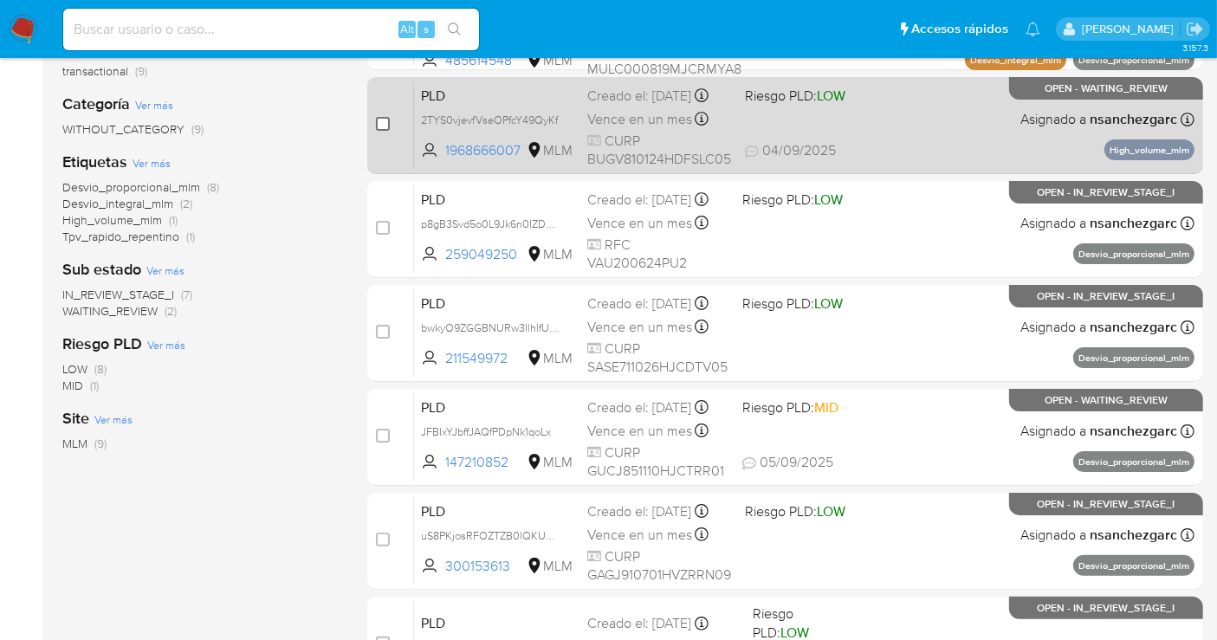
click at [377, 122] on input "checkbox" at bounding box center [383, 124] width 14 height 14
checkbox input "true"
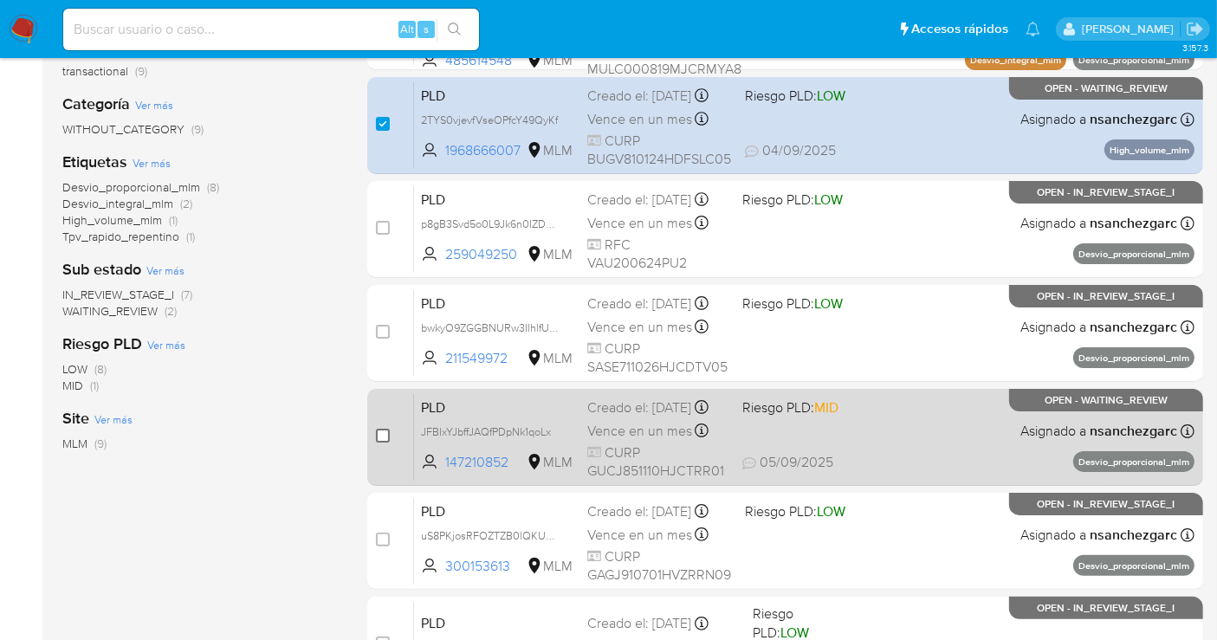
click at [383, 433] on input "checkbox" at bounding box center [383, 436] width 14 height 14
checkbox input "true"
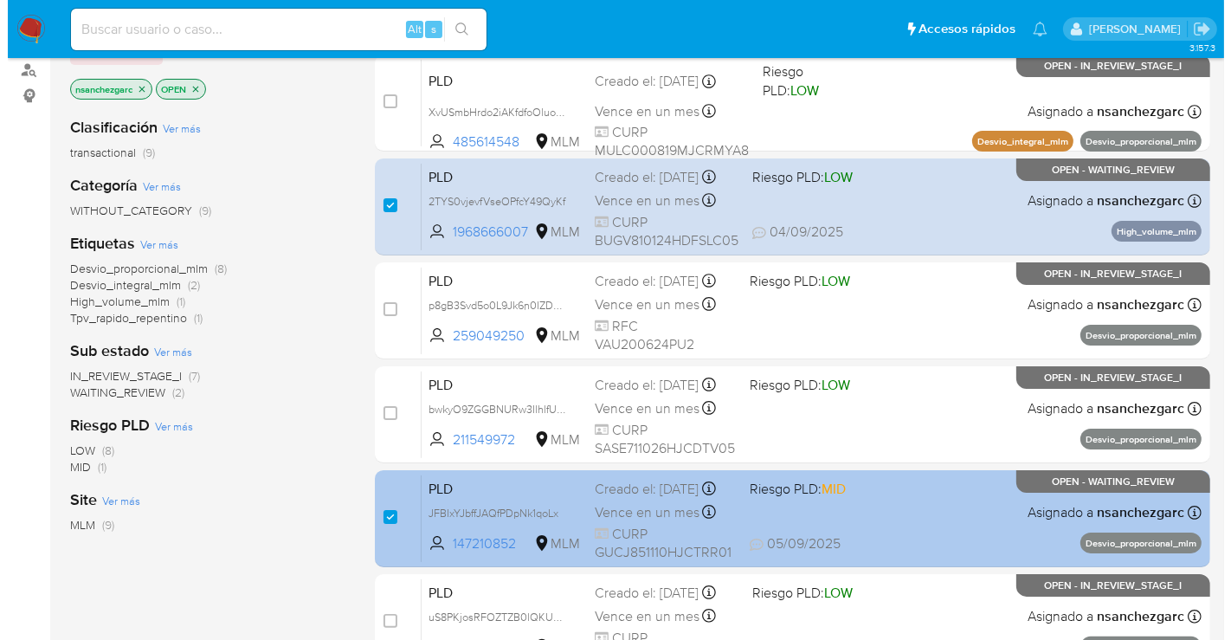
scroll to position [96, 0]
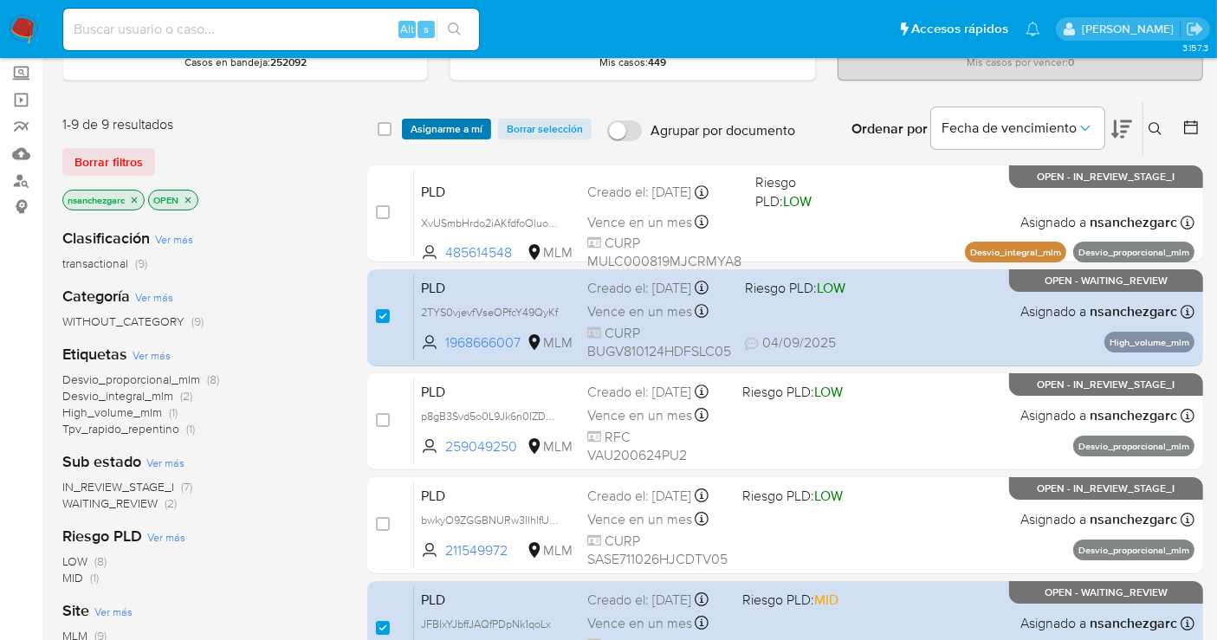
click at [465, 120] on span "Asignarme a mí" at bounding box center [446, 128] width 72 height 17
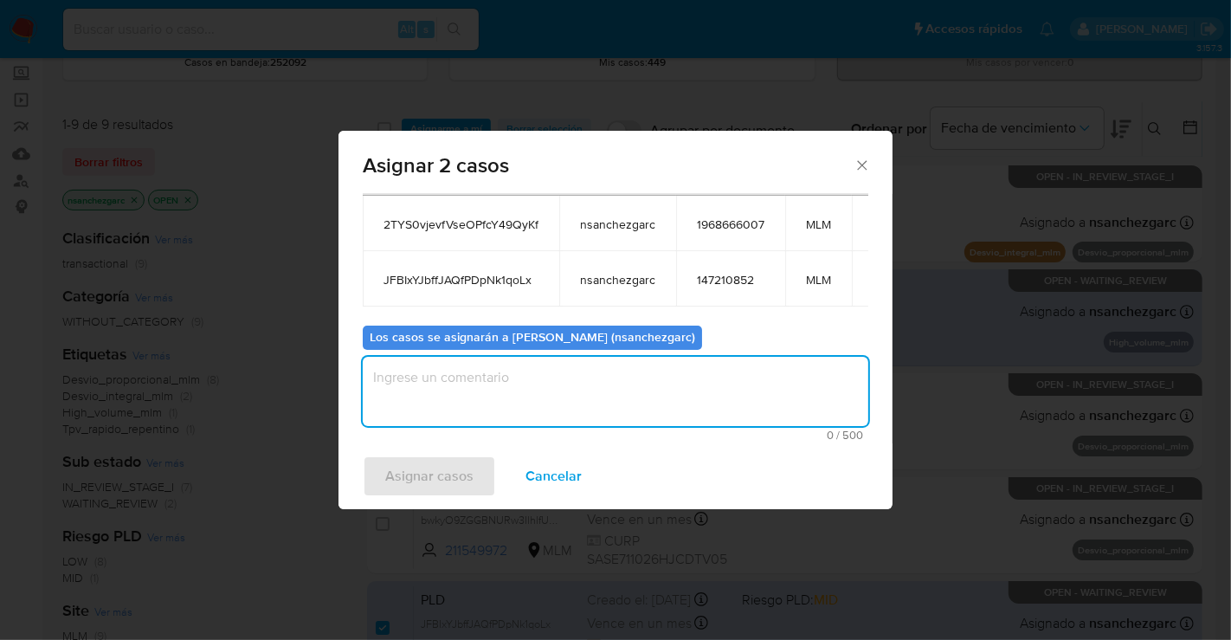
click at [419, 388] on textarea "assign-modal" at bounding box center [616, 391] width 506 height 69
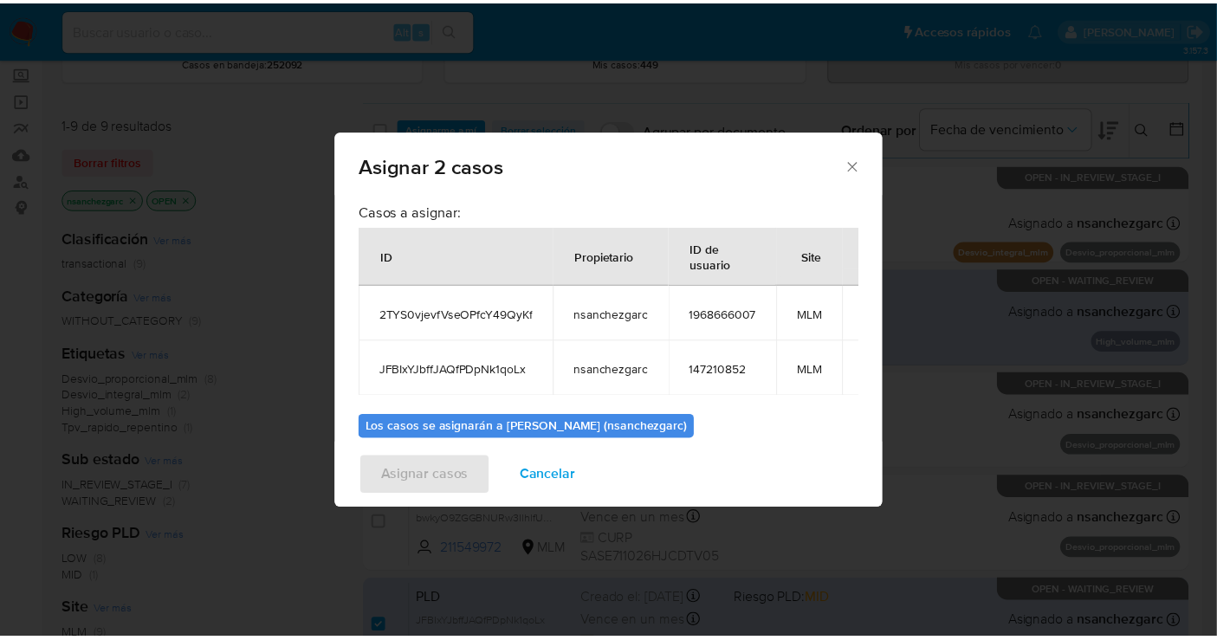
scroll to position [99, 0]
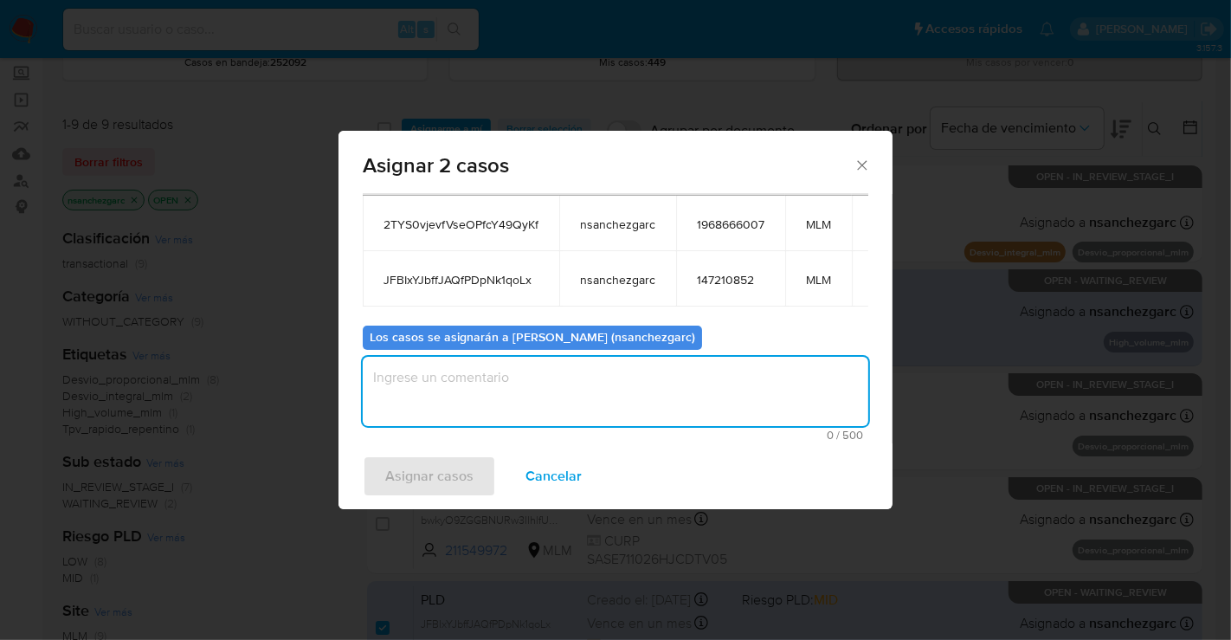
click at [420, 400] on textarea "assign-modal" at bounding box center [616, 391] width 506 height 69
type textarea "nesg"
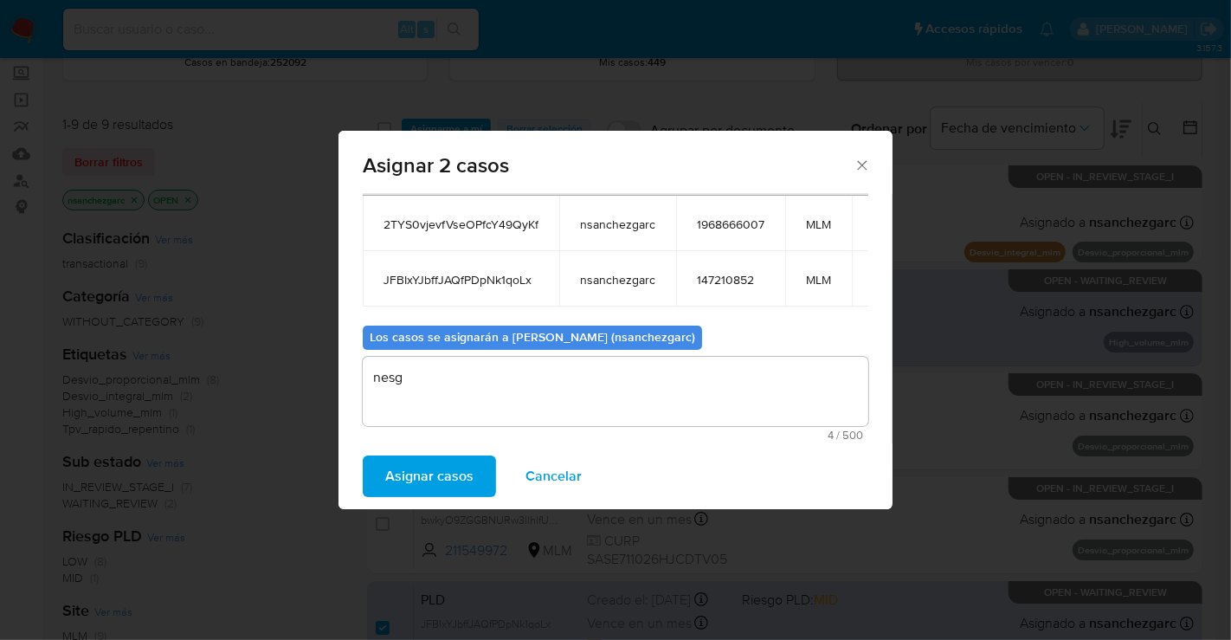
click at [423, 469] on span "Asignar casos" at bounding box center [429, 476] width 88 height 38
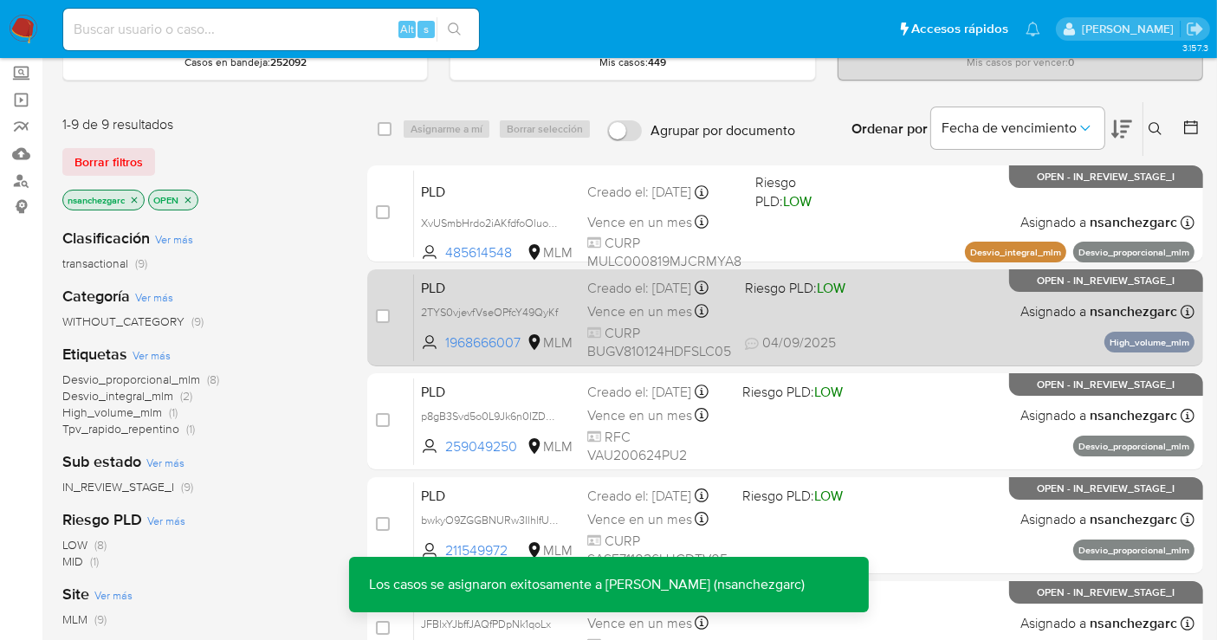
click at [611, 320] on span "Vence en un mes" at bounding box center [639, 311] width 105 height 19
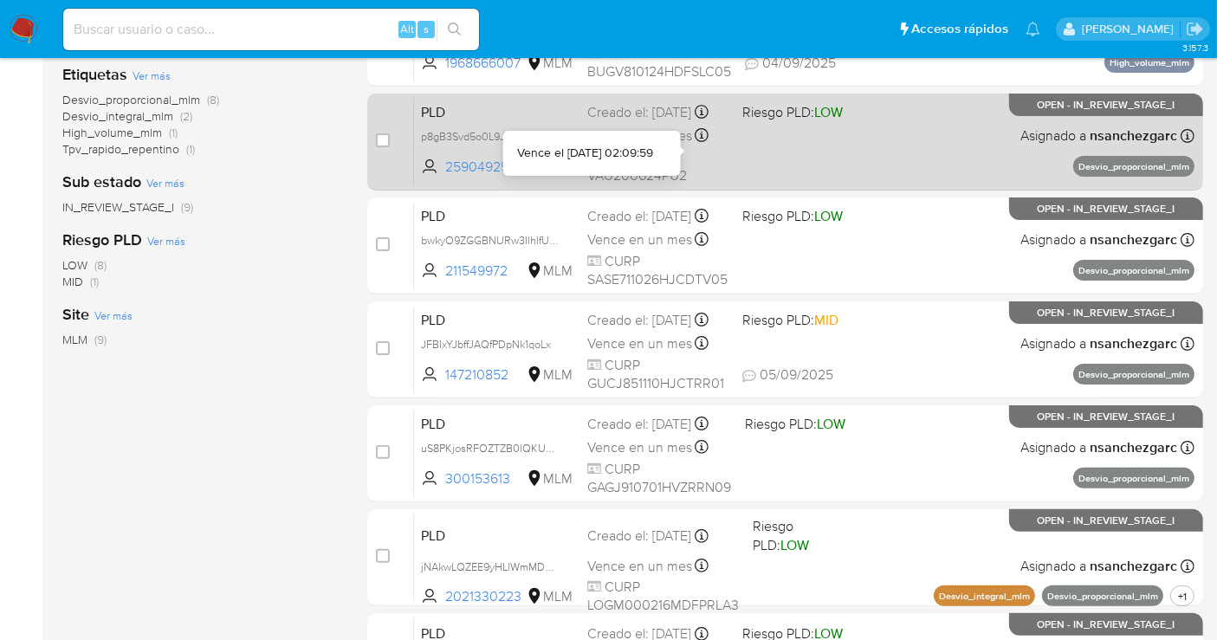
scroll to position [385, 0]
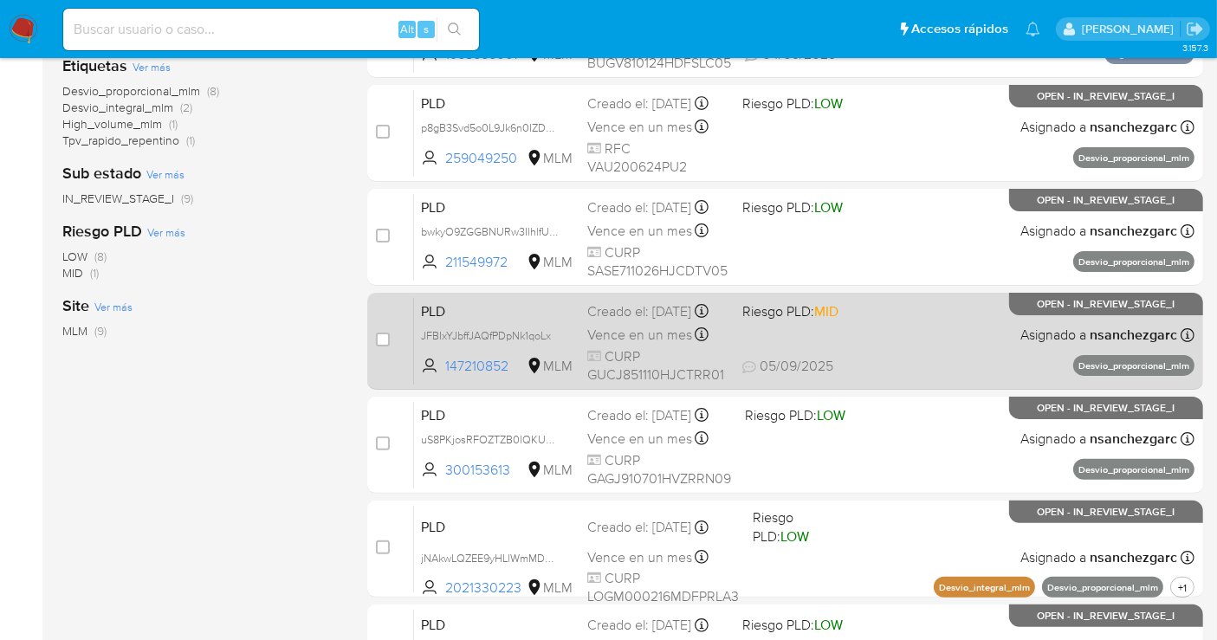
click at [630, 321] on div "Creado el: 12/08/2025 Creado el: 12/08/2025 02:03:20" at bounding box center [657, 311] width 141 height 19
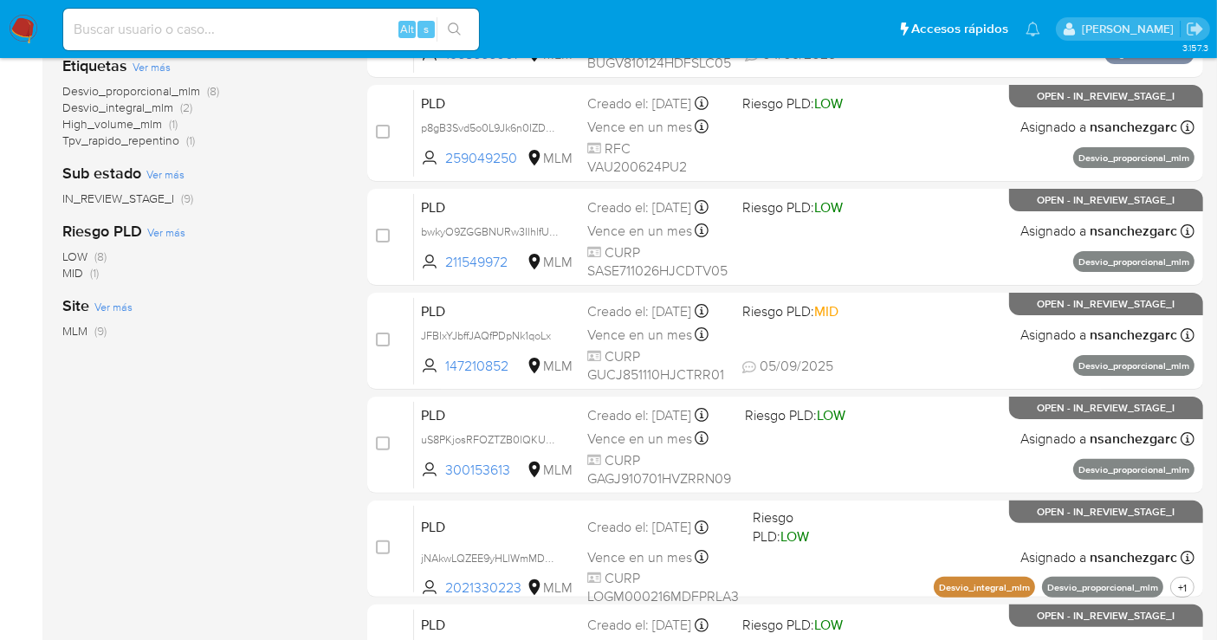
click at [212, 377] on div "Clasificación Ver más transactional (9) Categoría Ver más WITHOUT_CATEGORY (9) …" at bounding box center [200, 220] width 277 height 589
click at [12, 21] on img at bounding box center [23, 29] width 29 height 29
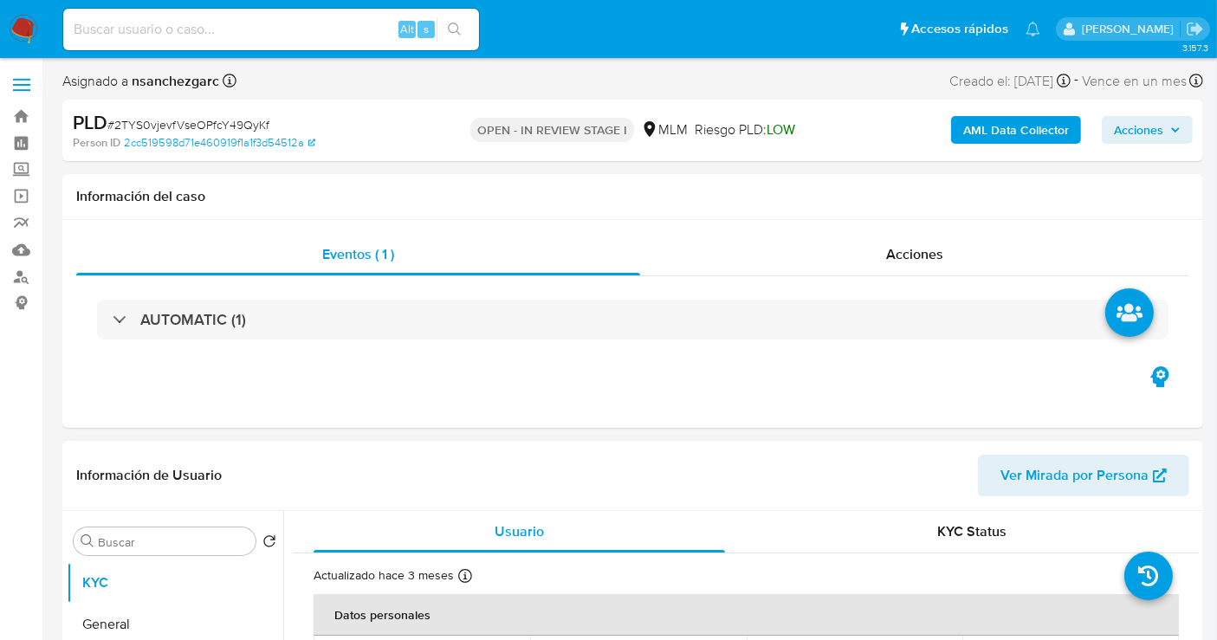
select select "10"
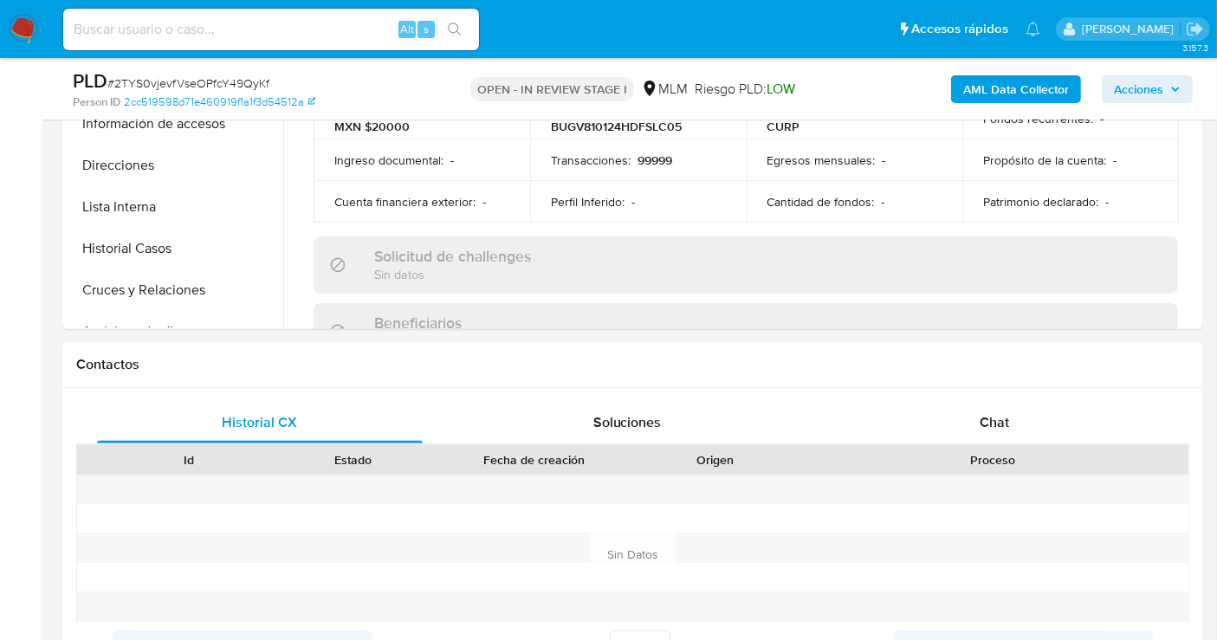
scroll to position [769, 0]
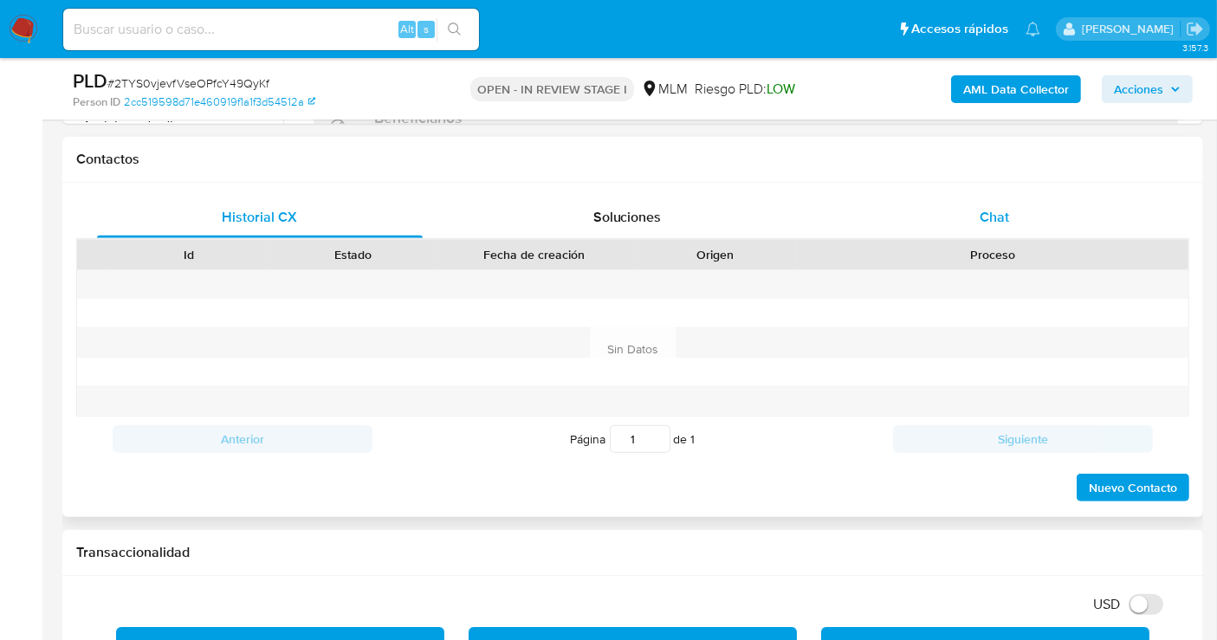
click at [985, 207] on span "Chat" at bounding box center [993, 217] width 29 height 20
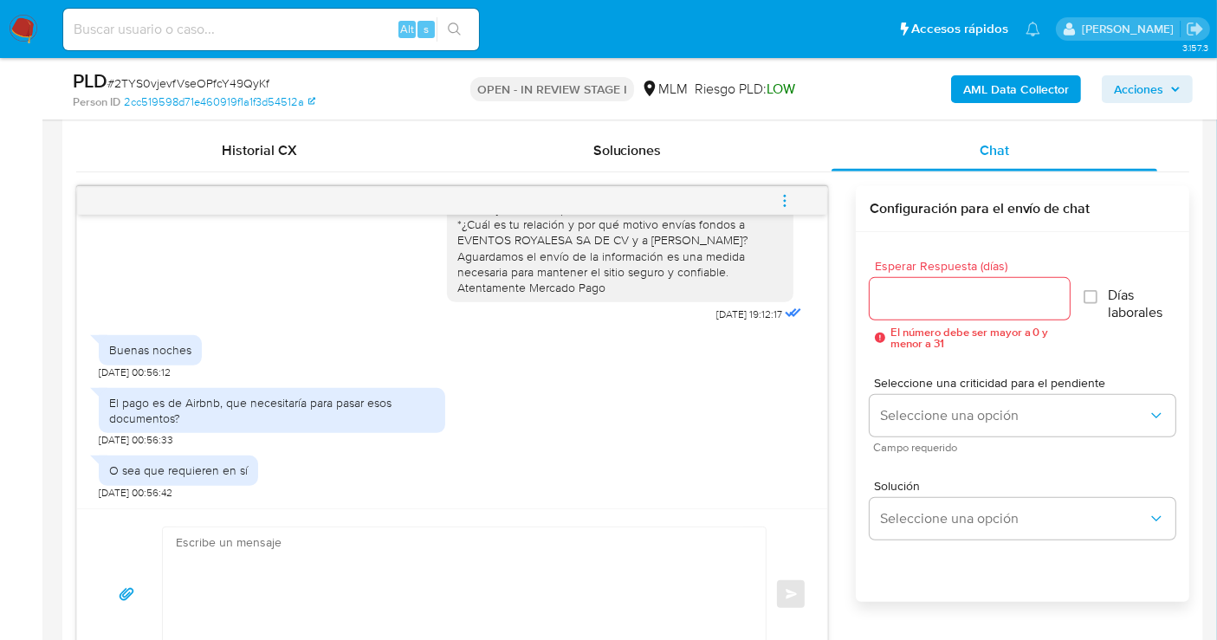
scroll to position [866, 0]
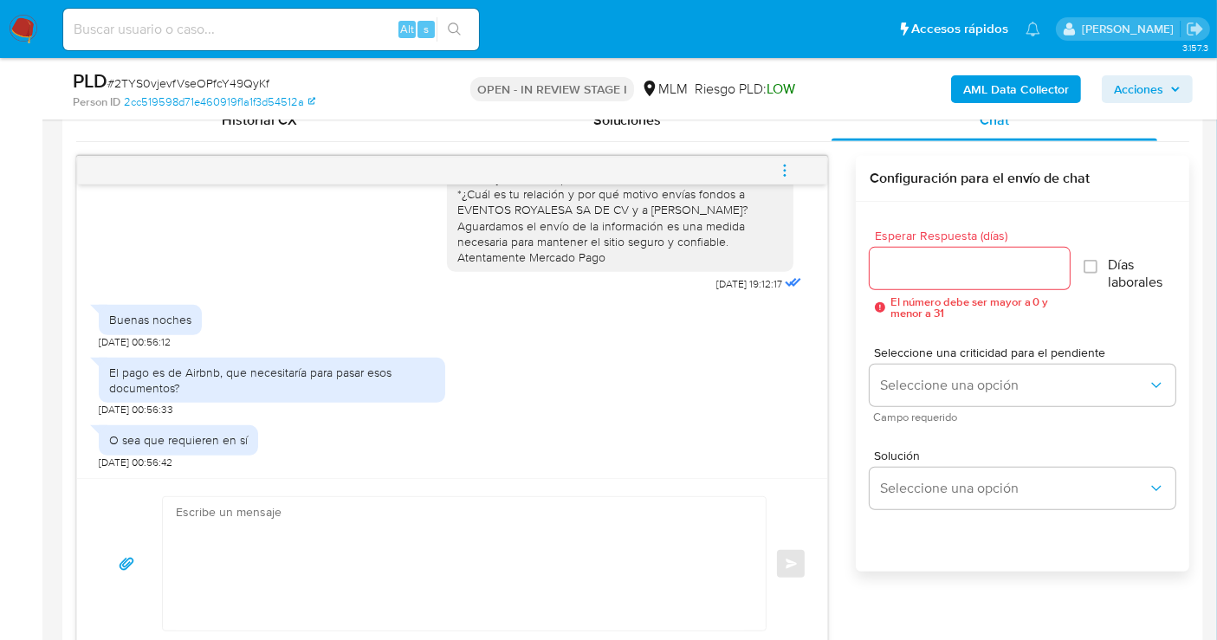
click at [913, 257] on input "Esperar Respuesta (días)" at bounding box center [969, 268] width 200 height 23
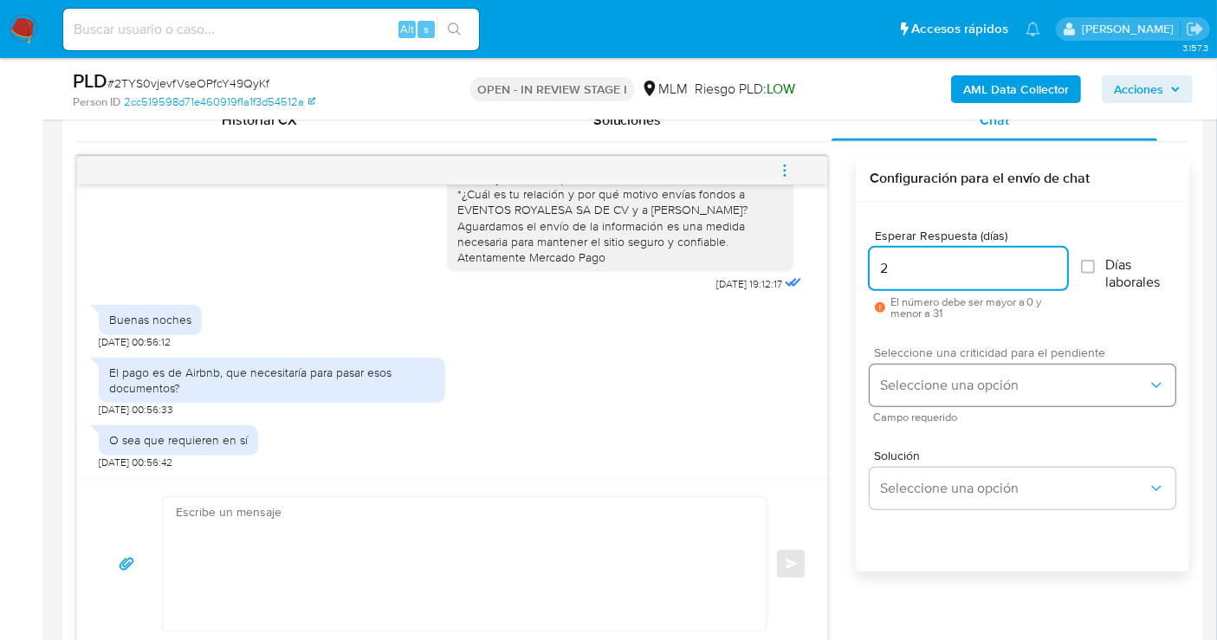
type input "2"
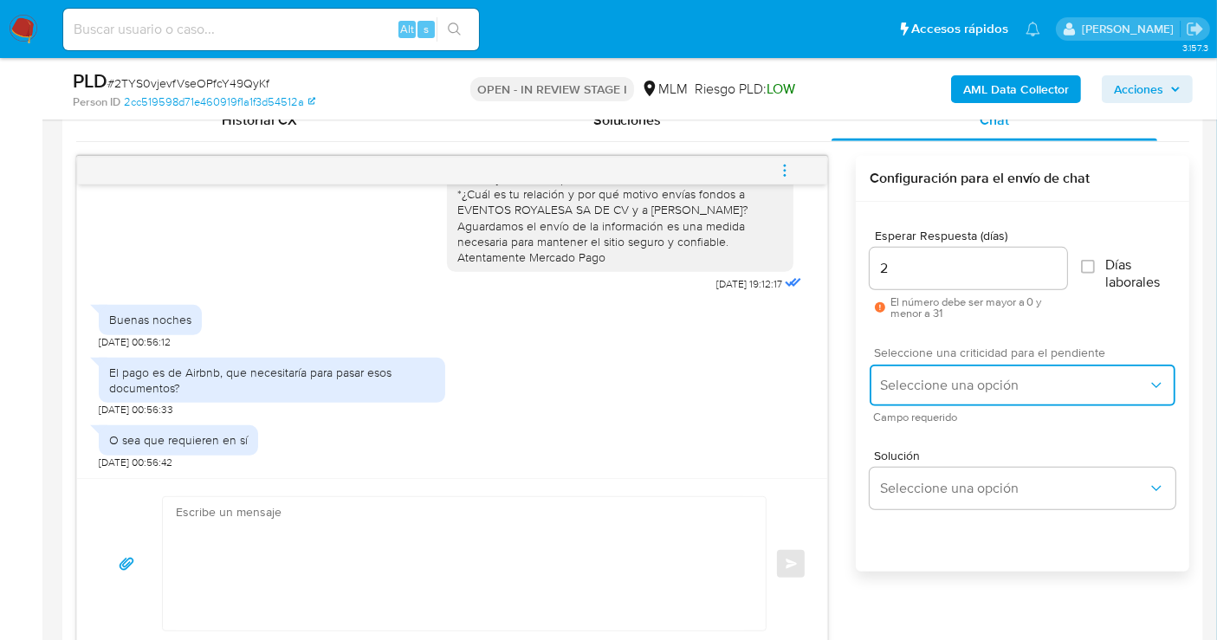
drag, startPoint x: 908, startPoint y: 394, endPoint x: 917, endPoint y: 413, distance: 20.9
click at [908, 394] on button "Seleccione una opción" at bounding box center [1022, 386] width 306 height 42
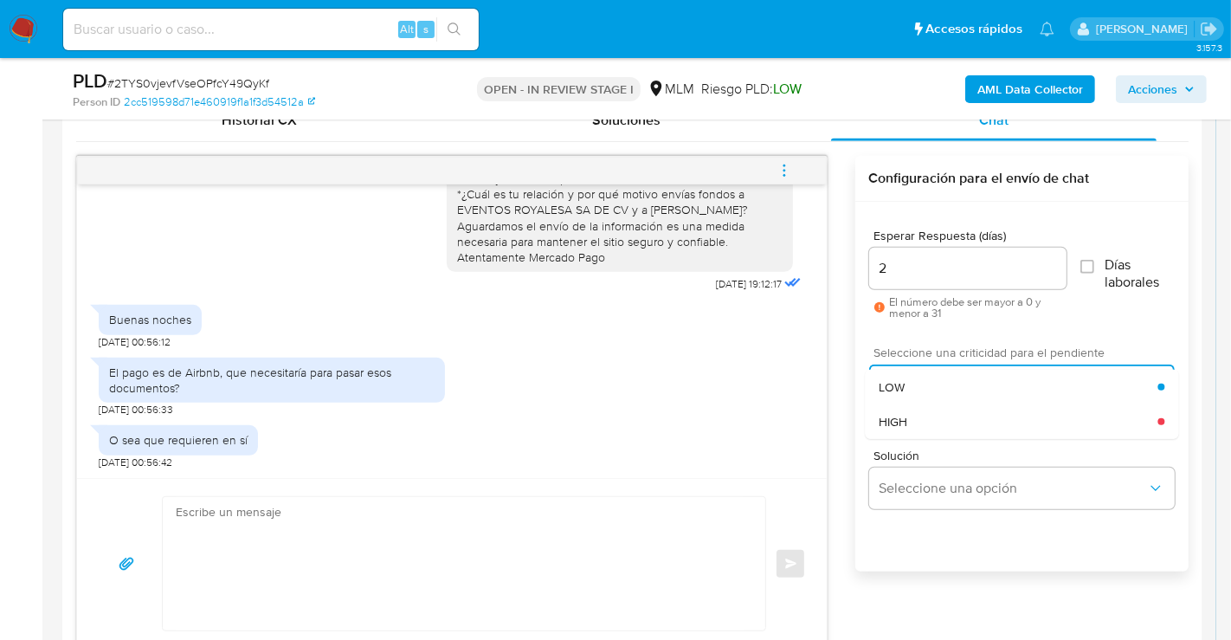
click at [915, 423] on div "HIGH" at bounding box center [1018, 421] width 279 height 35
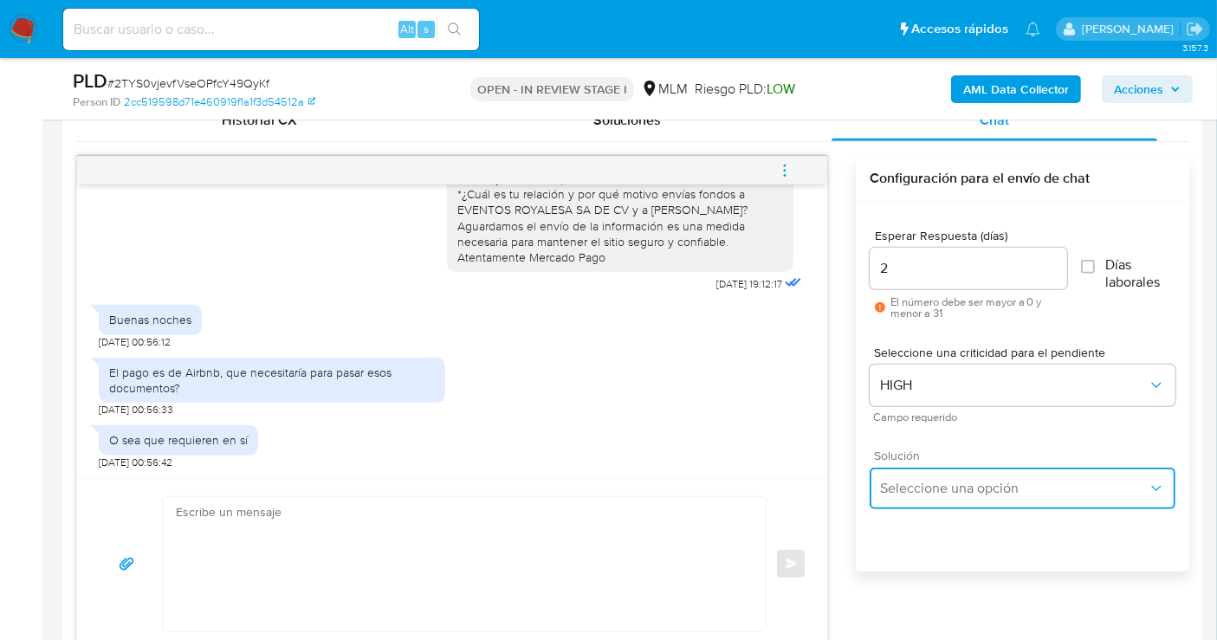
click at [921, 501] on button "Seleccione una opción" at bounding box center [1022, 489] width 306 height 42
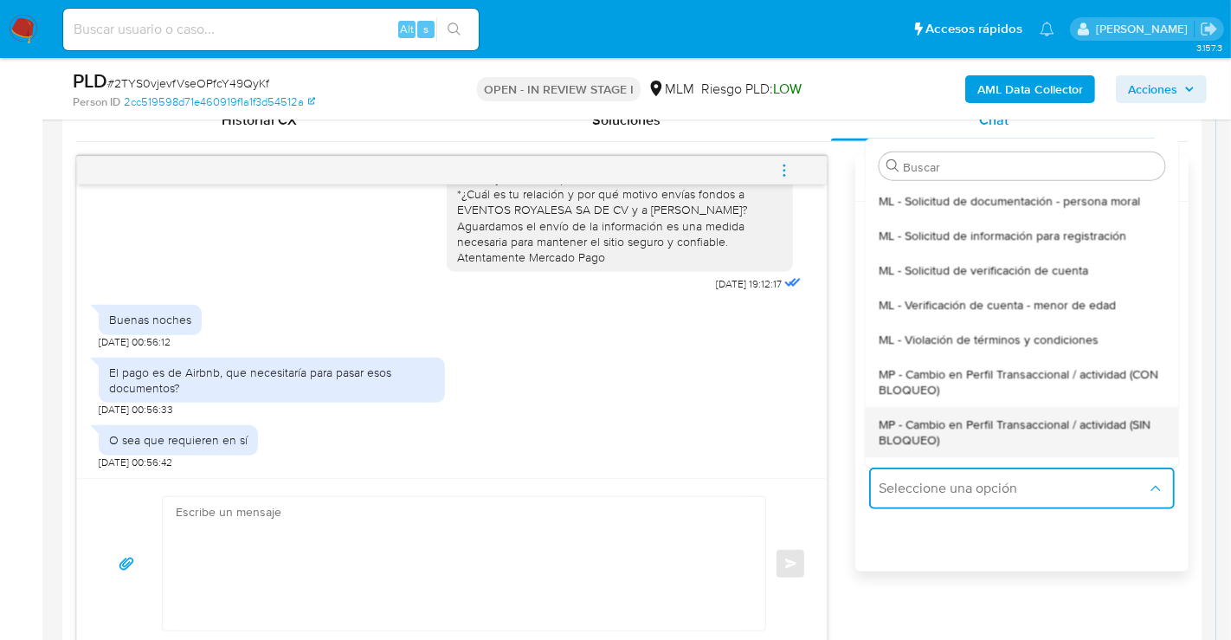
click at [921, 426] on span "MP - Cambio en Perfil Transaccional / actividad (SIN BLOQUEO)" at bounding box center [1022, 431] width 286 height 31
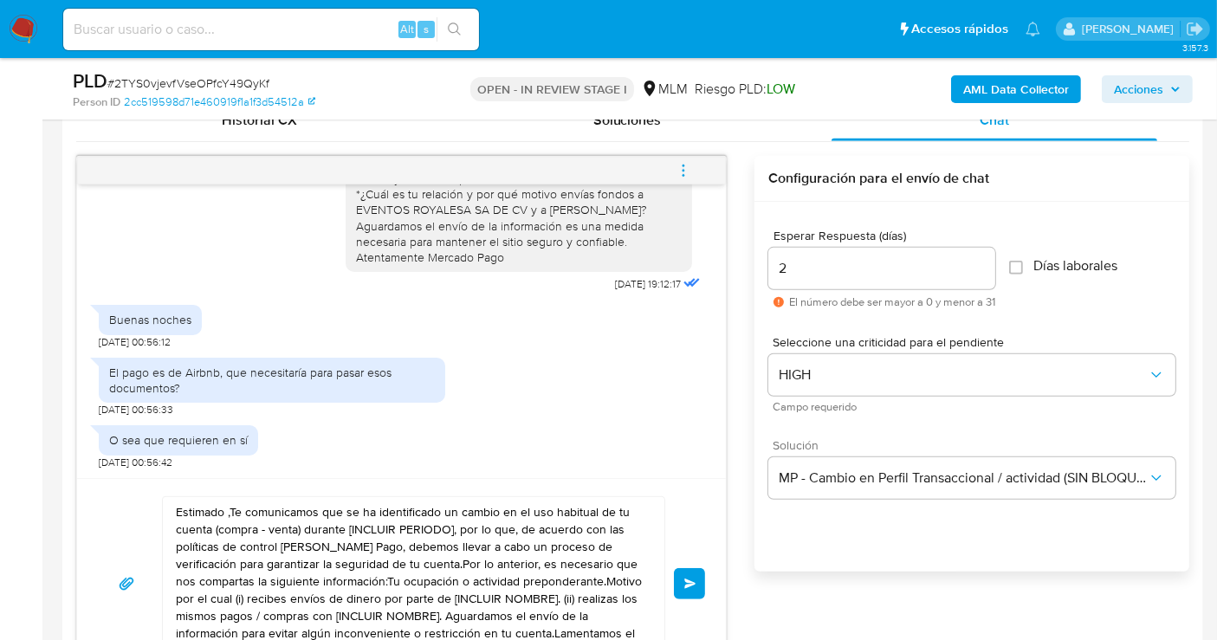
drag, startPoint x: 360, startPoint y: 495, endPoint x: 357, endPoint y: 520, distance: 25.4
click at [358, 511] on textarea "Estimado ,Te comunicamos que se ha identificado un cambio en el uso habitual de…" at bounding box center [409, 583] width 467 height 173
click at [359, 525] on textarea "Estimado ,Te comunicamos que se ha identificado un cambio en el uso habitual de…" at bounding box center [409, 583] width 467 height 173
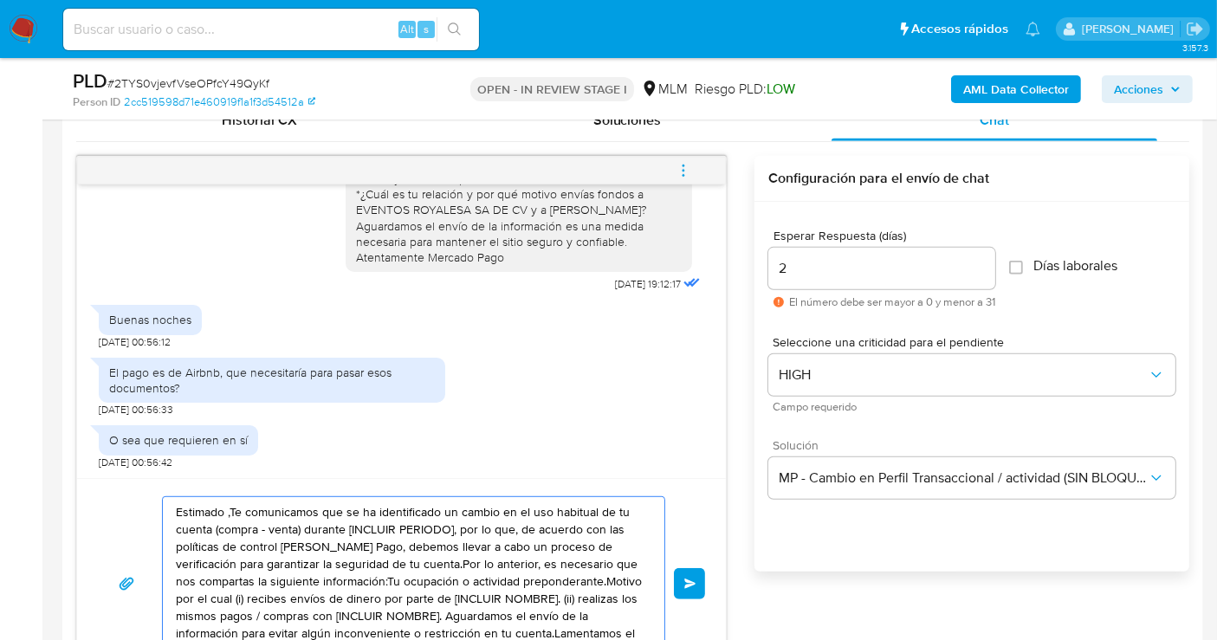
paste textarea "Cliente, agradecemos tu pronta respuesta. Lamentamos cualquier malestar ocasion…"
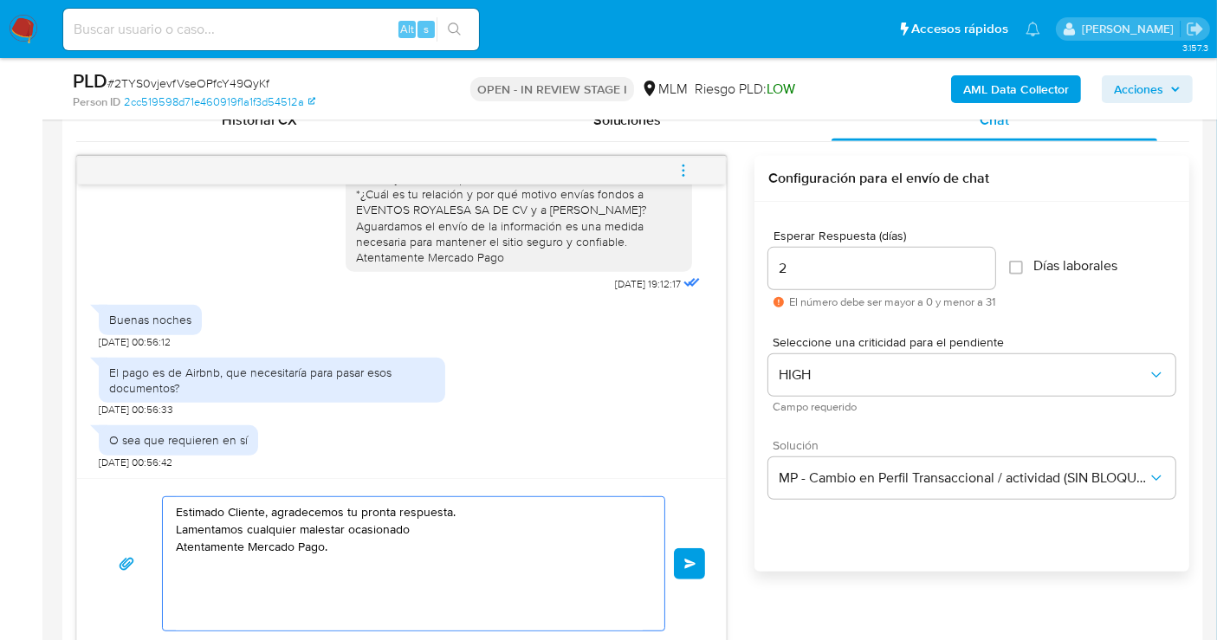
drag, startPoint x: 410, startPoint y: 527, endPoint x: 175, endPoint y: 526, distance: 234.7
click at [176, 526] on textarea "Estimado Cliente, agradecemos tu pronta respuesta. Lamentamos cualquier malesta…" at bounding box center [409, 563] width 467 height 133
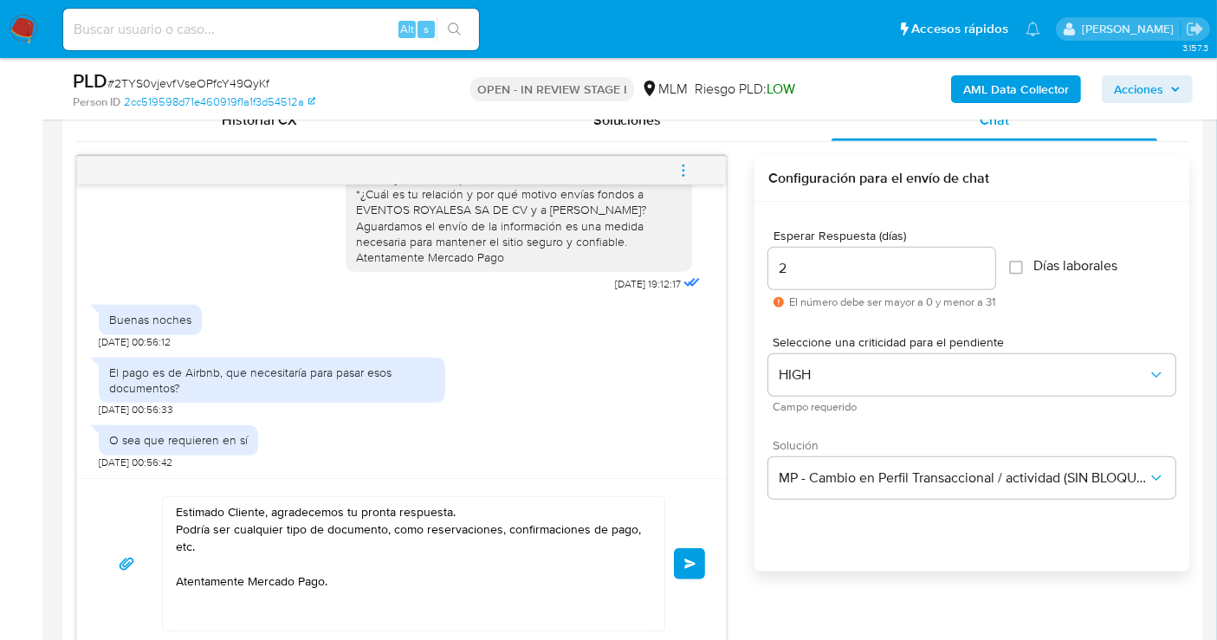
click at [356, 194] on div "Estimado cliente se ha identificado un cambio en el uso habitual de tu cuenta p…" at bounding box center [519, 155] width 326 height 221
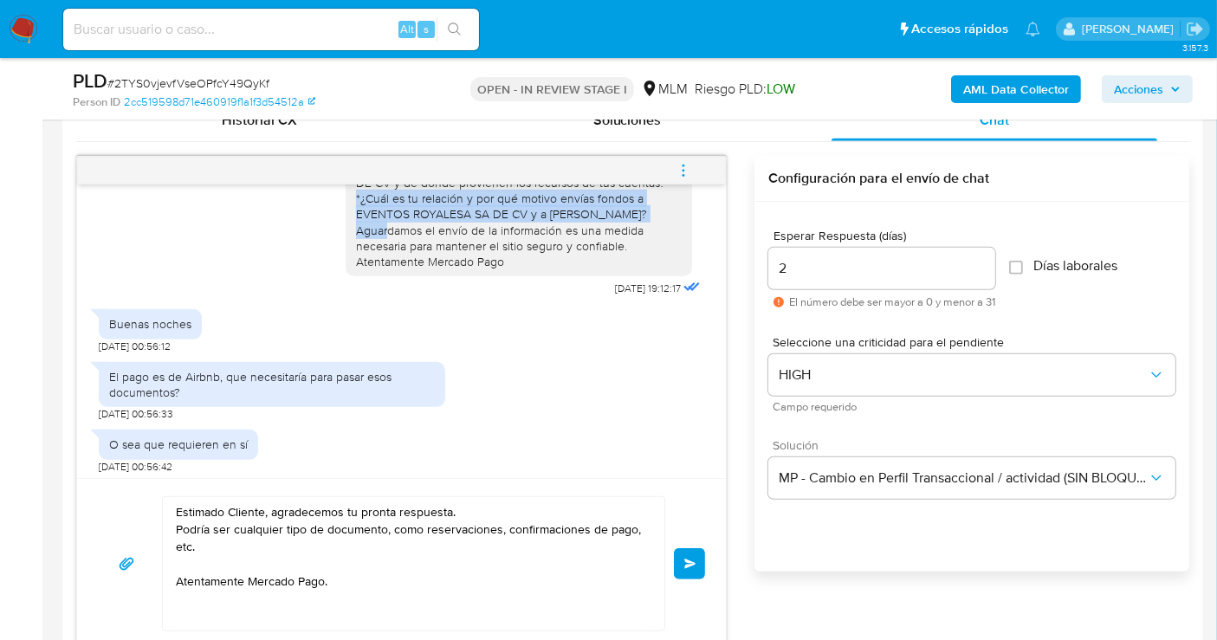
drag, startPoint x: 341, startPoint y: 190, endPoint x: 656, endPoint y: 217, distance: 315.6
click at [656, 217] on div "Estimado cliente se ha identificado un cambio en el uso habitual de tu cuenta p…" at bounding box center [519, 159] width 326 height 221
copy div "*¿Cuál es tu relación y por qué motivo envías fondos a EVENTOS ROYALESA SA DE C…"
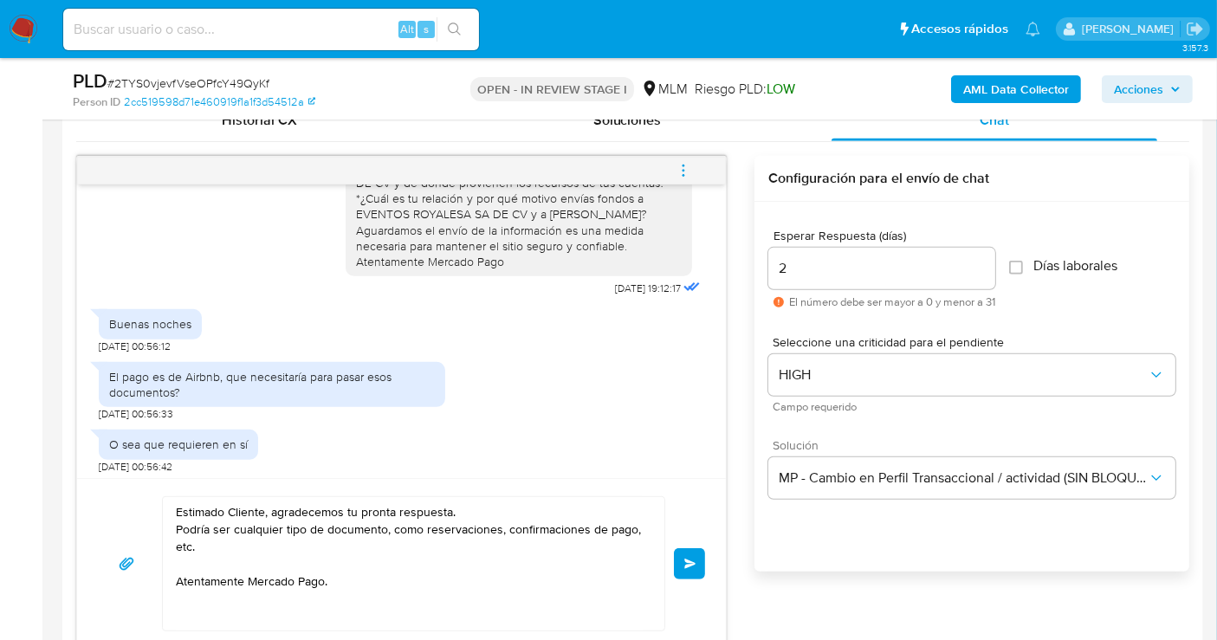
click at [239, 563] on textarea "Estimado Cliente, agradecemos tu pronta respuesta. Podría ser cualquier tipo de…" at bounding box center [409, 563] width 467 height 133
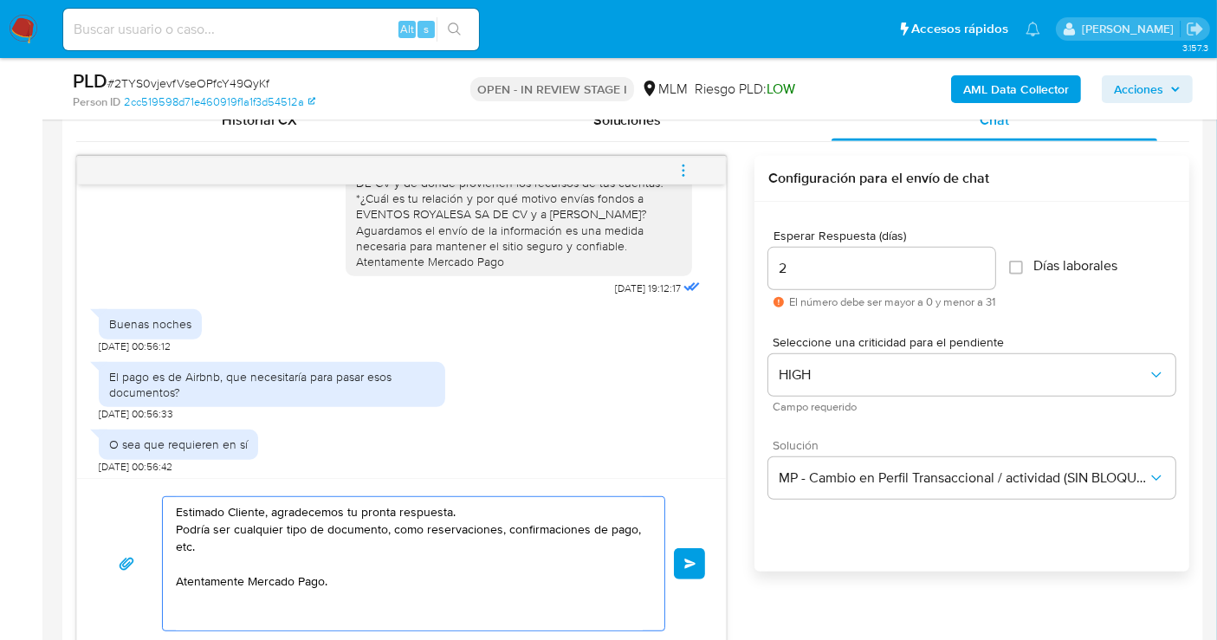
click at [239, 563] on textarea "Estimado Cliente, agradecemos tu pronta respuesta. Podría ser cualquier tipo de…" at bounding box center [409, 563] width 467 height 133
drag, startPoint x: 388, startPoint y: 527, endPoint x: 175, endPoint y: 531, distance: 213.1
click at [176, 531] on textarea "Estimado Cliente, agradecemos tu pronta respuesta. Podría ser cualquier tipo de…" at bounding box center [409, 563] width 467 height 133
click at [177, 543] on textarea "Estimado Cliente, agradecemos tu pronta respuesta. Algún documento que lo acred…" at bounding box center [409, 563] width 467 height 133
paste textarea "*¿Cuál es tu relación y por qué motivo envías fondos a EVENTOS ROYALESA SA DE C…"
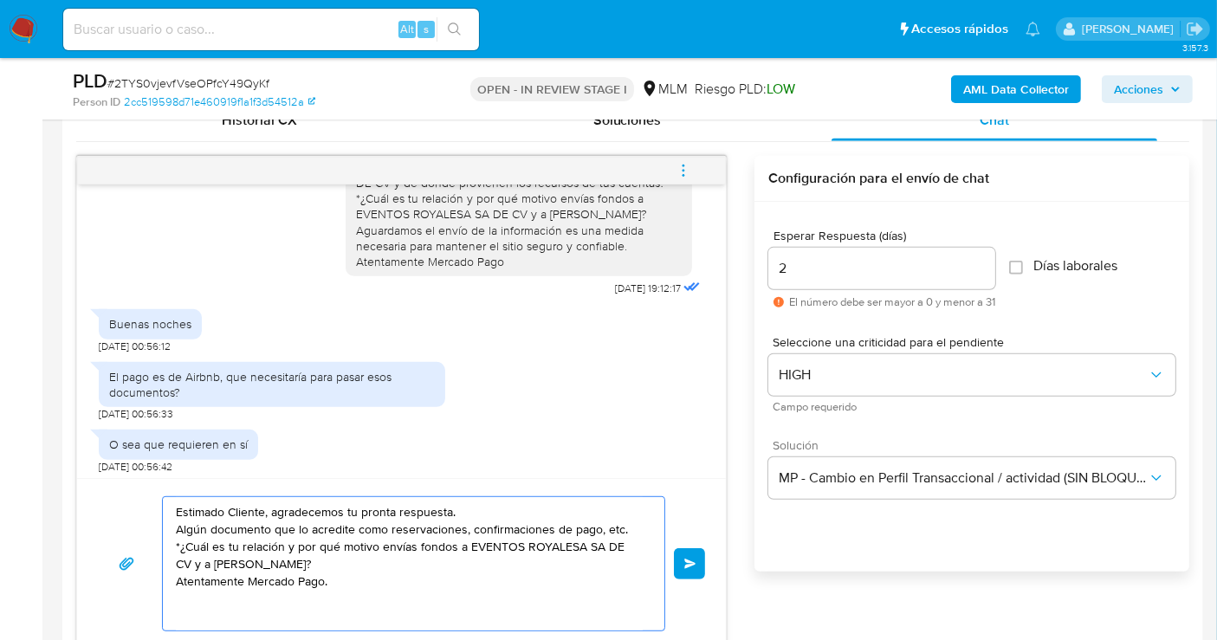
click at [622, 528] on textarea "Estimado Cliente, agradecemos tu pronta respuesta. Algún documento que lo acred…" at bounding box center [409, 563] width 467 height 133
click at [636, 533] on textarea "Estimado Cliente, agradecemos tu pronta respuesta. Algún documento que lo acred…" at bounding box center [409, 563] width 467 height 133
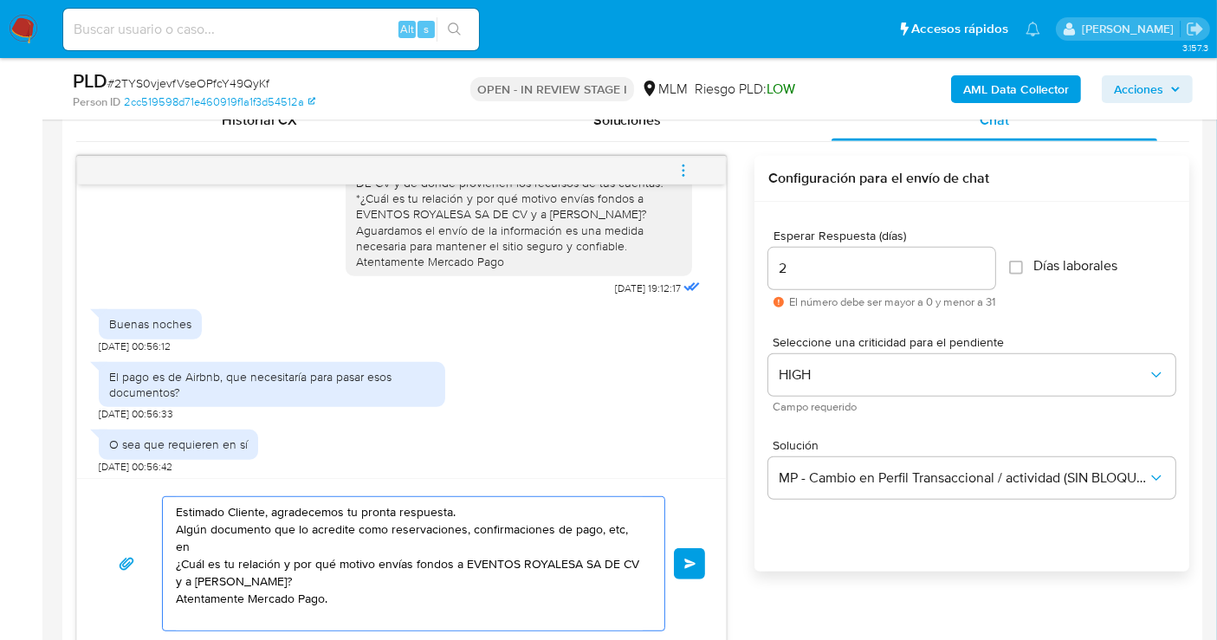
paste textarea "Para adjuntar los archivos presiona "Responder" > haz clic en el botón "Adjunta…"
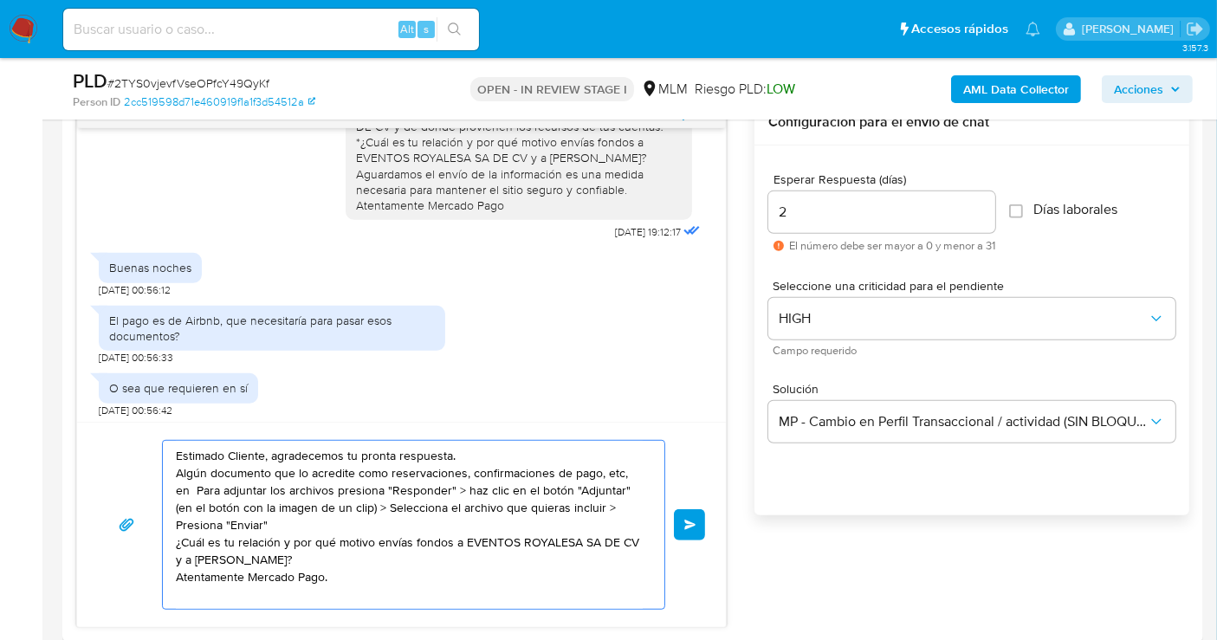
scroll to position [962, 0]
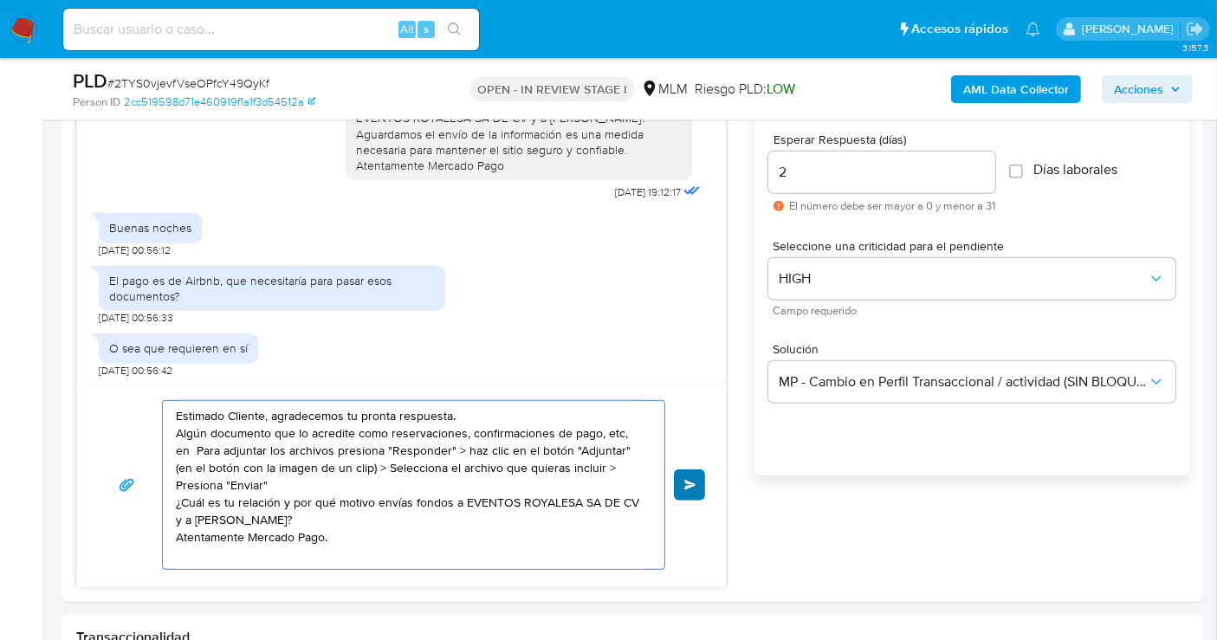
type textarea "Estimado Cliente, agradecemos tu pronta respuesta. Algún documento que lo acred…"
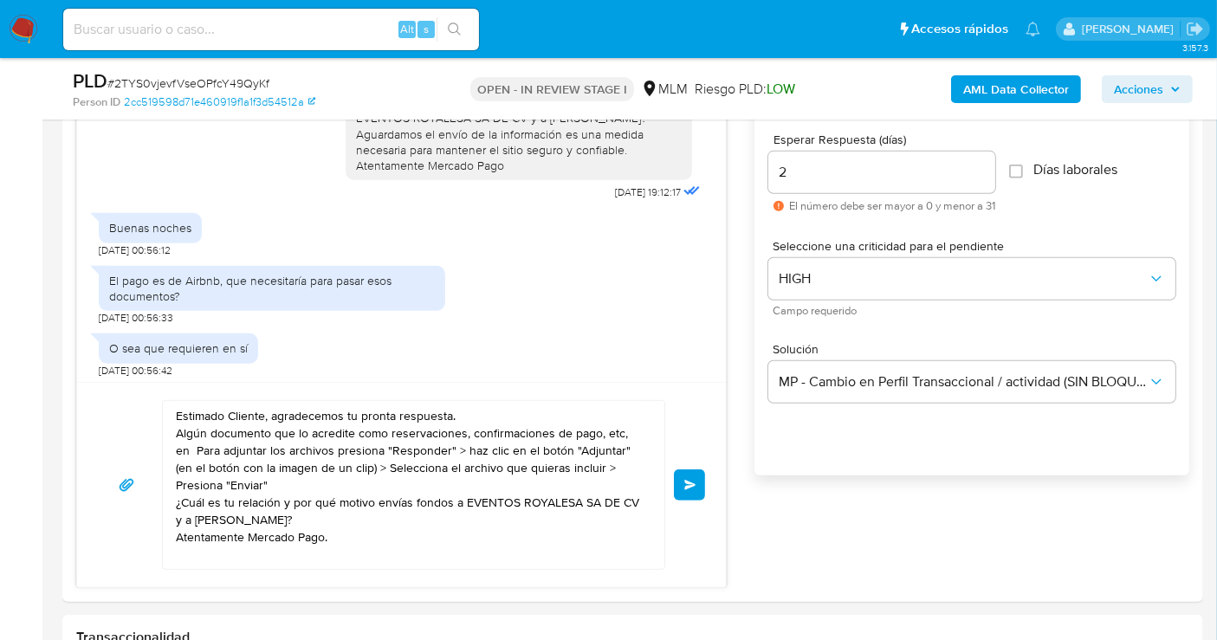
click at [682, 486] on button "Enviar" at bounding box center [689, 484] width 31 height 31
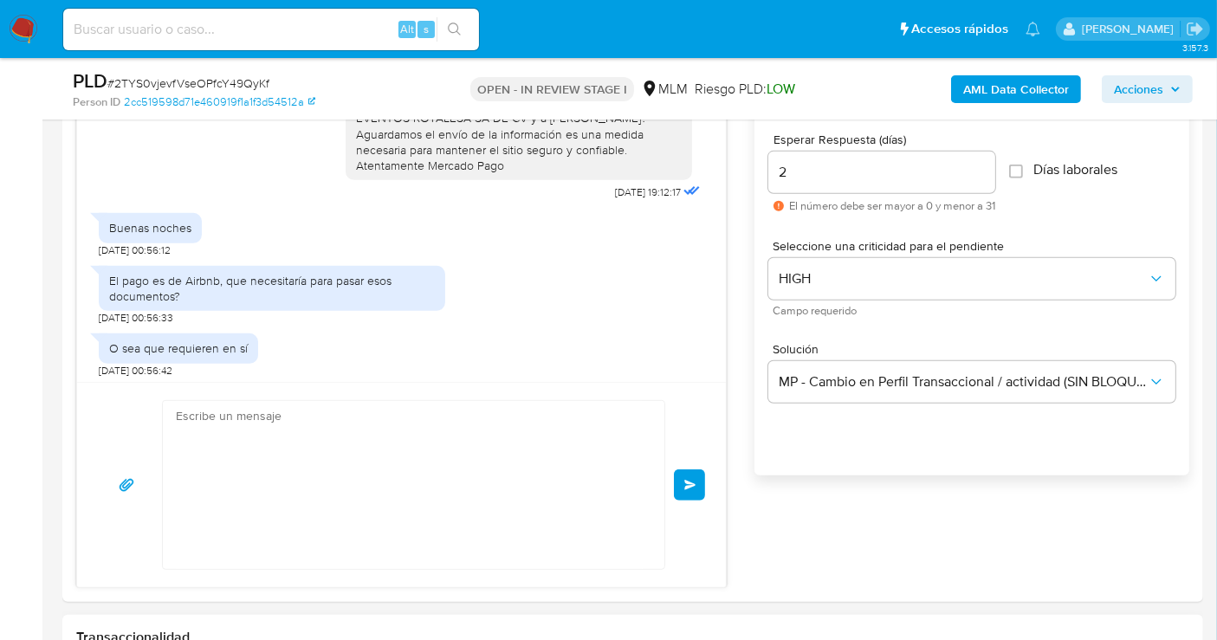
scroll to position [359, 0]
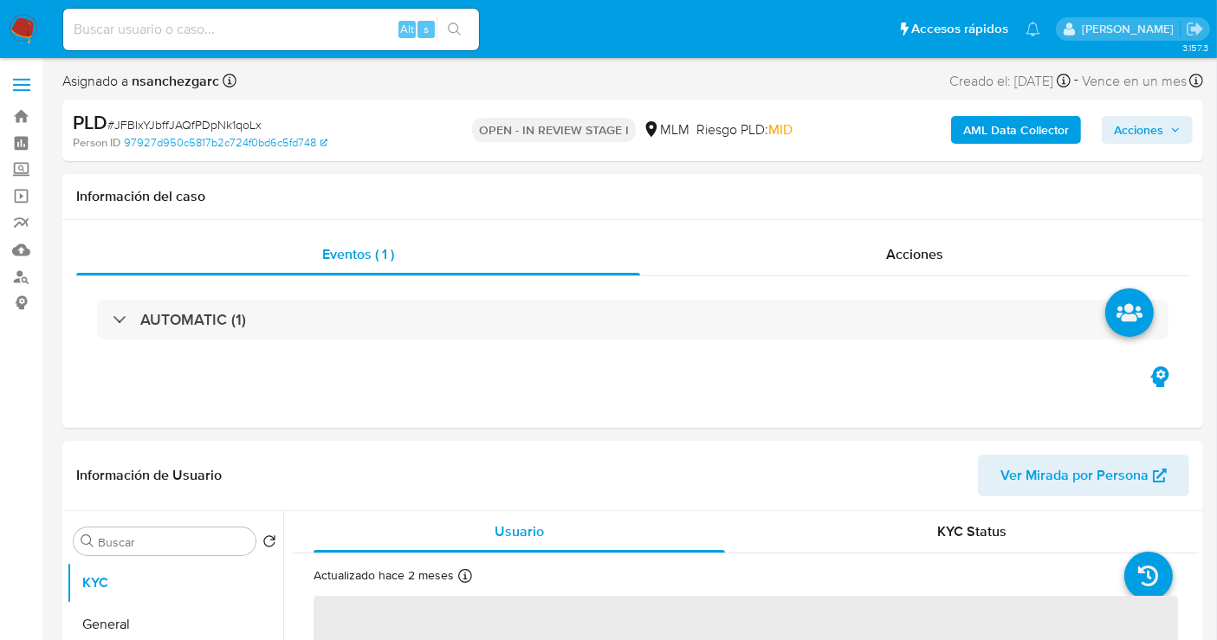
select select "10"
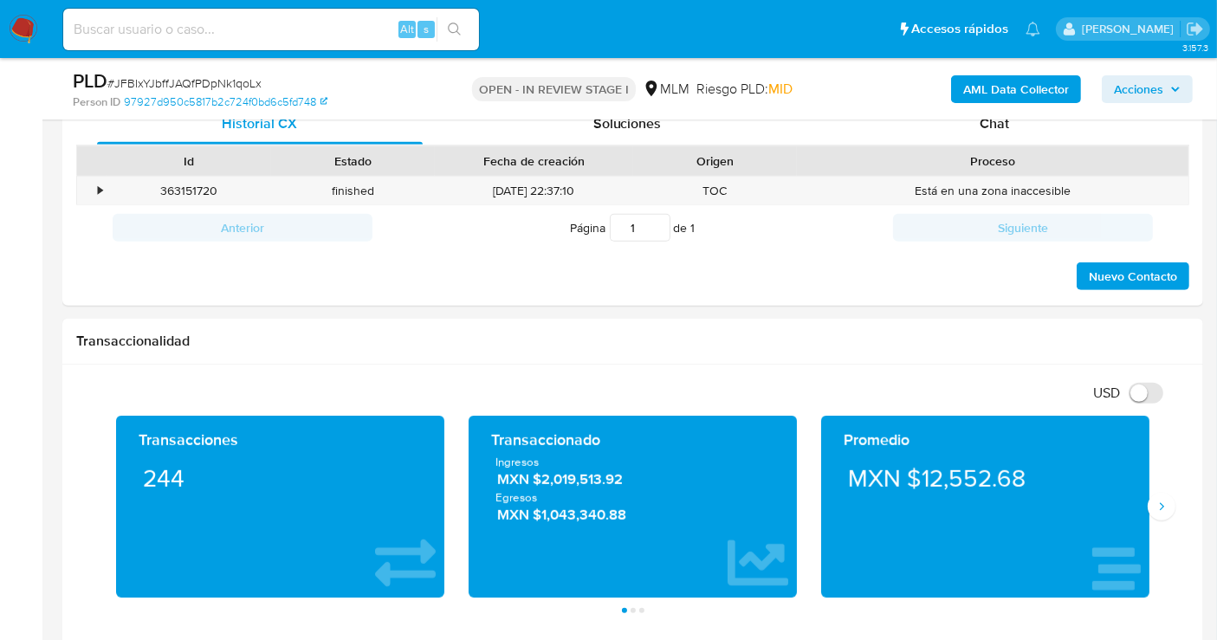
scroll to position [769, 0]
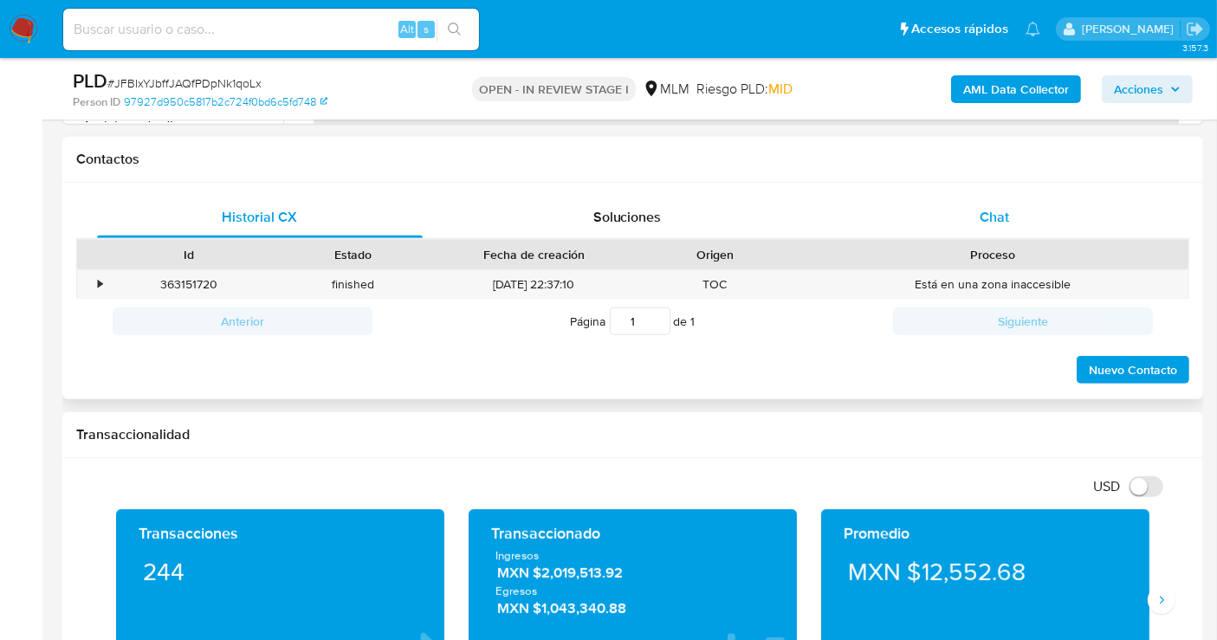
click at [1008, 217] on span "Chat" at bounding box center [993, 217] width 29 height 20
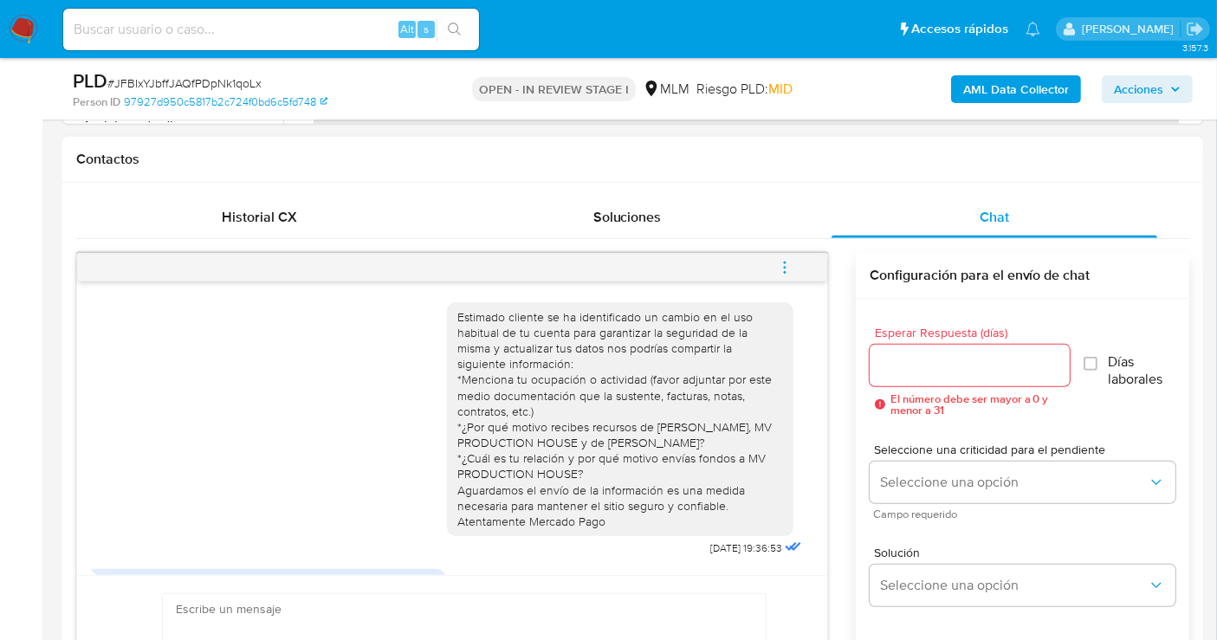
scroll to position [0, 0]
click at [110, 383] on div "Estimado cliente se ha identificado un cambio en el uso habitual de tu cuenta p…" at bounding box center [452, 425] width 707 height 271
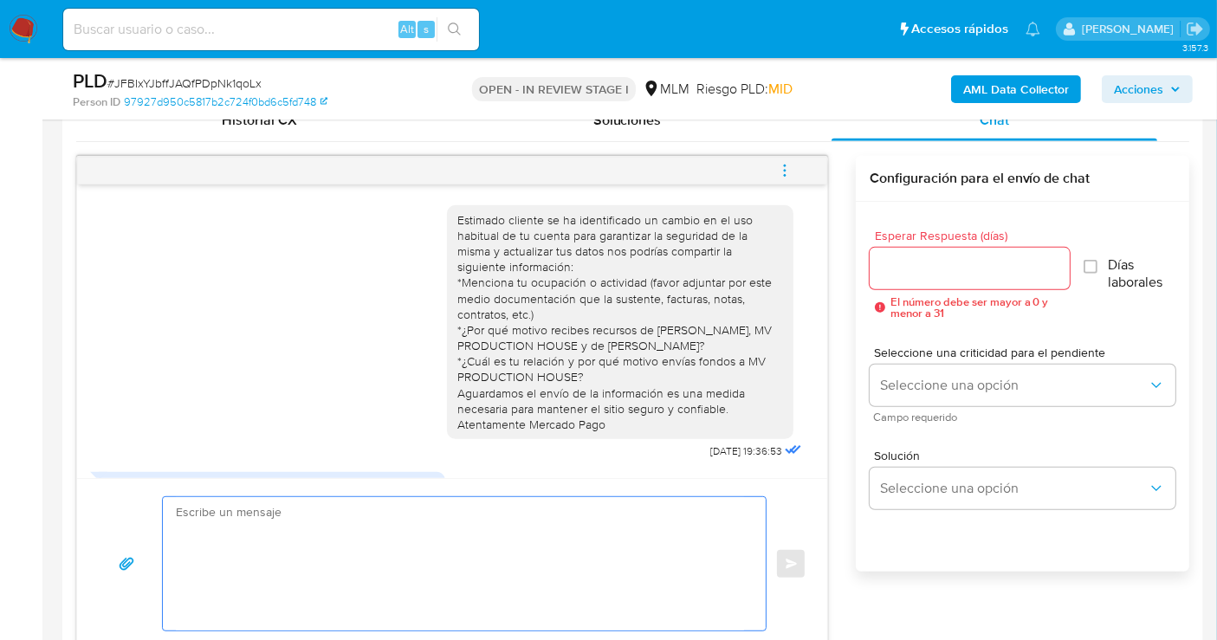
click at [443, 560] on textarea at bounding box center [460, 563] width 568 height 133
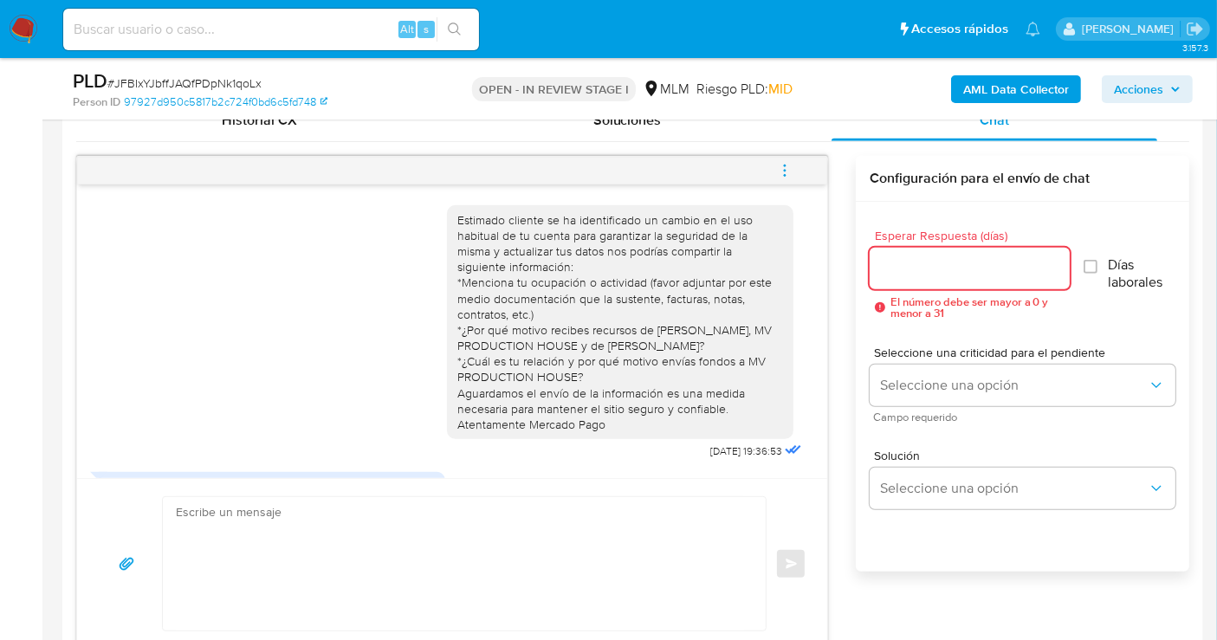
click at [902, 270] on input "Esperar Respuesta (días)" at bounding box center [969, 268] width 200 height 23
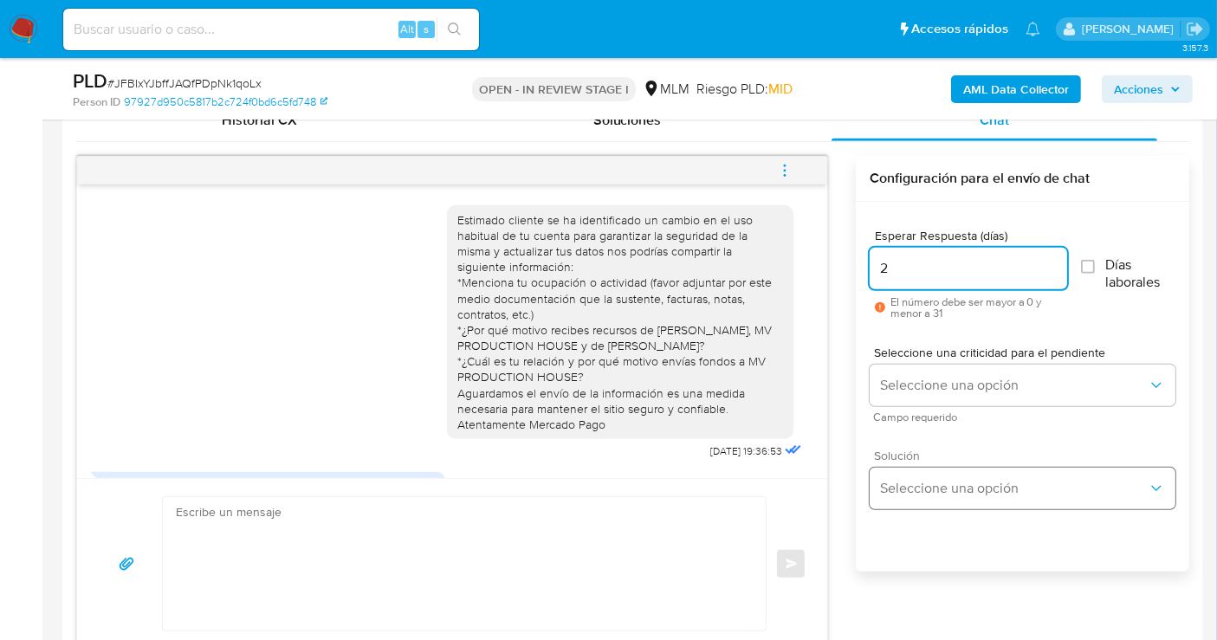
type input "2"
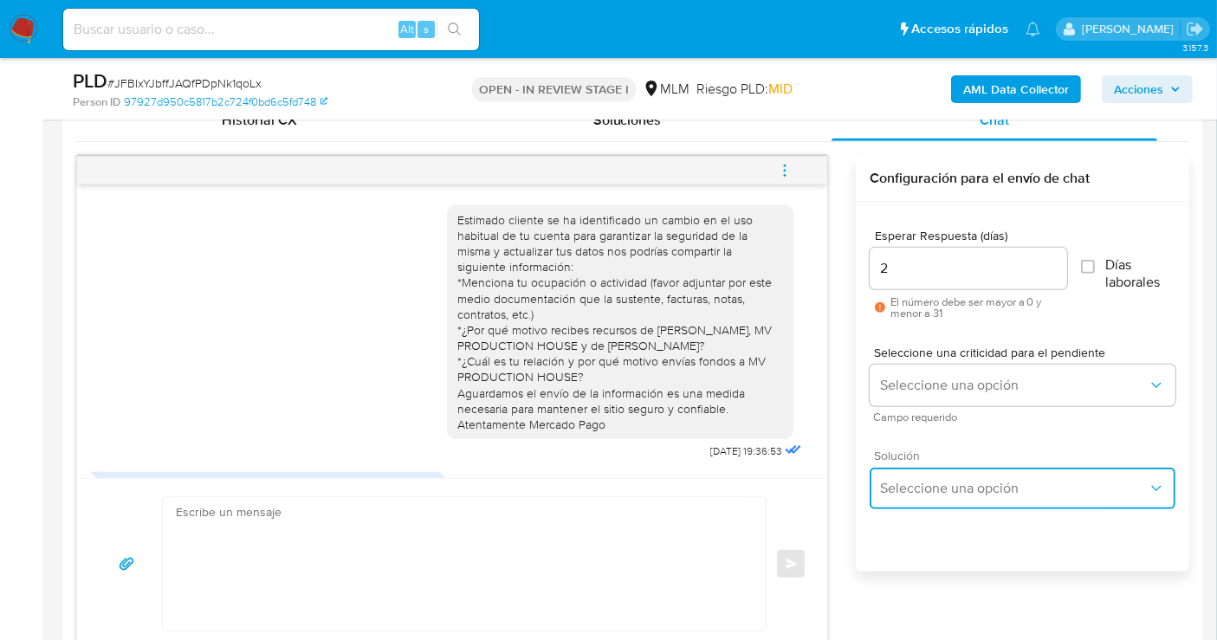
click at [947, 473] on button "Seleccione una opción" at bounding box center [1022, 489] width 306 height 42
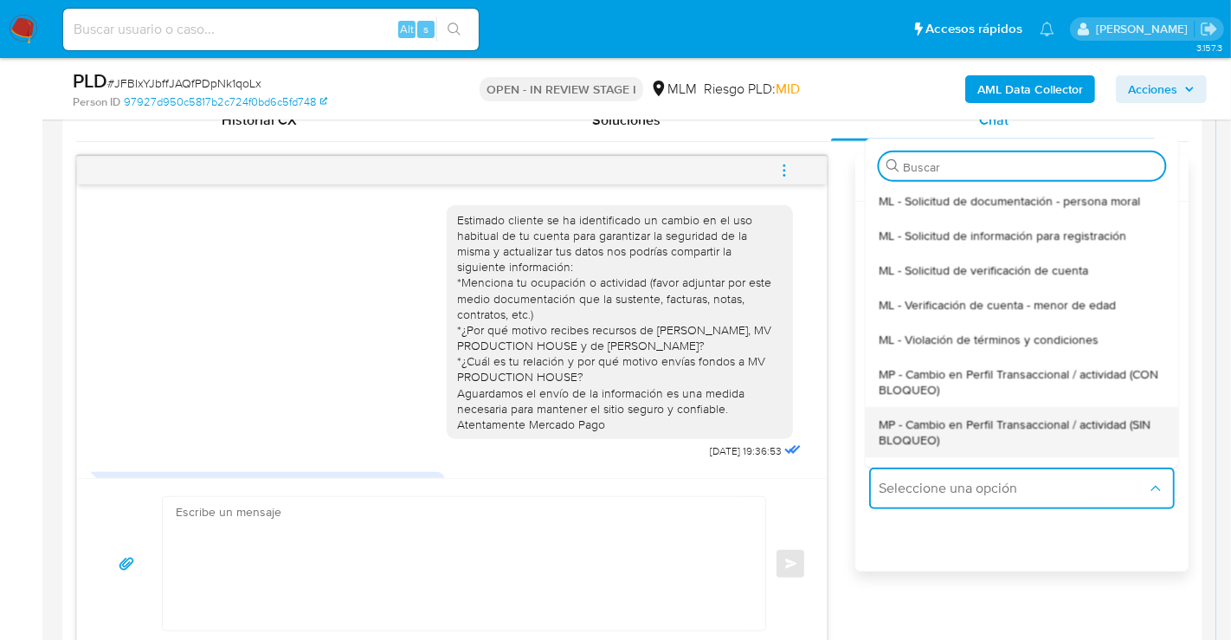
click at [928, 433] on span "MP - Cambio en Perfil Transaccional / actividad (SIN BLOQUEO)" at bounding box center [1022, 431] width 286 height 31
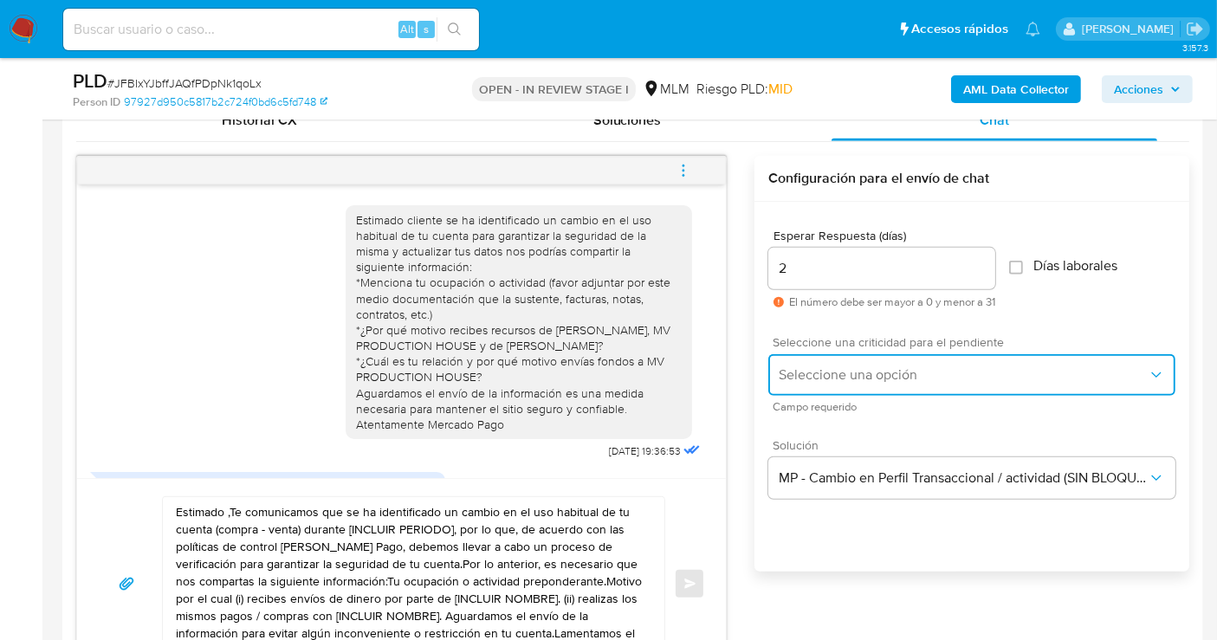
click at [915, 366] on span "Seleccione una opción" at bounding box center [963, 374] width 369 height 17
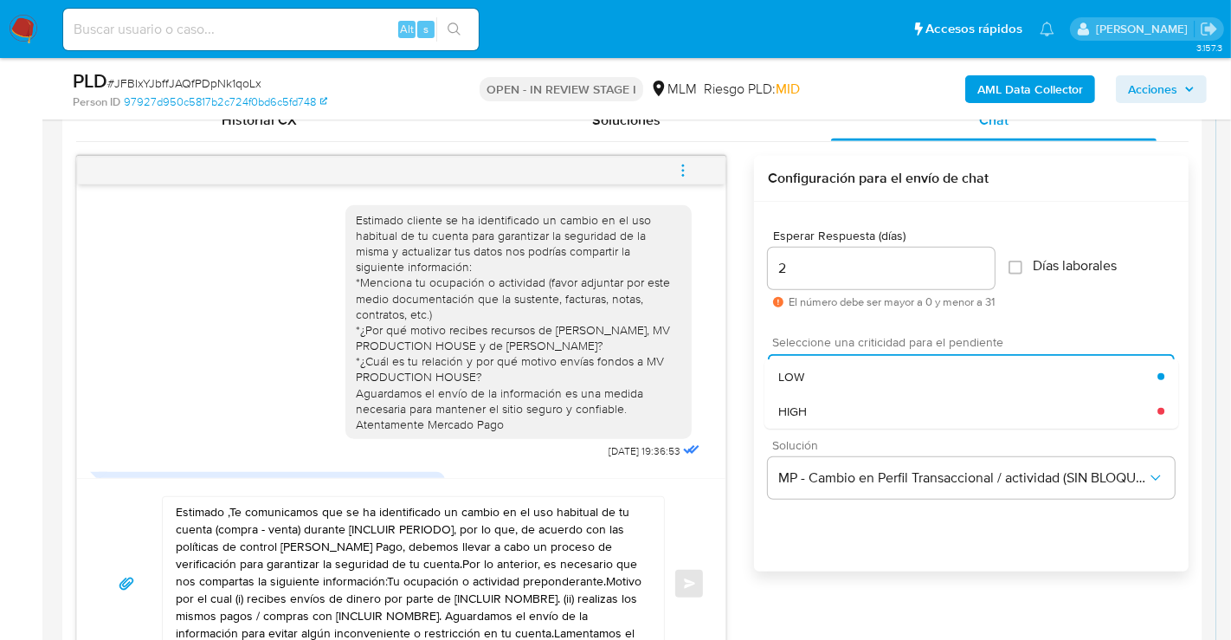
click at [809, 406] on div "HIGH" at bounding box center [968, 411] width 379 height 35
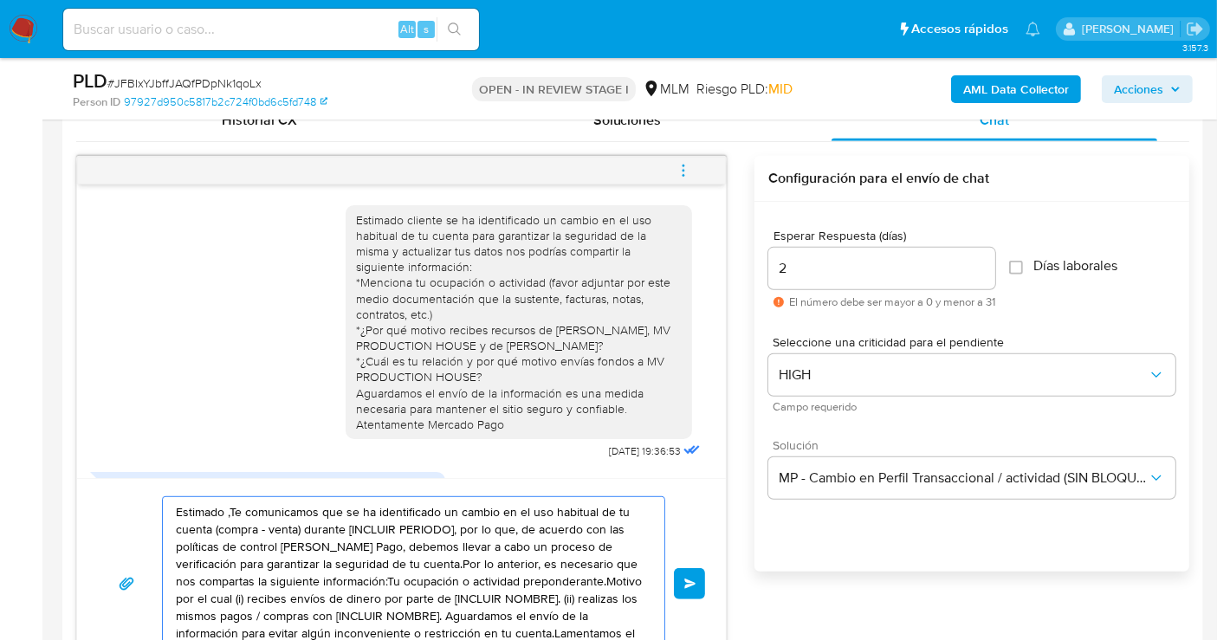
click at [456, 526] on textarea "Estimado ,Te comunicamos que se ha identificado un cambio en el uso habitual de…" at bounding box center [409, 583] width 467 height 173
paste textarea "Cliente, agradecemos tu pronta respuesta. Lamentamos cualquier malestar ocasion…"
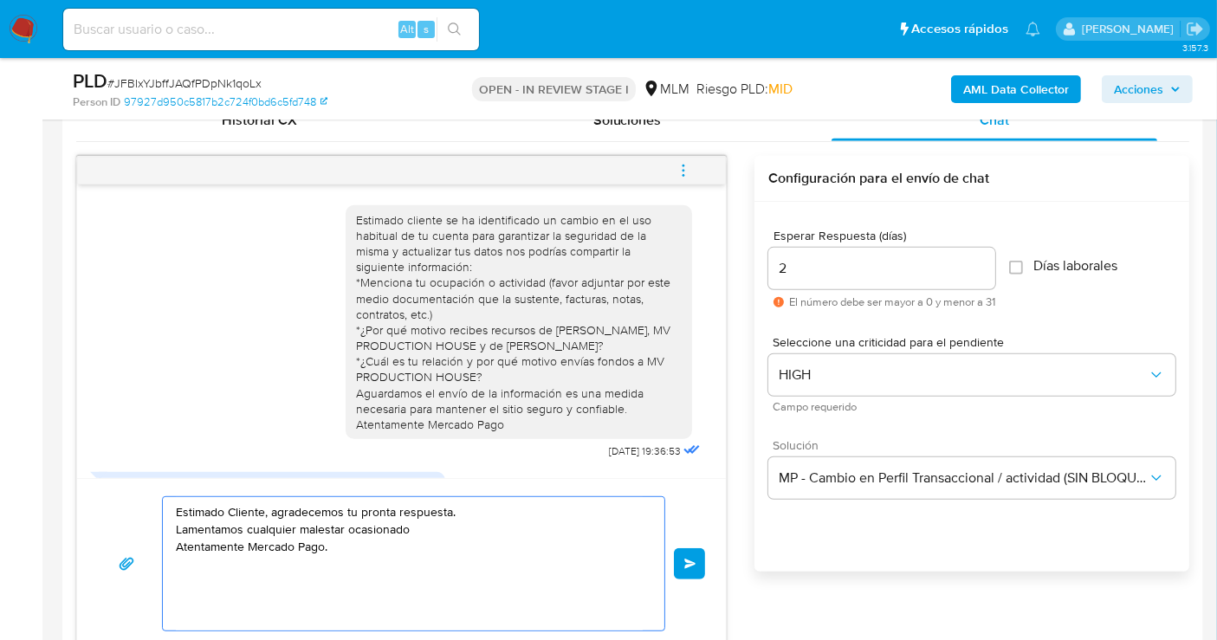
click at [460, 508] on textarea "Estimado Cliente, agradecemos tu pronta respuesta. Lamentamos cualquier malesta…" at bounding box center [409, 563] width 467 height 133
paste textarea "KARLA YARENI VILLANUEVA RAMIREZ"
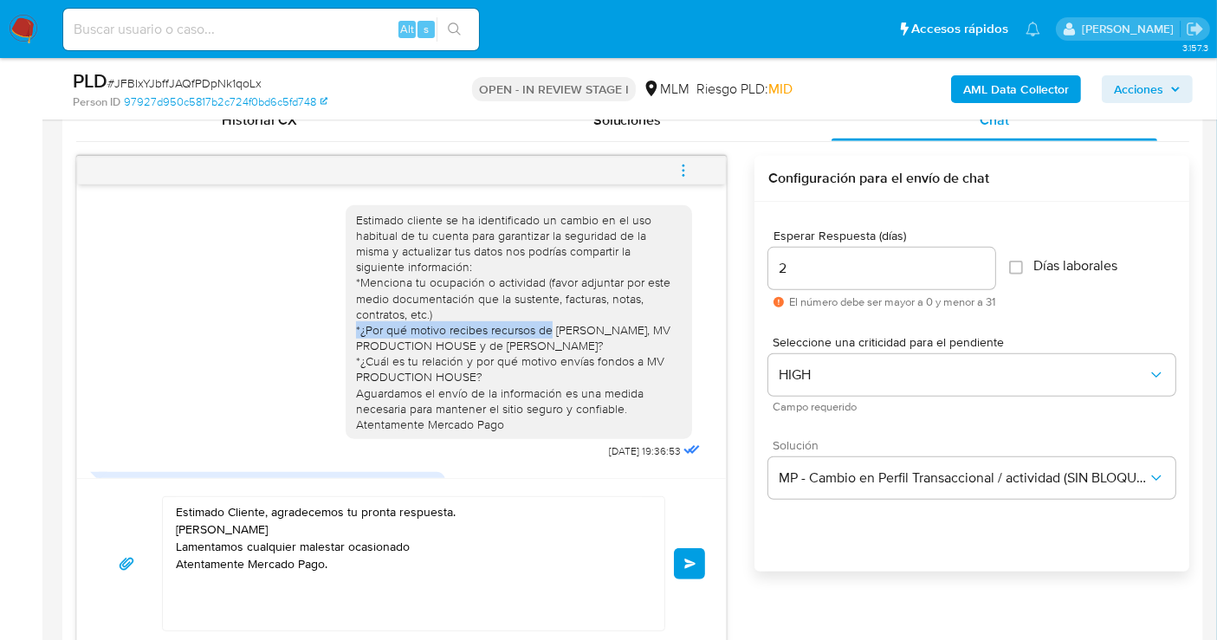
drag, startPoint x: 533, startPoint y: 328, endPoint x: 339, endPoint y: 326, distance: 194.0
click at [346, 326] on div "Estimado cliente se ha identificado un cambio en el uso habitual de tu cuenta p…" at bounding box center [519, 322] width 346 height 235
copy div "*¿Por qué motivo recibes recursos de"
click at [173, 522] on div "Estimado Cliente, agradecemos tu pronta respuesta. KARLA YARENI VILLANUEVA RAMI…" at bounding box center [409, 563] width 493 height 133
click at [174, 527] on div "Estimado Cliente, agradecemos tu pronta respuesta. KARLA YARENI VILLANUEVA RAMI…" at bounding box center [409, 563] width 493 height 133
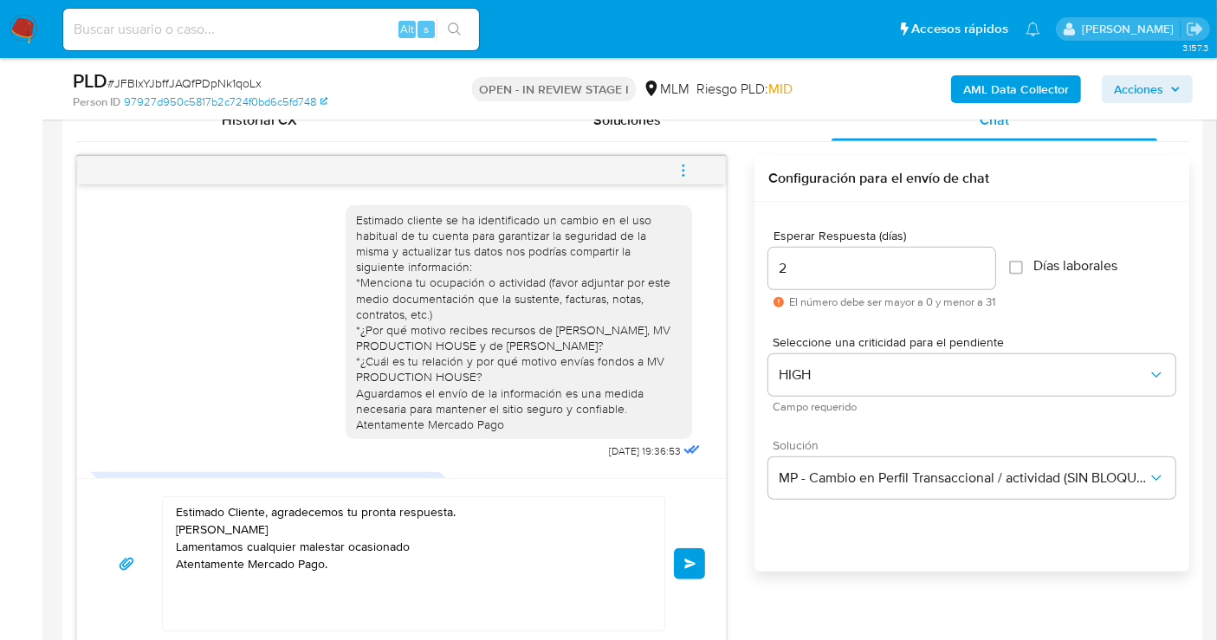
click at [176, 528] on textarea "Estimado Cliente, agradecemos tu pronta respuesta. KARLA YARENI VILLANUEVA RAMI…" at bounding box center [409, 563] width 467 height 133
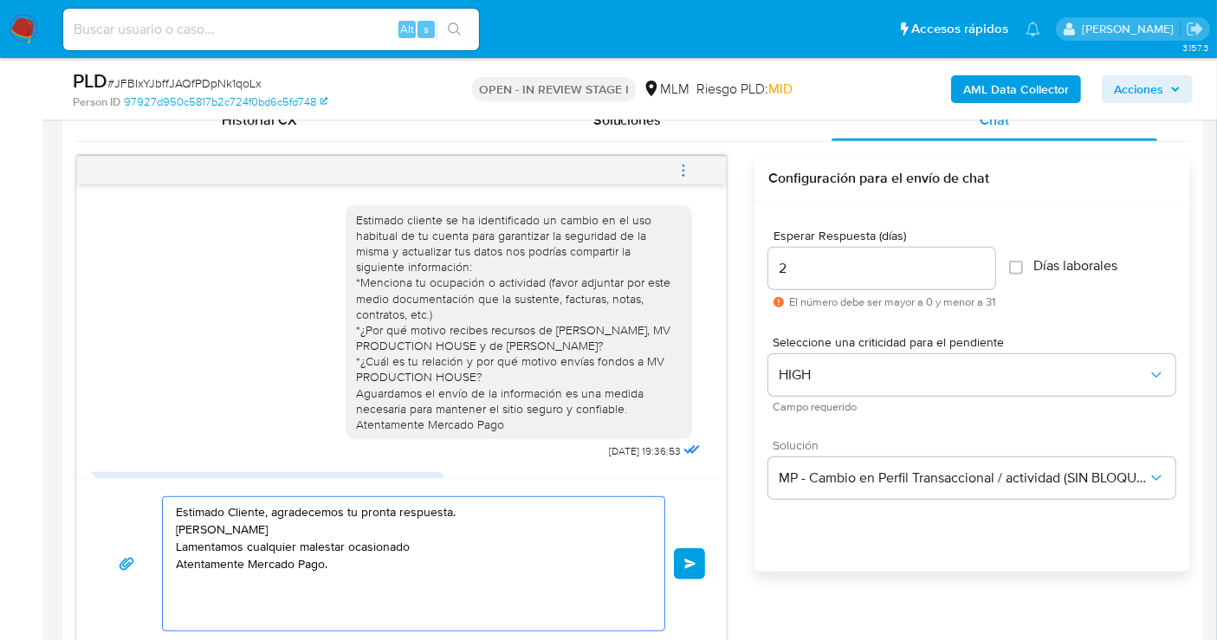
paste textarea "*¿Por qué motivo recibes recursos de"
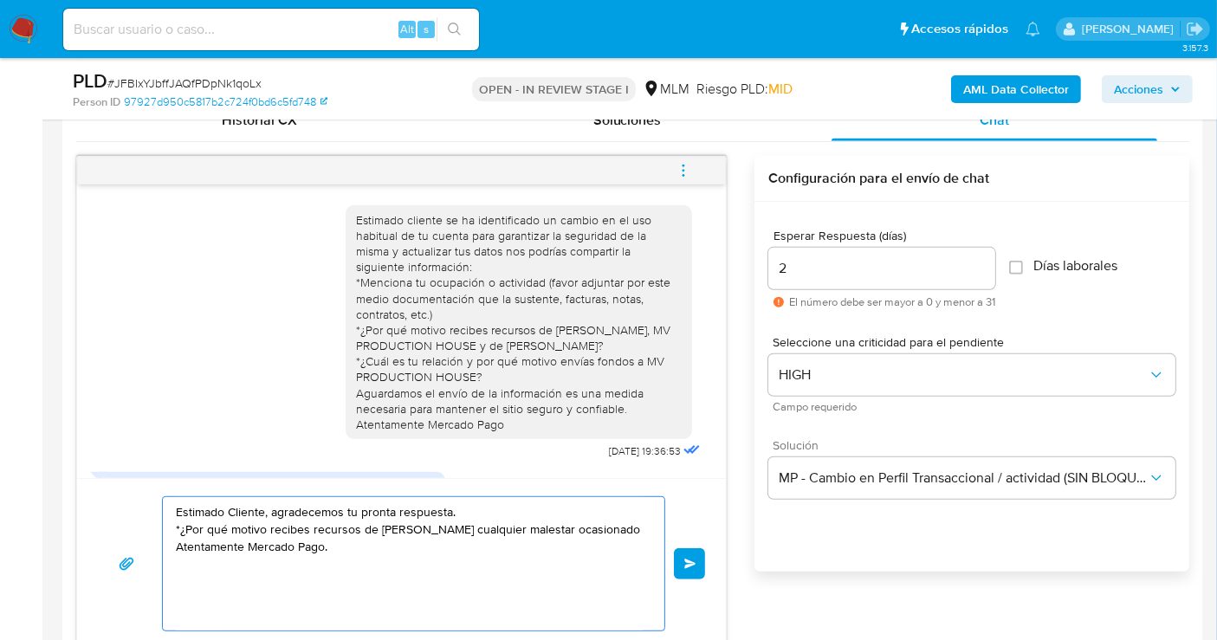
drag, startPoint x: 591, startPoint y: 526, endPoint x: 594, endPoint y: 558, distance: 32.2
click at [591, 528] on textarea "Estimado Cliente, agradecemos tu pronta respuesta. *¿Por qué motivo recibes rec…" at bounding box center [409, 563] width 467 height 133
type textarea "Estimado Cliente, agradecemos tu pronta respuesta. *¿Por qué motivo recibes rec…"
click at [695, 559] on span "Enviar" at bounding box center [690, 564] width 12 height 10
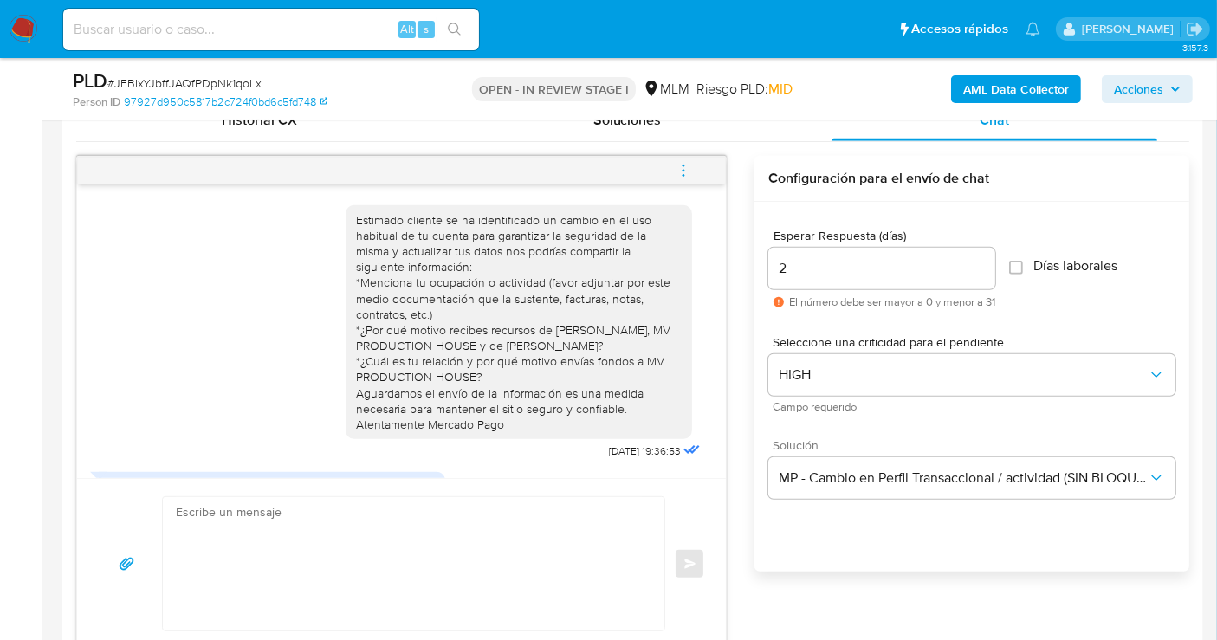
scroll to position [192, 0]
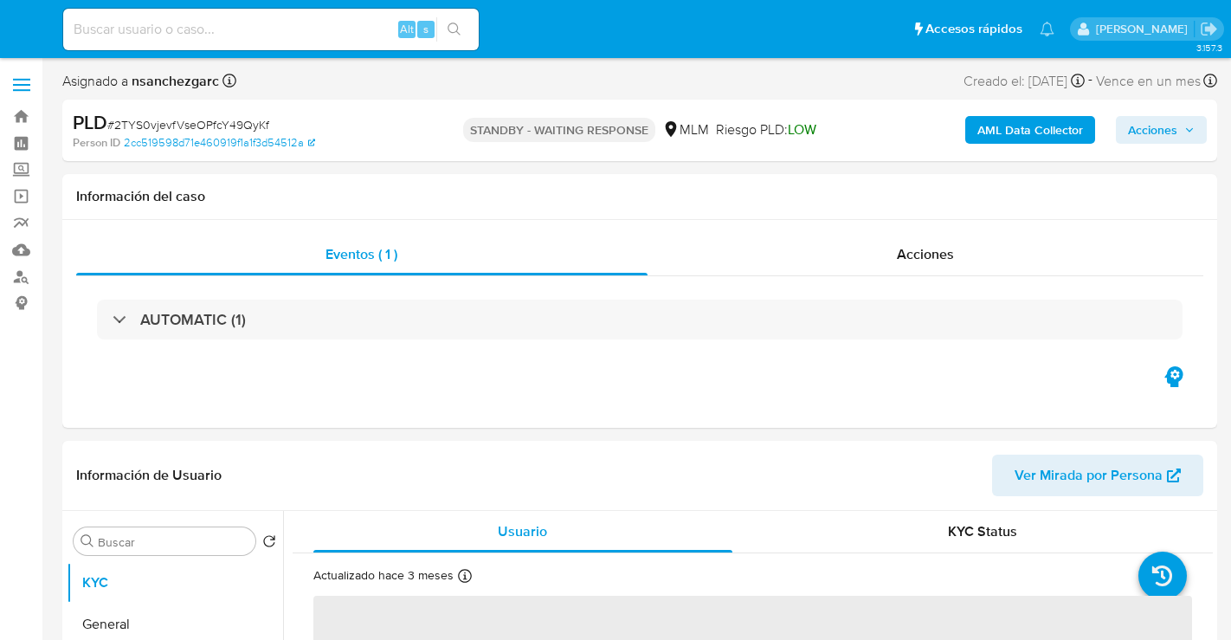
select select "10"
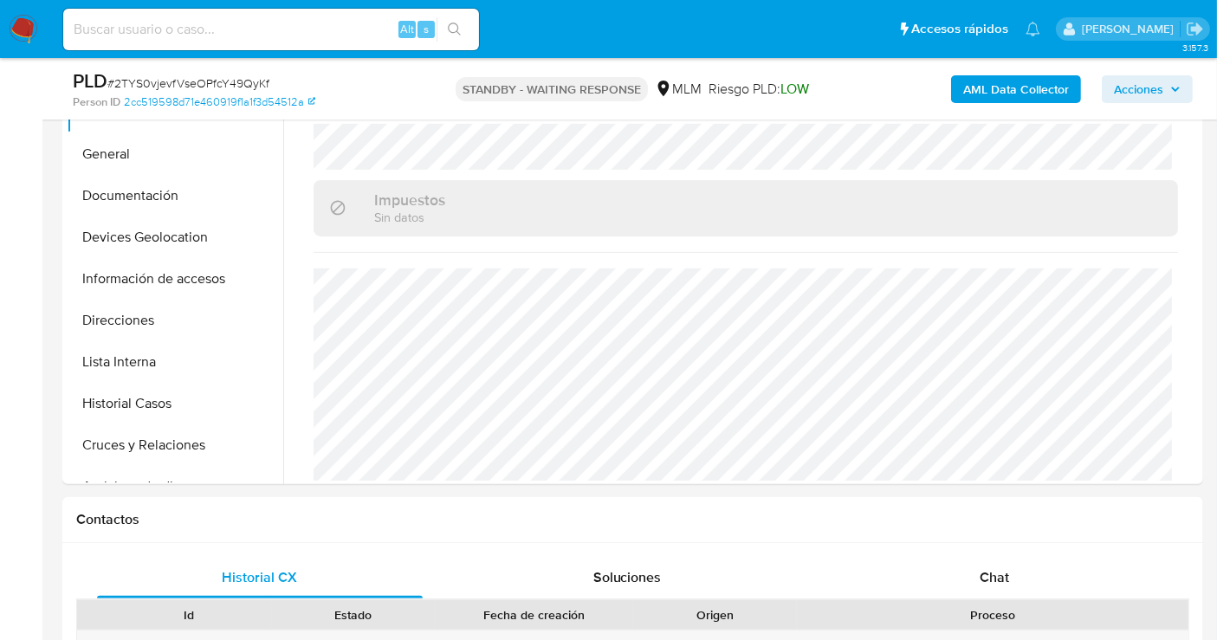
scroll to position [481, 0]
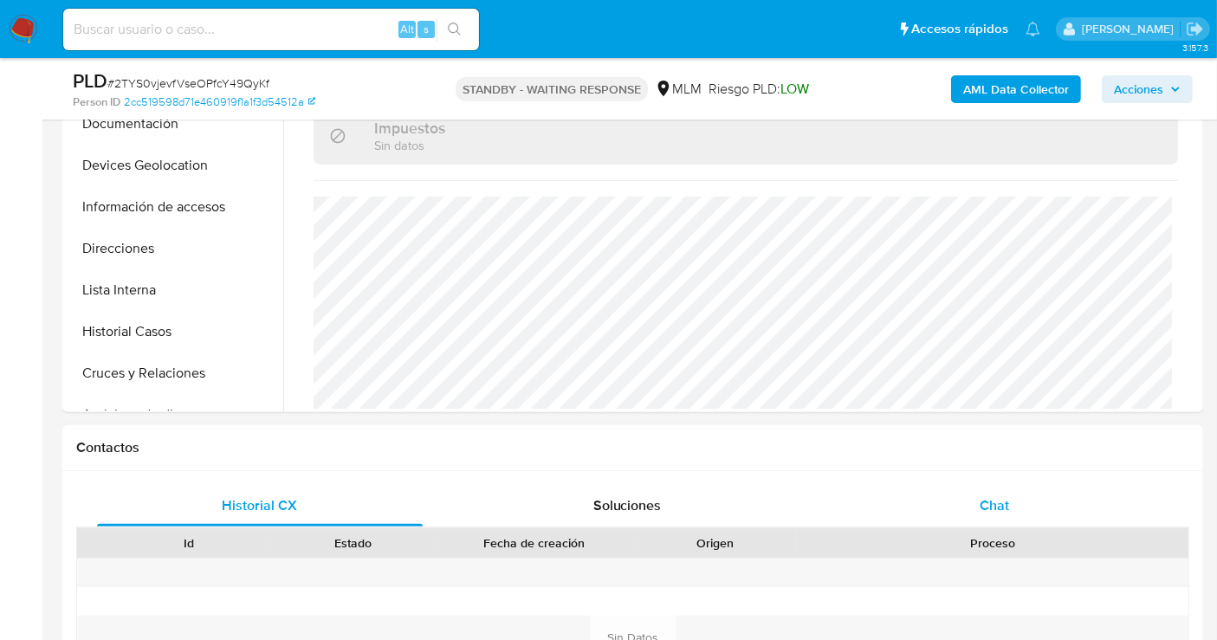
click at [981, 497] on span "Chat" at bounding box center [993, 505] width 29 height 20
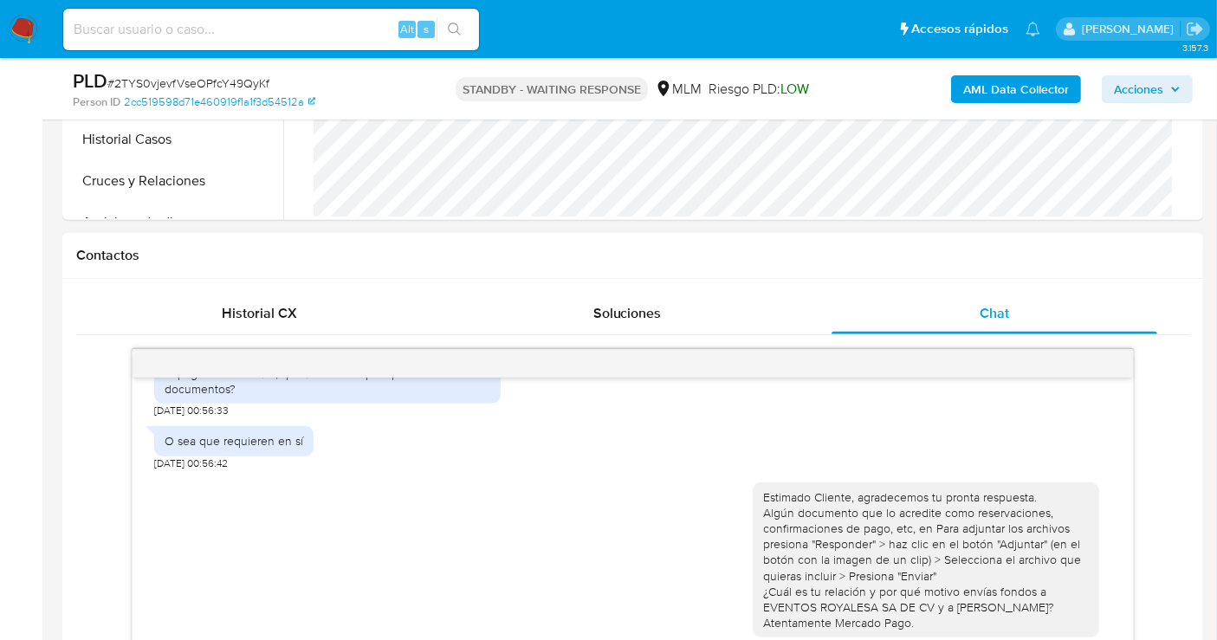
scroll to position [263, 0]
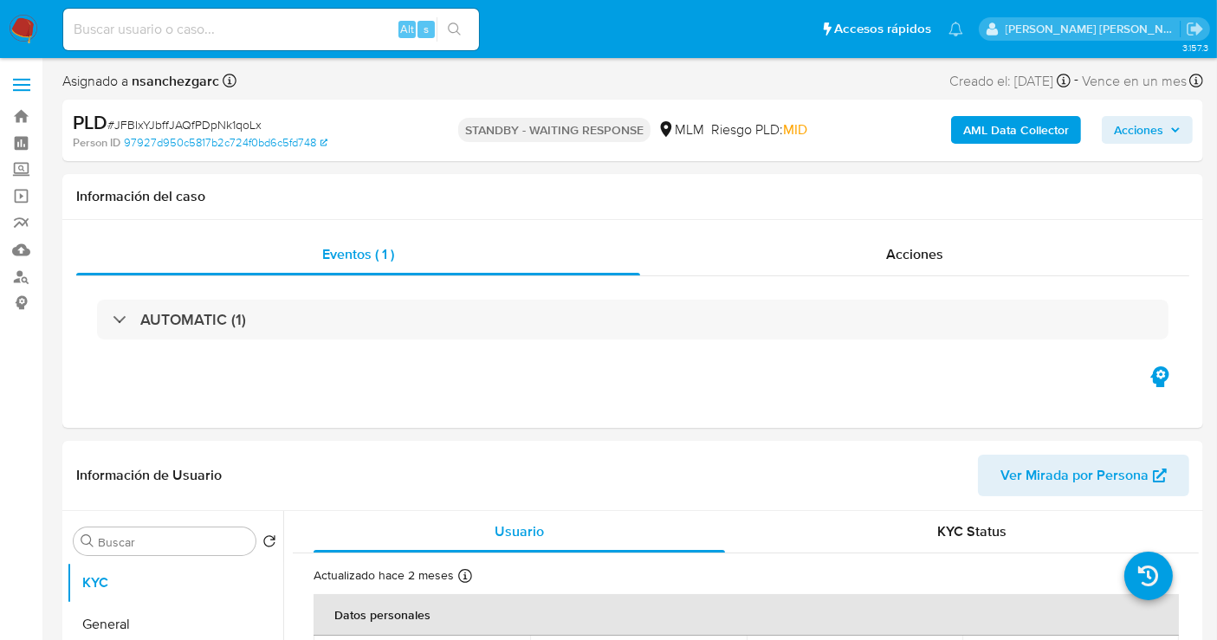
select select "10"
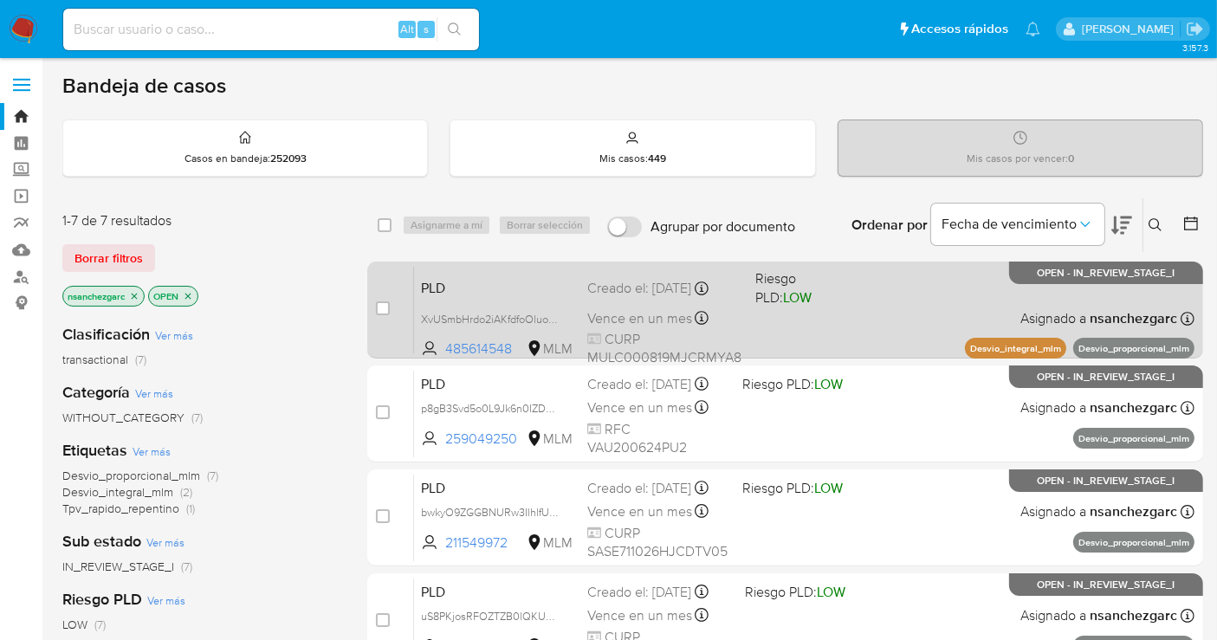
click at [636, 307] on div "Vence en un mes Vence el 11/10/2025 02:13:45" at bounding box center [664, 318] width 154 height 23
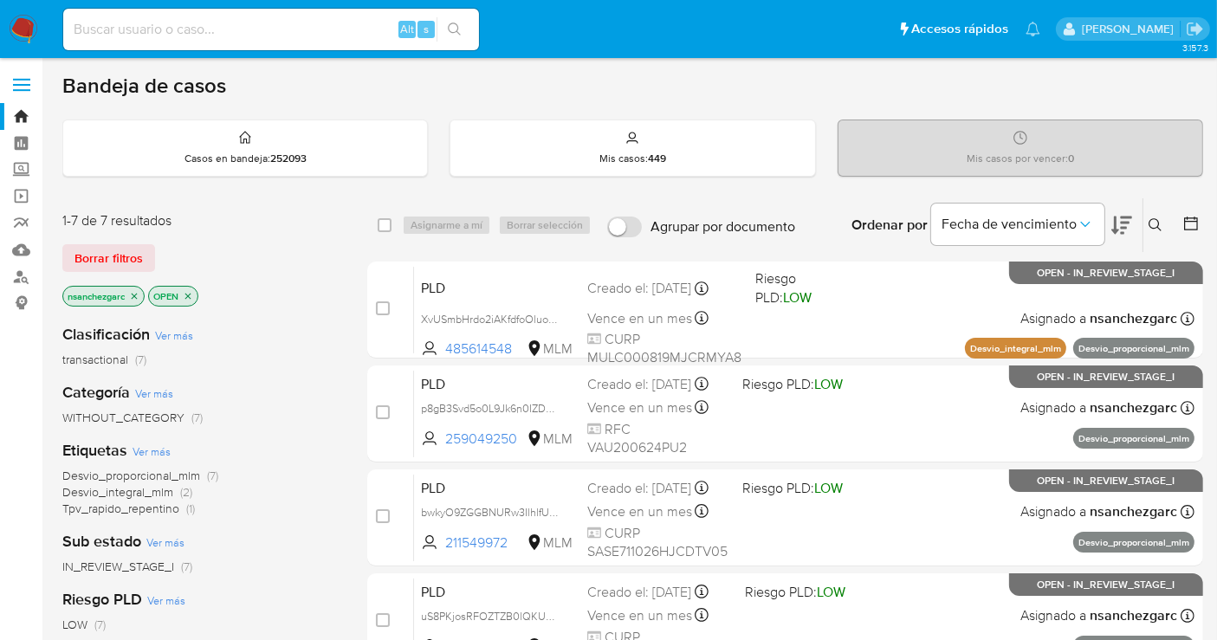
click at [18, 23] on img at bounding box center [23, 29] width 29 height 29
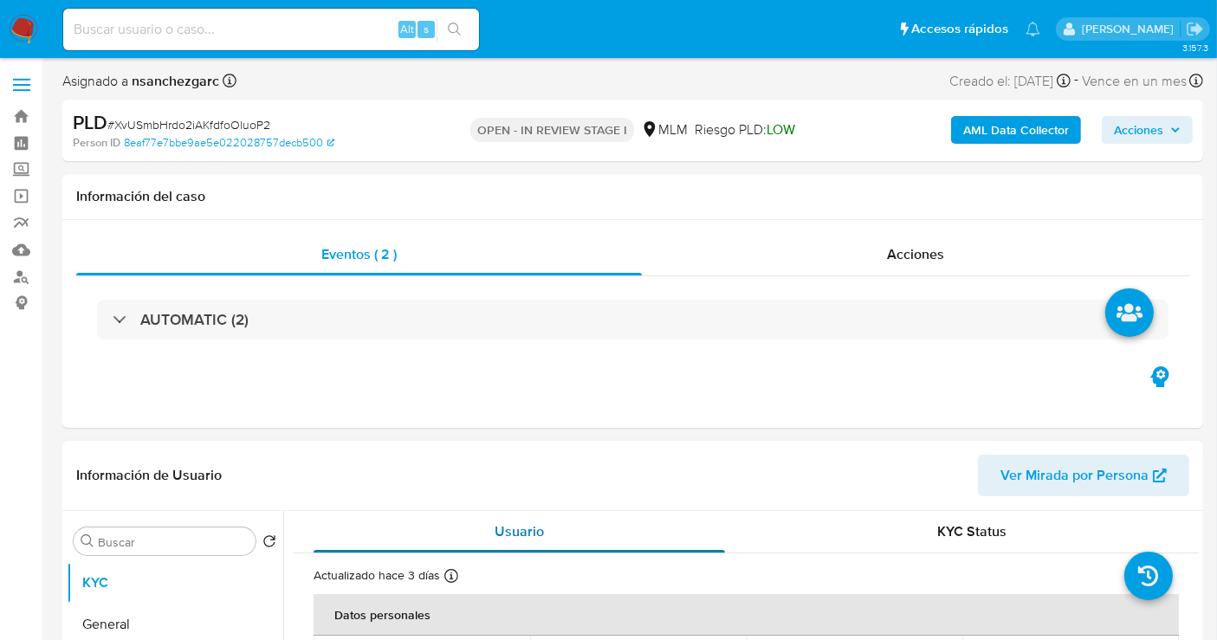
select select "10"
click at [1145, 130] on span "Acciones" at bounding box center [1138, 130] width 49 height 28
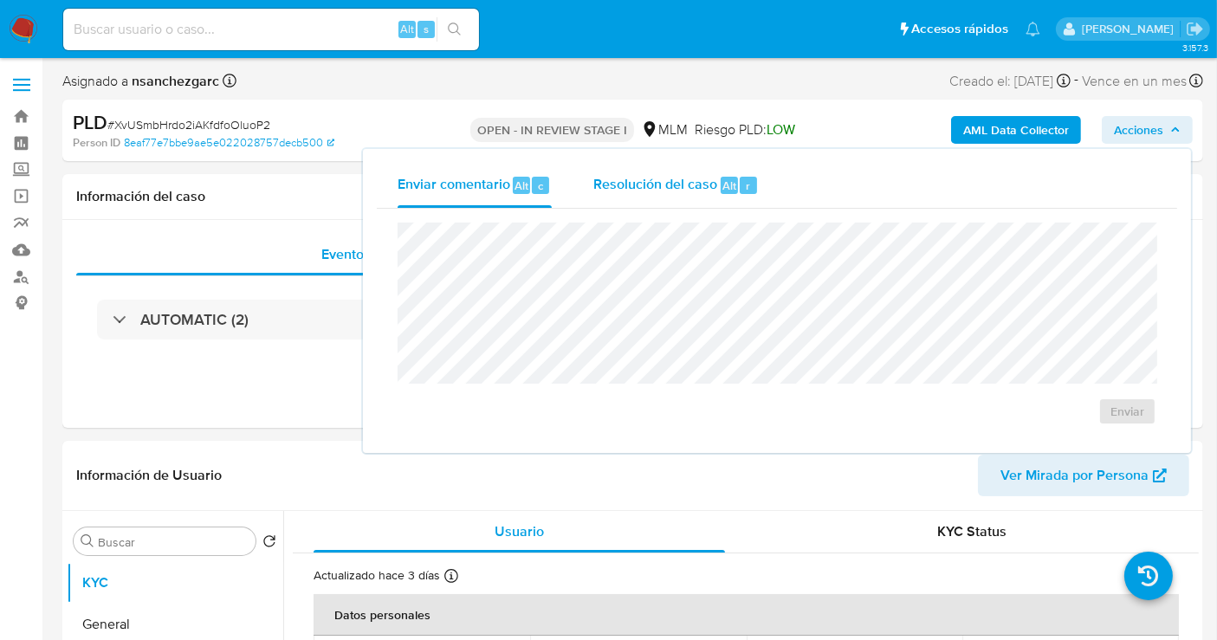
click at [665, 182] on span "Resolución del caso" at bounding box center [655, 185] width 124 height 20
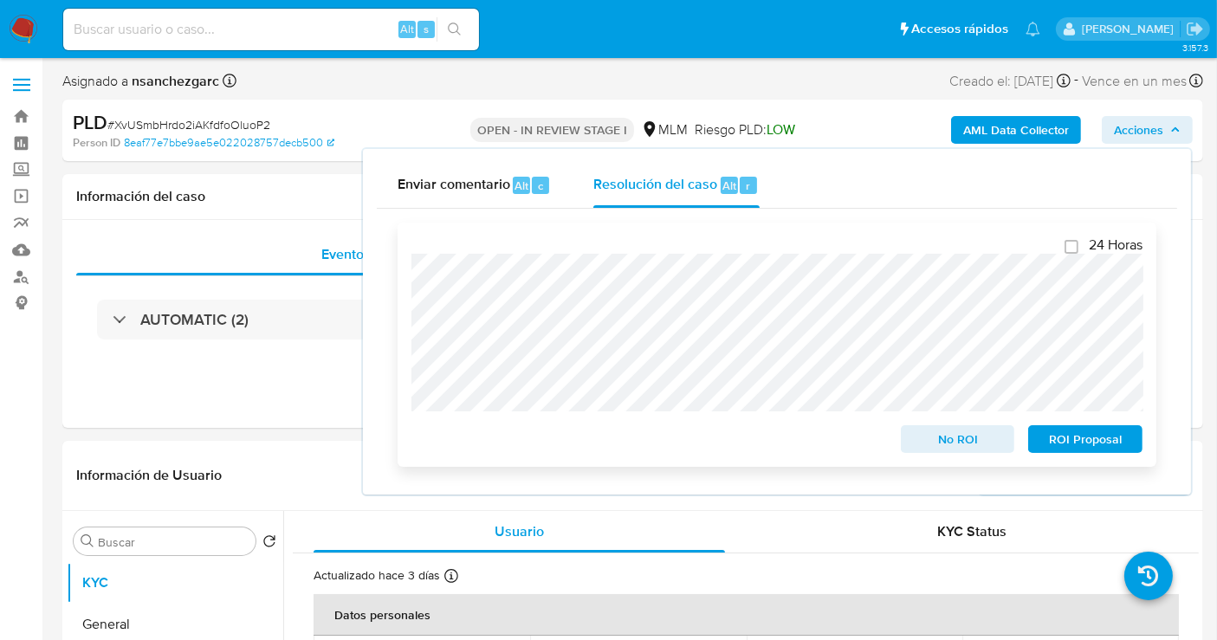
click at [405, 241] on div "24 Horas No ROI ROI Proposal" at bounding box center [777, 345] width 759 height 244
click at [1159, 139] on span "Acciones" at bounding box center [1138, 130] width 49 height 28
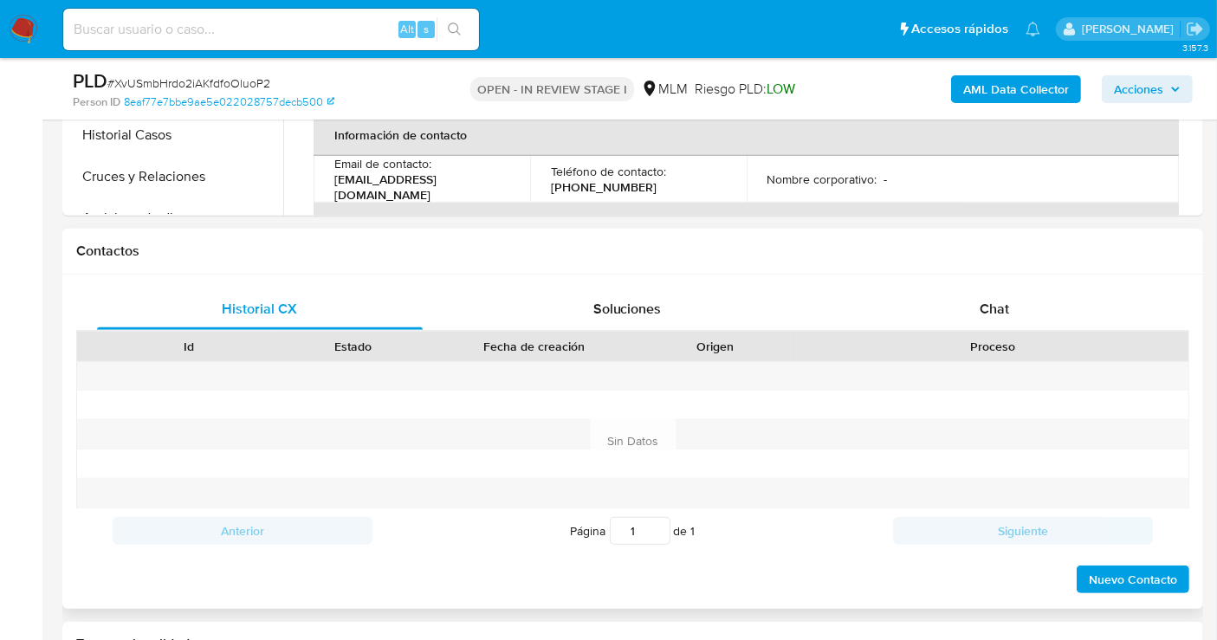
scroll to position [673, 0]
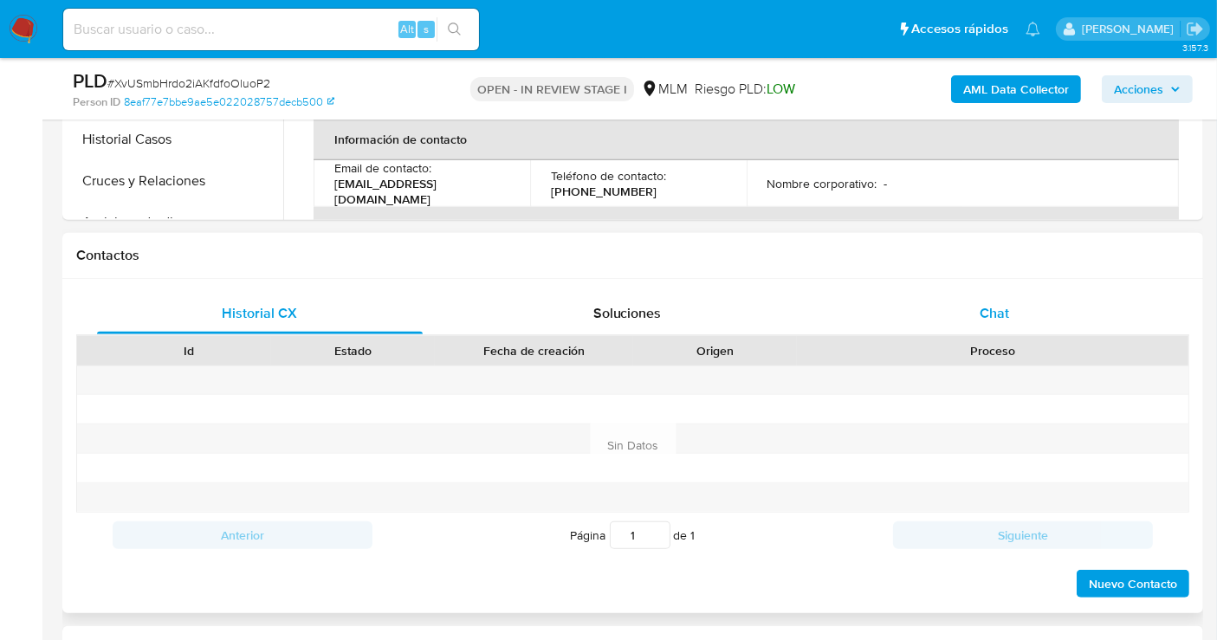
click at [993, 307] on span "Chat" at bounding box center [993, 313] width 29 height 20
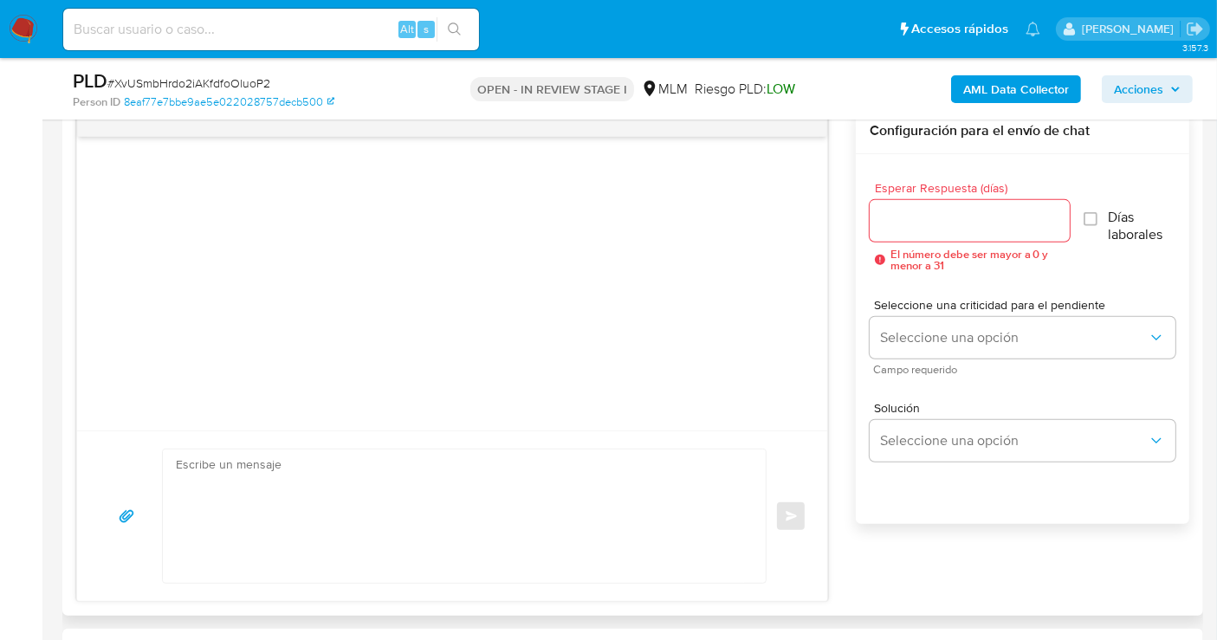
scroll to position [962, 0]
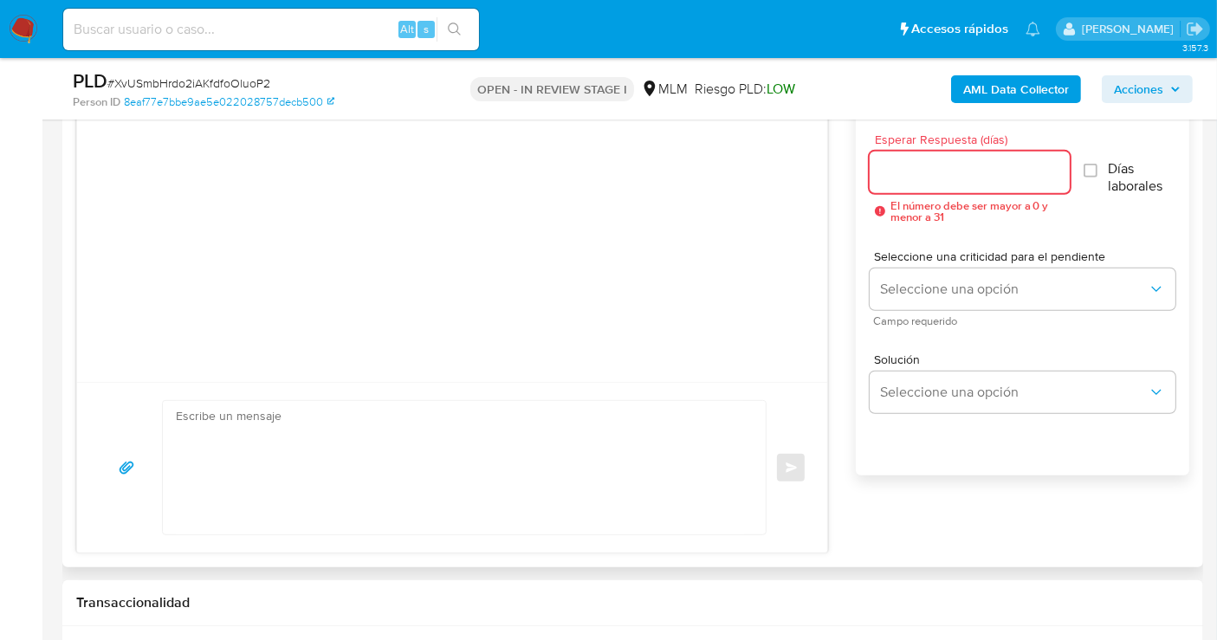
click at [908, 179] on input "Esperar Respuesta (días)" at bounding box center [969, 172] width 200 height 23
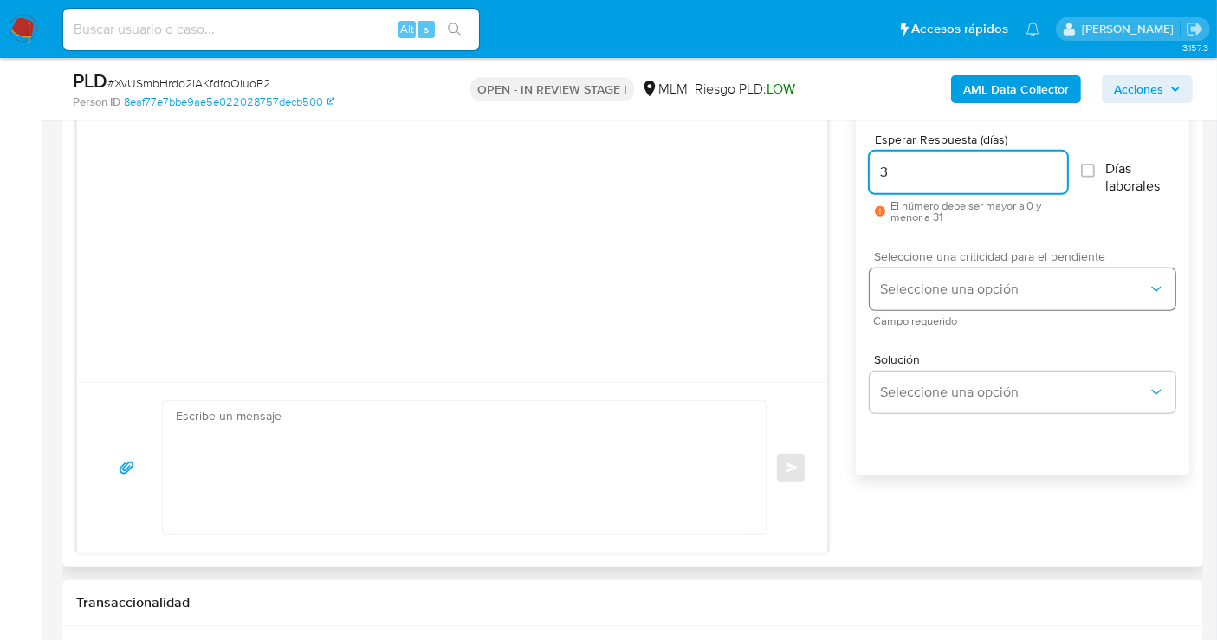
type input "3"
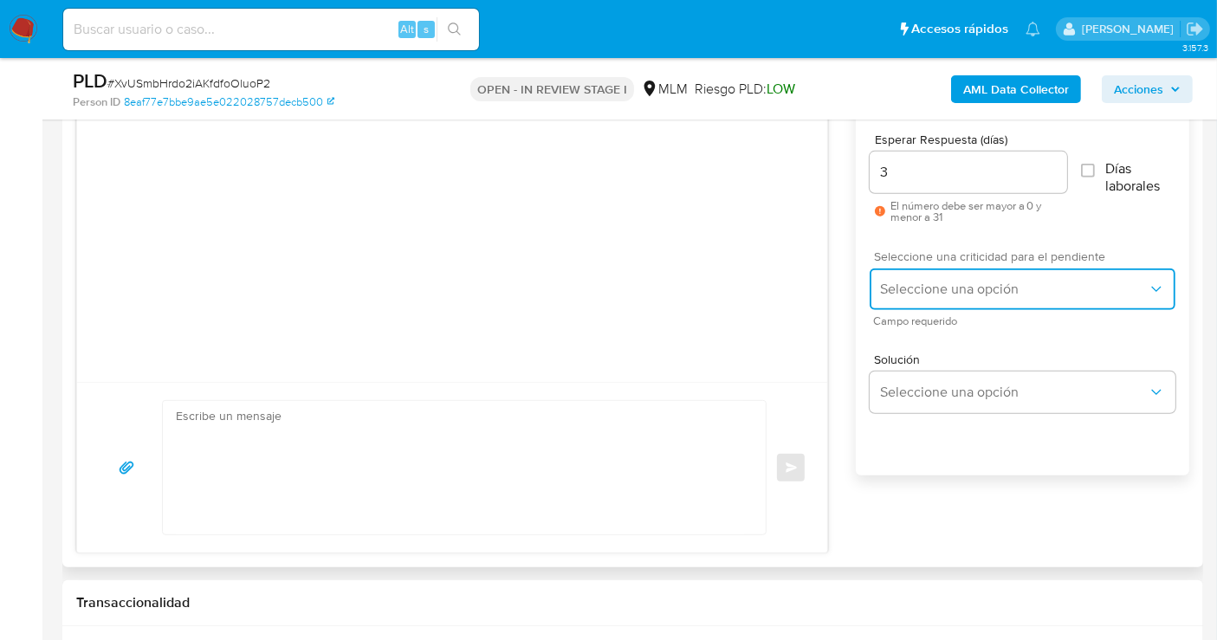
click at [919, 290] on span "Seleccione una opción" at bounding box center [1014, 289] width 268 height 17
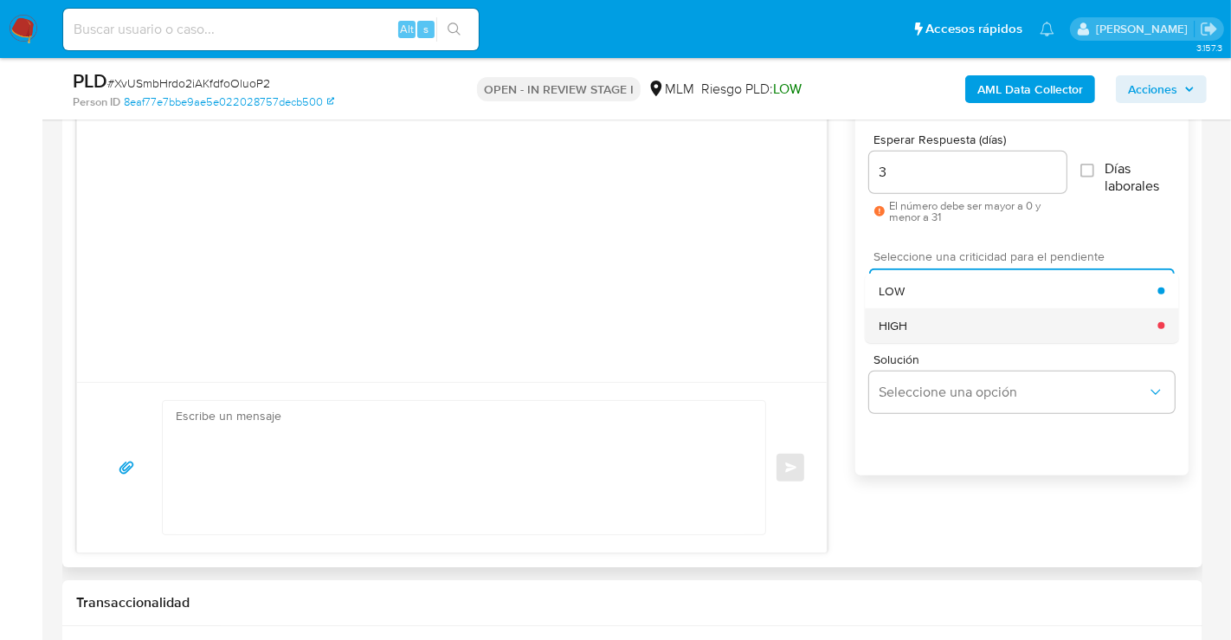
click at [896, 322] on span "HIGH" at bounding box center [893, 326] width 29 height 16
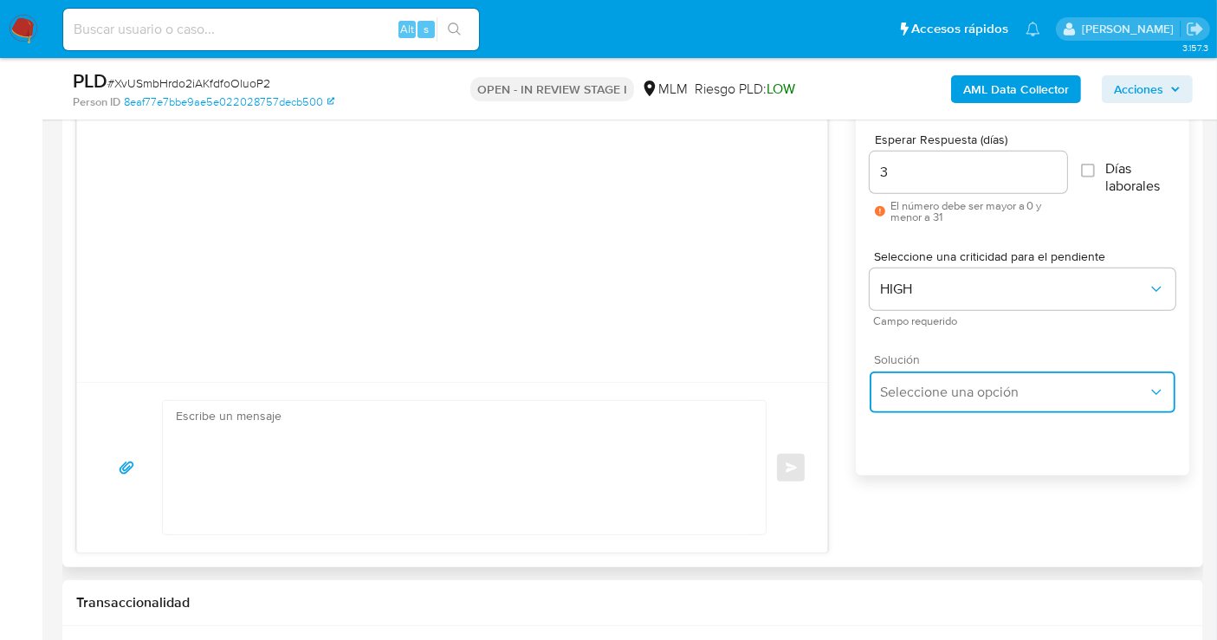
click at [912, 402] on button "Seleccione una opción" at bounding box center [1022, 393] width 306 height 42
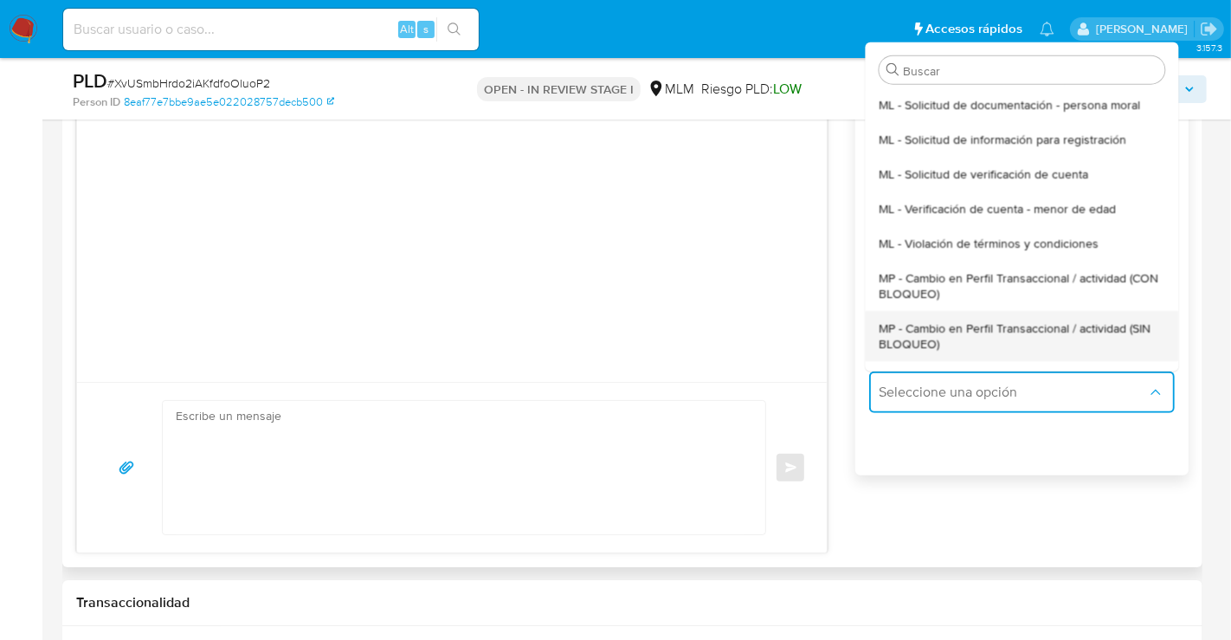
click at [905, 315] on div "MP - Cambio en Perfil Transaccional / actividad (SIN BLOQUEO)" at bounding box center [1022, 335] width 286 height 50
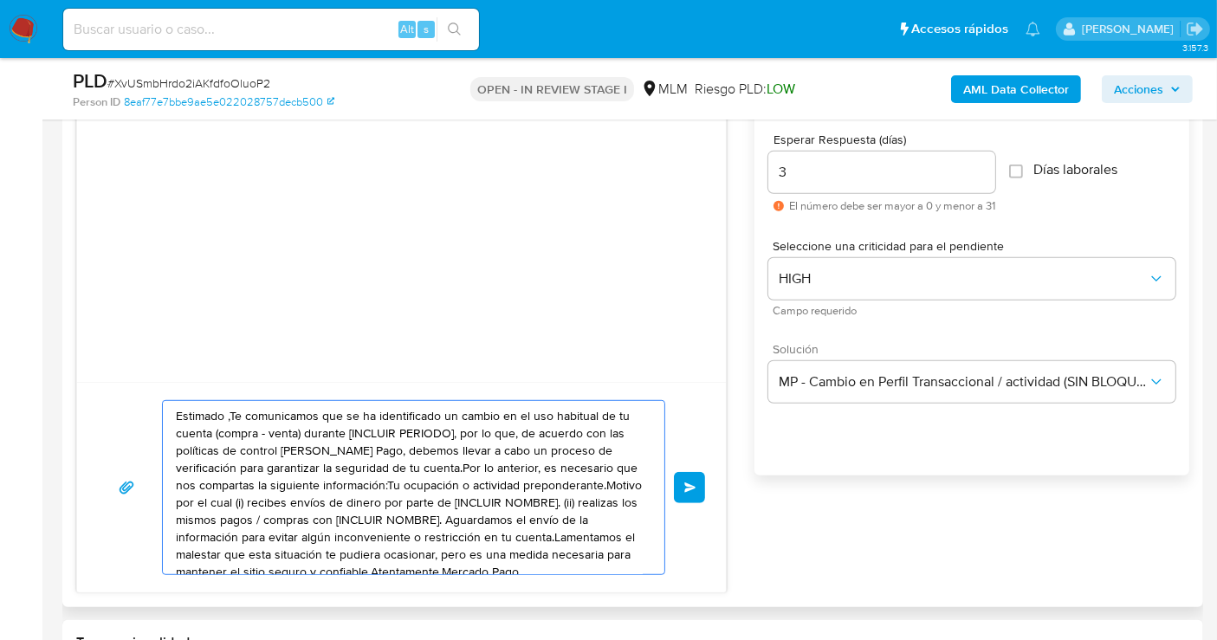
click at [409, 480] on textarea "Estimado ,Te comunicamos que se ha identificado un cambio en el uso habitual de…" at bounding box center [409, 487] width 467 height 173
paste textarea "cliente se ha identificado un cambio en el uso habitual de tu cuenta para garan…"
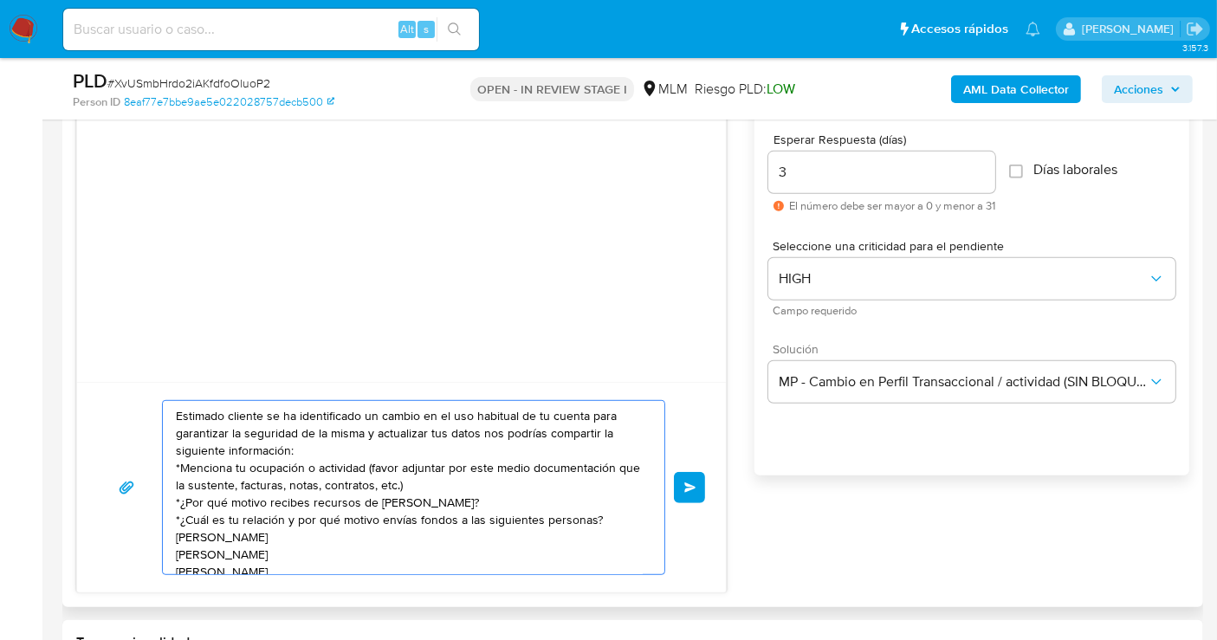
scroll to position [23, 0]
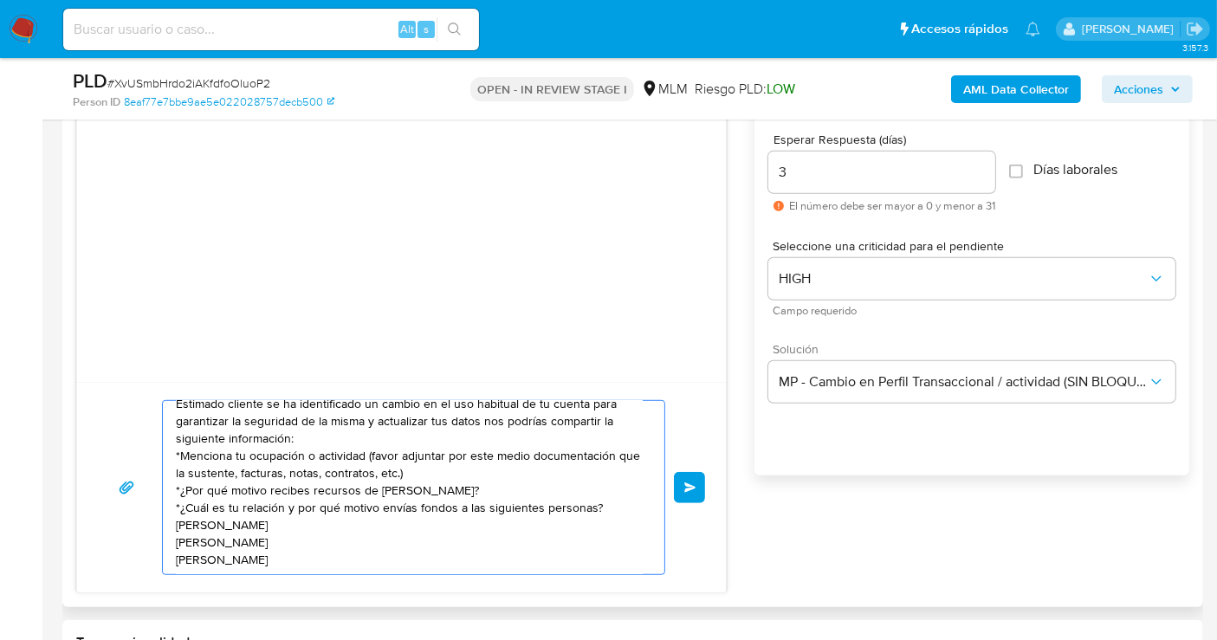
paste textarea "Aguardamos el envío de la información es una medida necesaria para mantener el …"
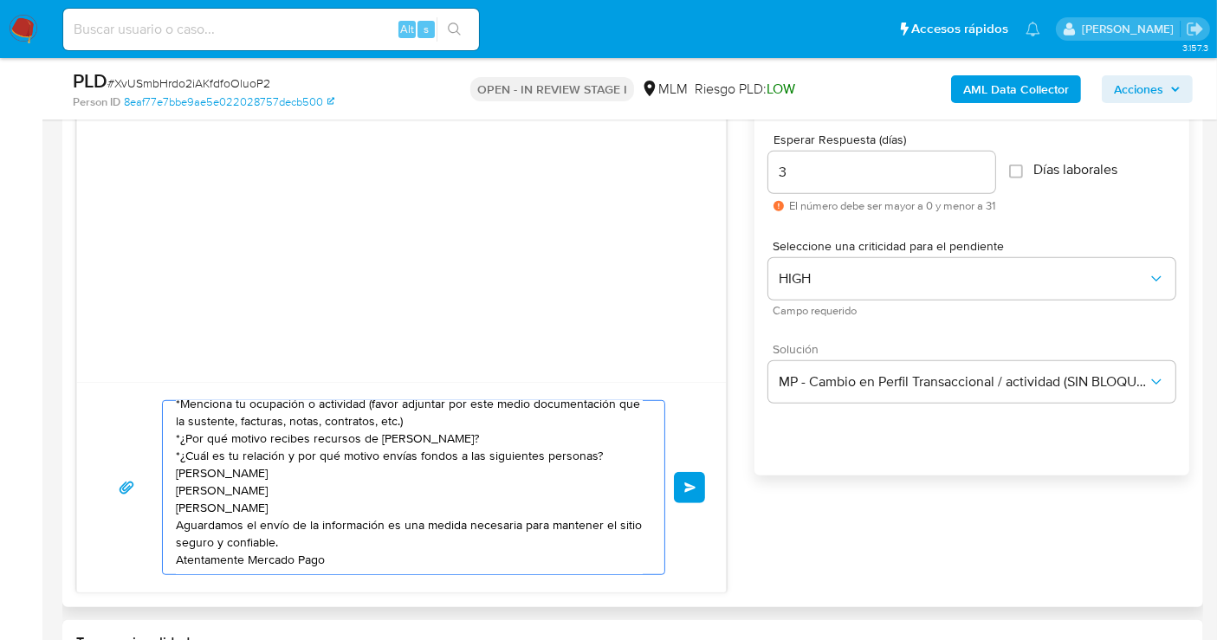
scroll to position [64, 0]
type textarea "Estimado cliente se ha identificado un cambio en el uso habitual de tu cuenta p…"
click at [689, 482] on span "Enviar" at bounding box center [690, 487] width 12 height 10
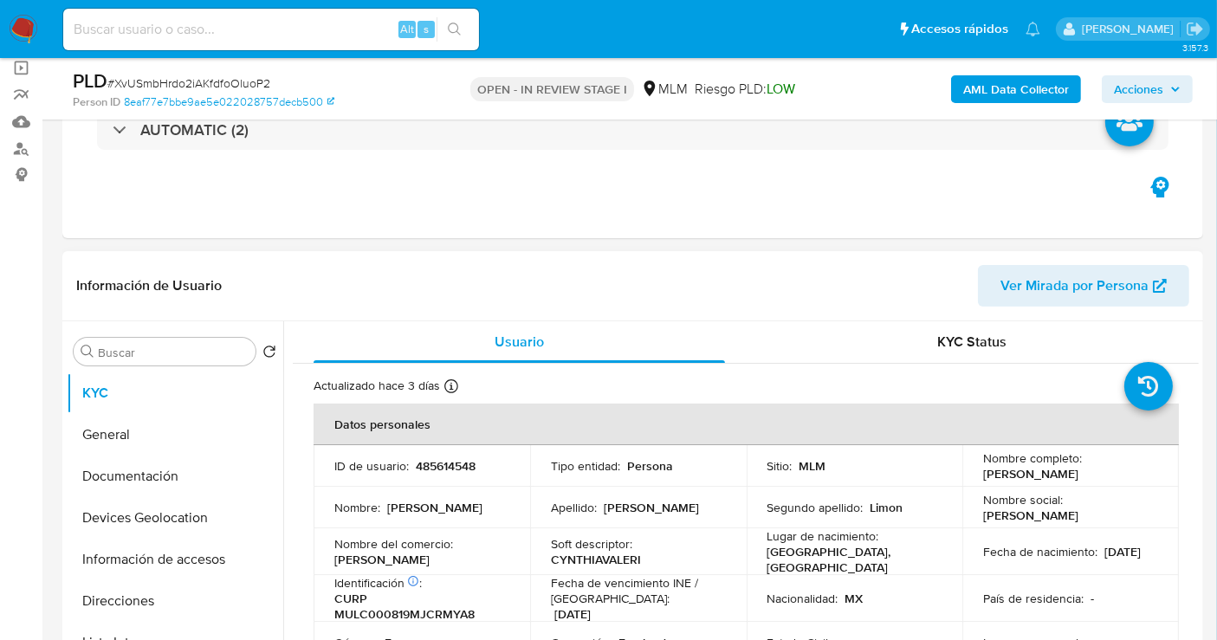
scroll to position [96, 0]
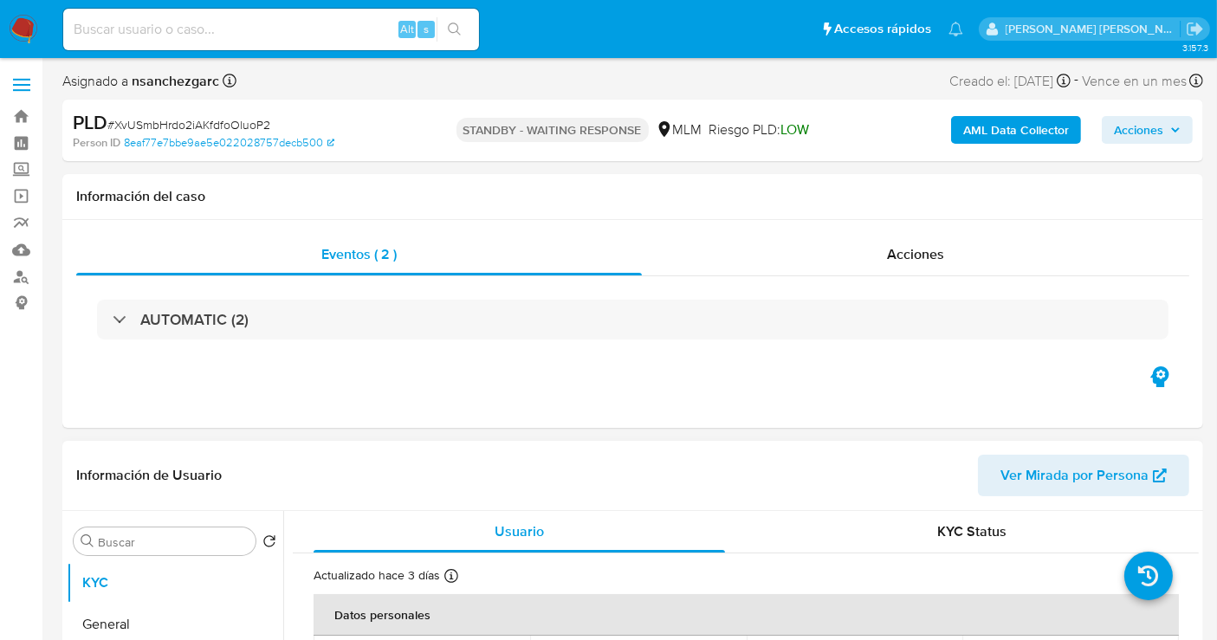
select select "10"
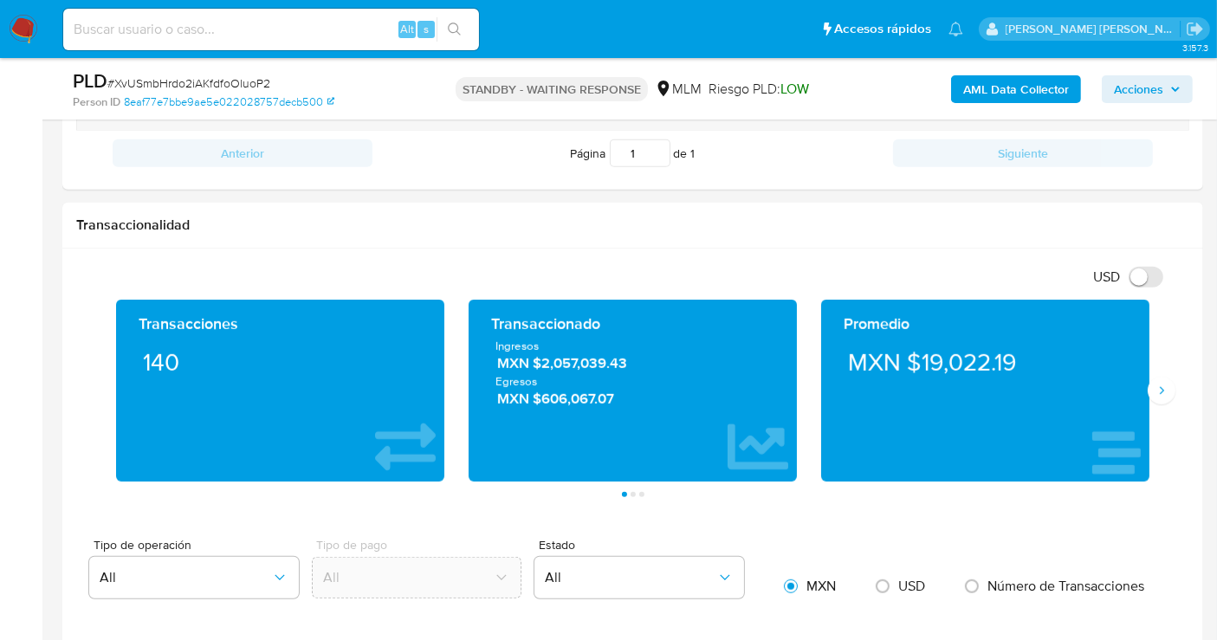
scroll to position [1058, 0]
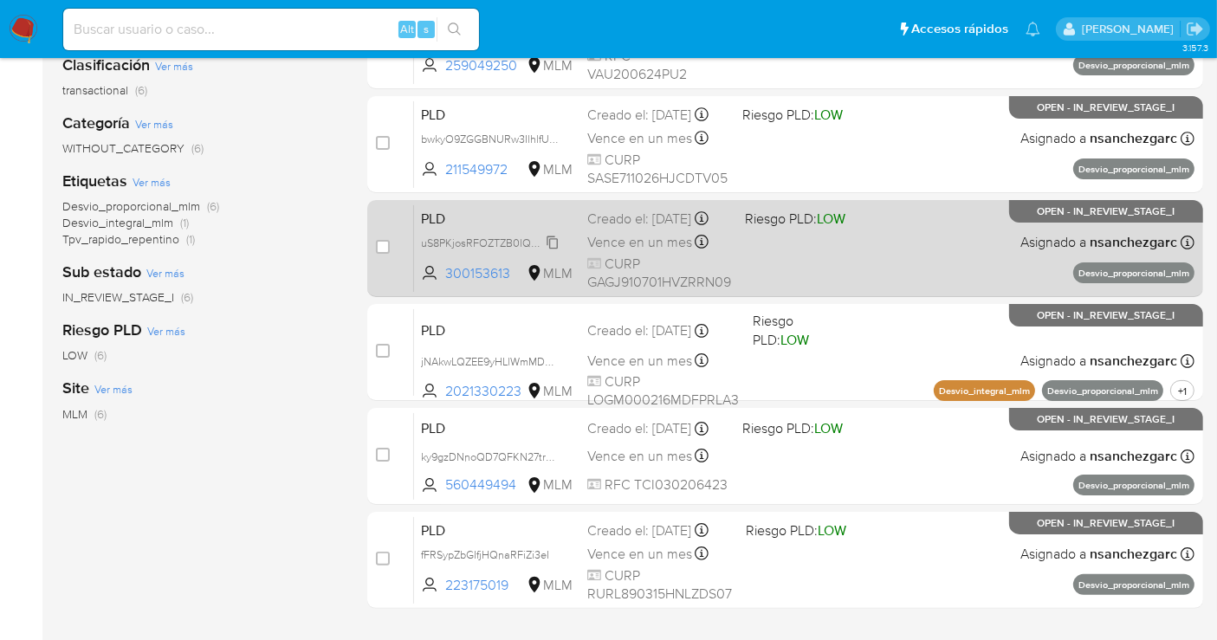
scroll to position [158, 0]
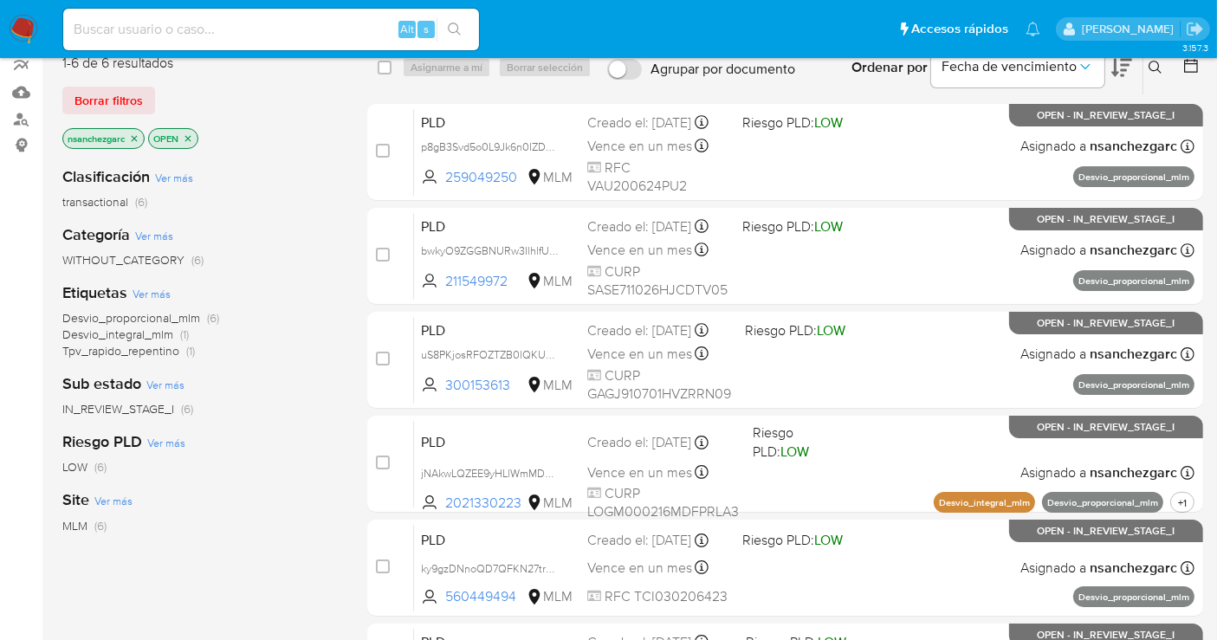
click at [272, 495] on div "Site Ver más MLM (6)" at bounding box center [200, 511] width 277 height 44
click at [1154, 68] on icon at bounding box center [1155, 68] width 14 height 14
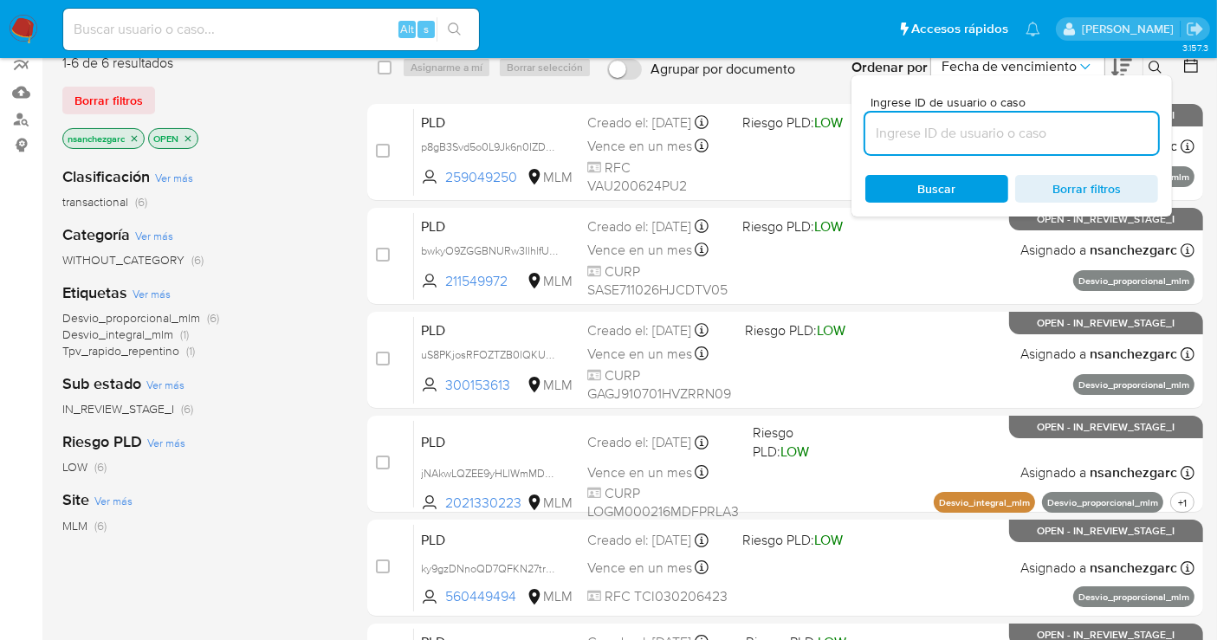
click at [889, 138] on input at bounding box center [1011, 133] width 293 height 23
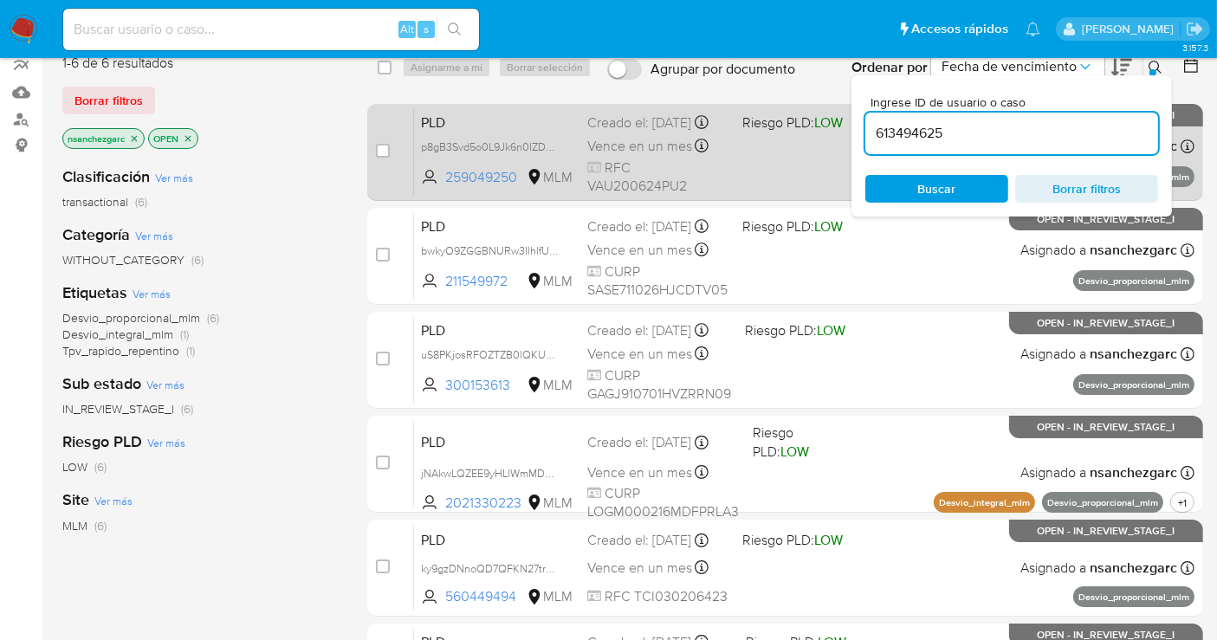
type input "613494625"
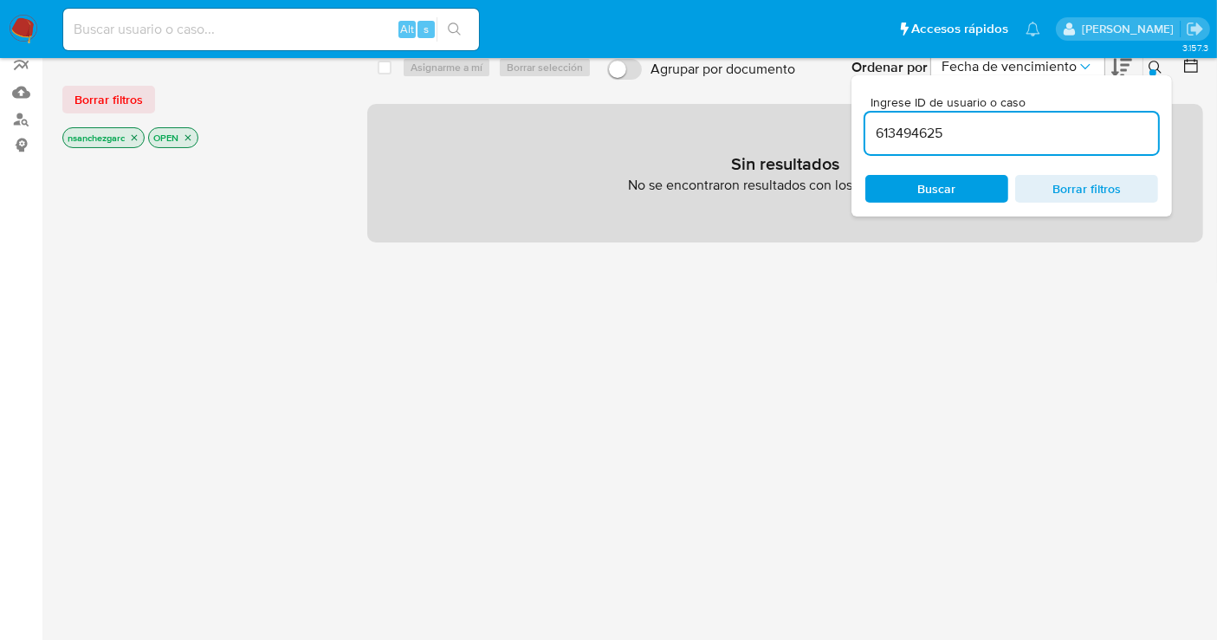
click at [138, 135] on icon "close-filter" at bounding box center [135, 138] width 6 height 6
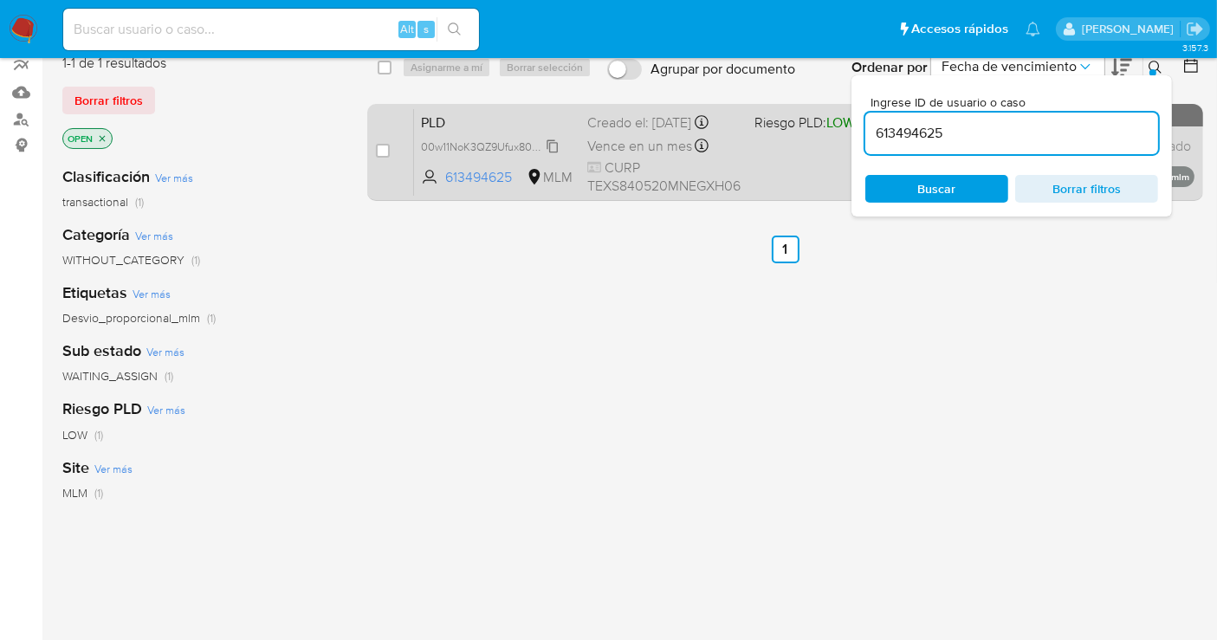
click at [546, 144] on span "00w11NoK3QZ9Ufux80oqLcpr" at bounding box center [492, 145] width 143 height 19
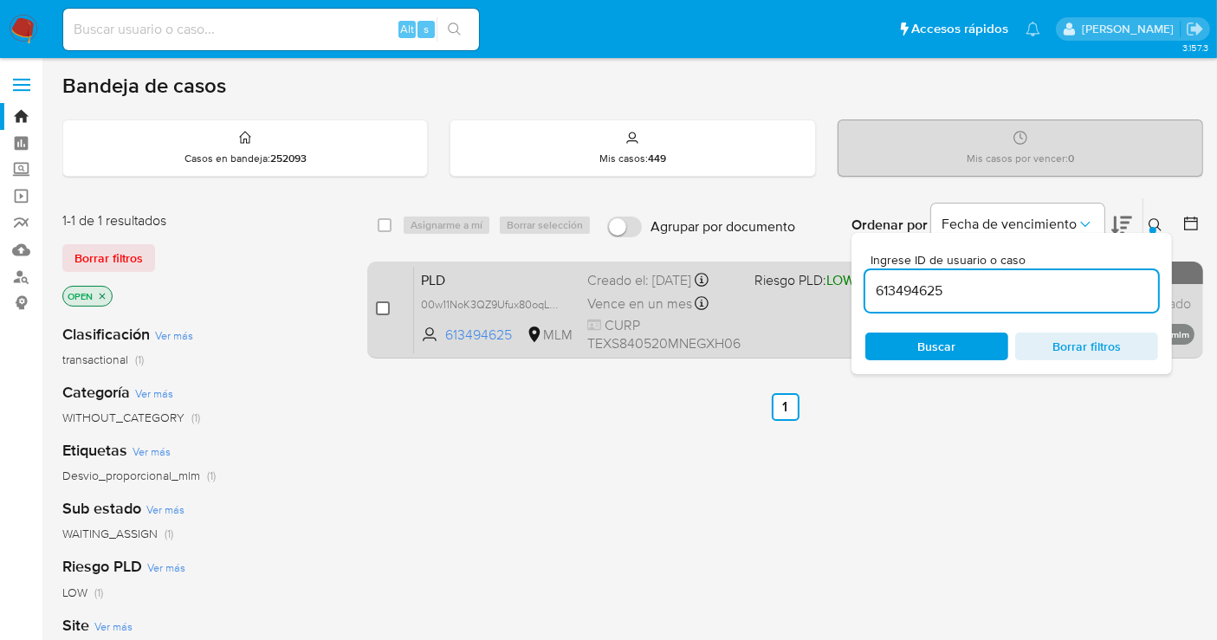
click at [381, 305] on input "checkbox" at bounding box center [383, 308] width 14 height 14
checkbox input "true"
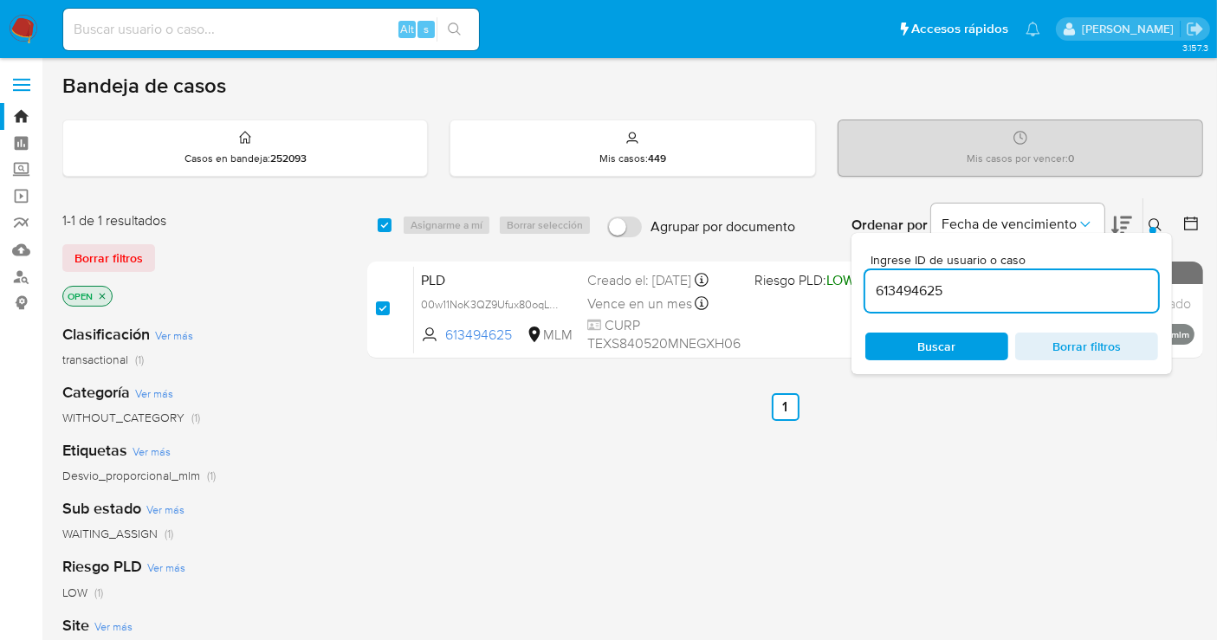
checkbox input "true"
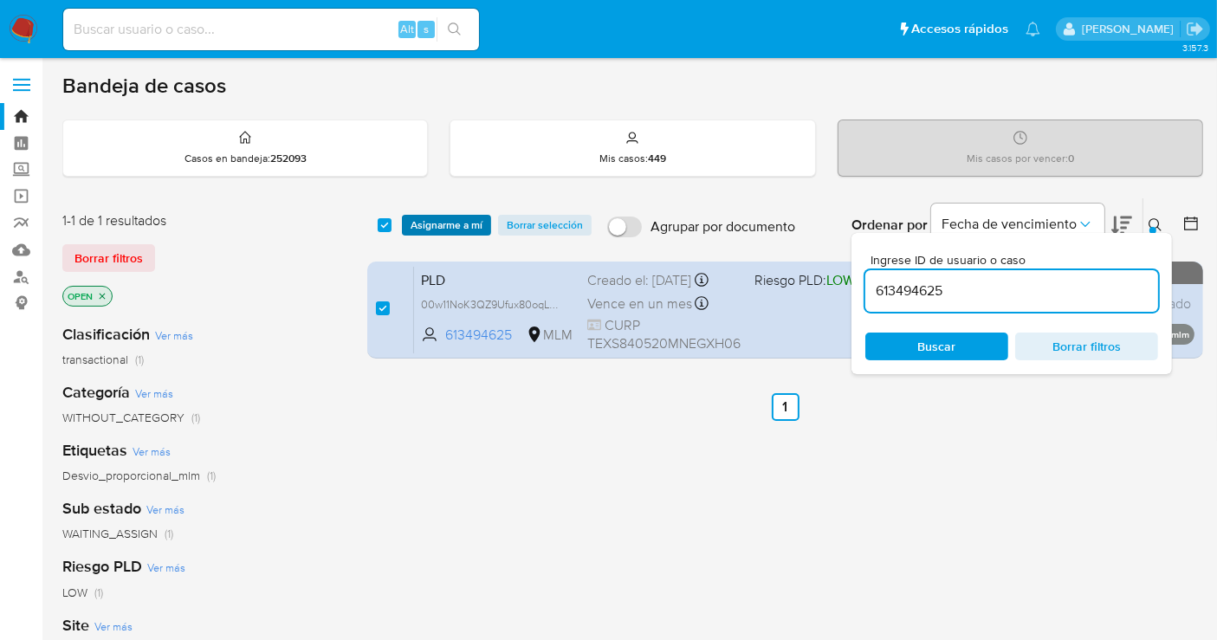
click at [445, 223] on span "Asignarme a mí" at bounding box center [446, 225] width 72 height 17
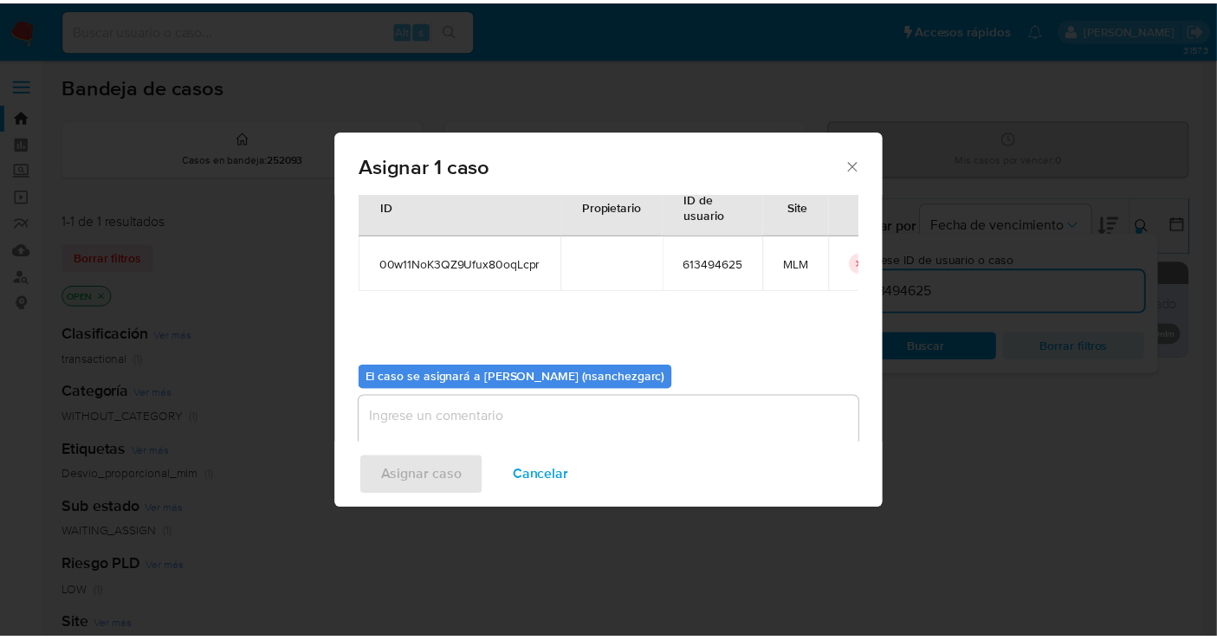
scroll to position [88, 0]
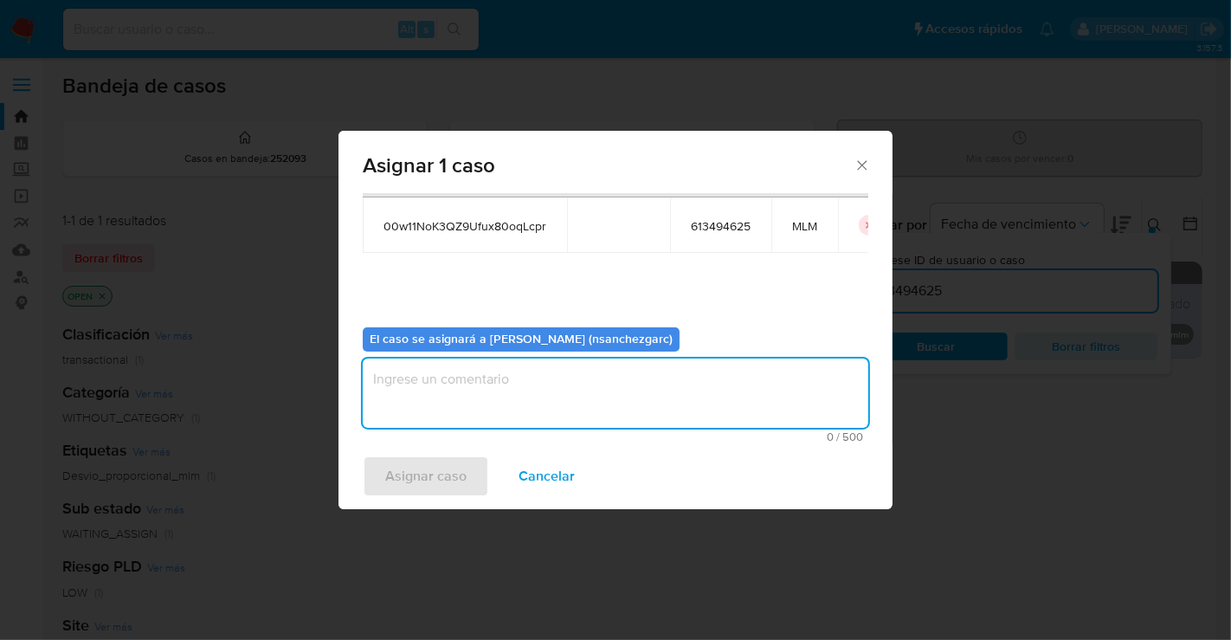
click at [417, 378] on textarea "assign-modal" at bounding box center [616, 393] width 506 height 69
type textarea "nesg"
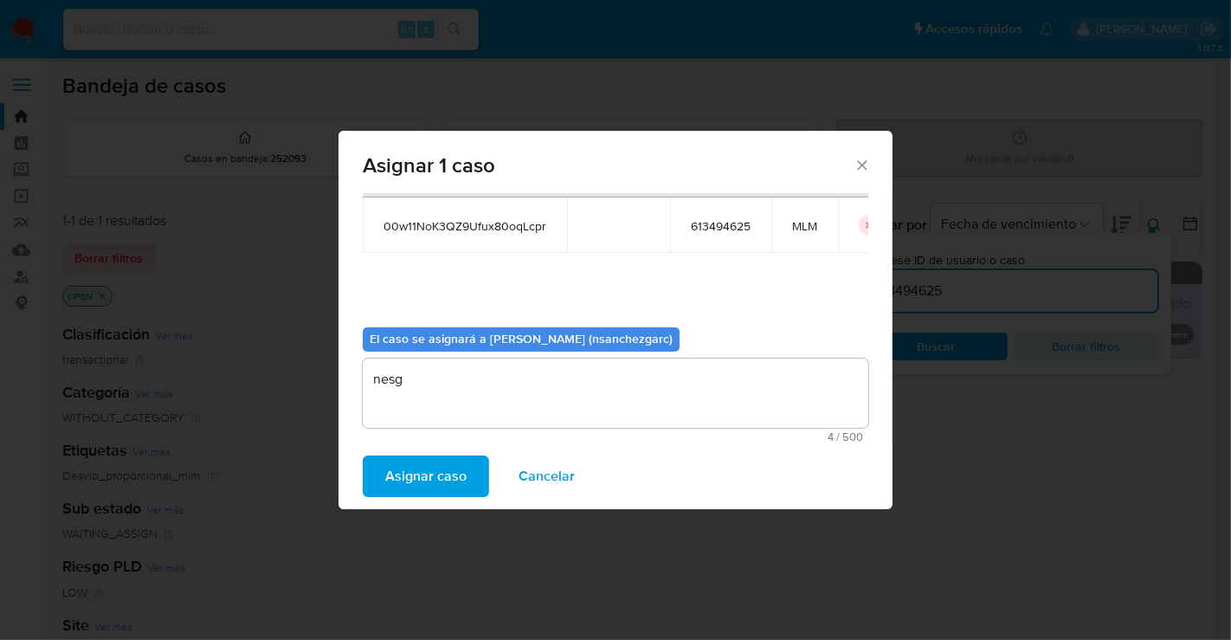
click at [410, 470] on span "Asignar caso" at bounding box center [425, 476] width 81 height 38
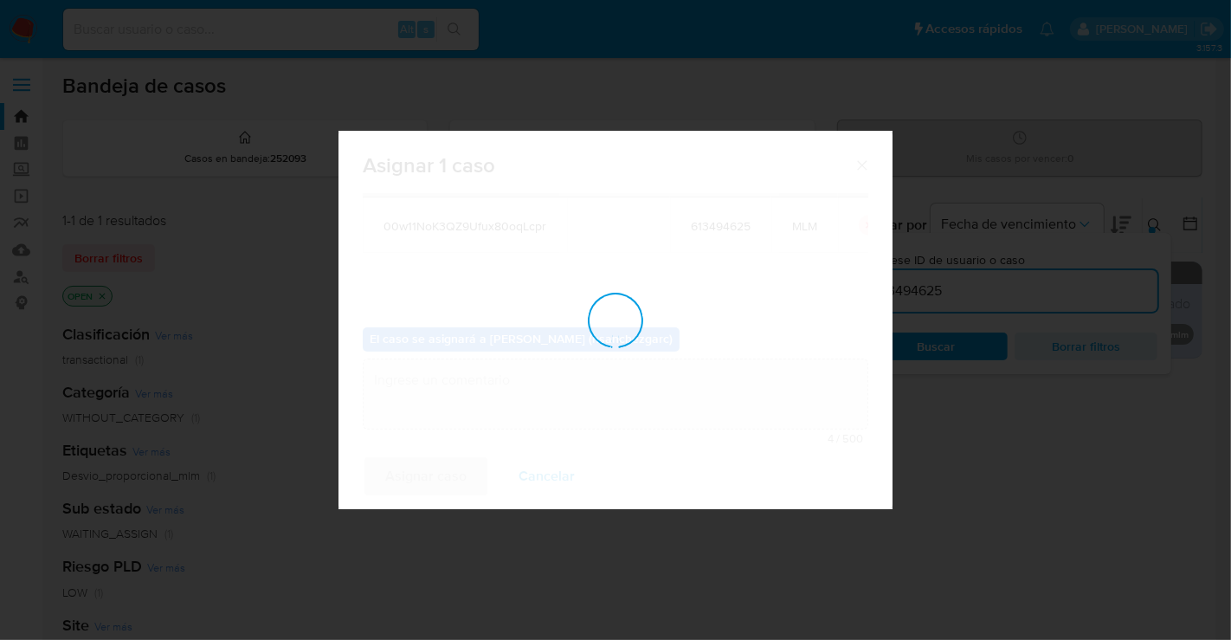
checkbox input "false"
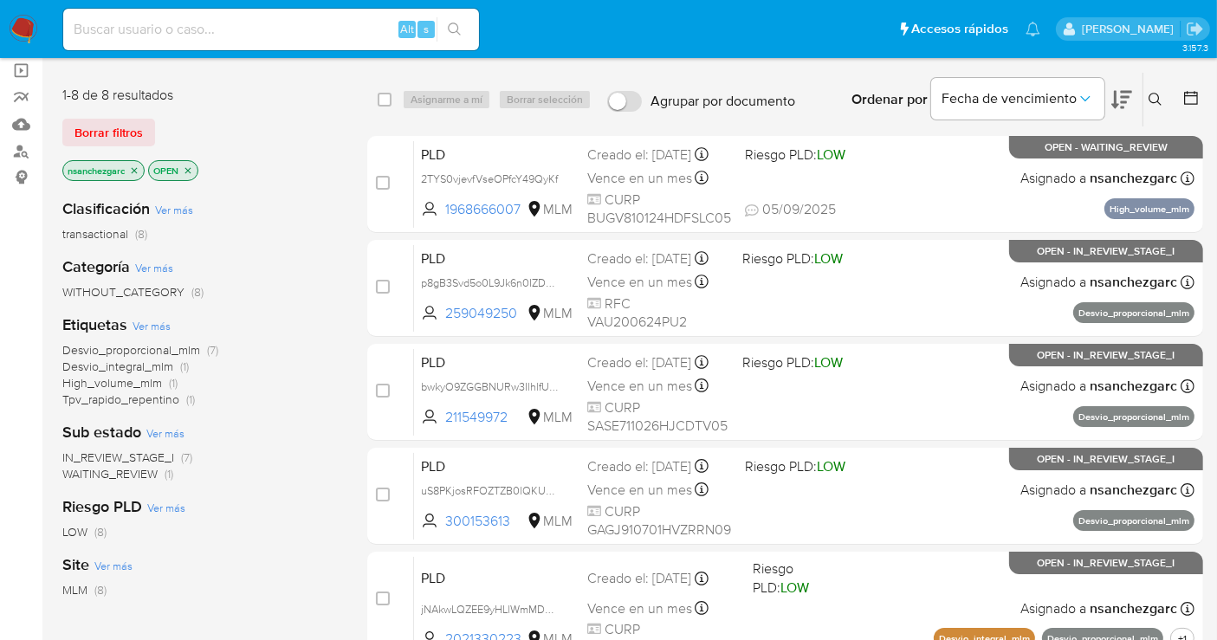
scroll to position [96, 0]
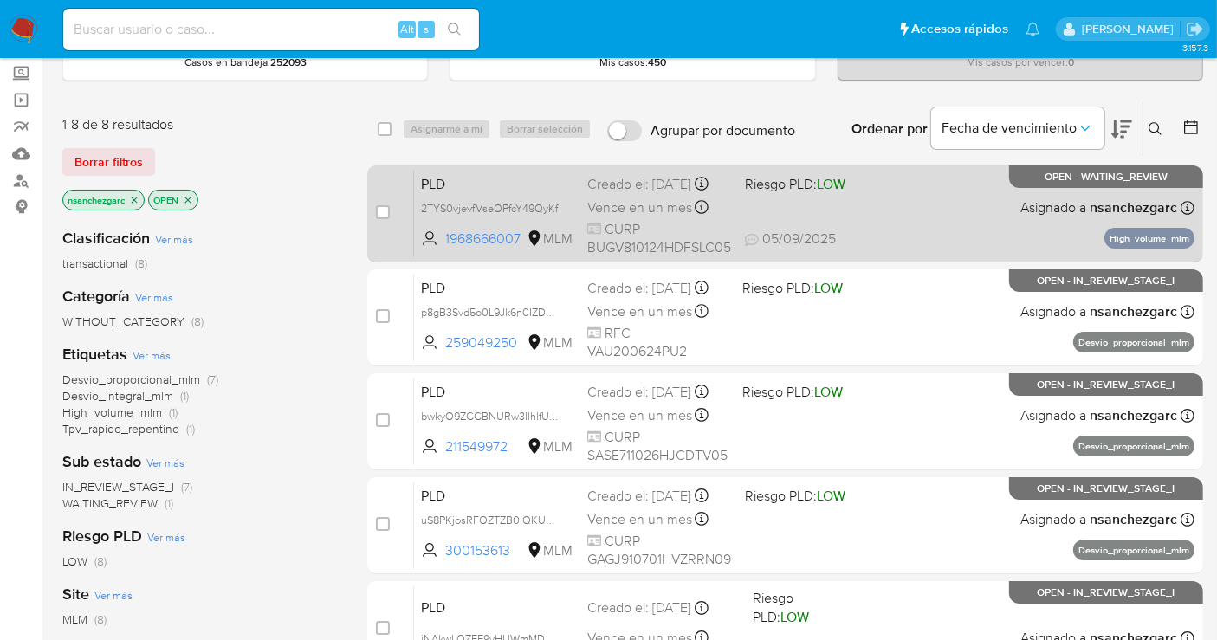
click at [650, 194] on div "Creado el: [DATE] Creado el: [DATE] 02:13:03" at bounding box center [659, 184] width 144 height 19
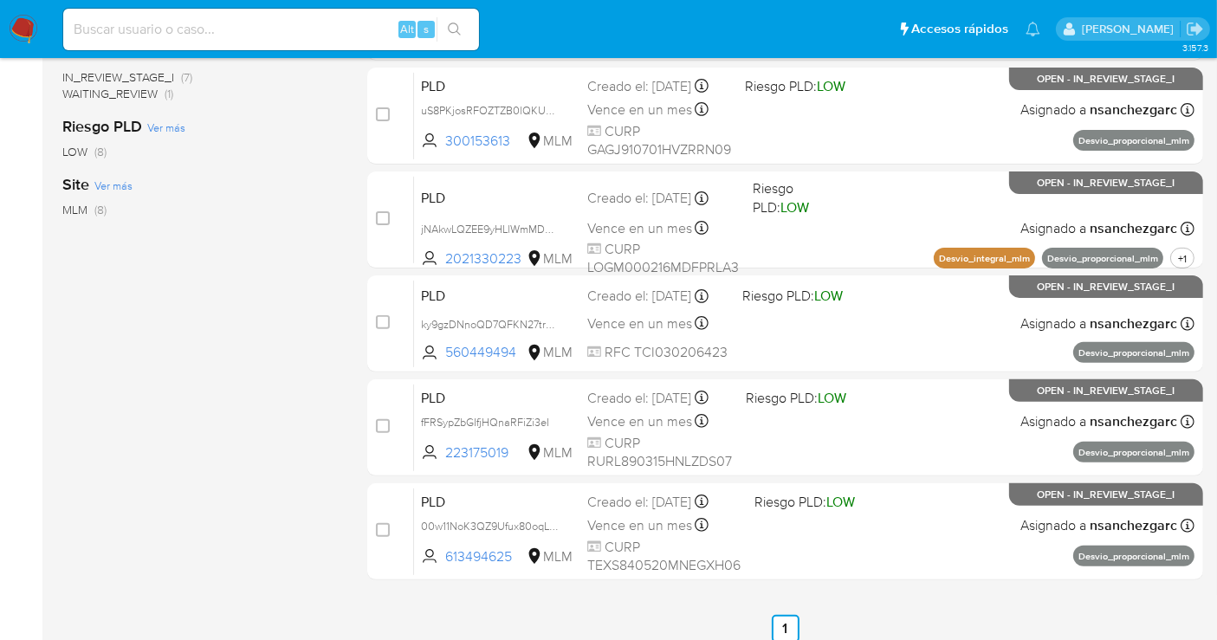
scroll to position [517, 0]
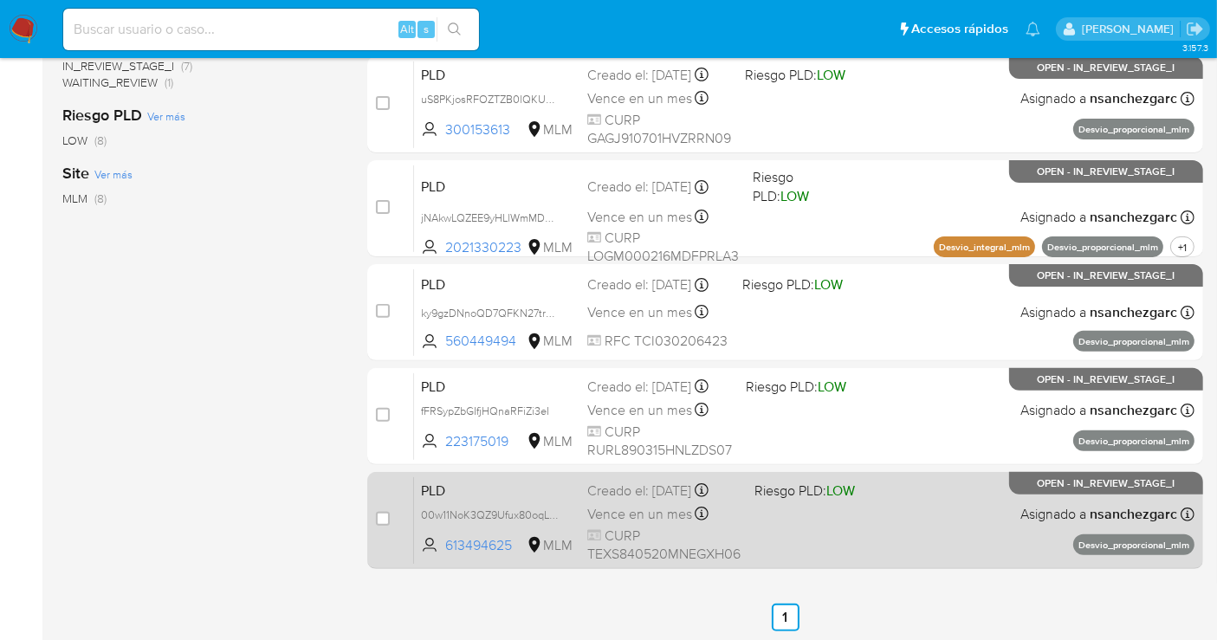
click at [585, 484] on div "PLD 00w11NoK3QZ9Ufux80oqLcpr 613494625 MLM Riesgo PLD: LOW Creado el: 12/08/202…" at bounding box center [804, 519] width 780 height 87
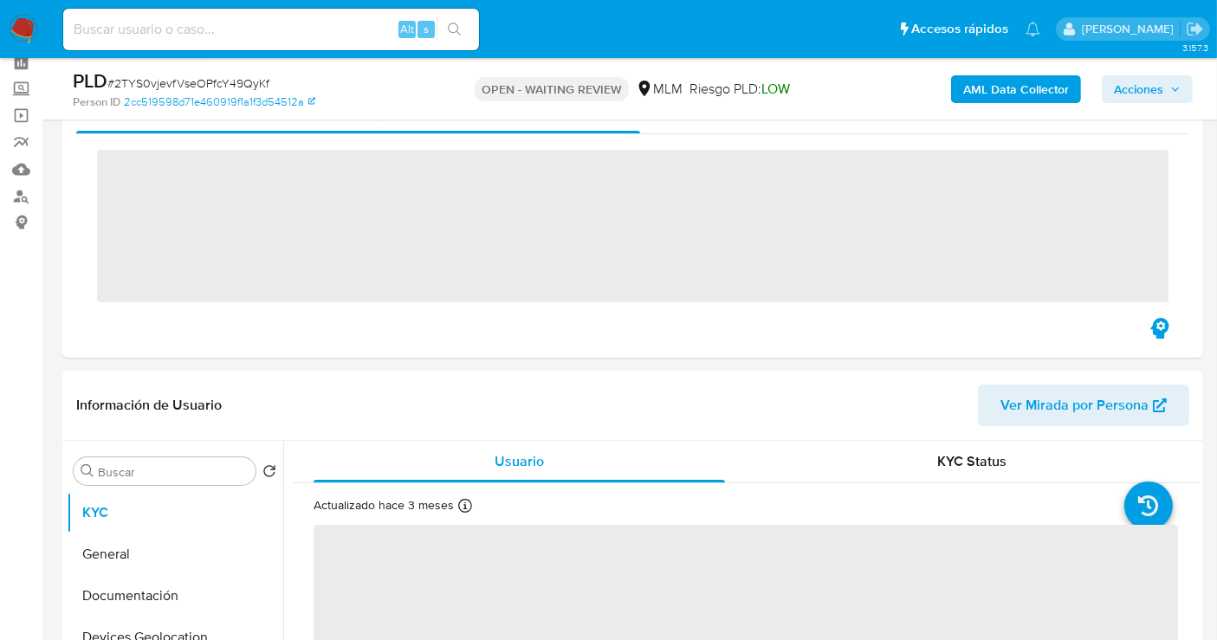
scroll to position [481, 0]
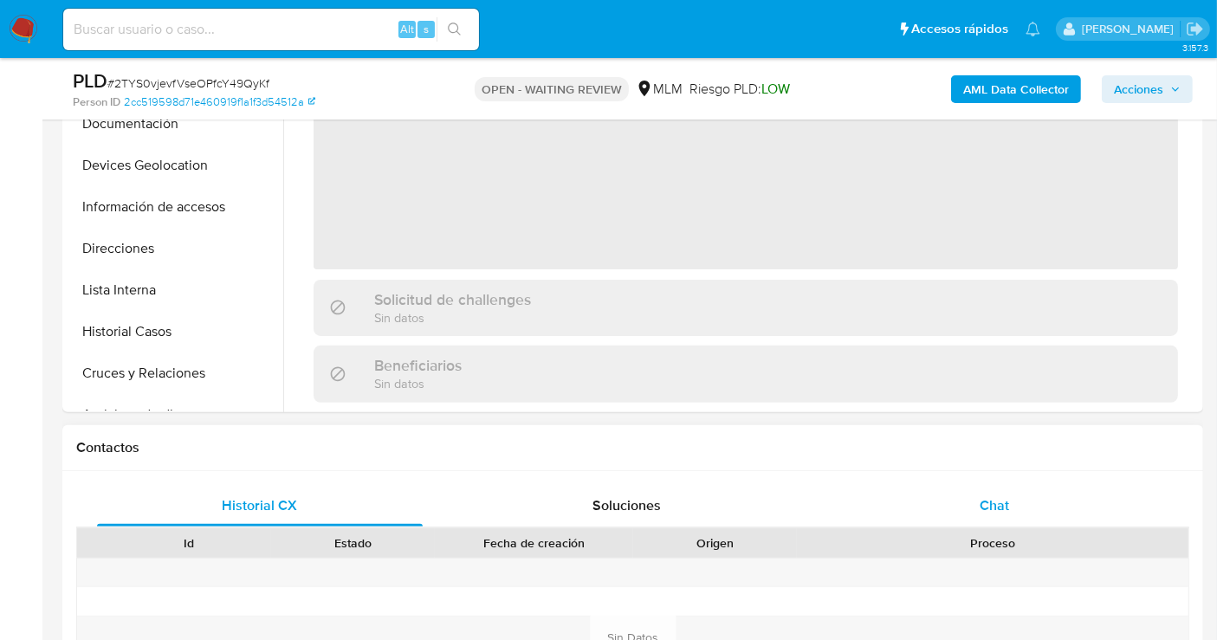
click at [996, 501] on span "Chat" at bounding box center [993, 505] width 29 height 20
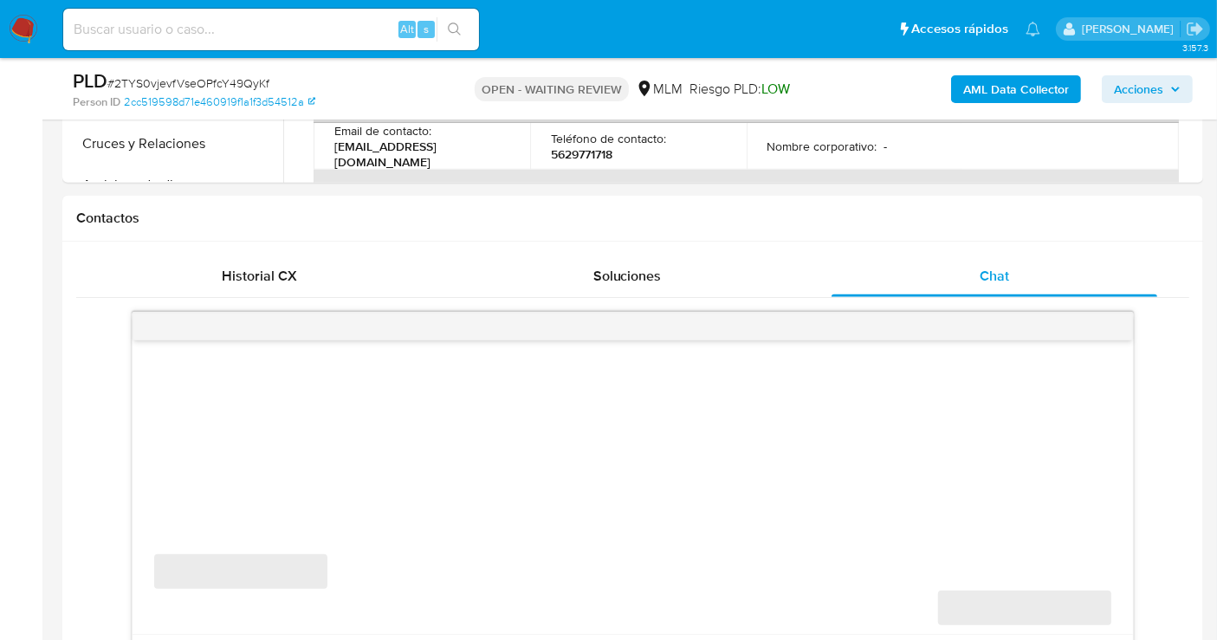
select select "10"
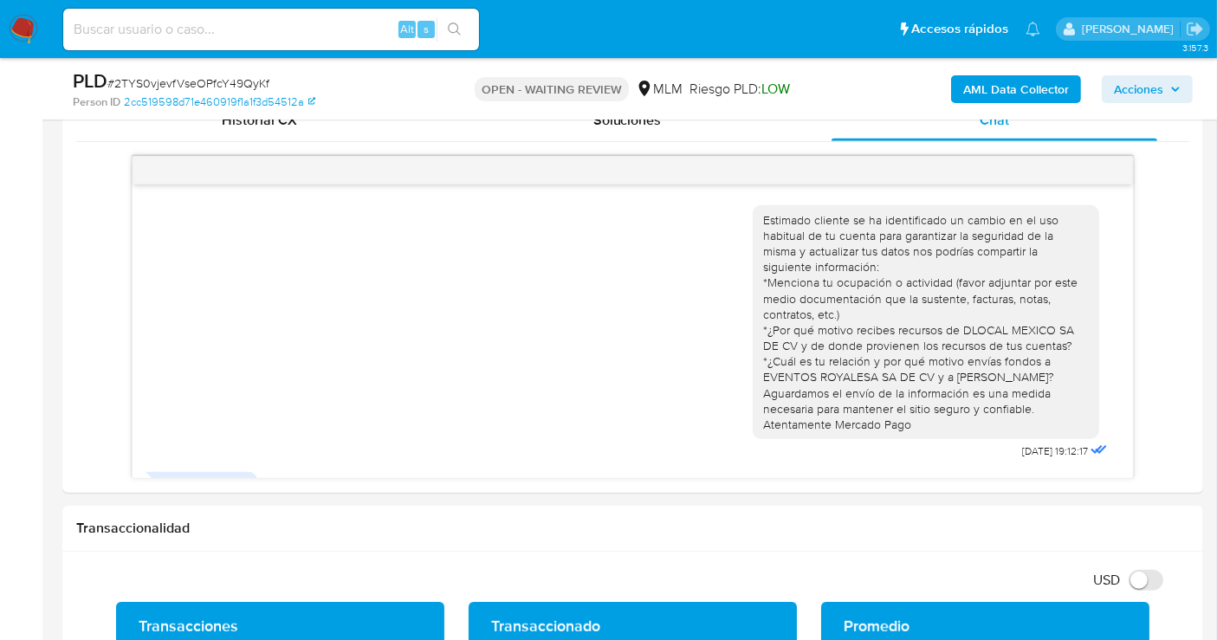
scroll to position [411, 0]
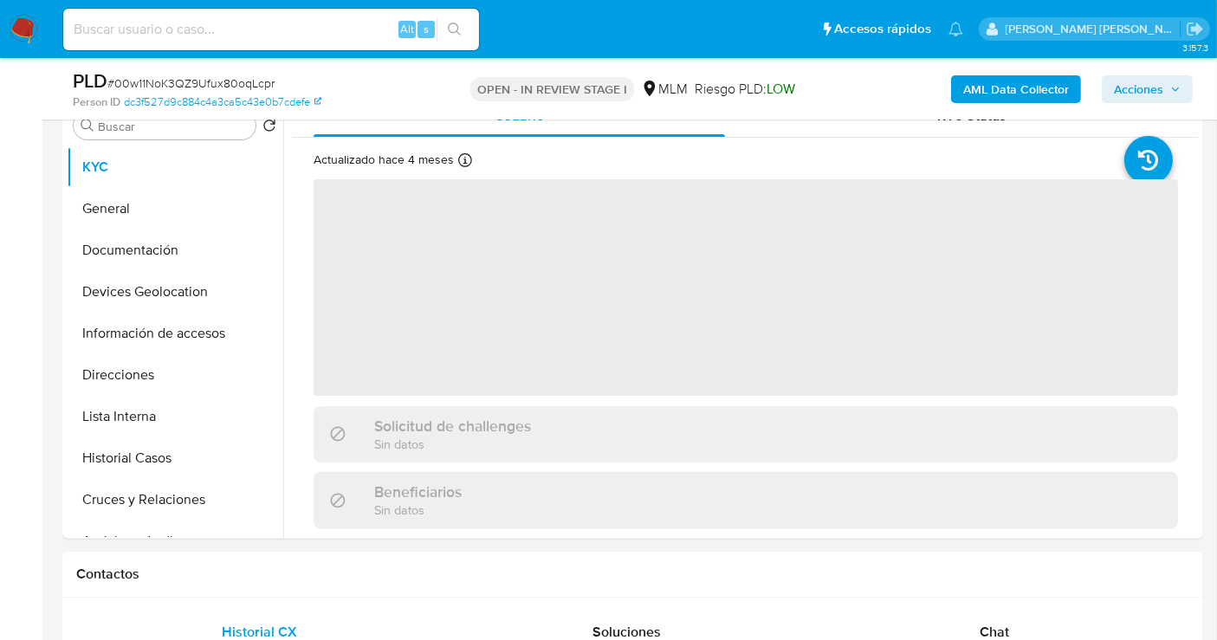
scroll to position [385, 0]
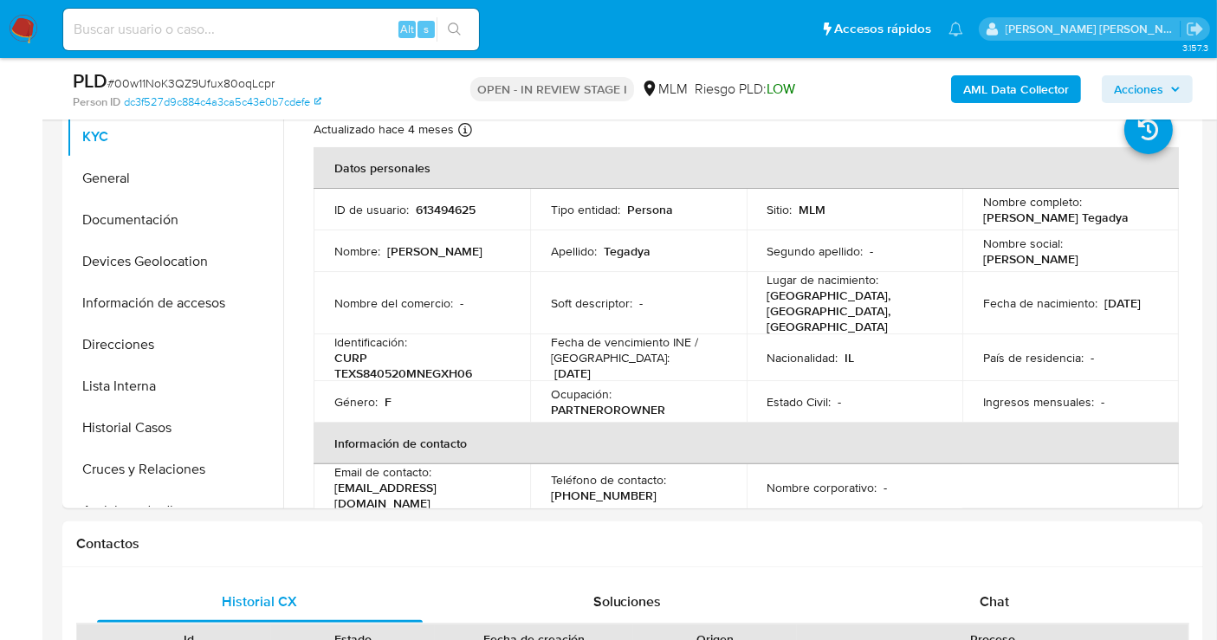
select select "10"
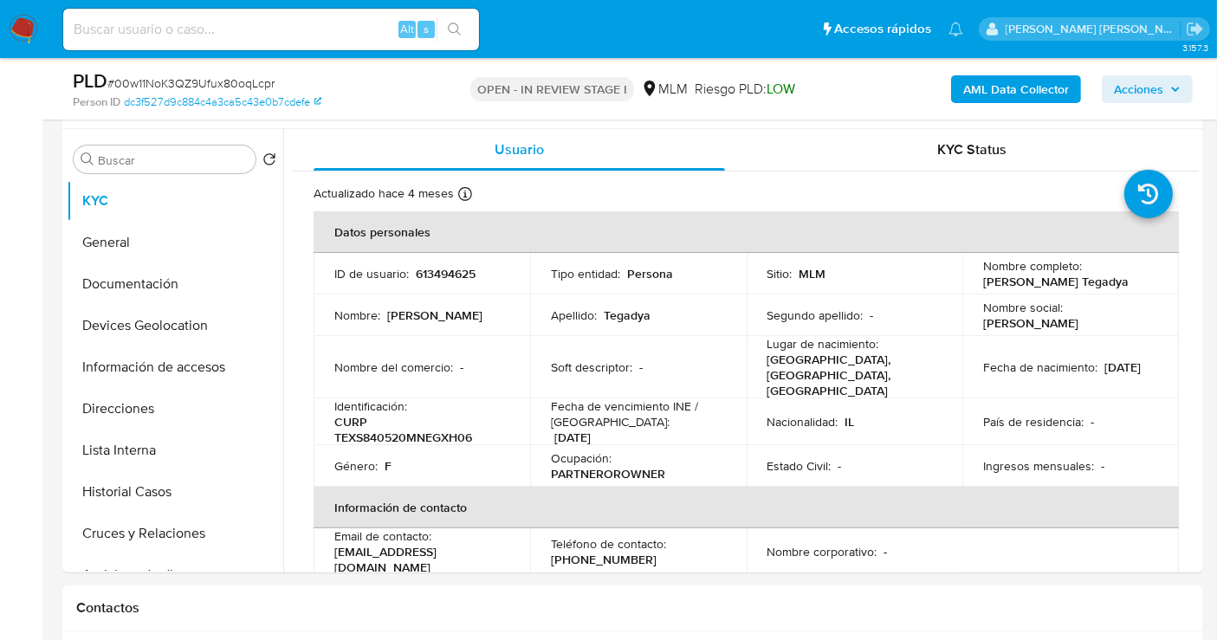
scroll to position [288, 0]
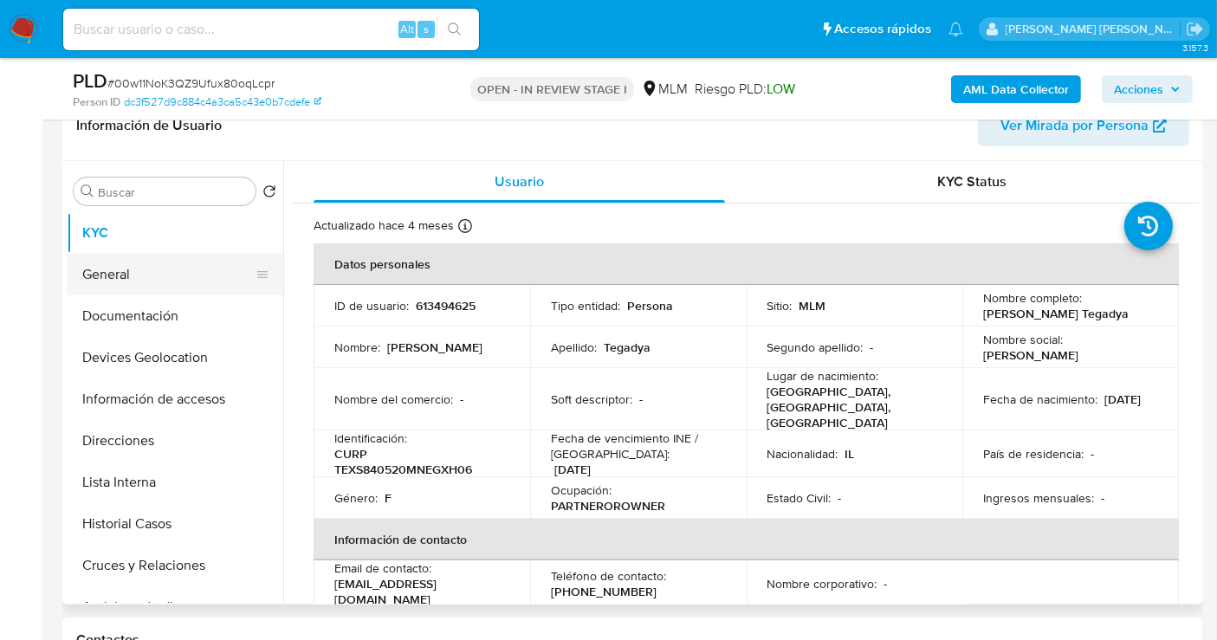
click at [120, 270] on button "General" at bounding box center [168, 275] width 203 height 42
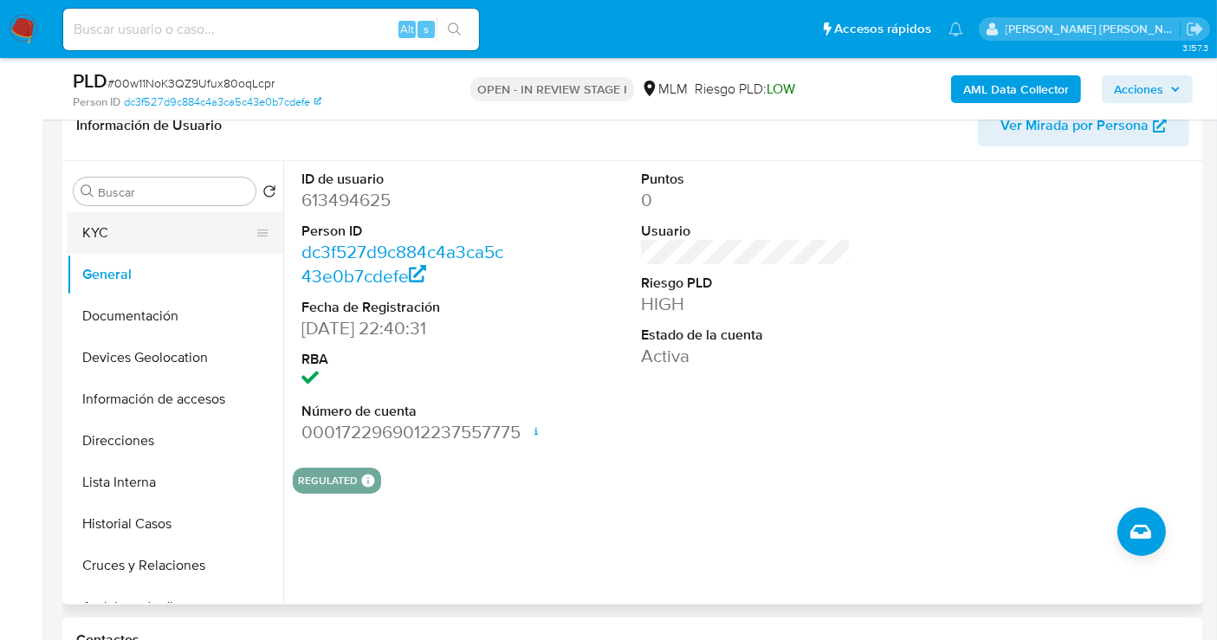
click at [134, 236] on button "KYC" at bounding box center [168, 233] width 203 height 42
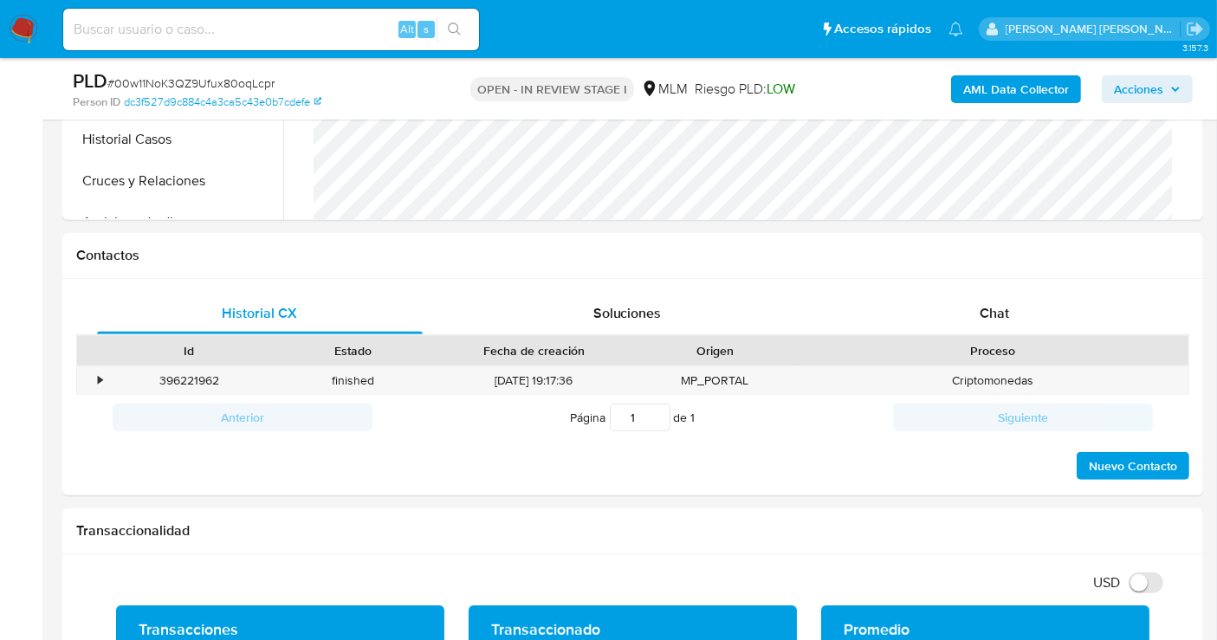
scroll to position [1058, 0]
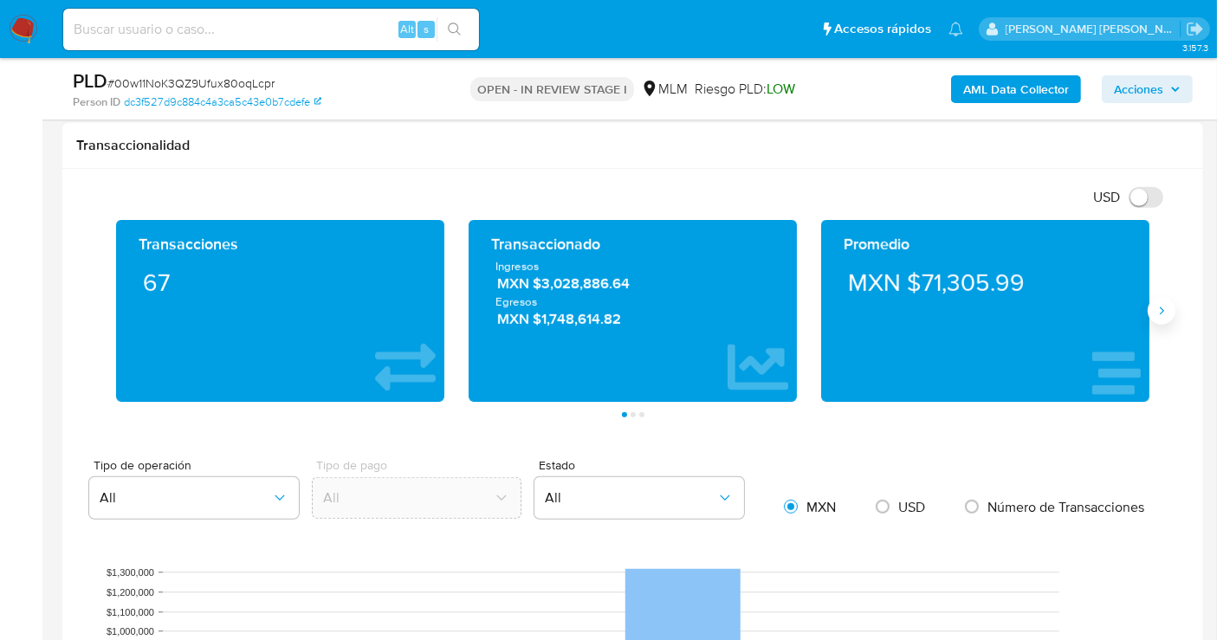
click at [1161, 307] on icon "Siguiente" at bounding box center [1162, 311] width 4 height 8
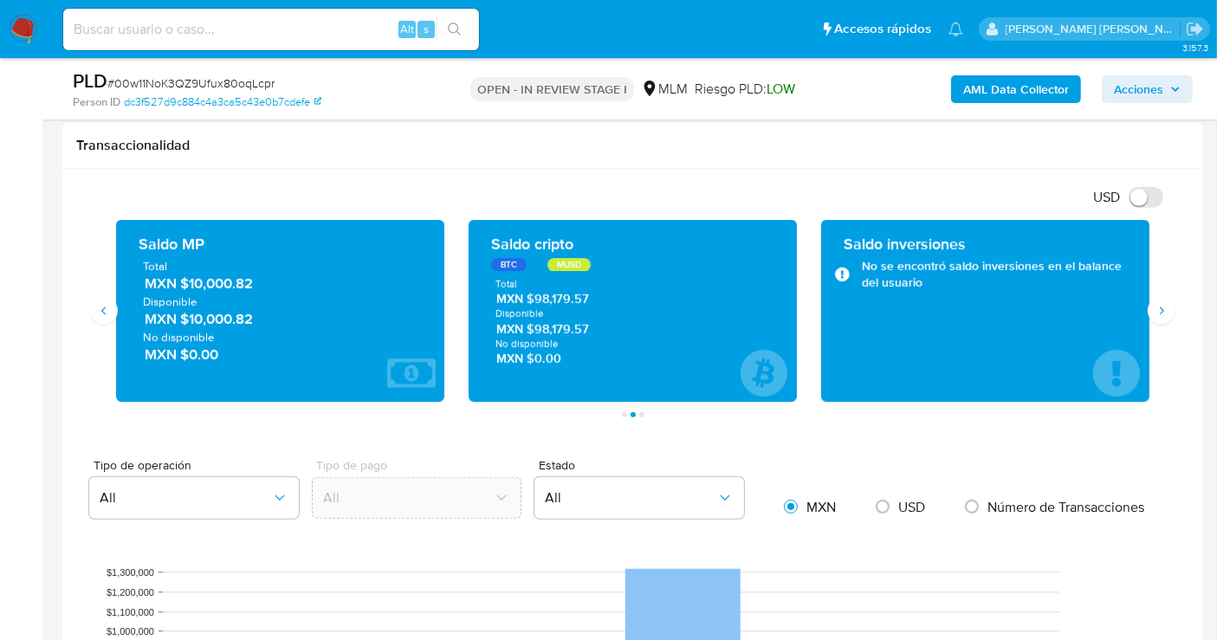
click at [218, 279] on span "MXN $10,000.82" at bounding box center [281, 285] width 273 height 20
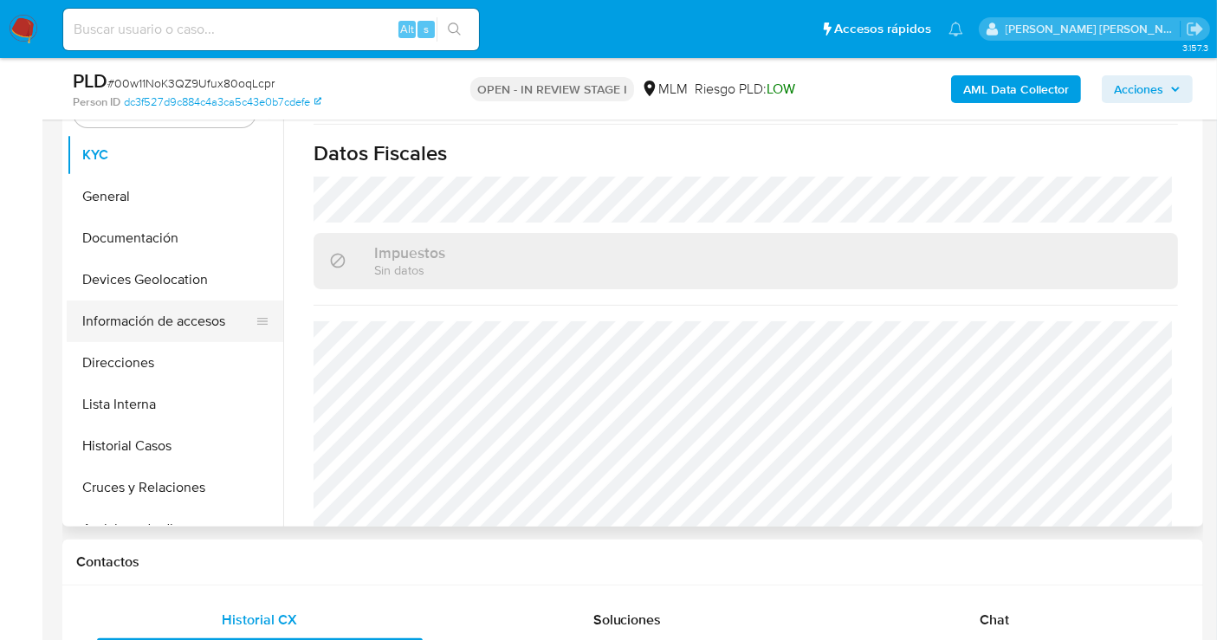
scroll to position [288, 0]
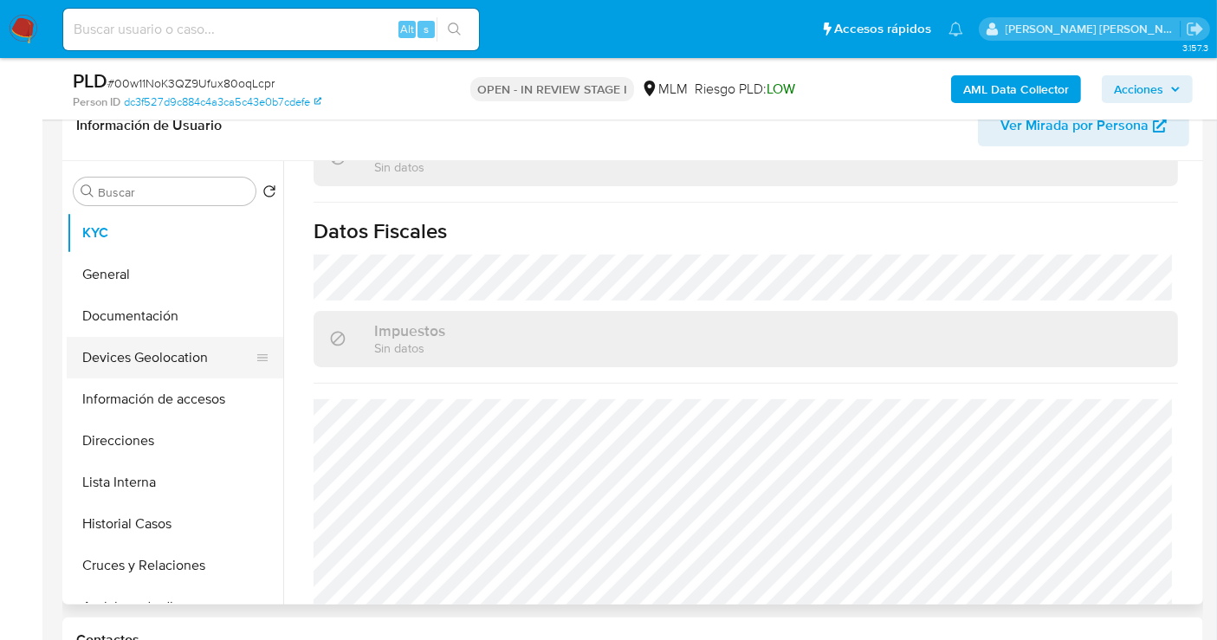
click at [136, 356] on button "Devices Geolocation" at bounding box center [168, 358] width 203 height 42
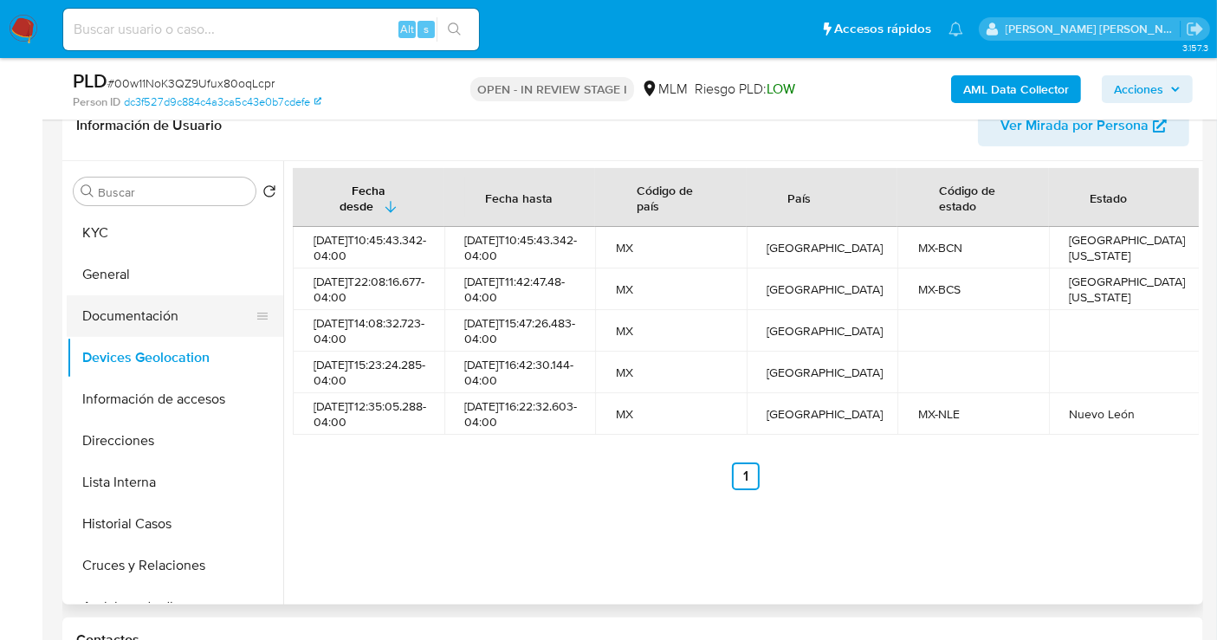
click at [133, 313] on button "Documentación" at bounding box center [168, 316] width 203 height 42
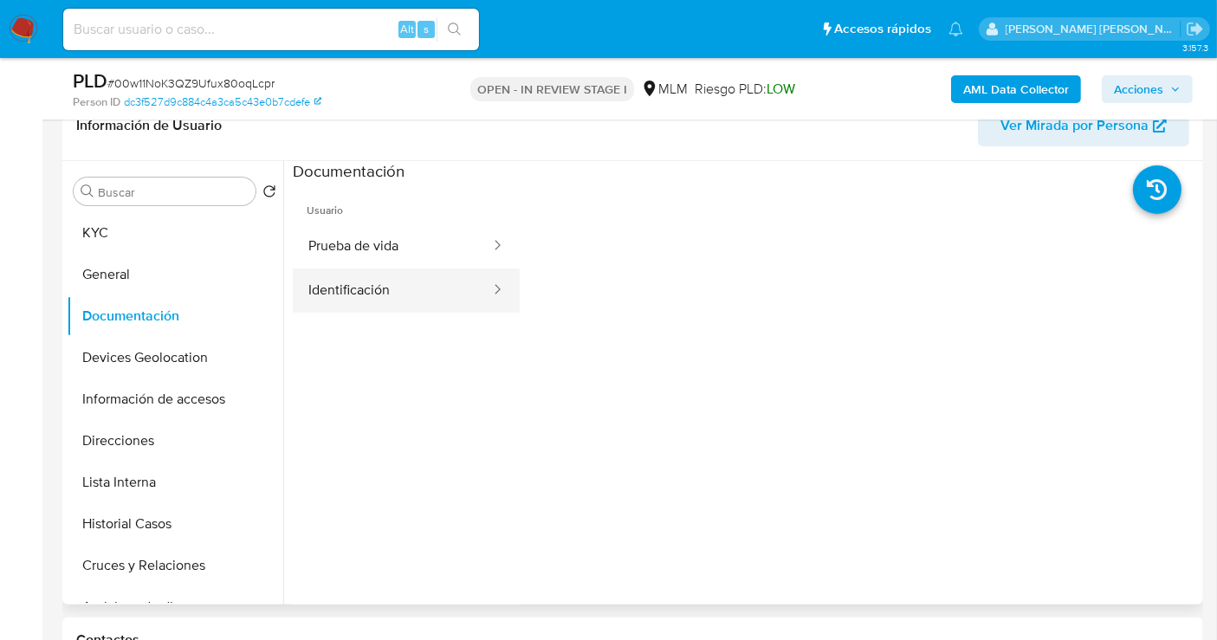
click at [372, 281] on button "Identificación" at bounding box center [392, 290] width 199 height 44
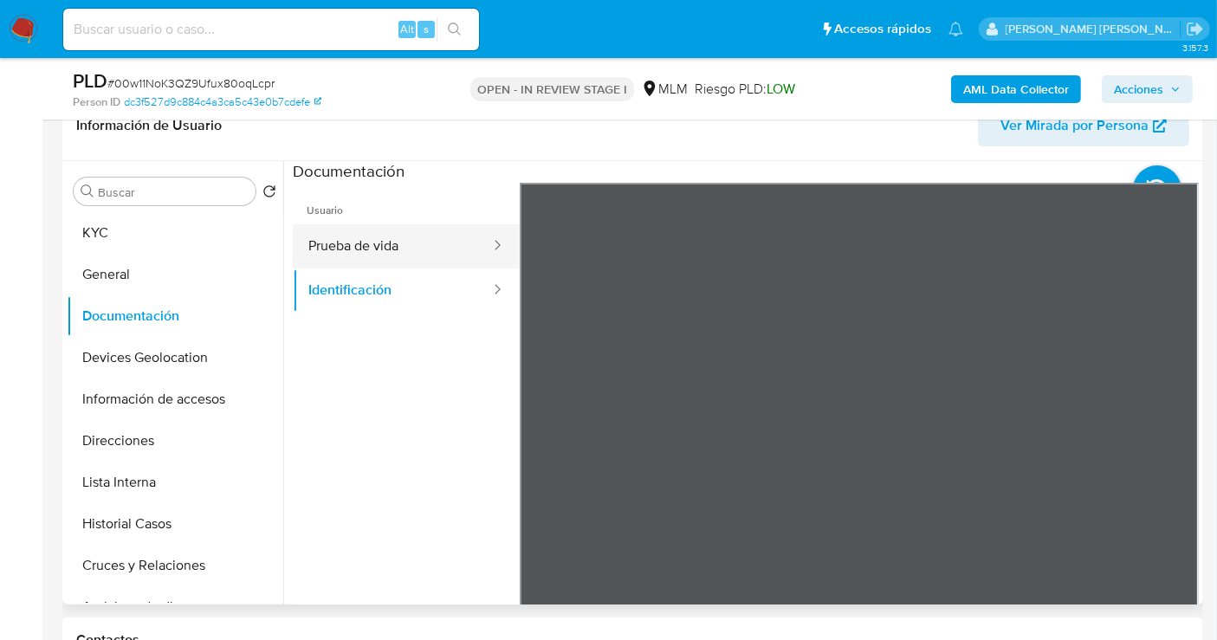
click at [379, 246] on button "Prueba de vida" at bounding box center [392, 246] width 199 height 44
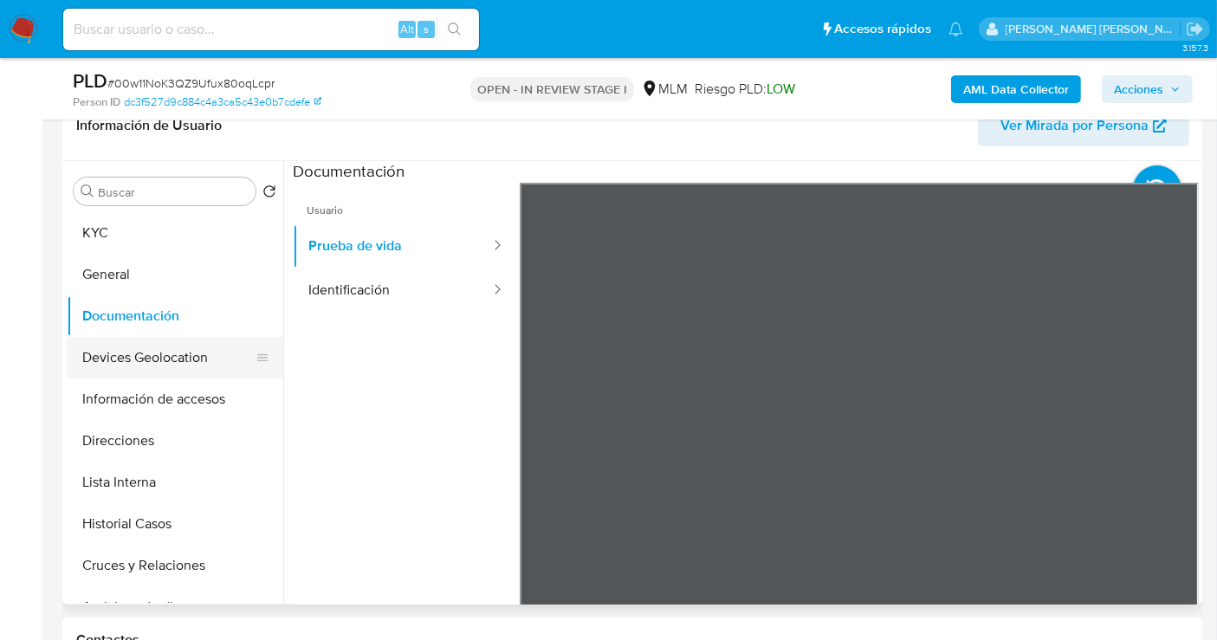
click at [109, 359] on button "Devices Geolocation" at bounding box center [168, 358] width 203 height 42
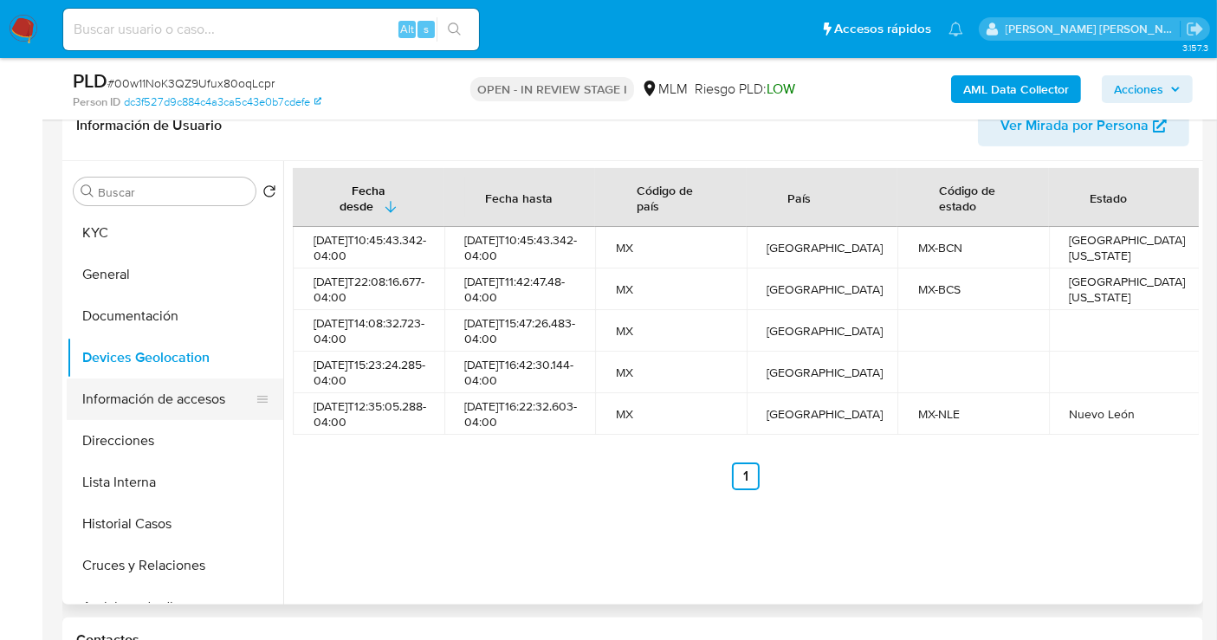
click at [136, 402] on button "Información de accesos" at bounding box center [168, 399] width 203 height 42
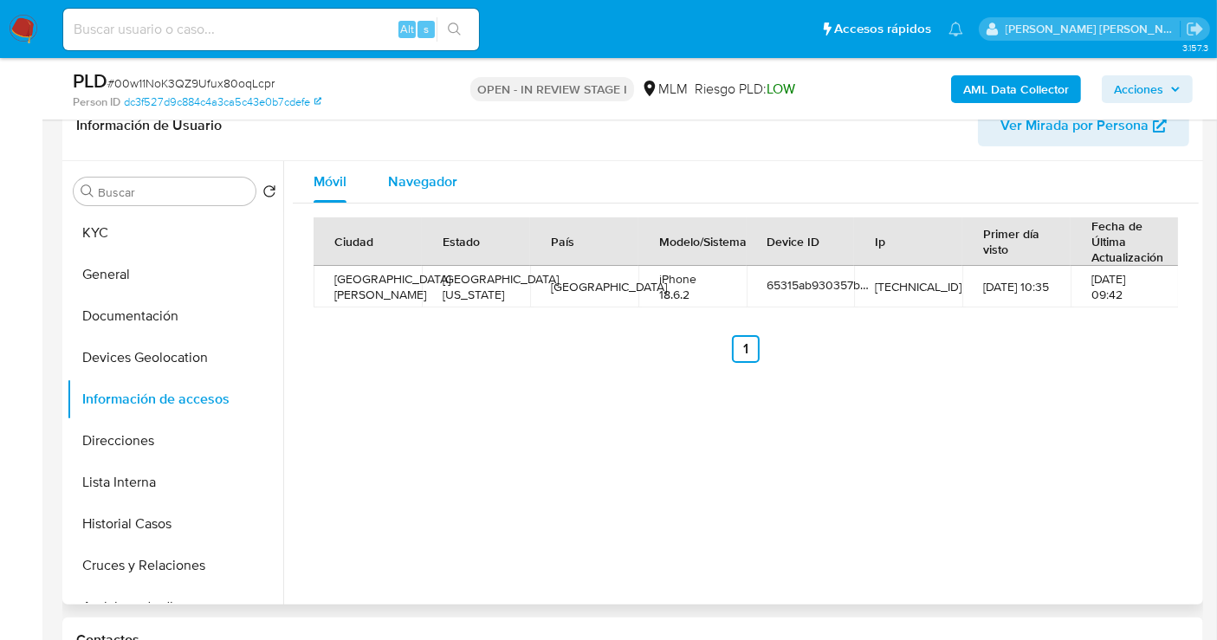
click at [446, 184] on span "Navegador" at bounding box center [422, 181] width 69 height 20
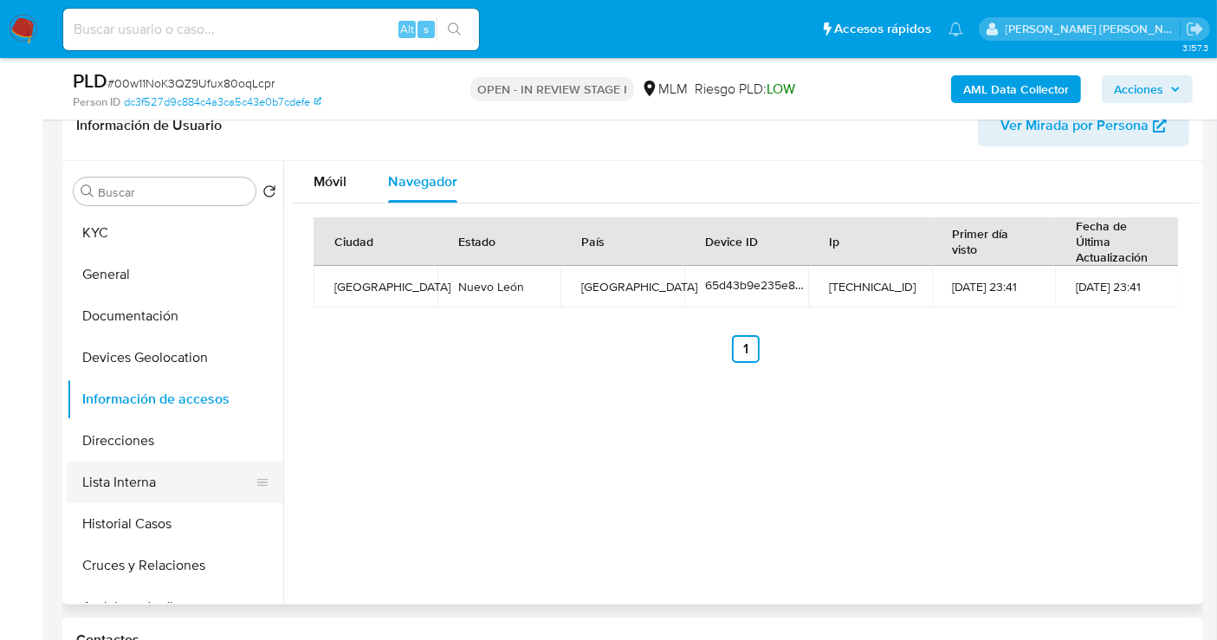
click at [137, 482] on button "Lista Interna" at bounding box center [168, 483] width 203 height 42
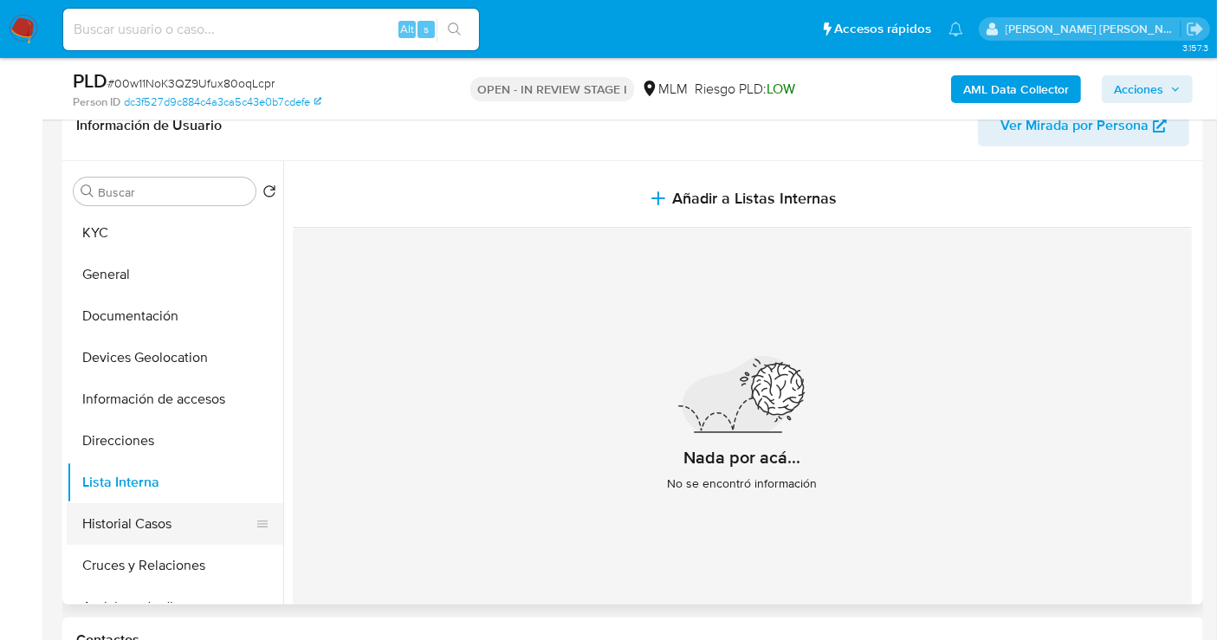
click at [160, 522] on button "Historial Casos" at bounding box center [168, 524] width 203 height 42
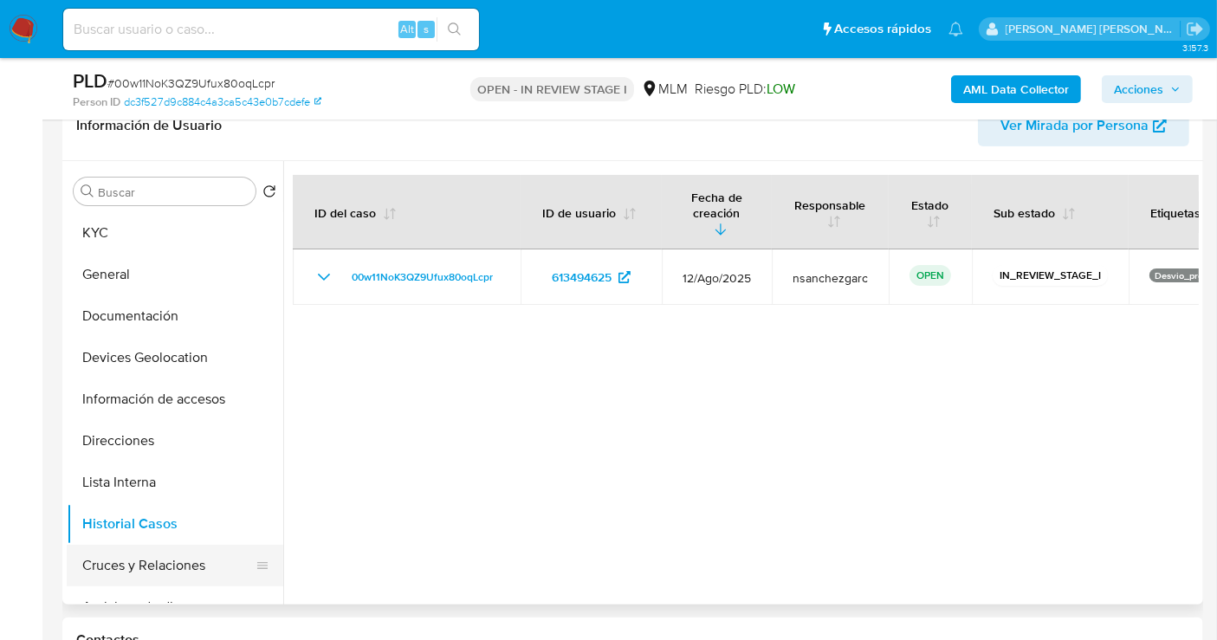
click at [151, 558] on button "Cruces y Relaciones" at bounding box center [168, 566] width 203 height 42
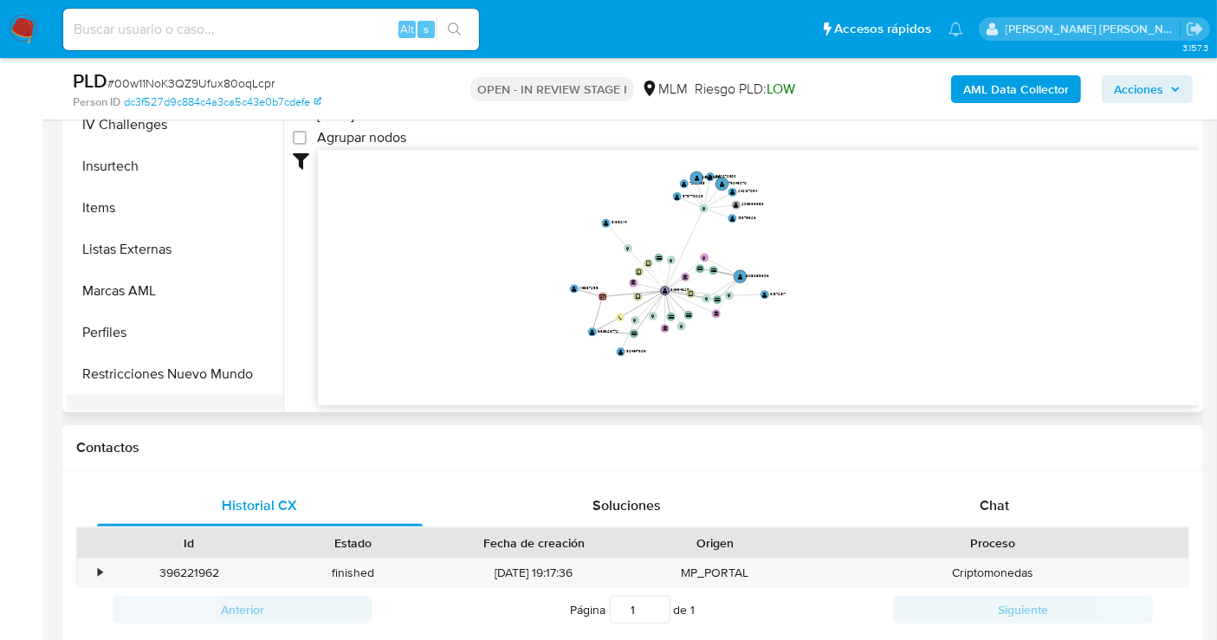
scroll to position [635, 0]
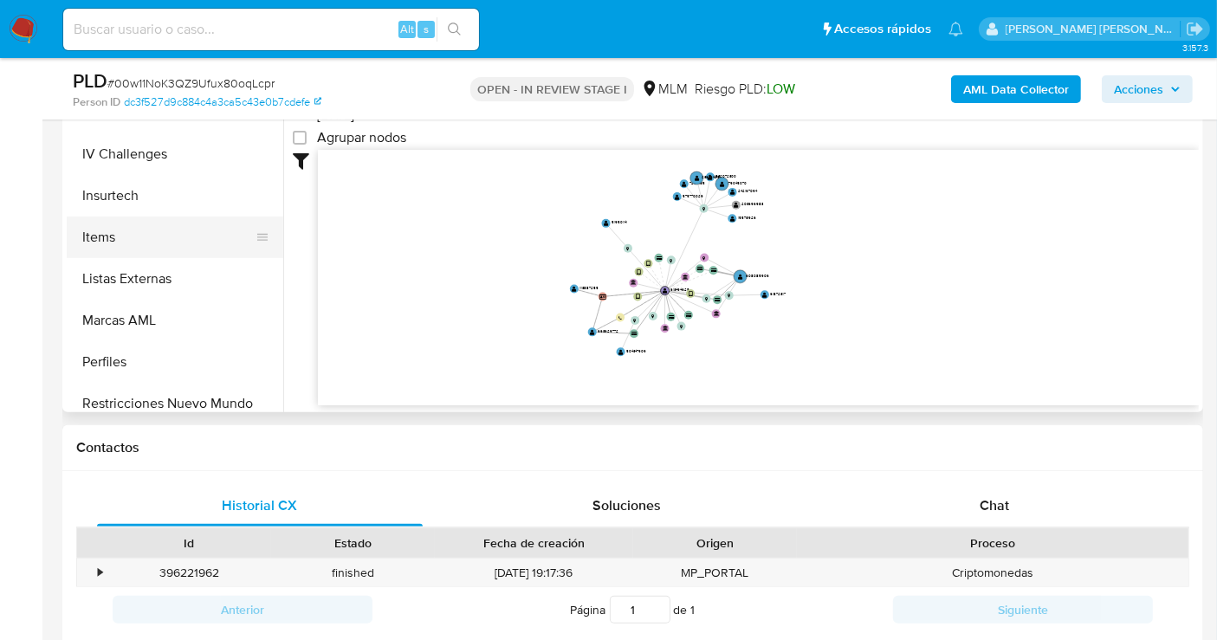
click at [99, 241] on button "Items" at bounding box center [168, 238] width 203 height 42
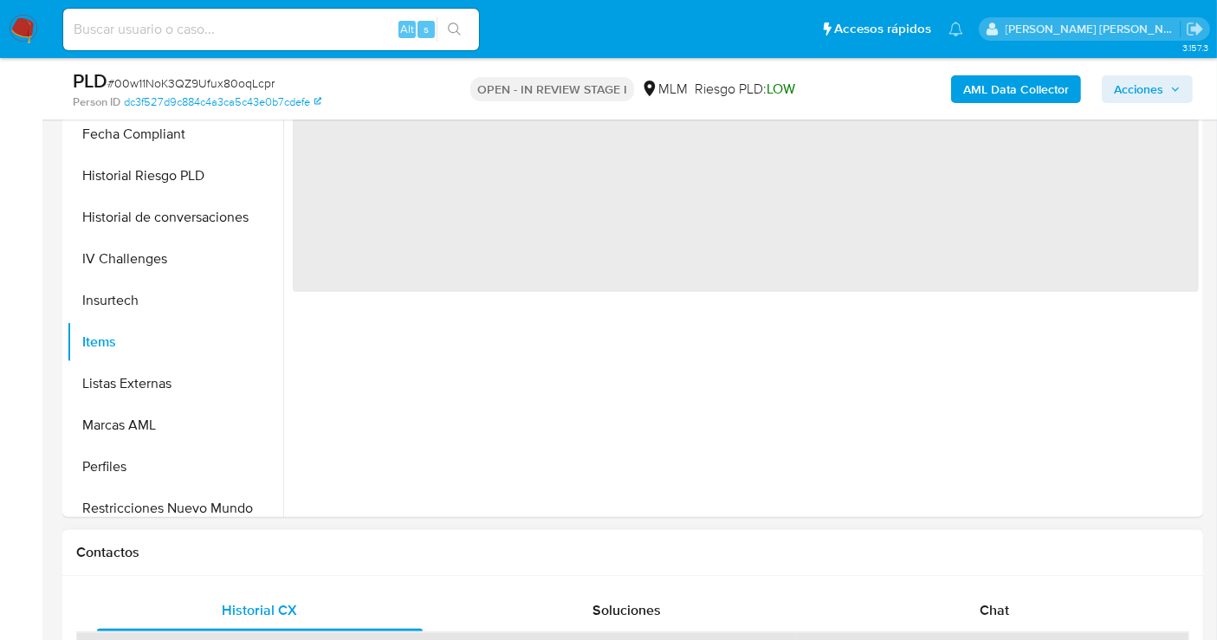
scroll to position [288, 0]
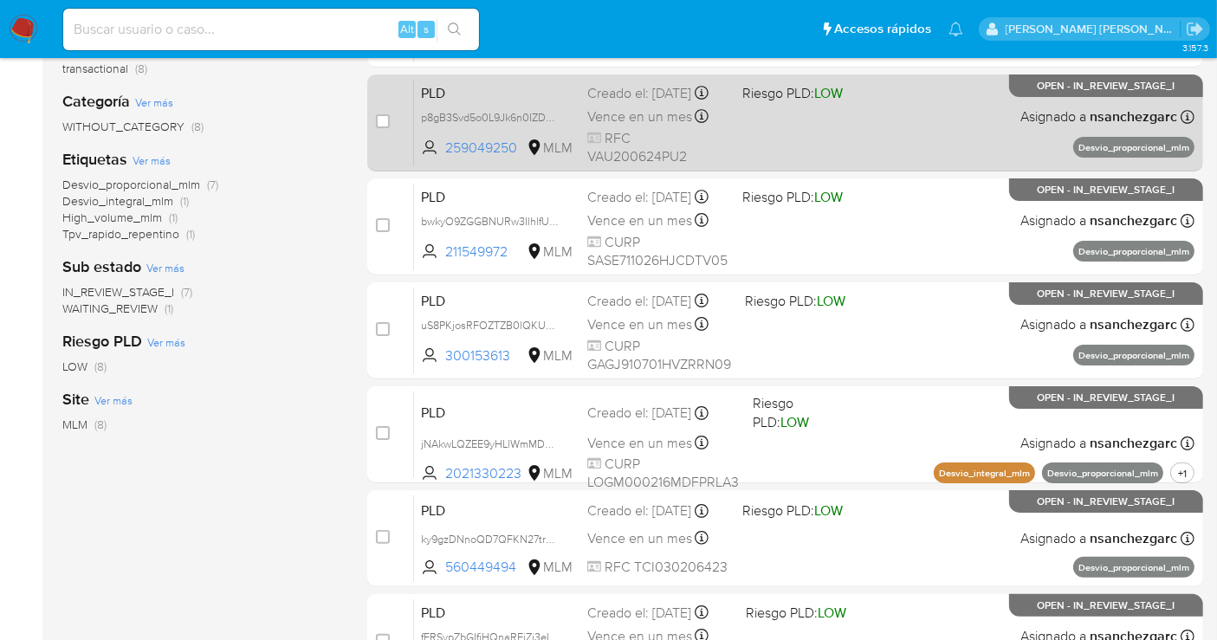
scroll to position [481, 0]
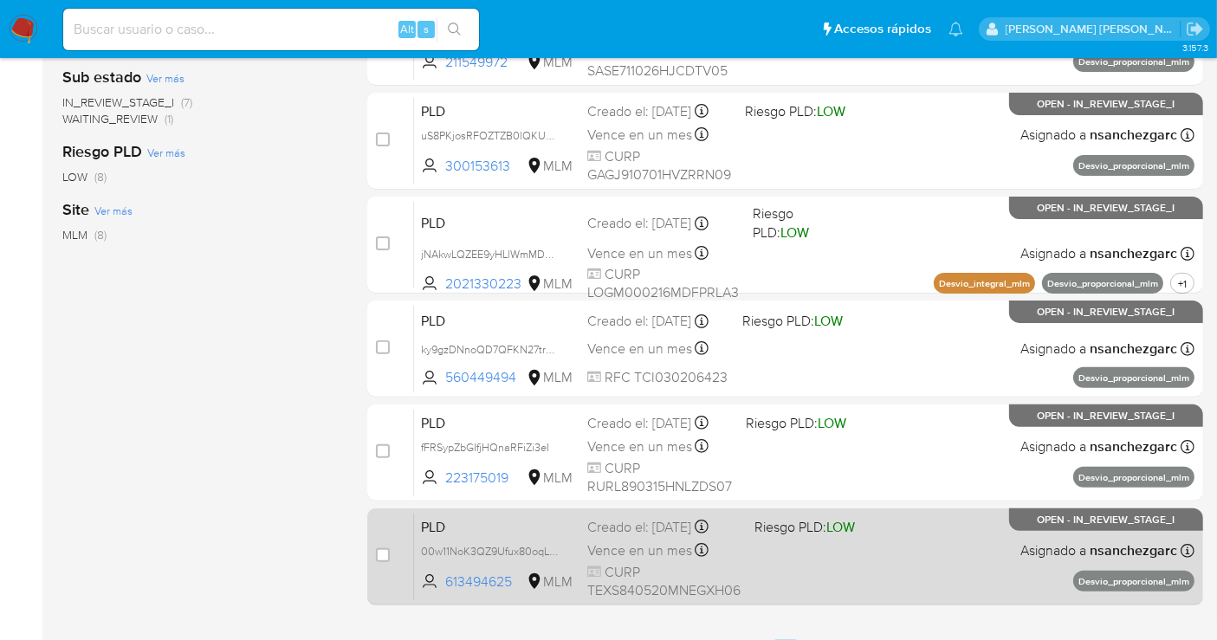
click at [629, 533] on div "Creado el: [DATE] Creado el: [DATE] 02:02:45" at bounding box center [663, 527] width 153 height 19
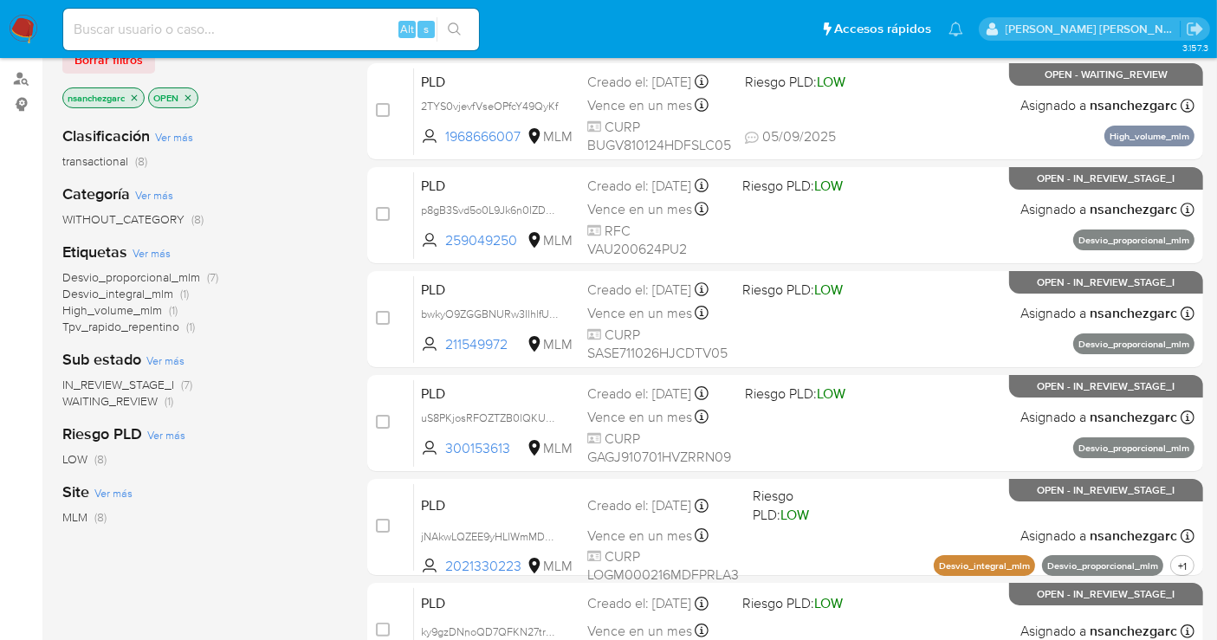
scroll to position [192, 0]
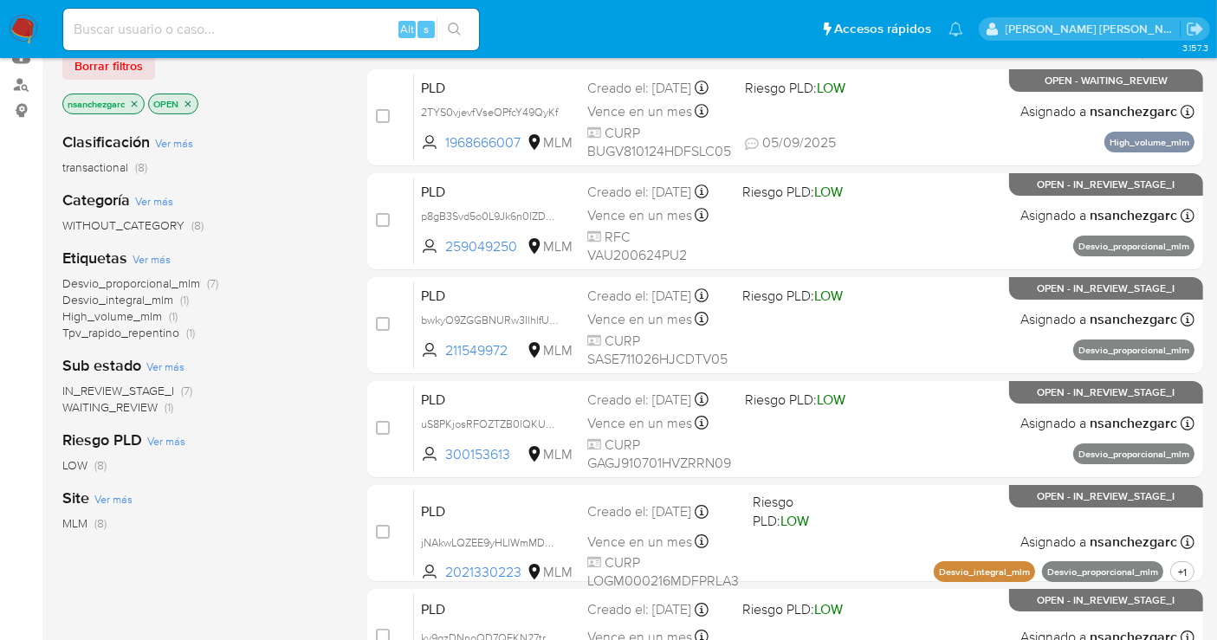
click at [128, 30] on input at bounding box center [271, 29] width 416 height 23
paste input "608085906"
type input "608085906"
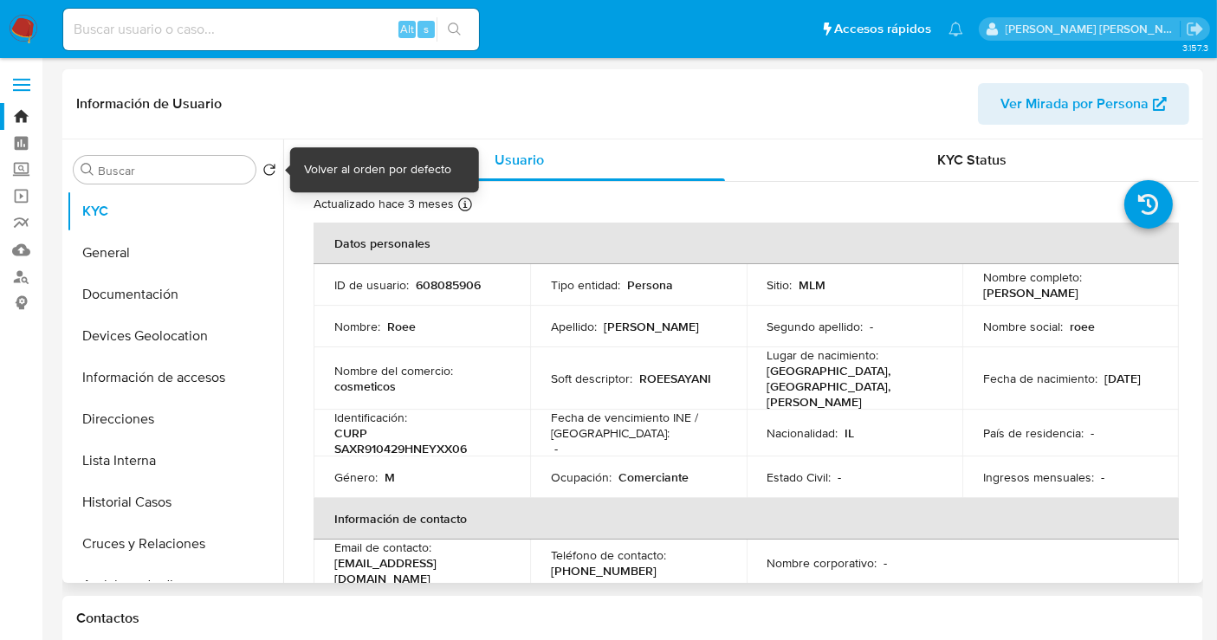
select select "10"
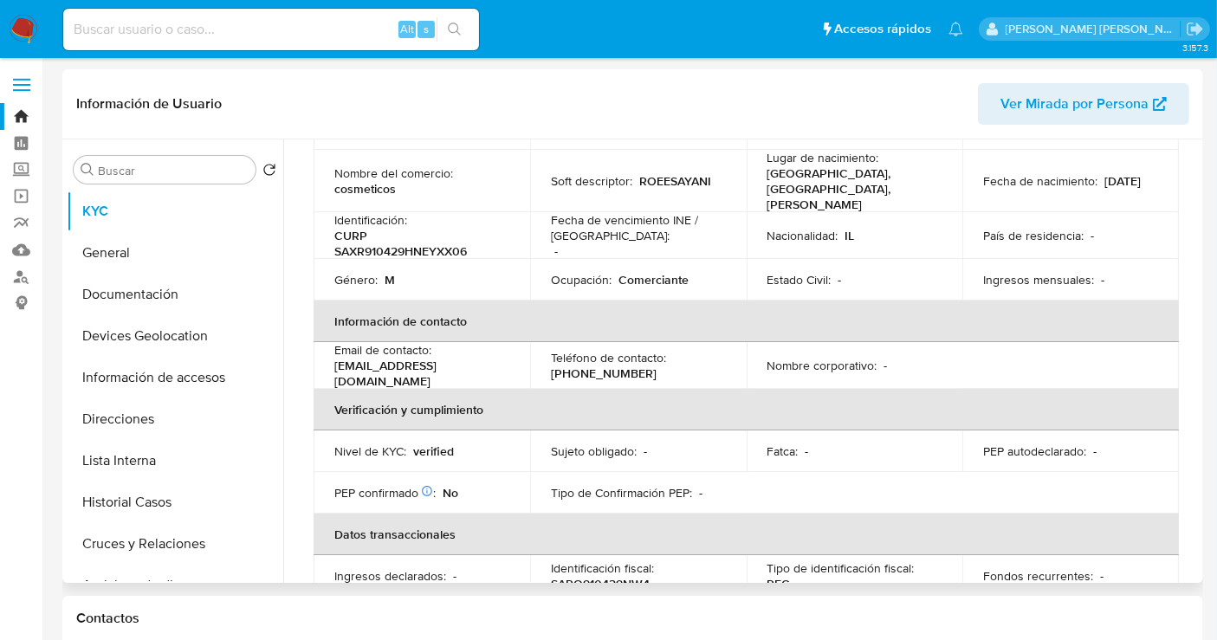
scroll to position [113, 0]
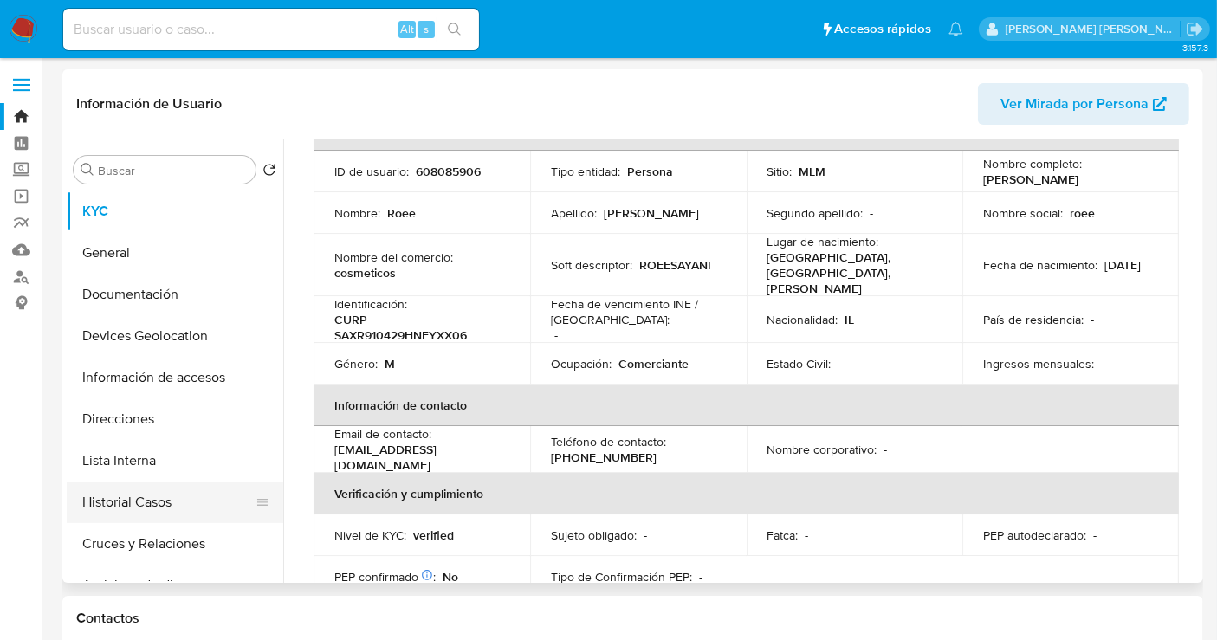
click at [157, 505] on button "Historial Casos" at bounding box center [168, 503] width 203 height 42
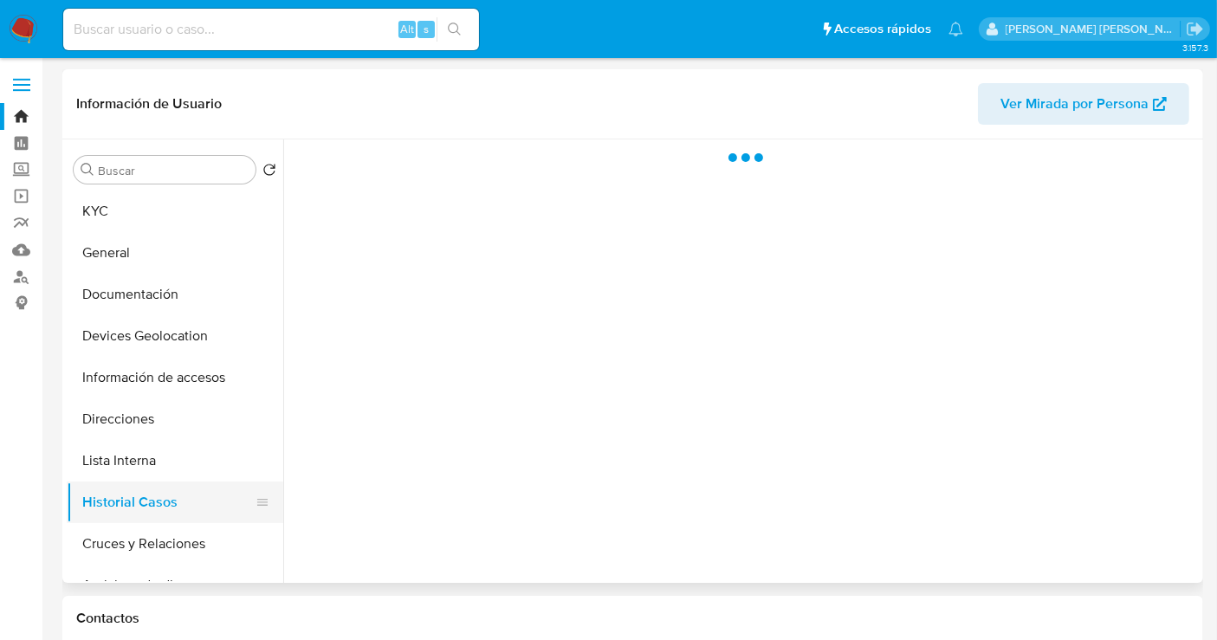
scroll to position [0, 0]
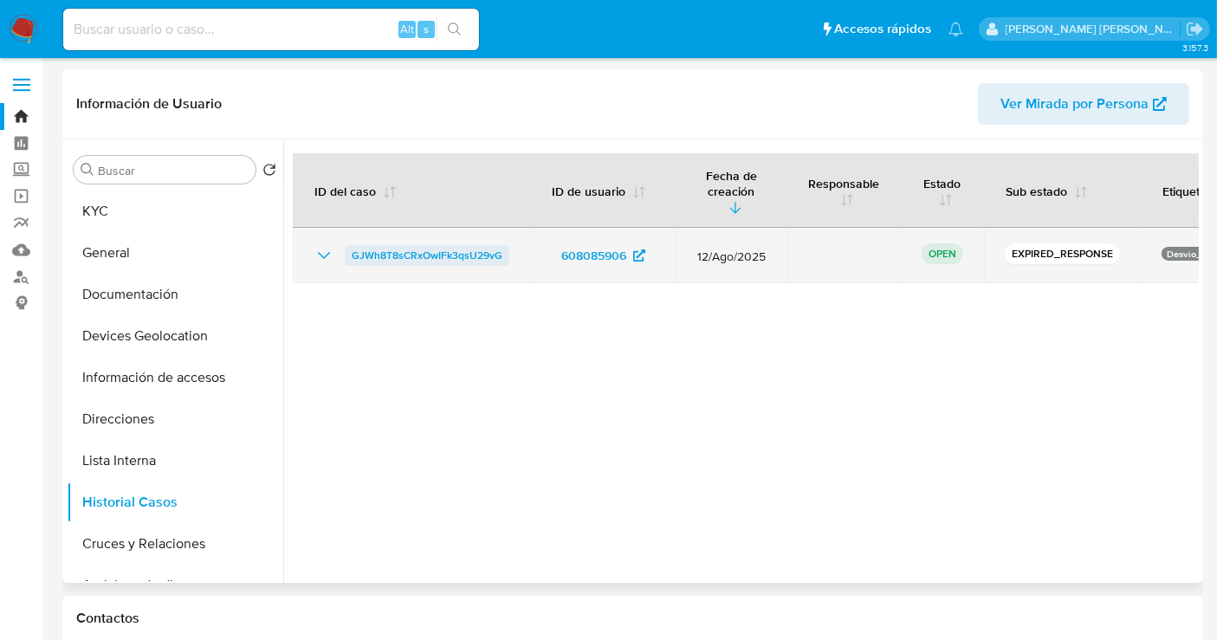
click at [379, 245] on span "GJWh8T8sCRxOwIFk3qsU29vG" at bounding box center [427, 255] width 151 height 21
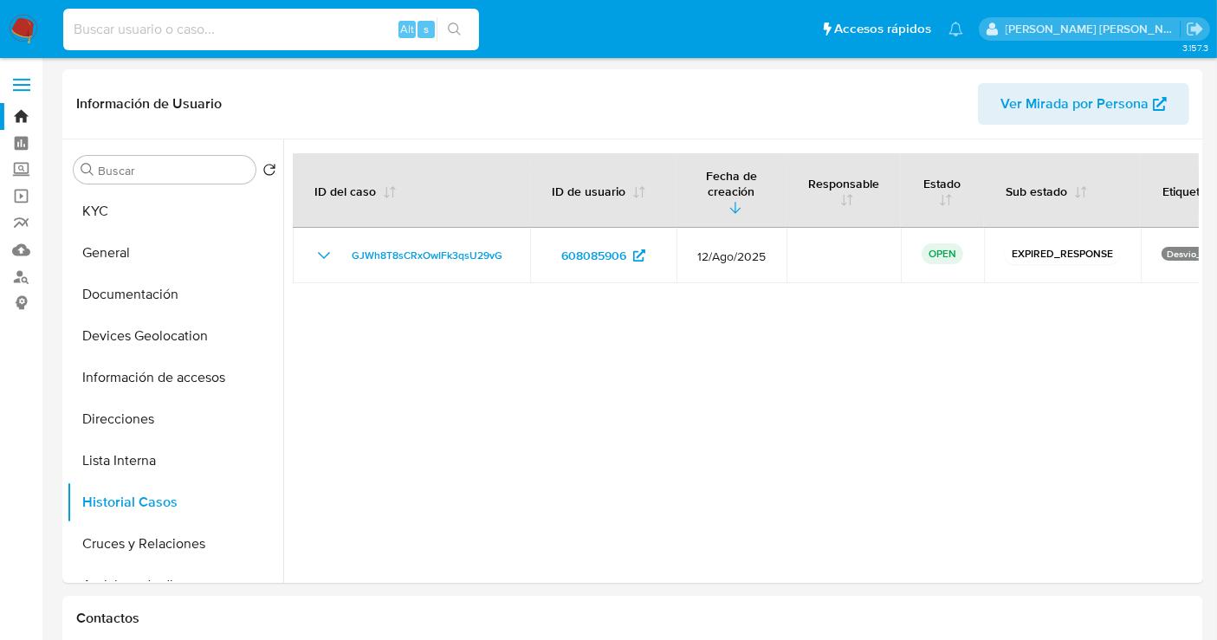
click at [126, 28] on input at bounding box center [271, 29] width 416 height 23
paste input "663629772"
type input "663629772"
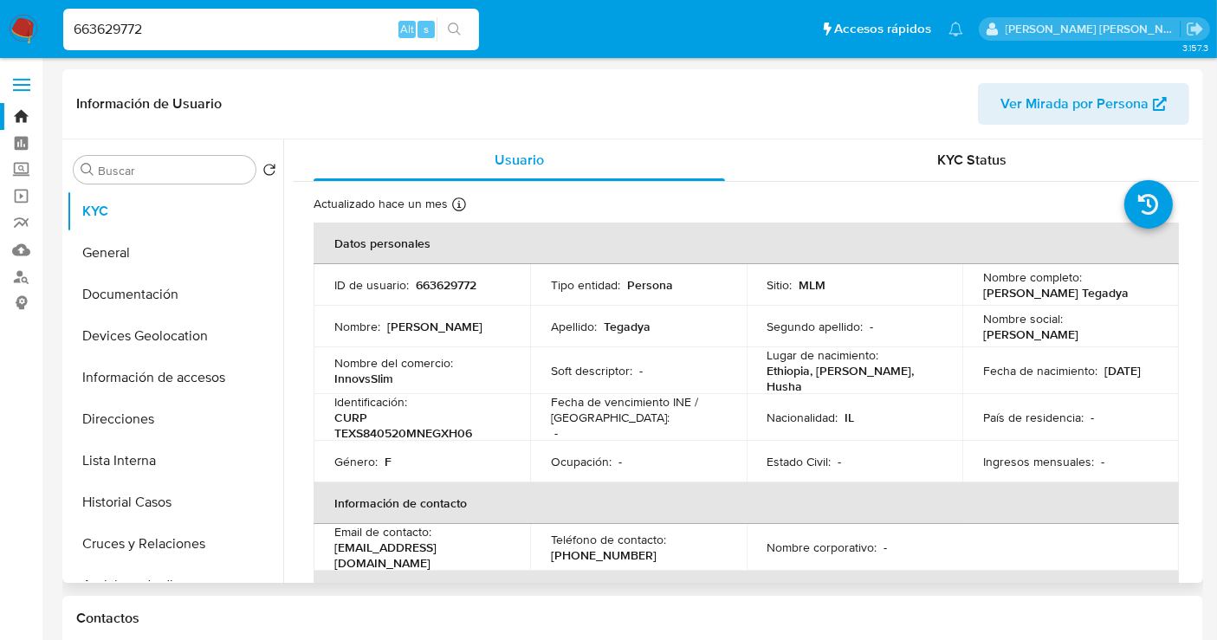
select select "10"
click at [363, 374] on p "InnovsSlim" at bounding box center [363, 379] width 59 height 16
copy p "InnovsSlim"
click at [22, 29] on img at bounding box center [23, 29] width 29 height 29
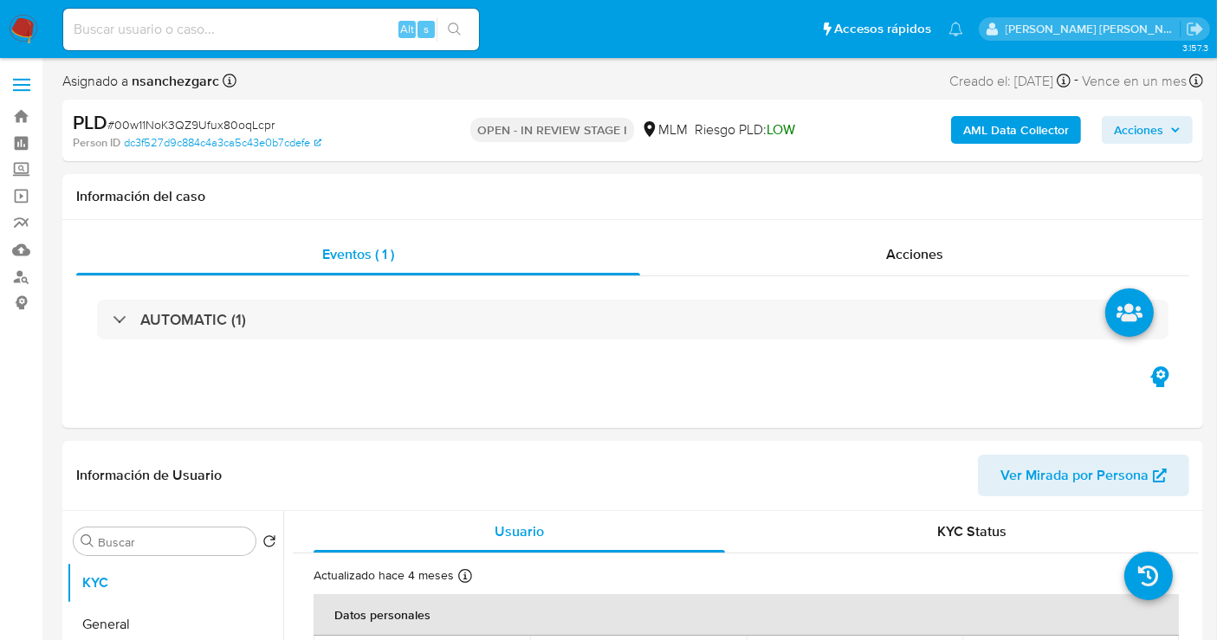
select select "10"
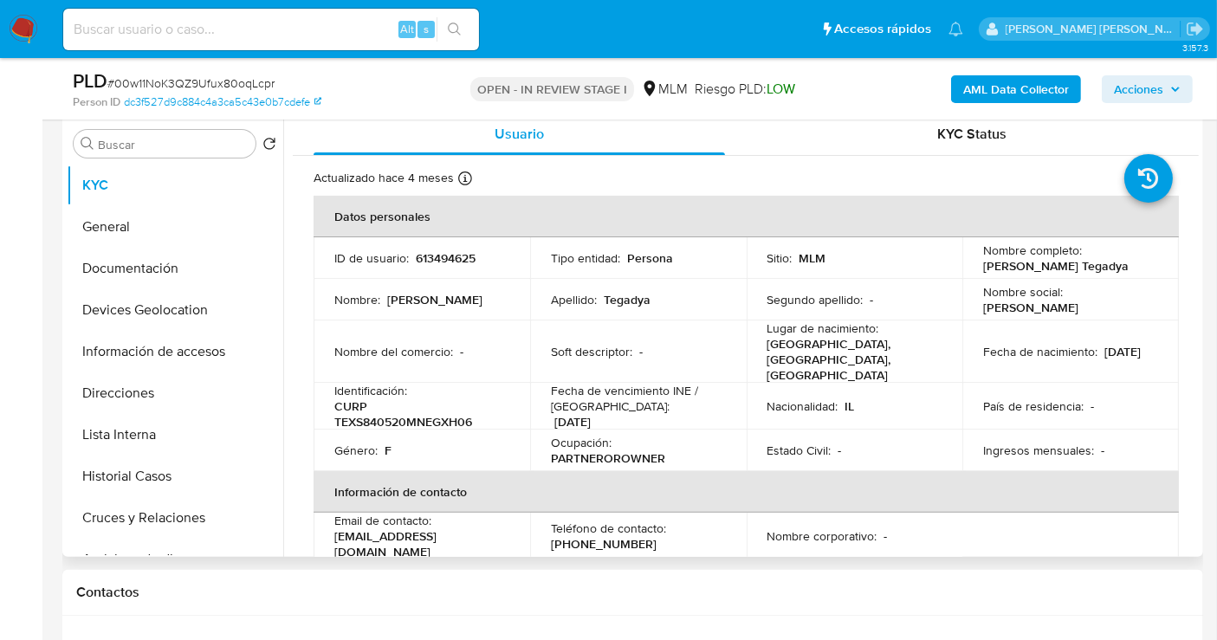
scroll to position [385, 0]
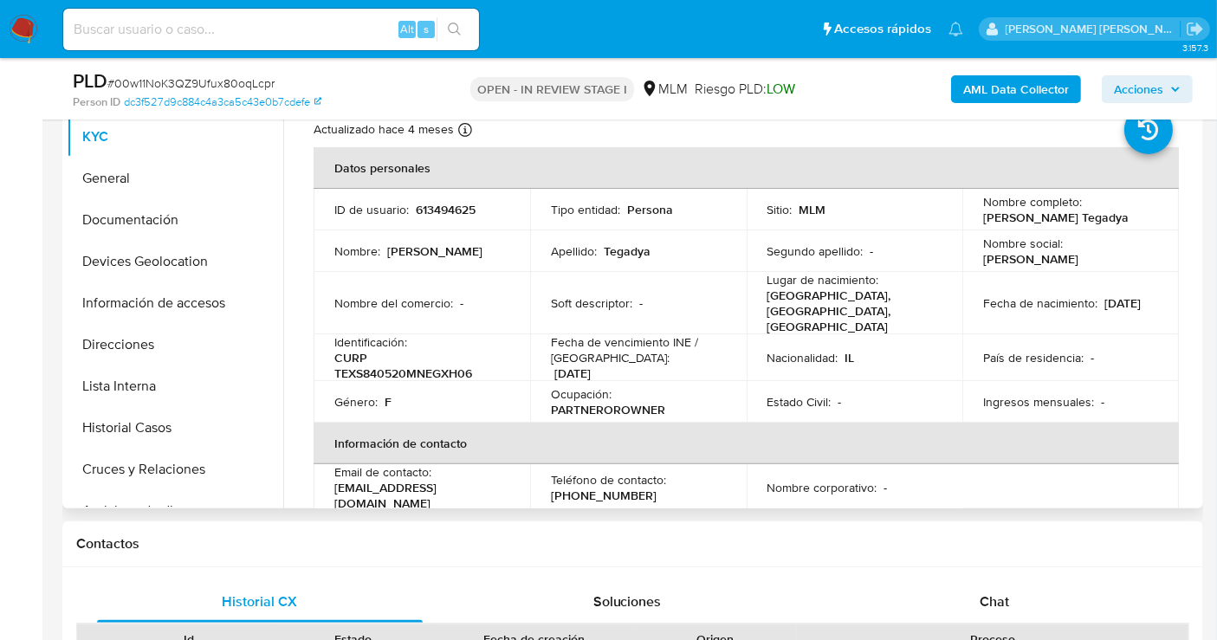
click at [460, 480] on p "sharon100mx@gmail.com" at bounding box center [418, 495] width 168 height 31
click at [479, 479] on div "Email de contacto : sharon100mx@gmail.com" at bounding box center [421, 487] width 175 height 47
drag, startPoint x: 469, startPoint y: 480, endPoint x: 337, endPoint y: 483, distance: 131.7
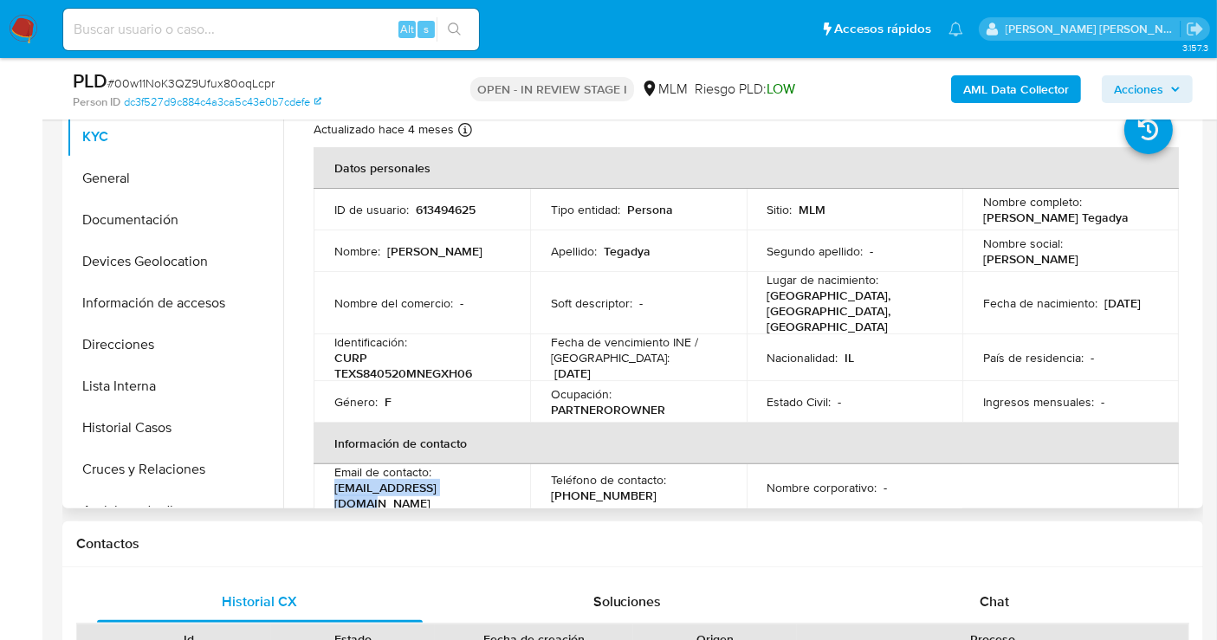
click at [337, 483] on div "Email de contacto : sharon100mx@gmail.com" at bounding box center [421, 487] width 175 height 47
copy p "sharon100mx@gmail.com"
drag, startPoint x: 641, startPoint y: 479, endPoint x: 568, endPoint y: 301, distance: 192.7
click at [537, 478] on td "Teléfono de contacto : (55) 21405458" at bounding box center [638, 487] width 217 height 47
copy p "(55) 21405458"
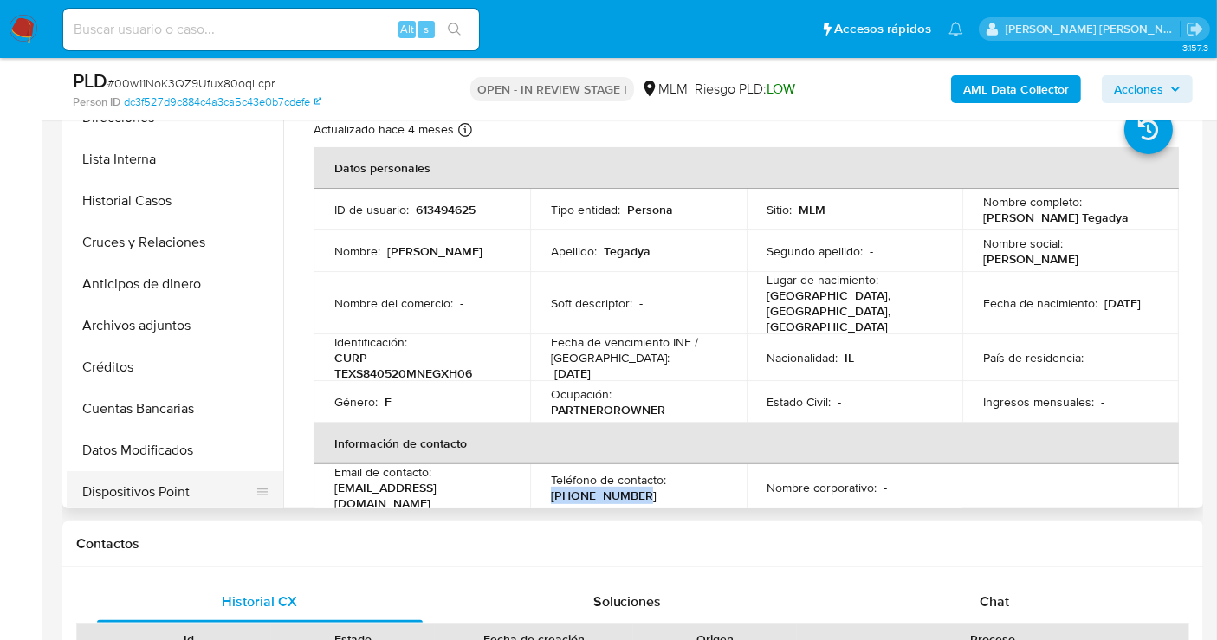
scroll to position [96, 0]
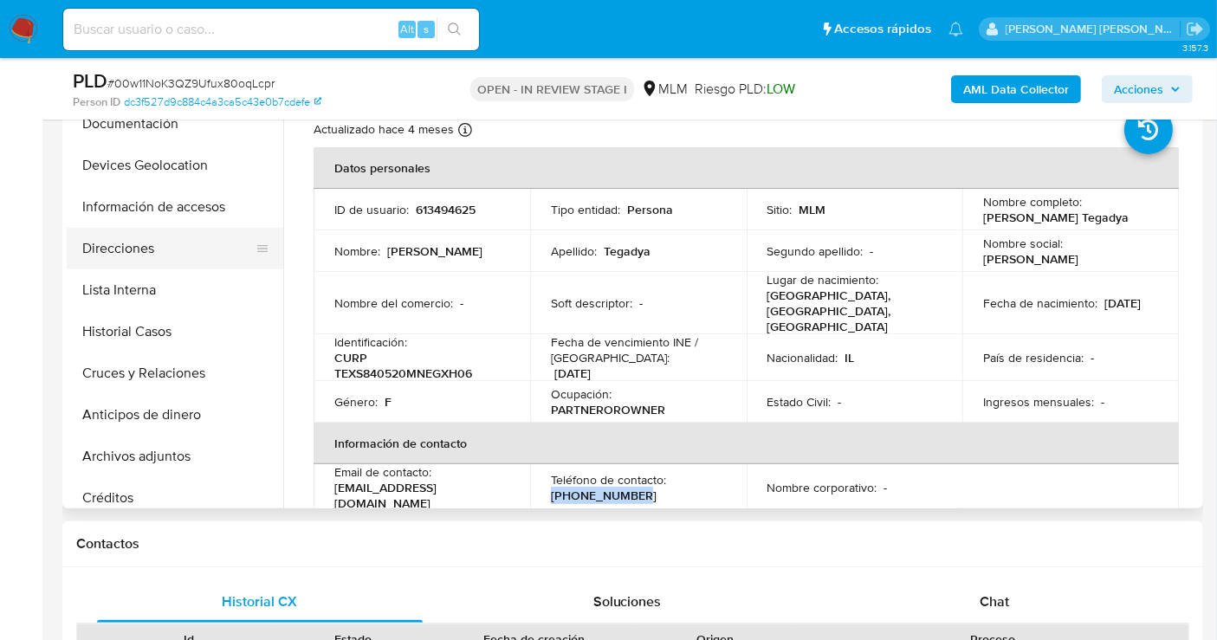
click at [121, 249] on button "Direcciones" at bounding box center [168, 249] width 203 height 42
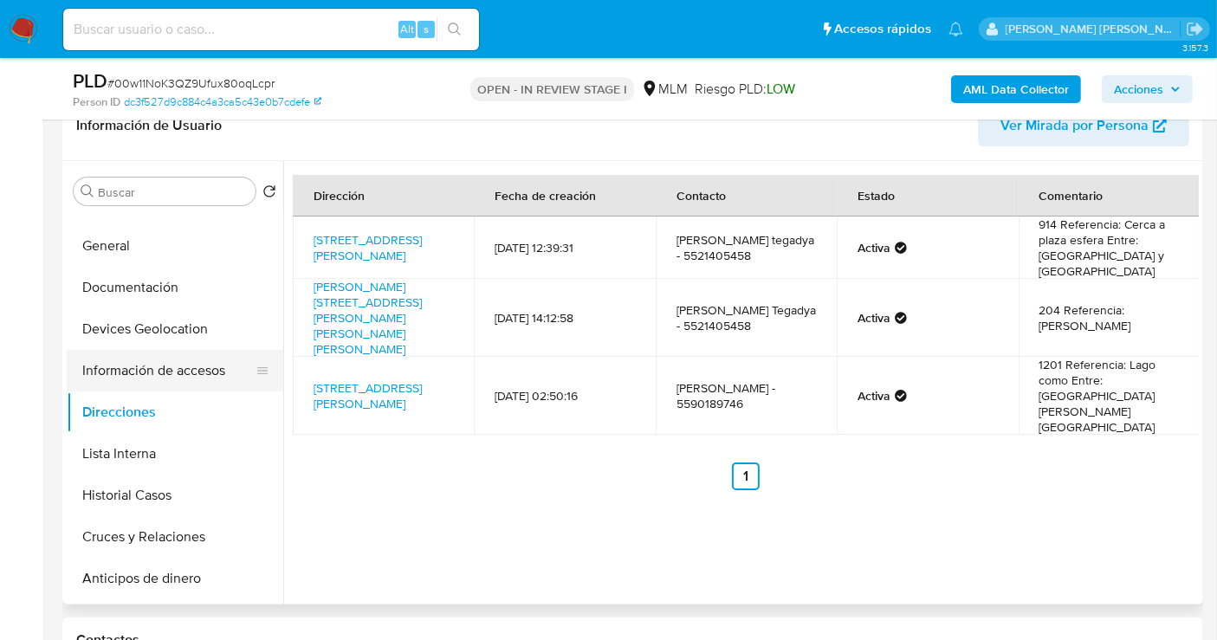
scroll to position [0, 0]
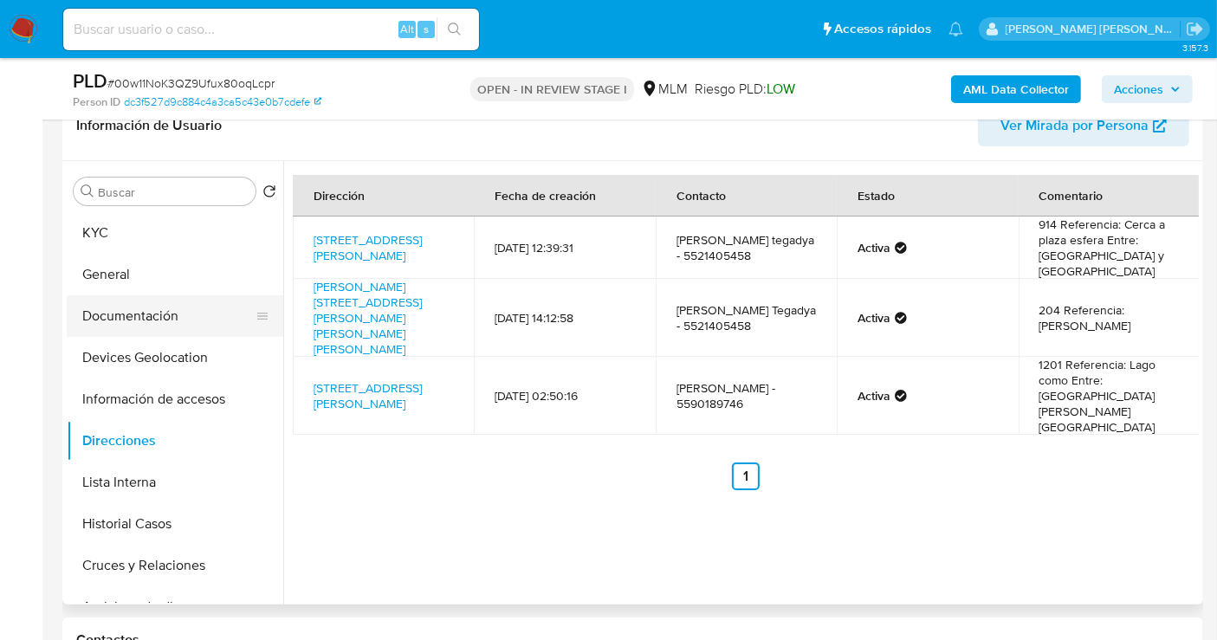
click at [148, 307] on button "Documentación" at bounding box center [168, 316] width 203 height 42
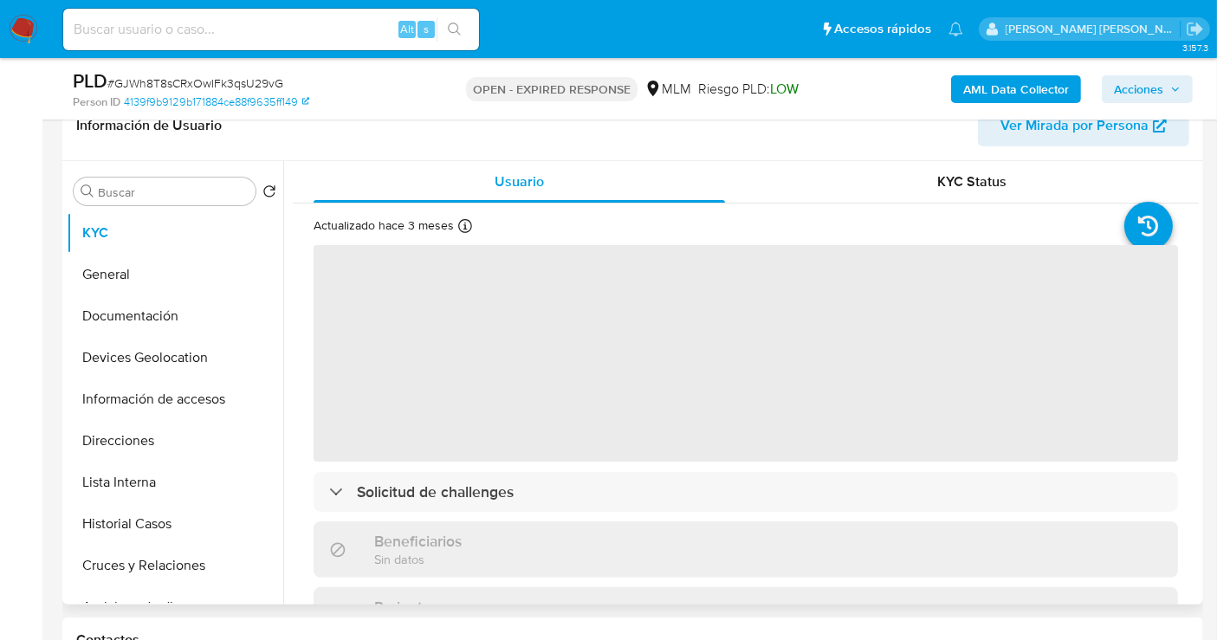
scroll to position [798, 0]
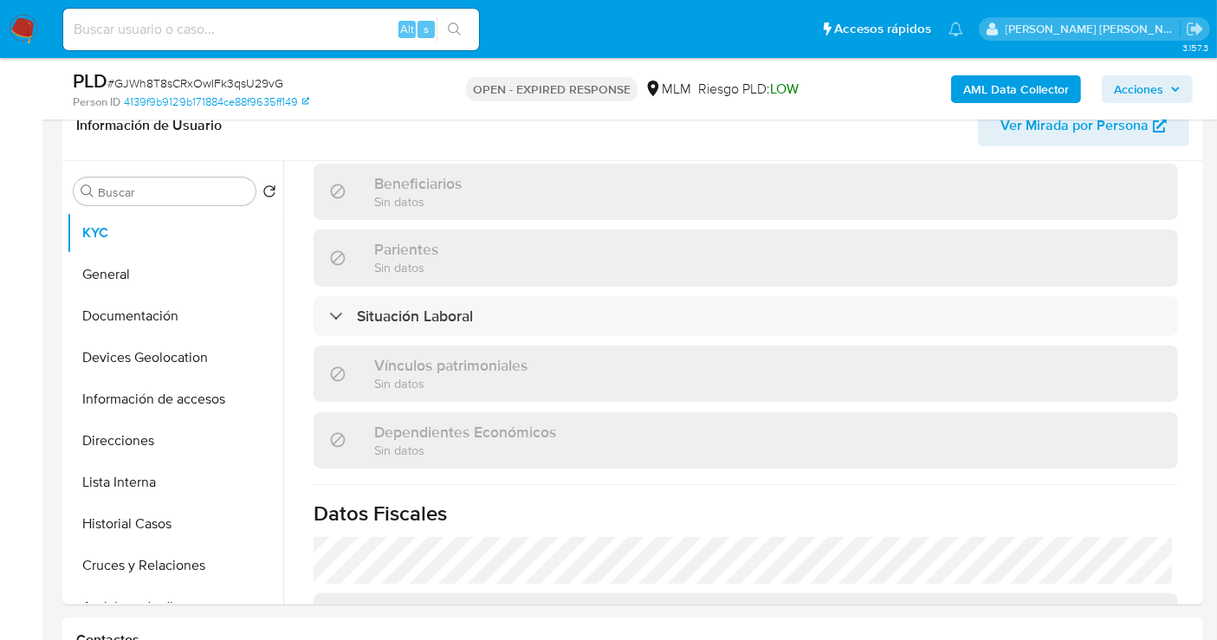
select select "10"
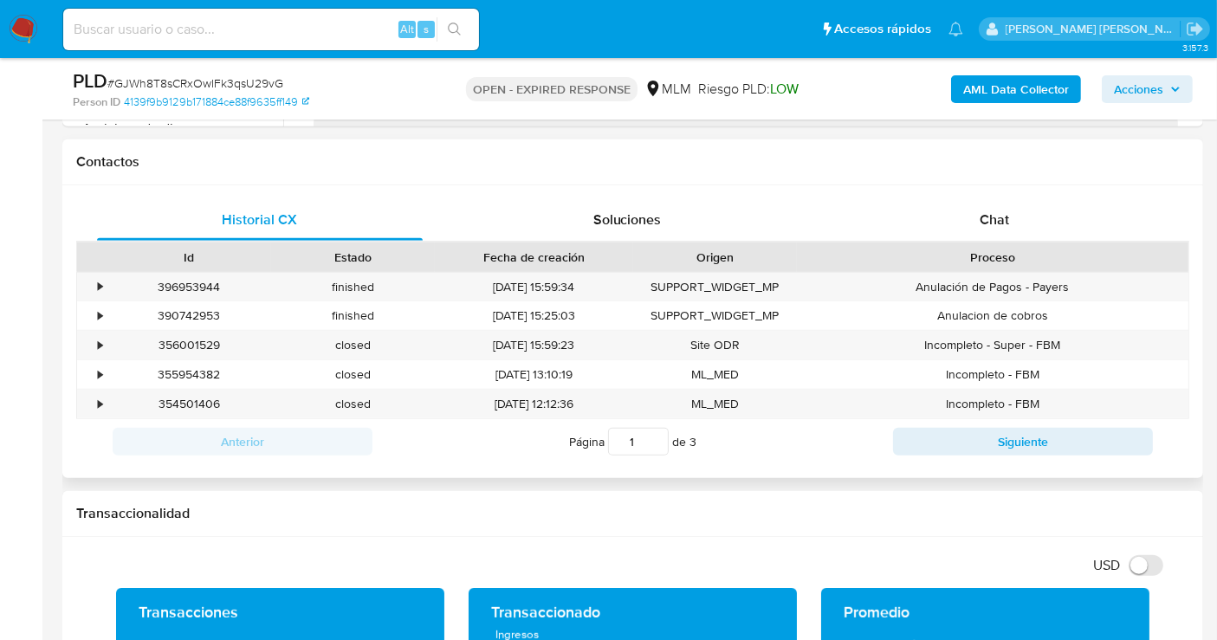
scroll to position [769, 0]
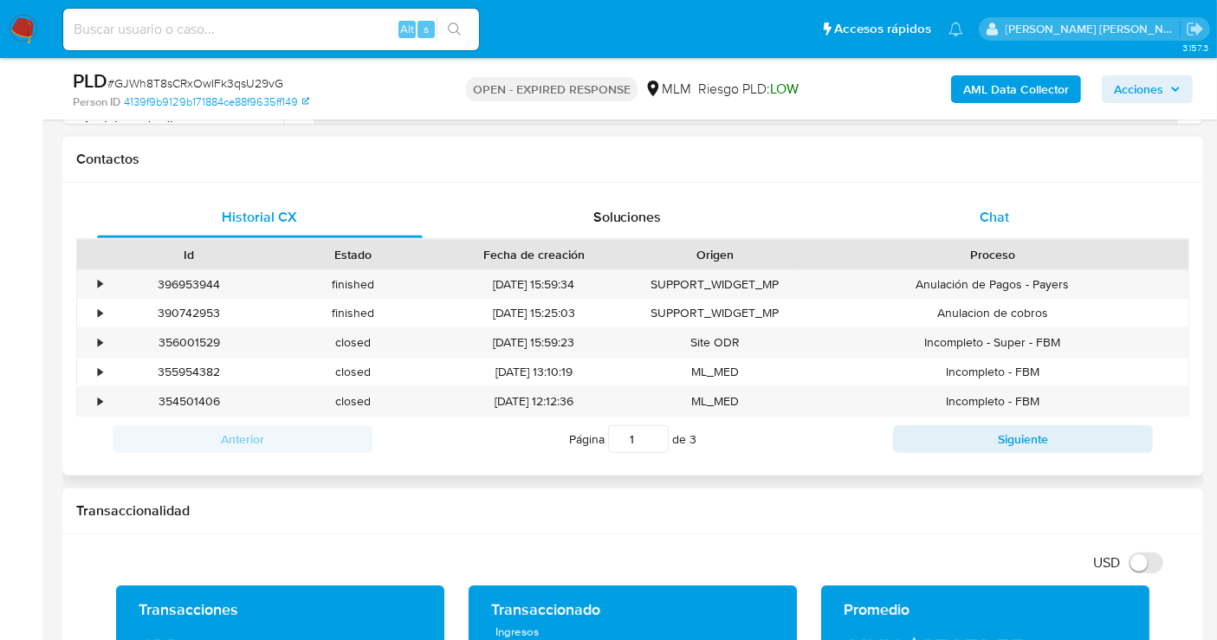
click at [985, 217] on span "Chat" at bounding box center [993, 217] width 29 height 20
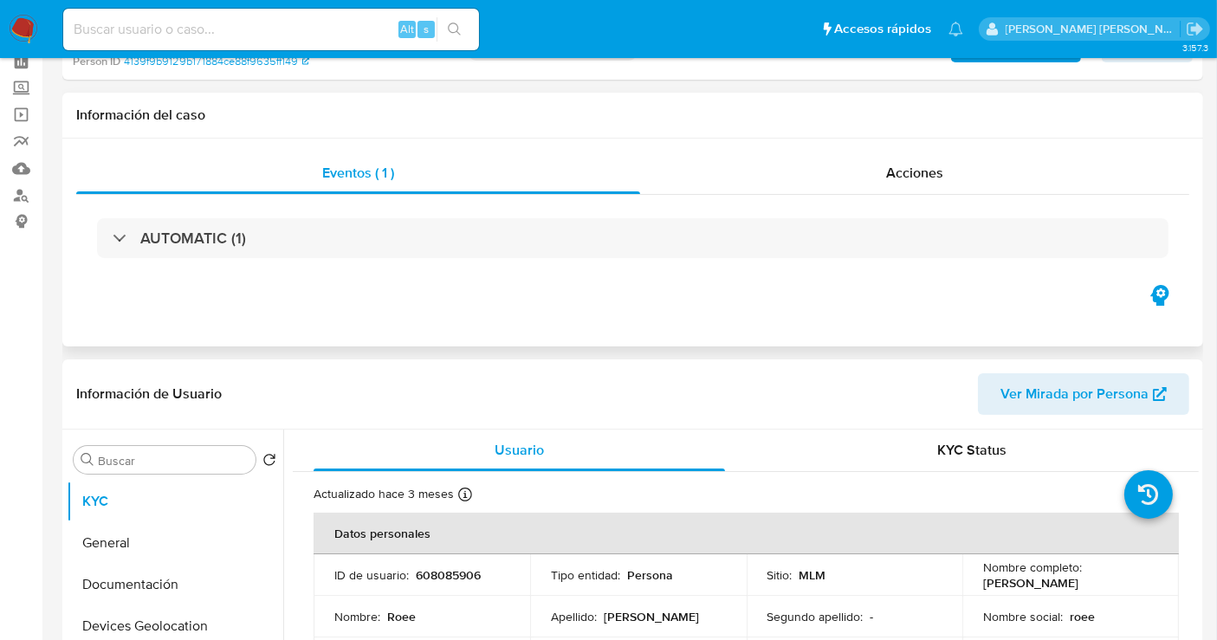
scroll to position [0, 0]
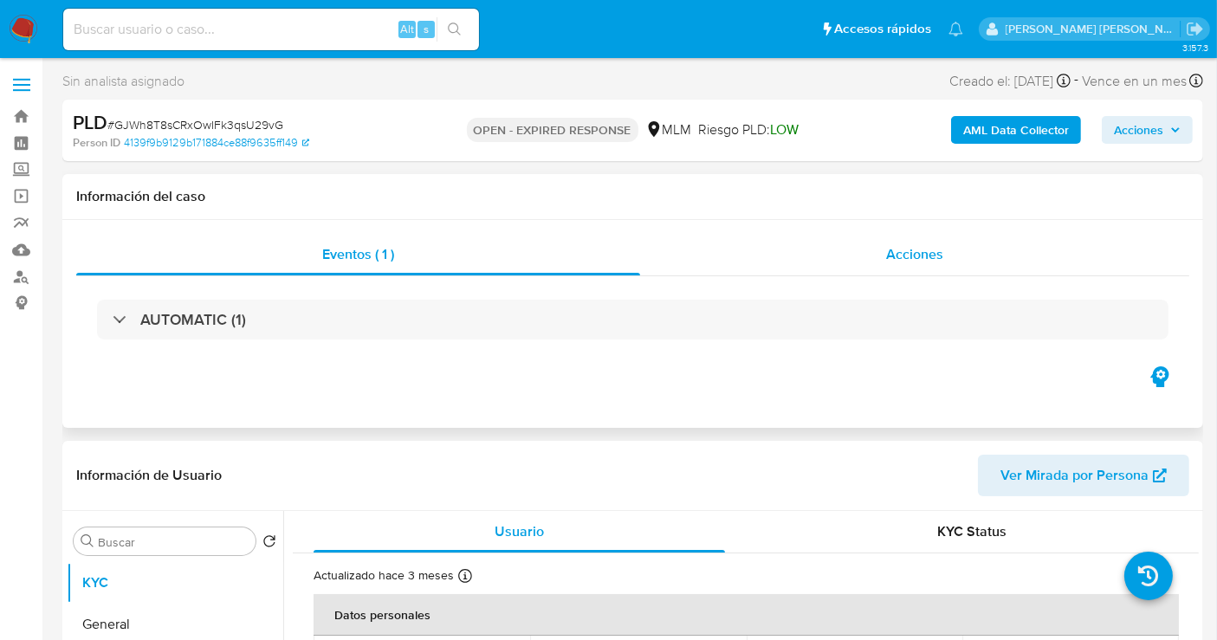
click at [919, 262] on span "Acciones" at bounding box center [914, 254] width 57 height 20
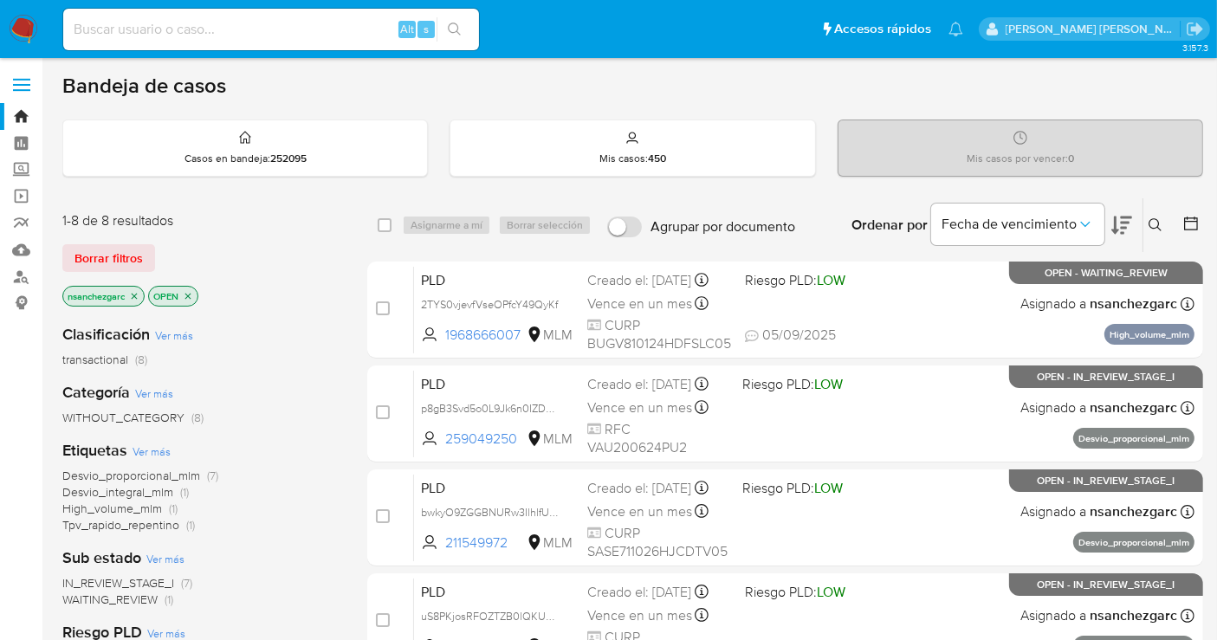
click at [163, 26] on input at bounding box center [271, 29] width 416 height 23
paste input "639897352"
type input "639897352"
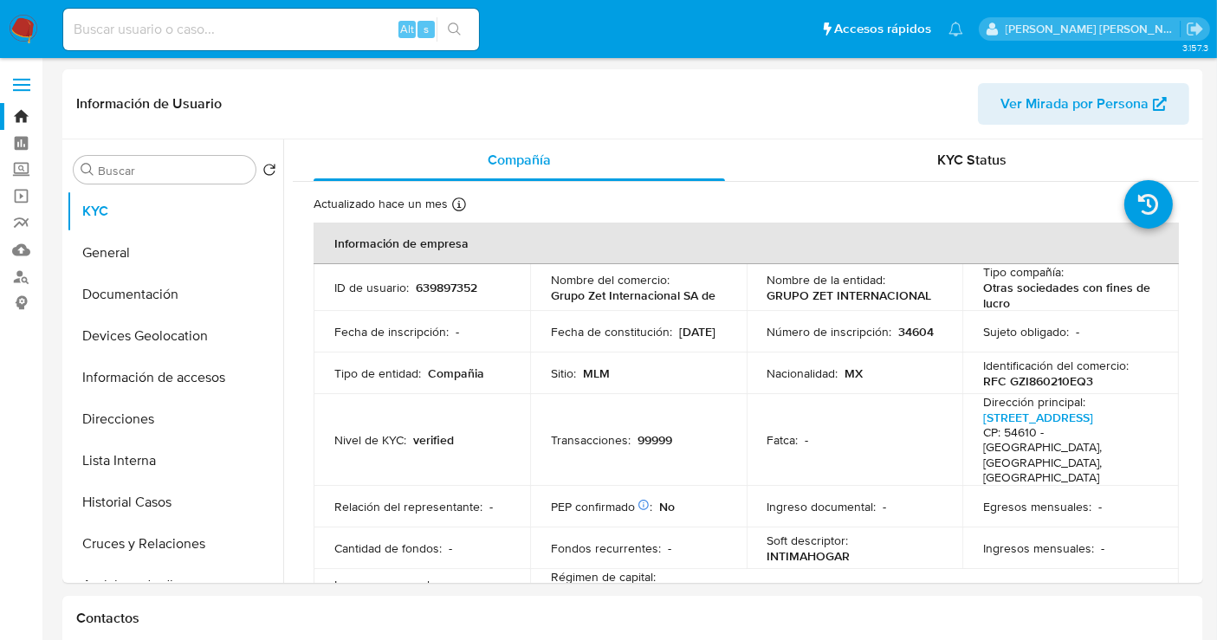
select select "10"
click at [19, 29] on img at bounding box center [23, 29] width 29 height 29
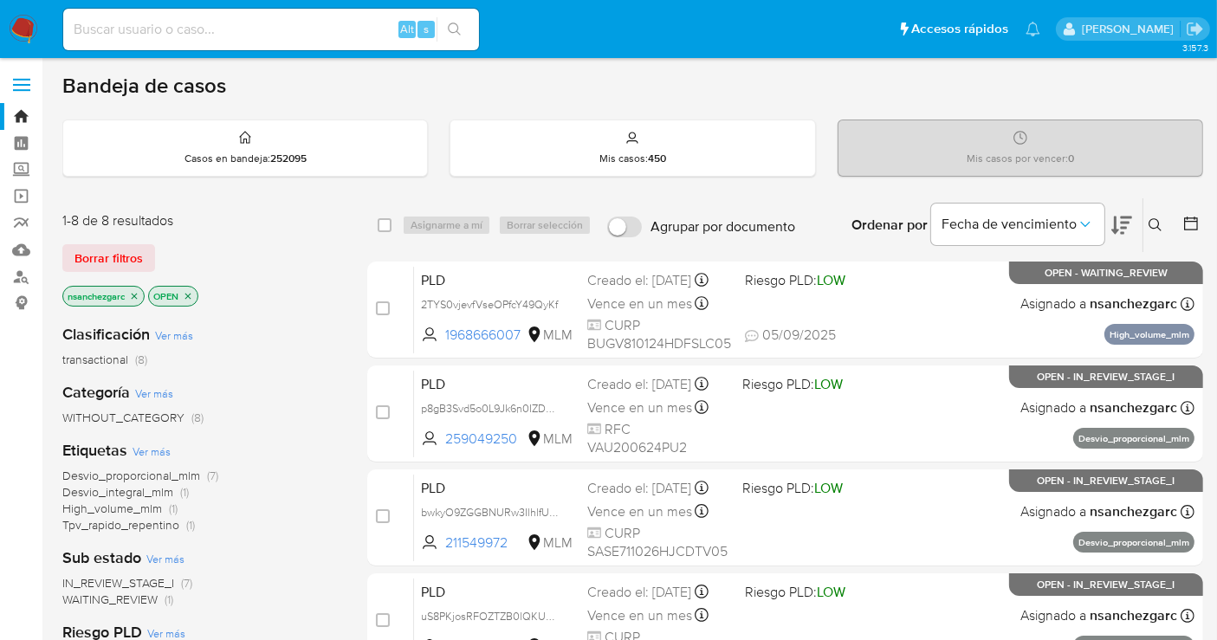
drag, startPoint x: 1159, startPoint y: 223, endPoint x: 1106, endPoint y: 243, distance: 56.5
click at [1158, 222] on icon at bounding box center [1154, 224] width 13 height 13
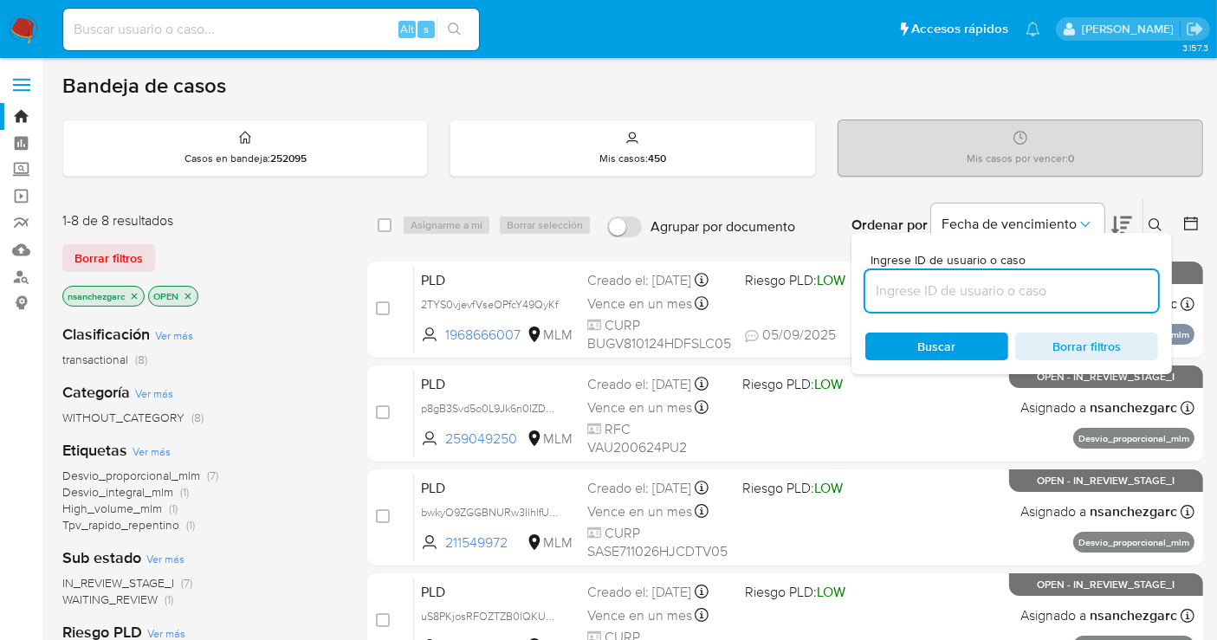
click at [870, 292] on input at bounding box center [1011, 291] width 293 height 23
type input "639897352"
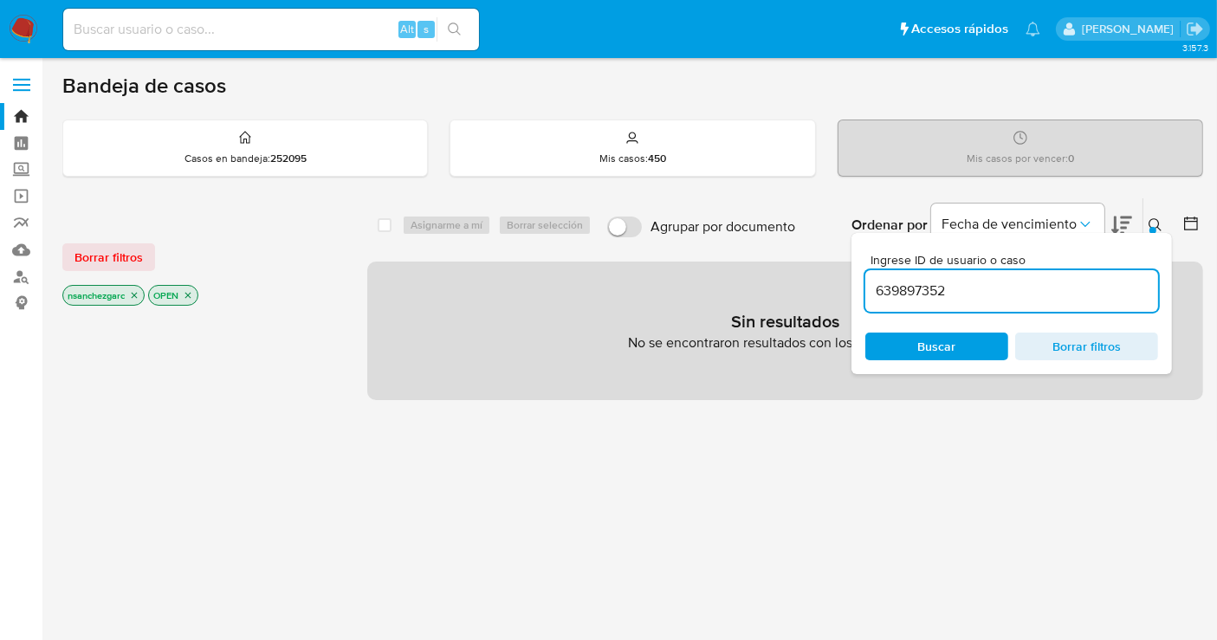
click at [136, 294] on icon "close-filter" at bounding box center [134, 295] width 10 height 10
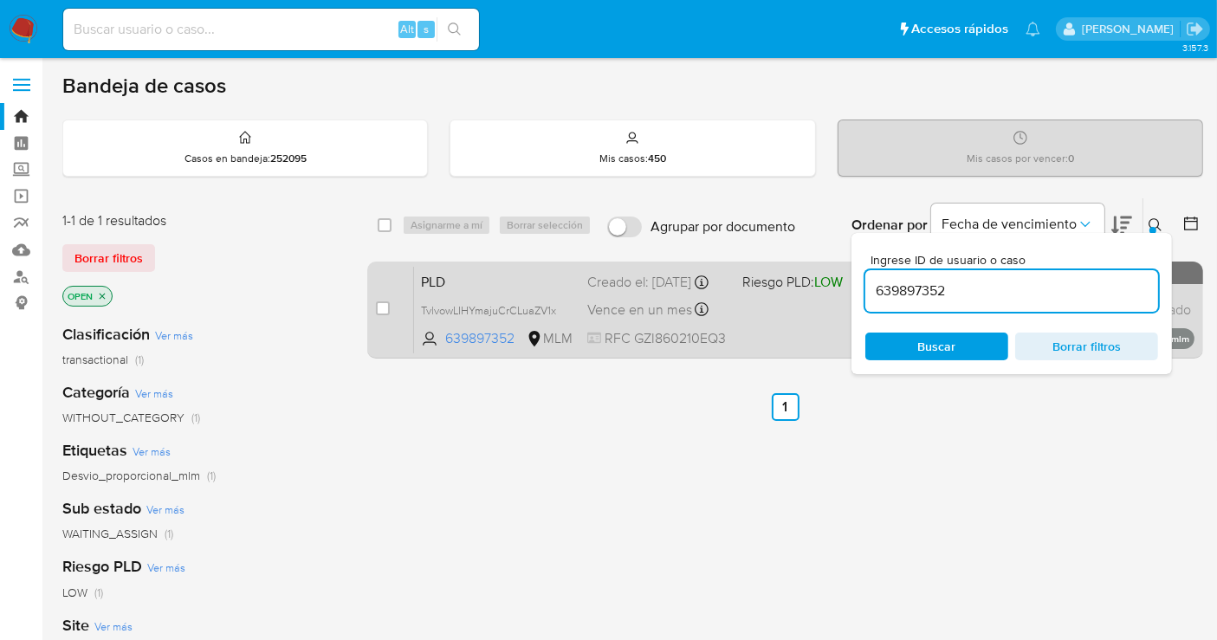
click at [386, 303] on input "checkbox" at bounding box center [383, 308] width 14 height 14
checkbox input "true"
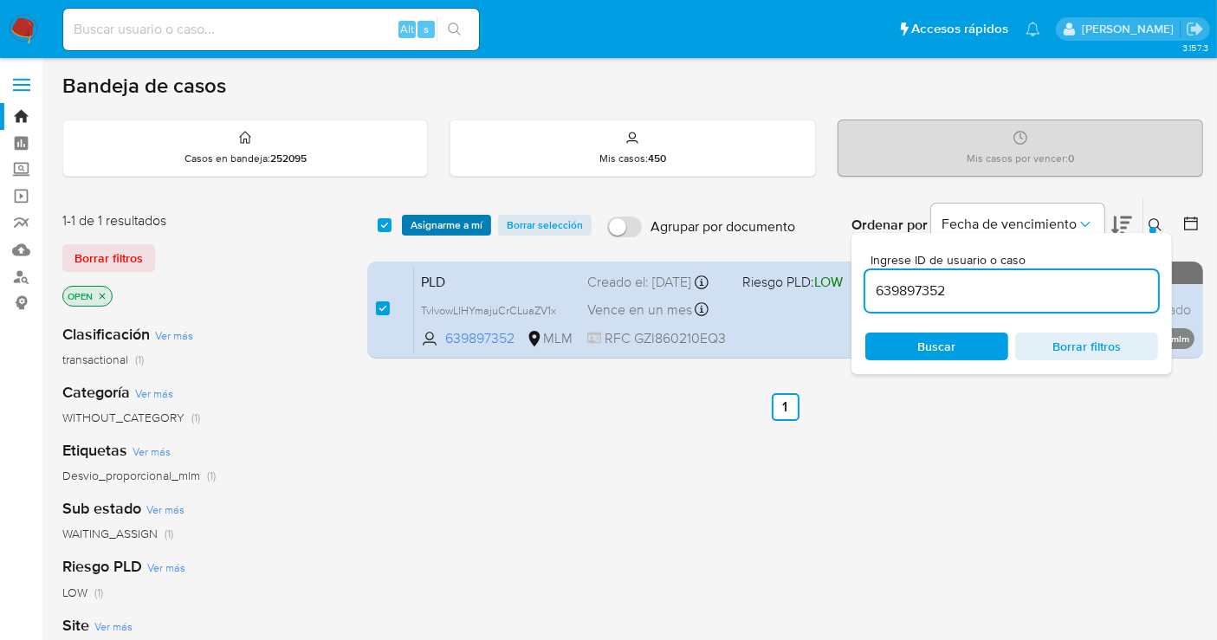
click at [430, 229] on span "Asignarme a mí" at bounding box center [446, 225] width 72 height 17
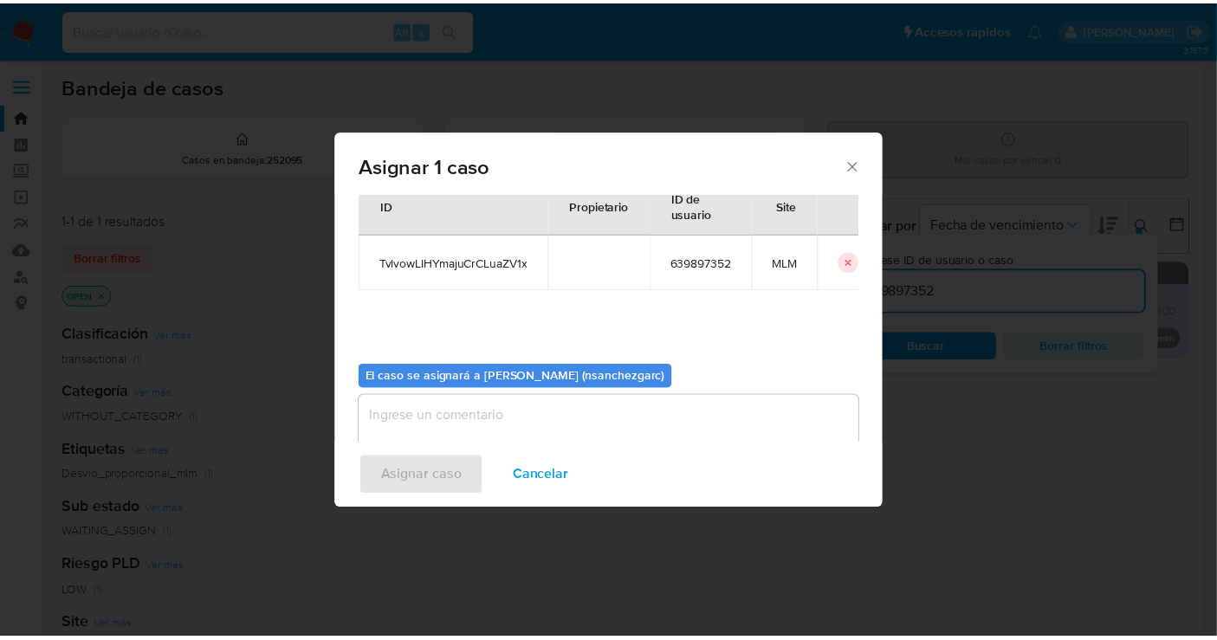
scroll to position [88, 0]
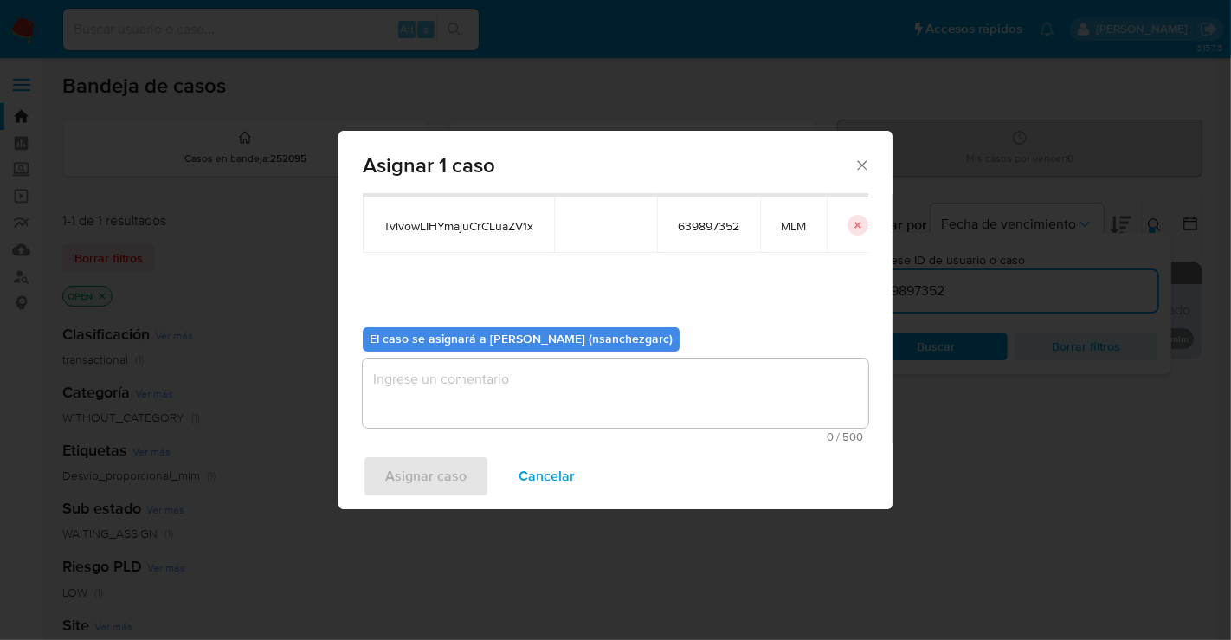
click at [373, 386] on textarea "assign-modal" at bounding box center [616, 393] width 506 height 69
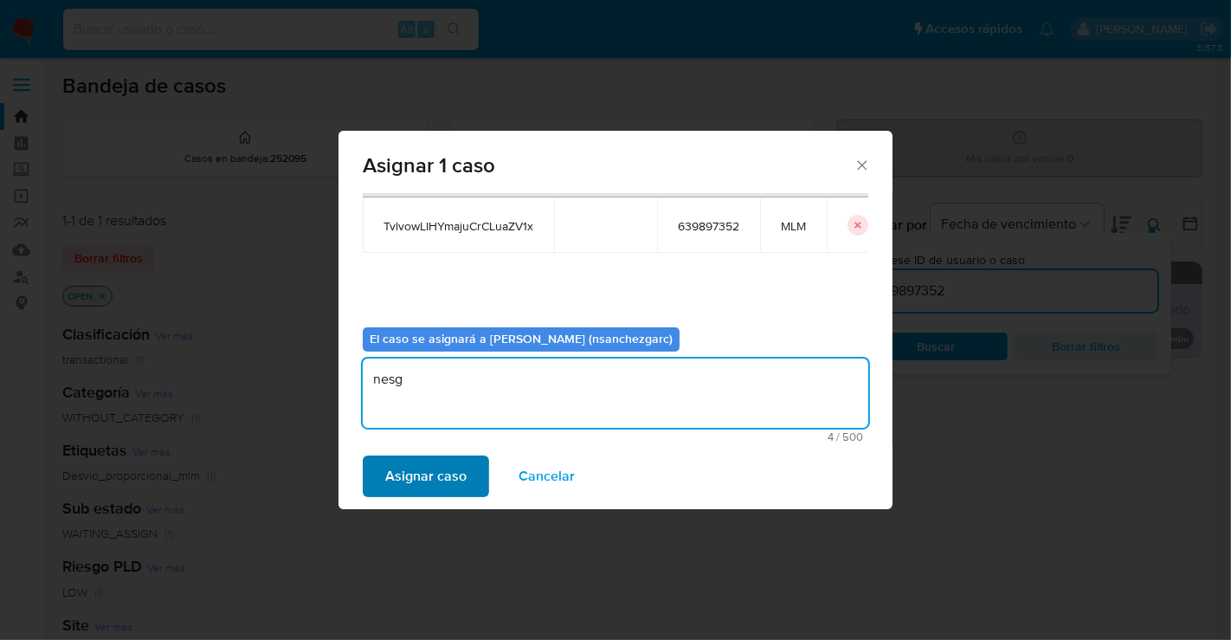
type textarea "nesg"
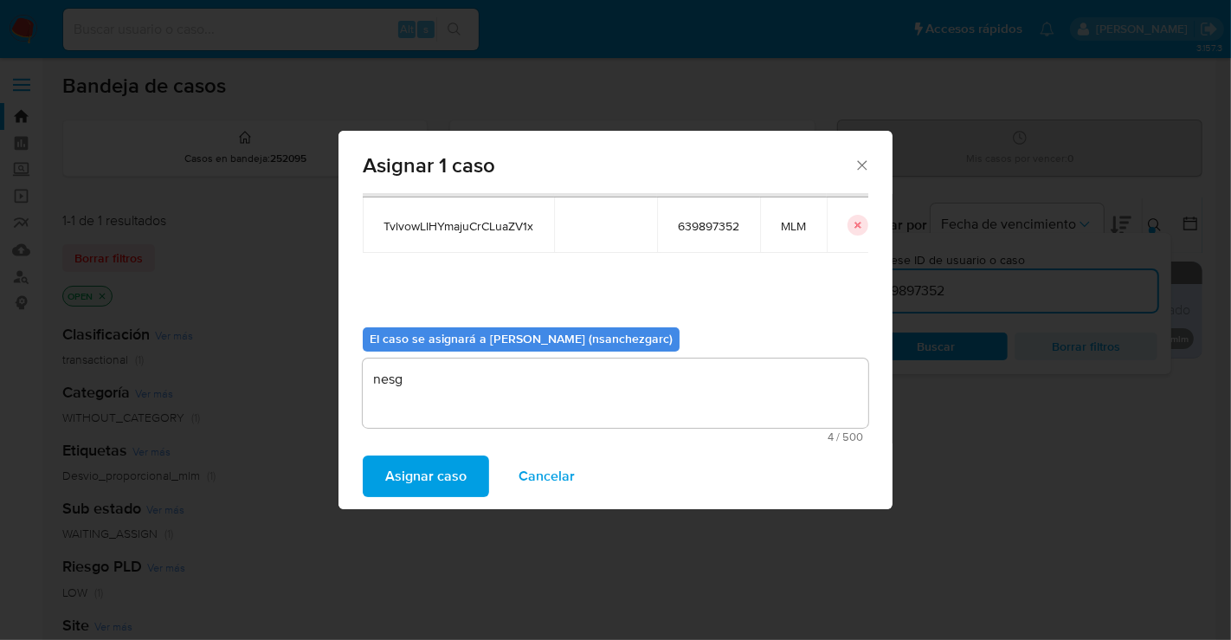
click at [432, 488] on span "Asignar caso" at bounding box center [425, 476] width 81 height 38
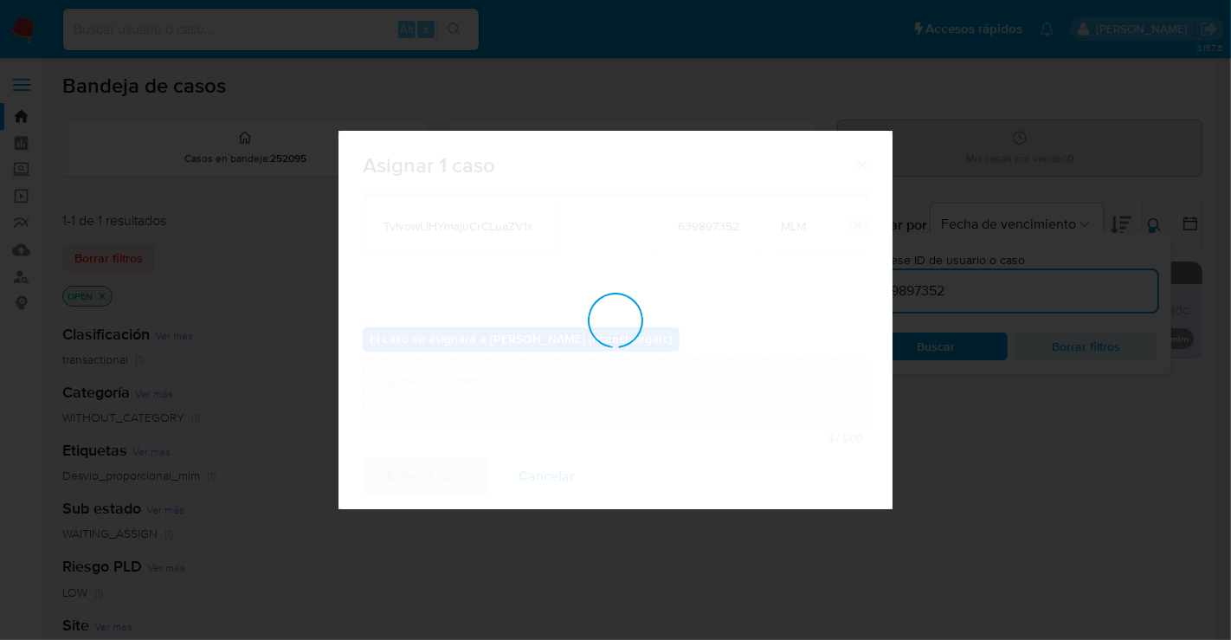
checkbox input "false"
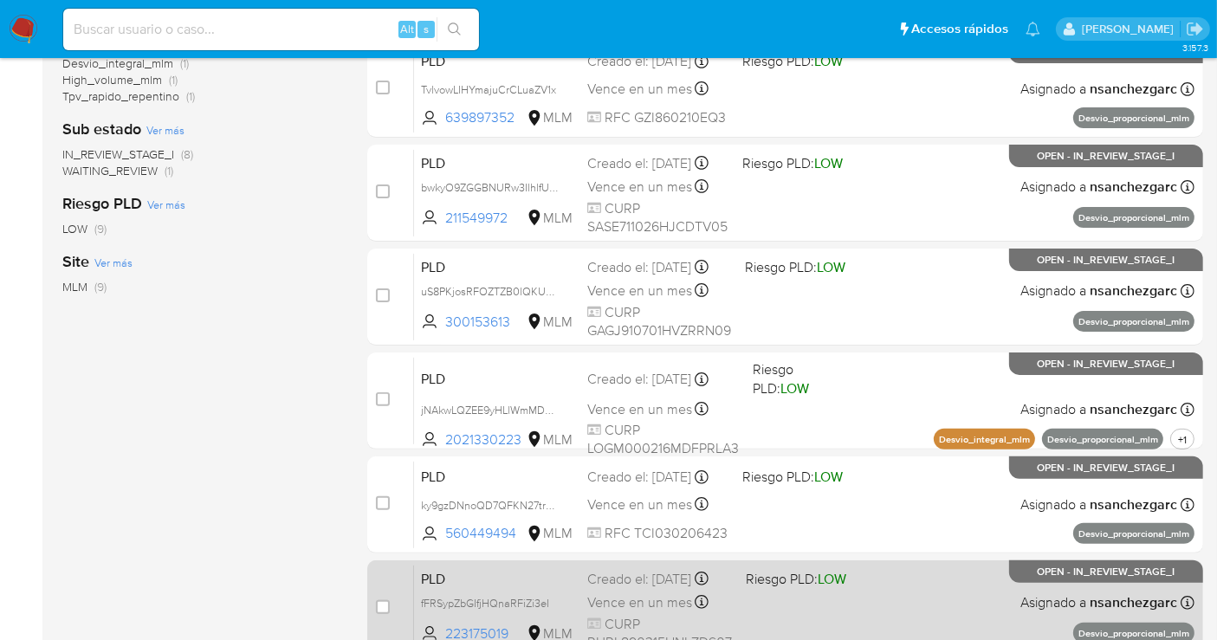
scroll to position [236, 0]
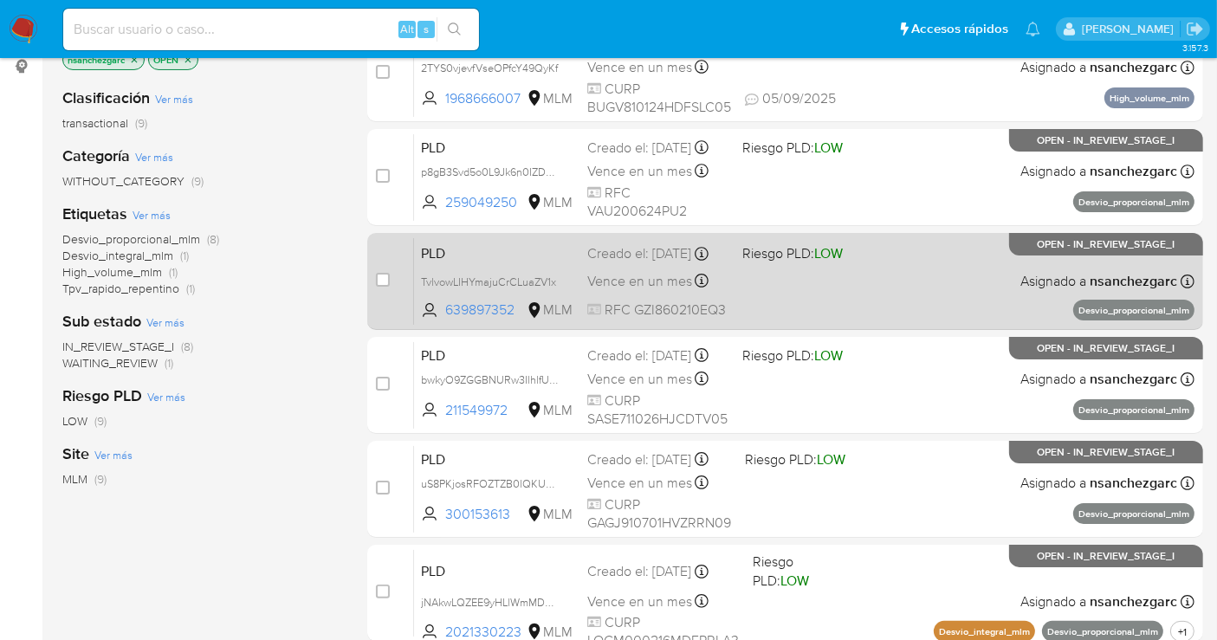
click at [628, 281] on span "Vence en un mes" at bounding box center [639, 281] width 105 height 19
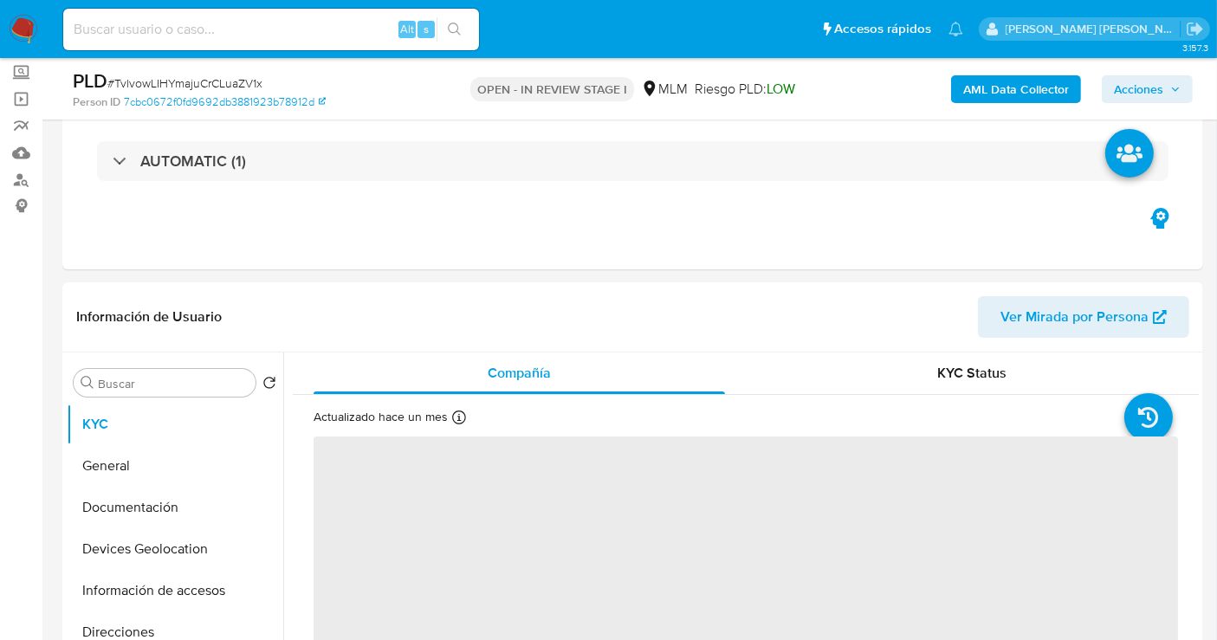
scroll to position [192, 0]
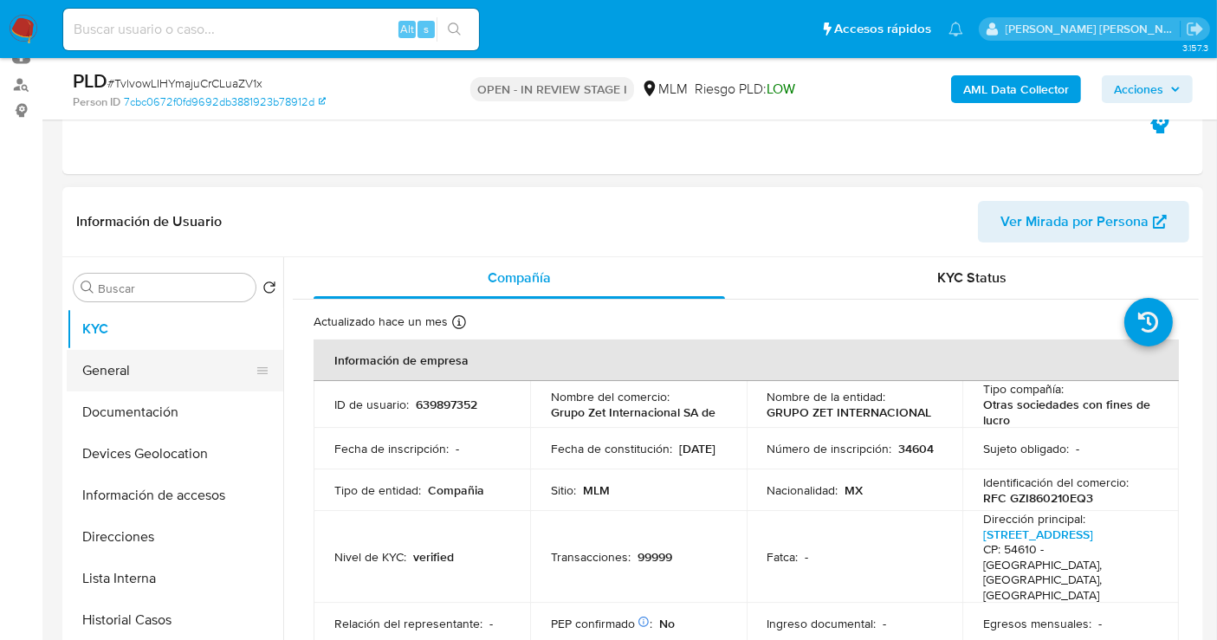
click at [113, 372] on button "General" at bounding box center [168, 371] width 203 height 42
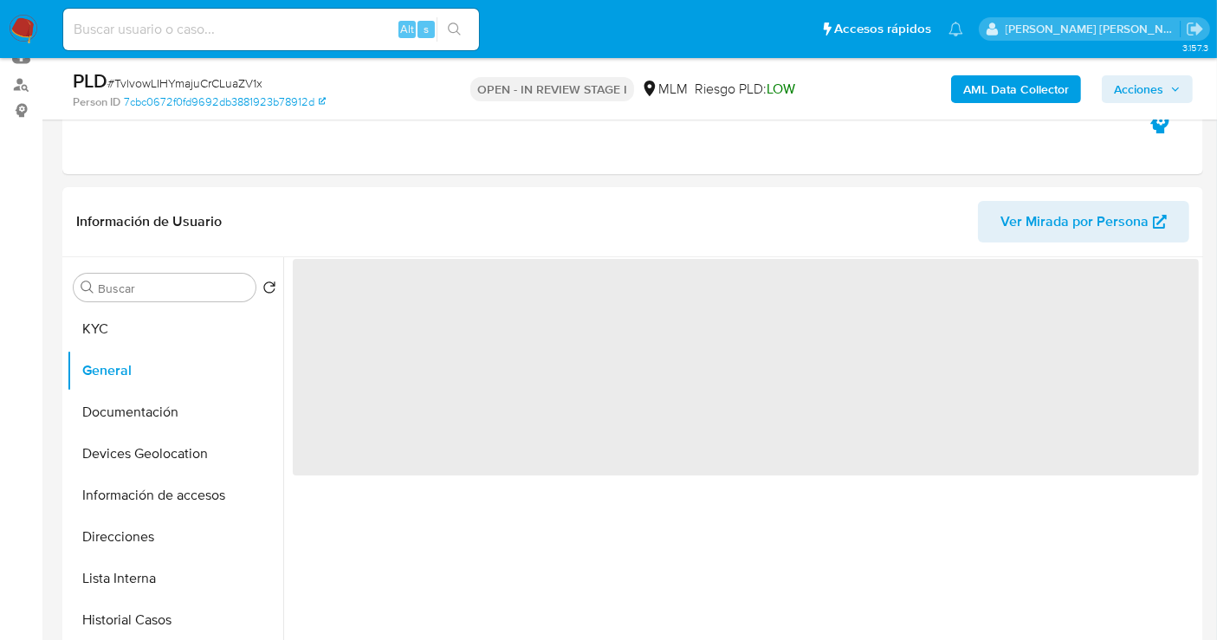
select select "10"
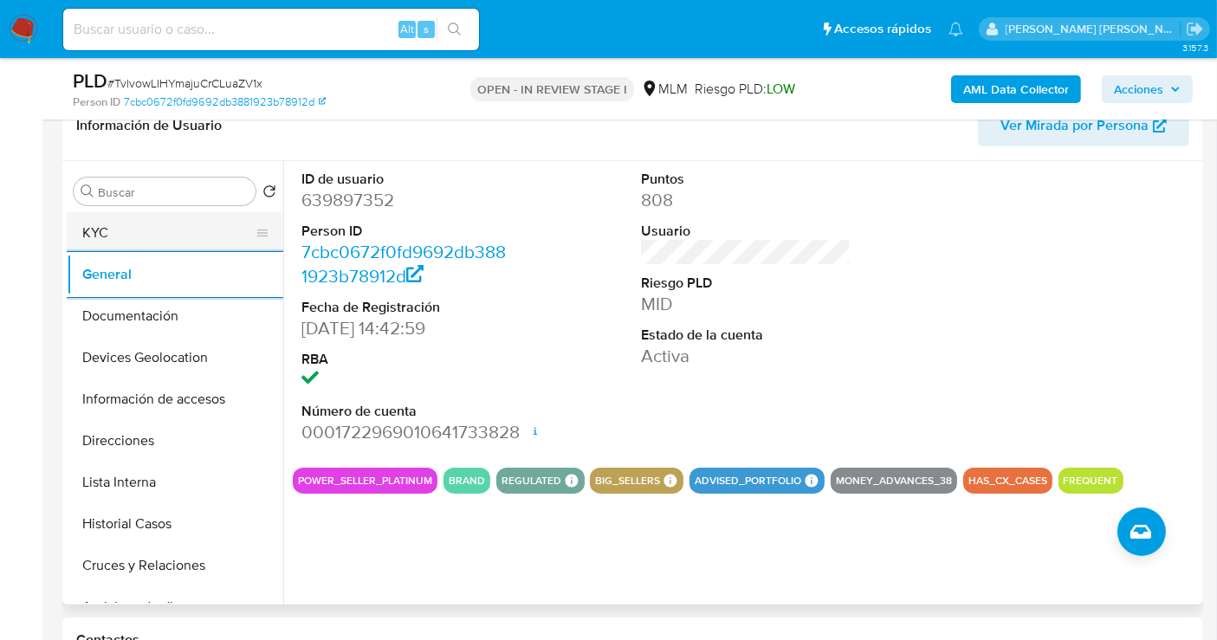
click at [121, 237] on button "KYC" at bounding box center [168, 233] width 203 height 42
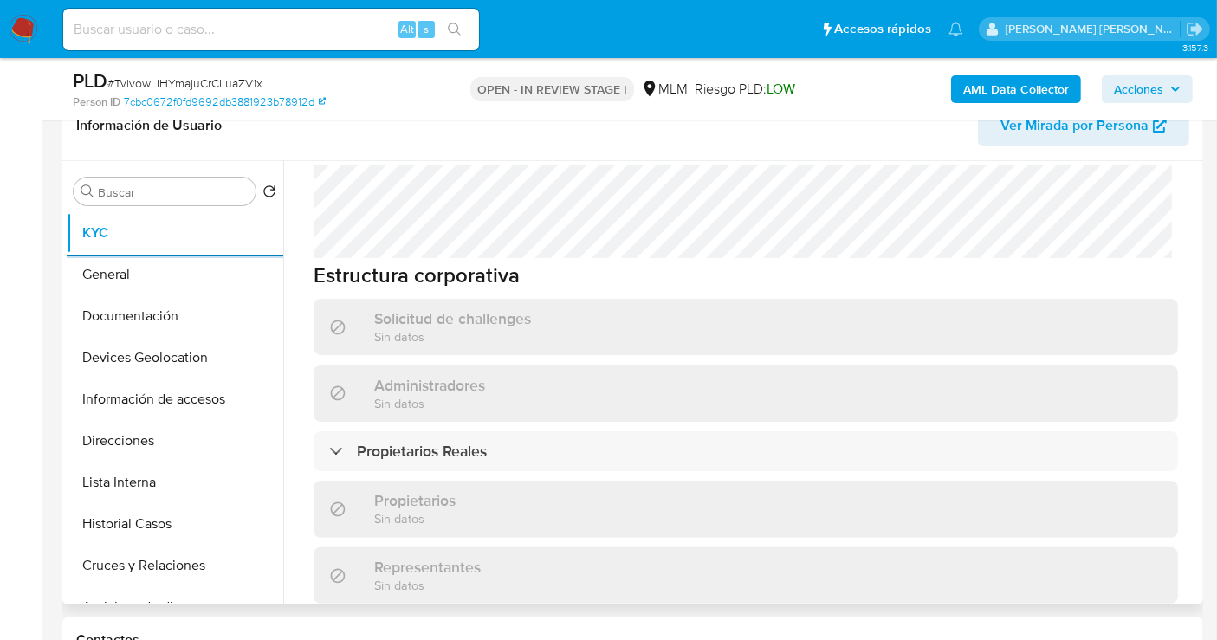
scroll to position [904, 0]
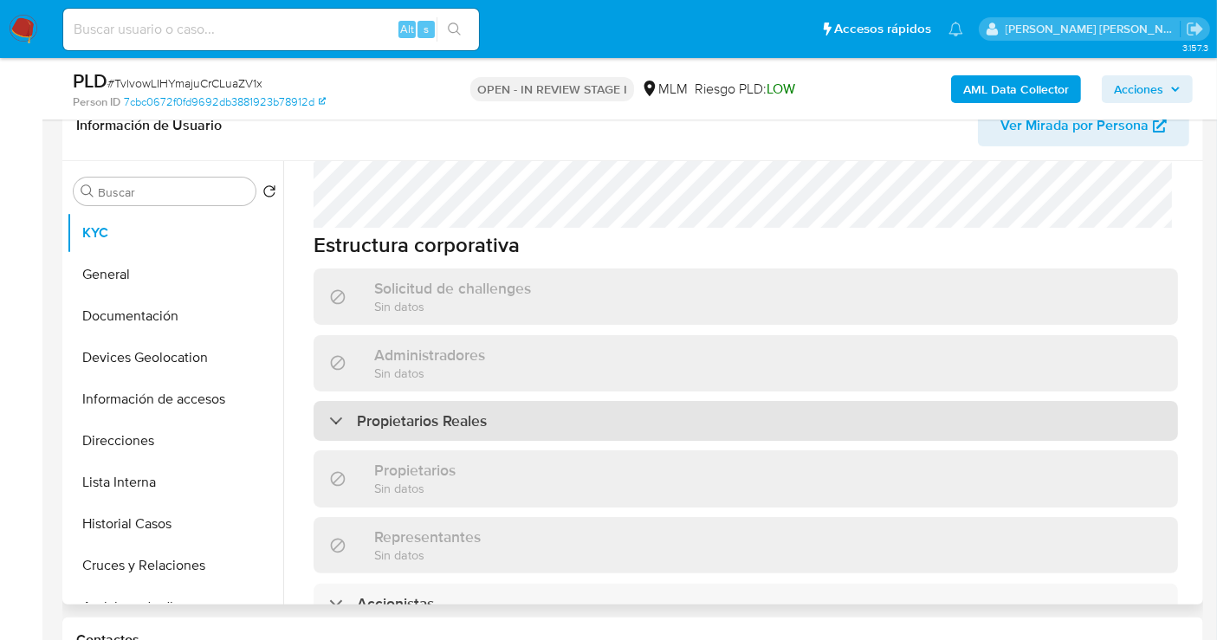
click at [341, 411] on div "Propietarios Reales" at bounding box center [408, 420] width 158 height 19
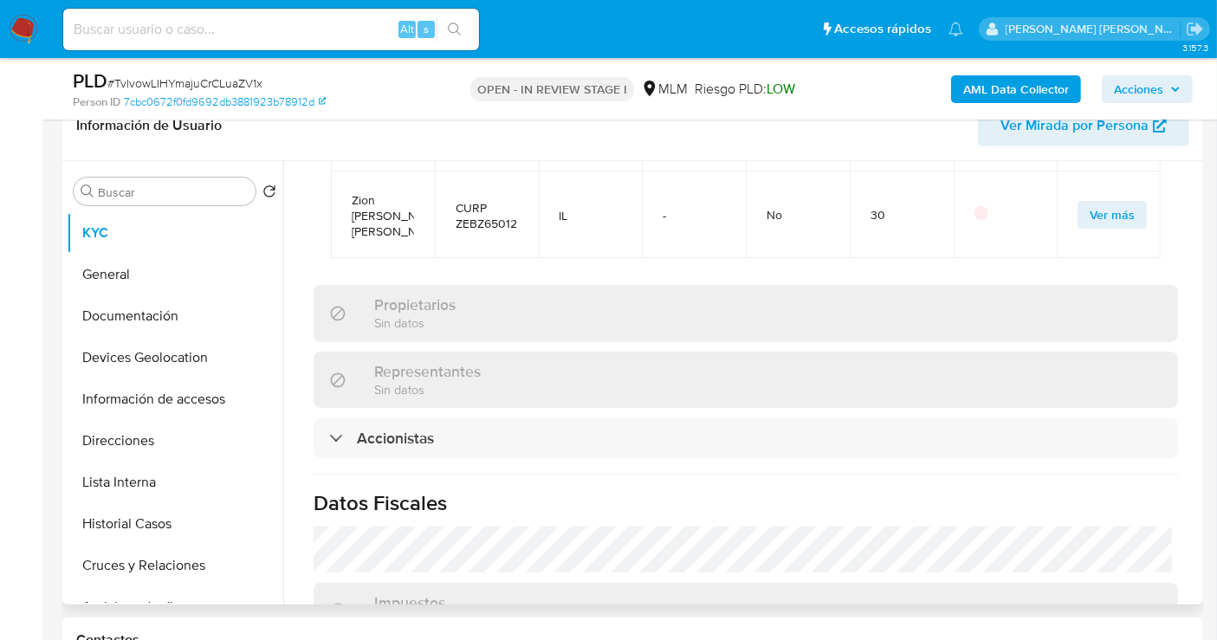
scroll to position [1422, 0]
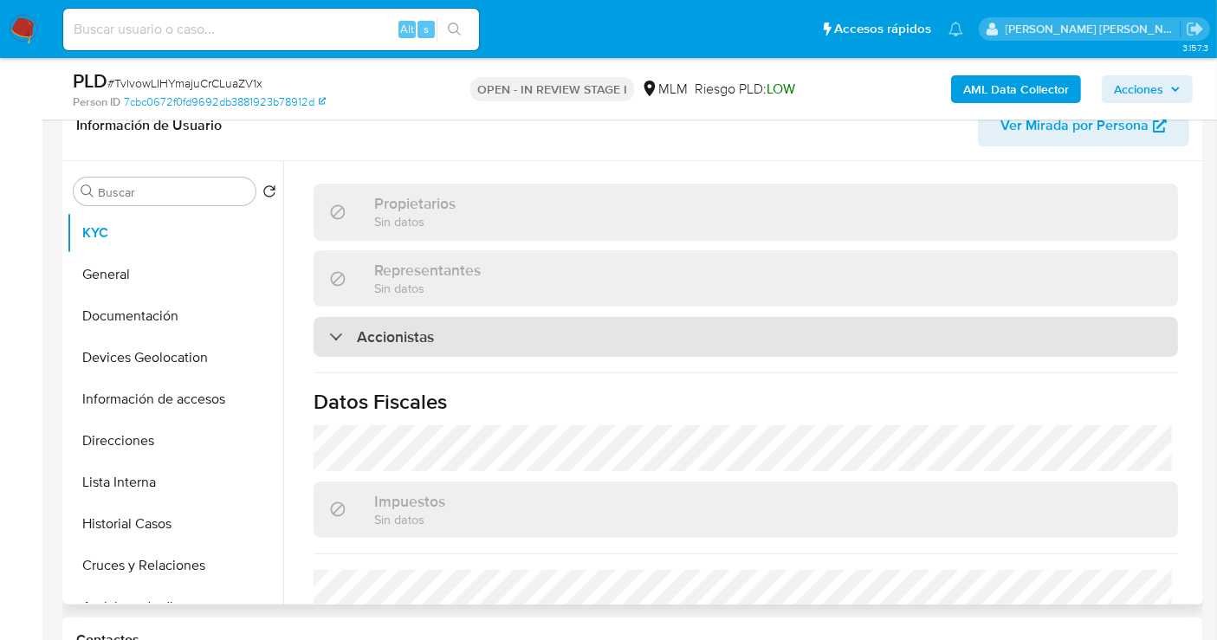
click at [405, 327] on h3 "Accionistas" at bounding box center [395, 336] width 77 height 19
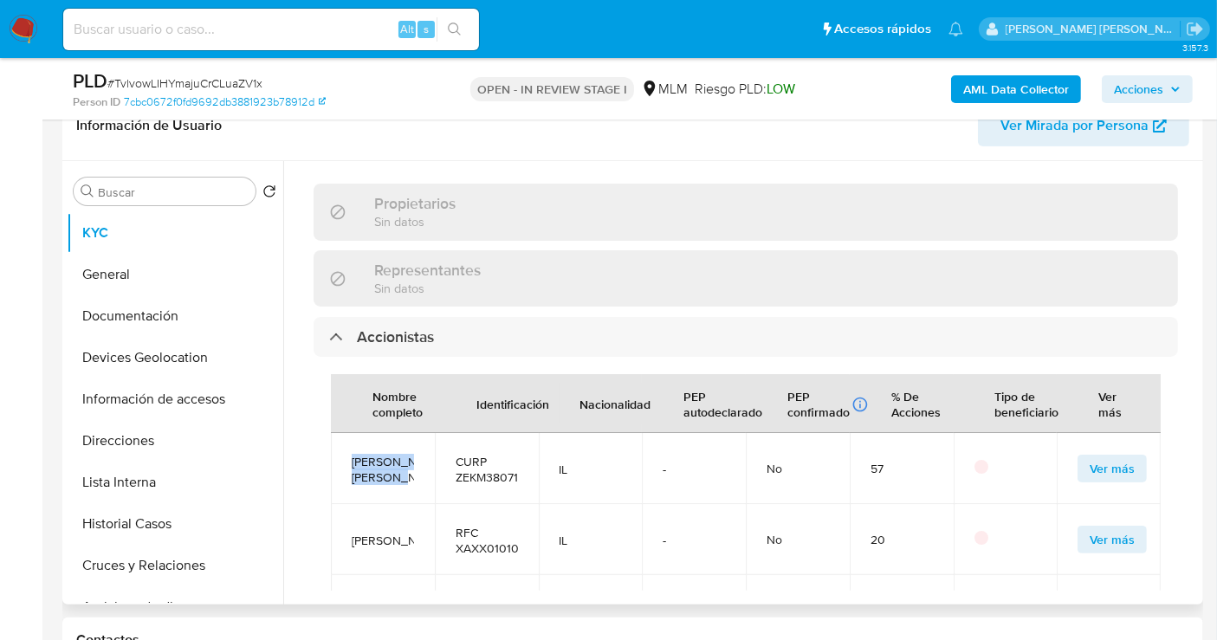
drag, startPoint x: 393, startPoint y: 463, endPoint x: 342, endPoint y: 429, distance: 61.7
click at [342, 433] on td "[PERSON_NAME] [PERSON_NAME]" at bounding box center [383, 468] width 104 height 71
copy span "[PERSON_NAME] [PERSON_NAME]"
drag, startPoint x: 388, startPoint y: 540, endPoint x: 353, endPoint y: 515, distance: 42.8
click at [353, 533] on span "[PERSON_NAME]" at bounding box center [383, 541] width 62 height 16
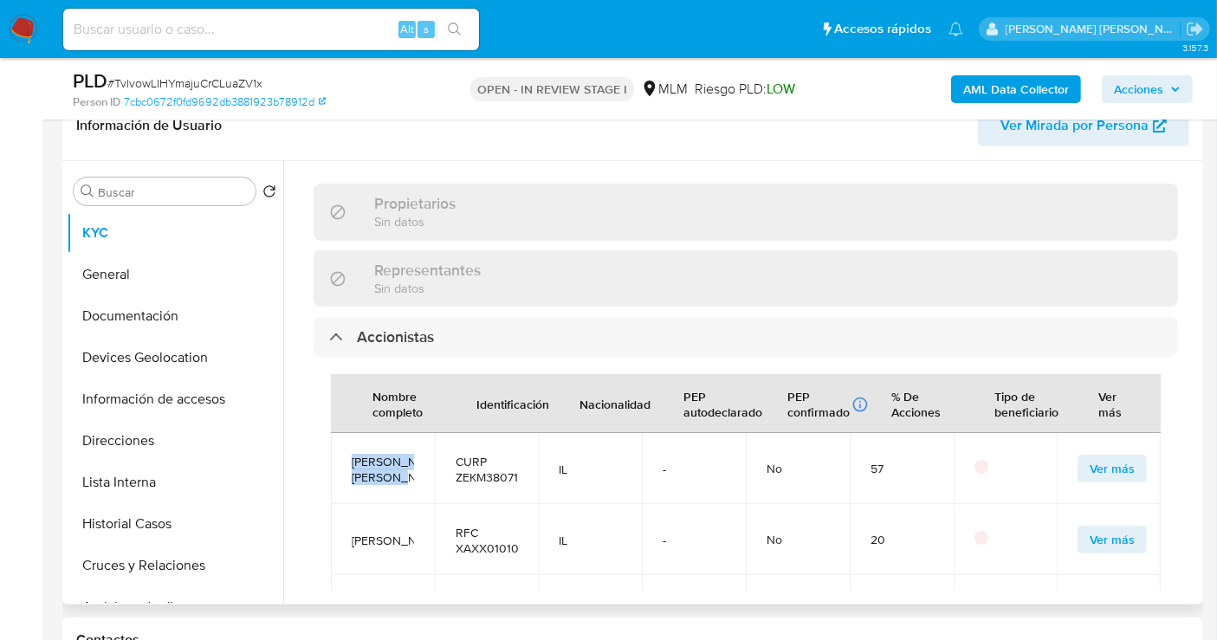
copy span "[PERSON_NAME]"
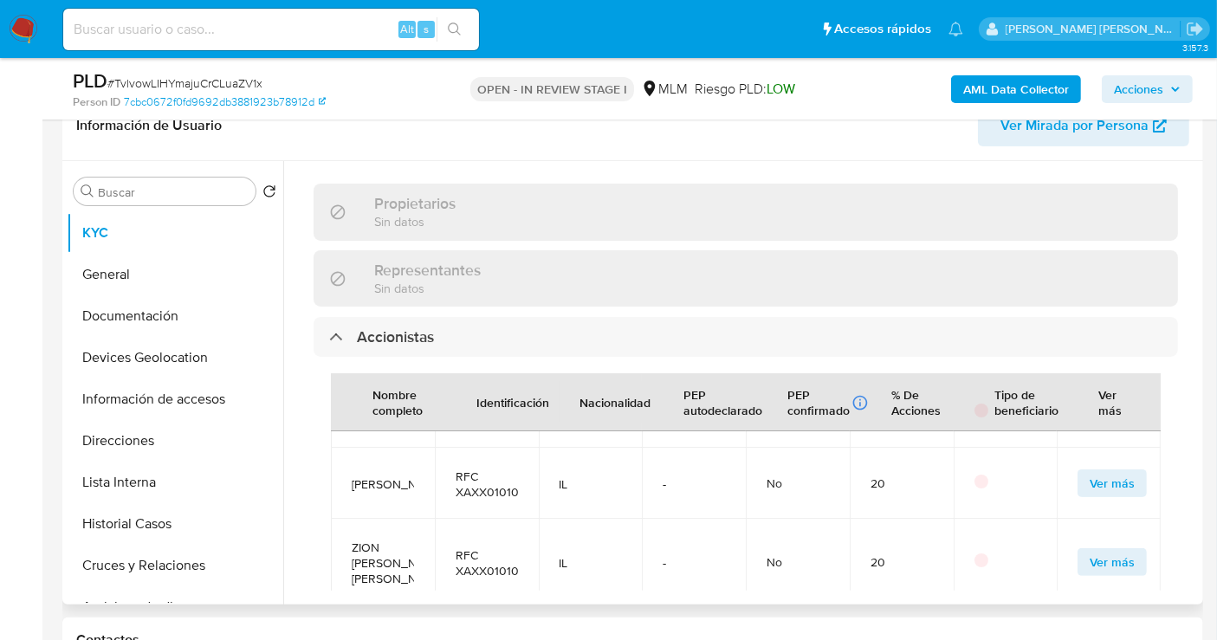
scroll to position [101, 0]
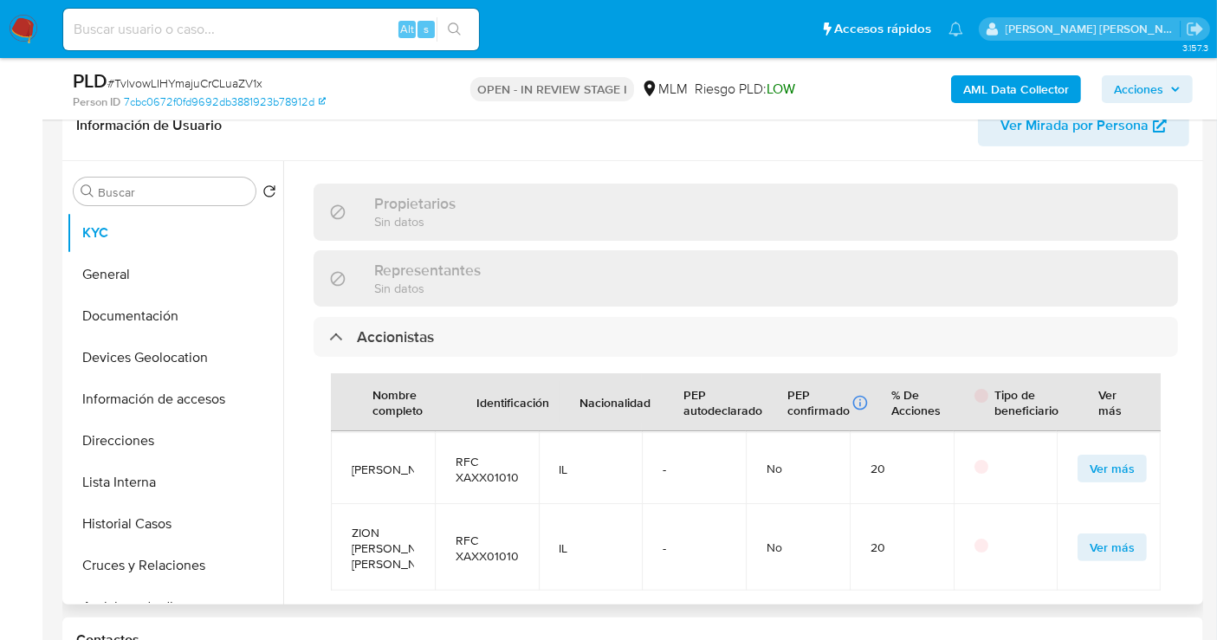
click at [663, 540] on span "-" at bounding box center [694, 548] width 62 height 16
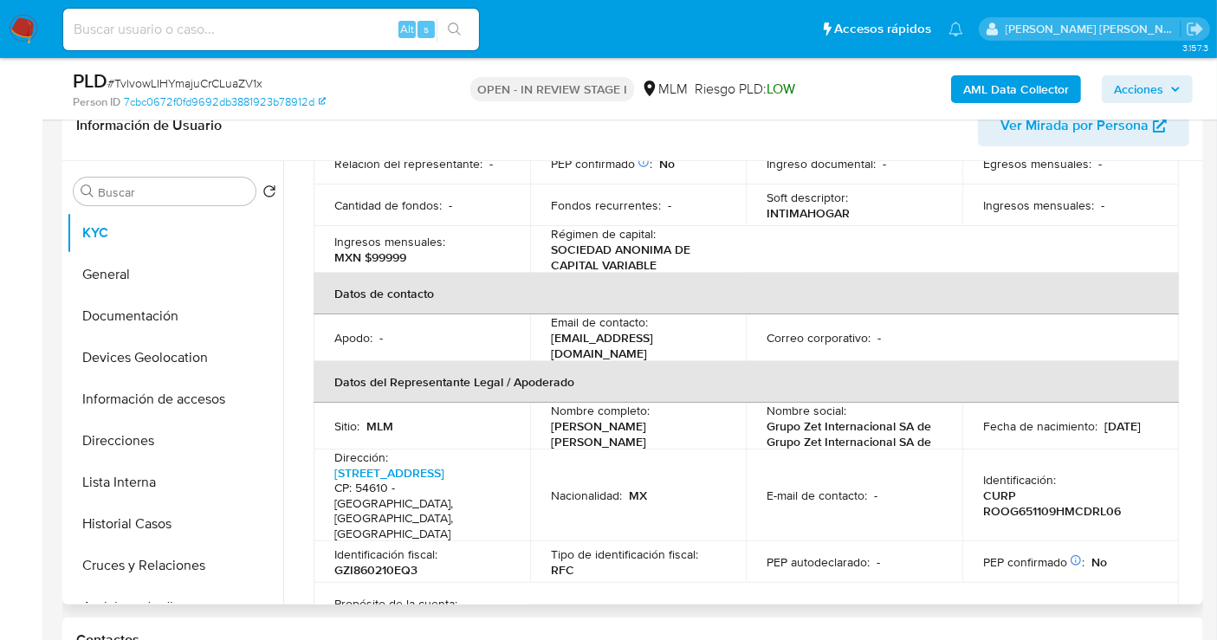
scroll to position [268, 0]
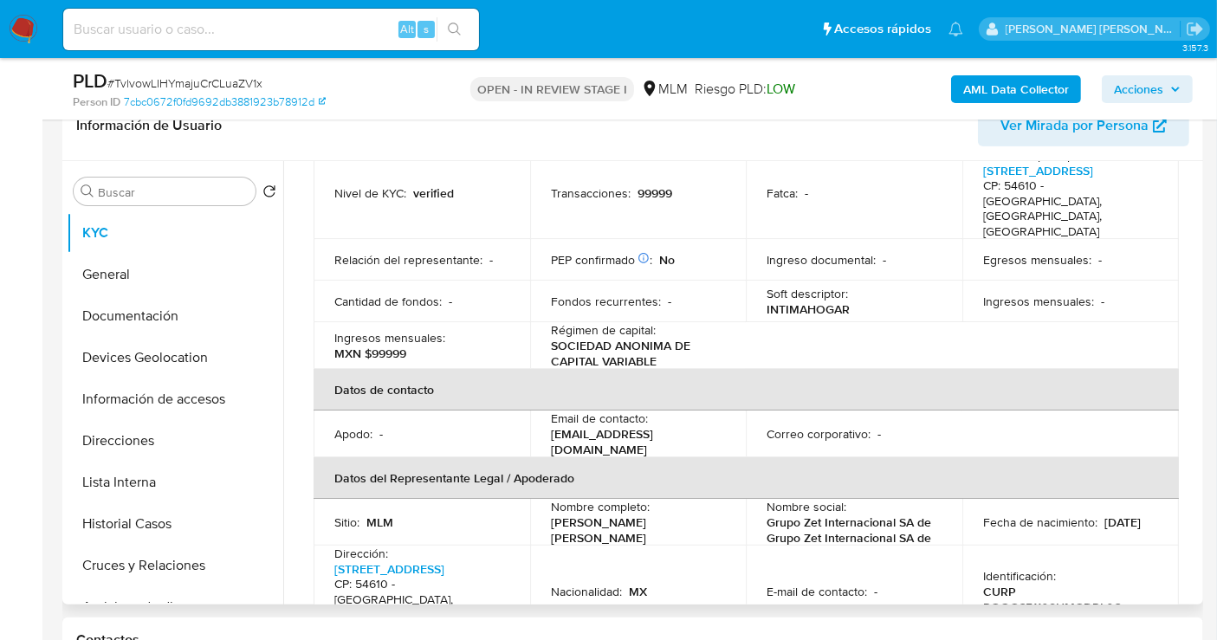
click at [803, 301] on p "INTIMAHOGAR" at bounding box center [807, 309] width 83 height 16
copy p "INTIMAHOGAR"
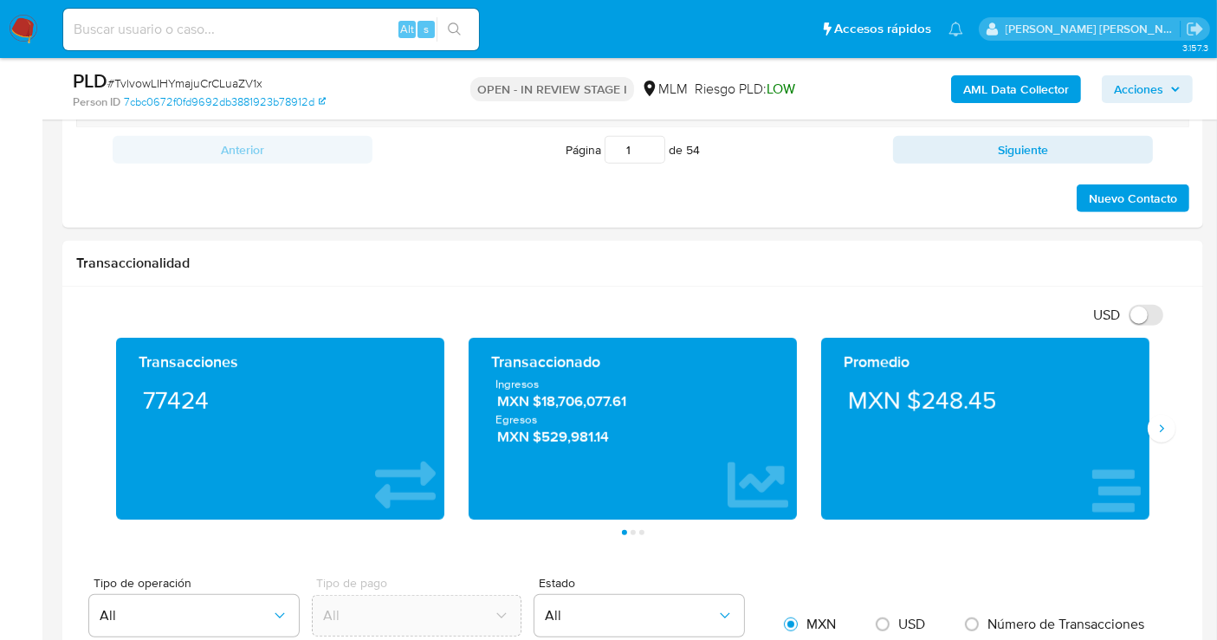
scroll to position [1154, 0]
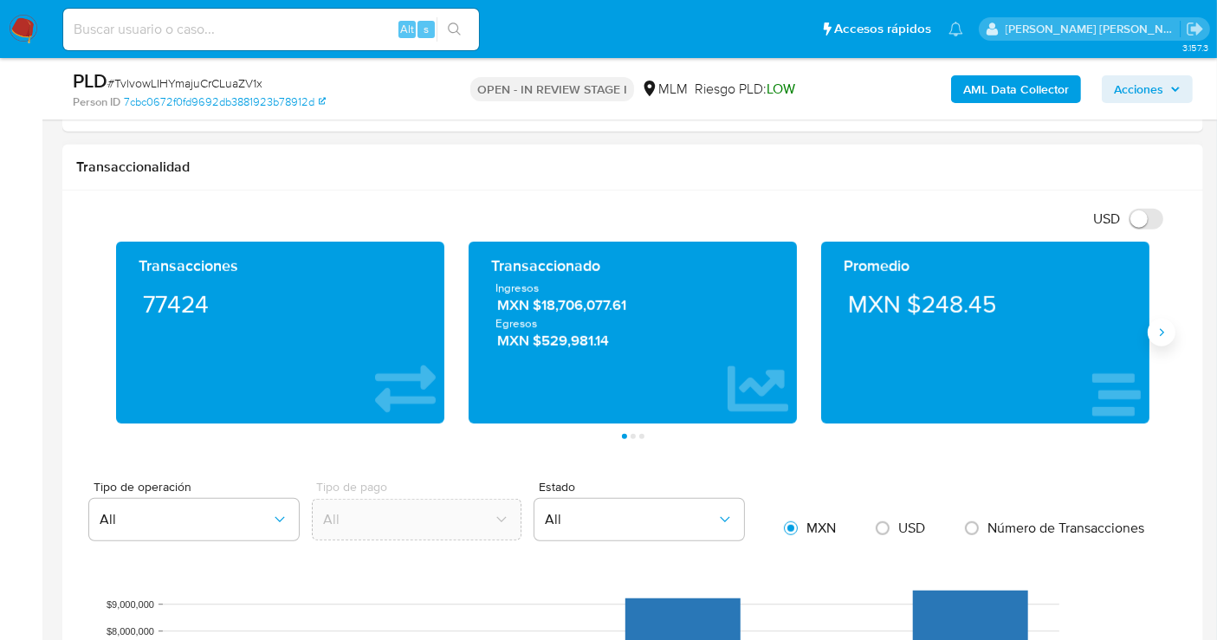
click at [1162, 332] on icon "Siguiente" at bounding box center [1161, 333] width 14 height 14
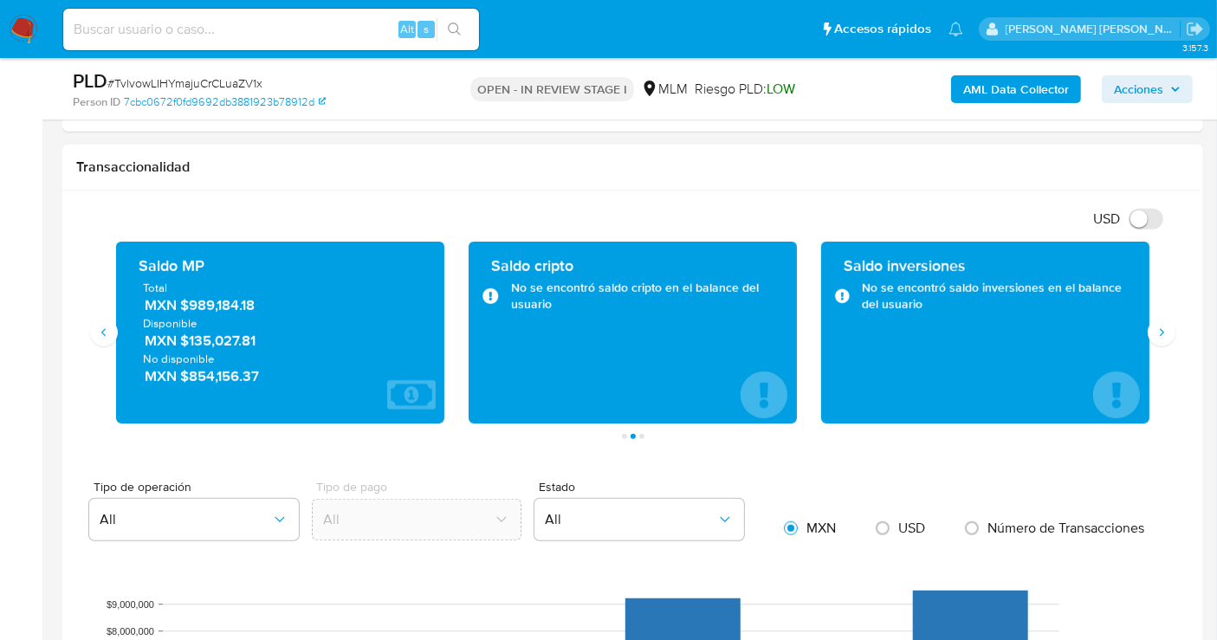
click at [230, 295] on span "MXN $989,184.18" at bounding box center [281, 305] width 273 height 20
click at [232, 307] on span "MXN $989,184.18" at bounding box center [281, 305] width 273 height 20
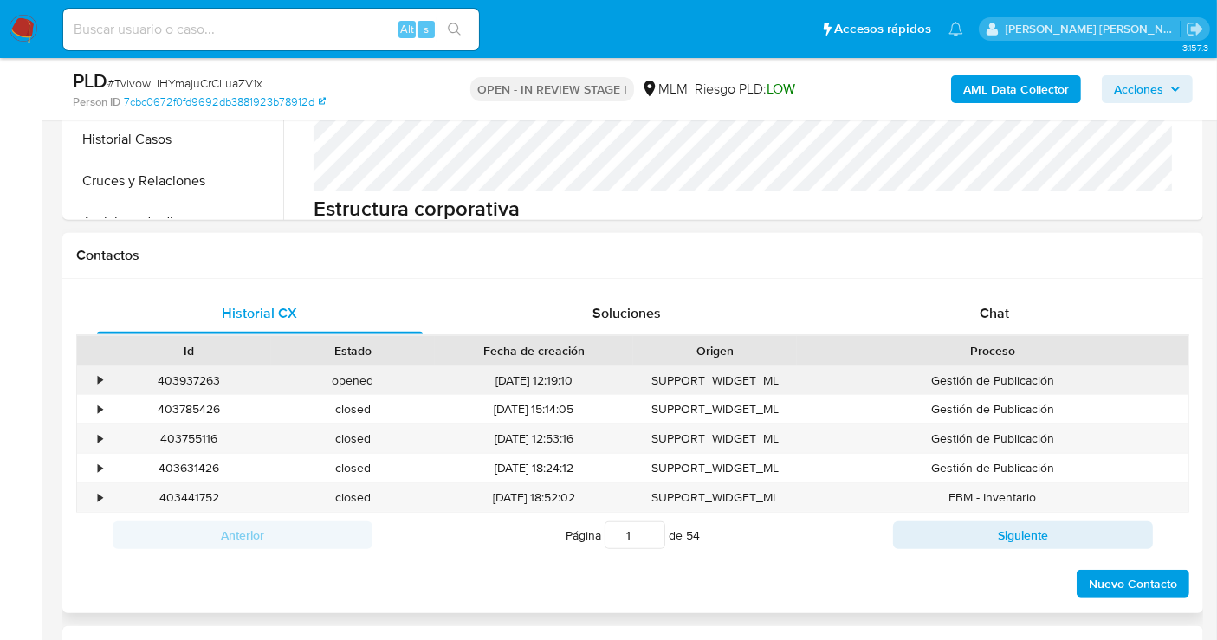
scroll to position [385, 0]
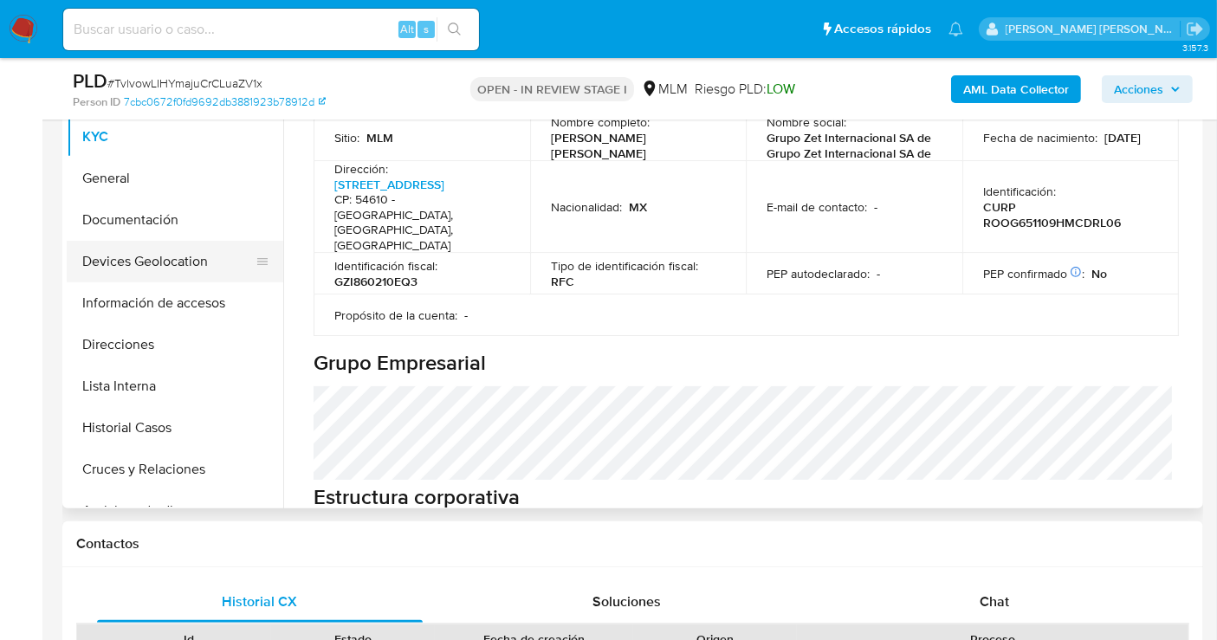
click at [149, 272] on button "Devices Geolocation" at bounding box center [168, 262] width 203 height 42
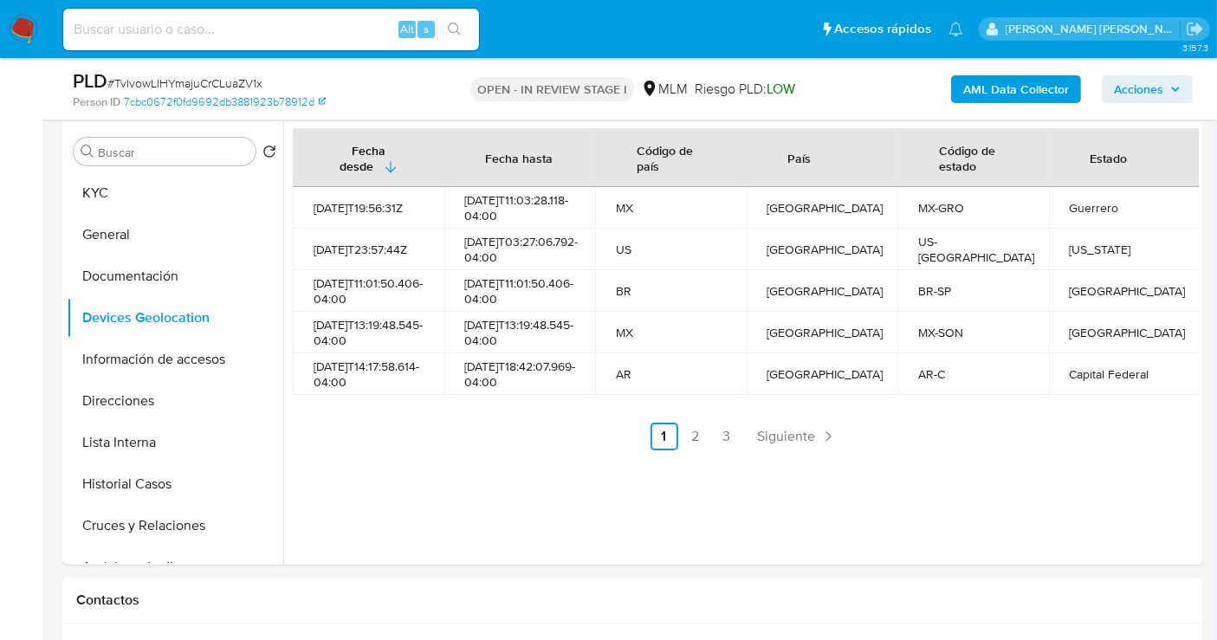
scroll to position [288, 0]
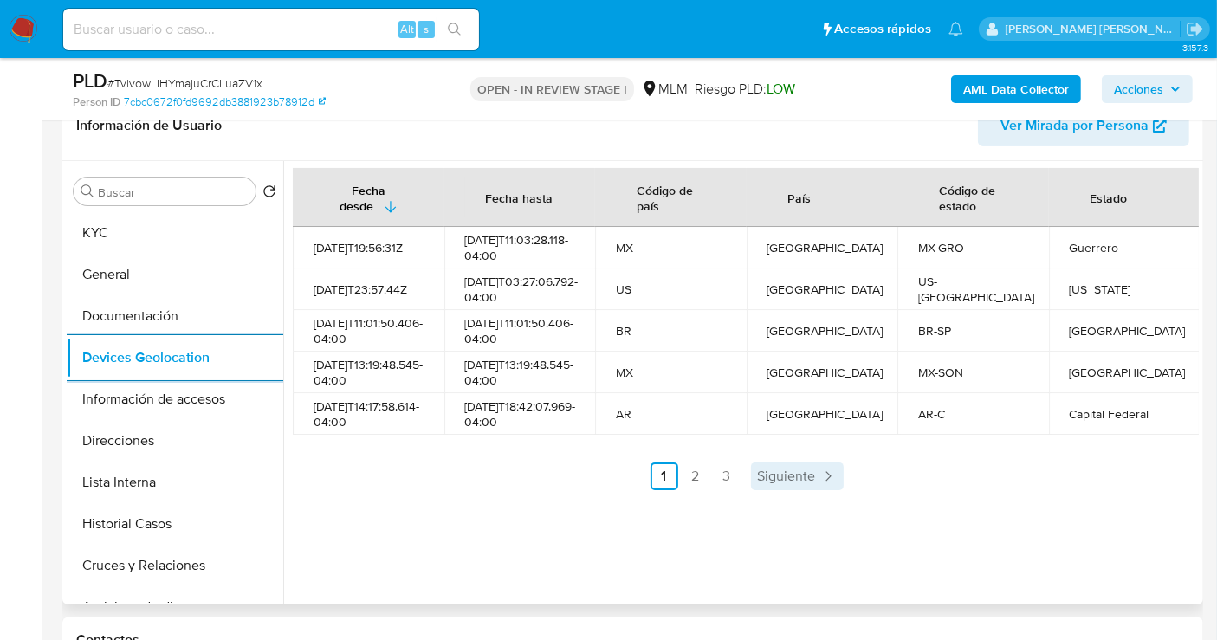
click at [773, 490] on link "Siguiente" at bounding box center [797, 476] width 93 height 28
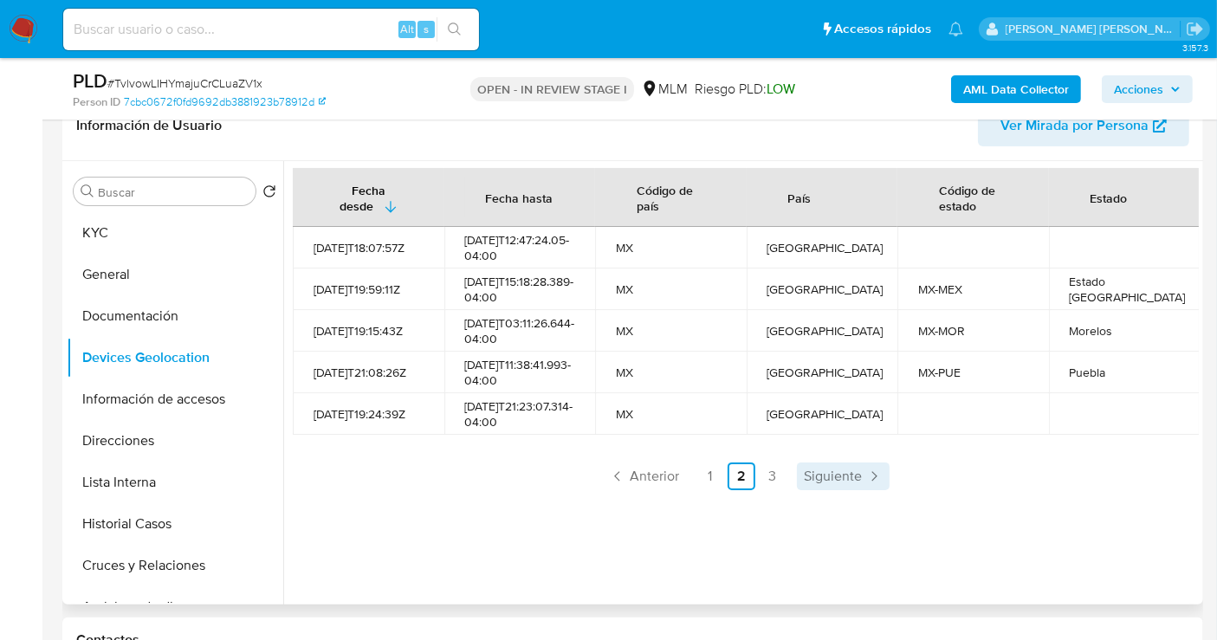
click at [836, 483] on span "Siguiente" at bounding box center [833, 476] width 58 height 14
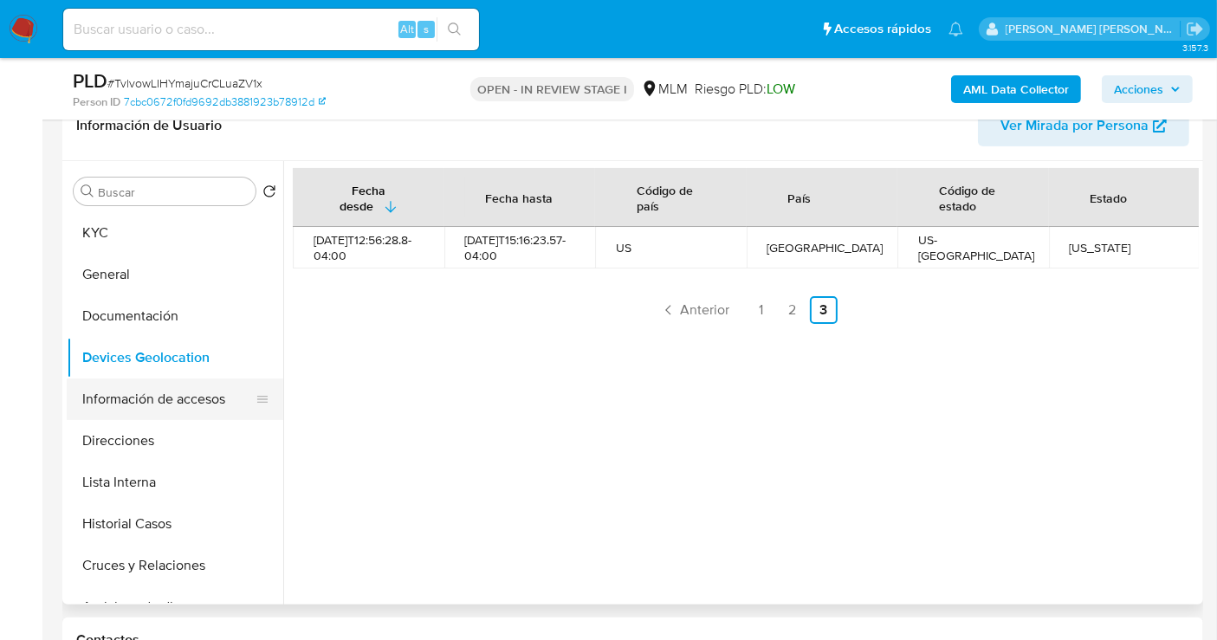
click at [151, 394] on button "Información de accesos" at bounding box center [168, 399] width 203 height 42
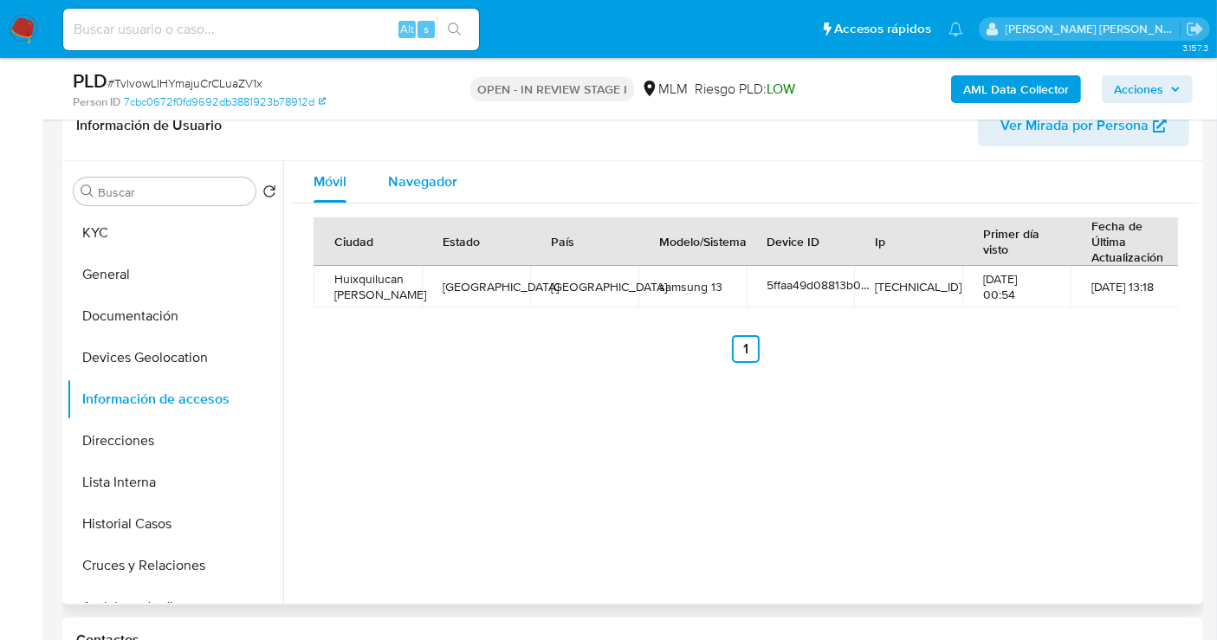
click at [428, 191] on div "Navegador" at bounding box center [422, 182] width 69 height 42
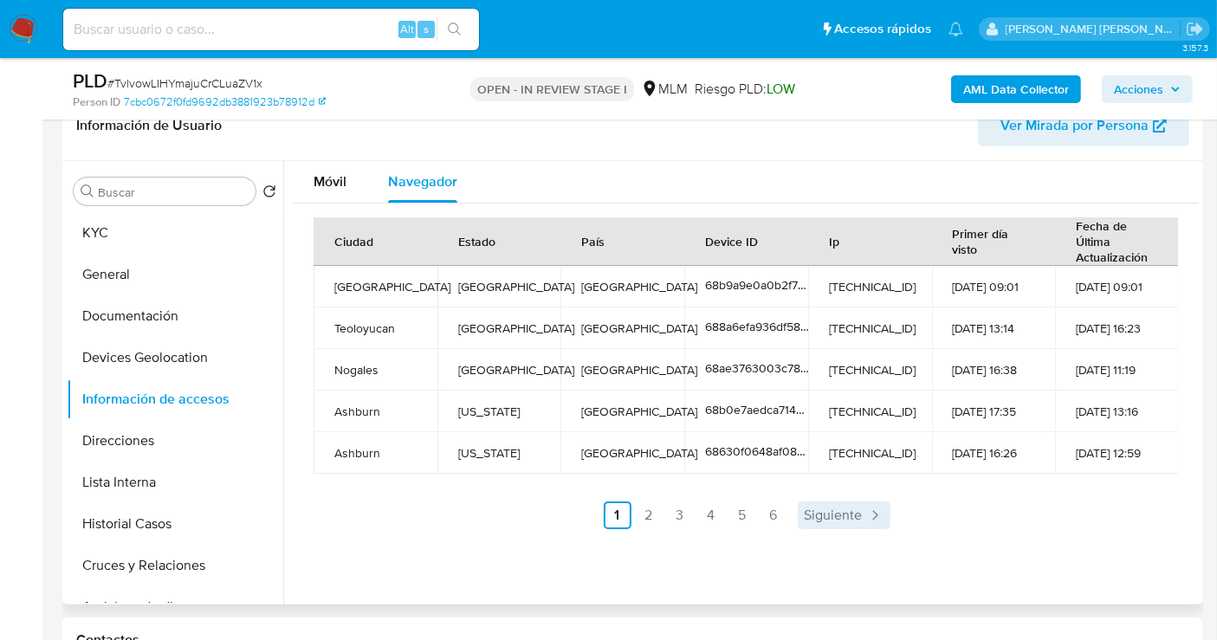
click at [839, 511] on span "Siguiente" at bounding box center [834, 515] width 58 height 14
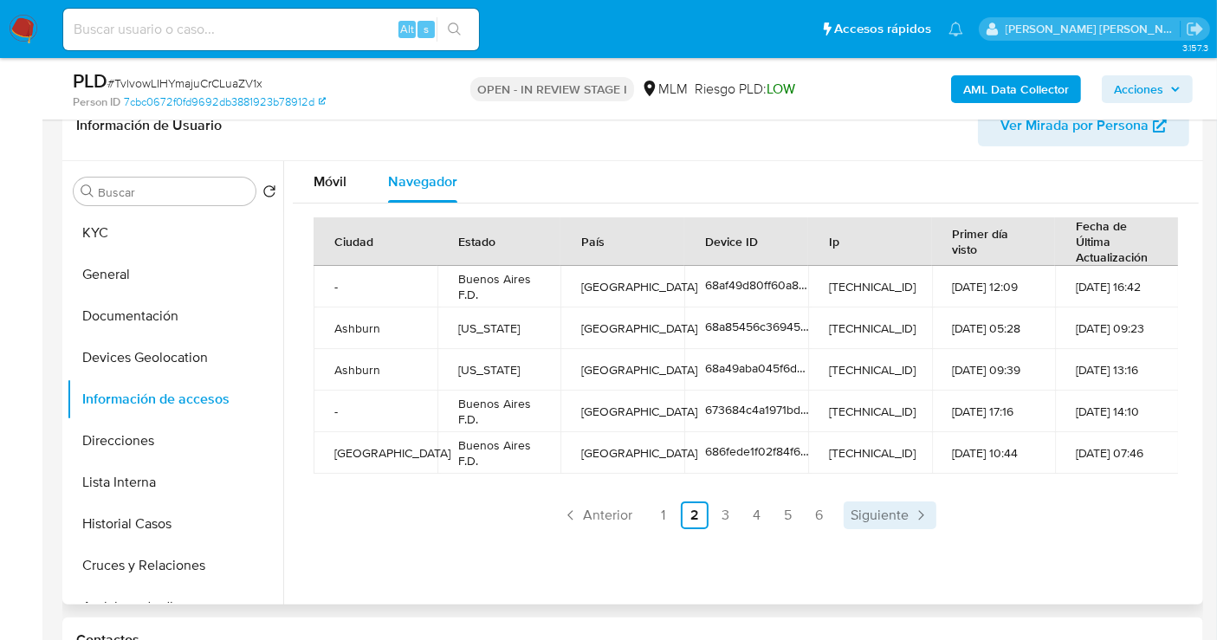
click at [875, 511] on span "Siguiente" at bounding box center [879, 515] width 58 height 14
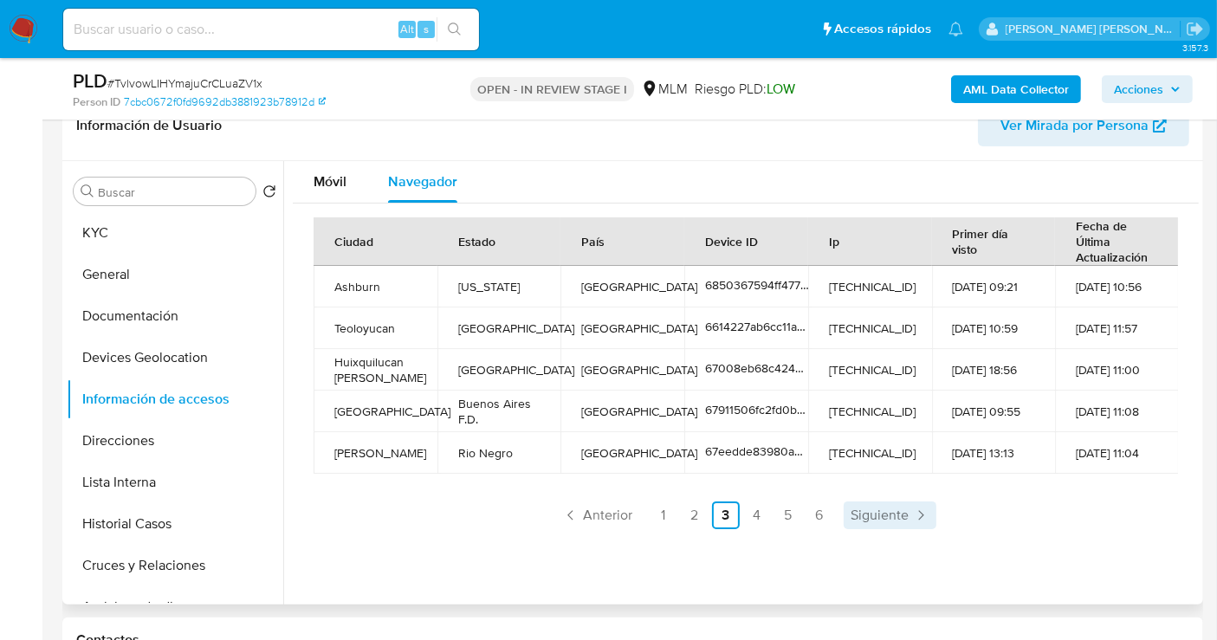
click at [880, 514] on span "Siguiente" at bounding box center [879, 515] width 58 height 14
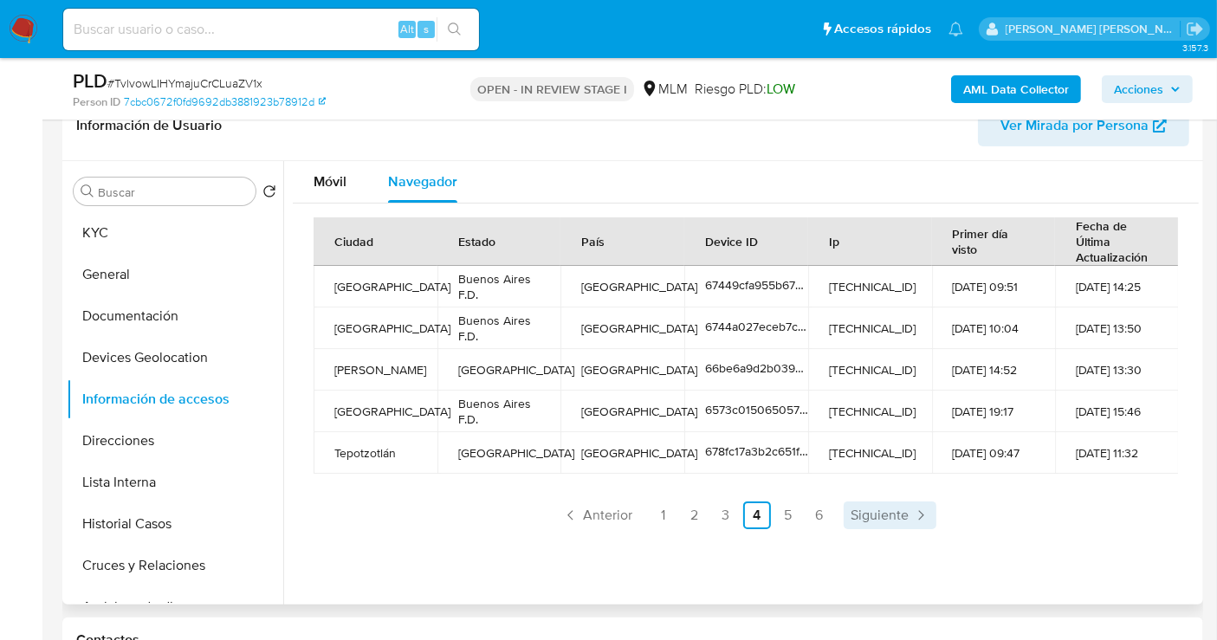
click at [863, 508] on span "Siguiente" at bounding box center [879, 515] width 58 height 14
click at [868, 511] on span "Siguiente" at bounding box center [879, 515] width 58 height 14
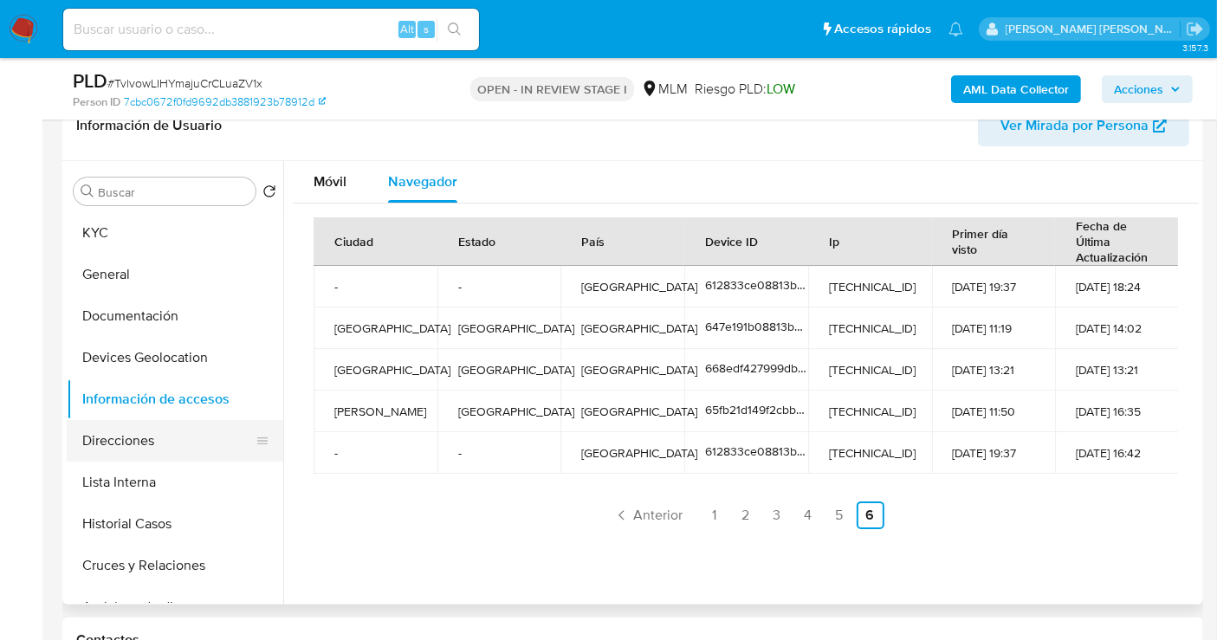
click at [138, 442] on button "Direcciones" at bounding box center [168, 441] width 203 height 42
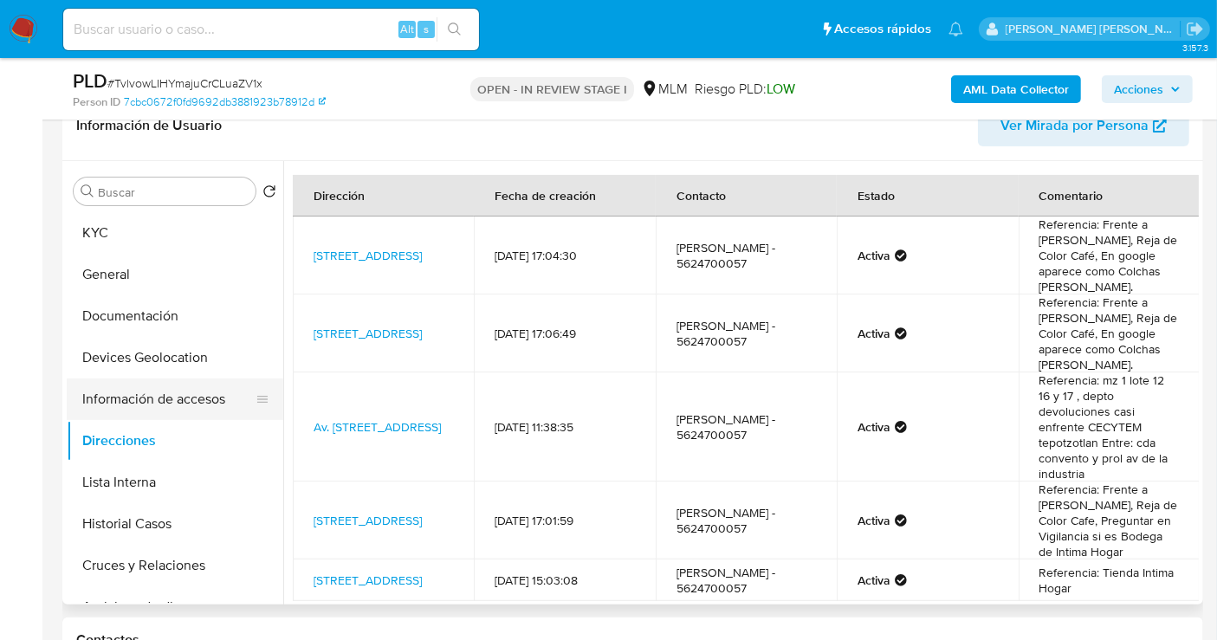
click at [168, 399] on button "Información de accesos" at bounding box center [168, 399] width 203 height 42
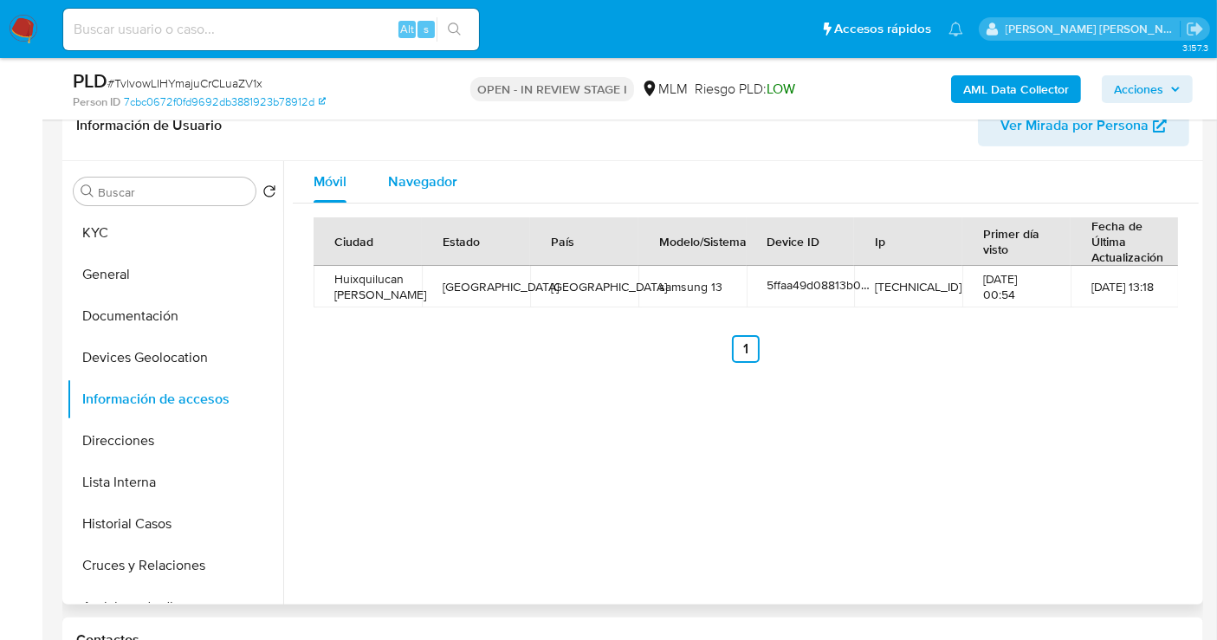
click at [417, 182] on span "Navegador" at bounding box center [422, 181] width 69 height 20
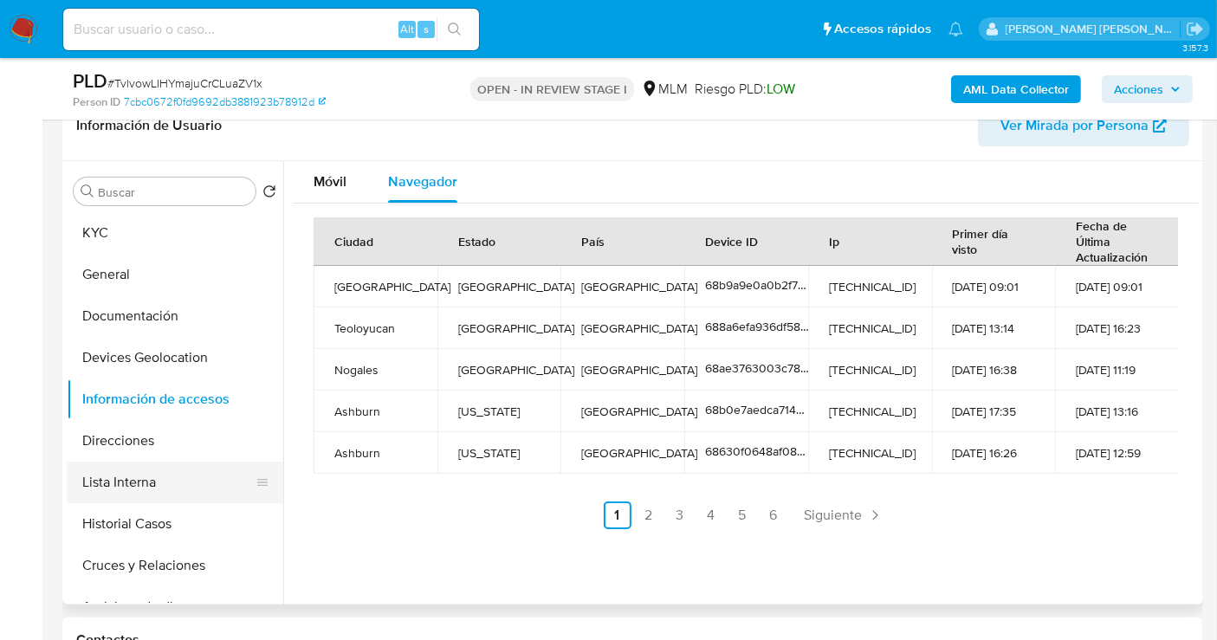
click at [139, 471] on button "Lista Interna" at bounding box center [168, 483] width 203 height 42
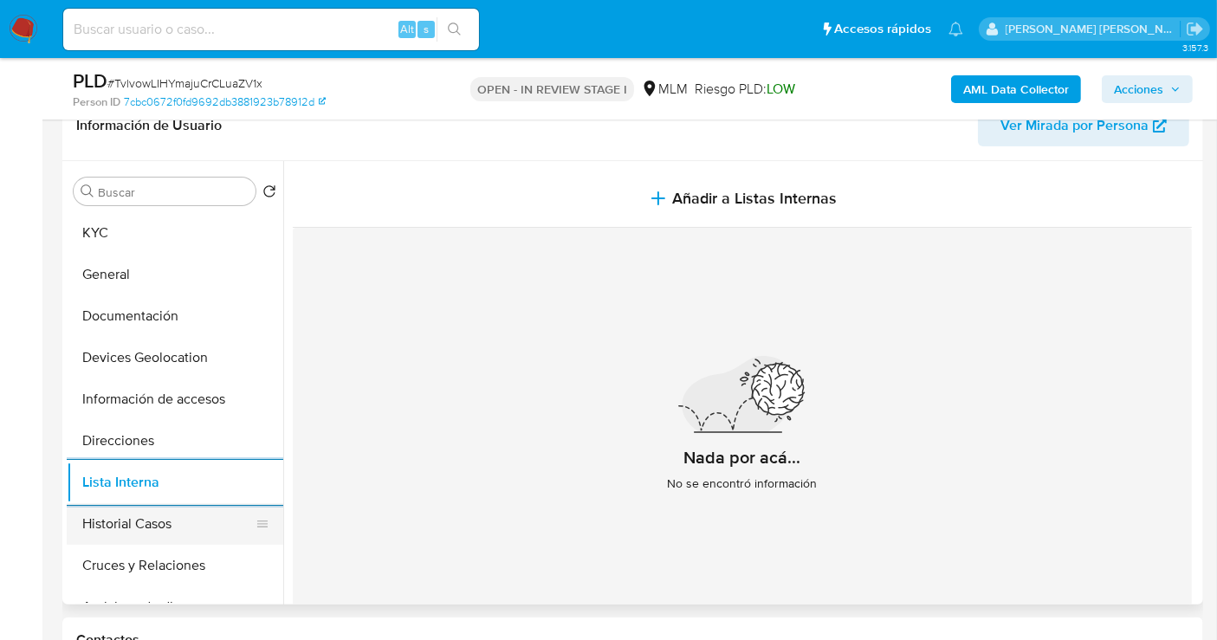
click at [117, 530] on button "Historial Casos" at bounding box center [168, 524] width 203 height 42
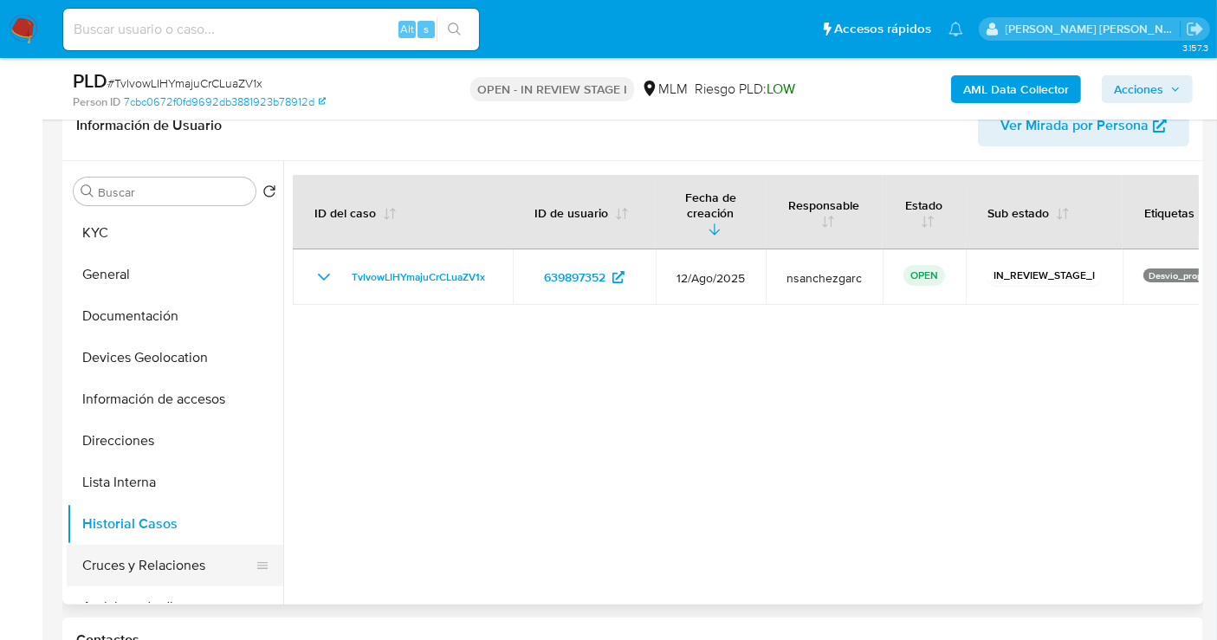
click at [164, 567] on button "Cruces y Relaciones" at bounding box center [168, 566] width 203 height 42
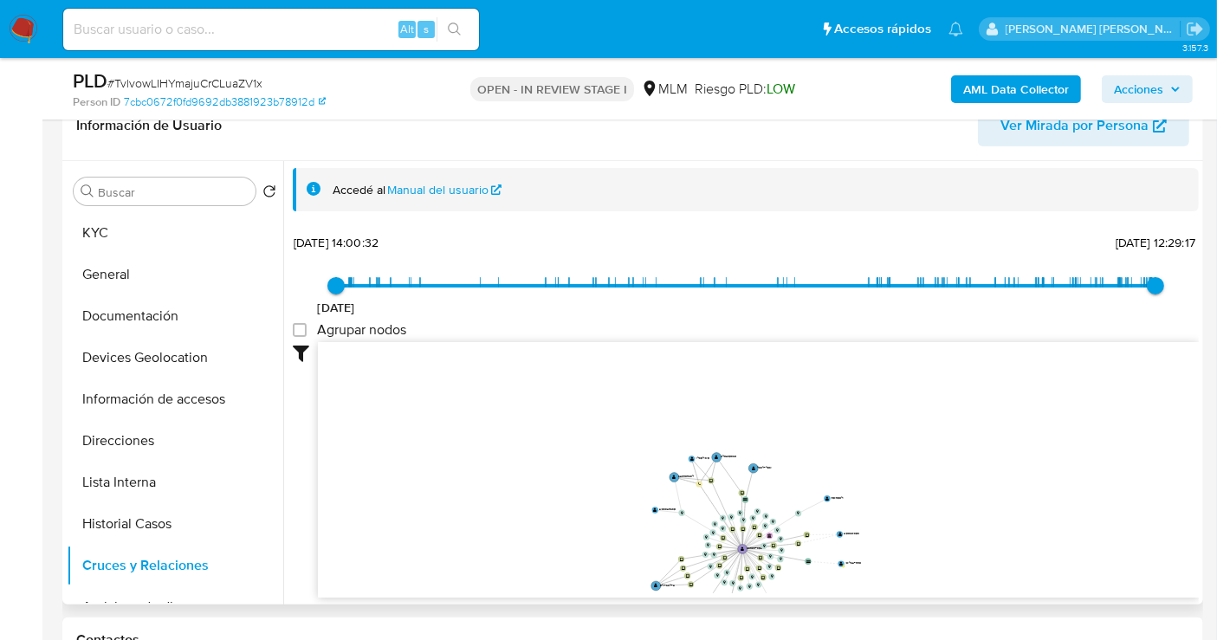
drag, startPoint x: 962, startPoint y: 437, endPoint x: 908, endPoint y: 565, distance: 138.2
click at [908, 565] on icon "device-5ffaa49d08813b00179c119c  user-639897352  639897352 user-640235860  6…" at bounding box center [758, 467] width 881 height 251
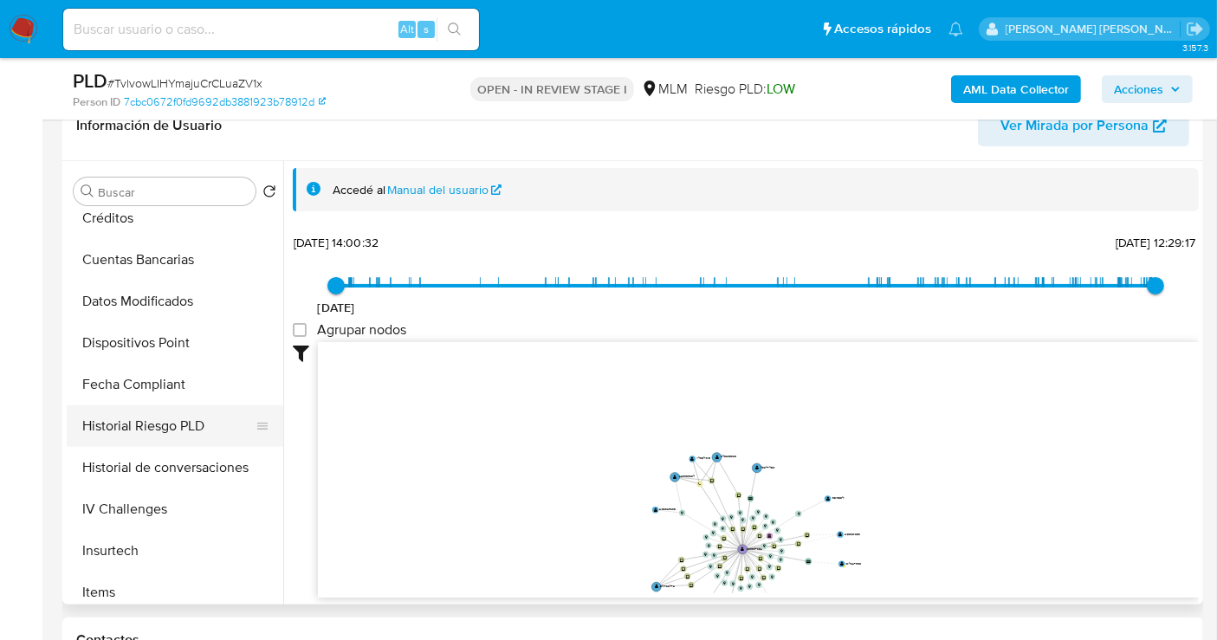
scroll to position [731, 0]
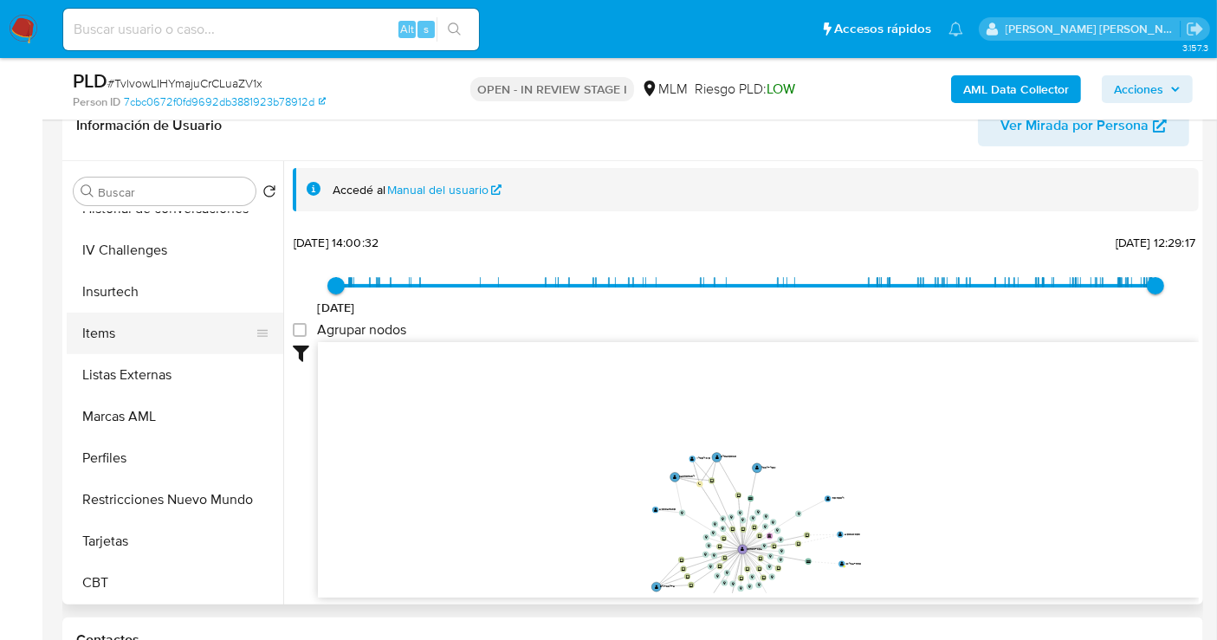
click at [111, 335] on button "Items" at bounding box center [168, 334] width 203 height 42
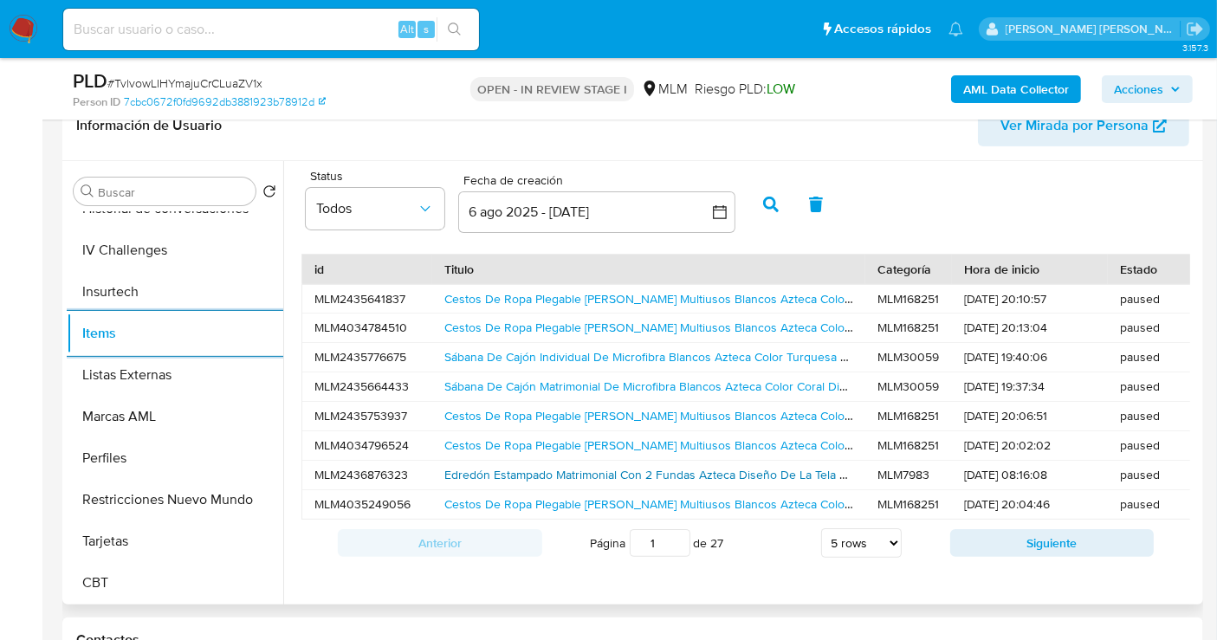
click at [495, 471] on link "Edredón Estampado Matrimonial Con 2 Fundas Azteca Diseño De La Tela Negro/gris" at bounding box center [670, 474] width 452 height 17
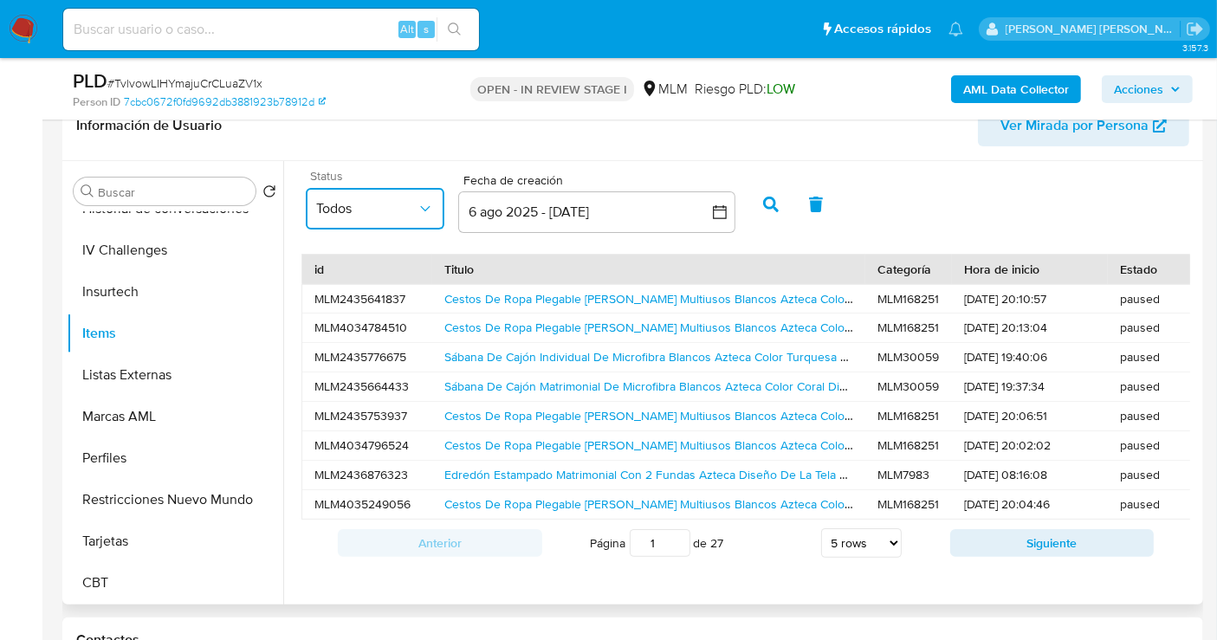
click at [430, 210] on icon "common.sort_by" at bounding box center [425, 208] width 17 height 17
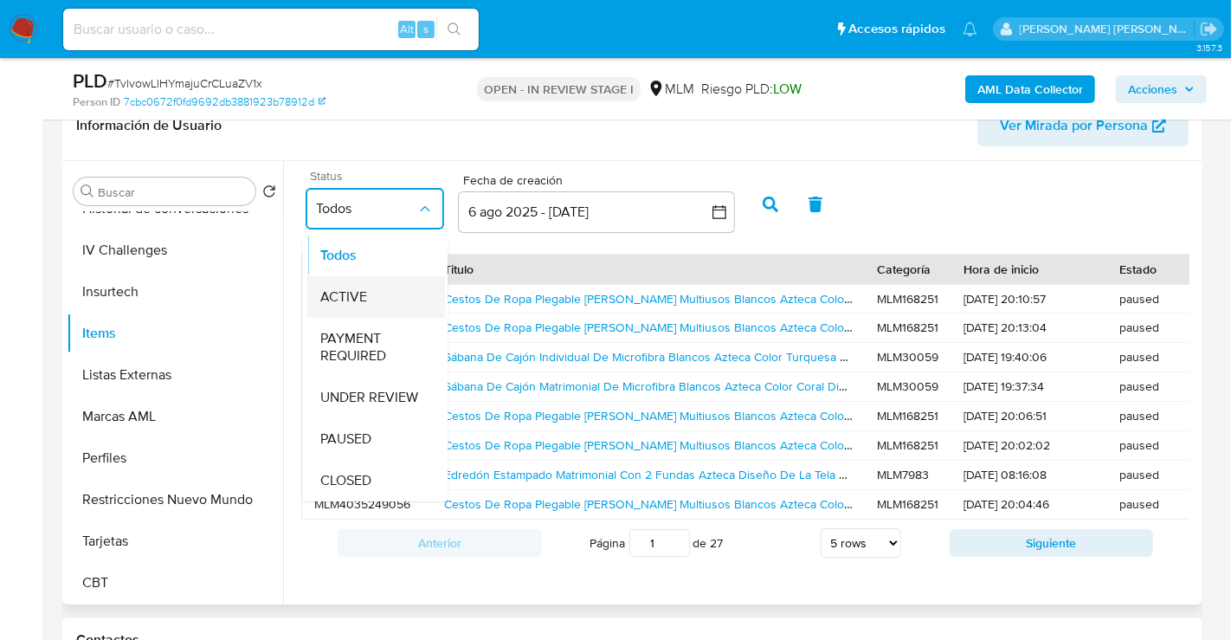
click at [343, 298] on span "ACTIVE" at bounding box center [343, 296] width 47 height 17
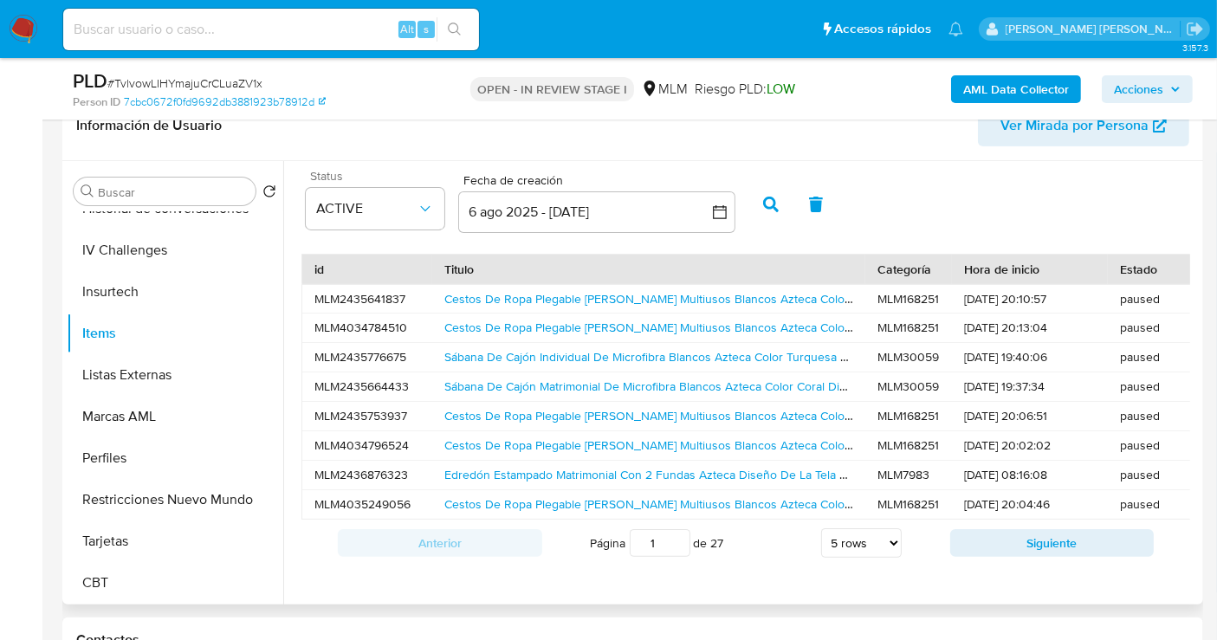
click at [764, 202] on icon "button" at bounding box center [771, 205] width 16 height 16
click at [645, 294] on link "Edredón Relleno Soft Down Acolchado Doble Vista King Size Color Beige-[PERSON_N…" at bounding box center [688, 298] width 488 height 17
click at [504, 442] on link "Set 5 Pzs Edredón Down Doble Vista Individual Con Fundas Color Azul- Beige" at bounding box center [653, 444] width 418 height 17
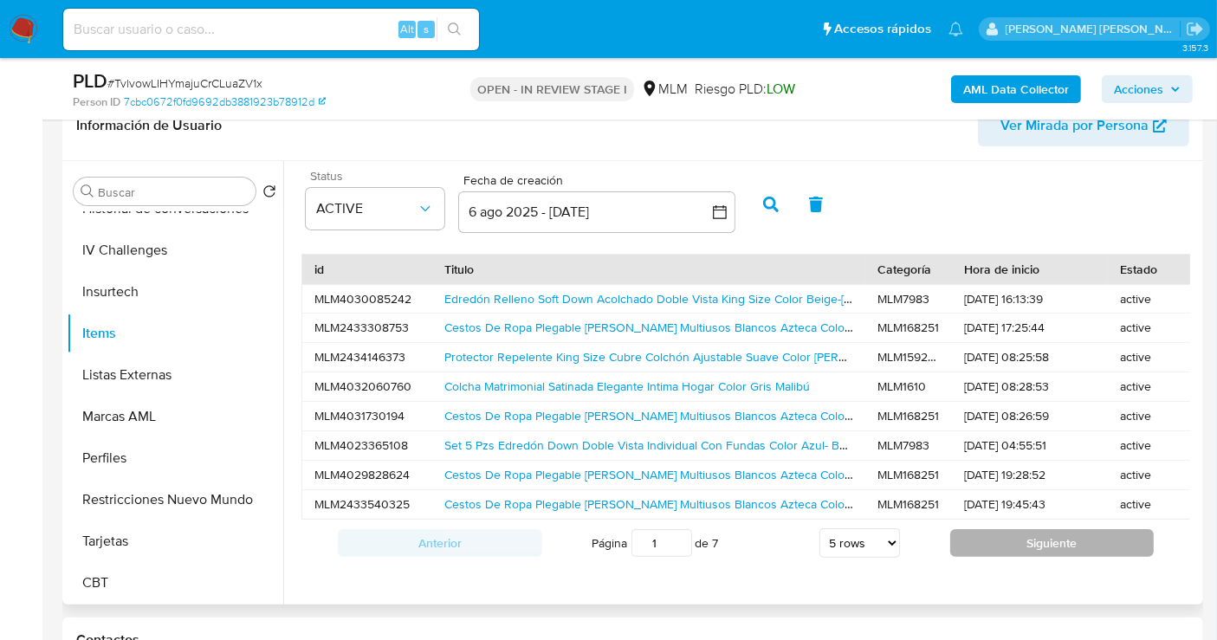
click at [1017, 553] on button "Siguiente" at bounding box center [1052, 543] width 204 height 28
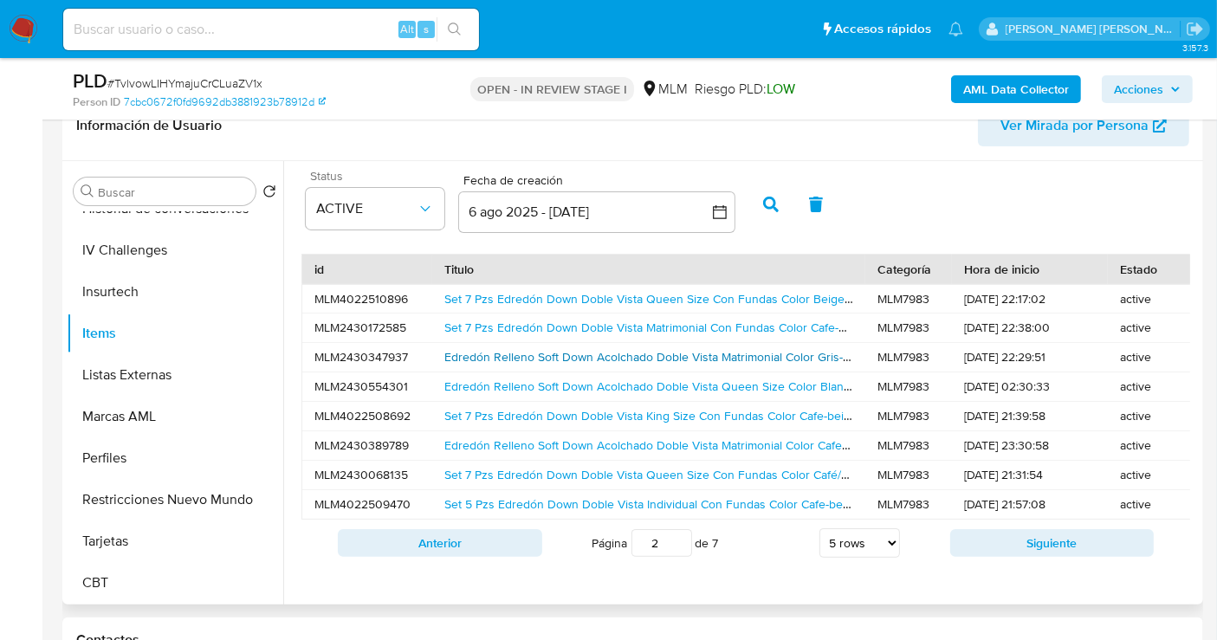
click at [547, 355] on link "Edredón Relleno Soft Down Acolchado Doble Vista Matrimonial Color Gris-gris [GE…" at bounding box center [713, 356] width 538 height 17
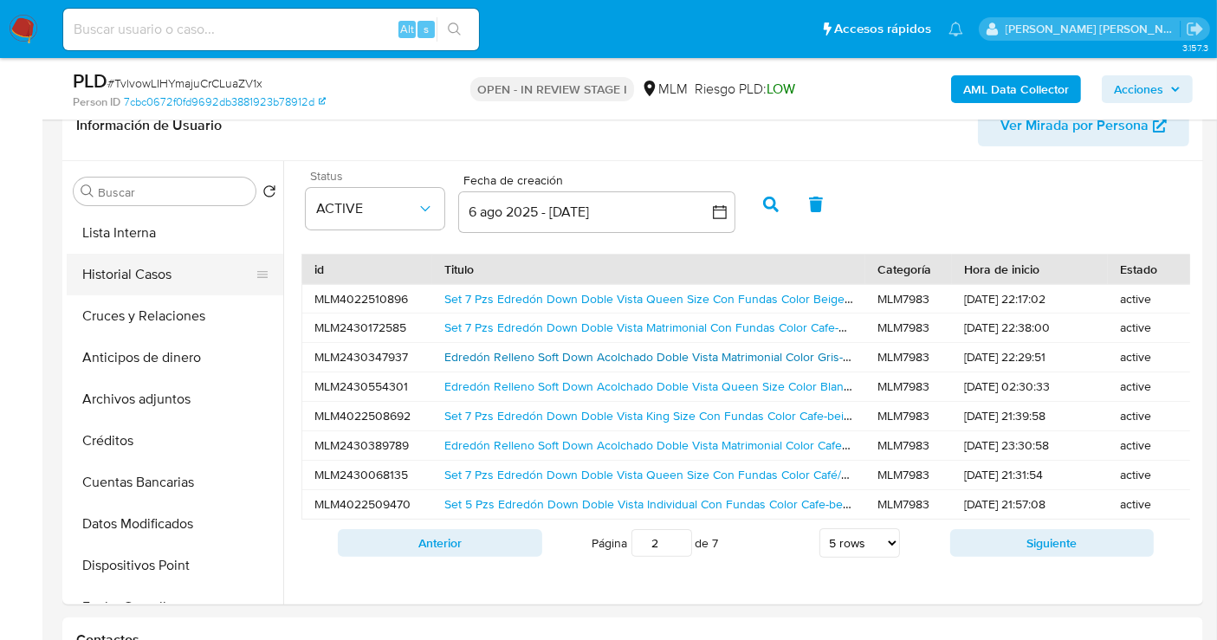
scroll to position [57, 0]
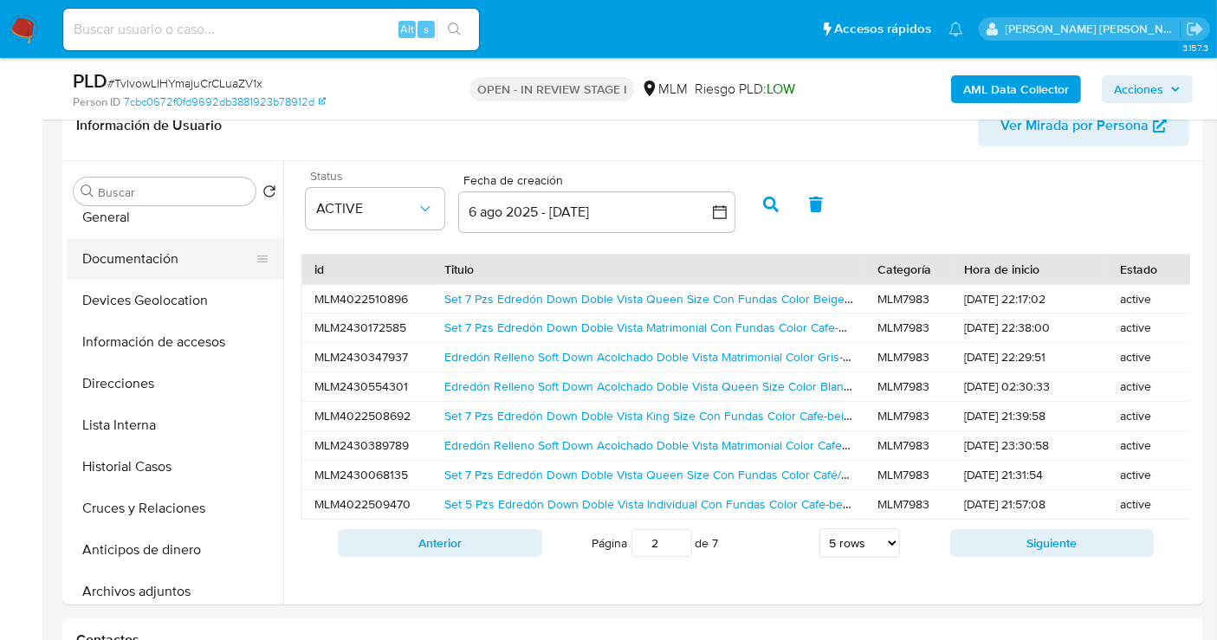
click at [117, 266] on button "Documentación" at bounding box center [168, 259] width 203 height 42
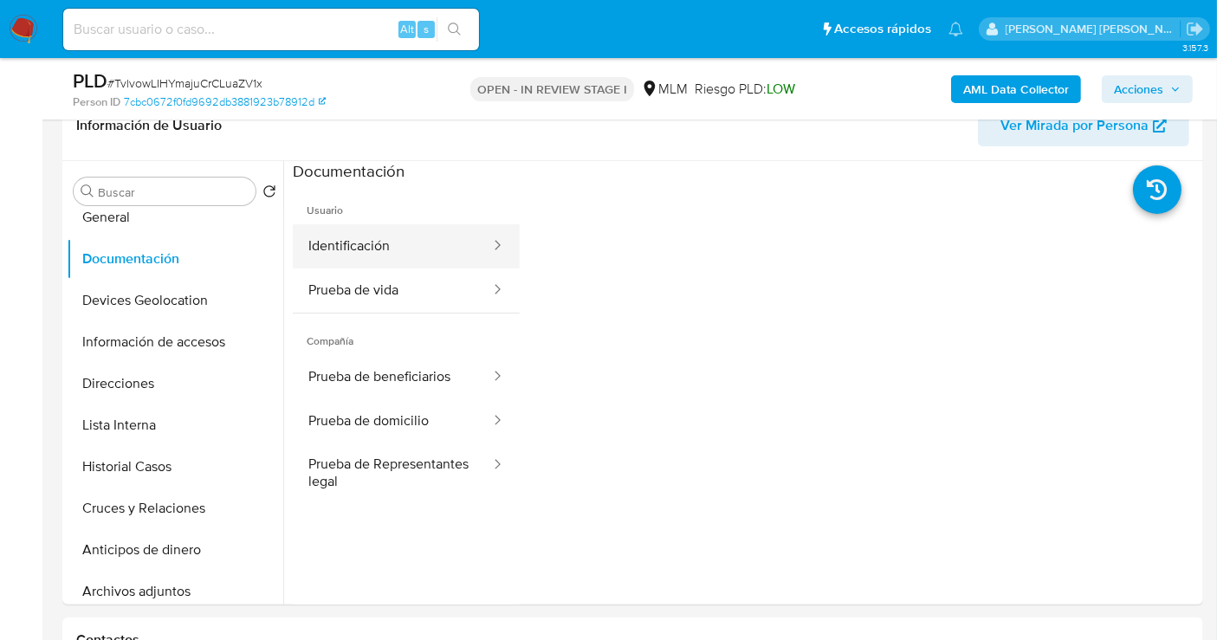
click at [371, 259] on button "Identificación" at bounding box center [392, 246] width 199 height 44
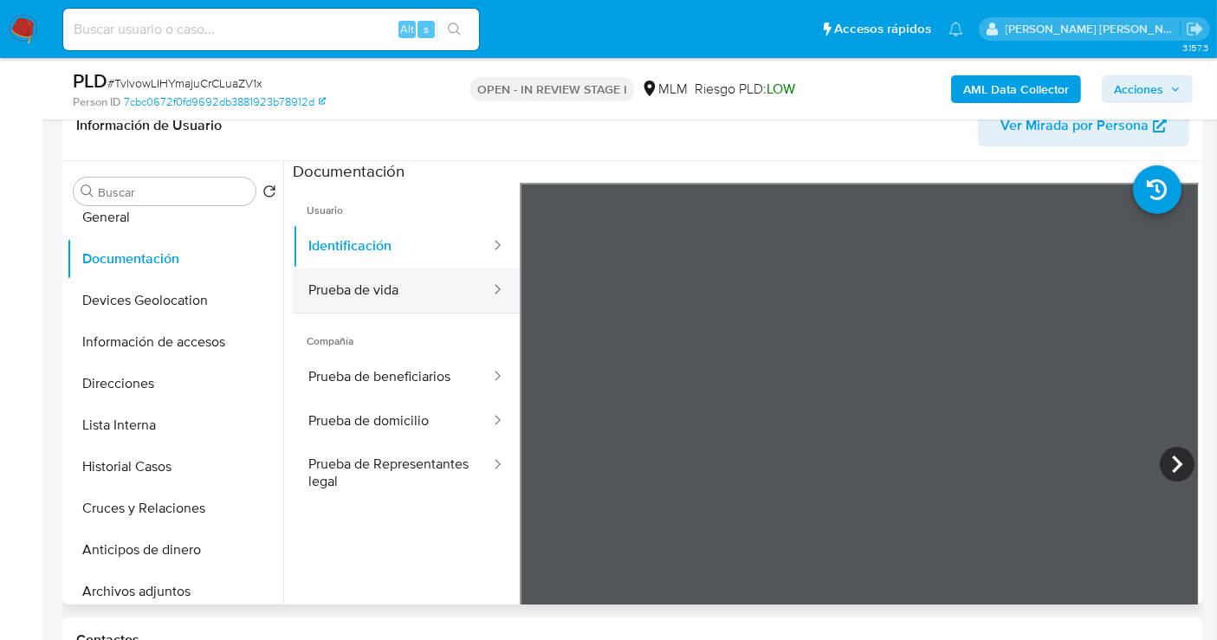
click at [375, 294] on button "Prueba de vida" at bounding box center [392, 290] width 199 height 44
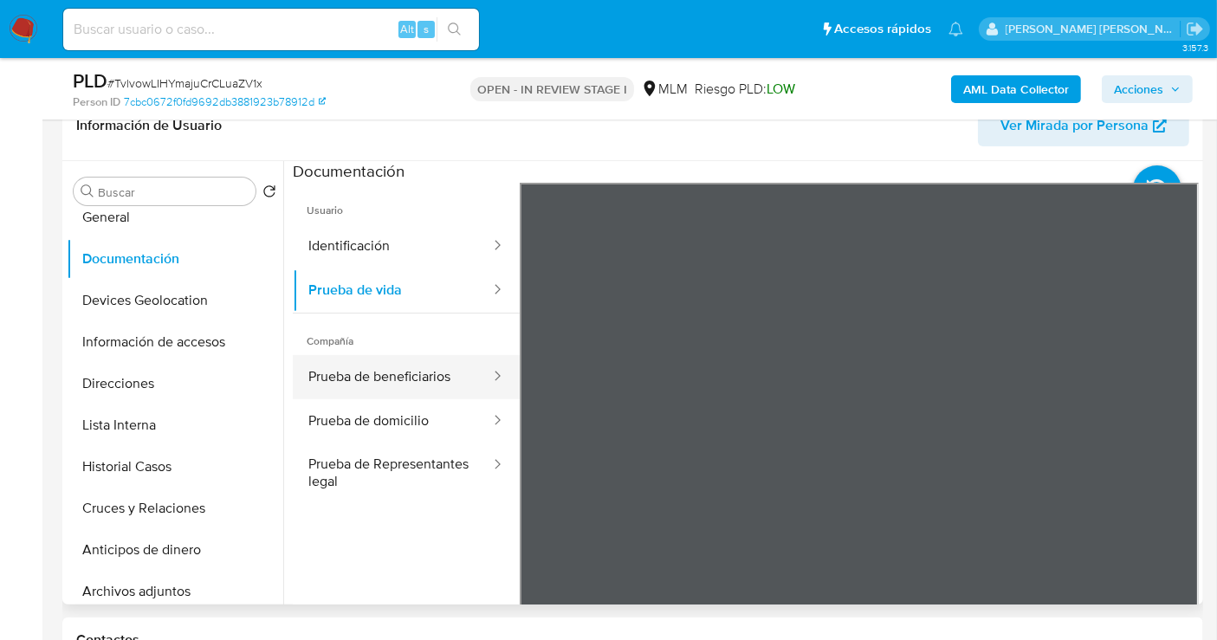
click at [386, 379] on button "Prueba de beneficiarios" at bounding box center [392, 377] width 199 height 44
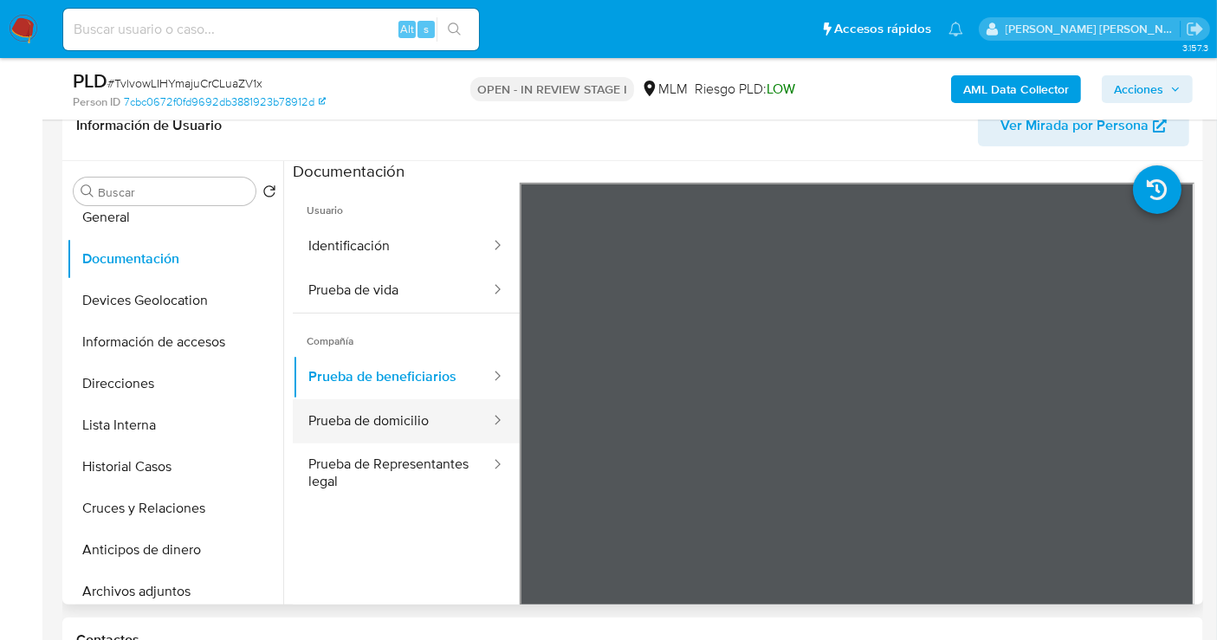
click at [398, 421] on button "Prueba de domicilio" at bounding box center [392, 421] width 199 height 44
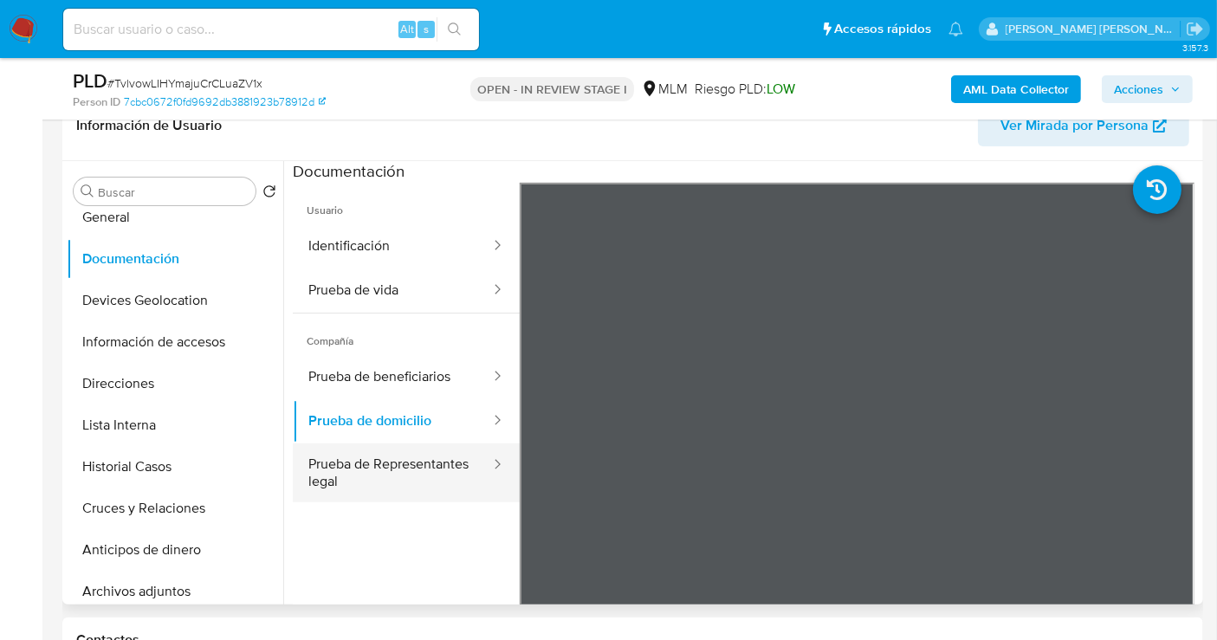
click at [389, 469] on button "Prueba de Representantes legal" at bounding box center [392, 472] width 199 height 59
